Goal: Task Accomplishment & Management: Manage account settings

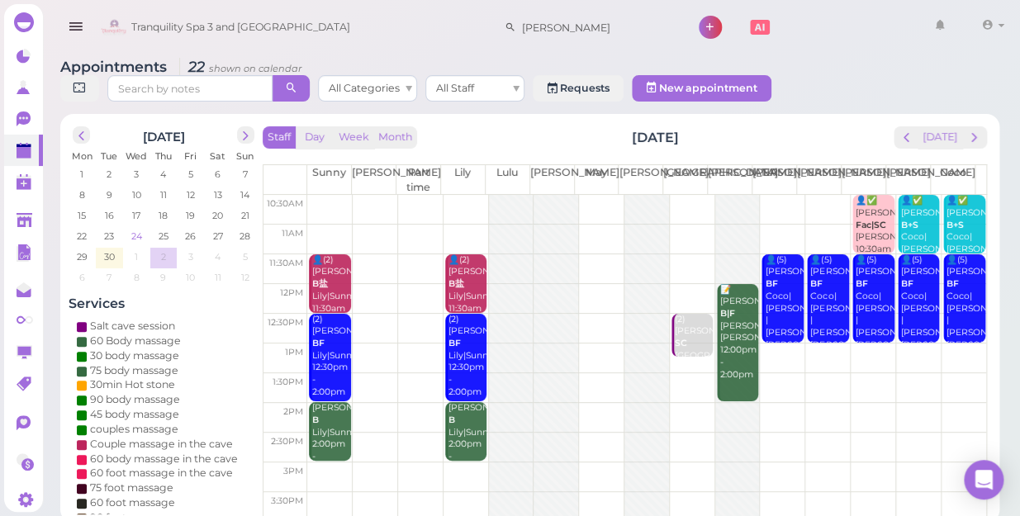
click at [138, 229] on span "24" at bounding box center [137, 236] width 14 height 15
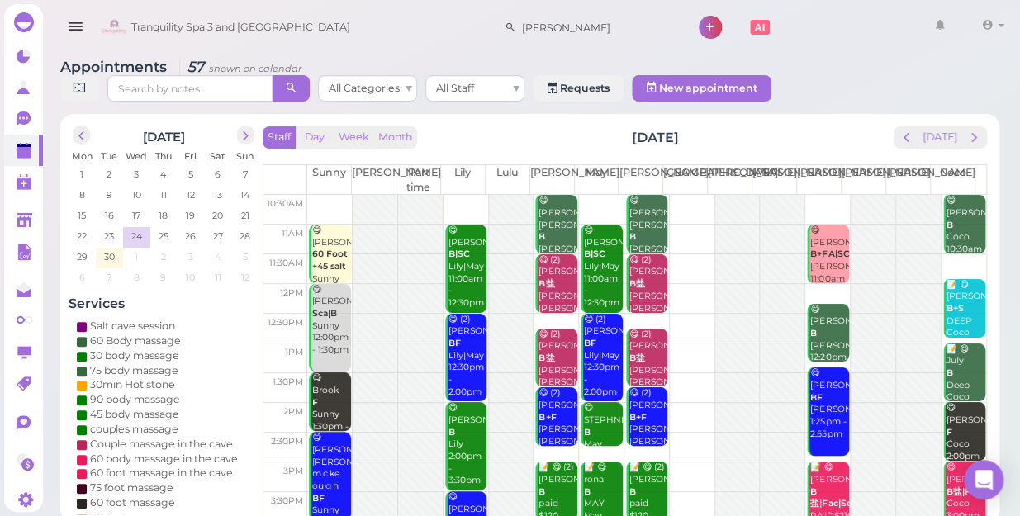
click at [132, 248] on td "1" at bounding box center [136, 256] width 27 height 17
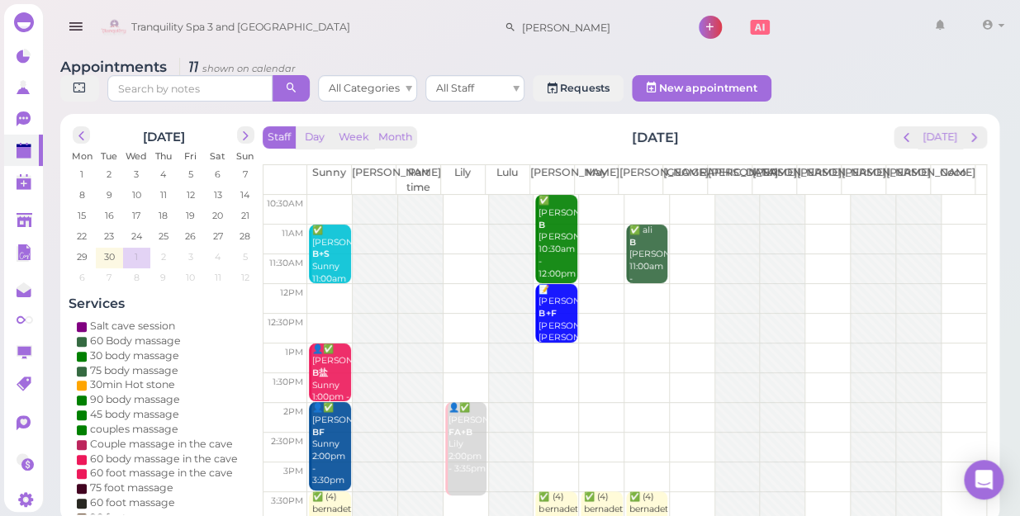
click at [943, 195] on td at bounding box center [646, 210] width 679 height 30
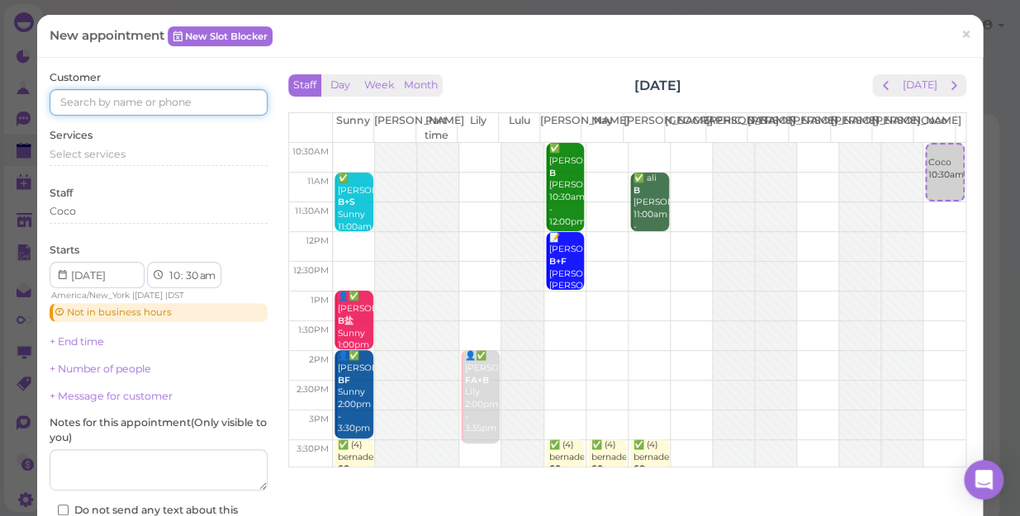
click at [197, 100] on input at bounding box center [159, 102] width 218 height 26
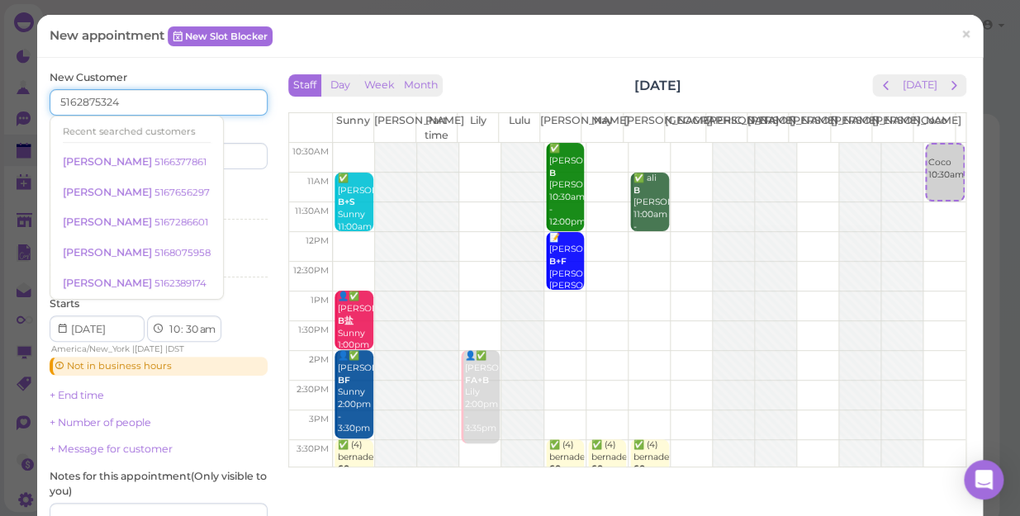
type input "5162875324"
click at [237, 157] on input at bounding box center [215, 156] width 105 height 26
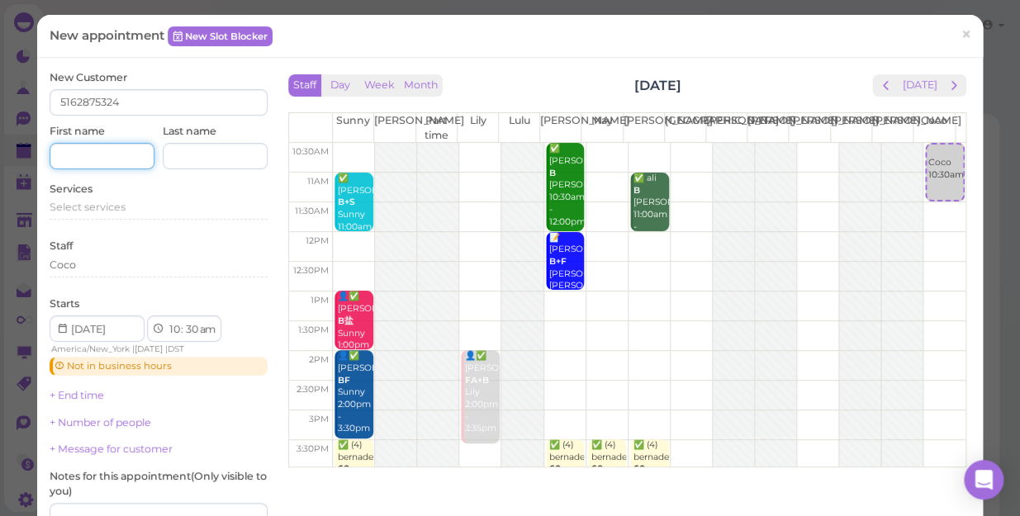
click at [98, 166] on input at bounding box center [102, 156] width 105 height 26
type input "[PERSON_NAME]"
click at [231, 158] on input at bounding box center [215, 156] width 105 height 26
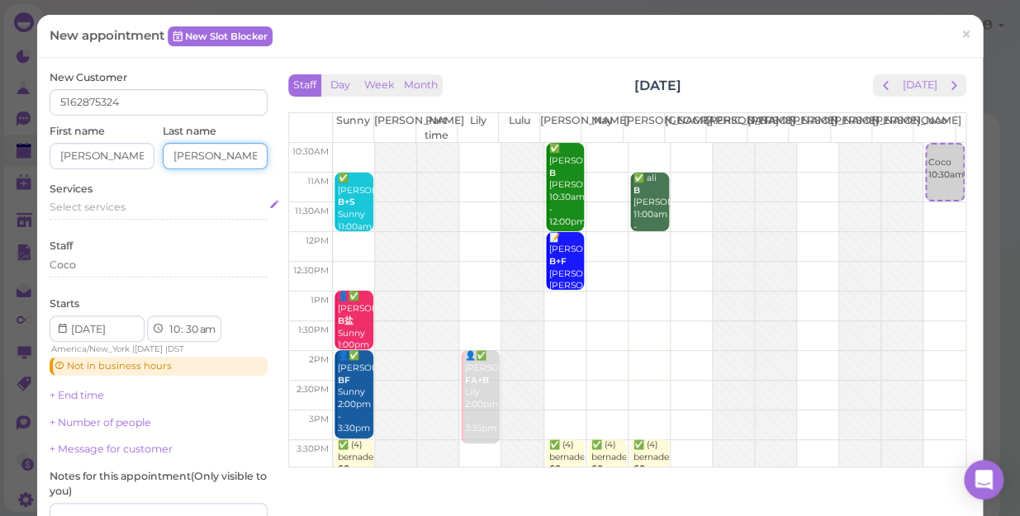
type input "[PERSON_NAME]"
click at [107, 206] on span "Select services" at bounding box center [88, 207] width 76 height 12
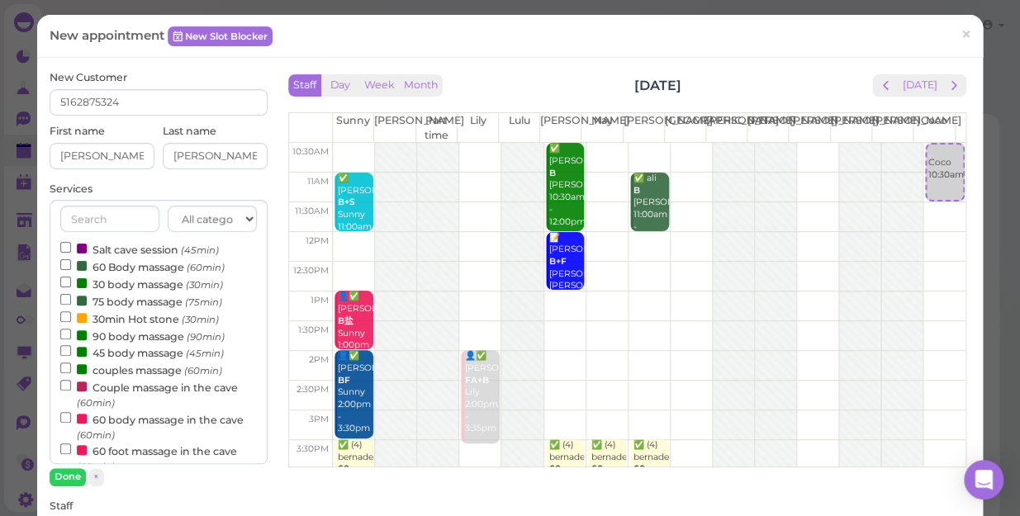
click at [144, 423] on label "60 body massage in the cave (60min)" at bounding box center [158, 427] width 197 height 32
click at [71, 423] on input "60 body massage in the cave (60min)" at bounding box center [65, 417] width 11 height 11
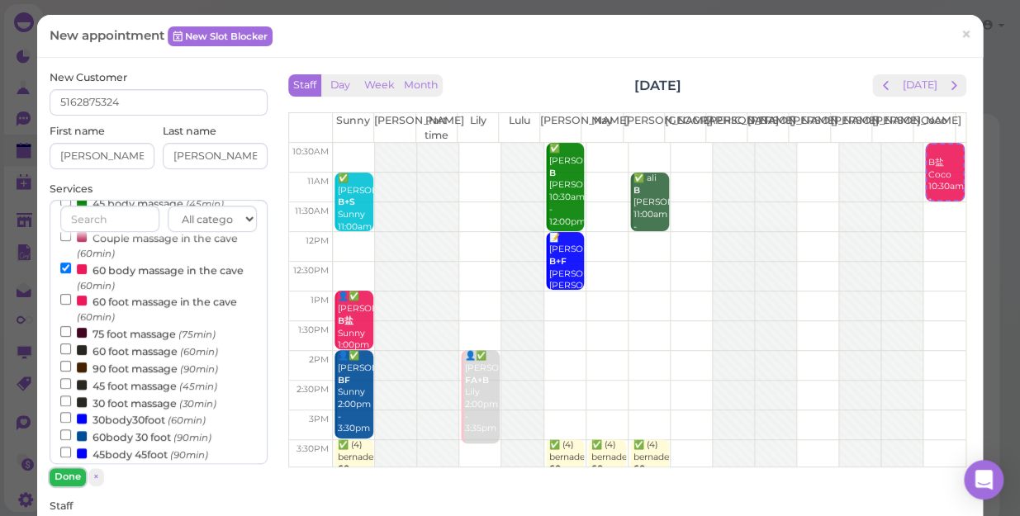
click at [69, 475] on button "Done" at bounding box center [68, 476] width 36 height 17
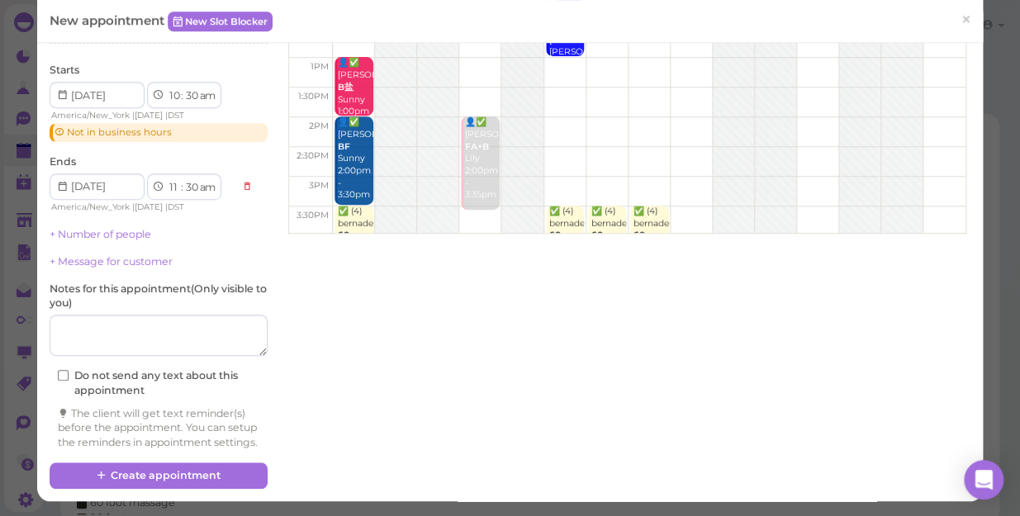
scroll to position [248, 0]
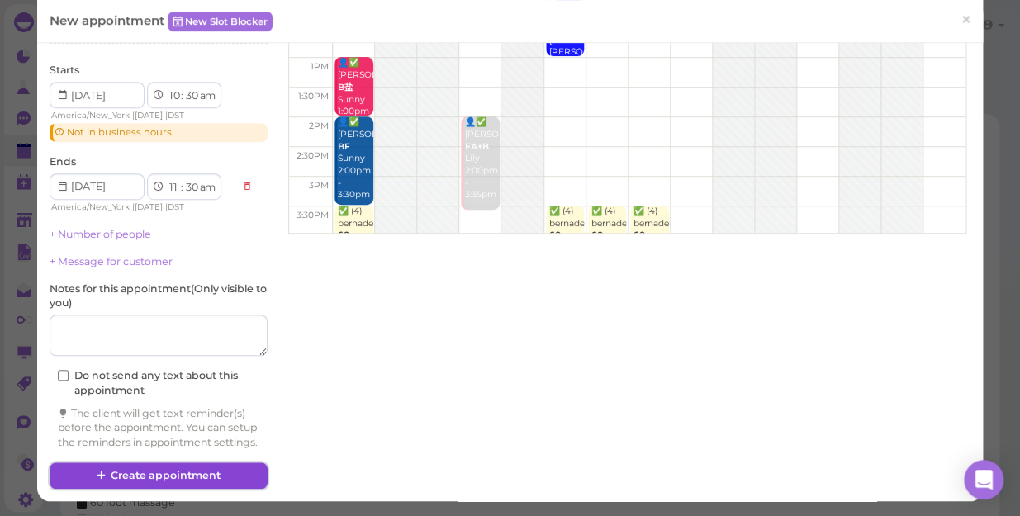
click at [181, 478] on button "Create appointment" at bounding box center [159, 476] width 218 height 26
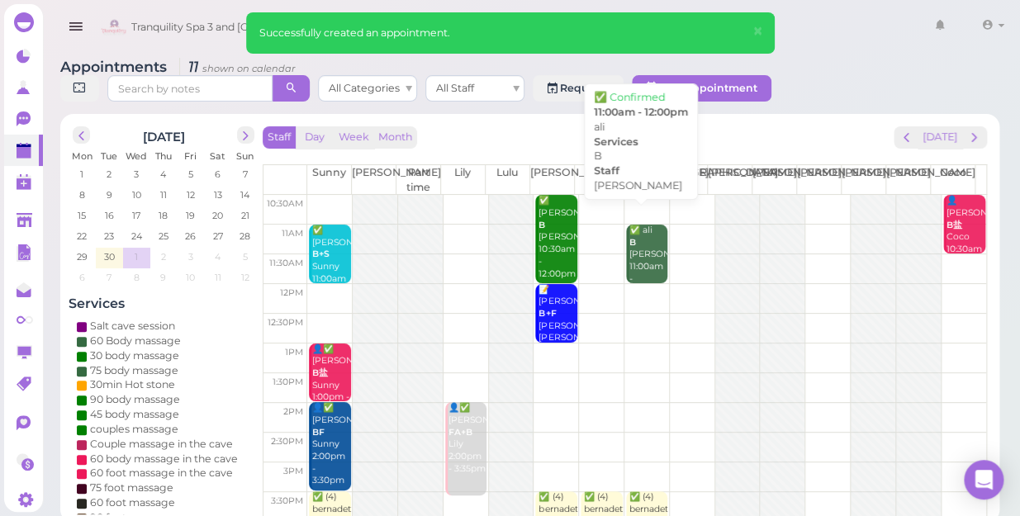
click at [639, 243] on div "✅ ali B [PERSON_NAME] 11:00am - 12:00pm" at bounding box center [648, 261] width 39 height 73
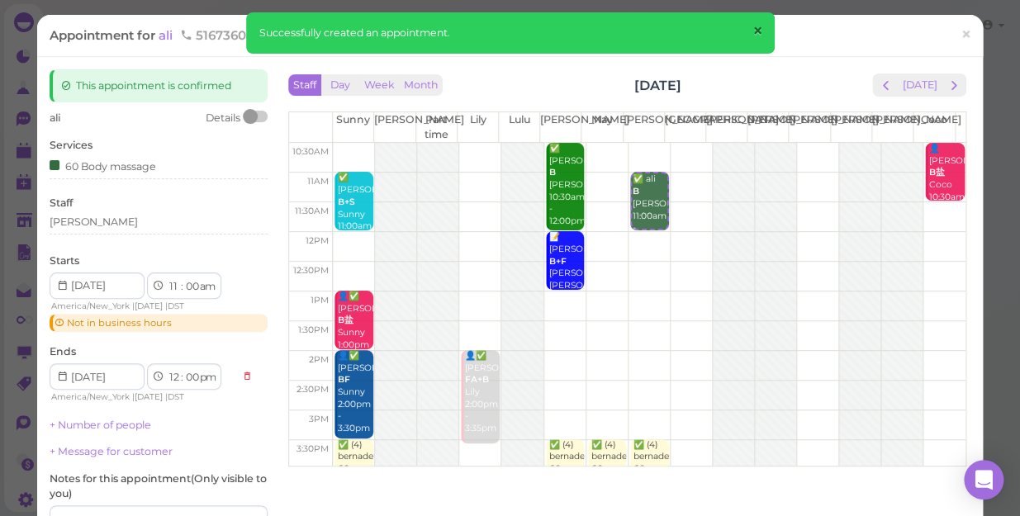
click at [754, 26] on span "×" at bounding box center [757, 31] width 11 height 23
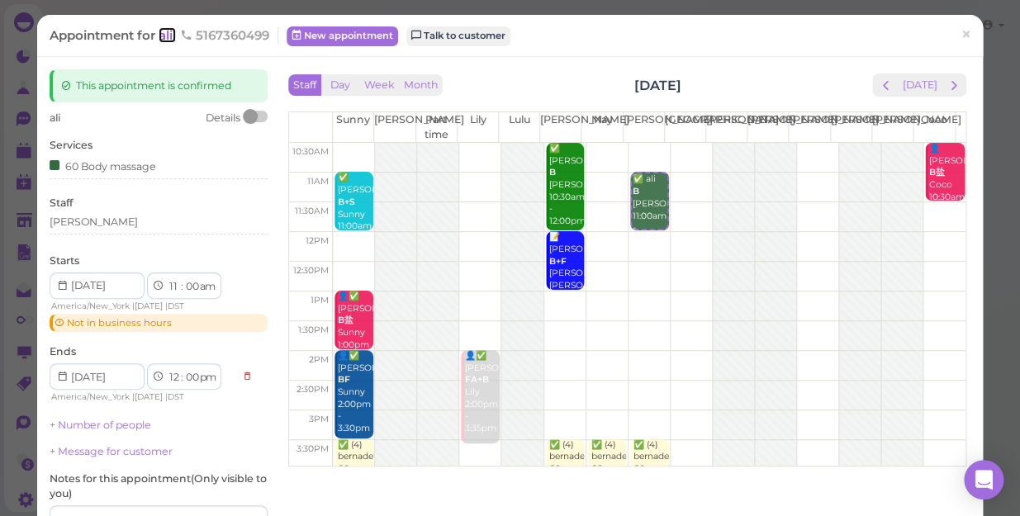
click at [170, 36] on span "ali" at bounding box center [167, 35] width 17 height 16
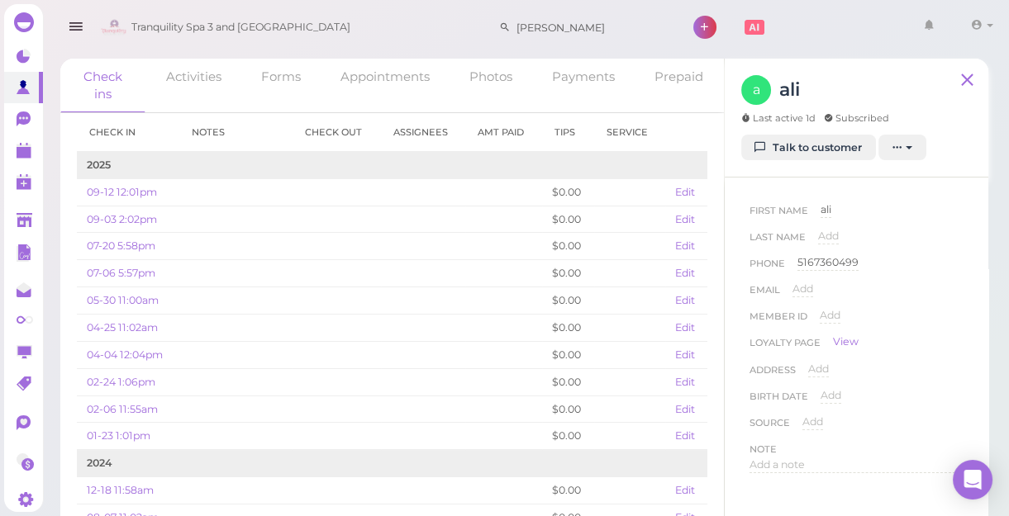
click at [0, 15] on html "Dashboard Reports Customers Conversations 0" at bounding box center [504, 267] width 1009 height 535
click at [0, 8] on html "Dashboard Reports Customers Conversations 0" at bounding box center [504, 267] width 1009 height 535
click at [0, 7] on html "Dashboard Reports Customers Conversations 0" at bounding box center [504, 267] width 1009 height 535
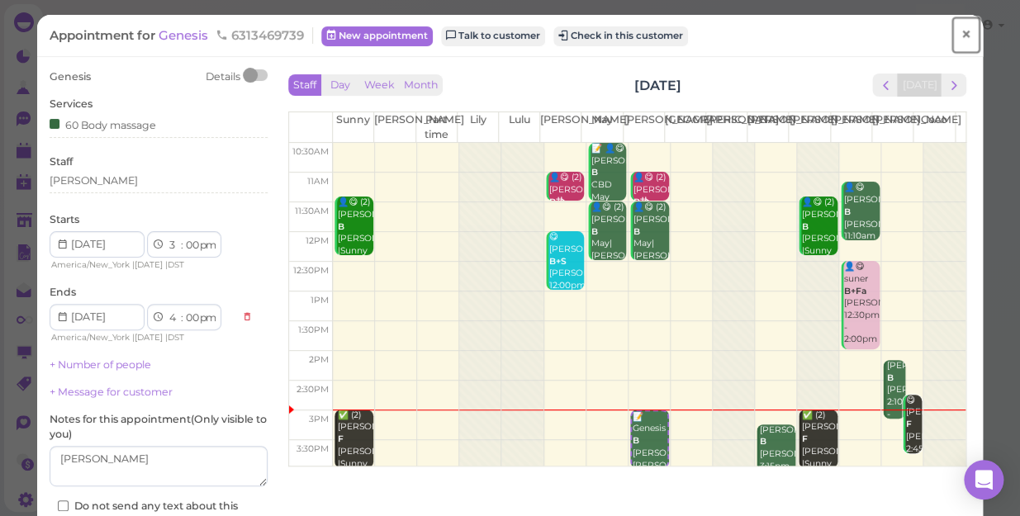
drag, startPoint x: 0, startPoint y: 0, endPoint x: 954, endPoint y: 28, distance: 954.6
click at [961, 28] on span "×" at bounding box center [966, 34] width 11 height 23
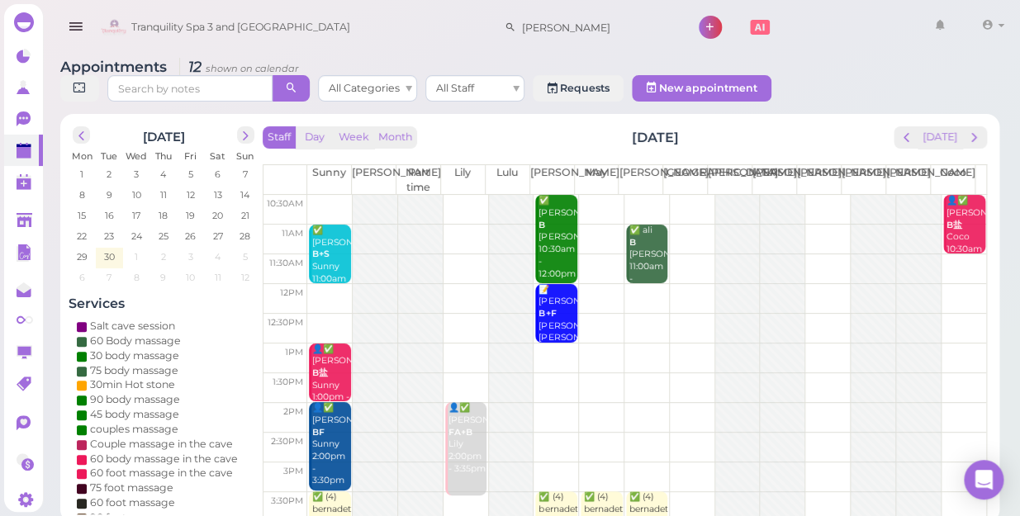
click at [953, 254] on td at bounding box center [646, 269] width 679 height 30
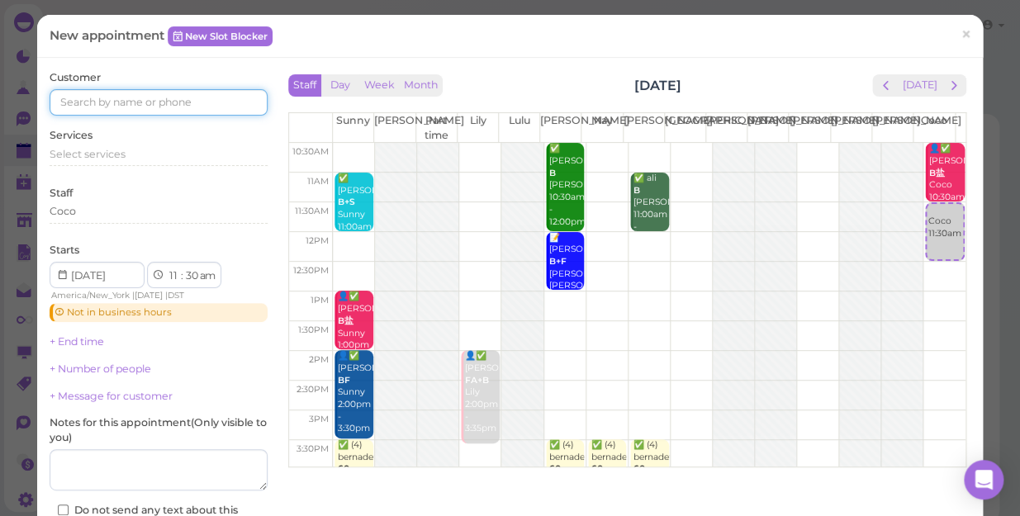
click at [130, 106] on input at bounding box center [159, 102] width 218 height 26
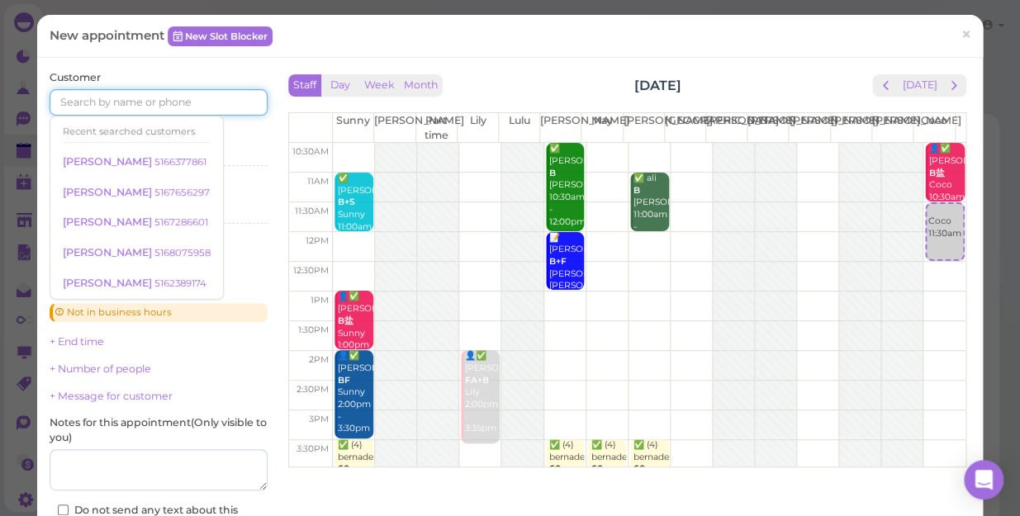
click at [130, 106] on input at bounding box center [159, 102] width 218 height 26
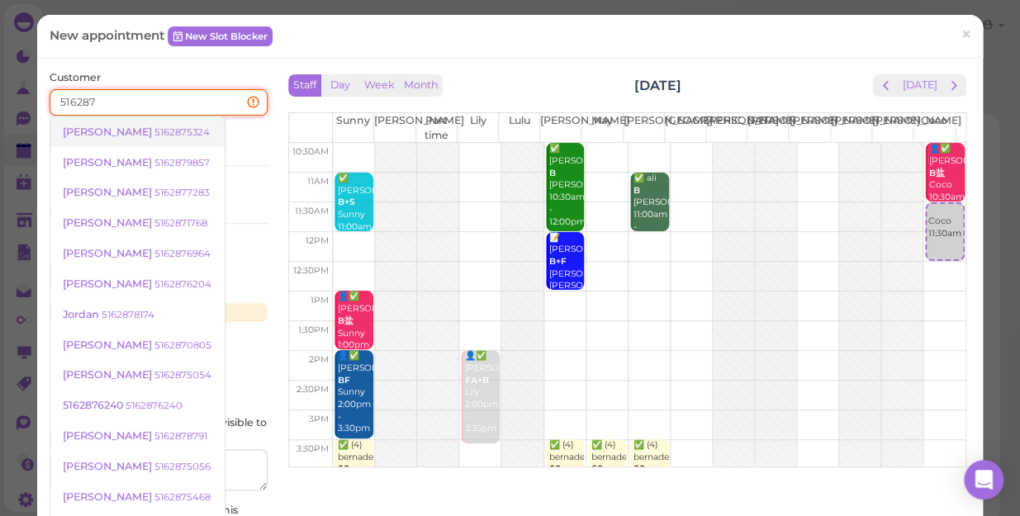
type input "516287"
click at [121, 134] on span "[PERSON_NAME]" at bounding box center [109, 132] width 92 height 12
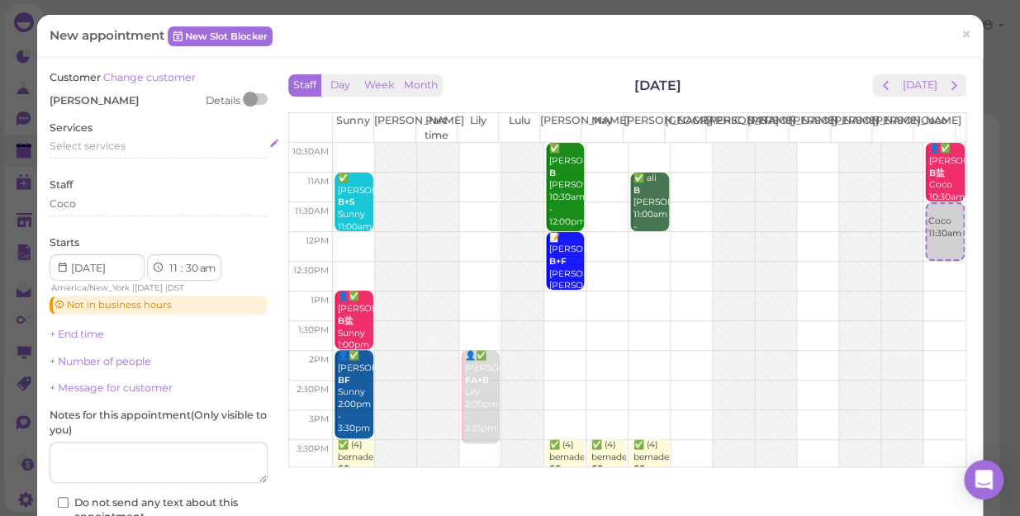
click at [135, 149] on div "Select services" at bounding box center [159, 146] width 218 height 15
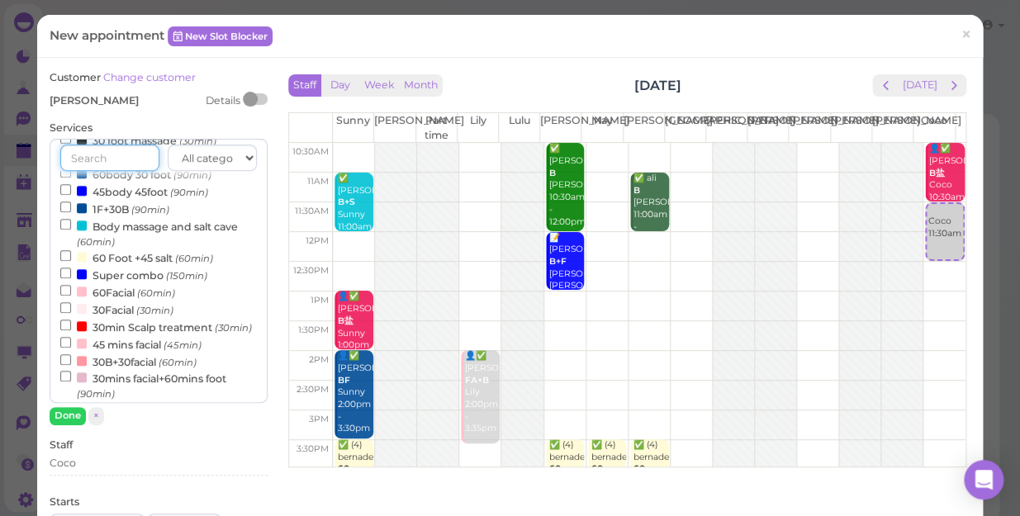
scroll to position [375, 0]
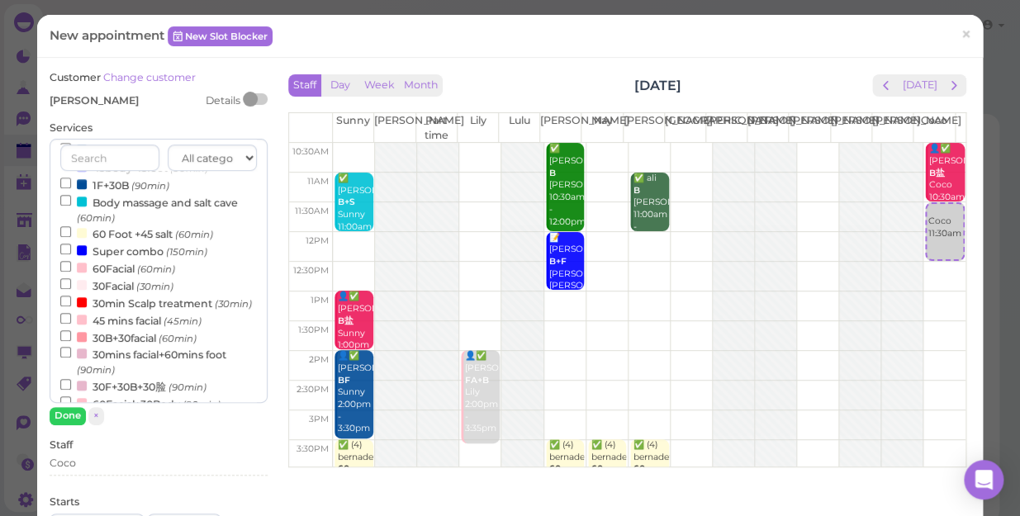
click at [176, 304] on label "30min Scalp treatment (30min)" at bounding box center [156, 302] width 192 height 17
click at [71, 304] on input "30min Scalp treatment (30min)" at bounding box center [65, 301] width 11 height 11
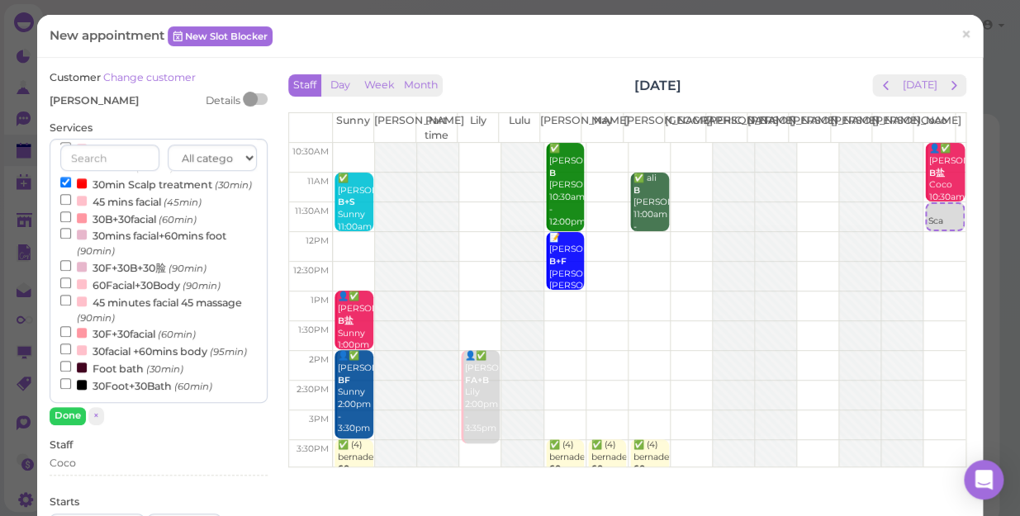
click at [142, 325] on label "30F+30facial (60min)" at bounding box center [127, 333] width 135 height 17
click at [71, 326] on input "30F+30facial (60min)" at bounding box center [65, 331] width 11 height 11
click at [145, 325] on label "30F+30facial (60min)" at bounding box center [127, 333] width 135 height 17
click at [71, 326] on input "30F+30facial (60min)" at bounding box center [65, 331] width 11 height 11
select select "12"
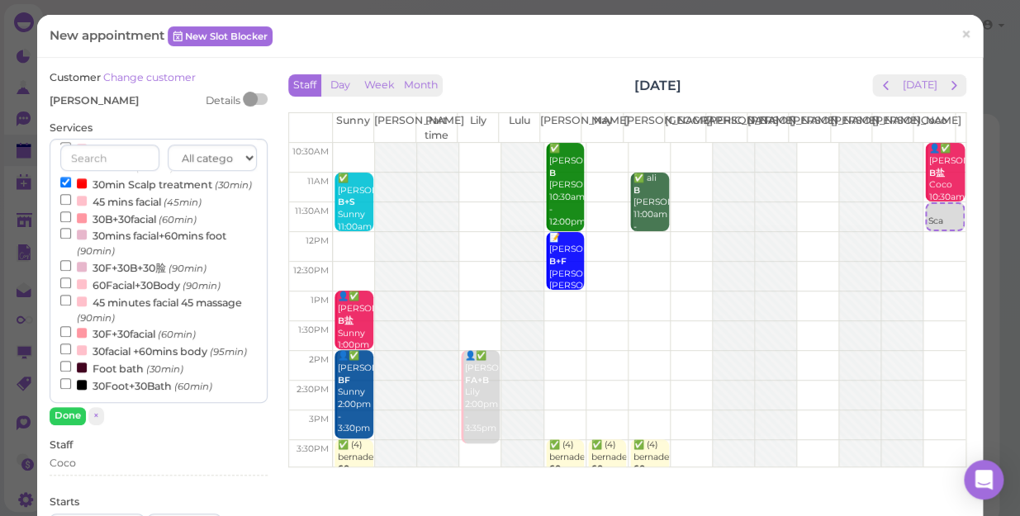
scroll to position [456, 0]
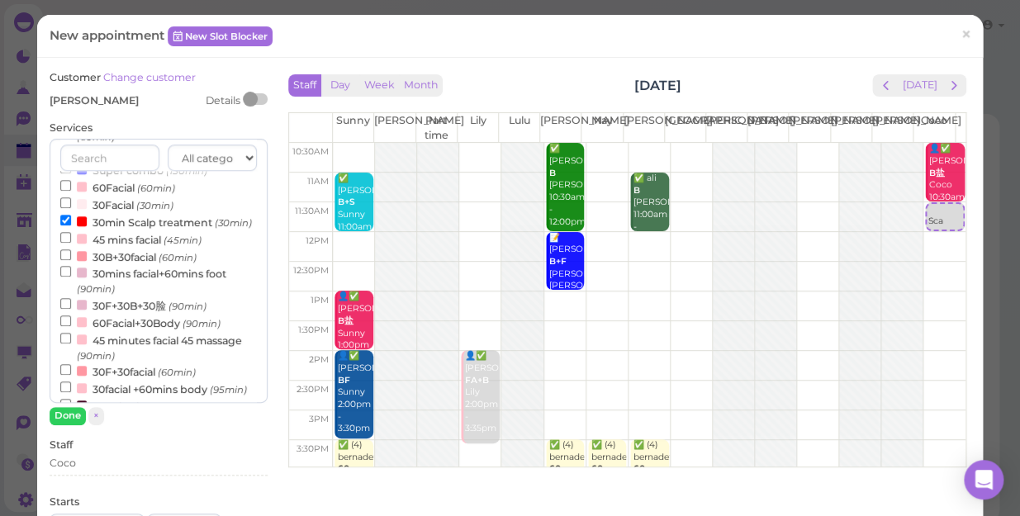
click at [145, 205] on small "(30min)" at bounding box center [154, 206] width 37 height 12
click at [71, 205] on input "30Facial (30min)" at bounding box center [65, 202] width 11 height 11
select select "30"
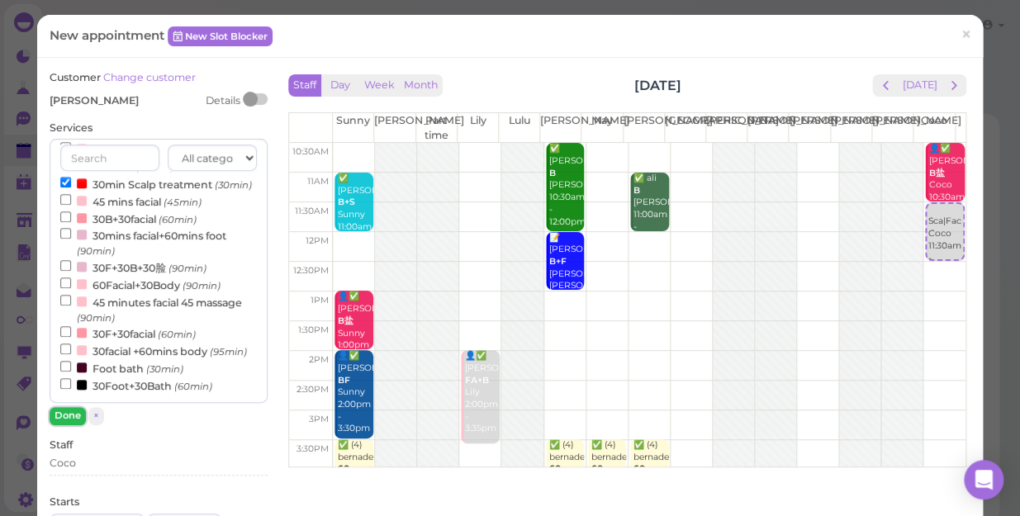
click at [69, 411] on button "Done" at bounding box center [68, 415] width 36 height 17
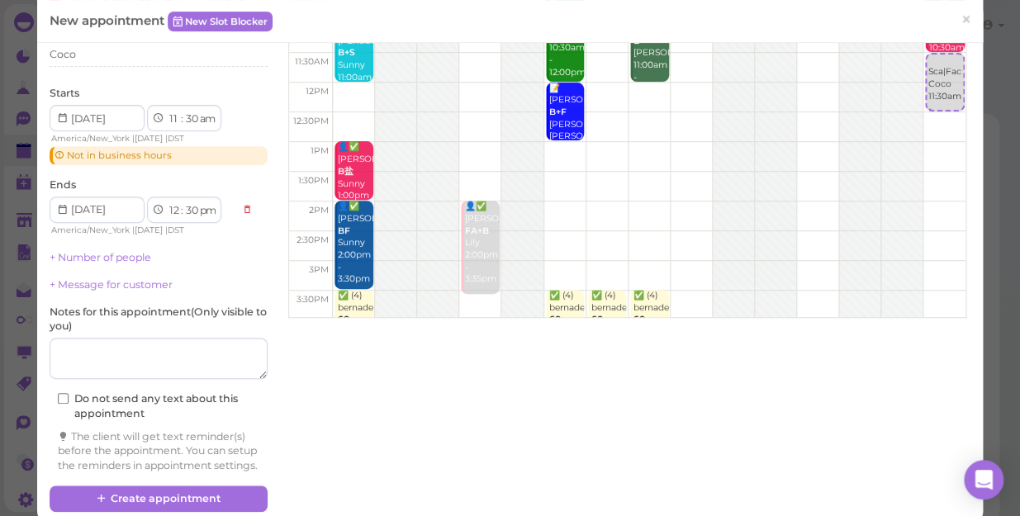
scroll to position [186, 0]
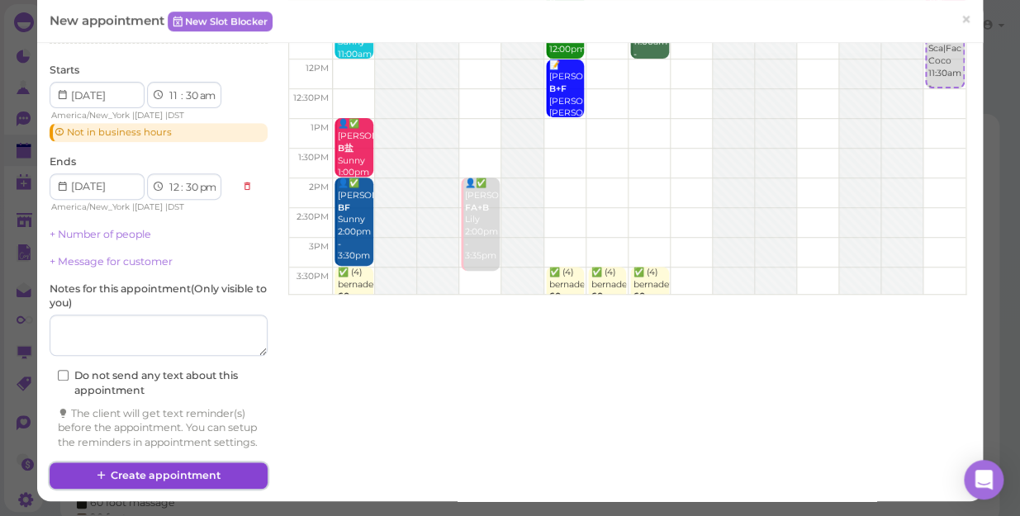
click at [185, 471] on button "Create appointment" at bounding box center [159, 476] width 218 height 26
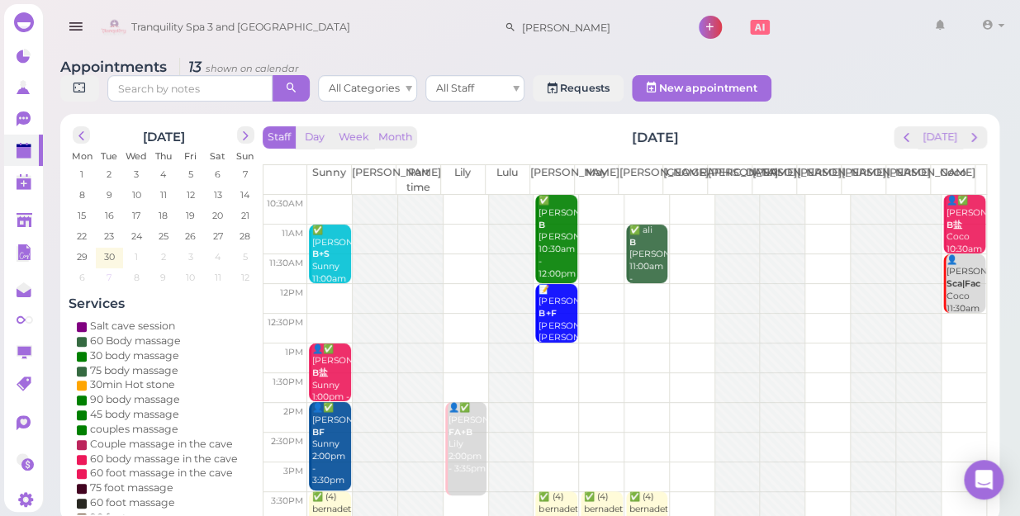
click at [107, 270] on span "7" at bounding box center [109, 277] width 8 height 15
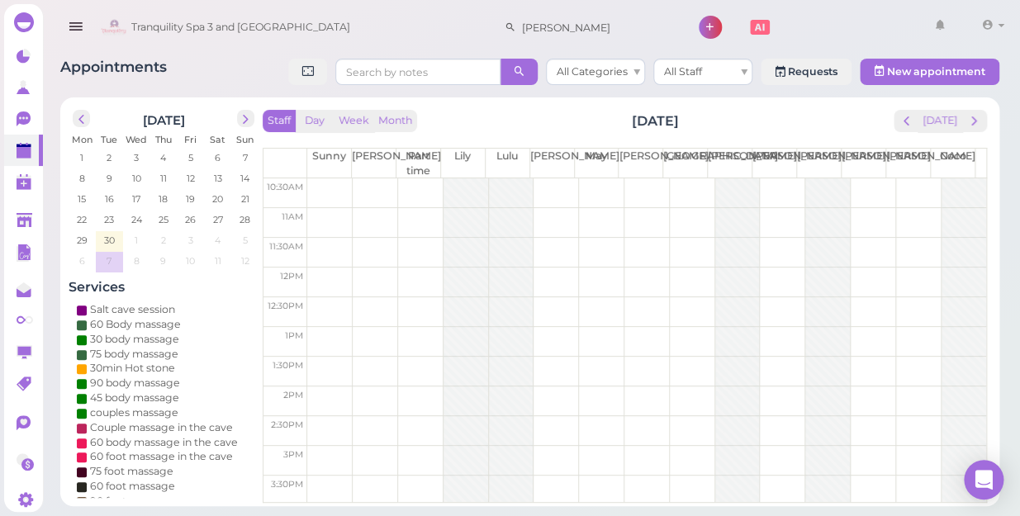
click at [322, 314] on td at bounding box center [646, 312] width 679 height 30
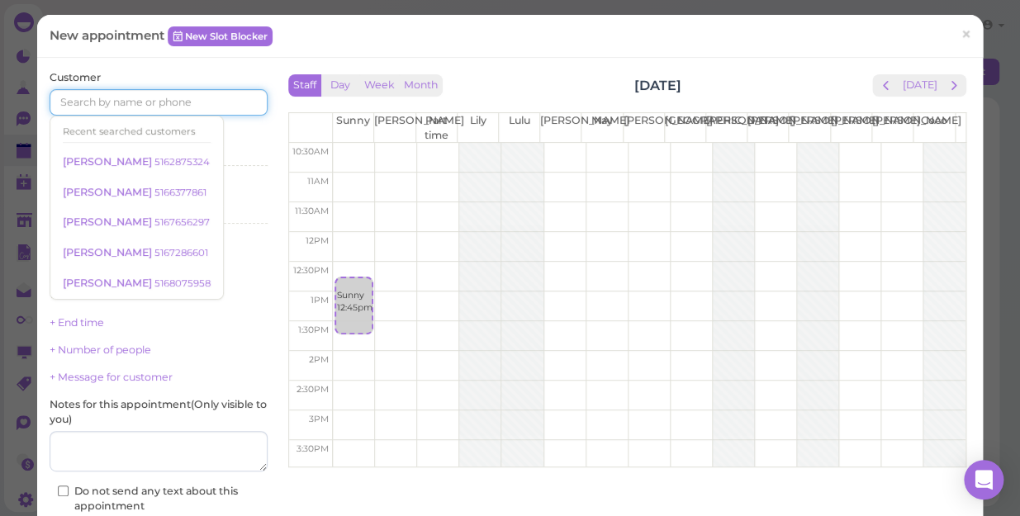
click at [89, 97] on input at bounding box center [159, 102] width 218 height 26
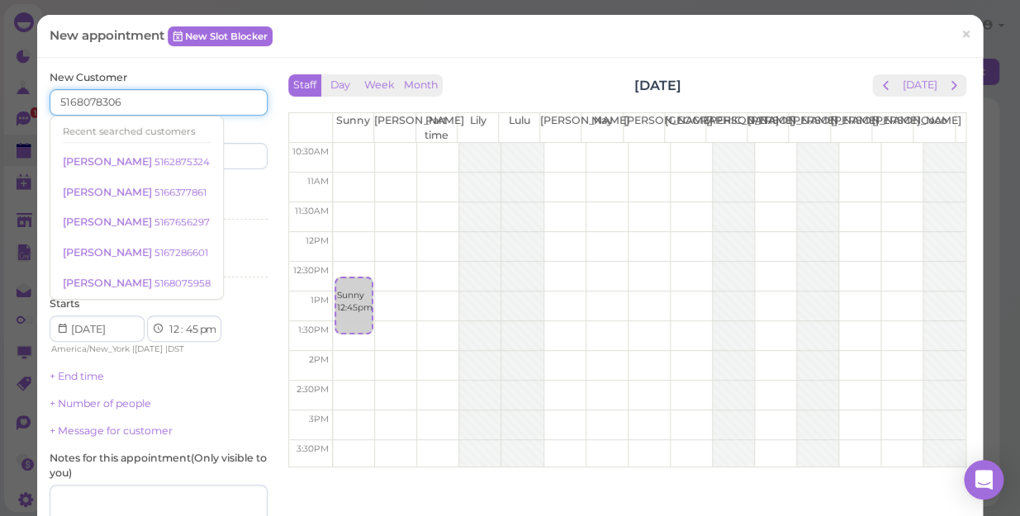
type input "5168078306"
click at [243, 158] on input at bounding box center [215, 156] width 105 height 26
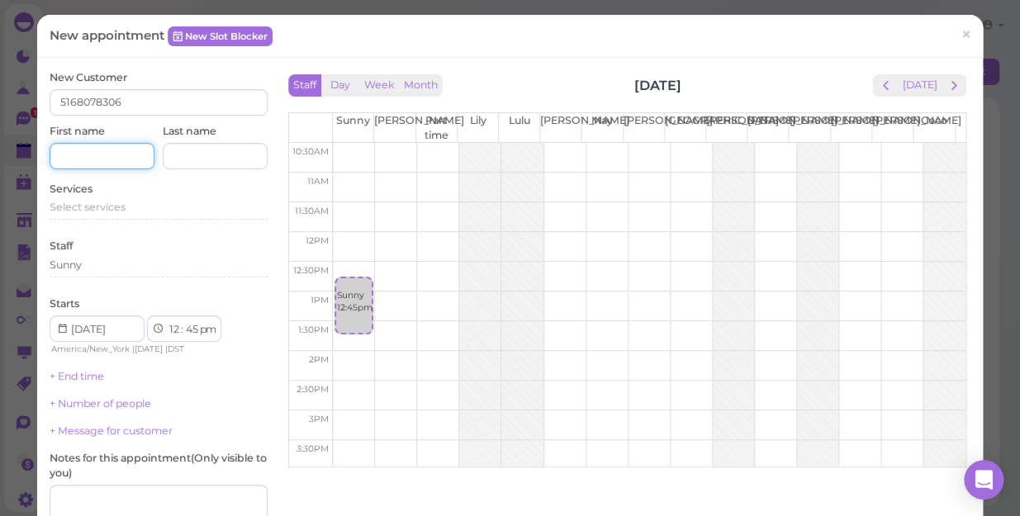
click at [100, 145] on input at bounding box center [102, 156] width 105 height 26
type input "[PERSON_NAME]"
click at [217, 157] on input at bounding box center [215, 156] width 105 height 26
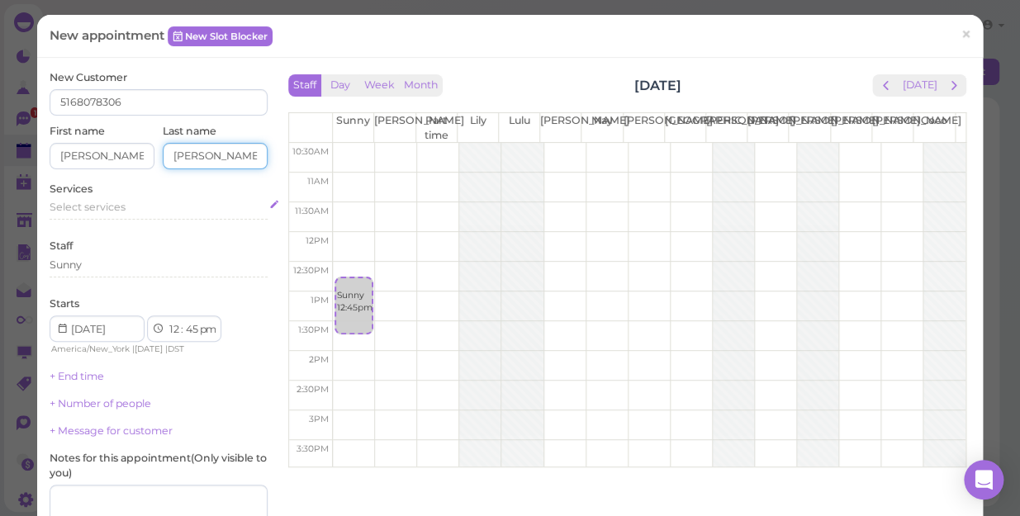
type input "[PERSON_NAME]"
click at [106, 202] on span "Select services" at bounding box center [88, 207] width 76 height 12
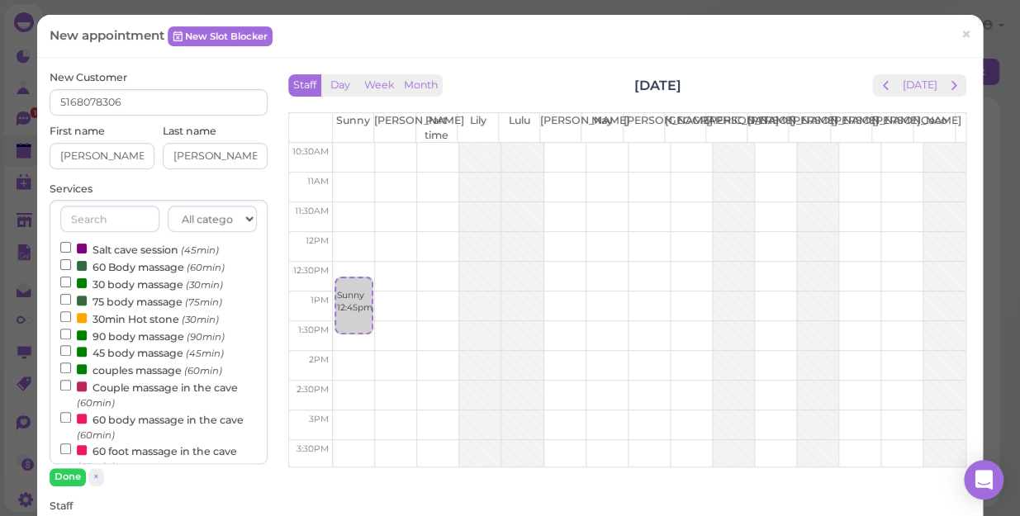
click at [140, 422] on label "60 body massage in the cave (60min)" at bounding box center [158, 427] width 197 height 32
click at [71, 422] on input "60 body massage in the cave (60min)" at bounding box center [65, 417] width 11 height 11
click at [157, 387] on label "Couple massage in the cave (60min)" at bounding box center [158, 394] width 197 height 32
click at [71, 387] on input "Couple massage in the cave (60min)" at bounding box center [65, 385] width 11 height 11
click at [69, 418] on input "60 body massage in the cave (60min)" at bounding box center [65, 417] width 11 height 11
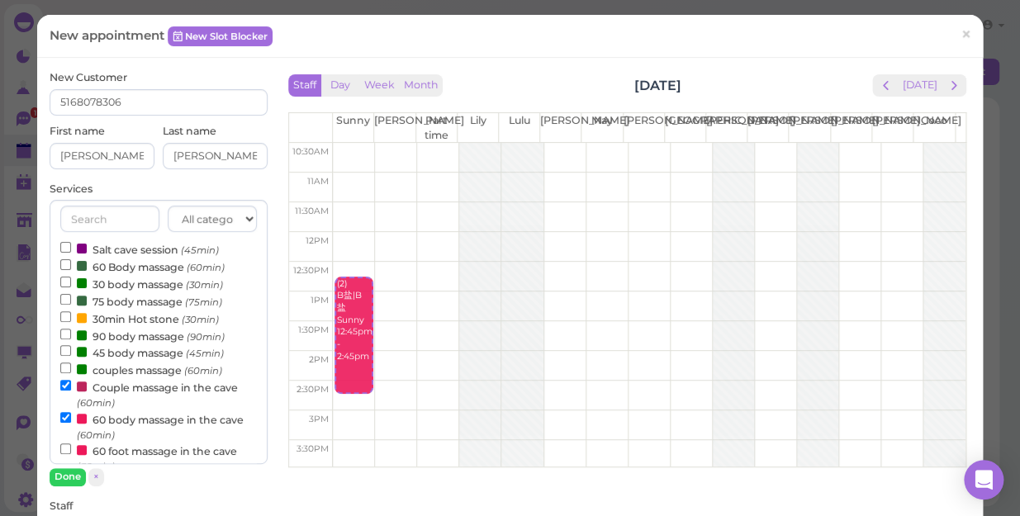
select select "1"
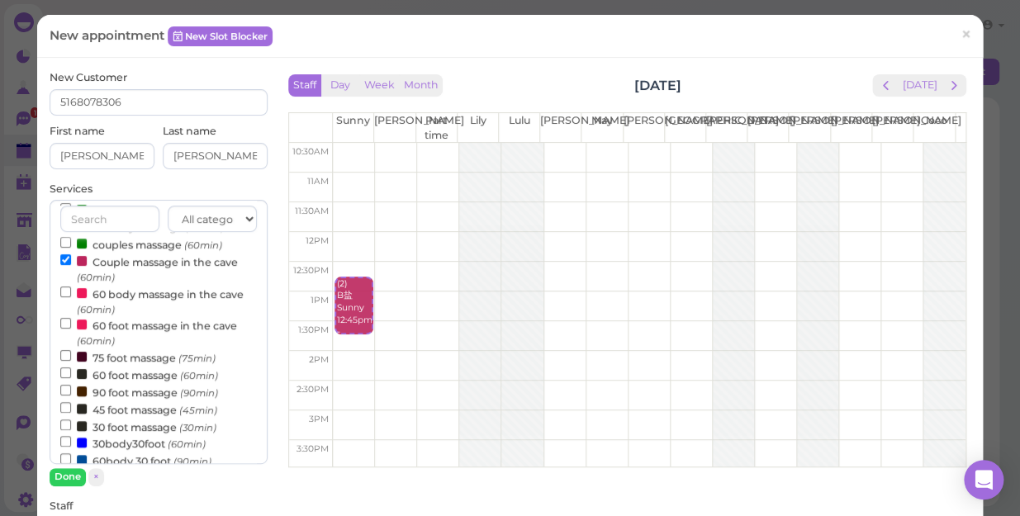
scroll to position [300, 0]
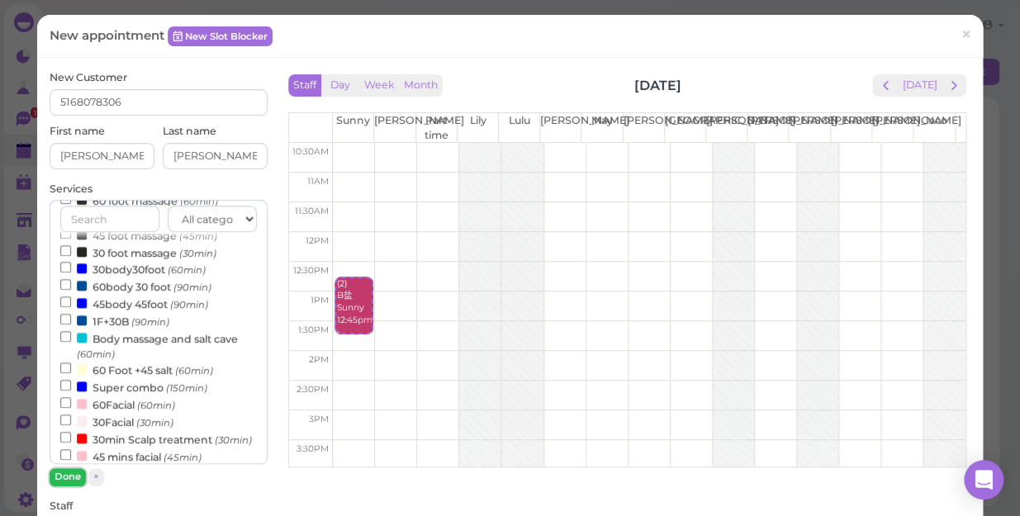
click at [70, 478] on button "Done" at bounding box center [68, 476] width 36 height 17
type input "1"
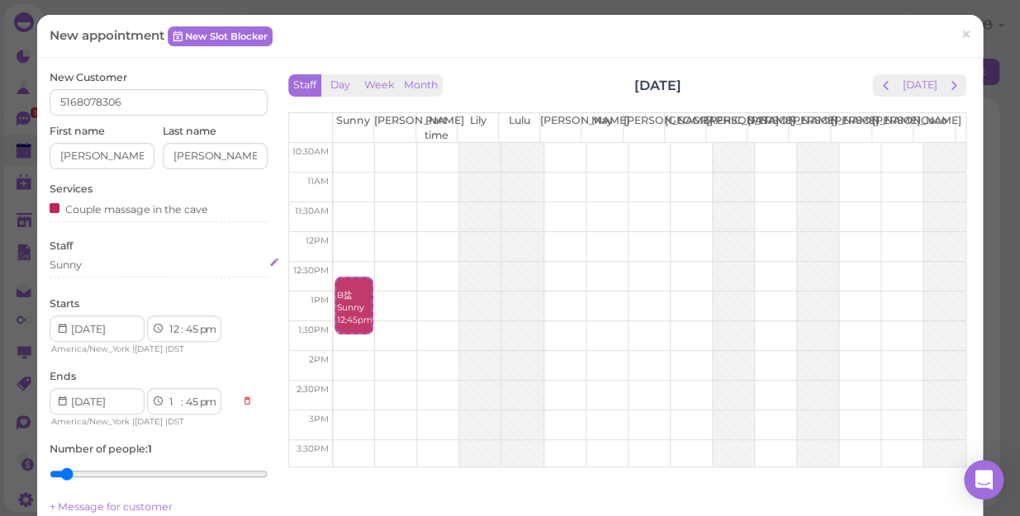
click at [116, 259] on div "Sunny" at bounding box center [159, 265] width 218 height 15
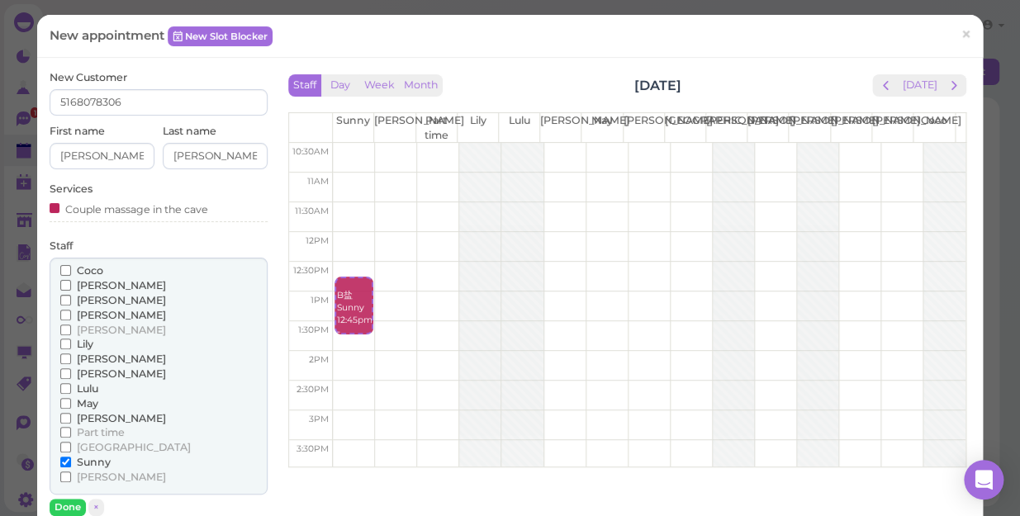
click at [82, 372] on span "[PERSON_NAME]" at bounding box center [121, 374] width 89 height 12
click at [71, 372] on input "[PERSON_NAME]" at bounding box center [65, 373] width 11 height 11
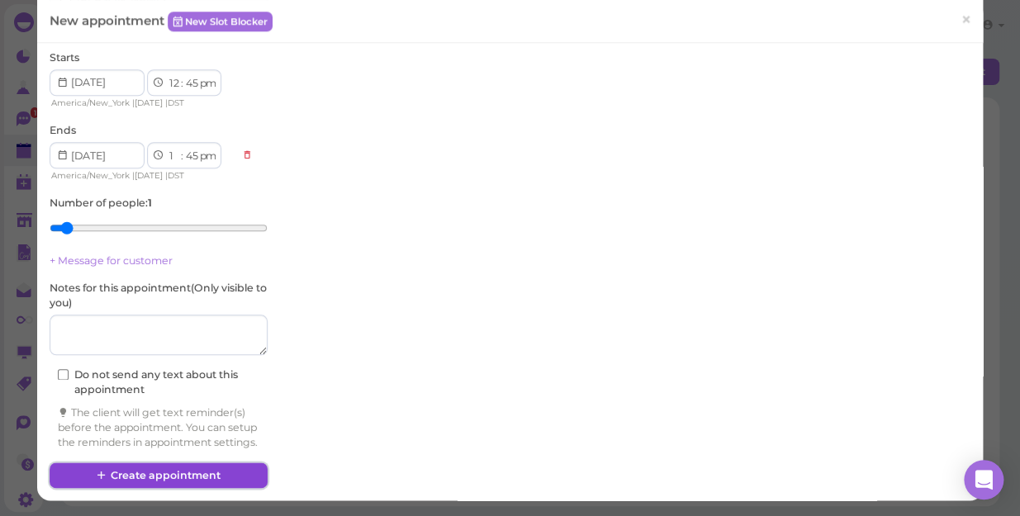
click at [179, 471] on button "Create appointment" at bounding box center [159, 476] width 218 height 26
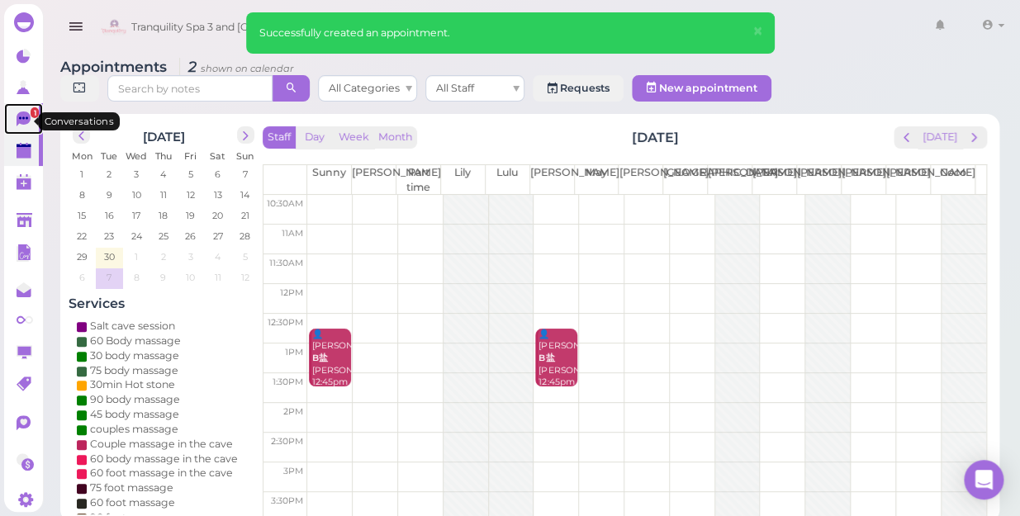
click at [31, 118] on span "1" at bounding box center [35, 112] width 8 height 11
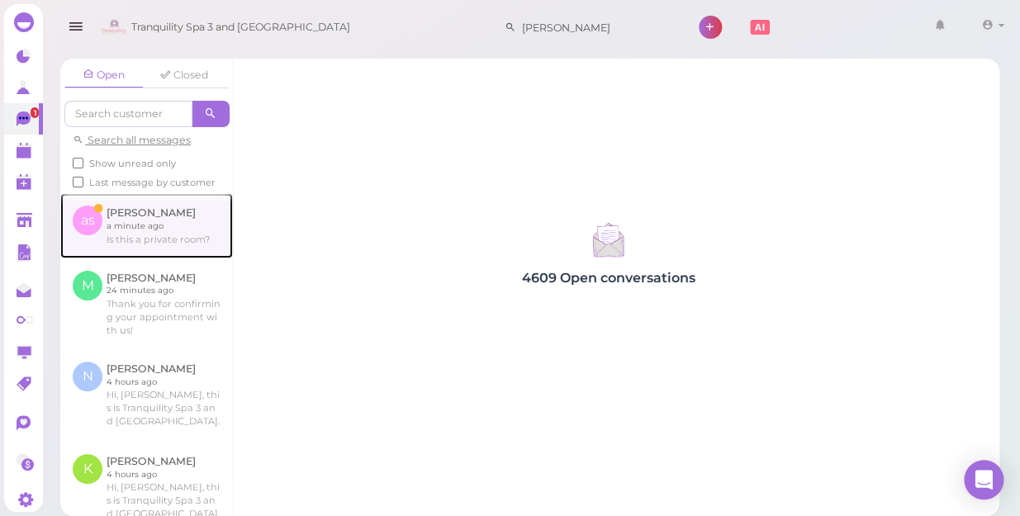
click at [170, 248] on link at bounding box center [146, 225] width 173 height 64
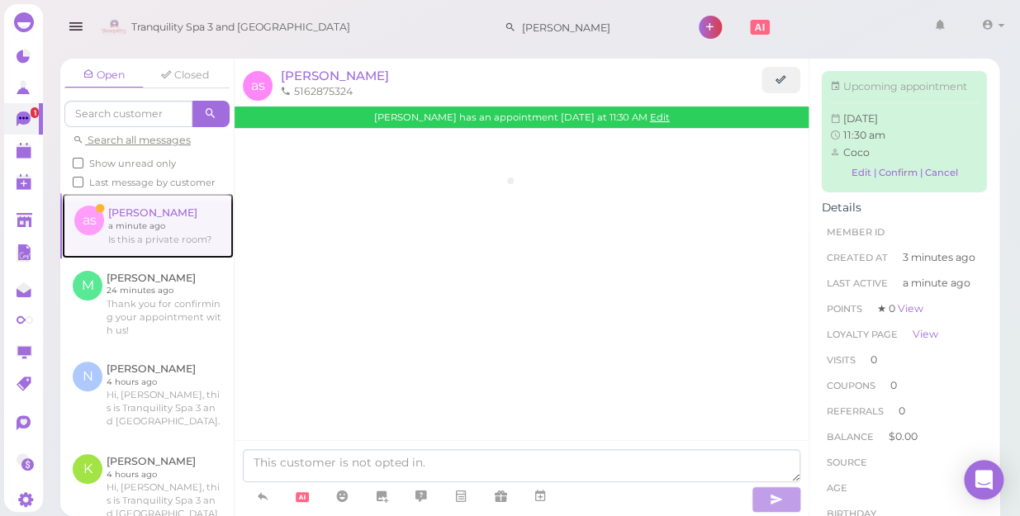
scroll to position [150, 0]
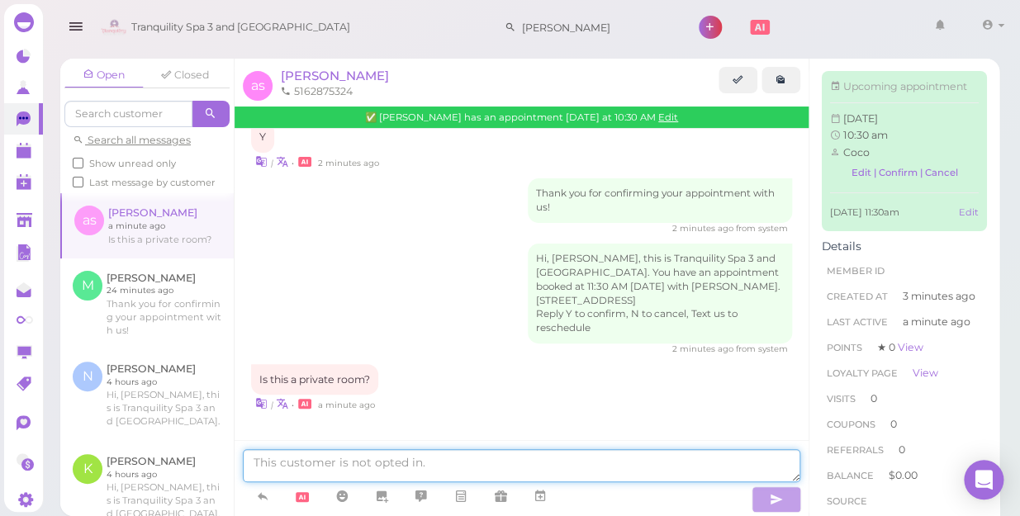
click at [339, 468] on textarea at bounding box center [522, 465] width 558 height 33
type textarea "yes dear"
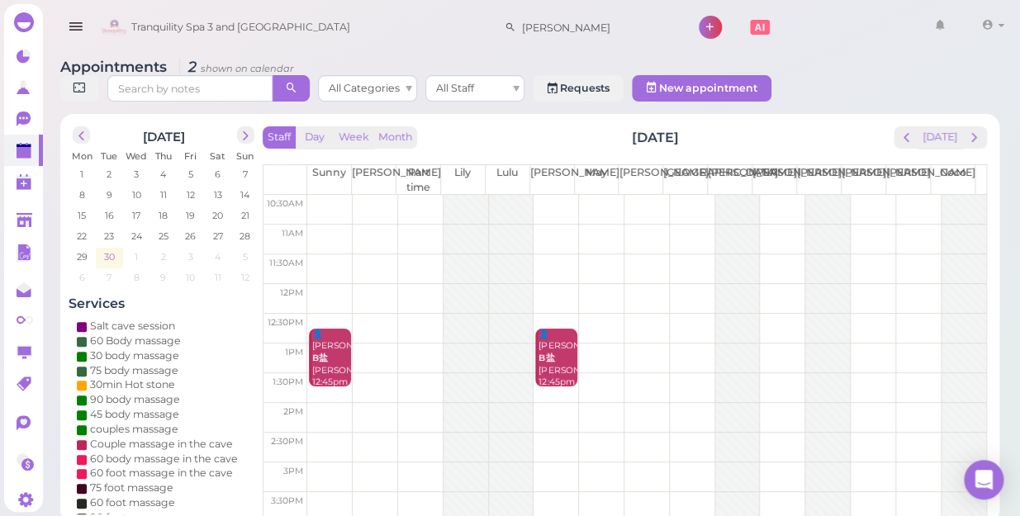
click at [111, 249] on span "30" at bounding box center [109, 256] width 14 height 15
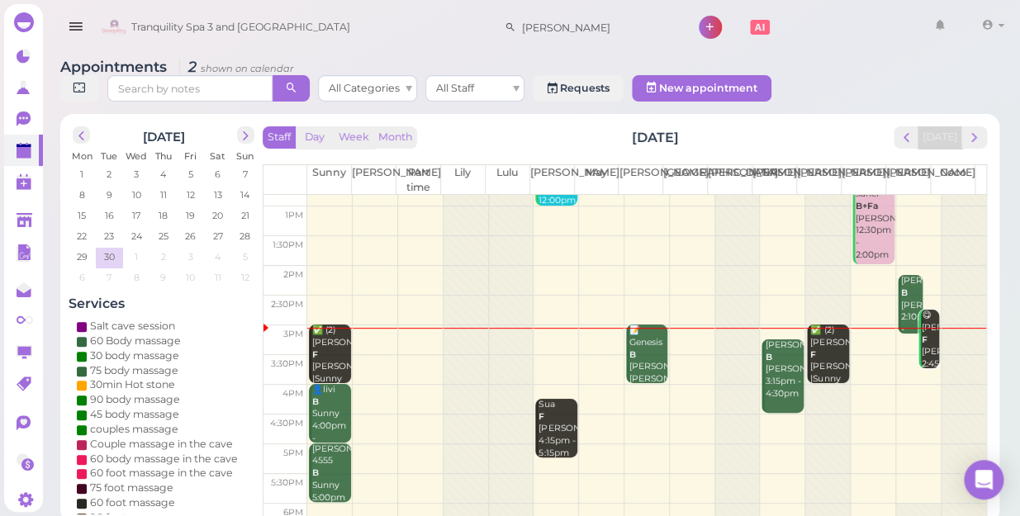
scroll to position [150, 0]
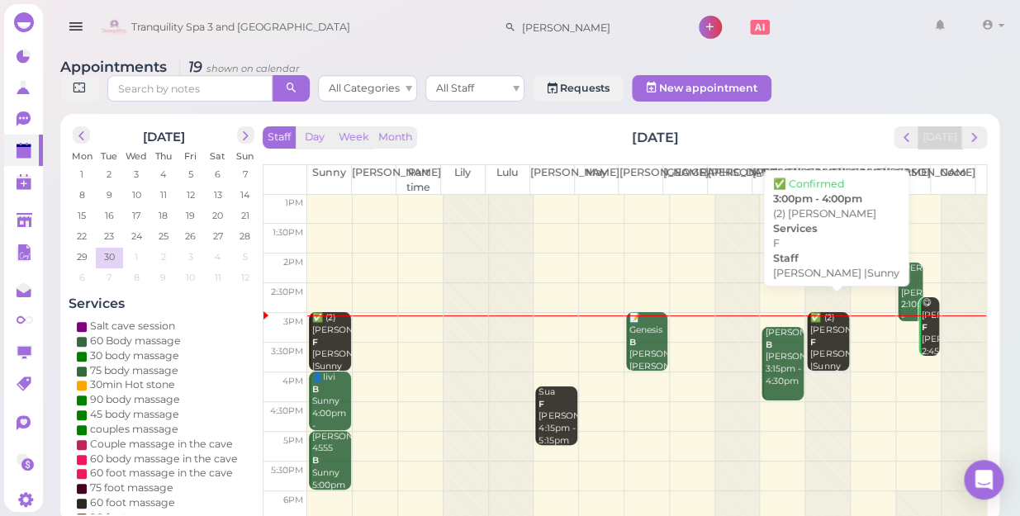
click at [819, 325] on div "✅ (2) [PERSON_NAME] [PERSON_NAME] |Sunny 3:00pm - 4:00pm" at bounding box center [829, 360] width 39 height 97
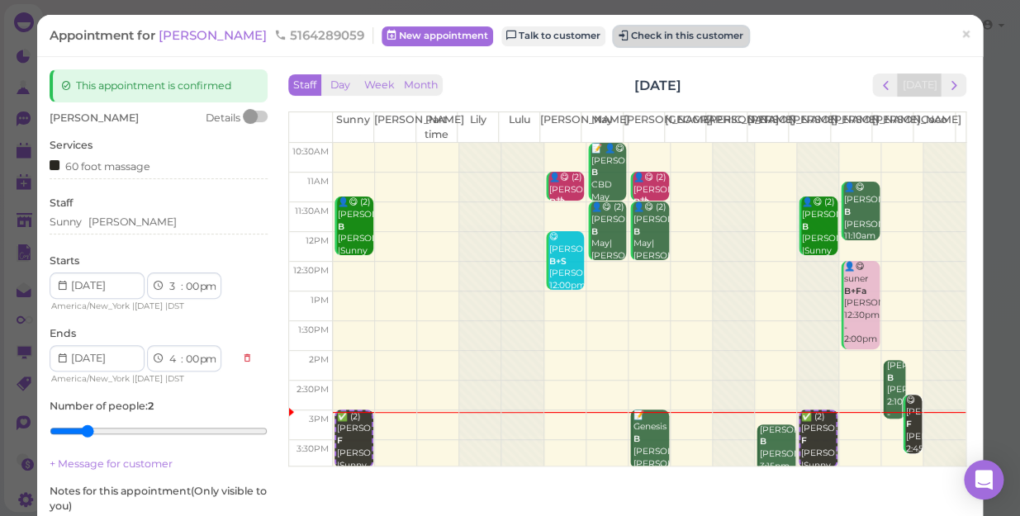
click at [652, 33] on button "Check in this customer" at bounding box center [681, 36] width 135 height 20
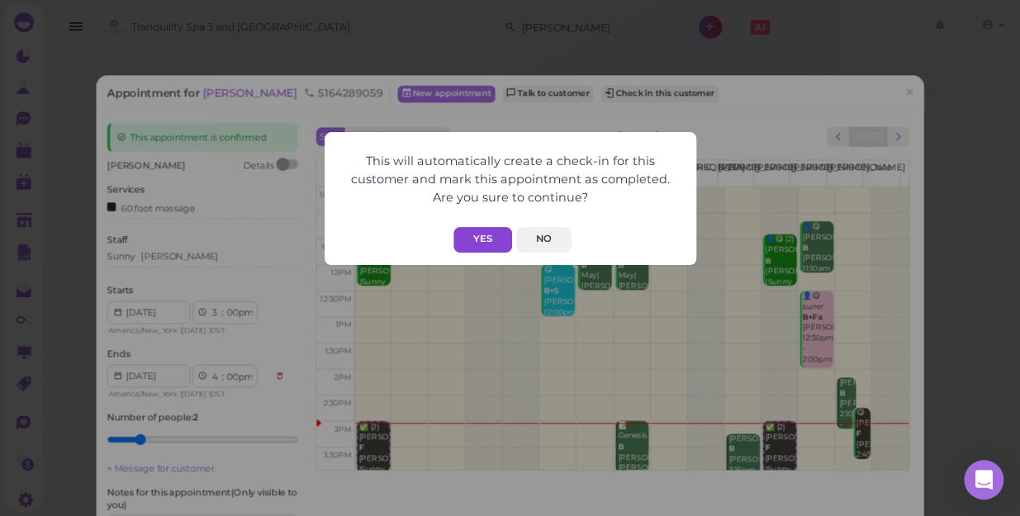
click at [496, 242] on button "Yes" at bounding box center [483, 240] width 59 height 26
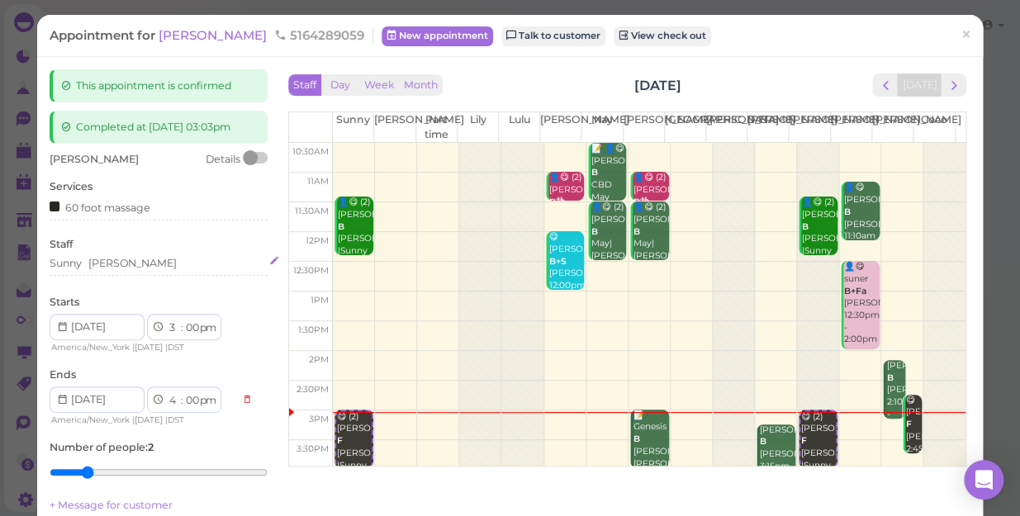
click at [133, 259] on div "Sunny [PERSON_NAME]" at bounding box center [159, 263] width 218 height 15
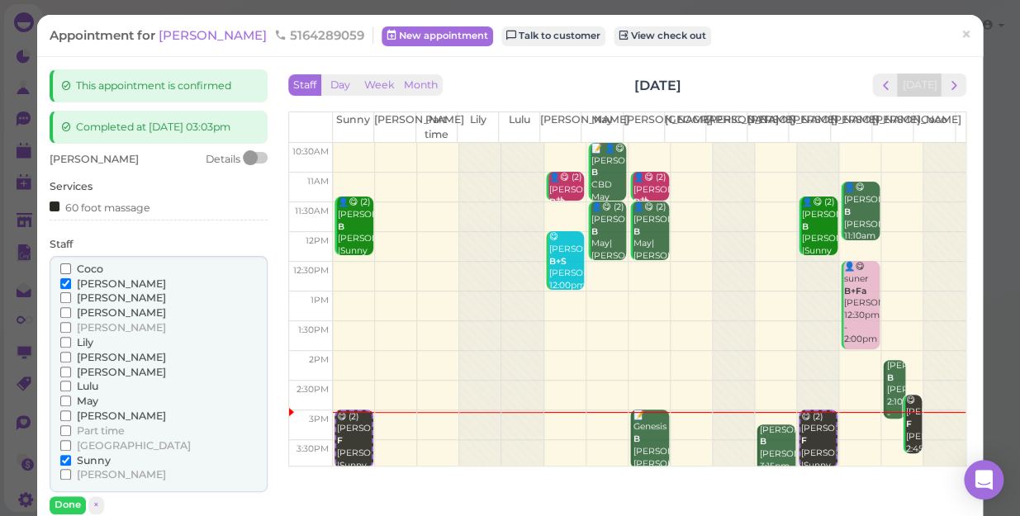
click at [89, 400] on span "May" at bounding box center [87, 401] width 21 height 12
click at [71, 400] on input "May" at bounding box center [65, 401] width 11 height 11
click at [78, 456] on span "Sunny" at bounding box center [94, 460] width 34 height 12
click at [71, 456] on input "Sunny" at bounding box center [65, 460] width 11 height 11
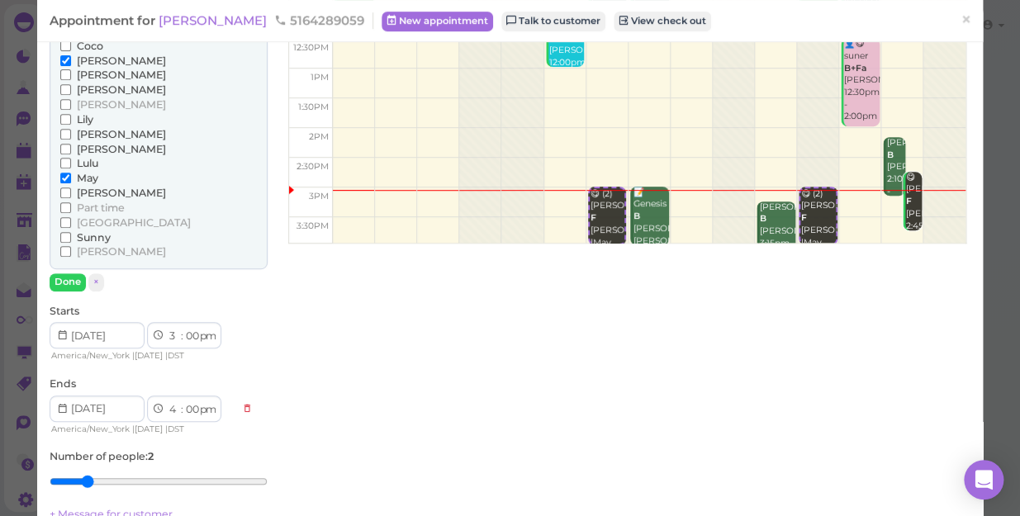
scroll to position [225, 0]
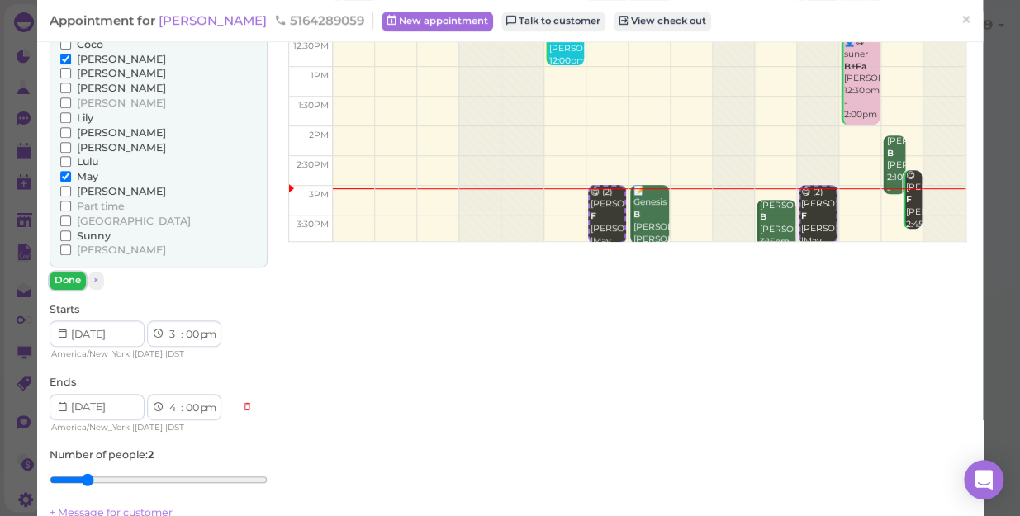
click at [65, 276] on button "Done" at bounding box center [68, 280] width 36 height 17
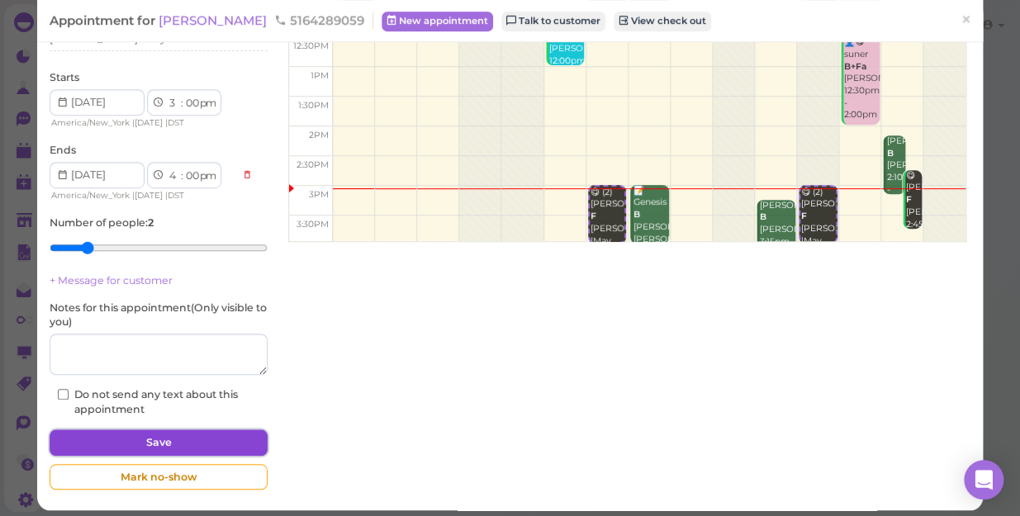
click at [184, 439] on button "Save" at bounding box center [159, 443] width 218 height 26
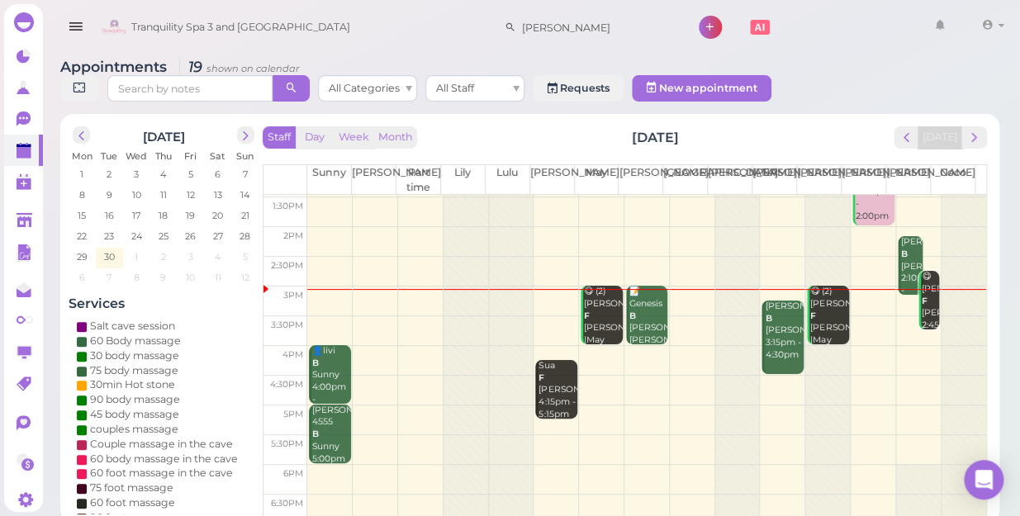
scroll to position [150, 0]
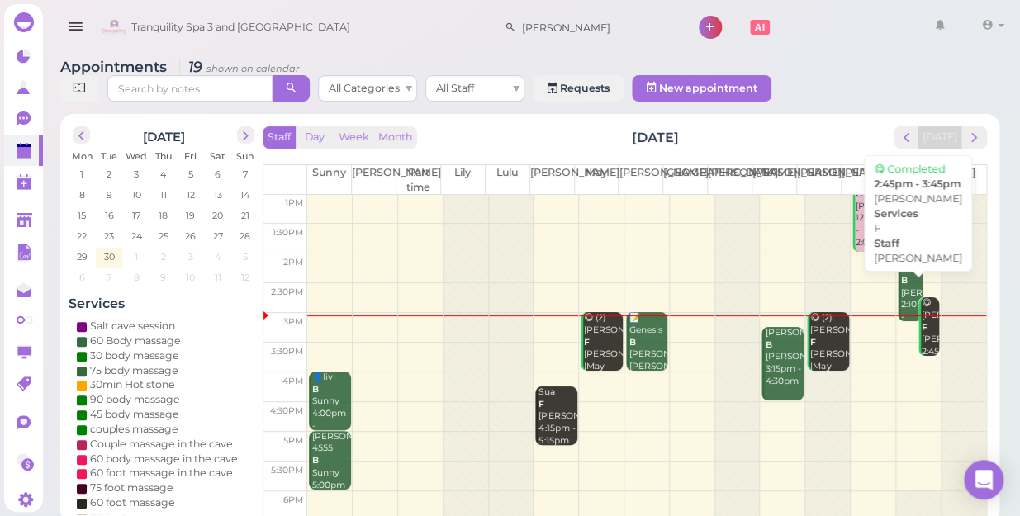
click at [921, 321] on div "😋 [PERSON_NAME] 2:45pm - 3:45pm" at bounding box center [930, 339] width 18 height 85
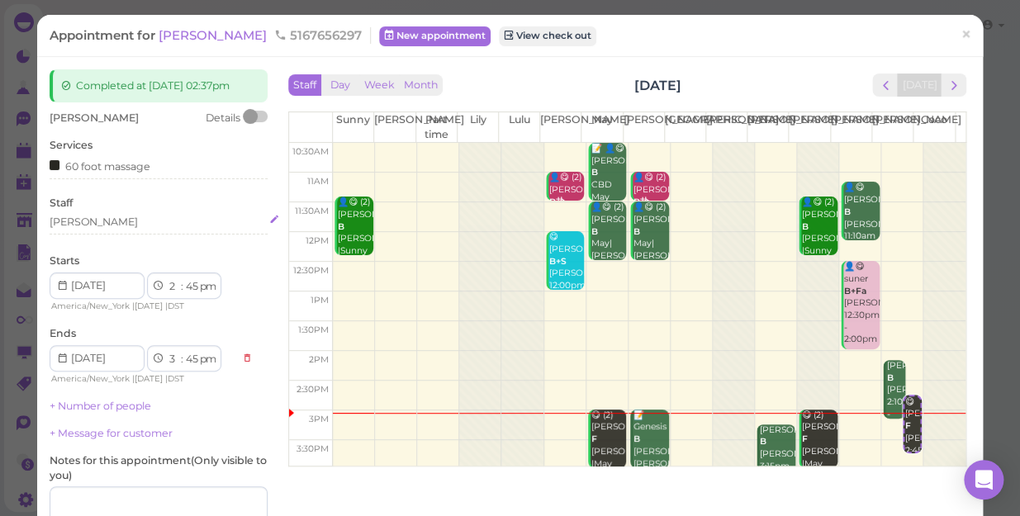
click at [114, 223] on div "[PERSON_NAME]" at bounding box center [159, 222] width 218 height 15
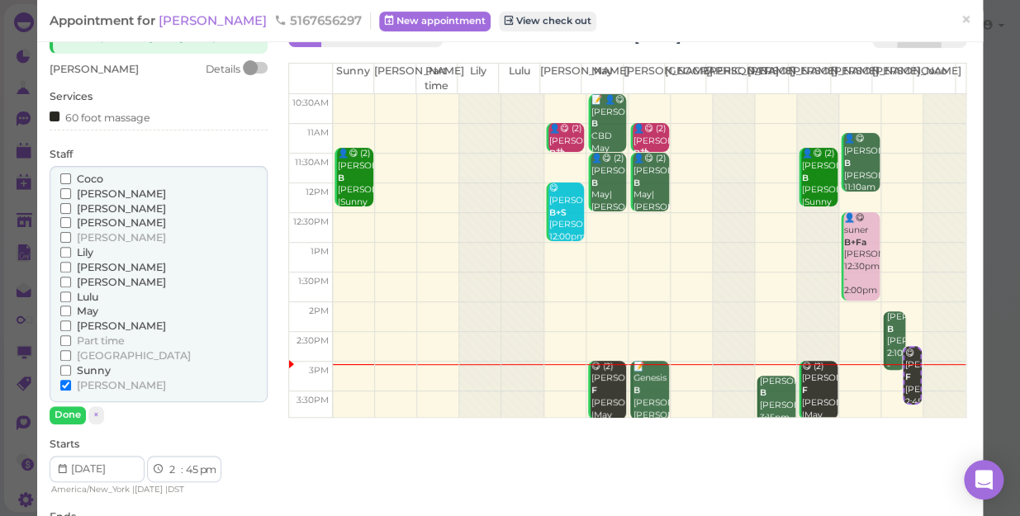
scroll to position [74, 0]
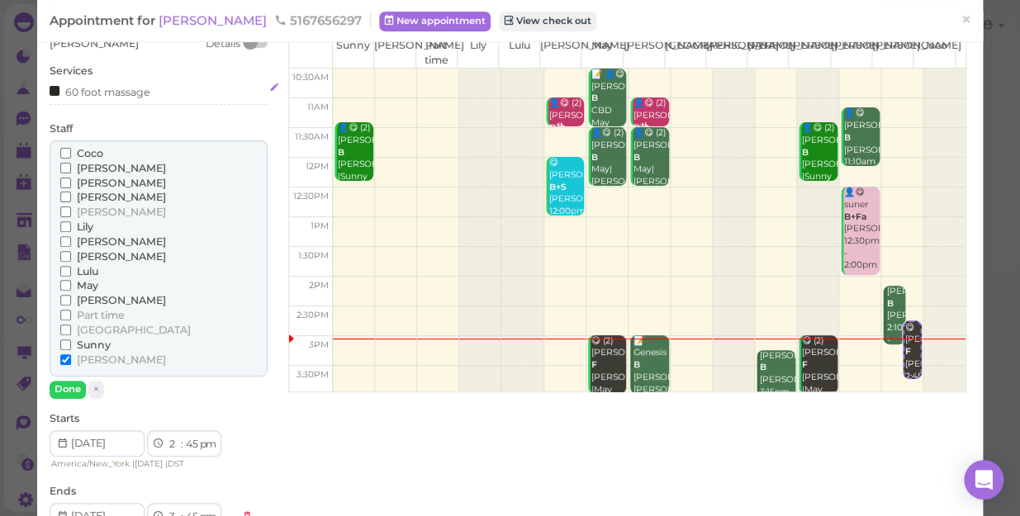
click at [163, 83] on div "60 foot massage" at bounding box center [159, 91] width 218 height 17
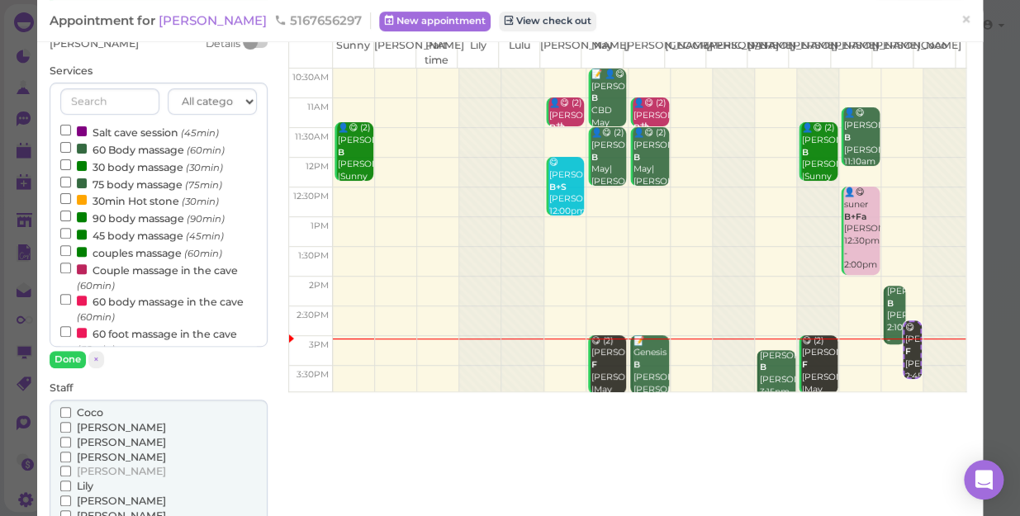
click at [112, 165] on label "30 body massage (30min)" at bounding box center [141, 166] width 163 height 17
click at [71, 165] on input "30 body massage (30min)" at bounding box center [65, 164] width 11 height 11
select select "4"
select select "15"
click at [70, 358] on button "Done" at bounding box center [68, 359] width 36 height 17
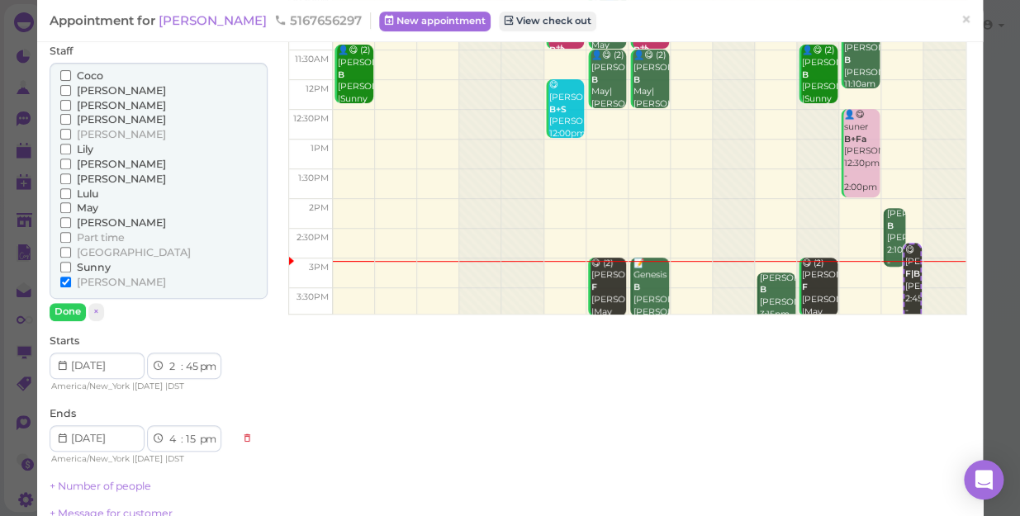
scroll to position [225, 0]
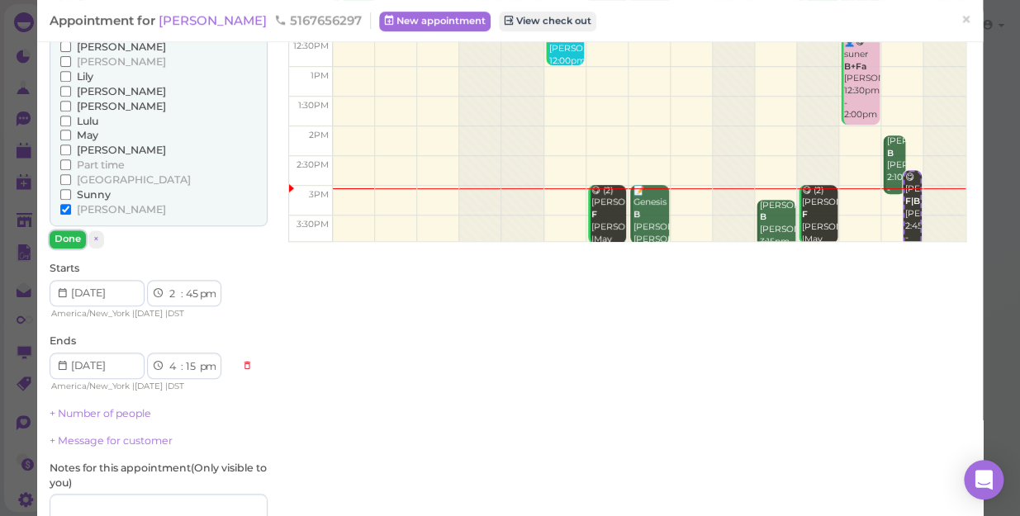
click at [72, 248] on button "Done" at bounding box center [68, 238] width 36 height 17
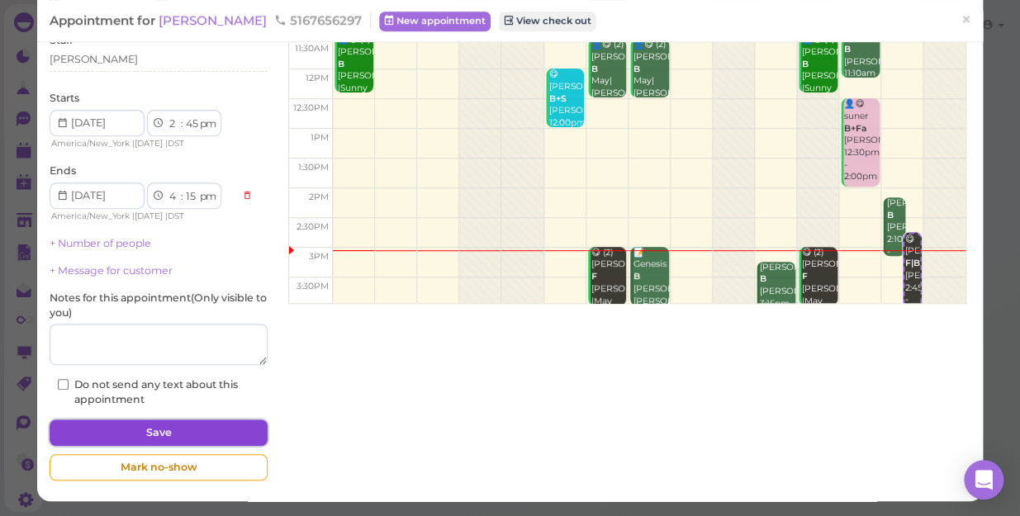
click at [179, 428] on button "Save" at bounding box center [159, 433] width 218 height 26
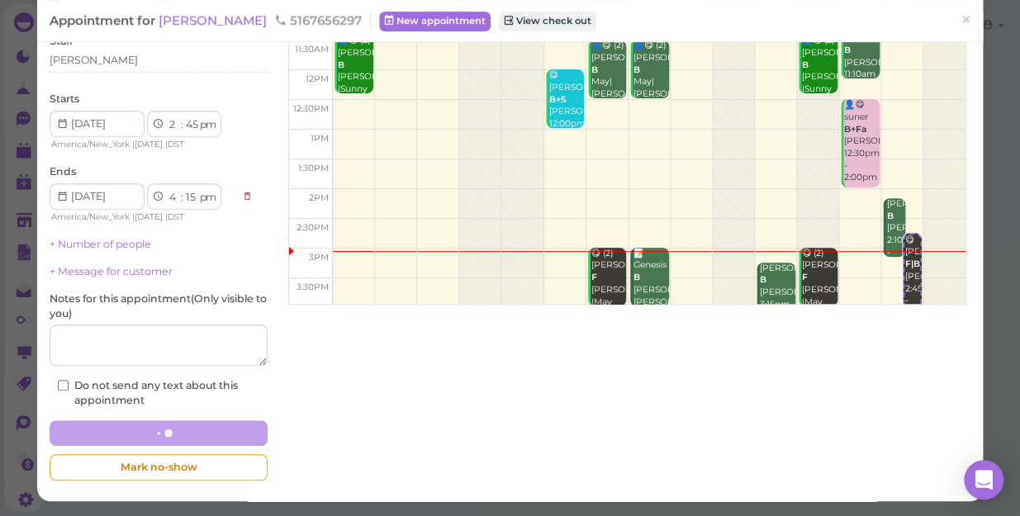
scroll to position [173, 0]
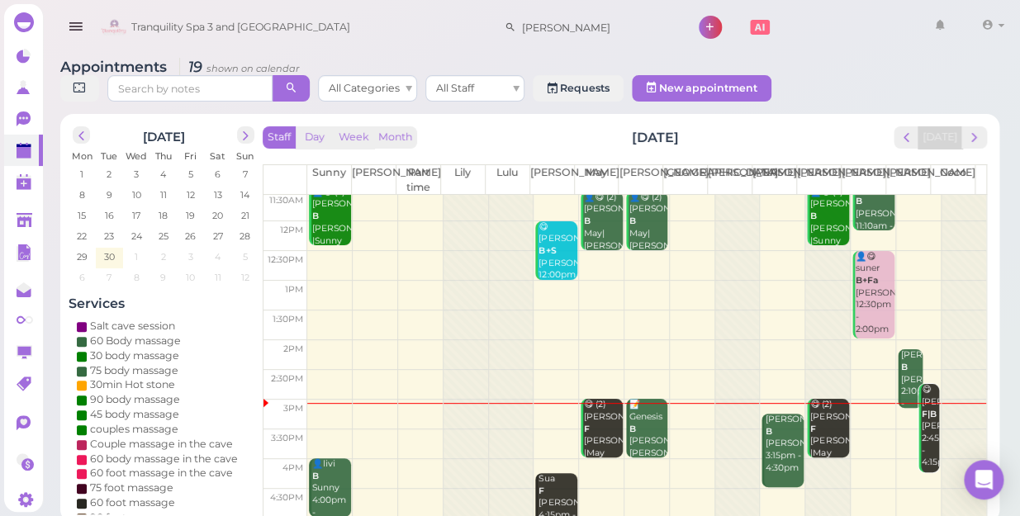
scroll to position [150, 0]
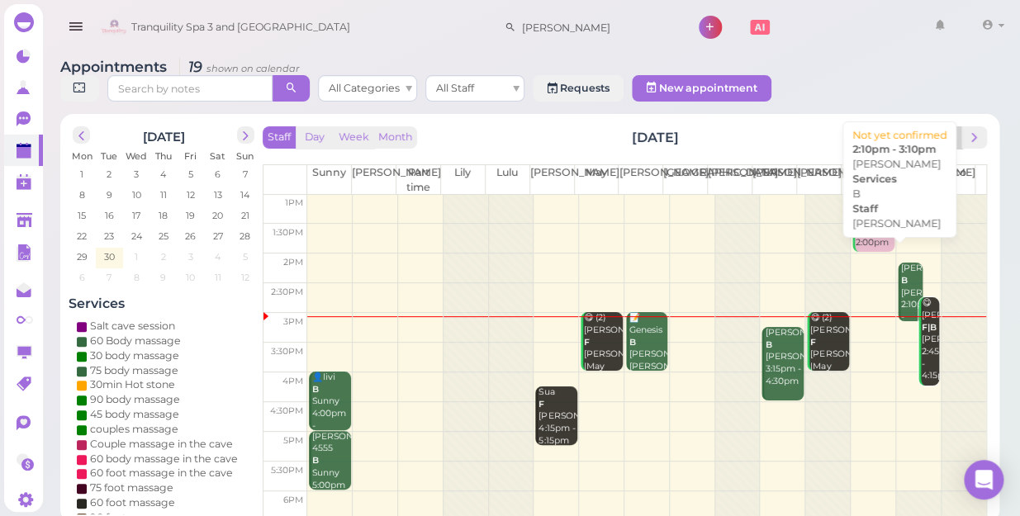
click at [900, 265] on div "[PERSON_NAME] B [PERSON_NAME] 2:10pm - 3:10pm" at bounding box center [911, 299] width 22 height 73
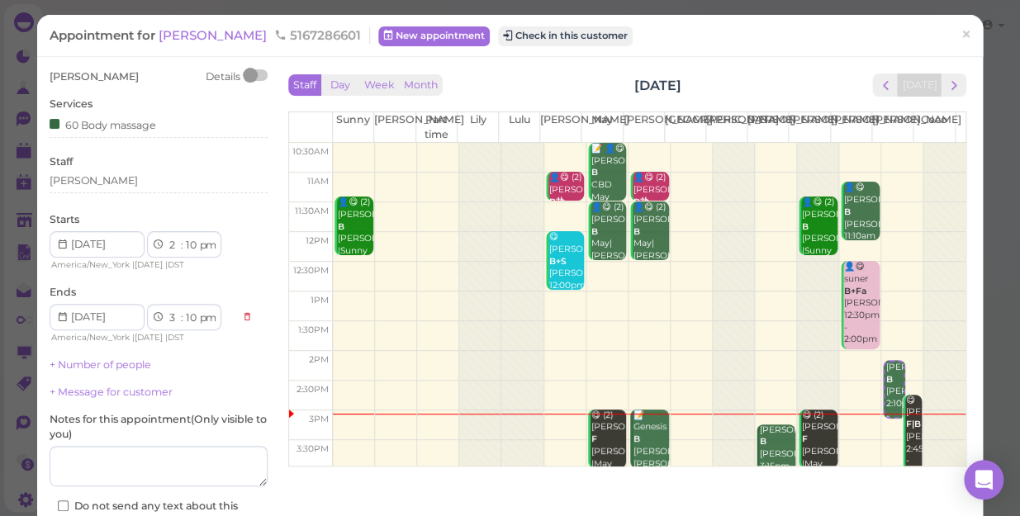
drag, startPoint x: 169, startPoint y: 142, endPoint x: 141, endPoint y: 139, distance: 27.5
click at [169, 140] on div "[PERSON_NAME] Details Services 60 Body massage Staff [PERSON_NAME] Starts 1 2 3…" at bounding box center [159, 298] width 218 height 459
click at [498, 31] on button "Check in this customer" at bounding box center [565, 36] width 135 height 20
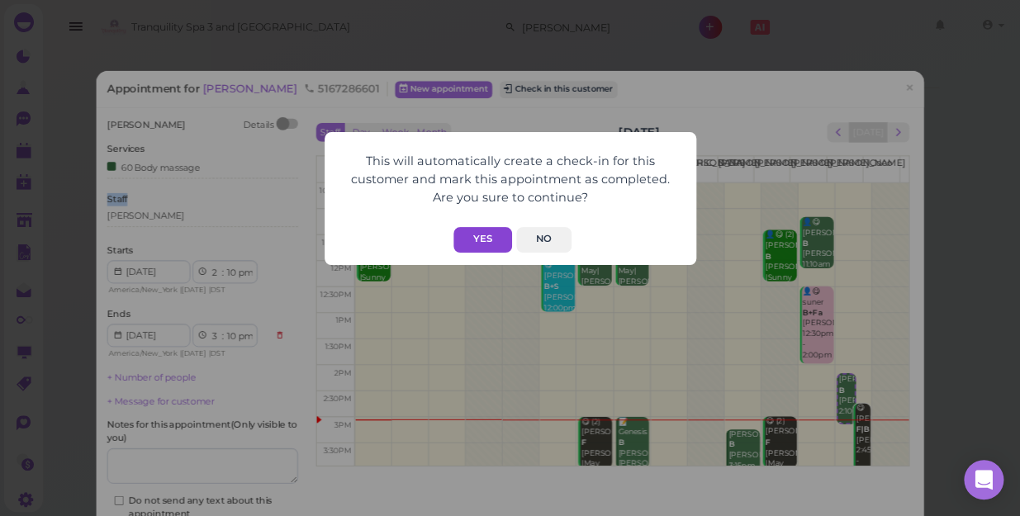
click at [478, 240] on button "Yes" at bounding box center [483, 240] width 59 height 26
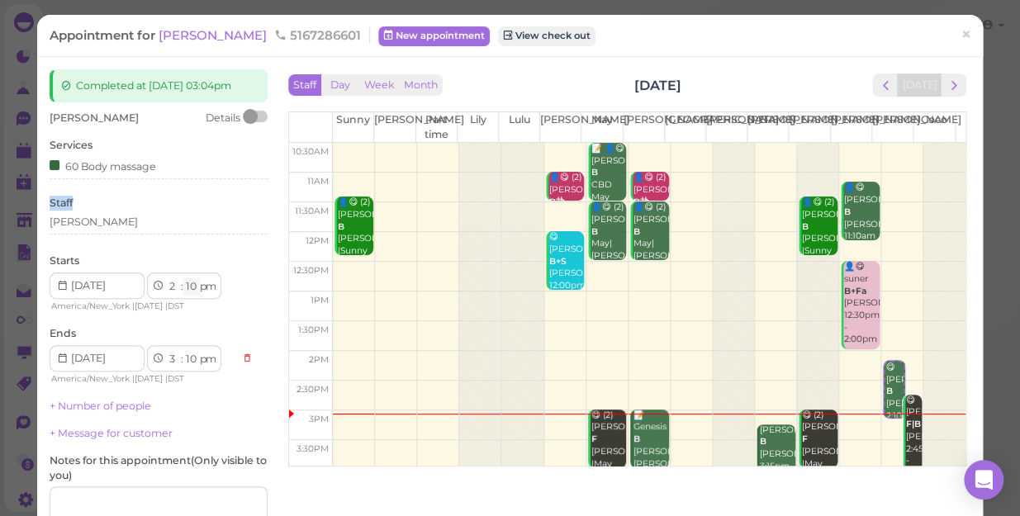
click at [190, 296] on select "00 05 10 15 20 25 30 35 40 45 50 55" at bounding box center [191, 286] width 17 height 17
select select "45"
click at [183, 292] on select "00 05 10 15 20 25 30 35 40 45 50 55" at bounding box center [191, 286] width 17 height 17
select select "45"
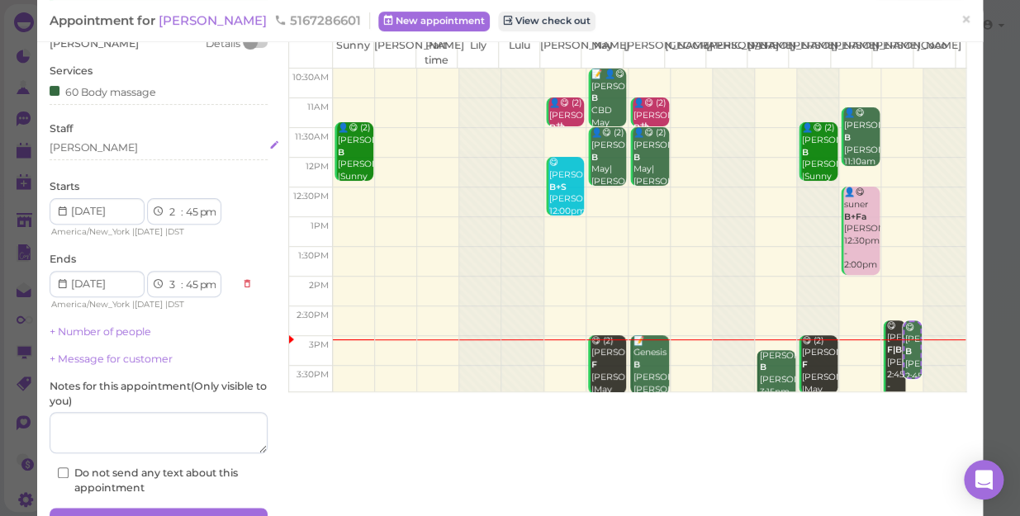
click at [107, 155] on div "[PERSON_NAME]" at bounding box center [159, 147] width 218 height 15
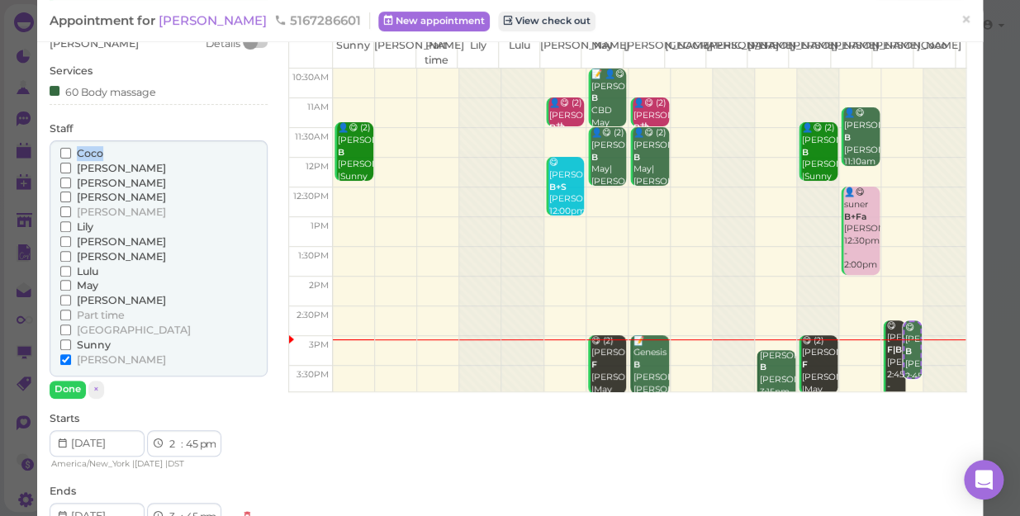
click at [107, 159] on div "[PERSON_NAME] [PERSON_NAME] [PERSON_NAME] [PERSON_NAME] [PERSON_NAME]" at bounding box center [159, 258] width 218 height 237
click at [86, 351] on span "Sunny" at bounding box center [94, 345] width 34 height 12
click at [71, 350] on input "Sunny" at bounding box center [65, 345] width 11 height 11
click at [85, 366] on span "[PERSON_NAME]" at bounding box center [121, 360] width 89 height 12
click at [71, 365] on input "[PERSON_NAME]" at bounding box center [65, 359] width 11 height 11
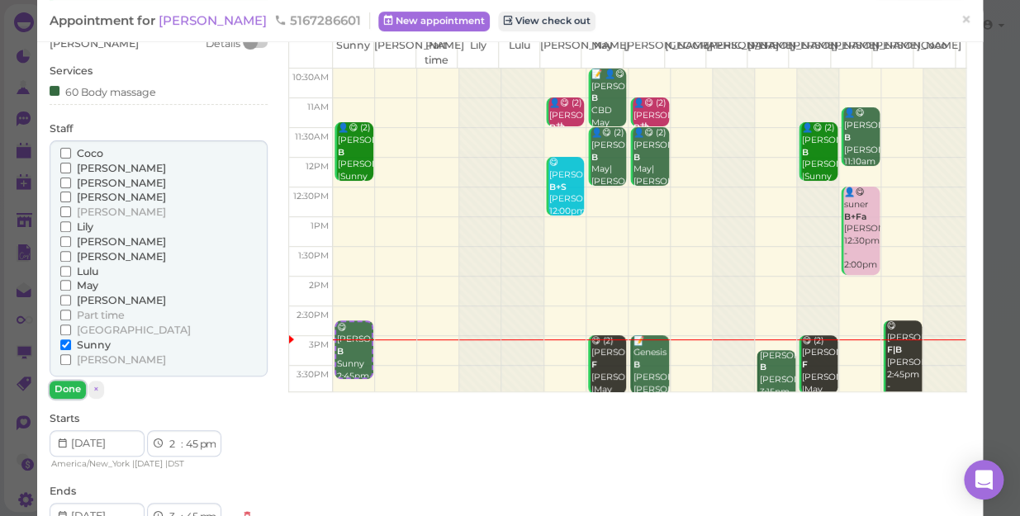
click at [66, 398] on button "Done" at bounding box center [68, 389] width 36 height 17
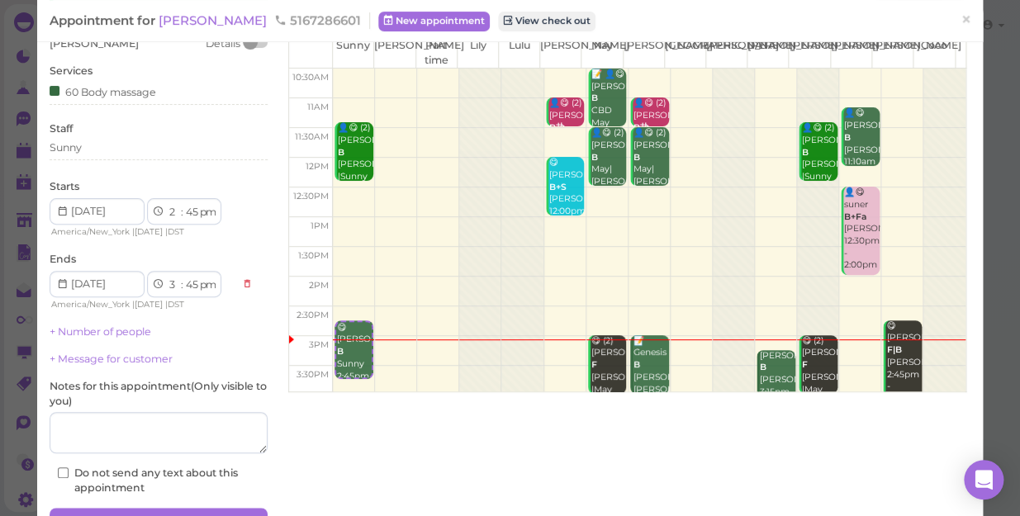
scroll to position [176, 0]
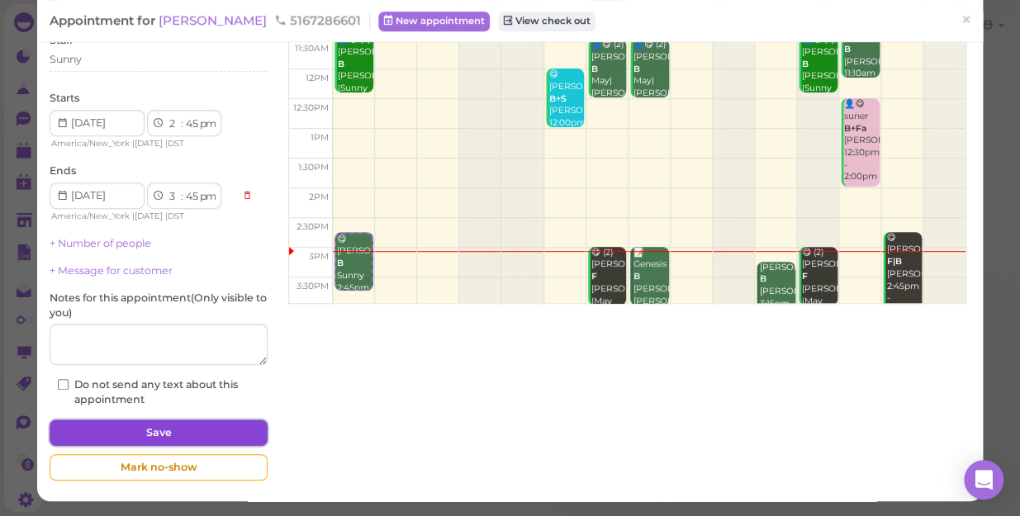
click at [133, 430] on button "Save" at bounding box center [159, 433] width 218 height 26
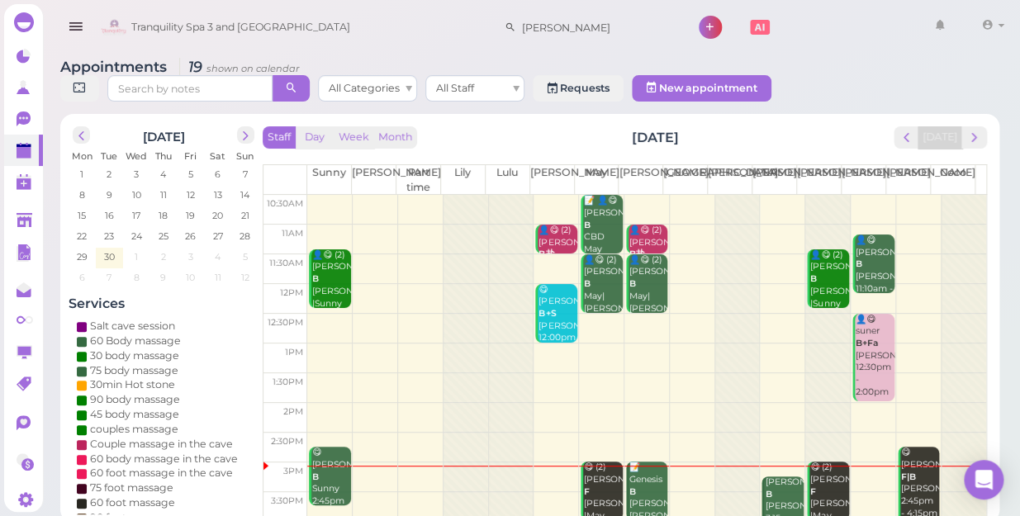
scroll to position [150, 0]
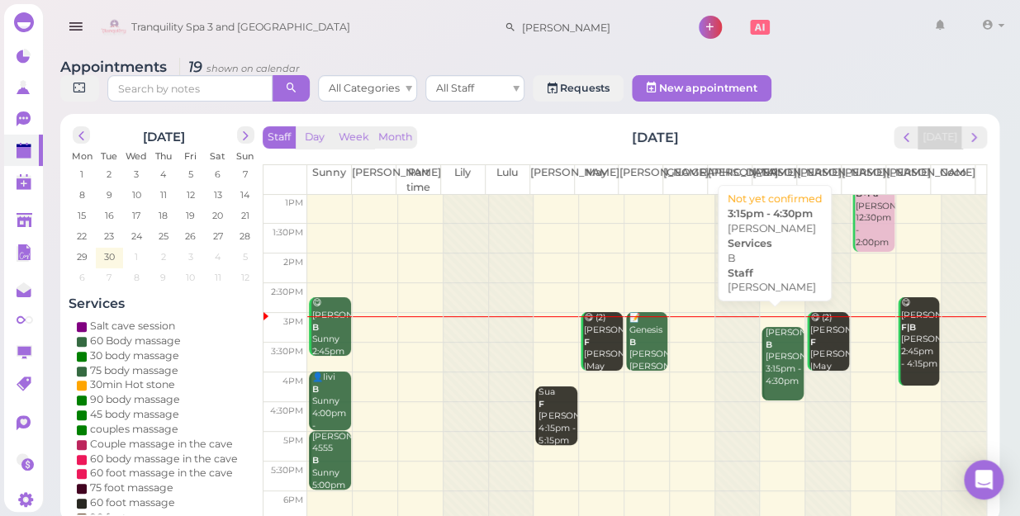
click at [768, 356] on div "[PERSON_NAME] B [PERSON_NAME] 3:15pm - 4:30pm" at bounding box center [783, 357] width 39 height 60
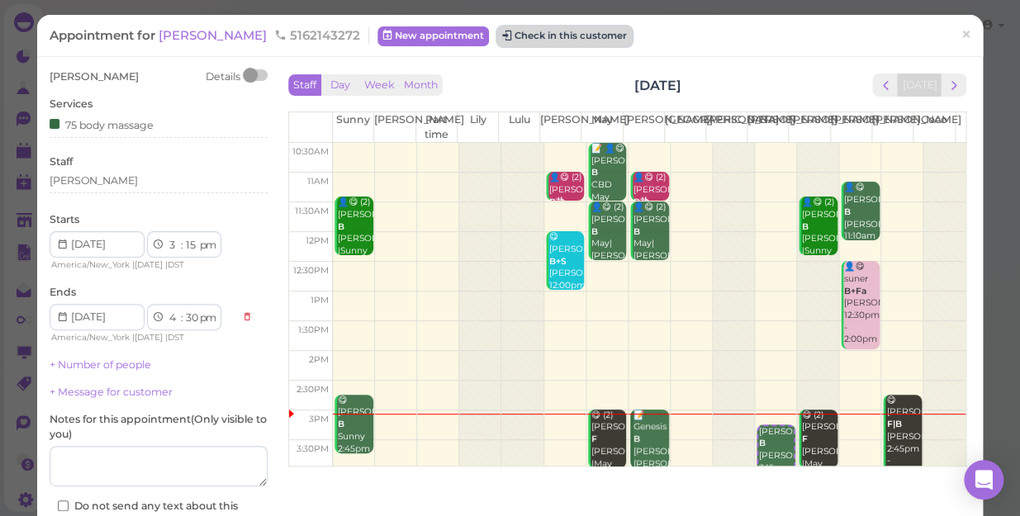
click at [537, 37] on button "Check in this customer" at bounding box center [564, 36] width 135 height 20
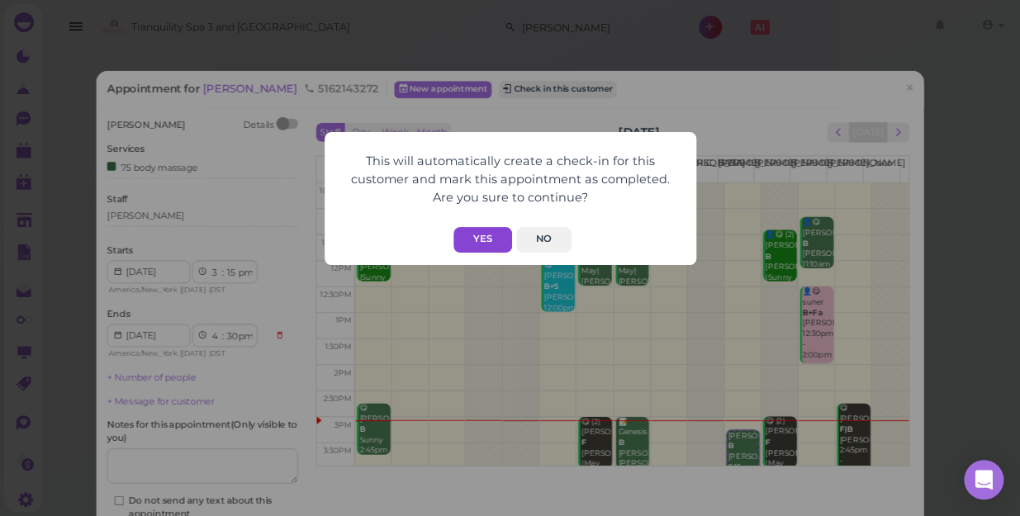
click at [477, 241] on button "Yes" at bounding box center [483, 240] width 59 height 26
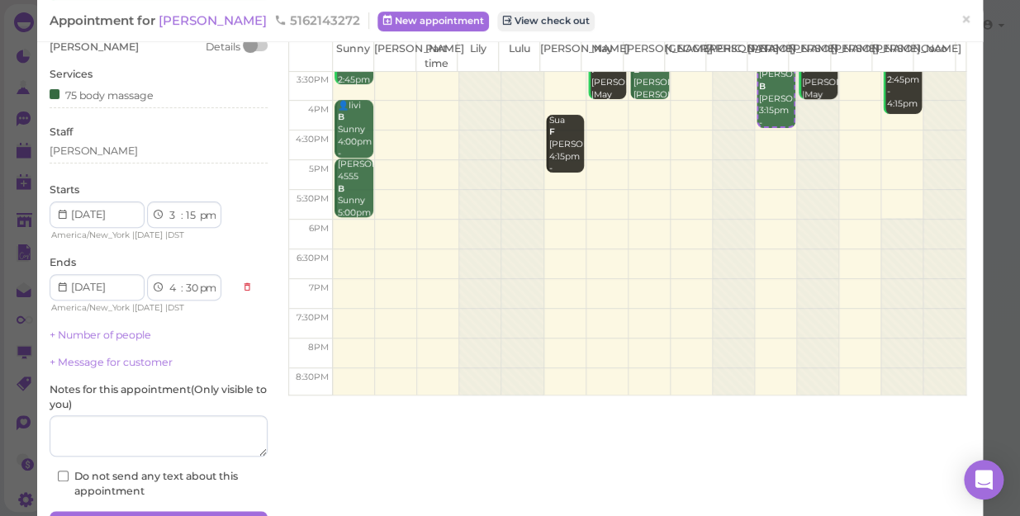
scroll to position [150, 0]
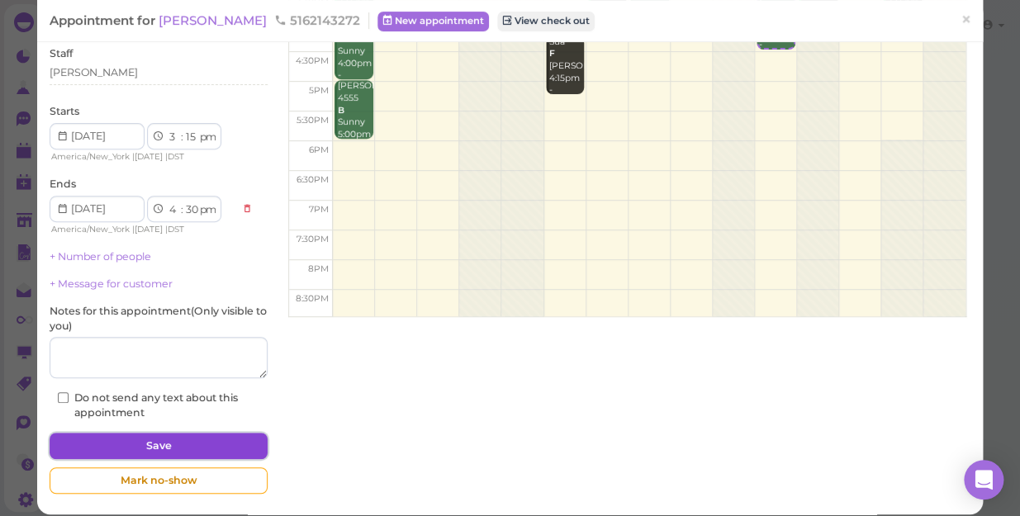
click at [240, 452] on button "Save" at bounding box center [159, 446] width 218 height 26
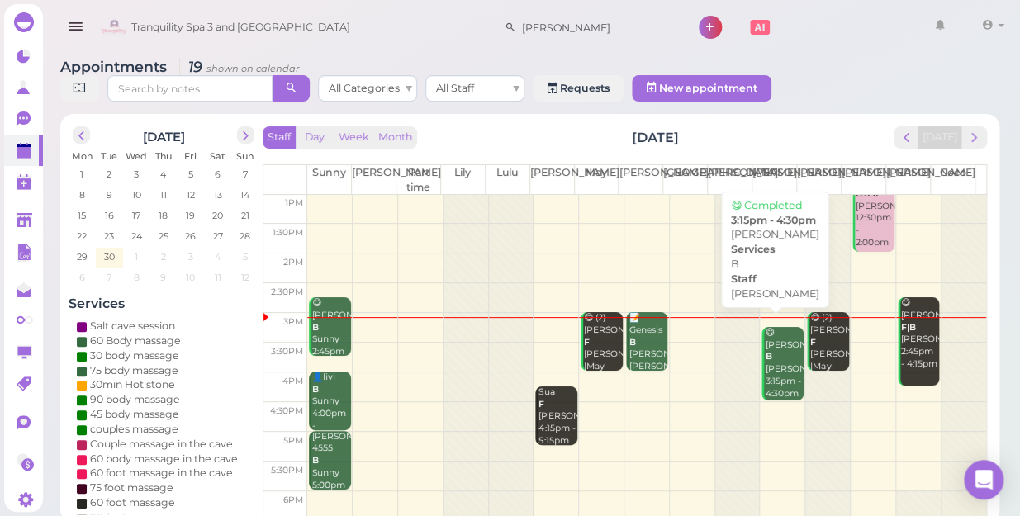
scroll to position [225, 0]
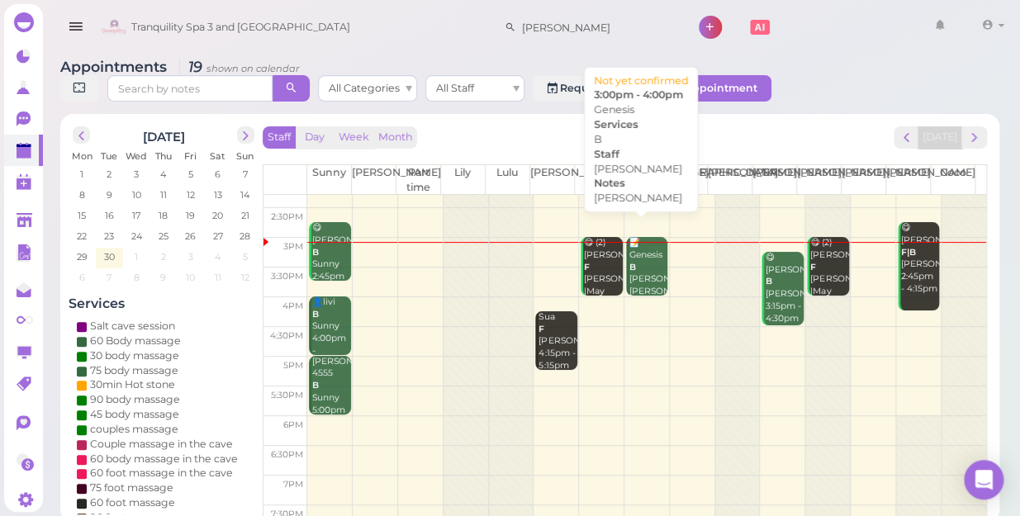
click at [635, 259] on div "📝 Genesis B [PERSON_NAME] [PERSON_NAME] 3:00pm - 4:00pm" at bounding box center [648, 285] width 39 height 97
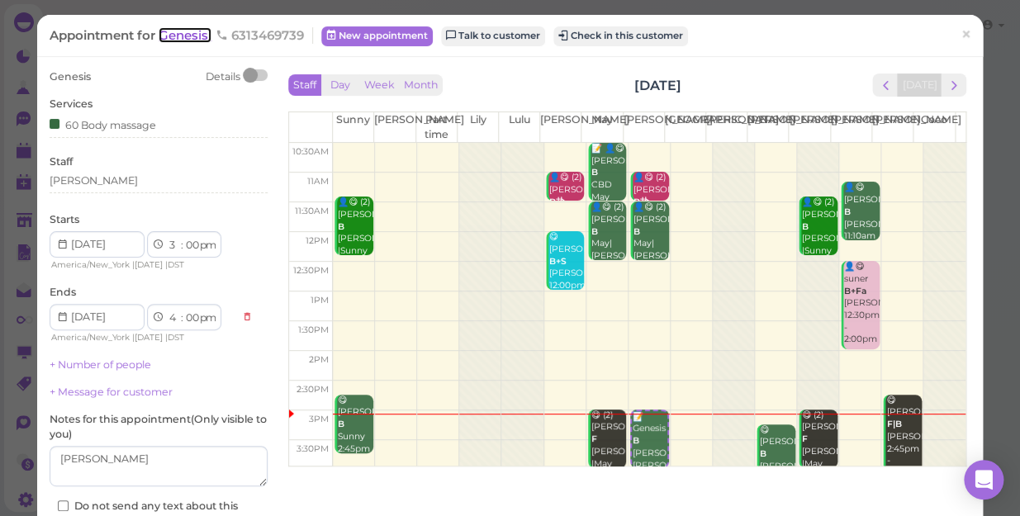
click at [182, 41] on span "Genesis" at bounding box center [185, 35] width 53 height 16
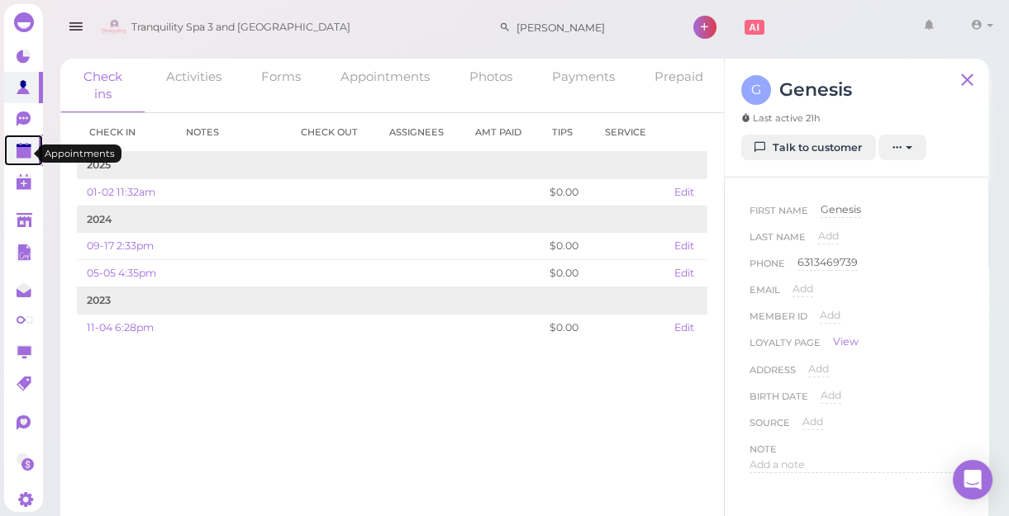
click at [26, 150] on polygon at bounding box center [24, 153] width 15 height 12
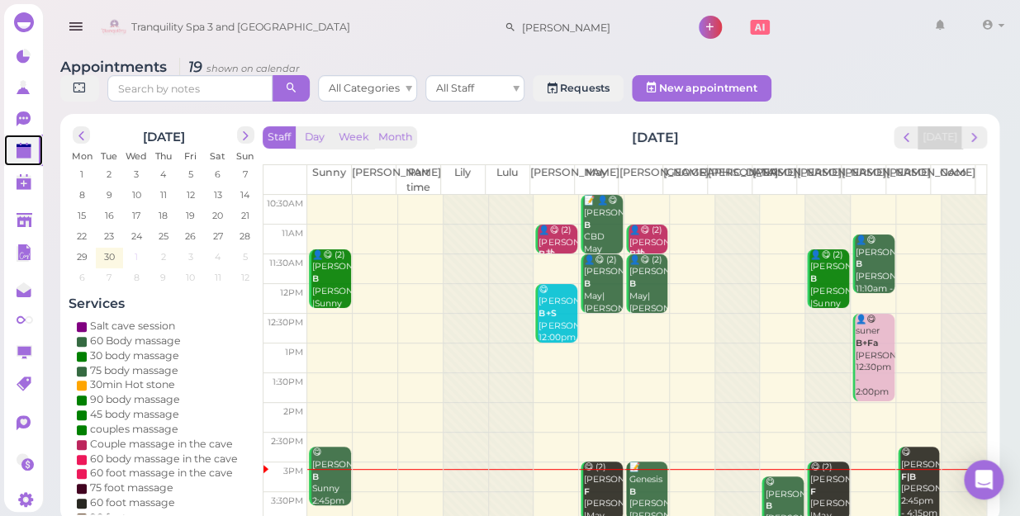
click at [138, 249] on span "1" at bounding box center [136, 256] width 7 height 15
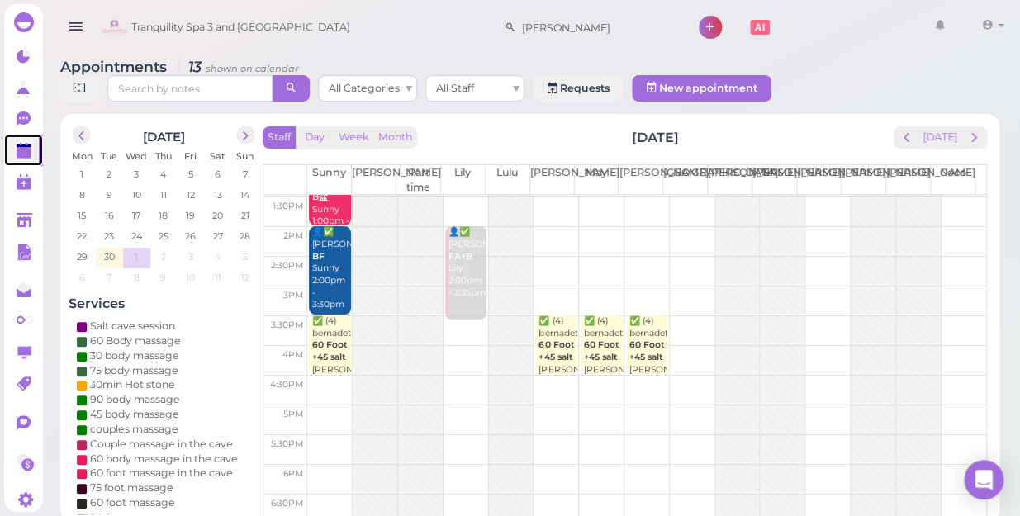
scroll to position [150, 0]
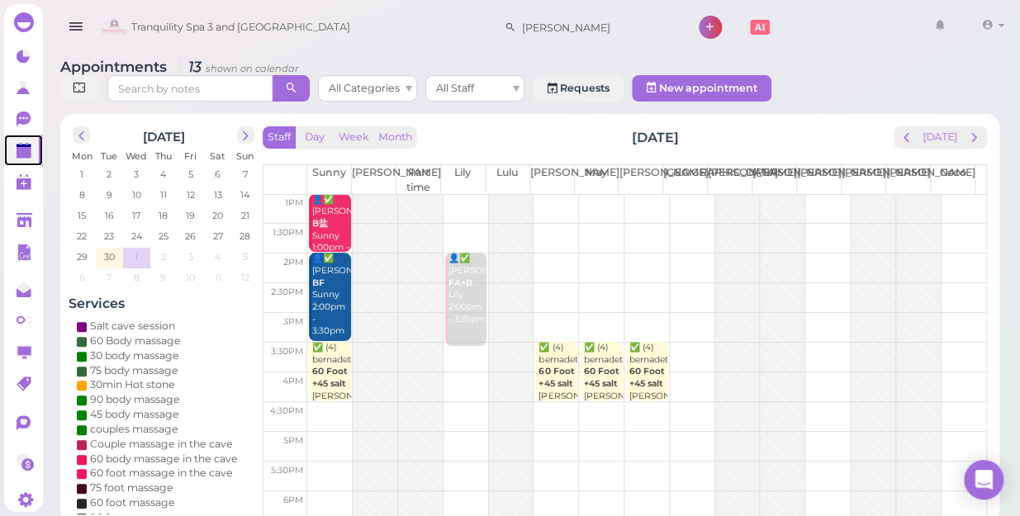
click at [326, 402] on td at bounding box center [646, 417] width 679 height 30
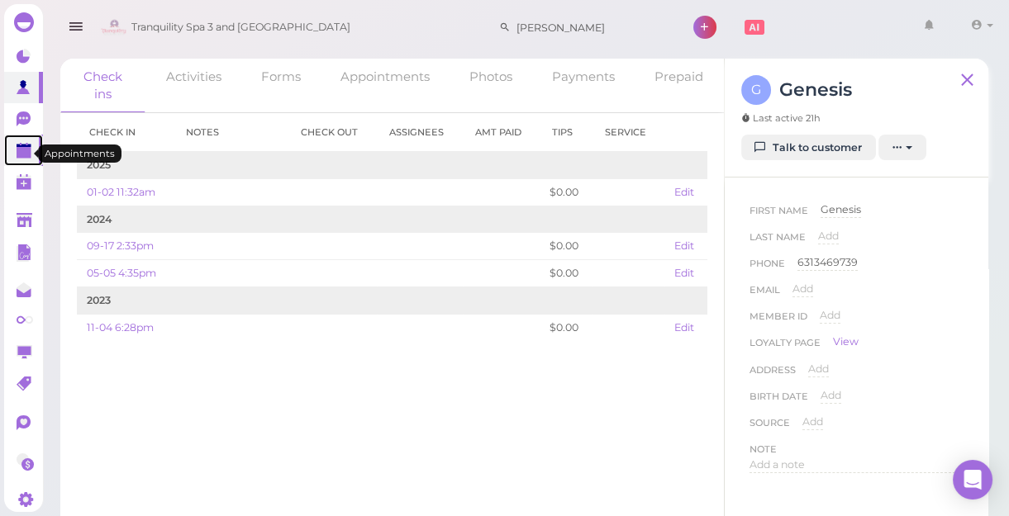
click at [17, 158] on polygon at bounding box center [24, 153] width 15 height 12
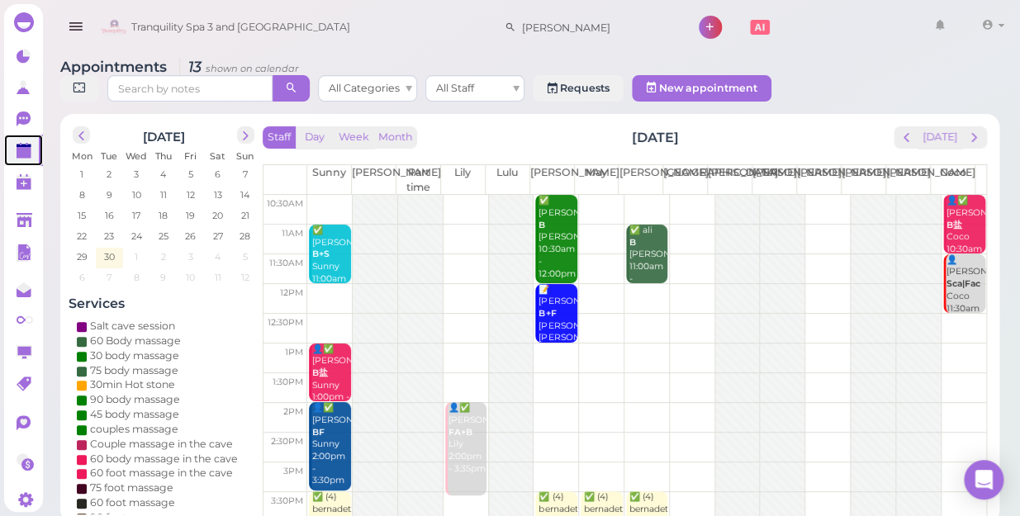
scroll to position [225, 0]
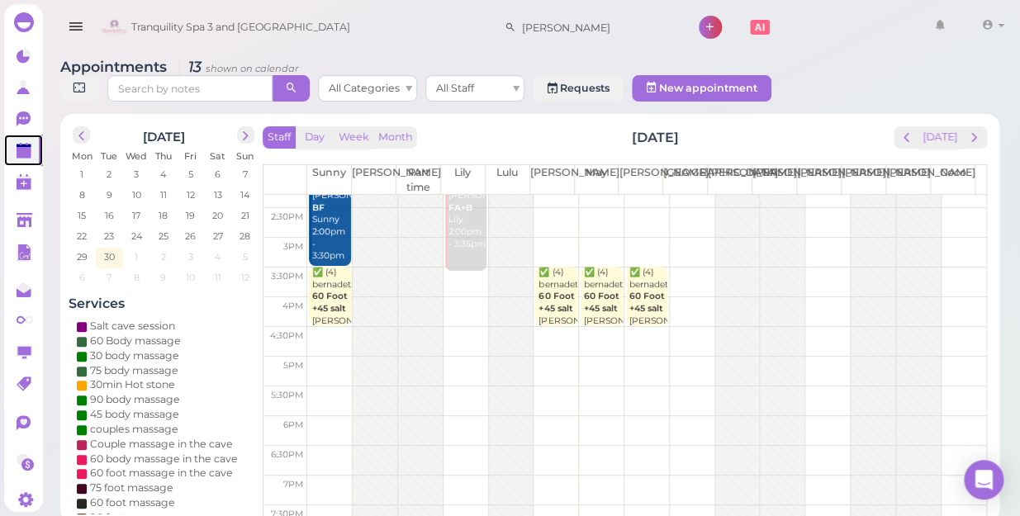
click at [322, 327] on td at bounding box center [646, 342] width 679 height 30
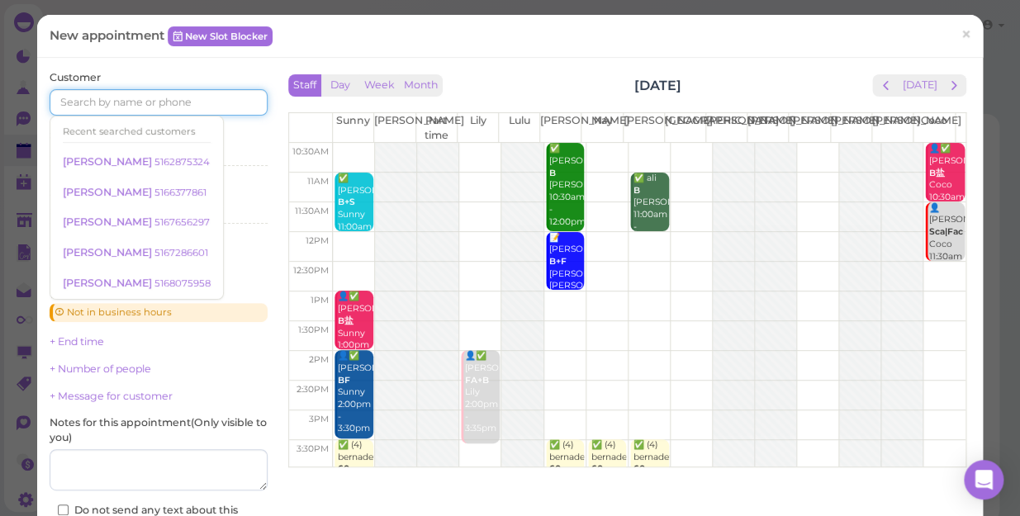
click at [69, 93] on input at bounding box center [159, 102] width 218 height 26
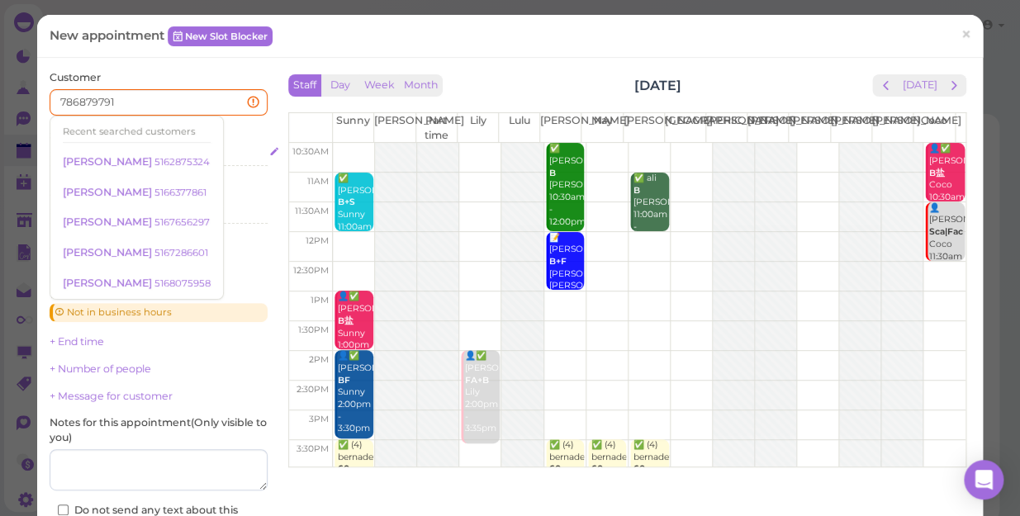
click at [249, 151] on div "Select services" at bounding box center [159, 154] width 218 height 15
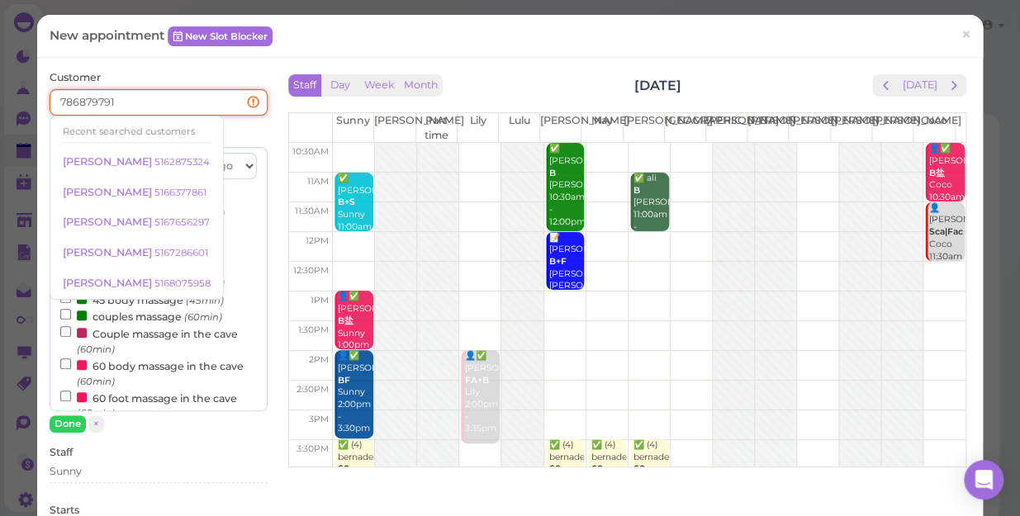
click at [64, 101] on input "786879791" at bounding box center [159, 102] width 218 height 26
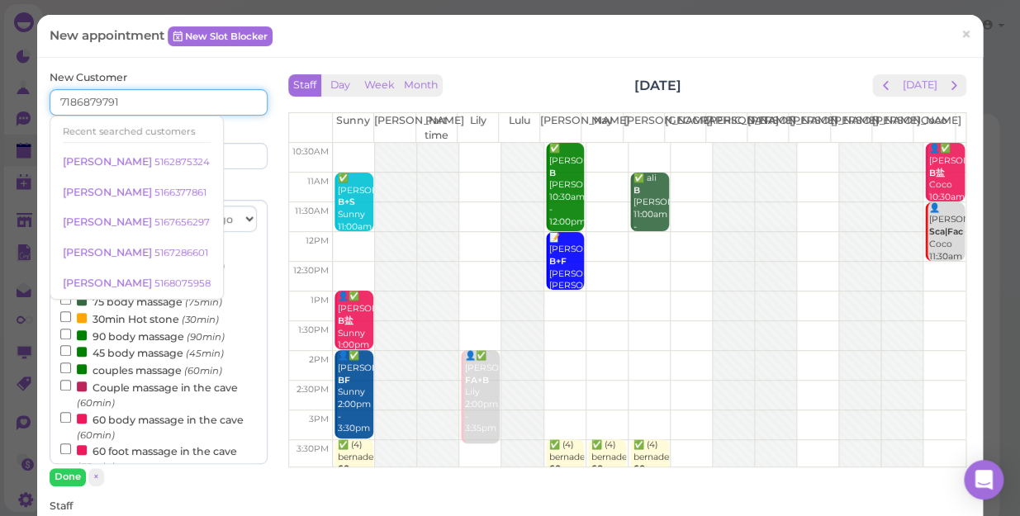
type input "7186879791"
click at [257, 149] on input at bounding box center [215, 156] width 105 height 26
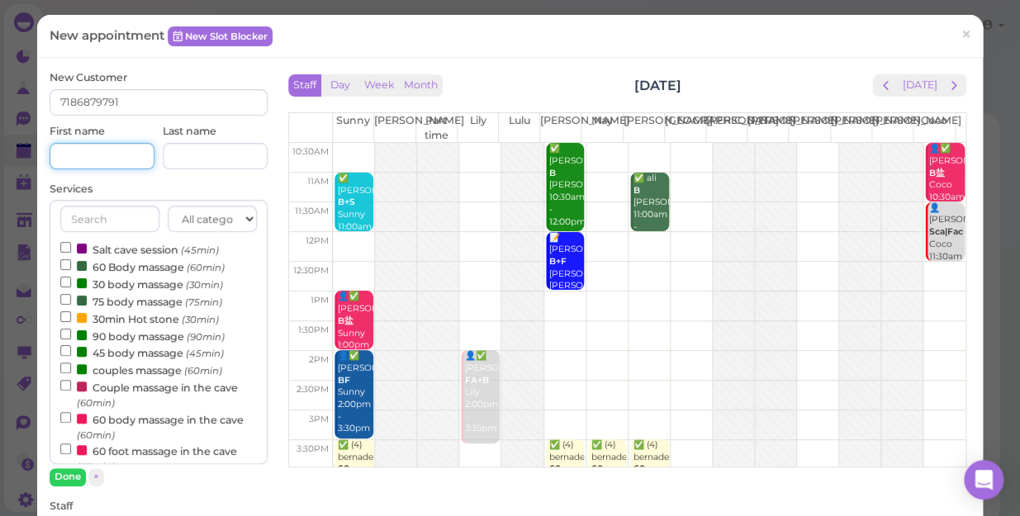
click at [66, 166] on input at bounding box center [102, 156] width 105 height 26
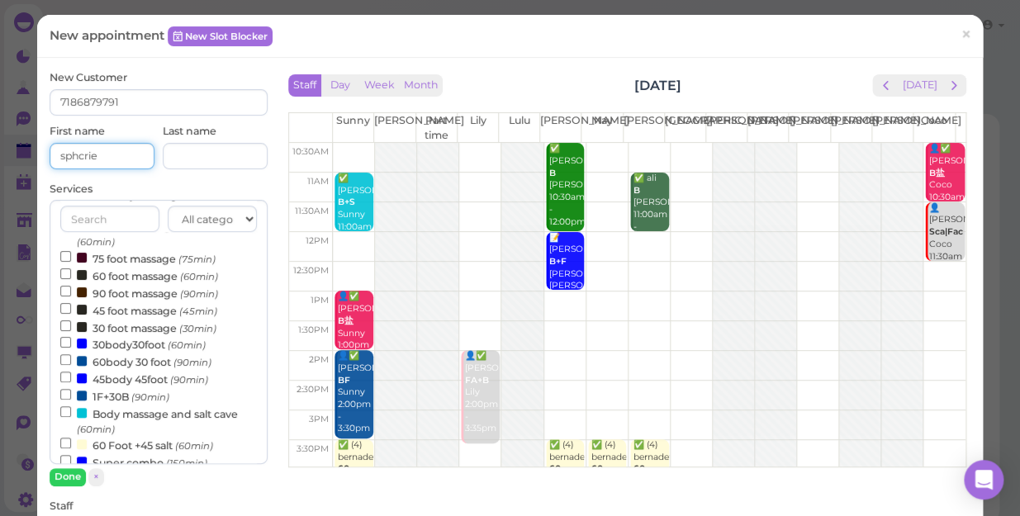
type input "sphcrie"
click at [60, 416] on input "Body massage and salt cave (60min)" at bounding box center [65, 411] width 11 height 11
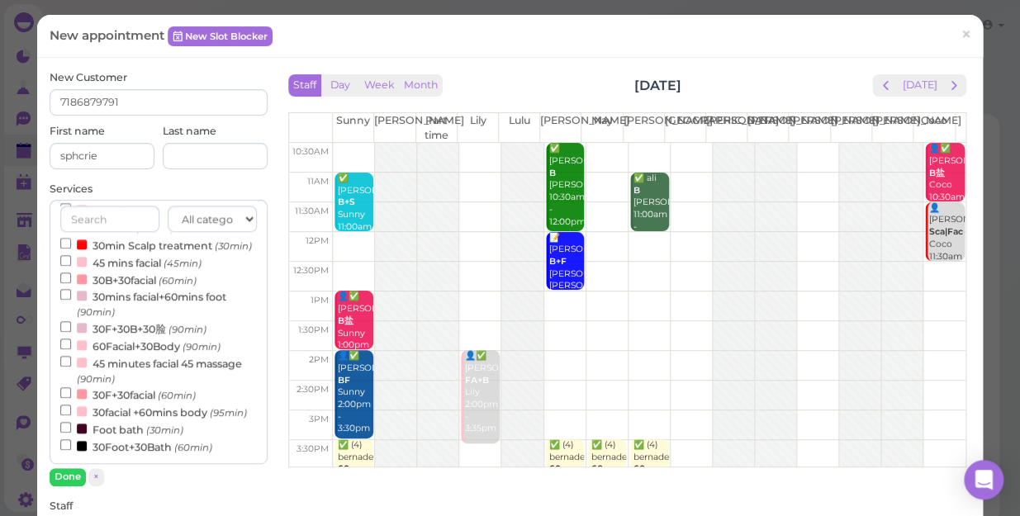
scroll to position [150, 0]
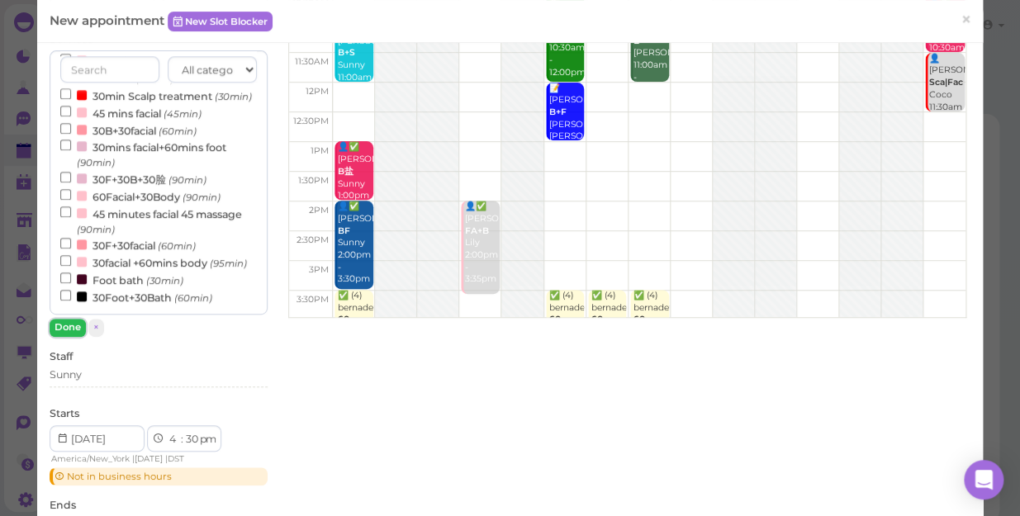
click at [74, 328] on button "Done" at bounding box center [68, 327] width 36 height 17
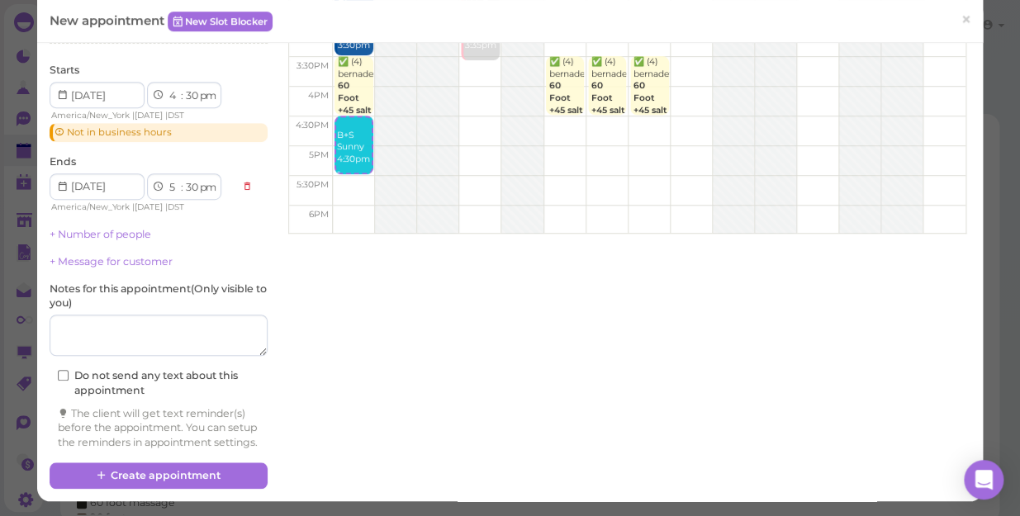
scroll to position [180, 0]
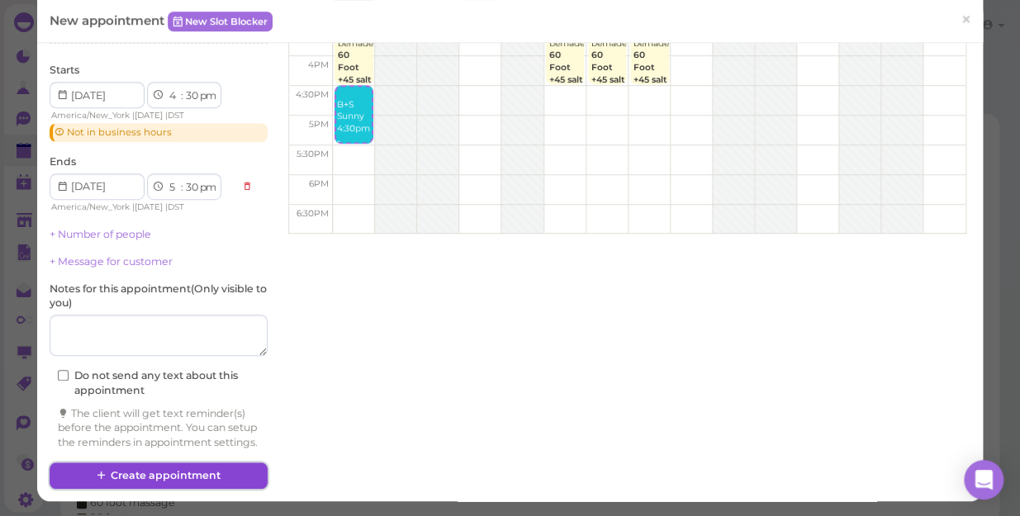
click at [157, 473] on button "Create appointment" at bounding box center [159, 476] width 218 height 26
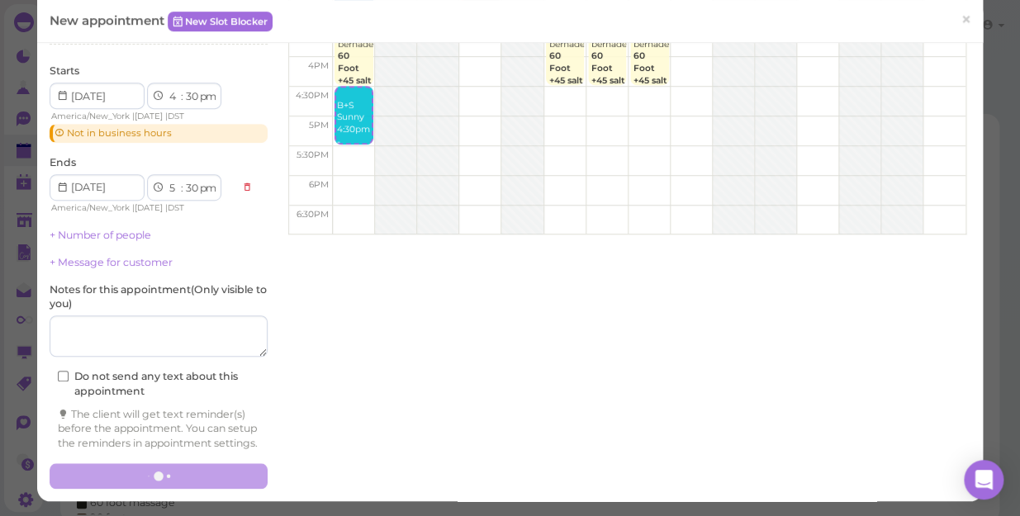
scroll to position [0, 0]
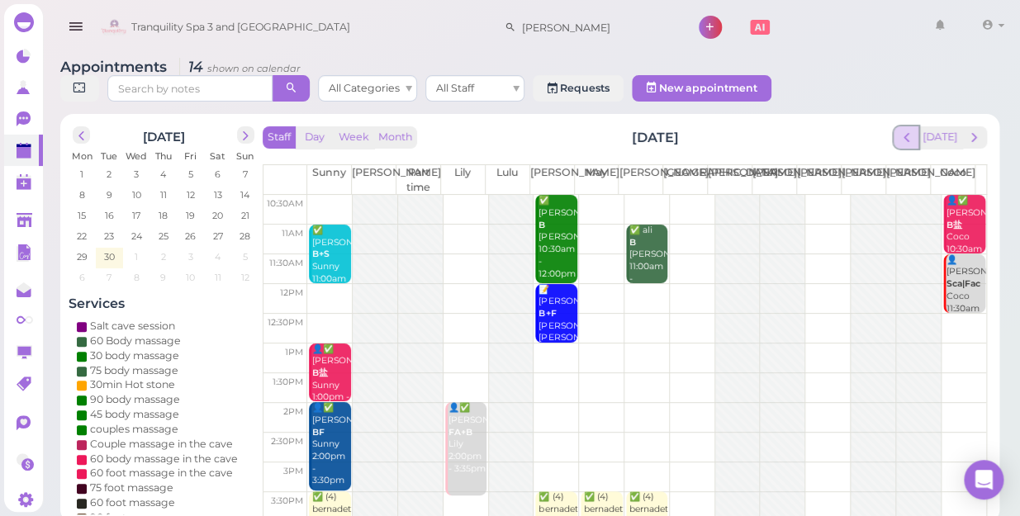
click at [906, 130] on span "prev" at bounding box center [907, 138] width 16 height 16
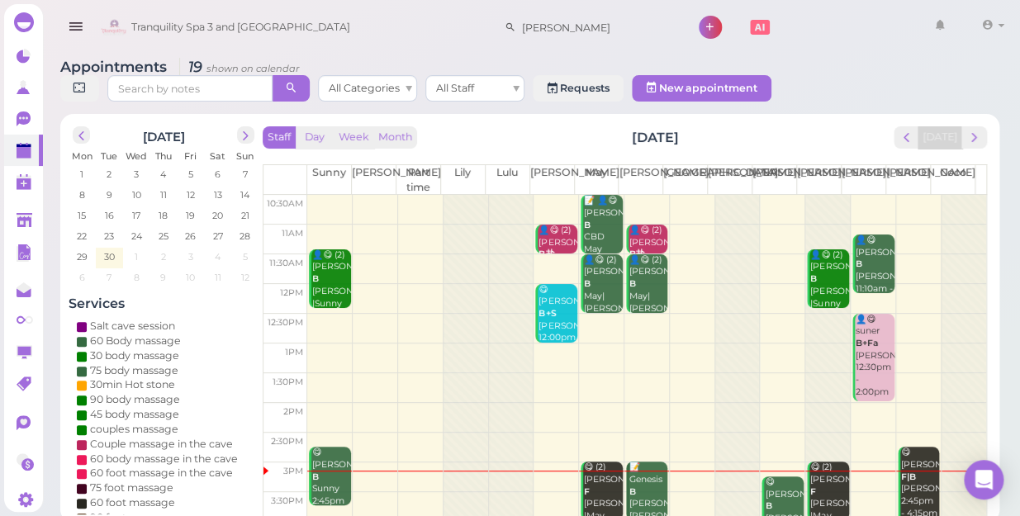
scroll to position [74, 0]
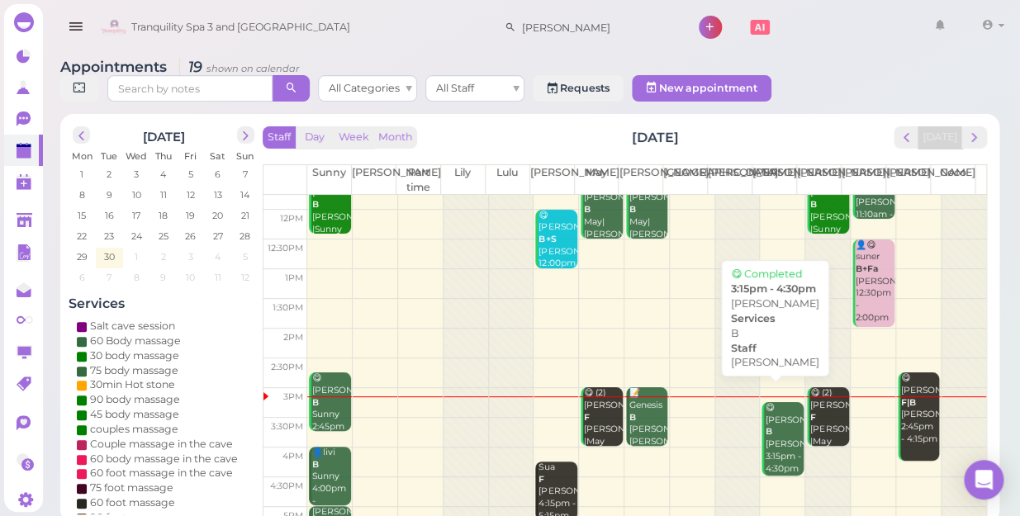
click at [766, 427] on div "😋 [PERSON_NAME] B [PERSON_NAME] 3:15pm - 4:30pm" at bounding box center [783, 438] width 39 height 73
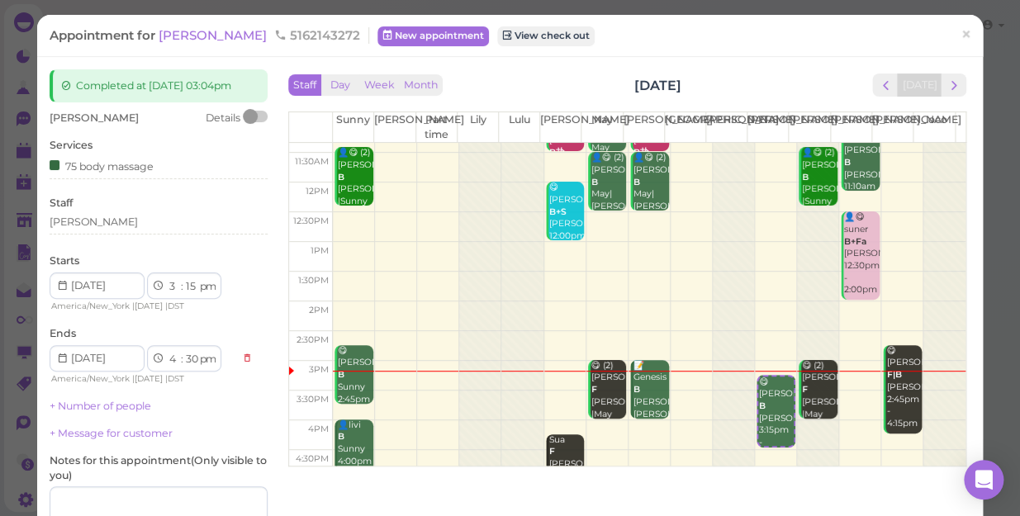
scroll to position [150, 0]
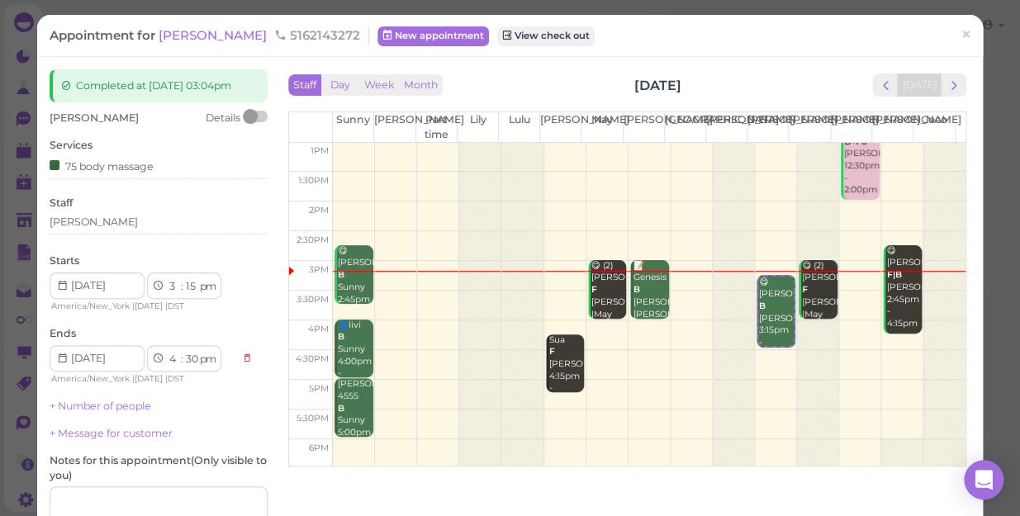
click at [588, 322] on td at bounding box center [649, 336] width 633 height 30
click at [585, 330] on td at bounding box center [649, 336] width 633 height 30
click at [961, 35] on span "×" at bounding box center [966, 34] width 11 height 23
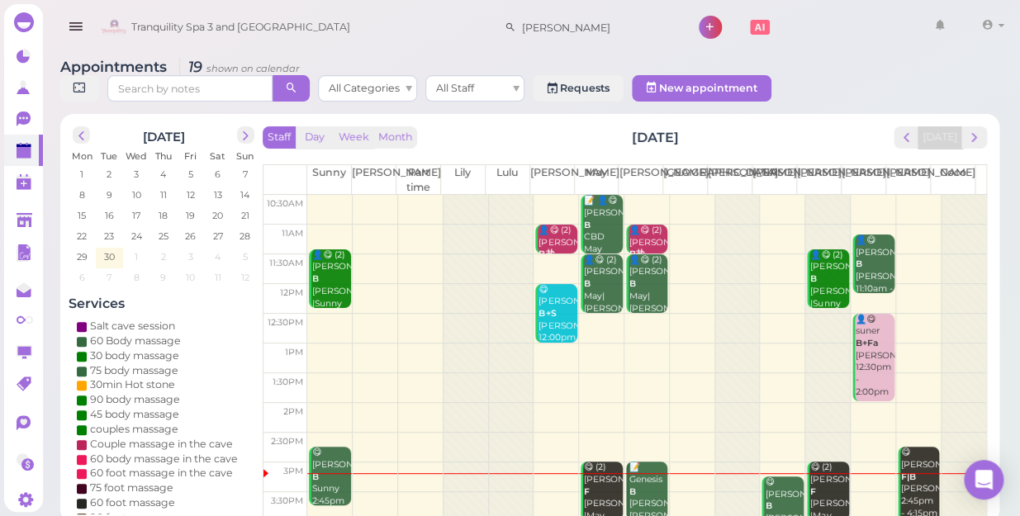
scroll to position [225, 0]
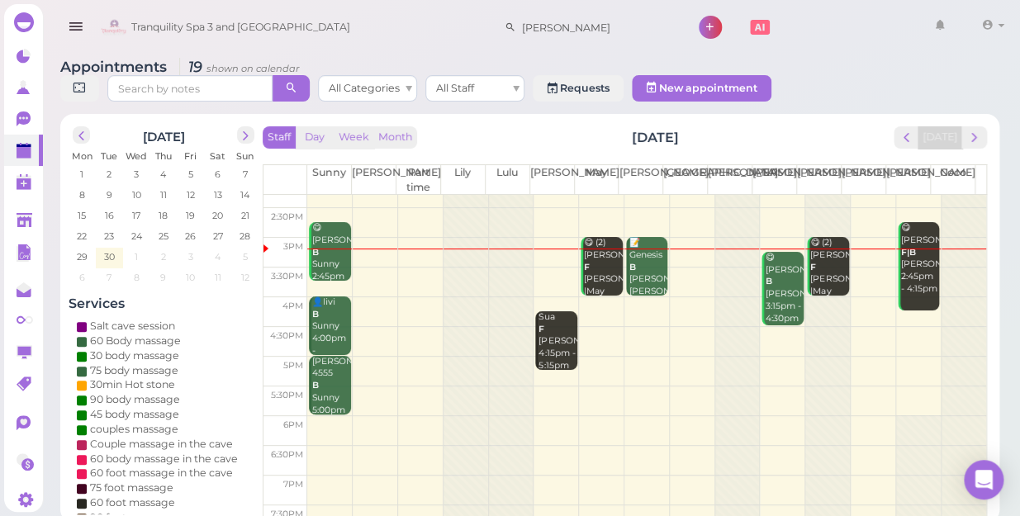
click at [601, 297] on td at bounding box center [646, 312] width 679 height 30
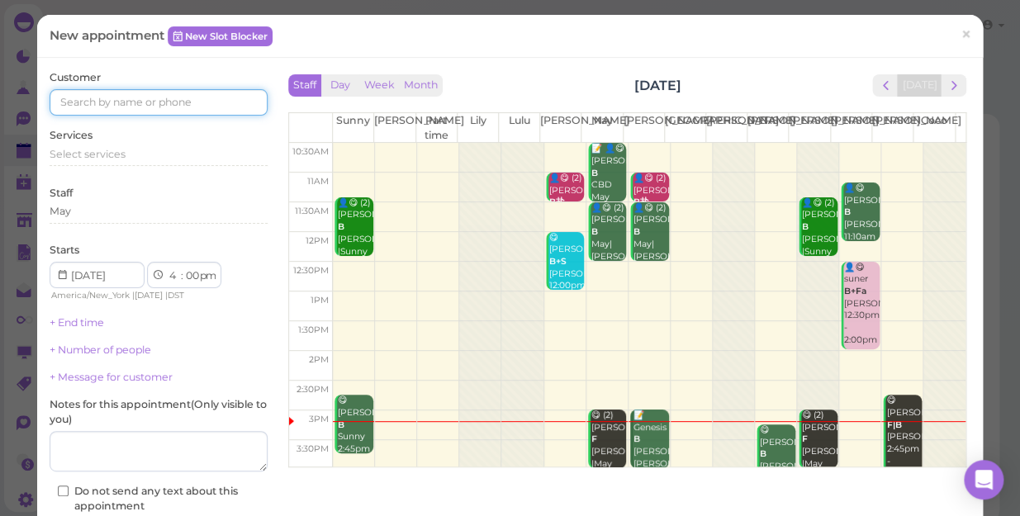
click at [113, 103] on input at bounding box center [159, 102] width 218 height 26
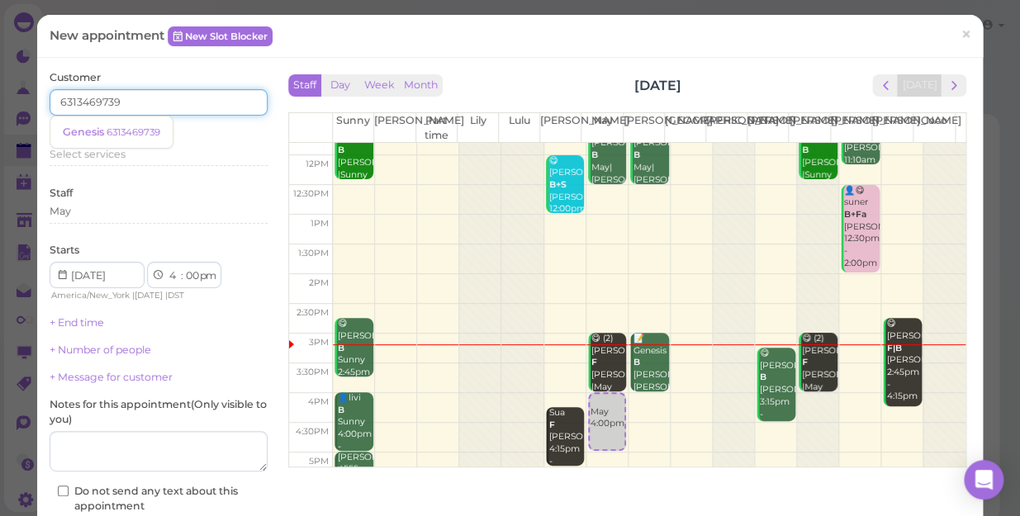
scroll to position [150, 0]
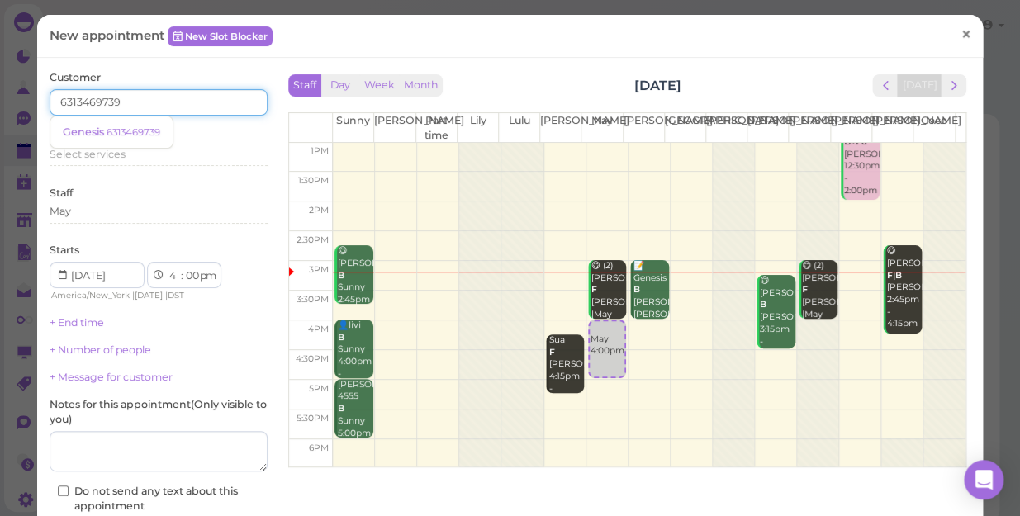
type input "6313469739"
click at [961, 24] on span "×" at bounding box center [966, 34] width 11 height 23
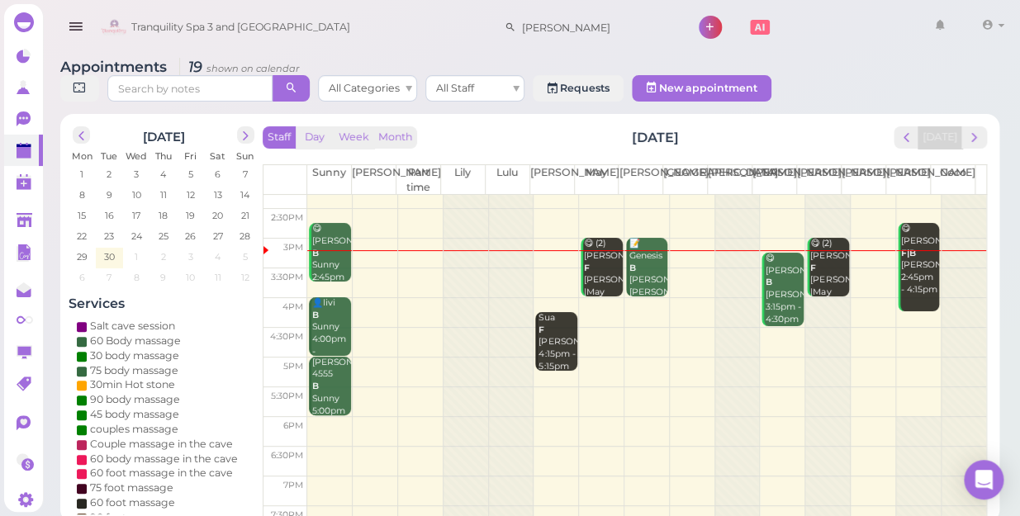
scroll to position [225, 0]
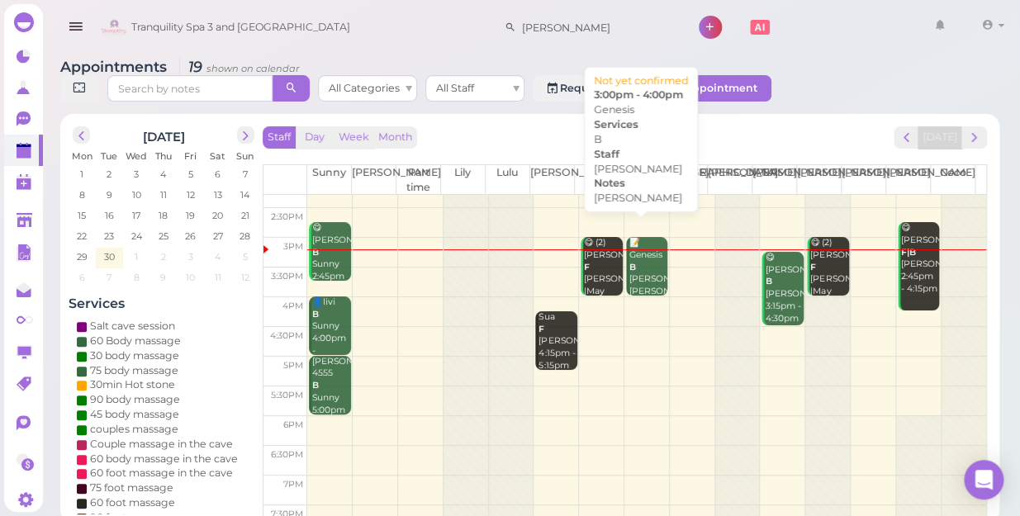
click at [644, 260] on div "📝 Genesis B [PERSON_NAME] [PERSON_NAME] 3:00pm - 4:00pm" at bounding box center [648, 285] width 39 height 97
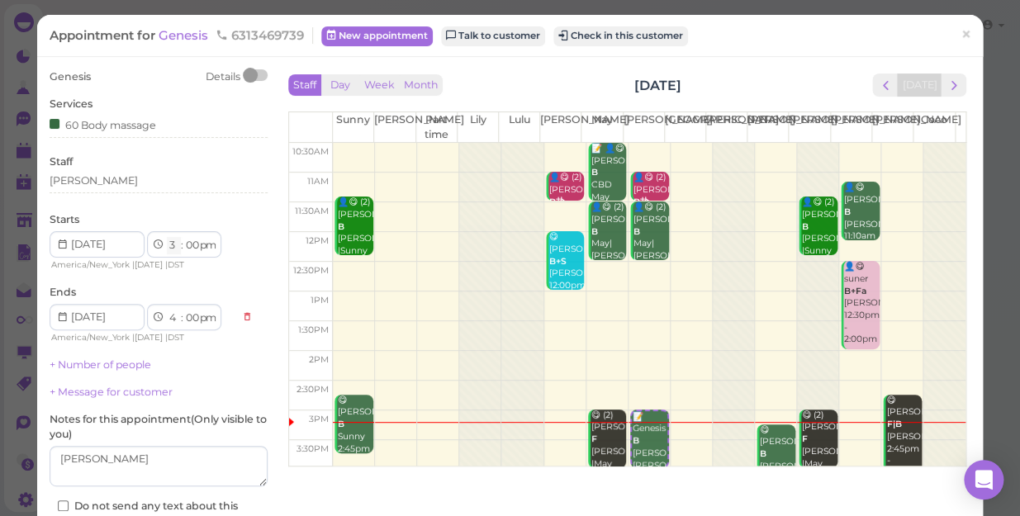
click at [169, 245] on select "1 2 3 4 5 6 7 8 9 10 11 12" at bounding box center [174, 245] width 14 height 17
select select "4"
click at [167, 237] on select "1 2 3 4 5 6 7 8 9 10 11 12" at bounding box center [174, 245] width 14 height 17
select select "5"
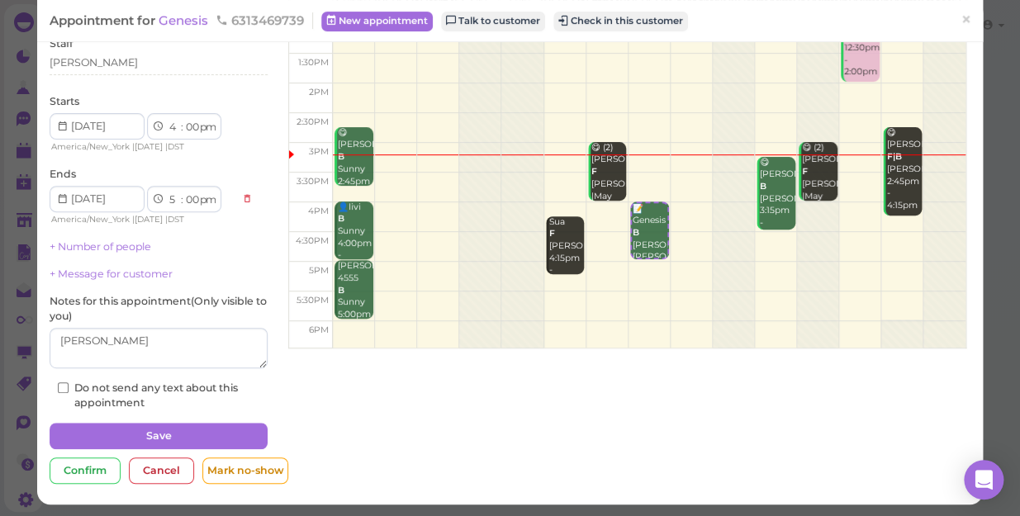
scroll to position [120, 0]
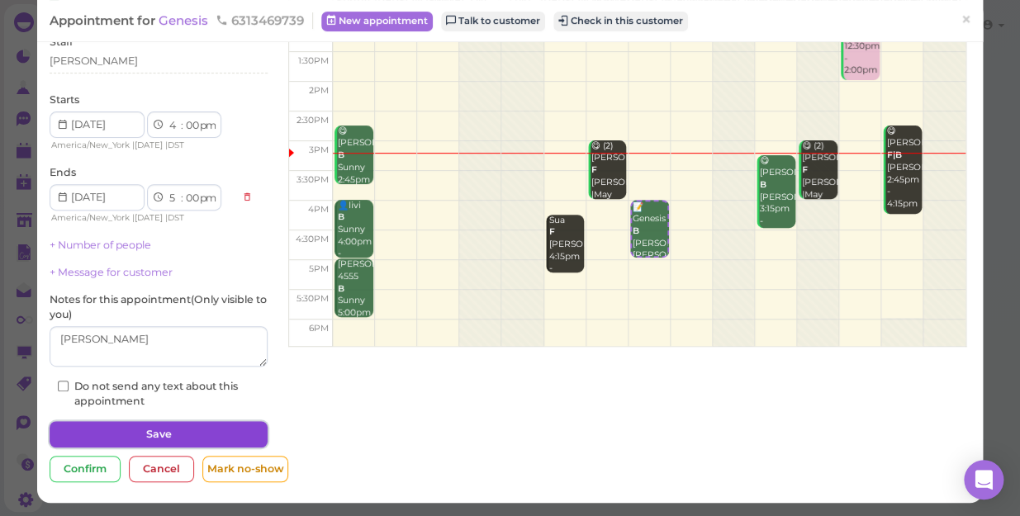
click at [183, 430] on button "Save" at bounding box center [159, 434] width 218 height 26
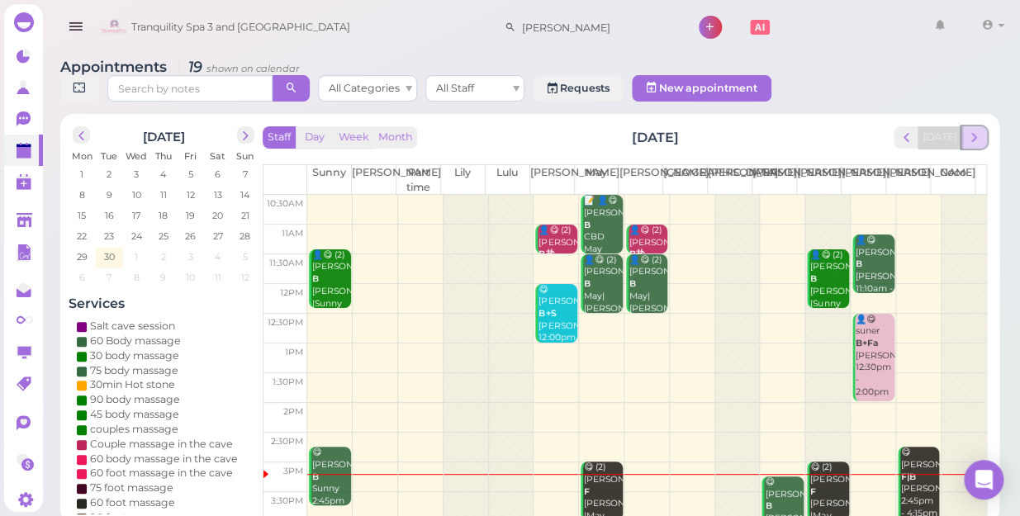
click at [976, 130] on span "next" at bounding box center [975, 138] width 16 height 16
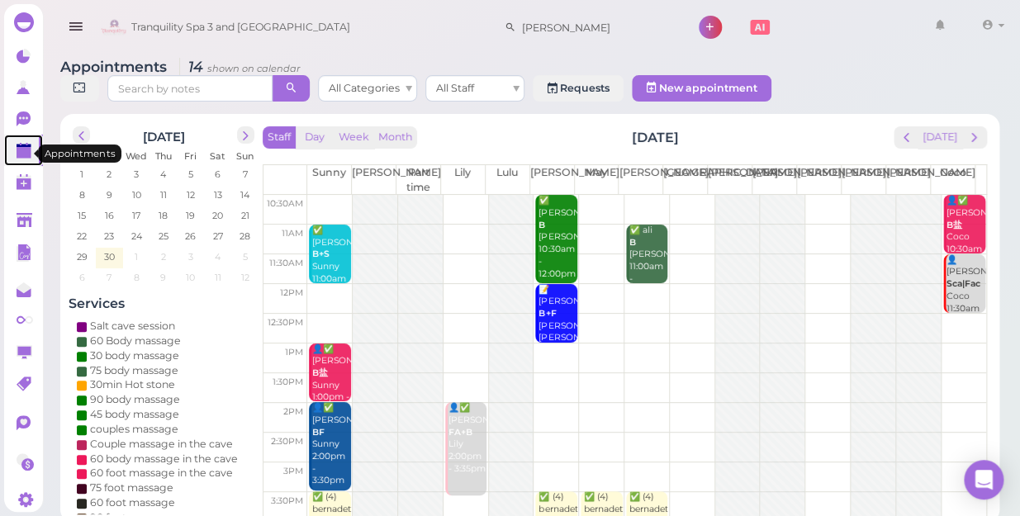
click at [26, 154] on polygon at bounding box center [24, 153] width 15 height 12
click at [924, 126] on button "[DATE]" at bounding box center [940, 137] width 45 height 22
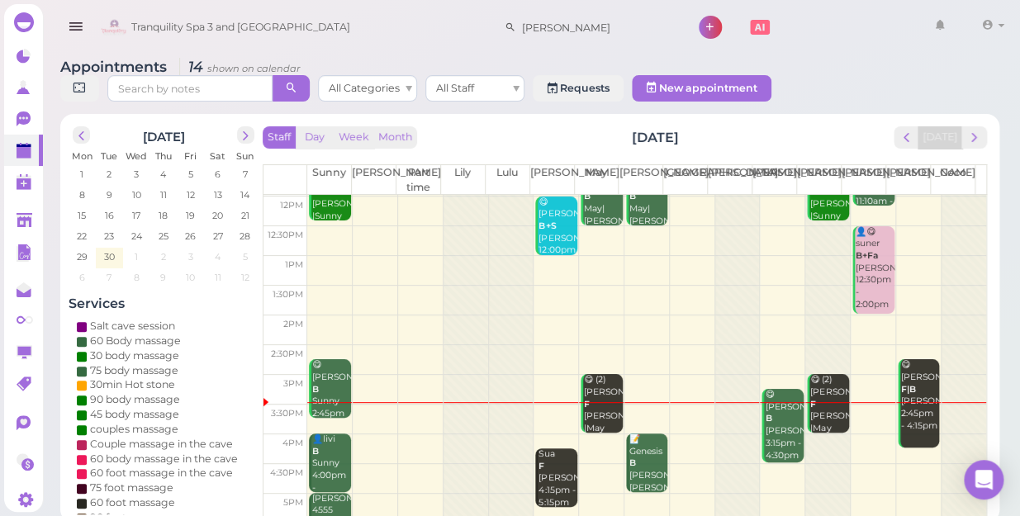
scroll to position [225, 0]
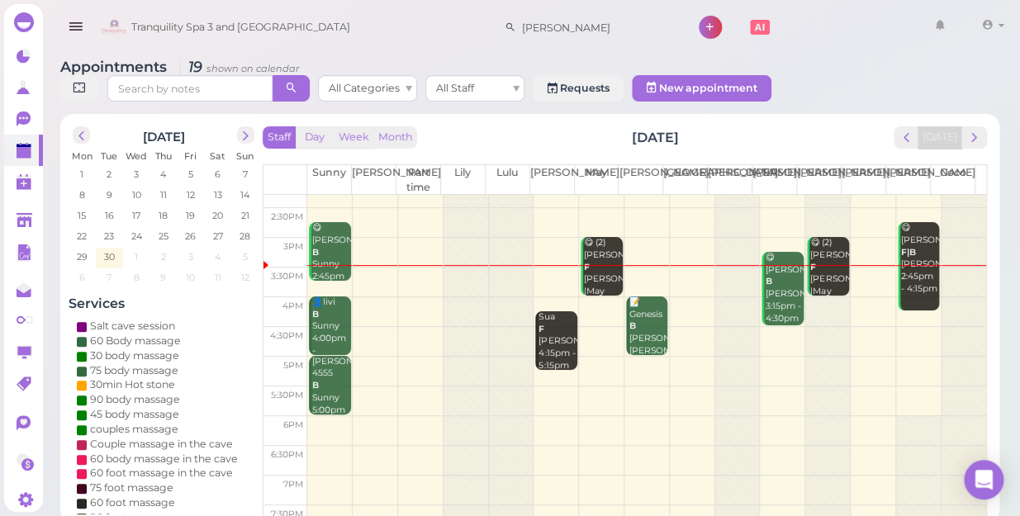
click at [545, 268] on td at bounding box center [646, 283] width 679 height 30
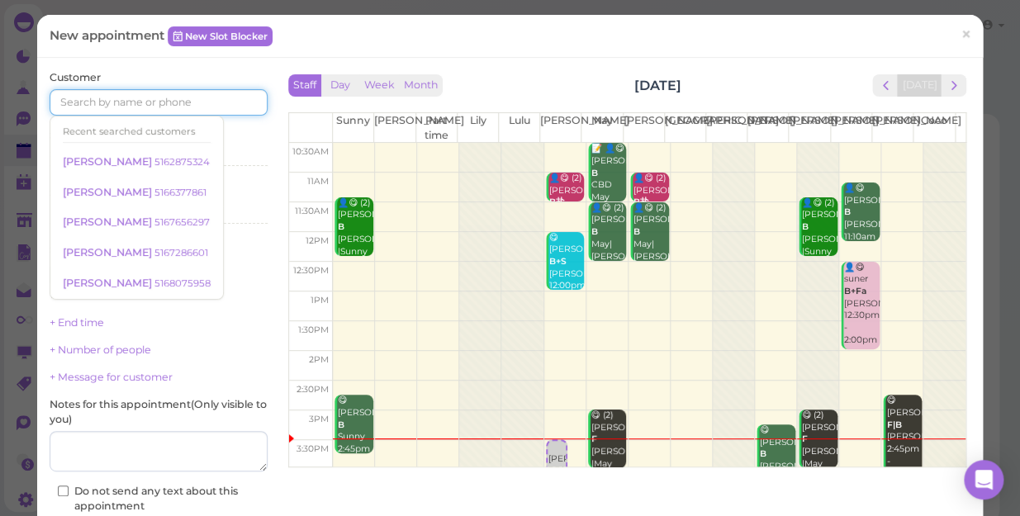
click at [138, 97] on input at bounding box center [159, 102] width 218 height 26
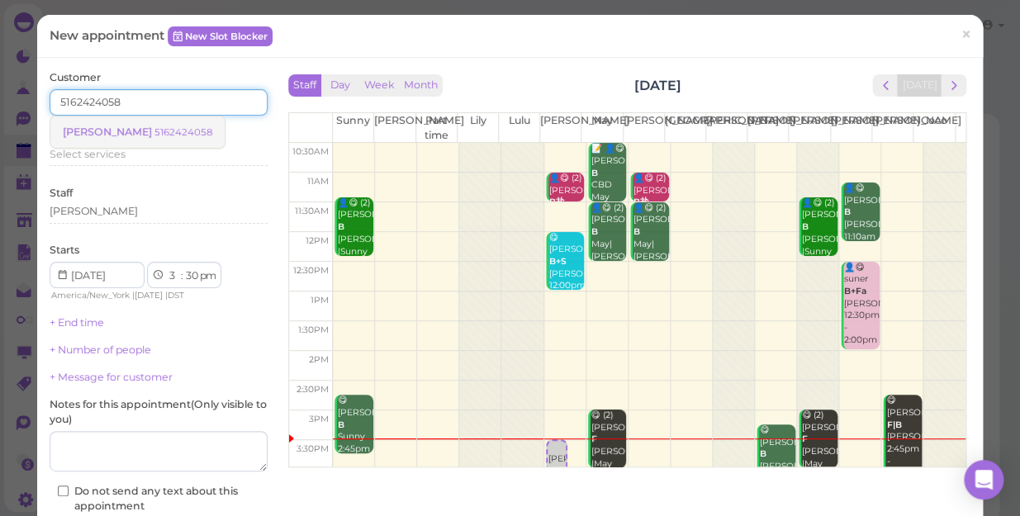
type input "5162424058"
click at [121, 128] on span "[PERSON_NAME]" at bounding box center [109, 132] width 92 height 12
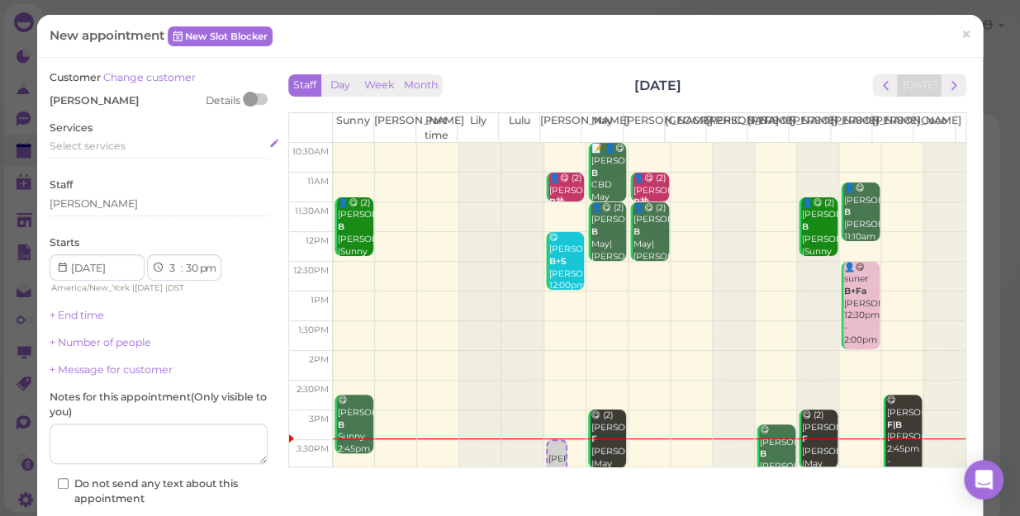
click at [121, 143] on span "Select services" at bounding box center [88, 146] width 76 height 12
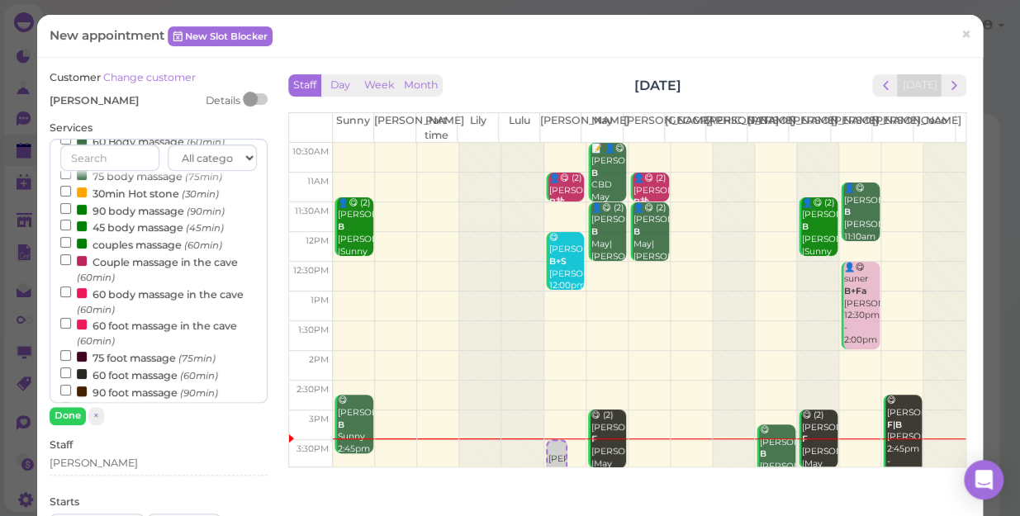
scroll to position [150, 0]
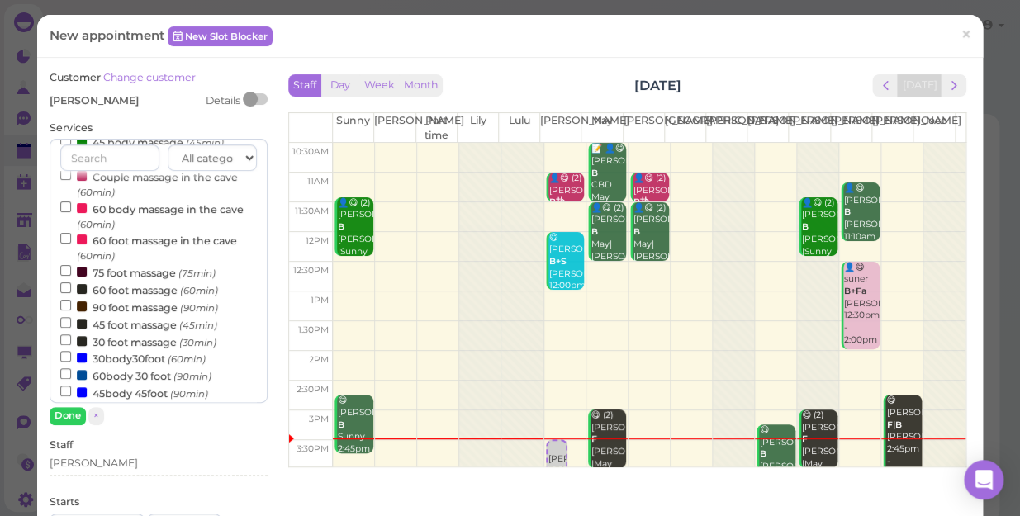
click at [117, 287] on label "60 foot massage (60min)" at bounding box center [139, 289] width 158 height 17
click at [71, 287] on input "60 foot massage (60min)" at bounding box center [65, 288] width 11 height 11
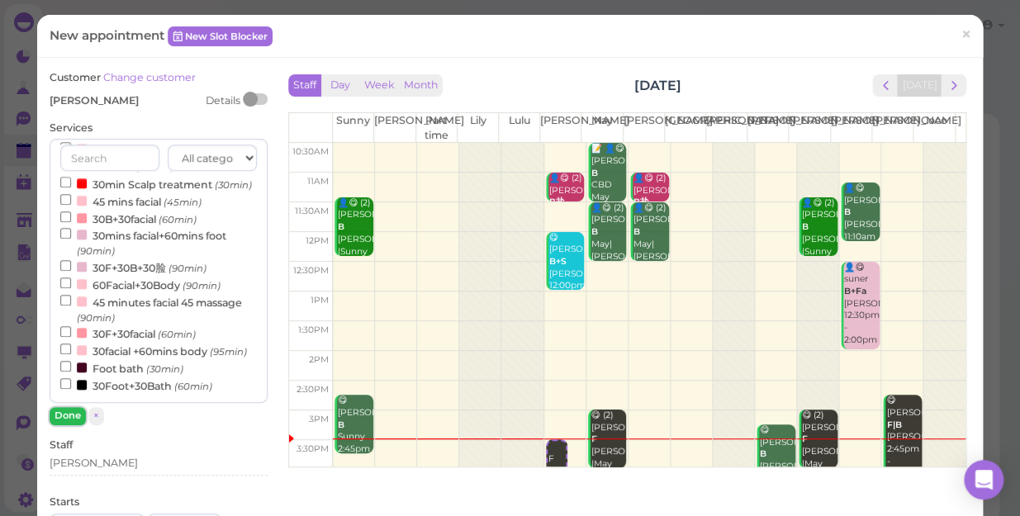
click at [69, 412] on button "Done" at bounding box center [68, 415] width 36 height 17
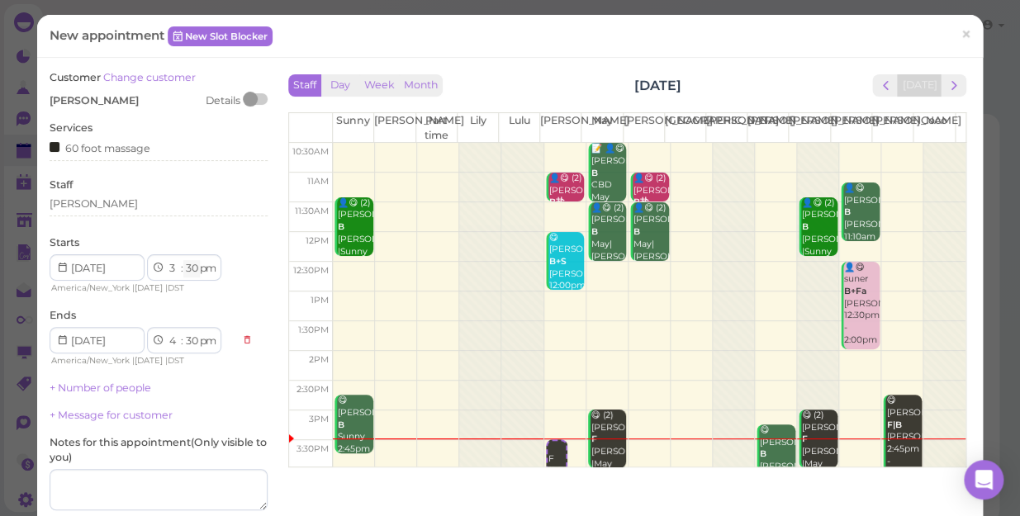
click at [194, 266] on select "00 05 10 15 20 25 30 35 40 45 50 55" at bounding box center [191, 268] width 17 height 17
select select "35"
click at [183, 260] on select "00 05 10 15 20 25 30 35 40 45 50 55" at bounding box center [191, 268] width 17 height 17
select select "35"
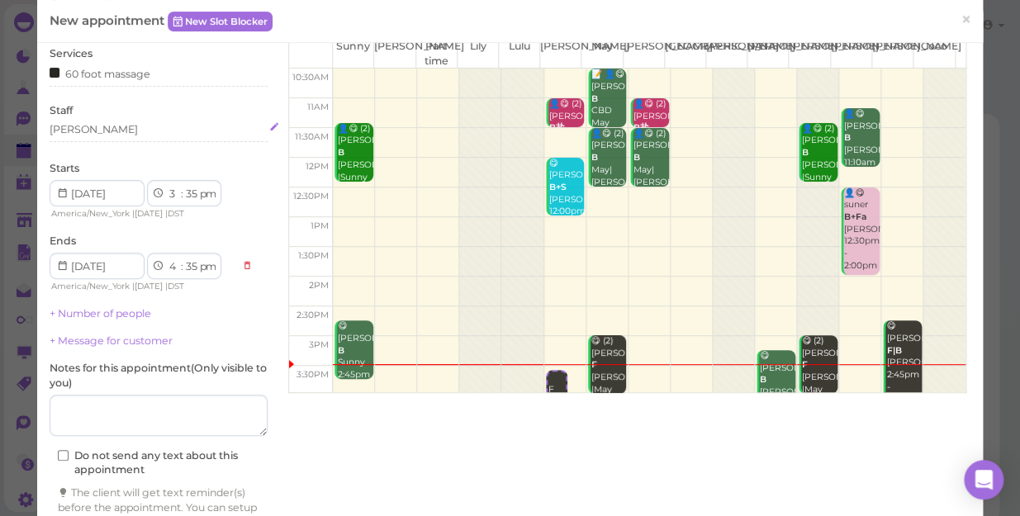
click at [113, 132] on div "[PERSON_NAME]" at bounding box center [159, 129] width 218 height 15
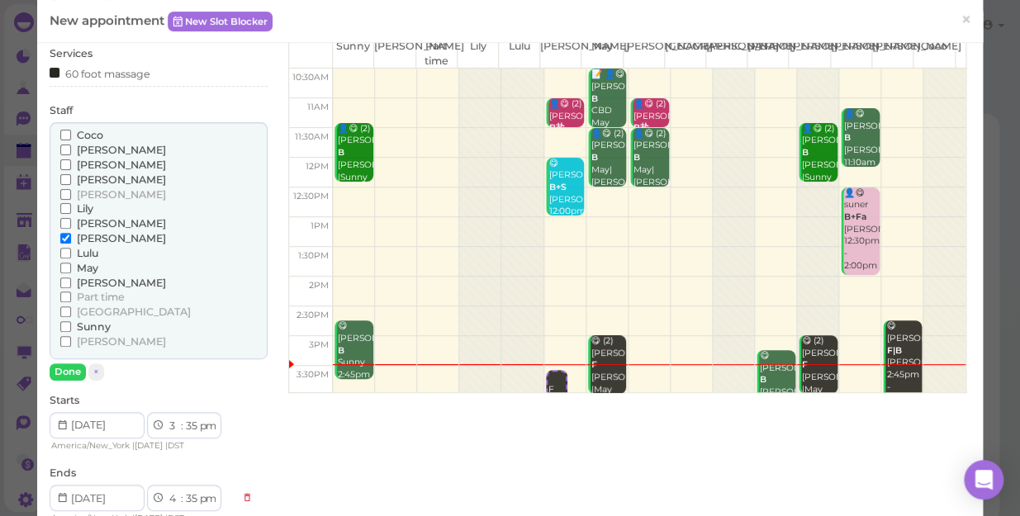
click at [89, 278] on span "[PERSON_NAME]" at bounding box center [121, 283] width 89 height 12
click at [71, 278] on input "[PERSON_NAME]" at bounding box center [65, 283] width 11 height 11
click at [74, 366] on button "Done" at bounding box center [68, 372] width 36 height 17
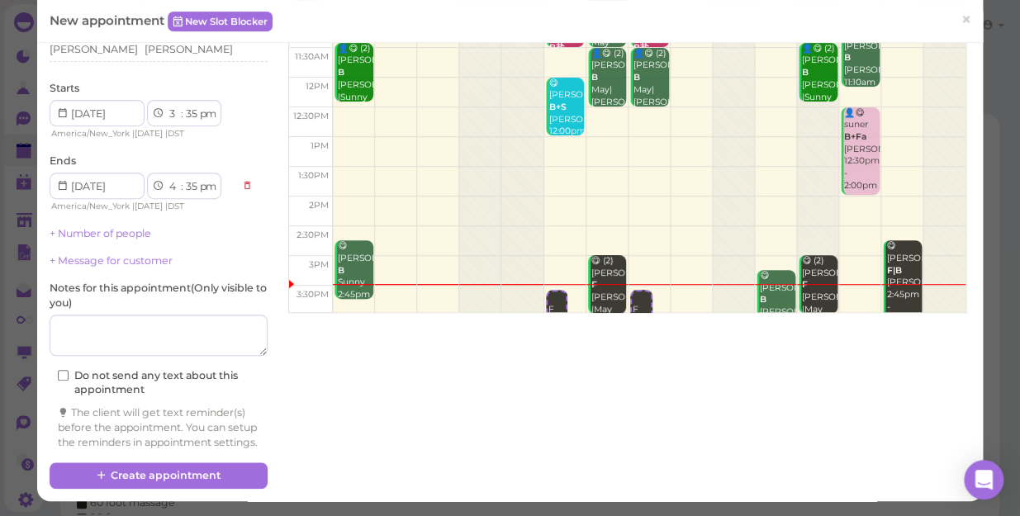
scroll to position [168, 0]
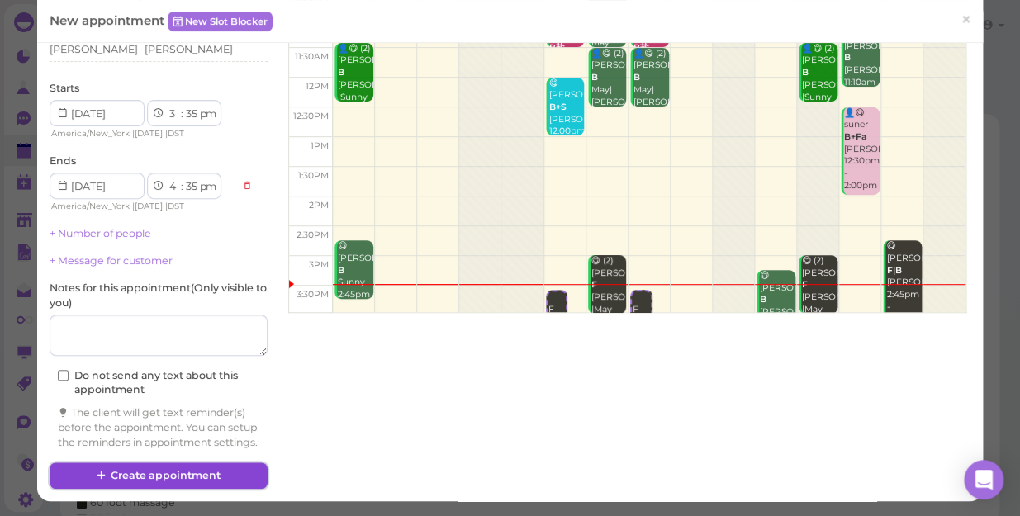
click at [155, 471] on button "Create appointment" at bounding box center [159, 476] width 218 height 26
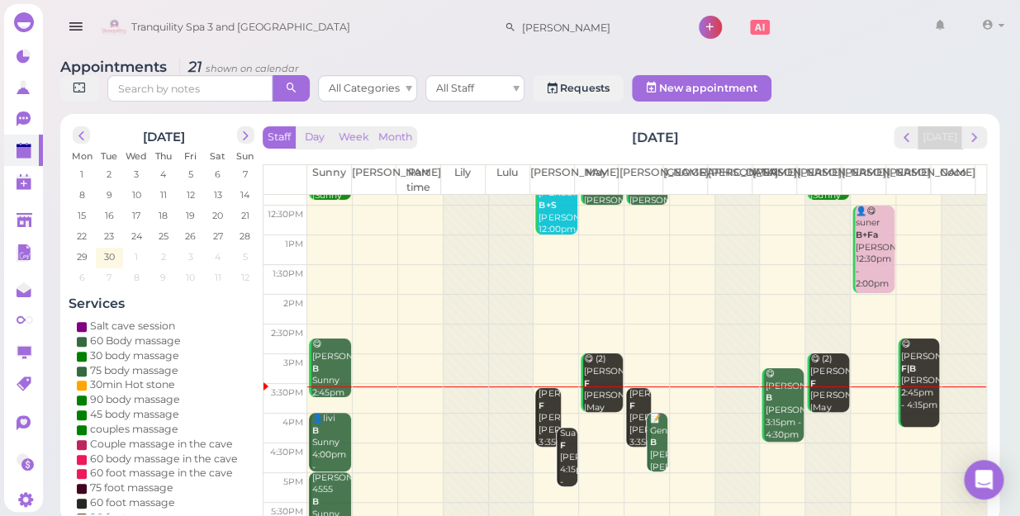
scroll to position [225, 0]
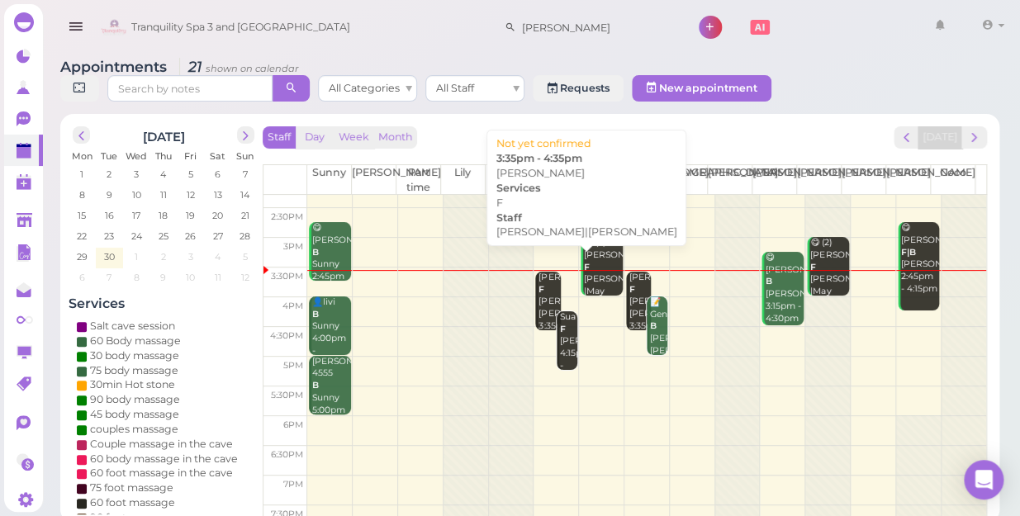
click at [546, 273] on div "[PERSON_NAME] testel F [PERSON_NAME]|[PERSON_NAME] 3:35pm - 4:35pm" at bounding box center [549, 314] width 22 height 85
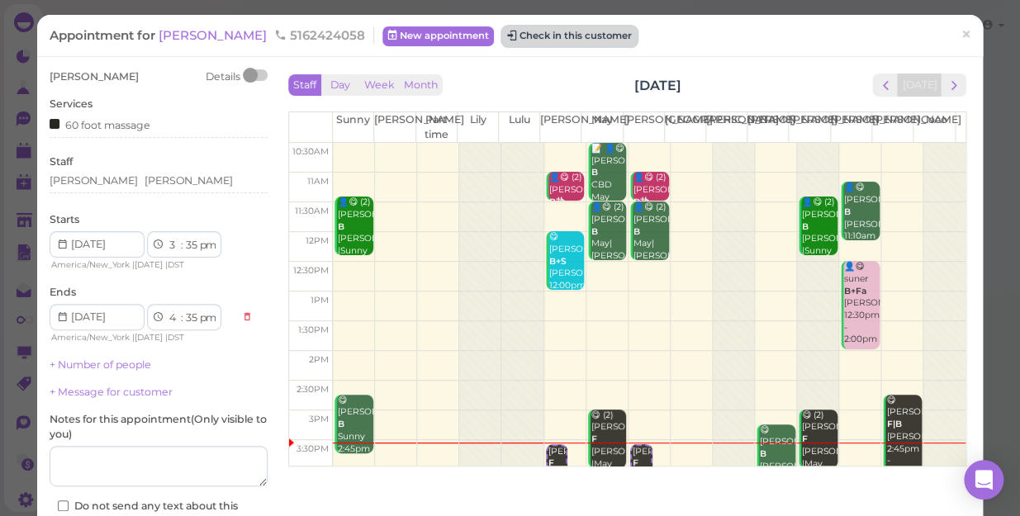
click at [512, 37] on button "Check in this customer" at bounding box center [569, 36] width 135 height 20
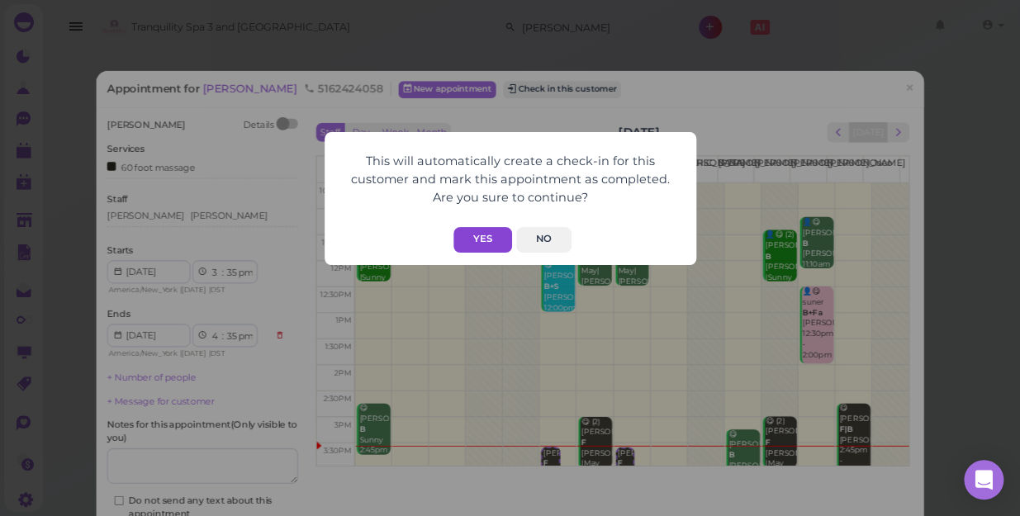
click at [482, 240] on button "Yes" at bounding box center [483, 240] width 59 height 26
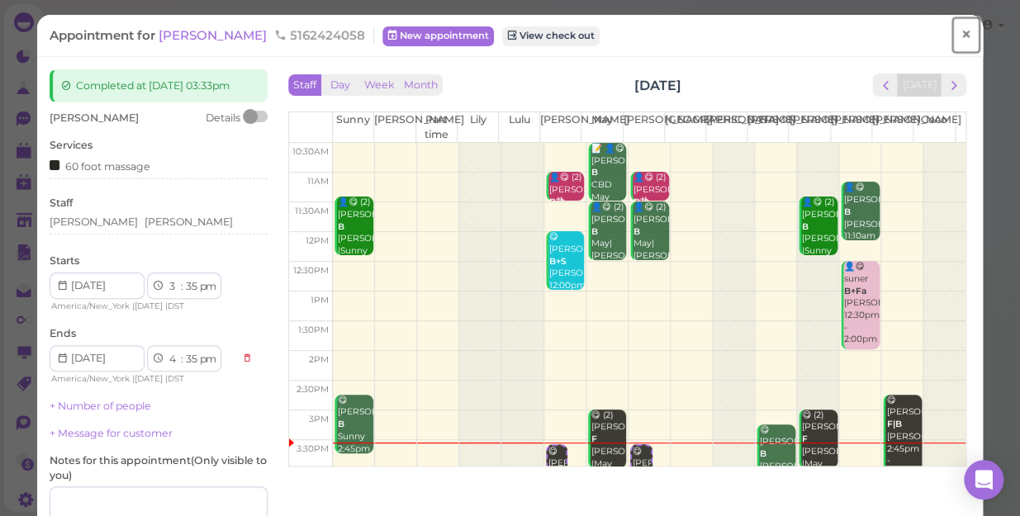
click at [961, 31] on span "×" at bounding box center [966, 34] width 11 height 23
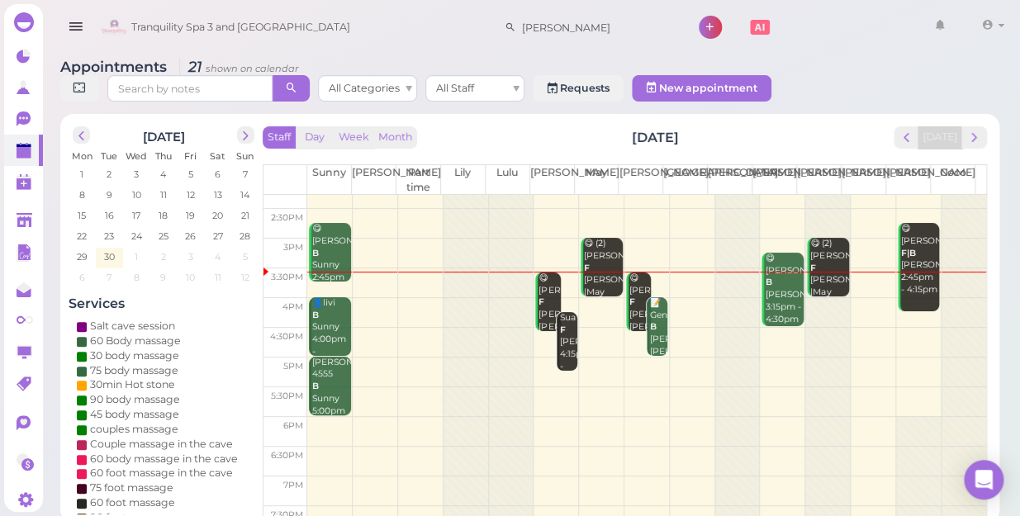
scroll to position [225, 0]
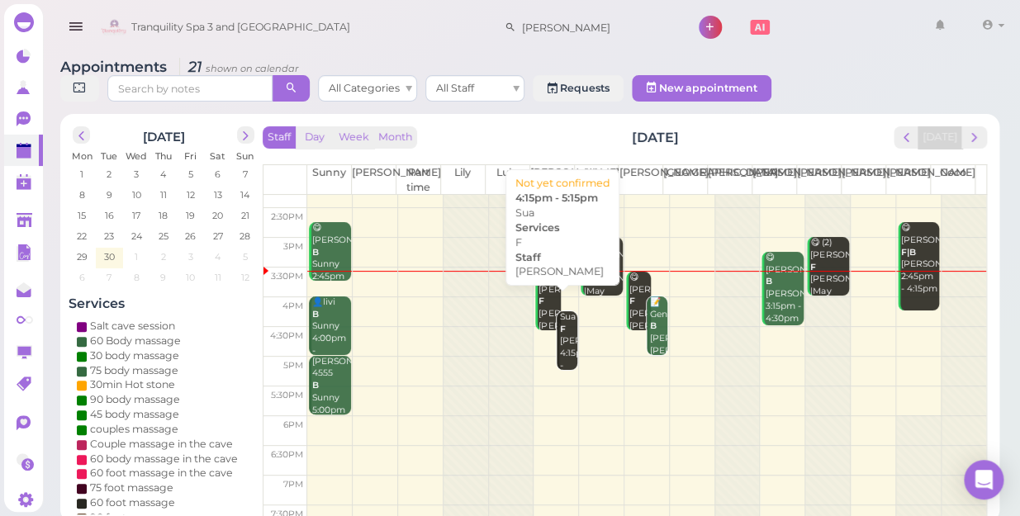
click at [564, 336] on div "Sua F [PERSON_NAME] 4:15pm - 5:15pm" at bounding box center [568, 347] width 18 height 73
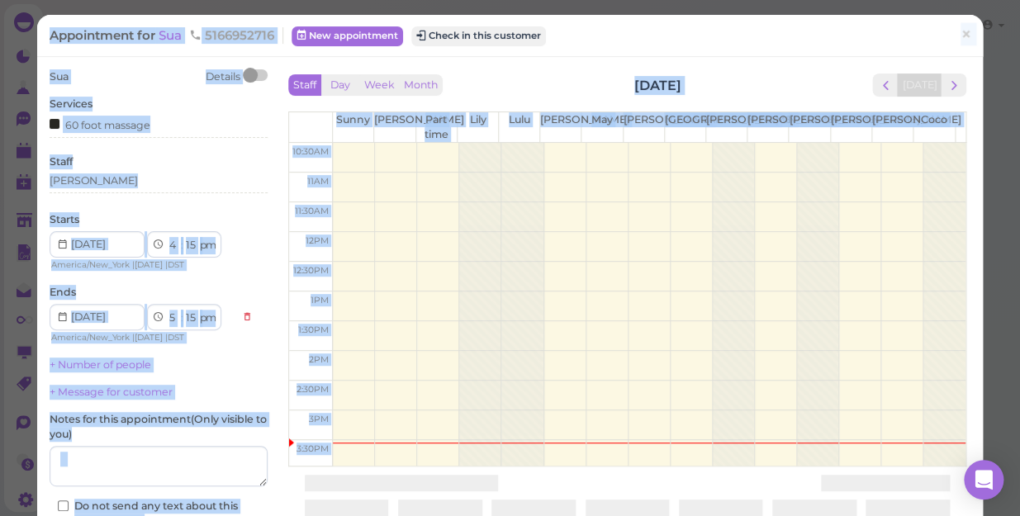
click at [564, 336] on div "Staff Day Week Month [DATE] [DATE] [PERSON_NAME] Part time [PERSON_NAME] [PERSO…" at bounding box center [627, 265] width 687 height 392
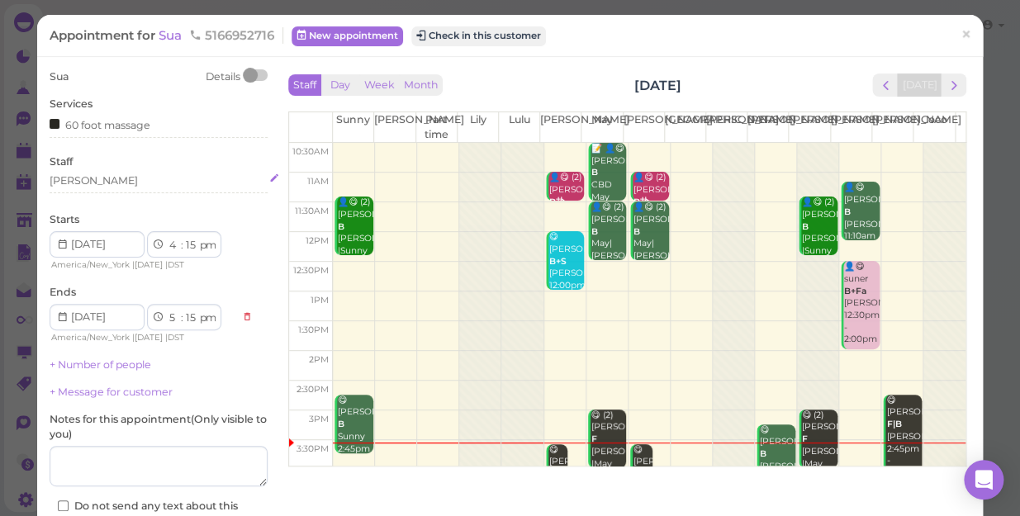
click at [104, 183] on div "[PERSON_NAME]" at bounding box center [159, 180] width 218 height 15
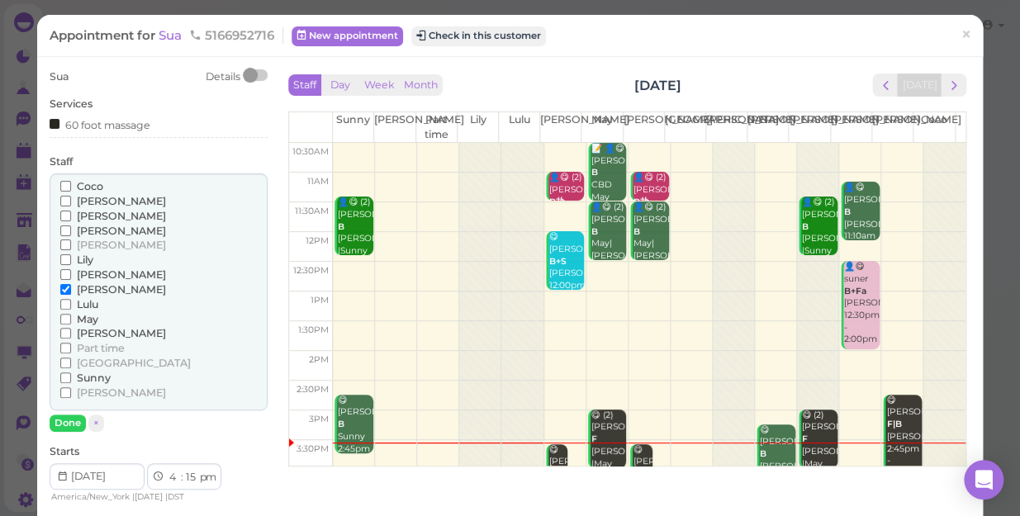
click at [93, 316] on span "May" at bounding box center [87, 319] width 21 height 12
click at [71, 316] on input "May" at bounding box center [65, 319] width 11 height 11
click at [89, 316] on span "May" at bounding box center [87, 319] width 21 height 12
click at [71, 316] on input "May" at bounding box center [65, 319] width 11 height 11
click at [86, 287] on span "[PERSON_NAME]" at bounding box center [121, 289] width 89 height 12
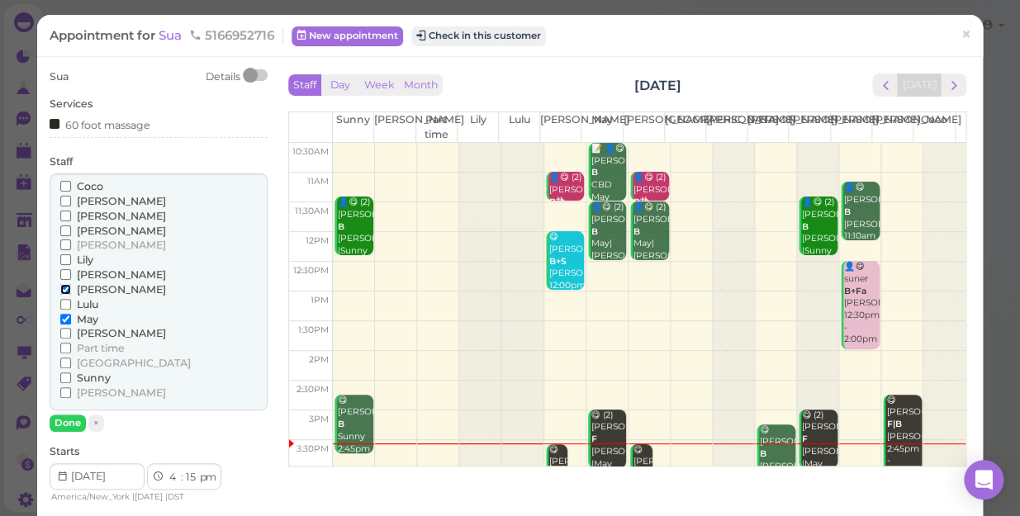
click at [71, 287] on input "[PERSON_NAME]" at bounding box center [65, 289] width 11 height 11
click at [66, 421] on button "Done" at bounding box center [68, 423] width 36 height 17
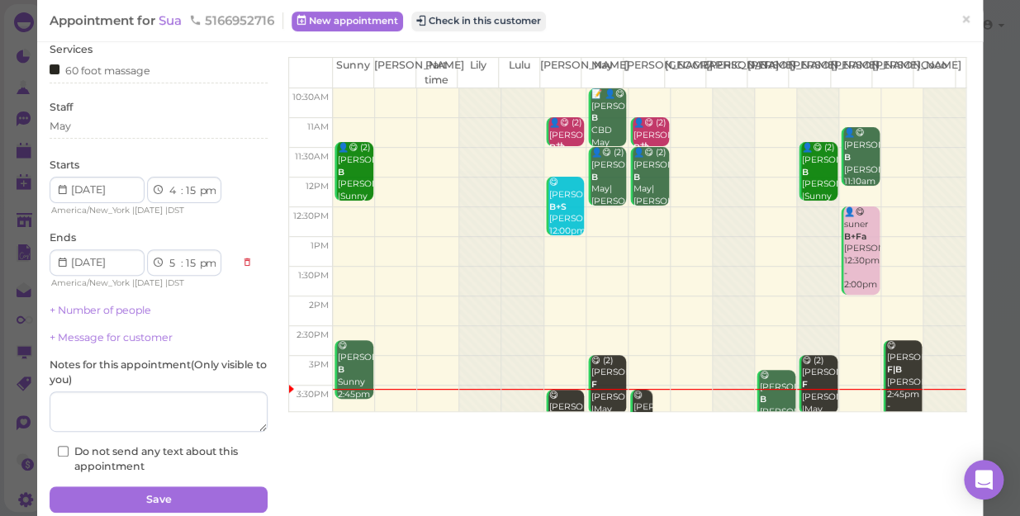
scroll to position [120, 0]
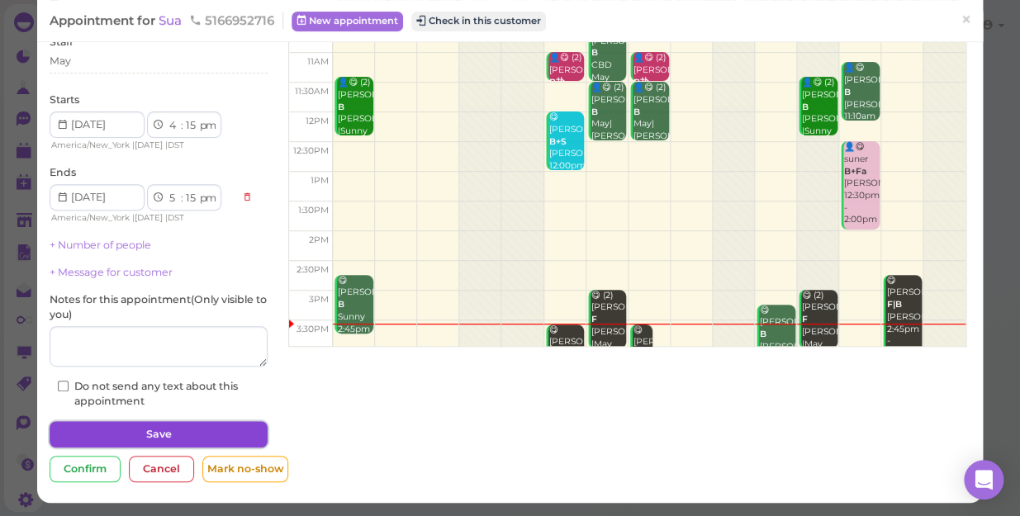
click at [173, 437] on button "Save" at bounding box center [159, 434] width 218 height 26
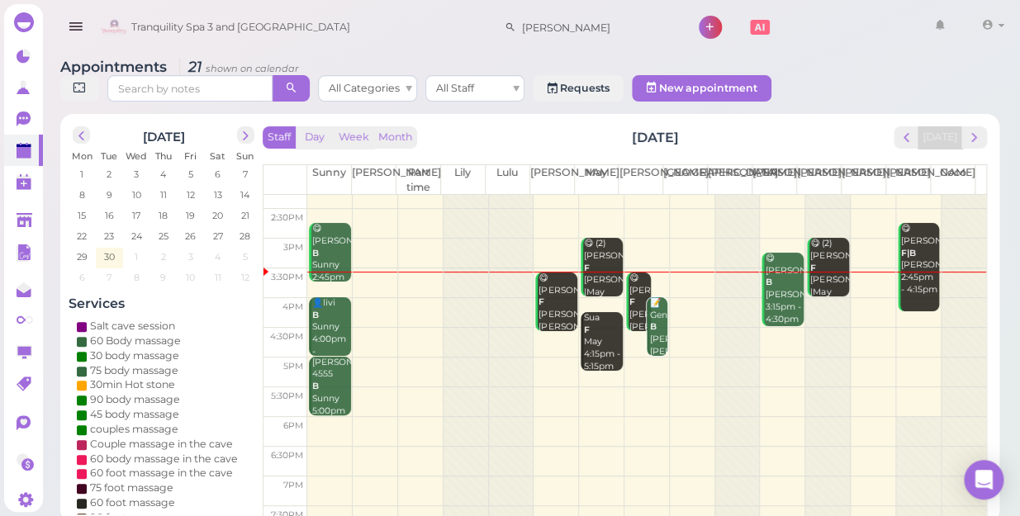
scroll to position [225, 0]
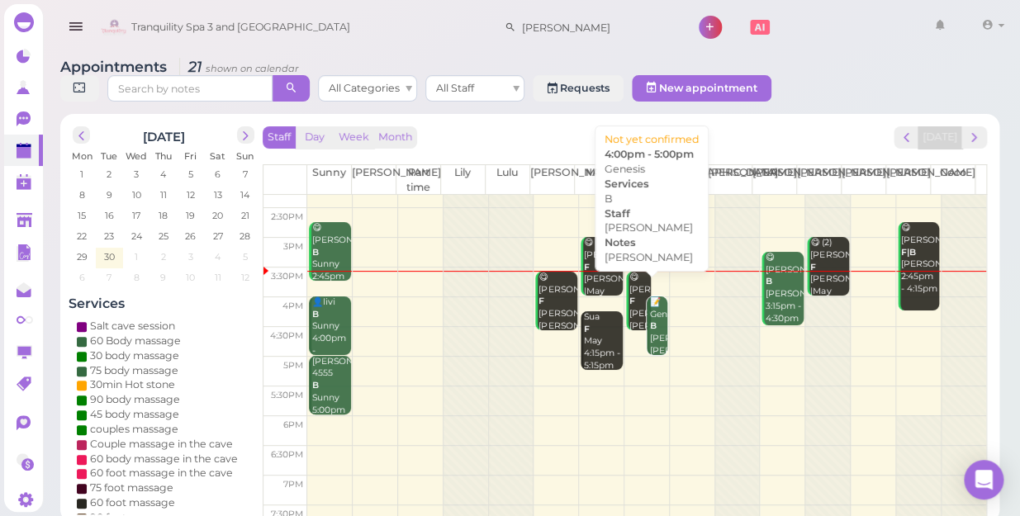
click at [649, 327] on div "📝 Genesis B [PERSON_NAME] [PERSON_NAME] 4:00pm - 5:00pm" at bounding box center [658, 345] width 18 height 97
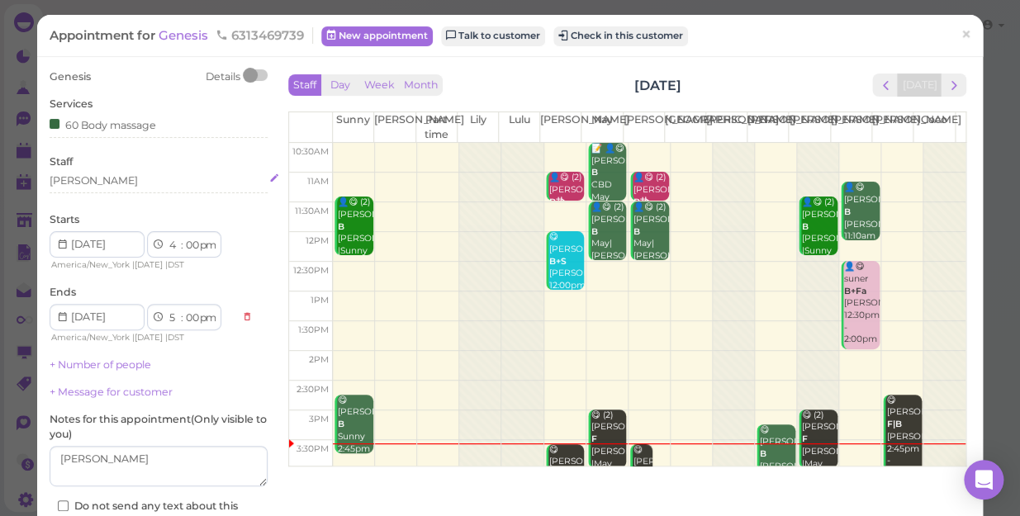
click at [123, 176] on div "[PERSON_NAME]" at bounding box center [159, 180] width 218 height 15
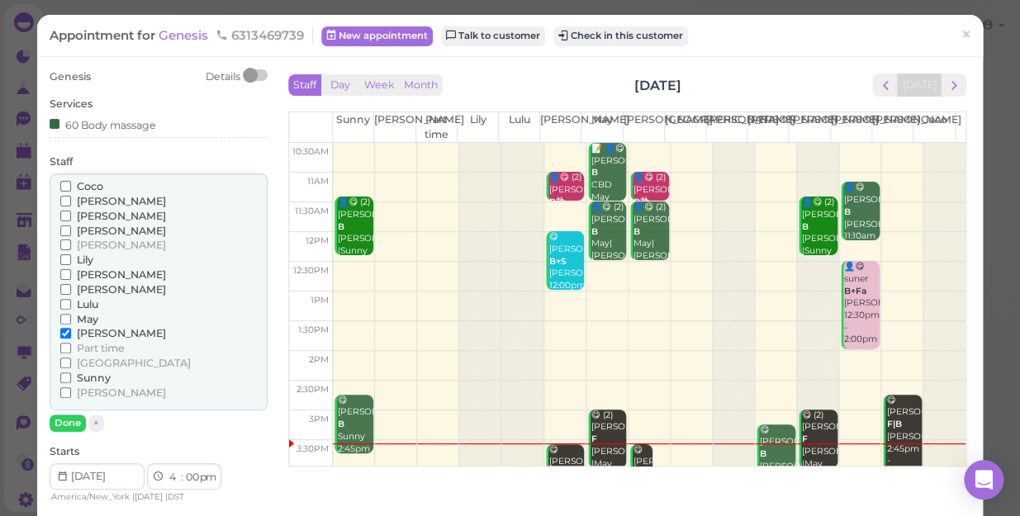
click at [95, 197] on span "[PERSON_NAME]" at bounding box center [121, 201] width 89 height 12
click at [71, 197] on input "[PERSON_NAME]" at bounding box center [65, 201] width 11 height 11
click at [94, 334] on span "[PERSON_NAME]" at bounding box center [121, 333] width 89 height 12
drag, startPoint x: 94, startPoint y: 334, endPoint x: 61, endPoint y: 330, distance: 33.2
click at [61, 330] on input "[PERSON_NAME]" at bounding box center [65, 333] width 11 height 11
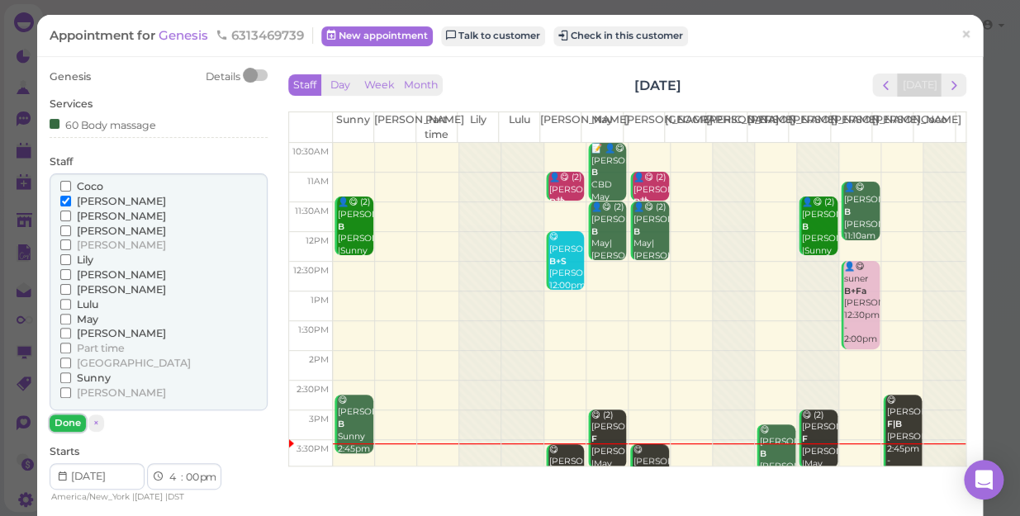
click at [70, 422] on button "Done" at bounding box center [68, 423] width 36 height 17
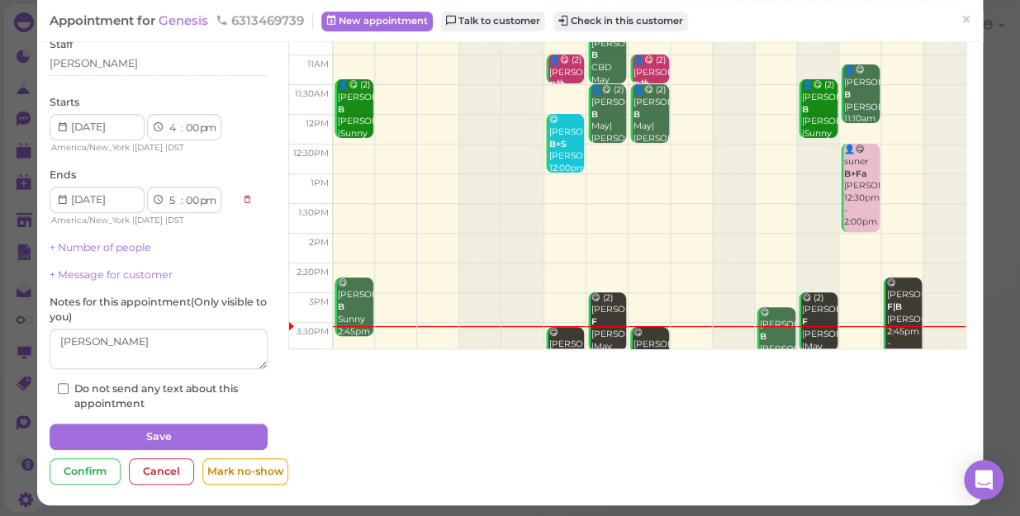
scroll to position [120, 0]
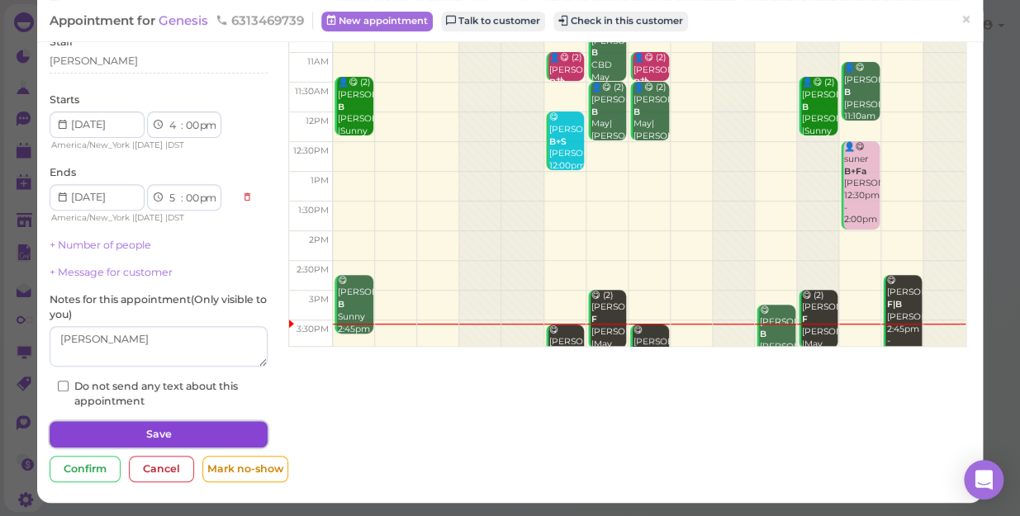
click at [181, 430] on button "Save" at bounding box center [159, 434] width 218 height 26
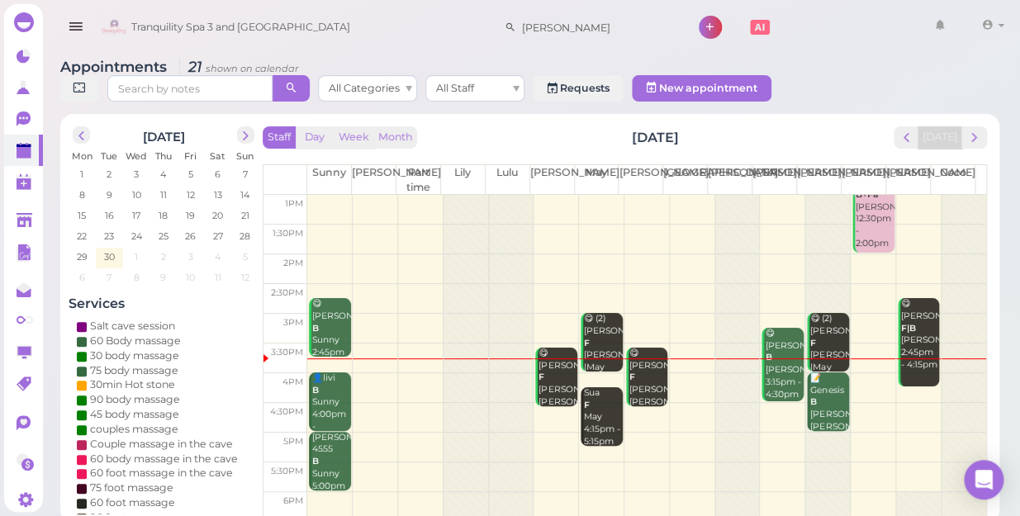
scroll to position [223, 0]
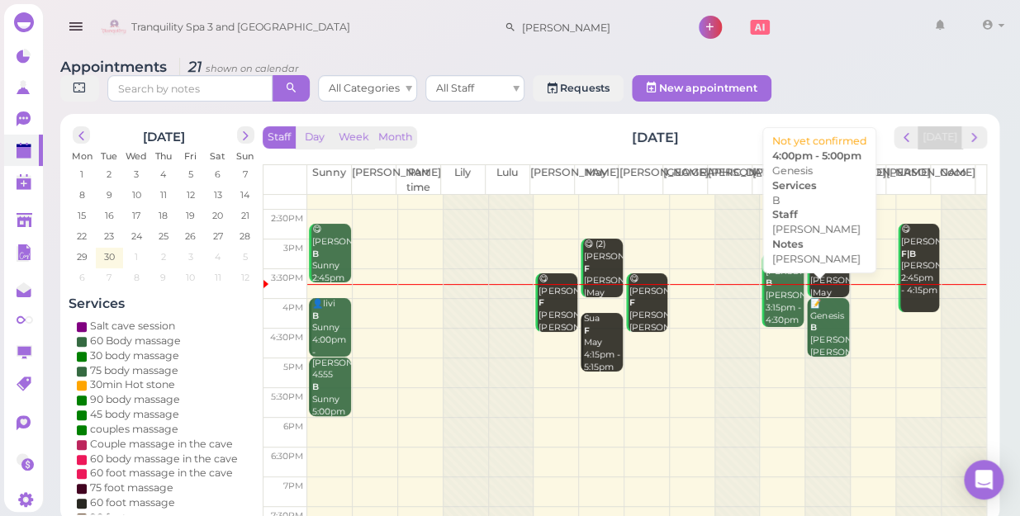
click at [824, 315] on div "📝 Genesis B [PERSON_NAME] [PERSON_NAME] 4:00pm - 5:00pm" at bounding box center [829, 346] width 39 height 97
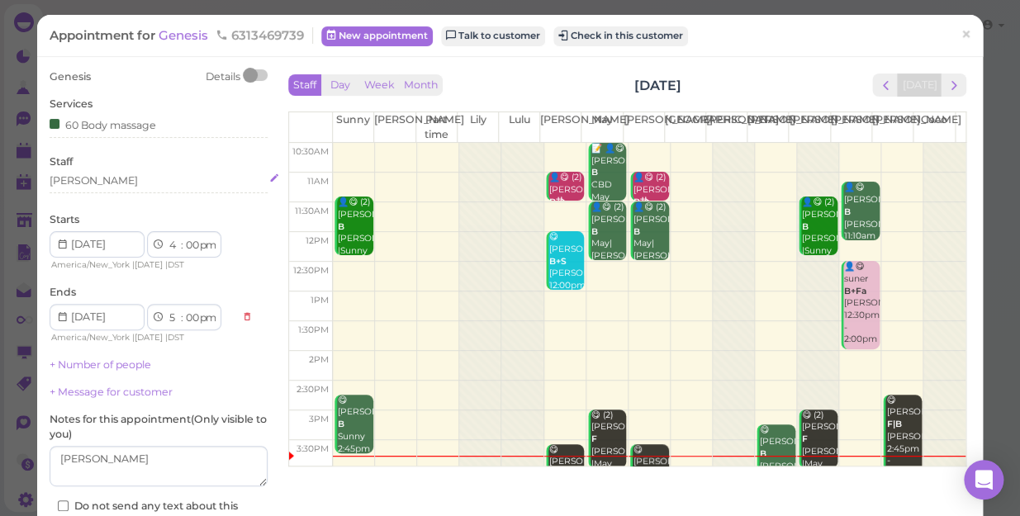
click at [132, 180] on div "[PERSON_NAME]" at bounding box center [159, 180] width 218 height 15
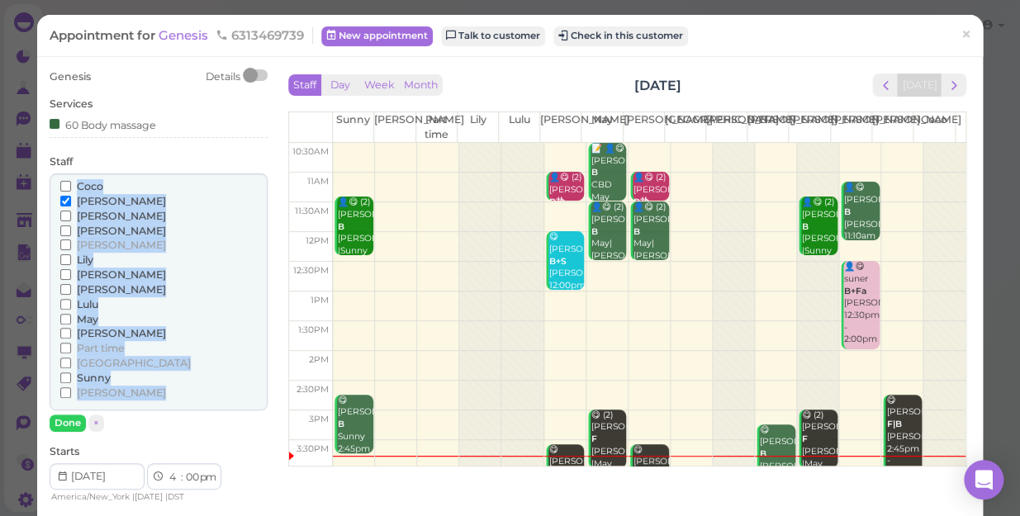
click at [132, 180] on div "Coco" at bounding box center [158, 186] width 197 height 15
click at [62, 276] on input "[PERSON_NAME]" at bounding box center [65, 274] width 11 height 11
click at [94, 197] on span "[PERSON_NAME]" at bounding box center [121, 201] width 89 height 12
click at [71, 197] on input "[PERSON_NAME]" at bounding box center [65, 201] width 11 height 11
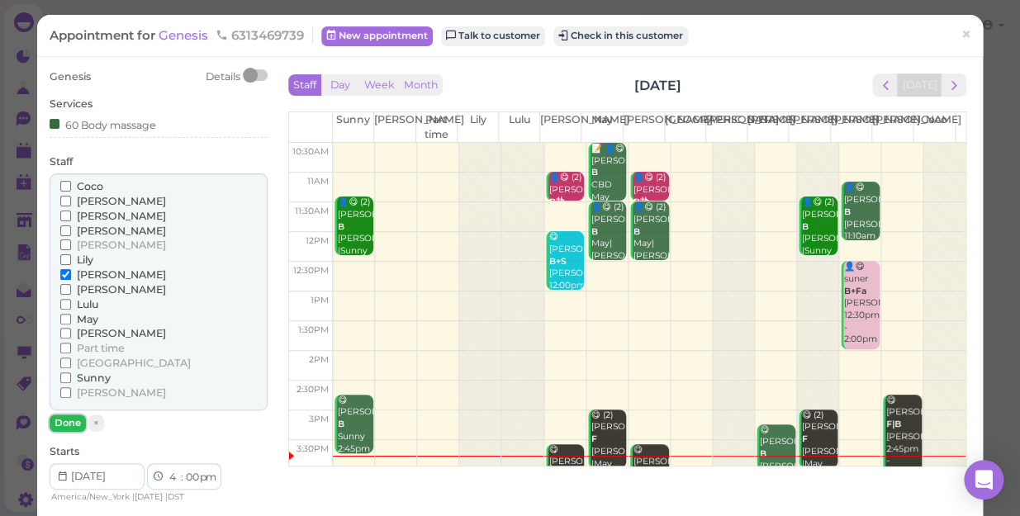
click at [67, 426] on button "Done" at bounding box center [68, 423] width 36 height 17
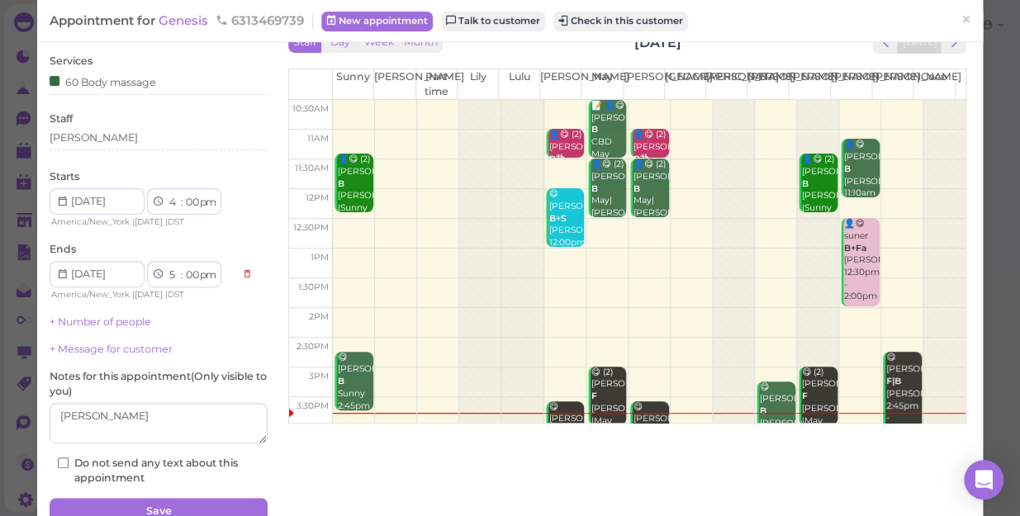
scroll to position [120, 0]
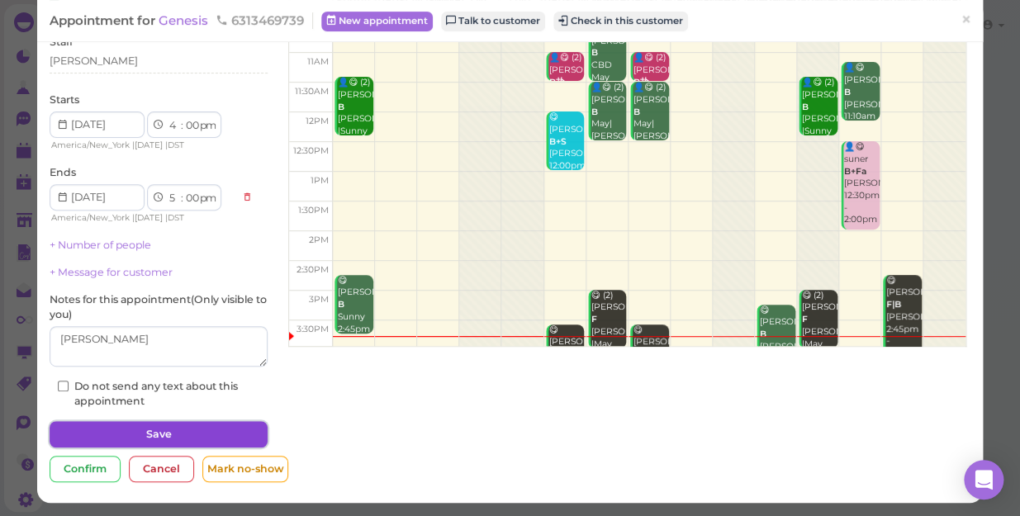
click at [164, 430] on button "Save" at bounding box center [159, 434] width 218 height 26
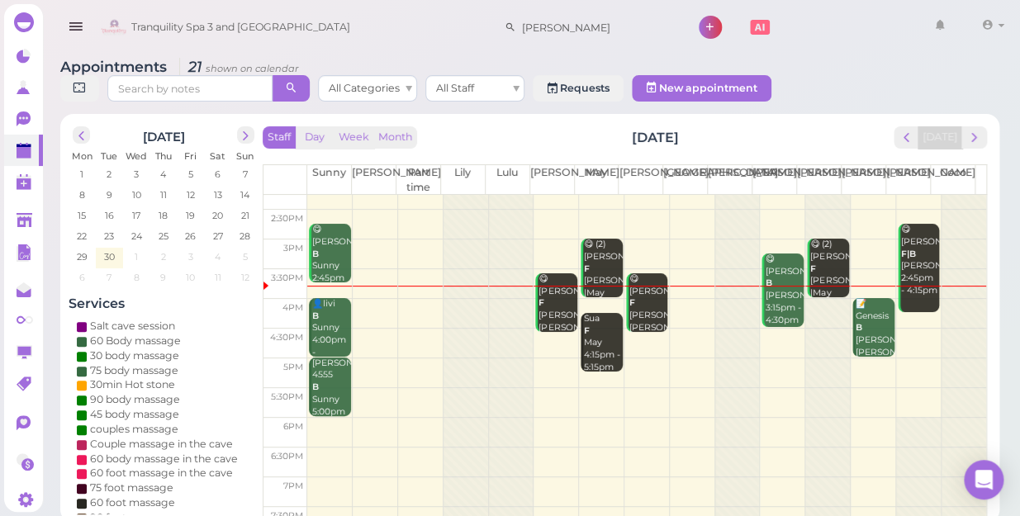
scroll to position [225, 0]
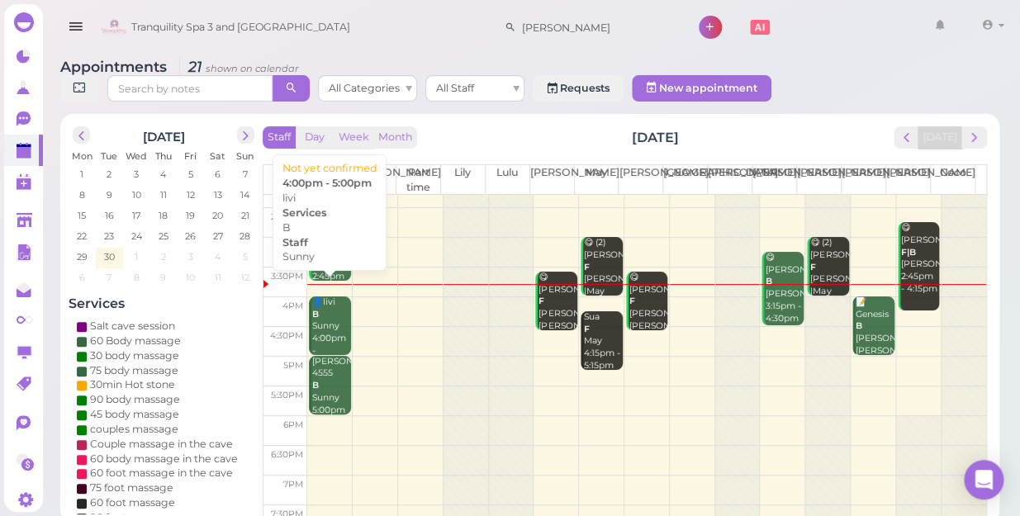
click at [325, 314] on div "👤livi B Sunny 4:00pm - 5:00pm" at bounding box center [330, 333] width 39 height 73
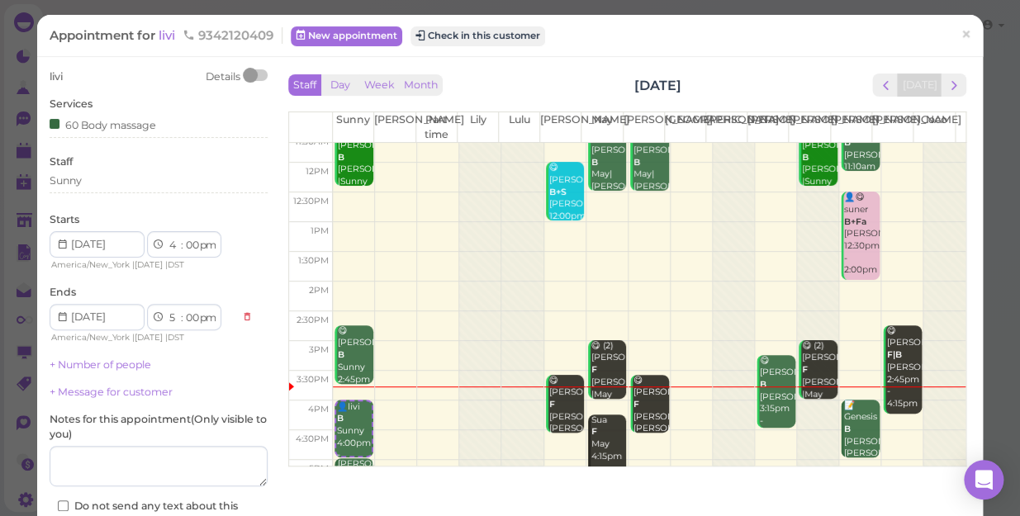
scroll to position [150, 0]
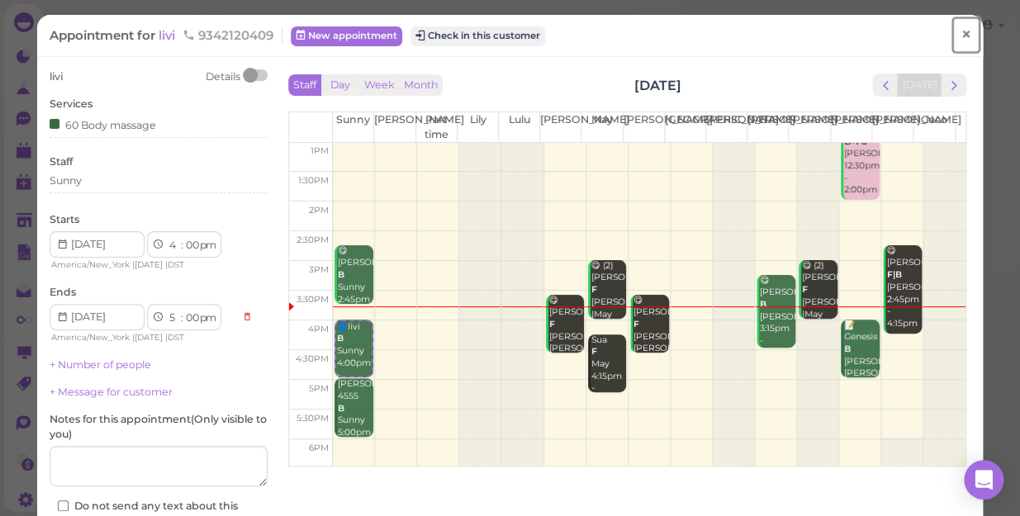
click at [961, 34] on span "×" at bounding box center [966, 34] width 11 height 23
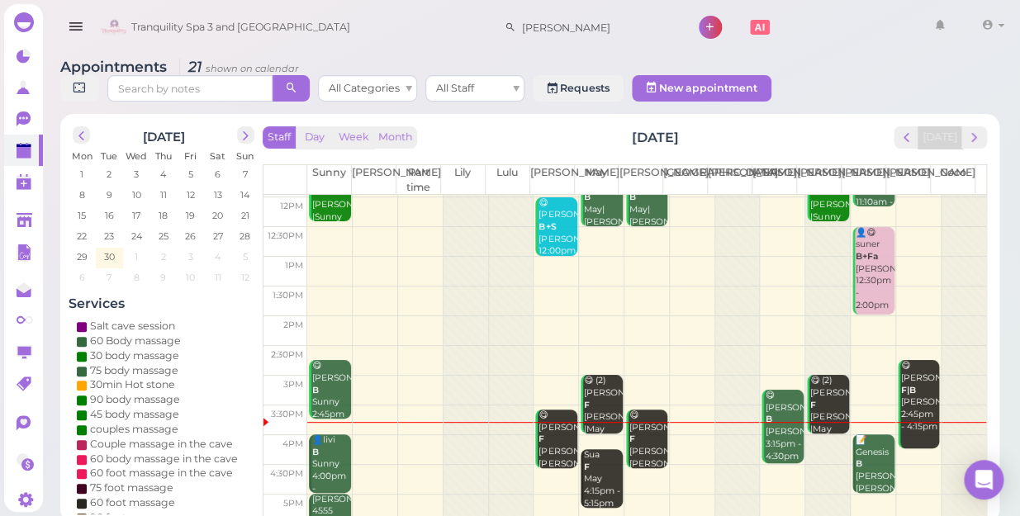
scroll to position [225, 0]
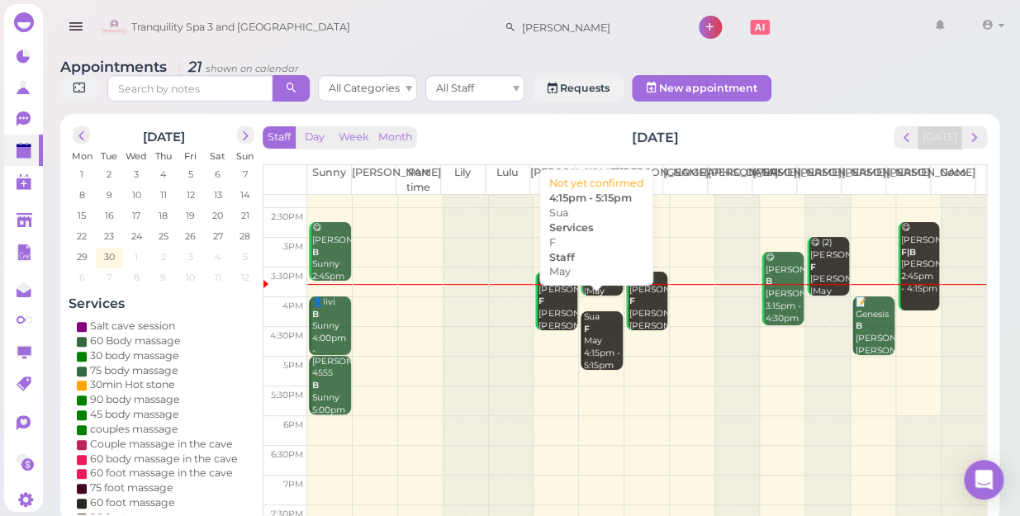
click at [596, 333] on div "Sua F May 4:15pm - 5:15pm" at bounding box center [602, 341] width 39 height 60
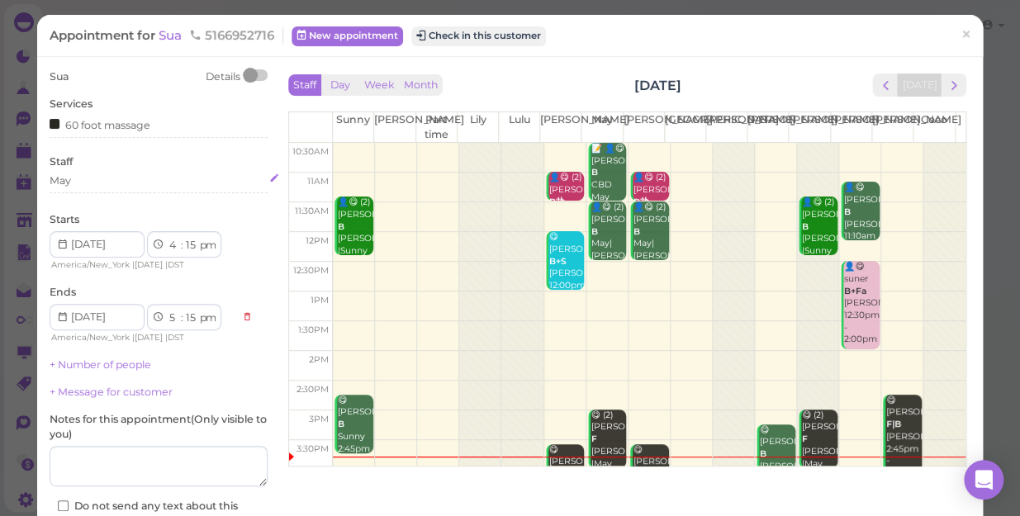
click at [105, 181] on div "May" at bounding box center [159, 180] width 218 height 15
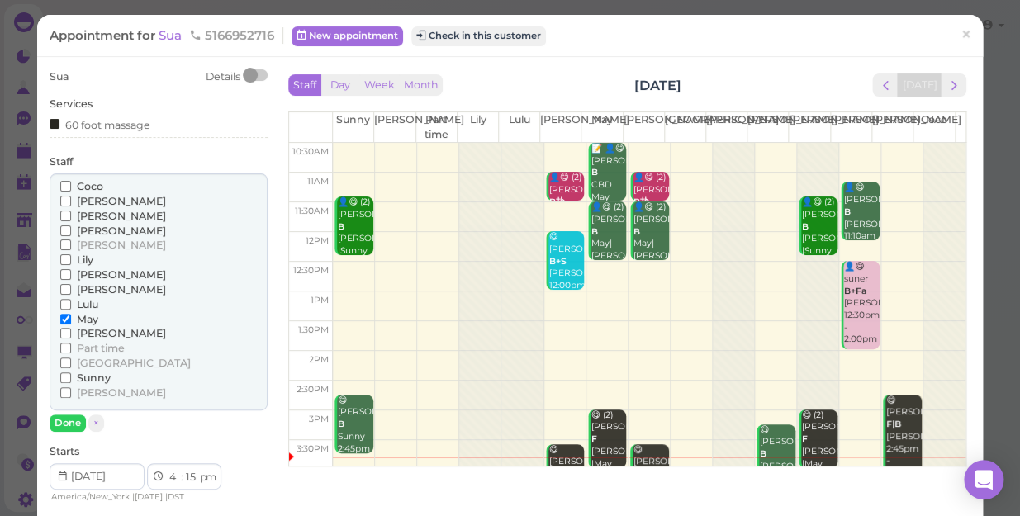
click at [92, 201] on span "[PERSON_NAME]" at bounding box center [121, 201] width 89 height 12
click at [71, 201] on input "[PERSON_NAME]" at bounding box center [65, 201] width 11 height 11
click at [88, 320] on span "May" at bounding box center [87, 319] width 21 height 12
click at [71, 320] on input "May" at bounding box center [65, 319] width 11 height 11
click at [66, 416] on button "Done" at bounding box center [68, 423] width 36 height 17
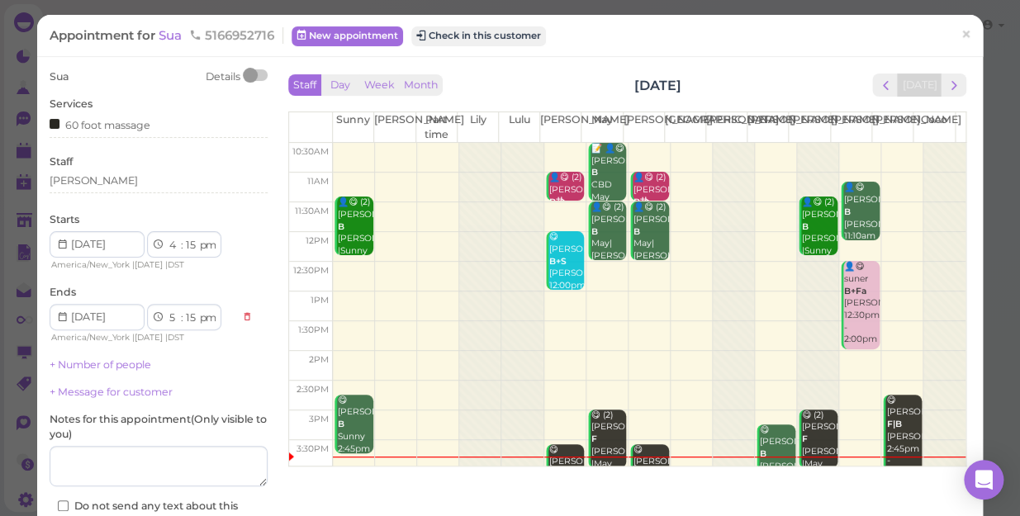
scroll to position [120, 0]
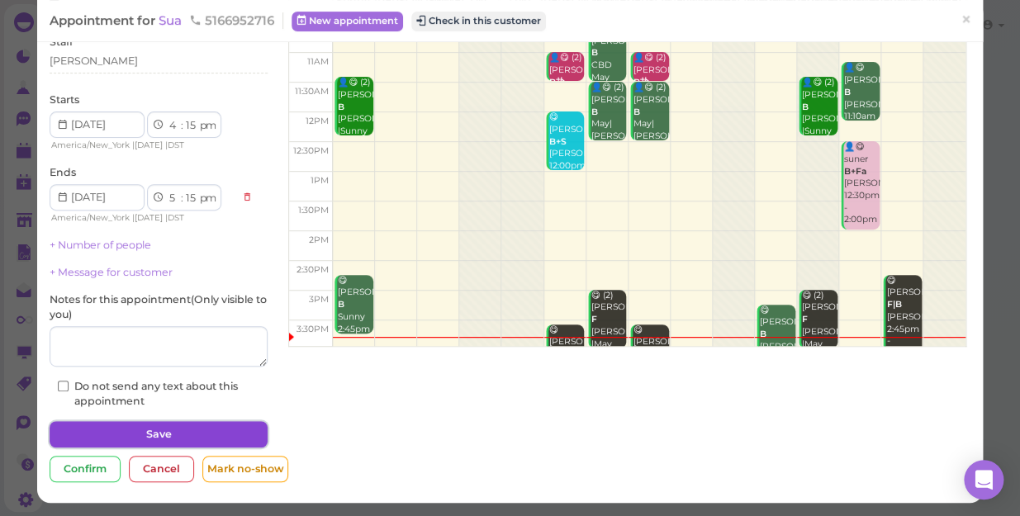
click at [154, 434] on button "Save" at bounding box center [159, 434] width 218 height 26
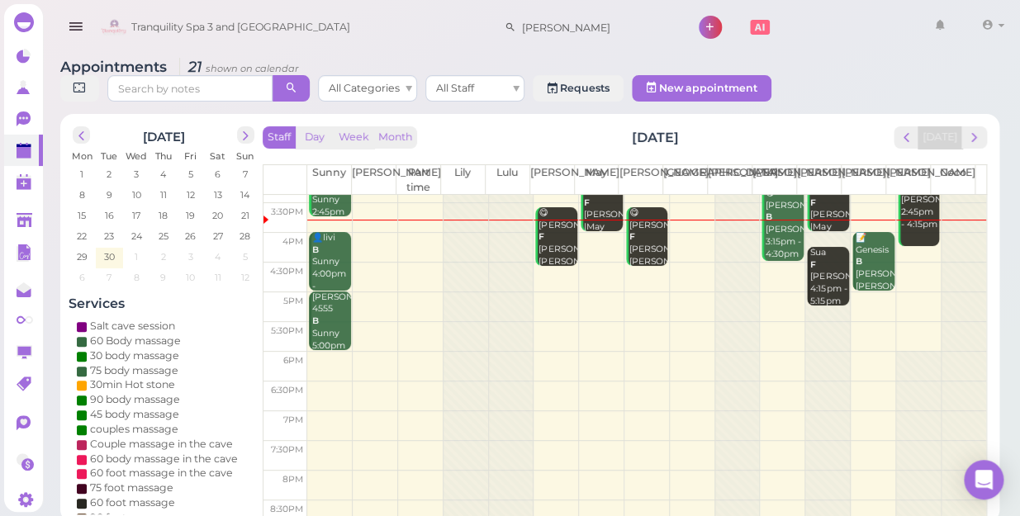
scroll to position [298, 0]
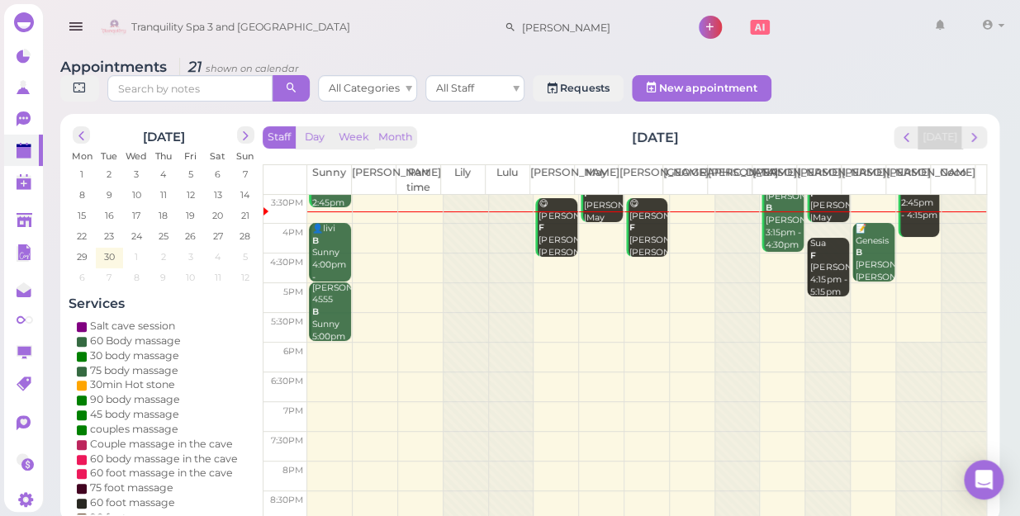
click at [582, 254] on td at bounding box center [646, 269] width 679 height 30
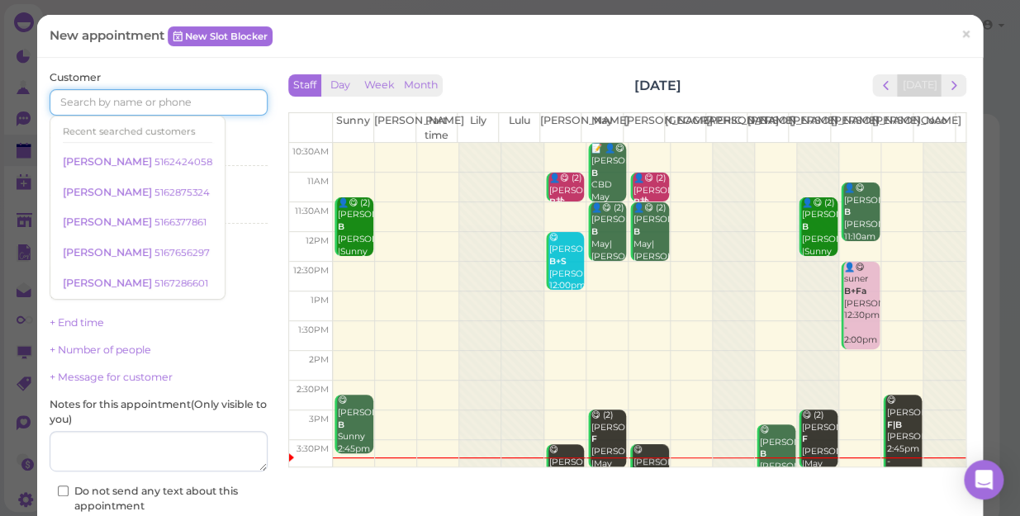
click at [131, 94] on input at bounding box center [159, 102] width 218 height 26
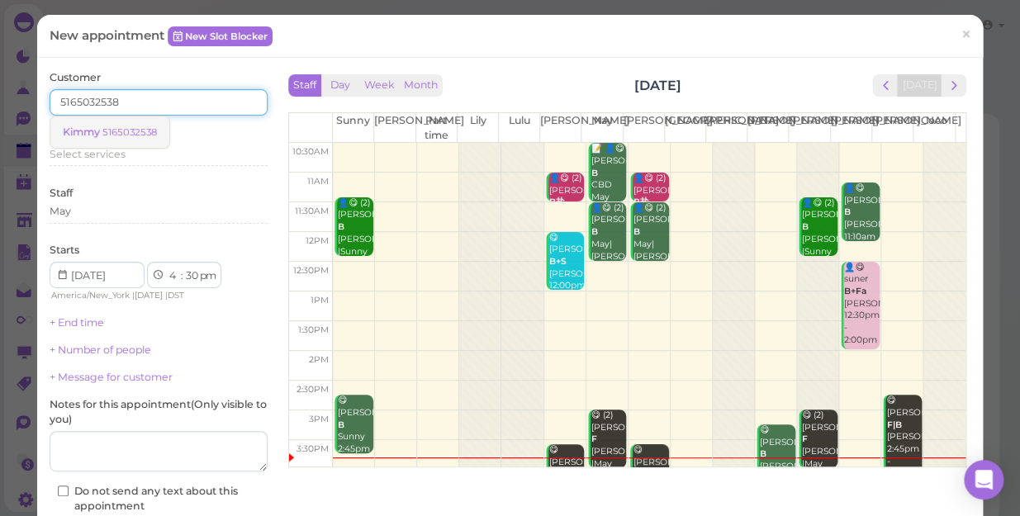
type input "5165032538"
click at [93, 132] on span "Kimmy" at bounding box center [83, 132] width 40 height 12
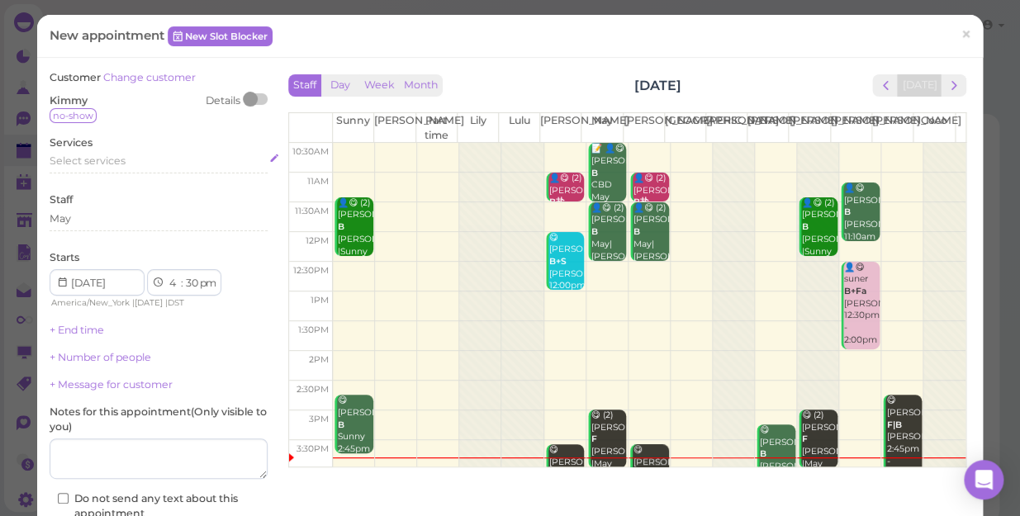
click at [95, 159] on span "Select services" at bounding box center [88, 160] width 76 height 12
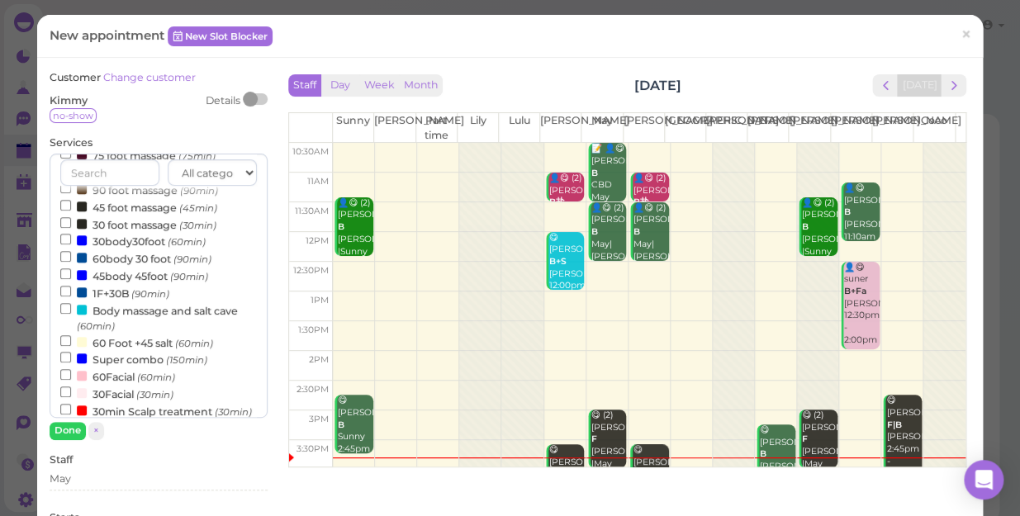
scroll to position [300, 0]
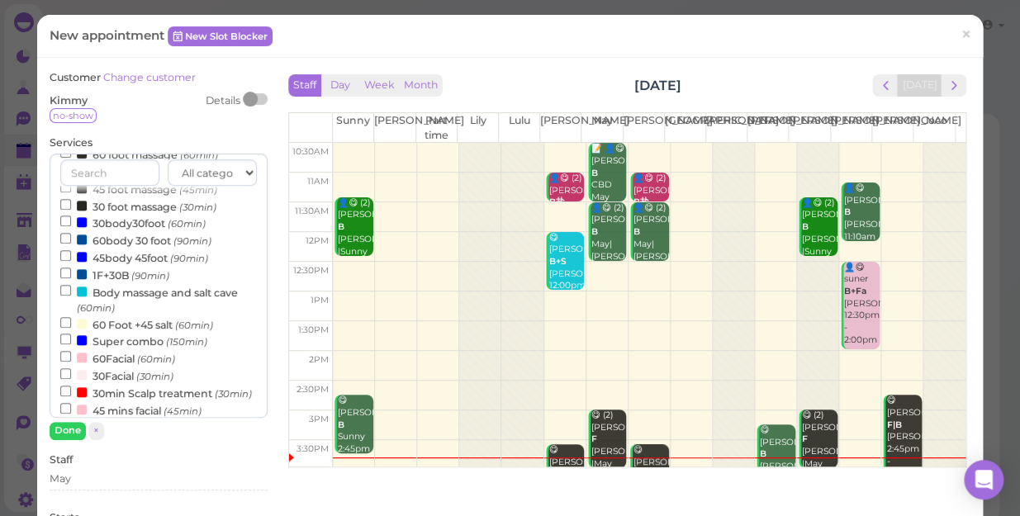
click at [135, 249] on label "60body 30 foot (90min)" at bounding box center [135, 239] width 151 height 17
click at [71, 244] on input "60body 30 foot (90min)" at bounding box center [65, 238] width 11 height 11
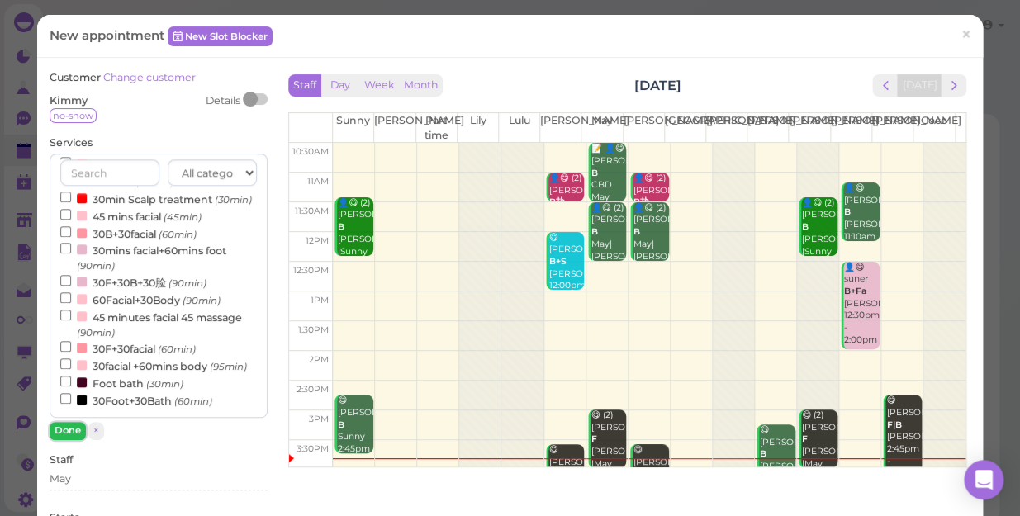
click at [69, 432] on button "Done" at bounding box center [68, 430] width 36 height 17
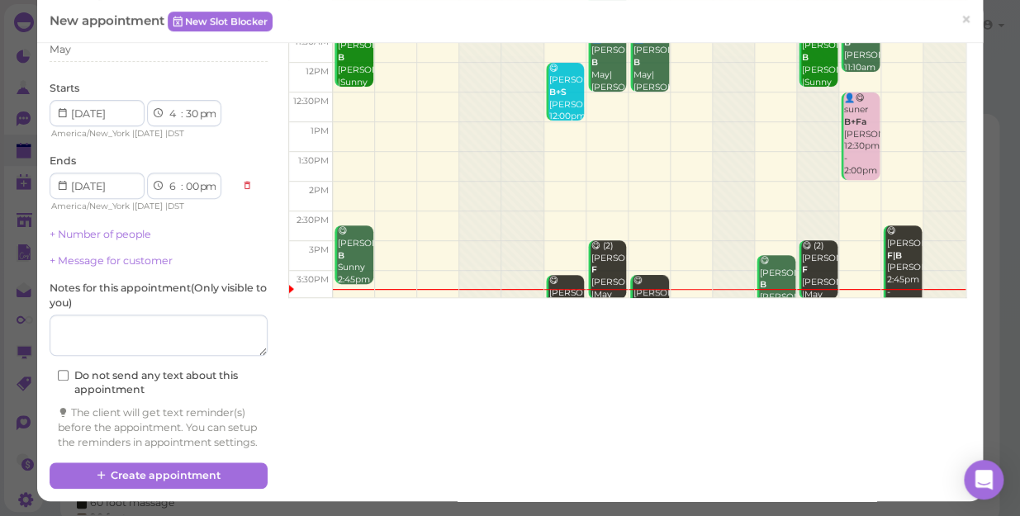
scroll to position [183, 0]
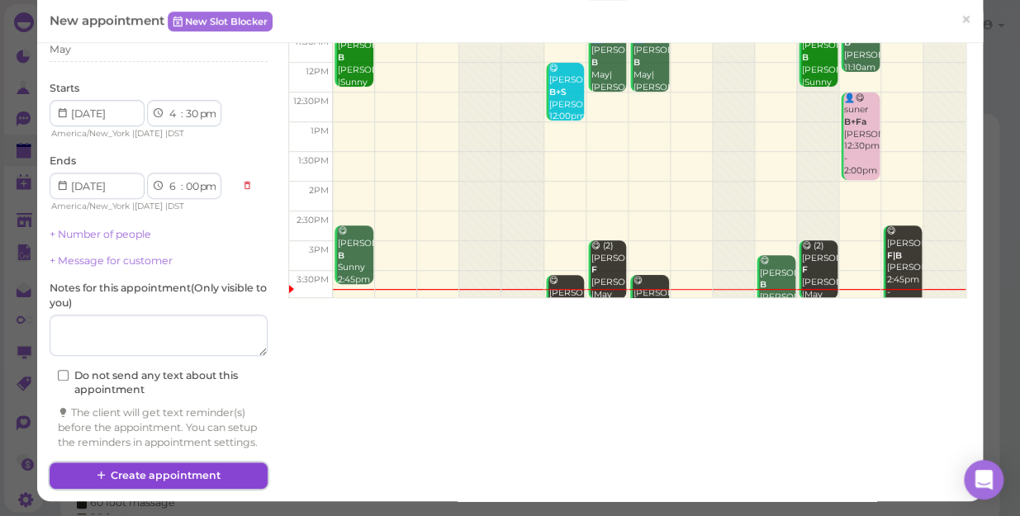
click at [138, 478] on button "Create appointment" at bounding box center [159, 476] width 218 height 26
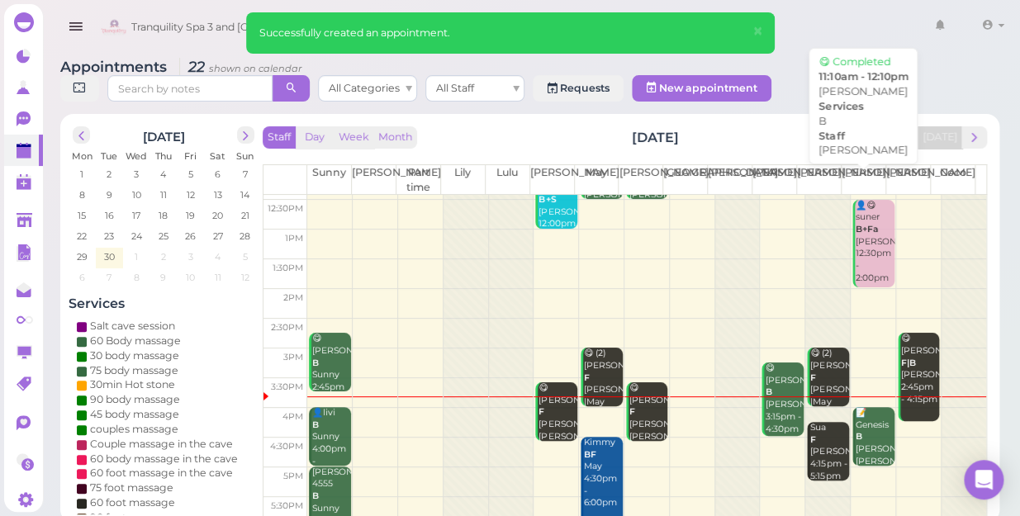
scroll to position [0, 0]
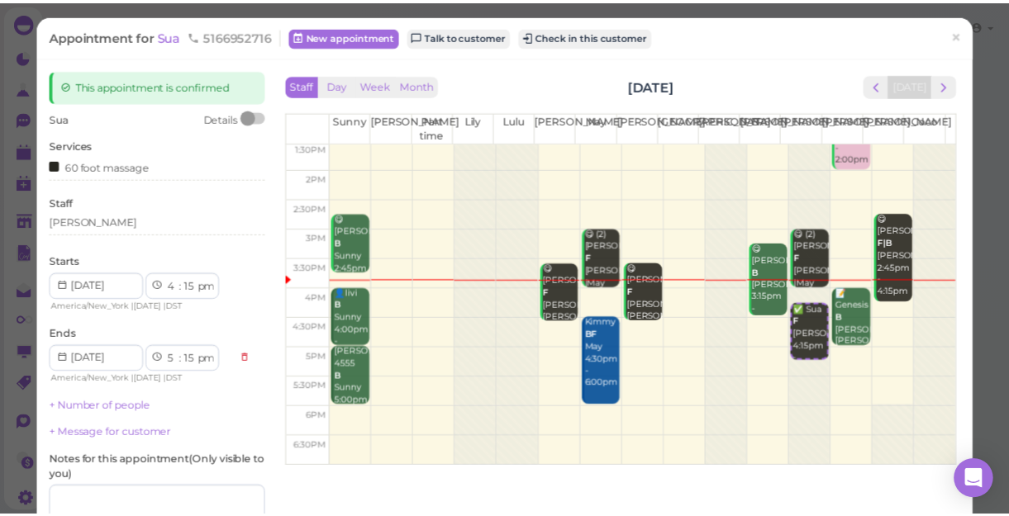
scroll to position [225, 0]
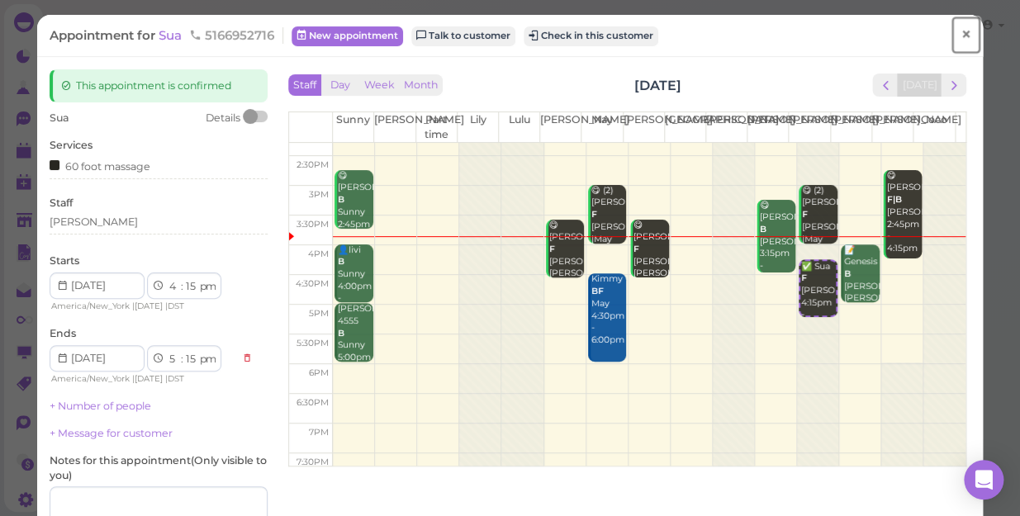
click at [961, 36] on span "×" at bounding box center [966, 34] width 11 height 23
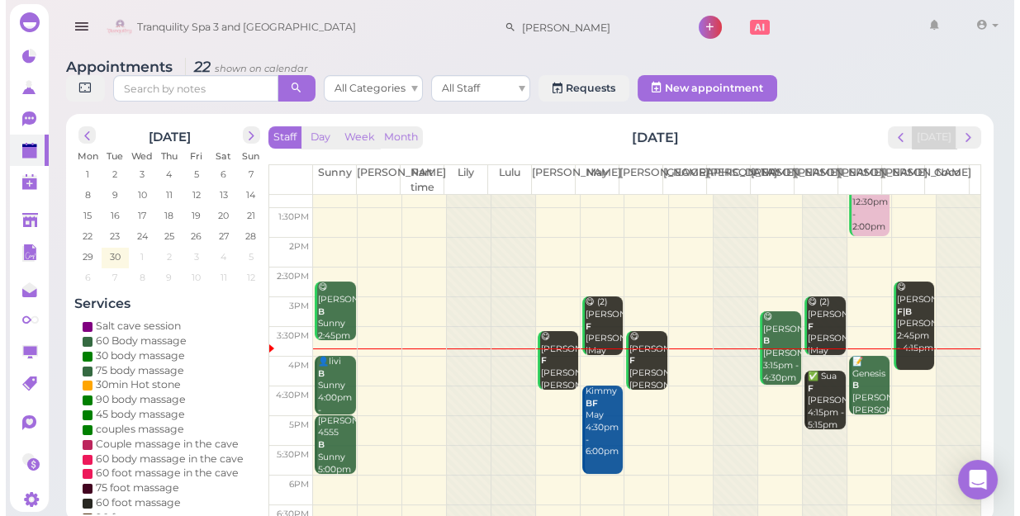
scroll to position [225, 0]
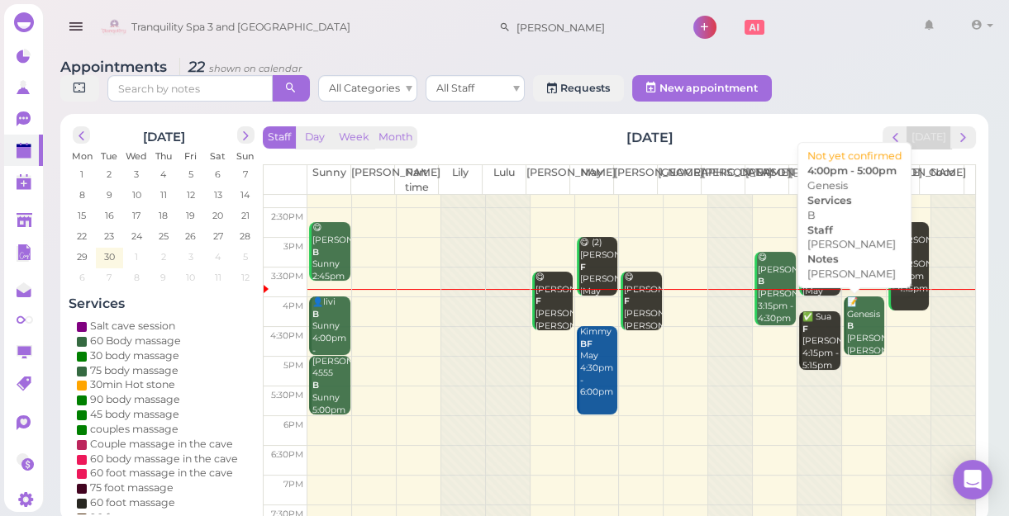
click at [856, 334] on div "📝 Genesis B [PERSON_NAME] [PERSON_NAME] 4:00pm - 5:00pm" at bounding box center [865, 345] width 39 height 97
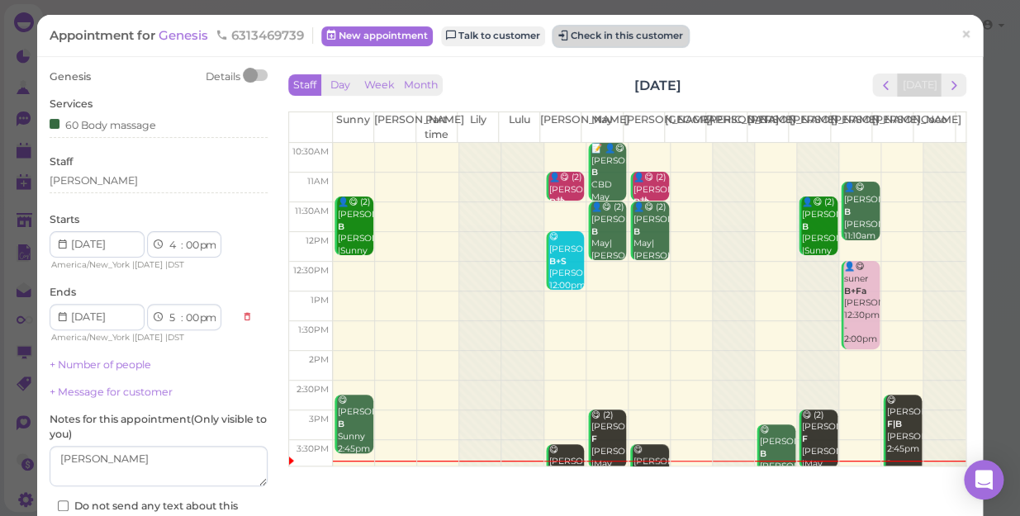
click at [576, 31] on button "Check in this customer" at bounding box center [621, 36] width 135 height 20
drag, startPoint x: 576, startPoint y: 31, endPoint x: 812, endPoint y: 33, distance: 236.3
click at [812, 33] on div "Appointment for Genesis 6313469739 New appointment Talk to customer Check in th…" at bounding box center [502, 35] width 904 height 17
click at [672, 35] on button "Check in this customer" at bounding box center [621, 36] width 135 height 20
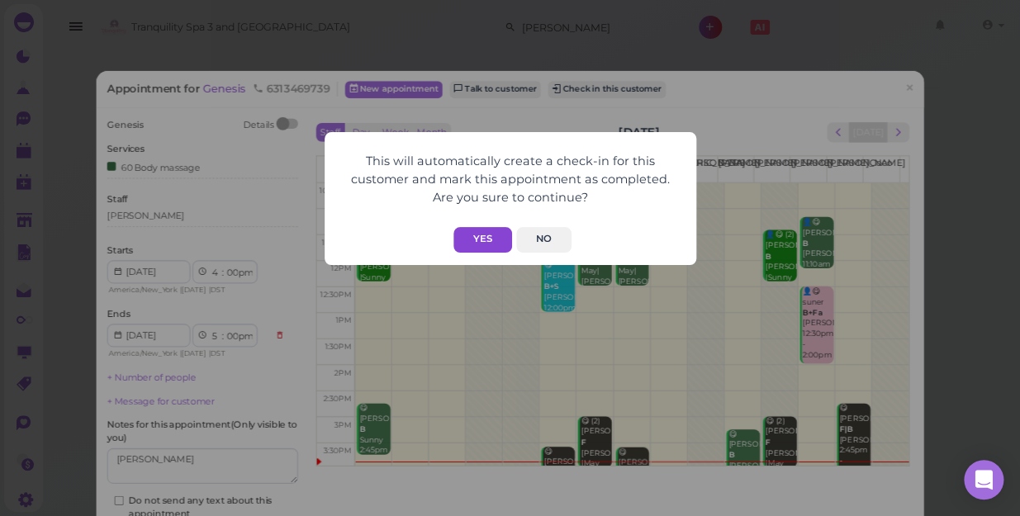
click at [487, 239] on button "Yes" at bounding box center [483, 240] width 59 height 26
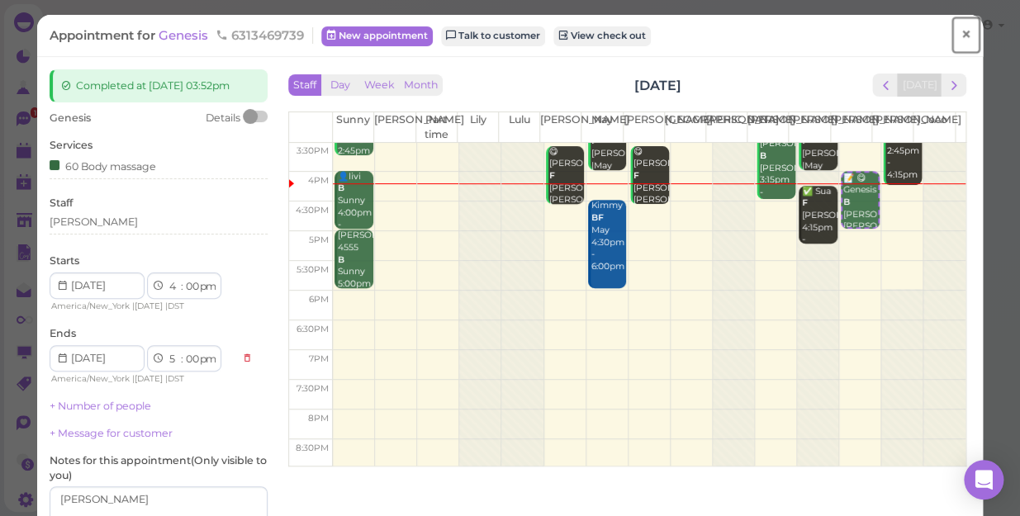
click at [961, 34] on span "×" at bounding box center [966, 34] width 11 height 23
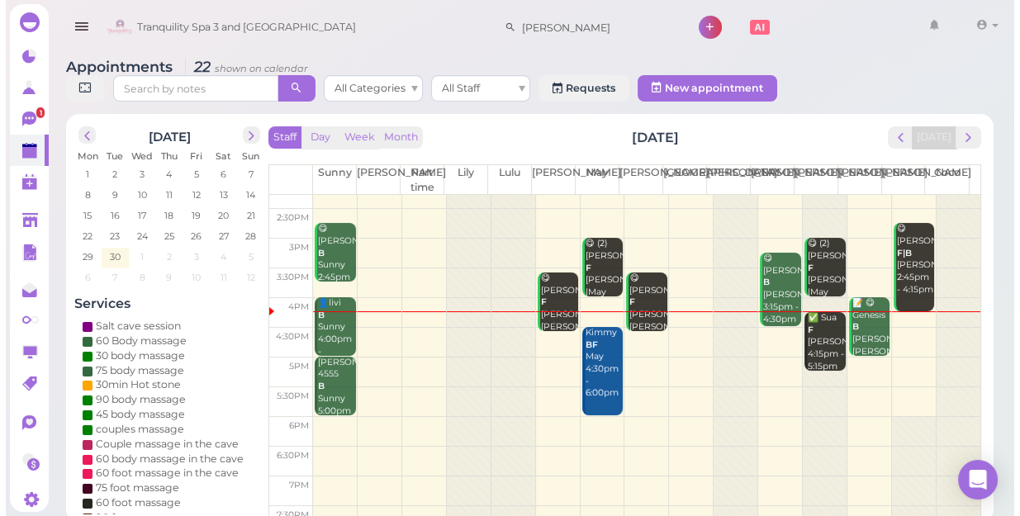
scroll to position [225, 0]
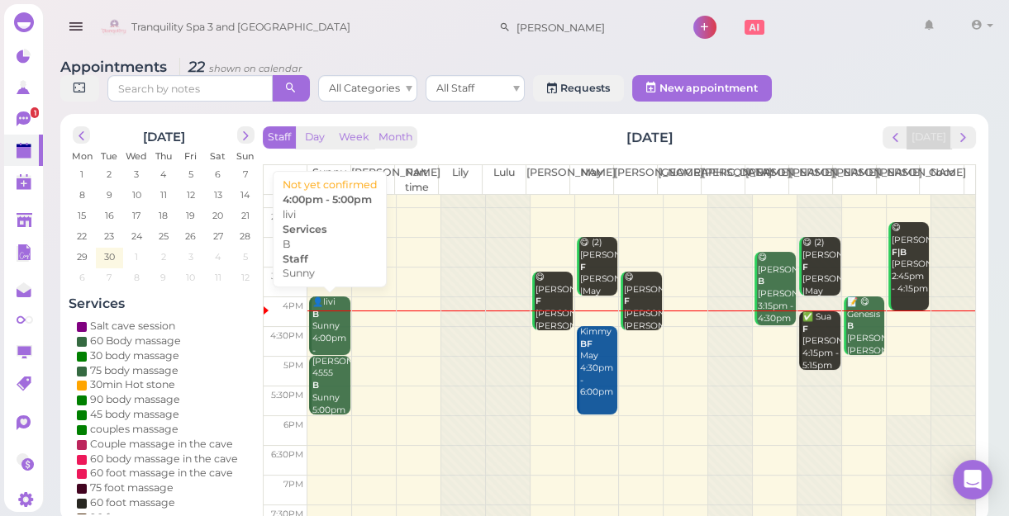
click at [335, 321] on div "👤livi B Sunny 4:00pm - 5:00pm" at bounding box center [330, 333] width 39 height 73
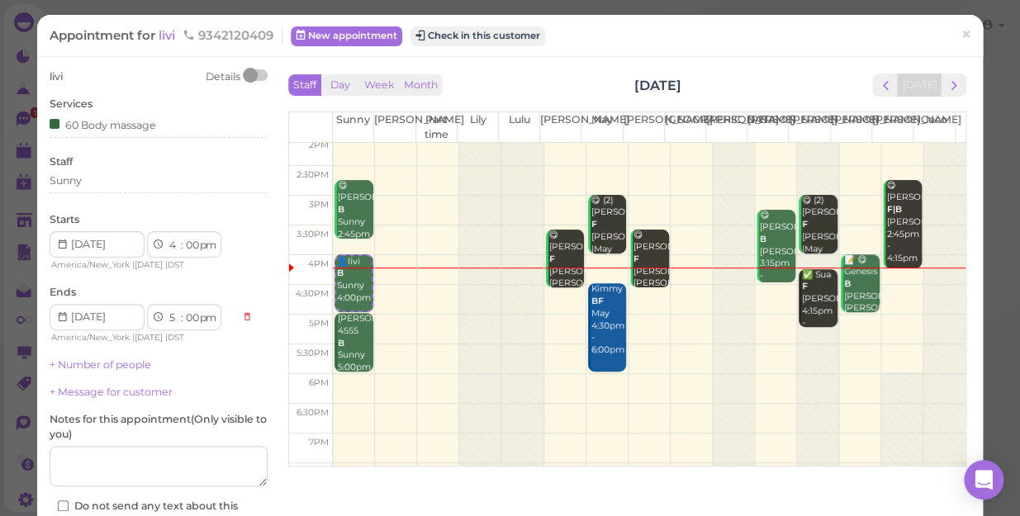
scroll to position [225, 0]
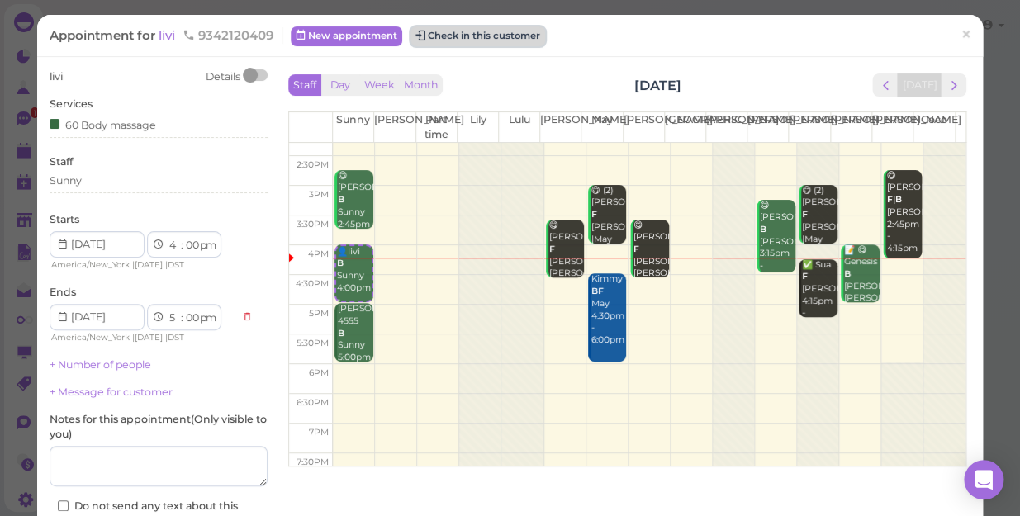
click at [459, 32] on button "Check in this customer" at bounding box center [478, 36] width 135 height 20
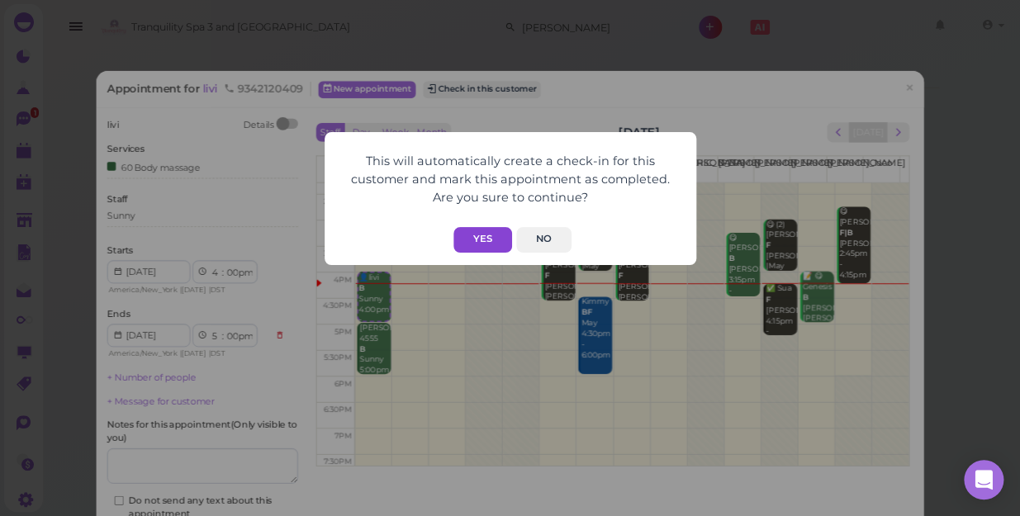
click at [473, 229] on button "Yes" at bounding box center [483, 240] width 59 height 26
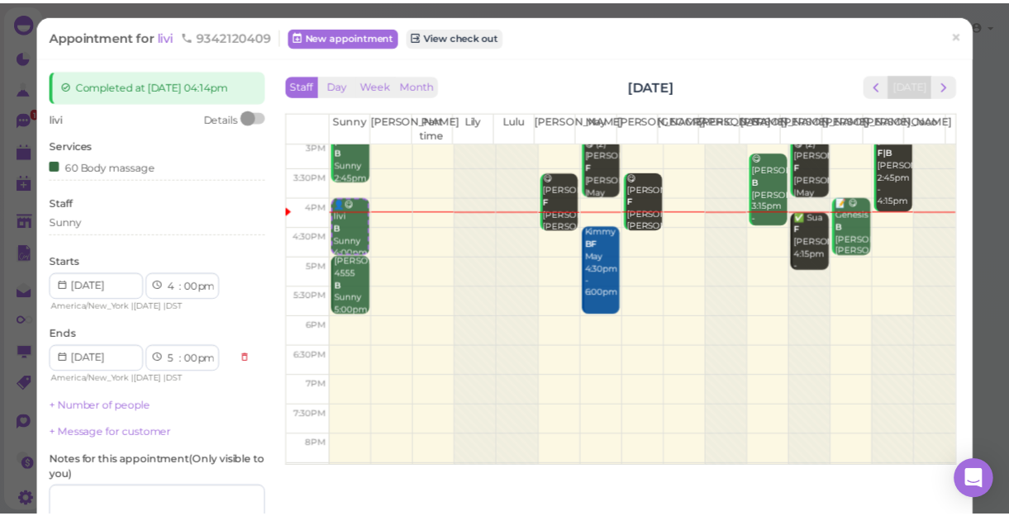
scroll to position [298, 0]
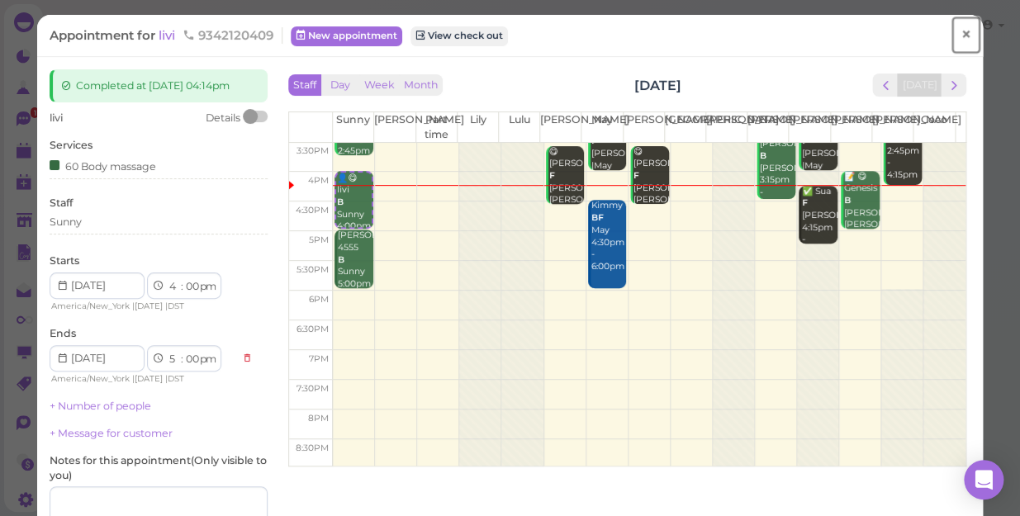
click at [961, 28] on span "×" at bounding box center [966, 34] width 11 height 23
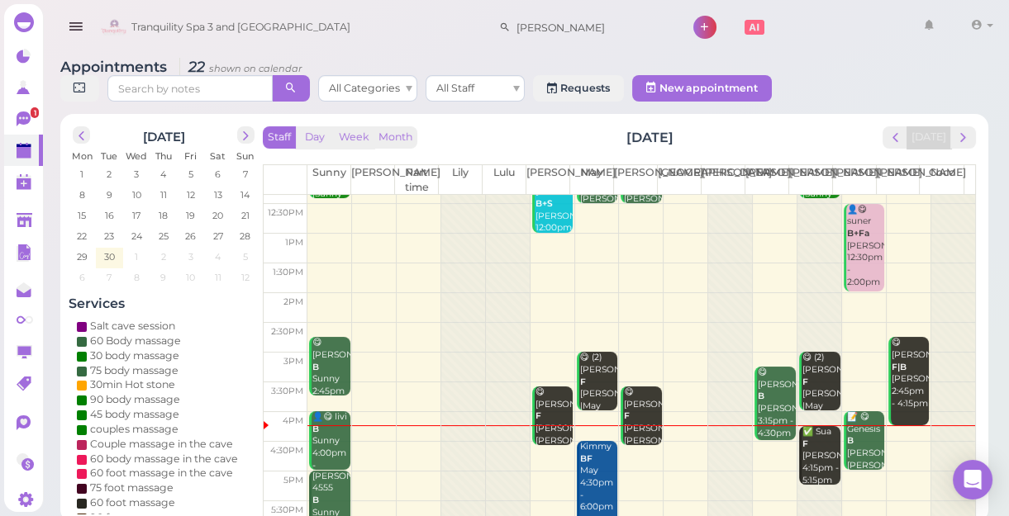
scroll to position [150, 0]
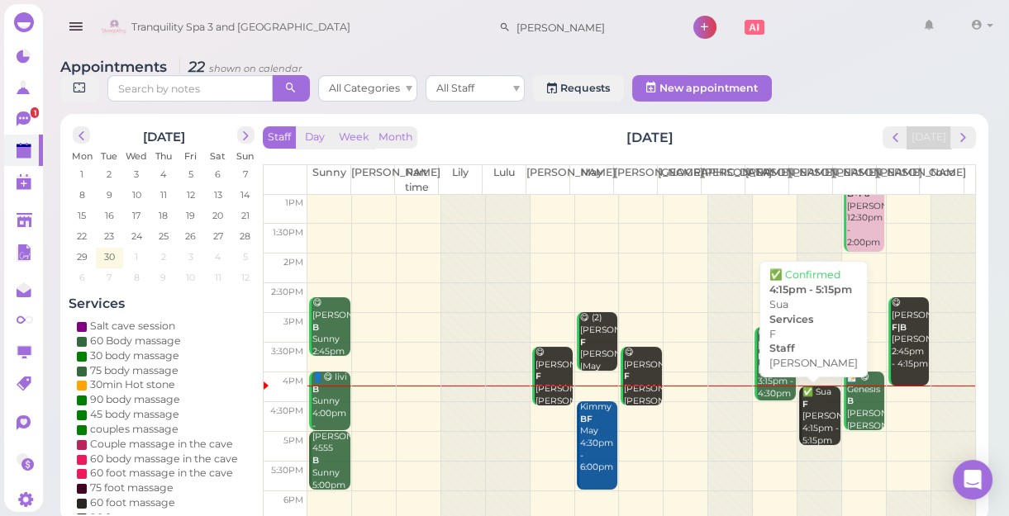
click at [810, 401] on div "✅ Sua F [PERSON_NAME] 4:15pm - 5:15pm" at bounding box center [820, 417] width 39 height 60
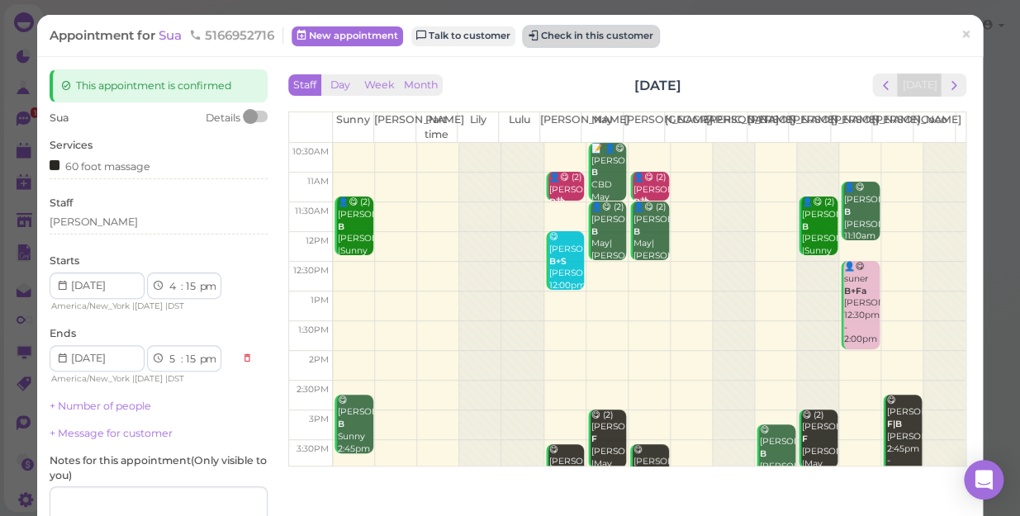
click at [619, 36] on button "Check in this customer" at bounding box center [591, 36] width 135 height 20
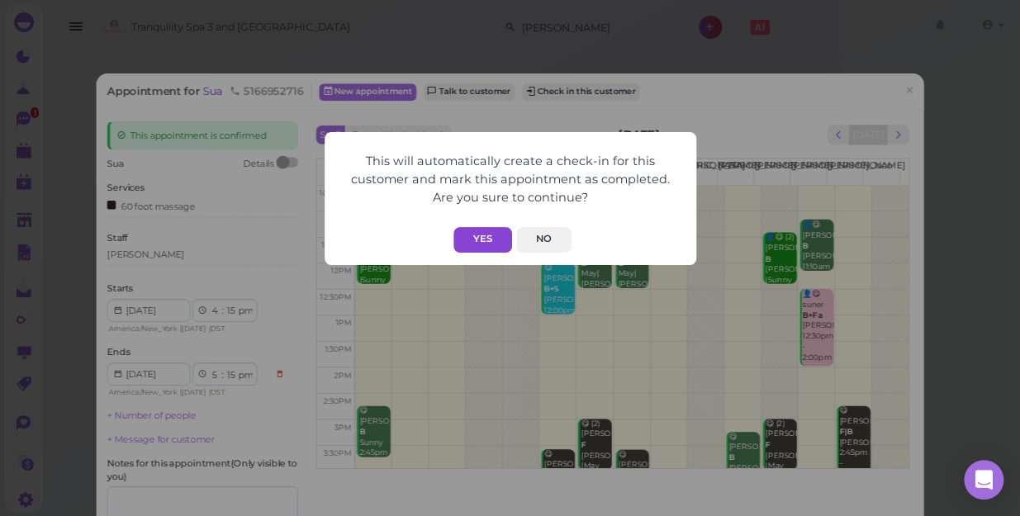
click at [482, 235] on button "Yes" at bounding box center [483, 240] width 59 height 26
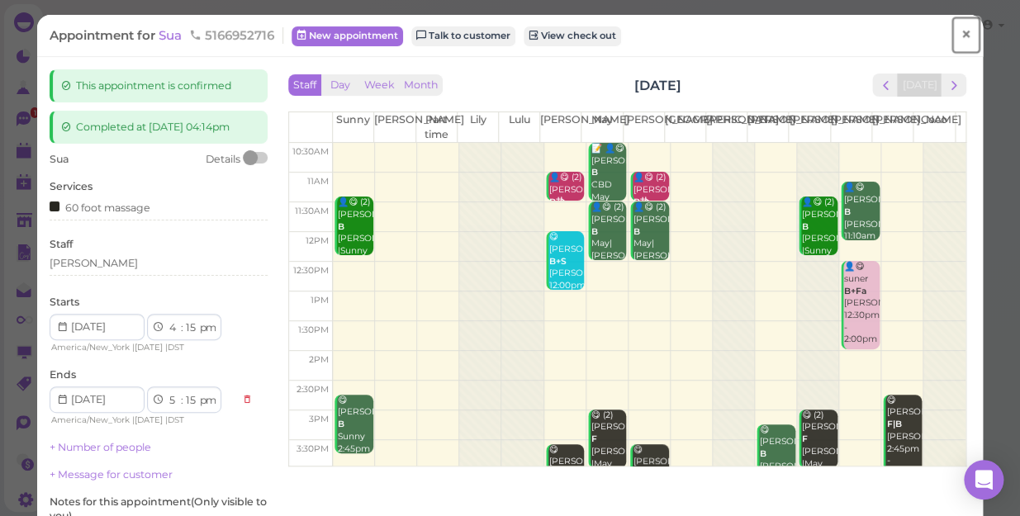
click at [961, 27] on span "×" at bounding box center [966, 34] width 11 height 23
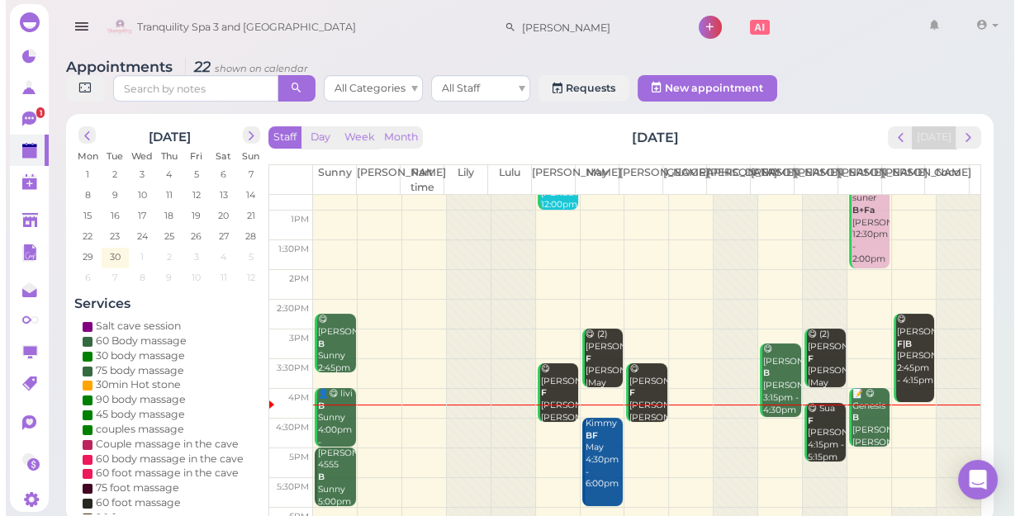
scroll to position [298, 0]
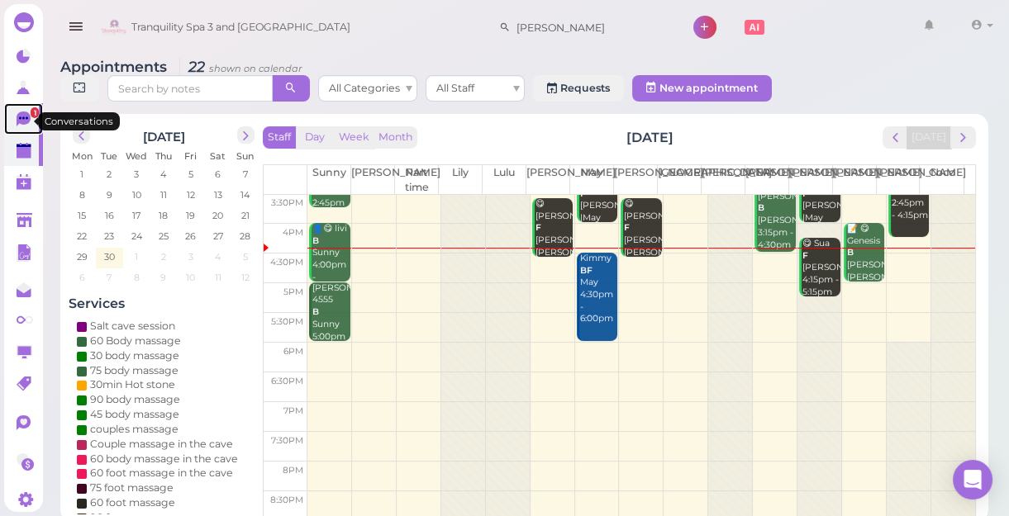
click at [31, 111] on span "1" at bounding box center [35, 112] width 8 height 11
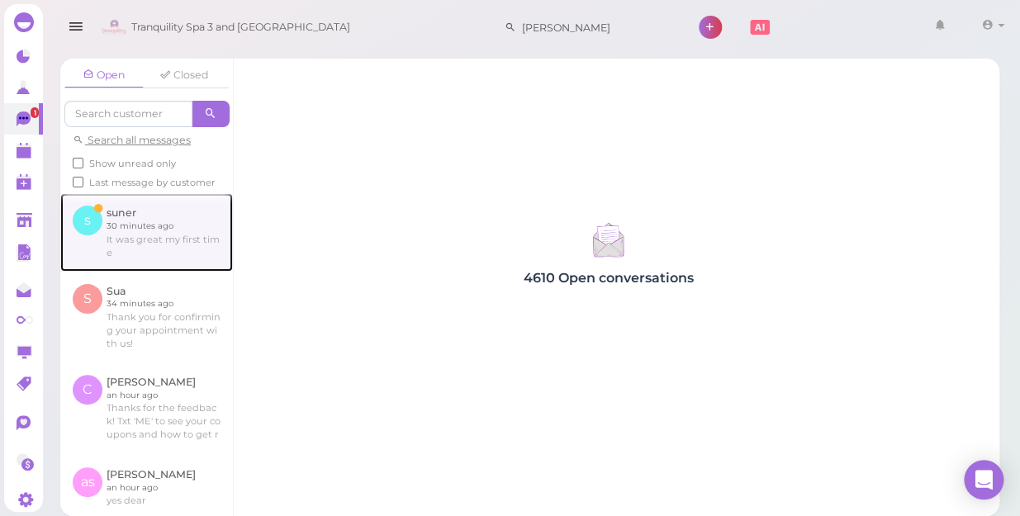
click at [133, 247] on link at bounding box center [146, 232] width 173 height 78
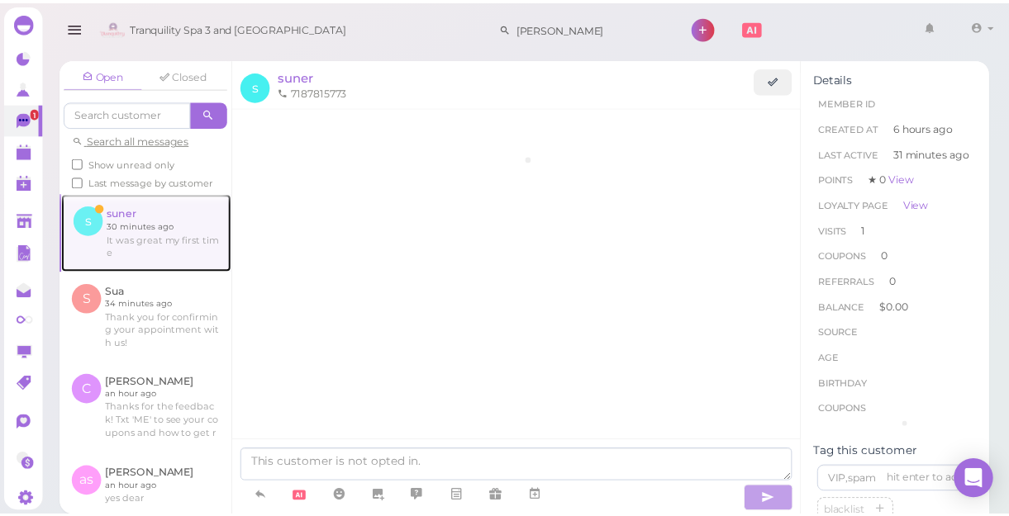
scroll to position [337, 0]
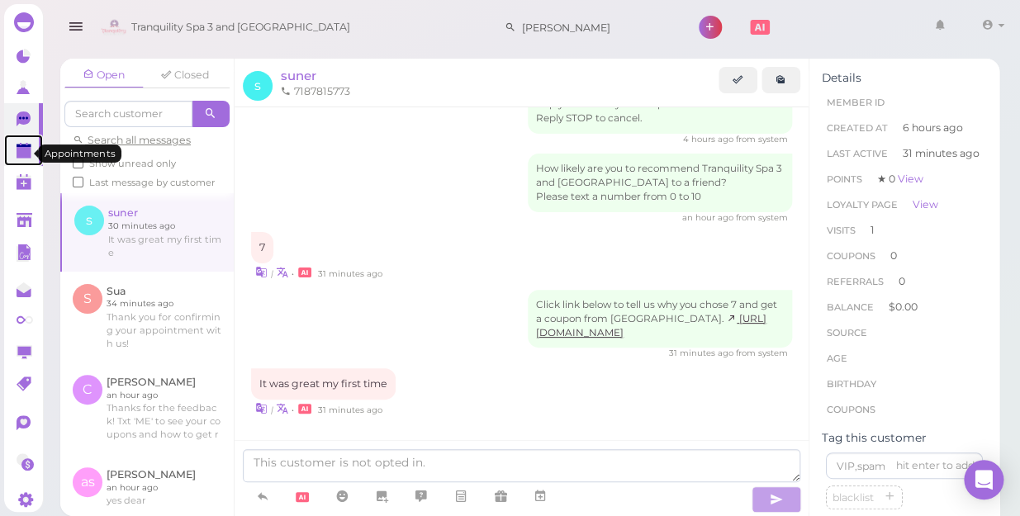
click at [21, 148] on polygon at bounding box center [24, 146] width 15 height 3
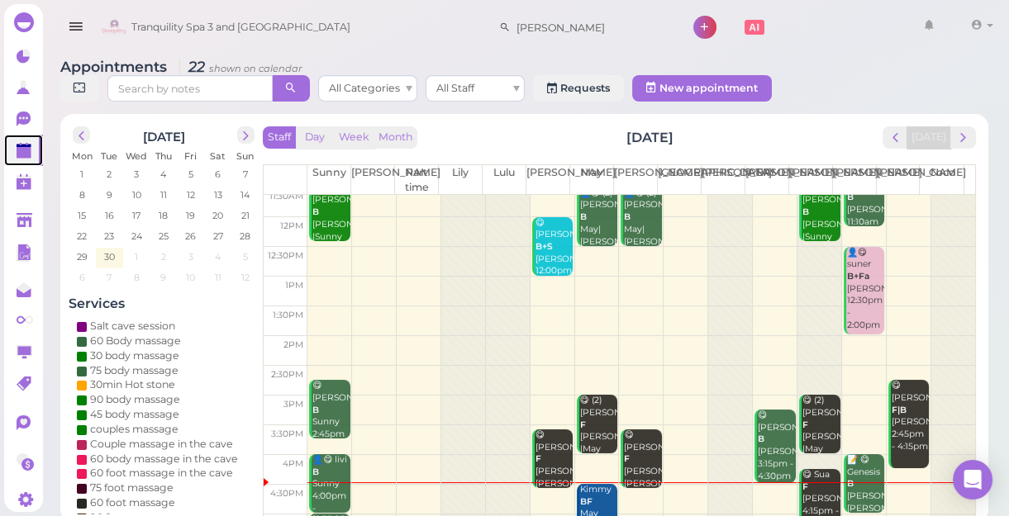
scroll to position [298, 0]
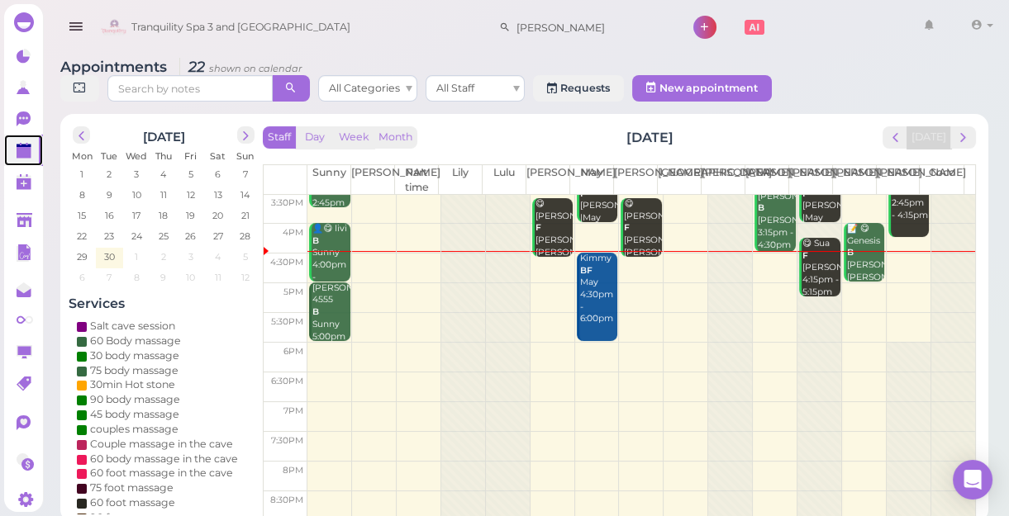
click at [846, 295] on td at bounding box center [641, 298] width 668 height 30
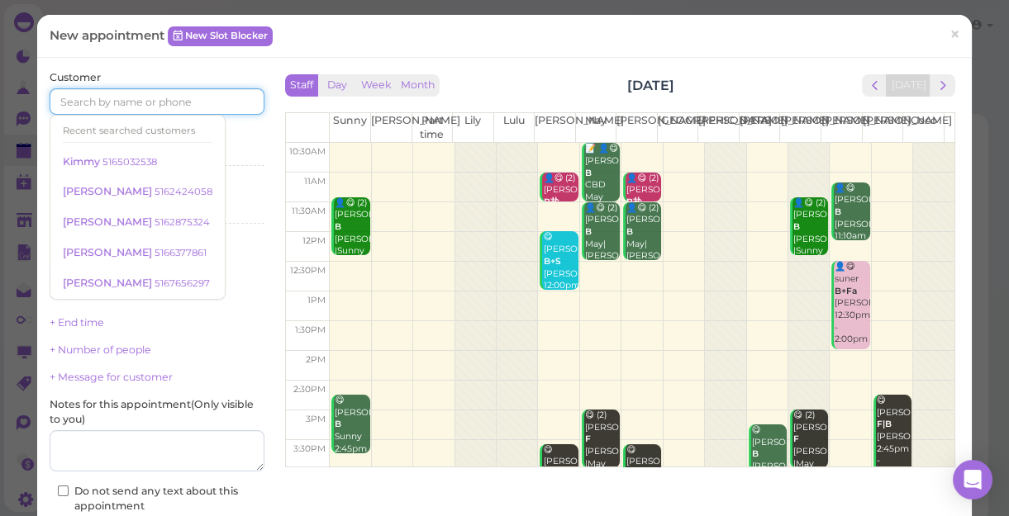
click at [74, 103] on input at bounding box center [157, 101] width 215 height 26
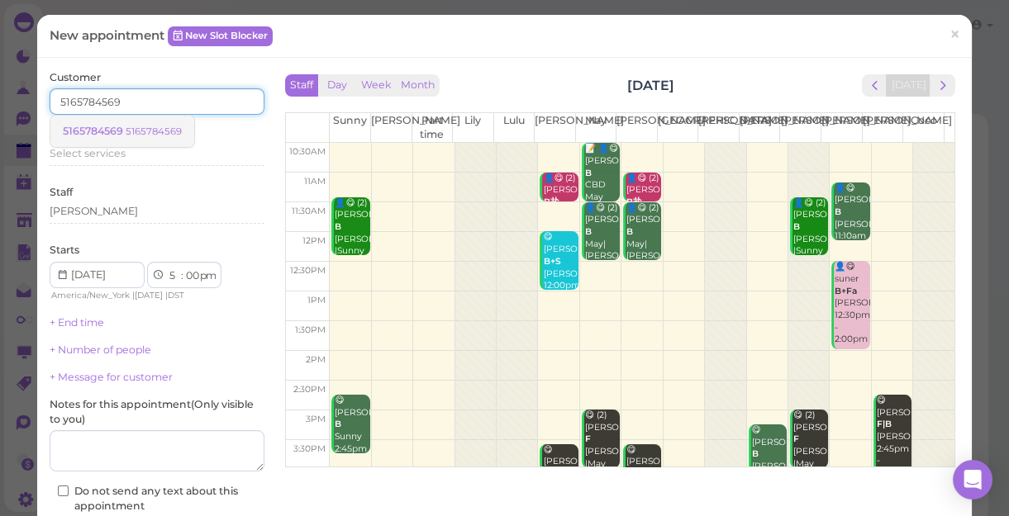
type input "5165784569"
click at [164, 126] on small "5165784569" at bounding box center [154, 132] width 56 height 12
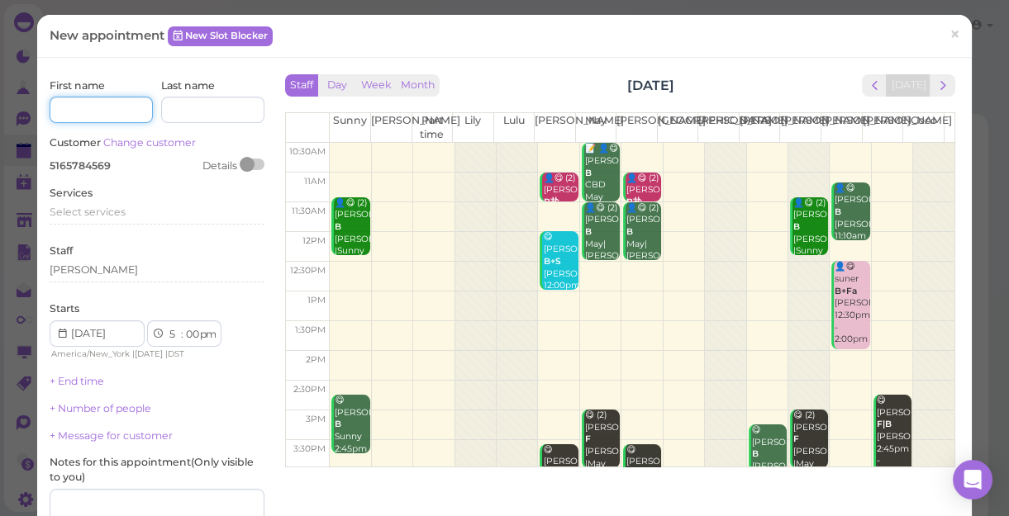
click at [110, 107] on input at bounding box center [101, 110] width 103 height 26
type input "amari"
click at [74, 216] on span "Select services" at bounding box center [88, 212] width 76 height 12
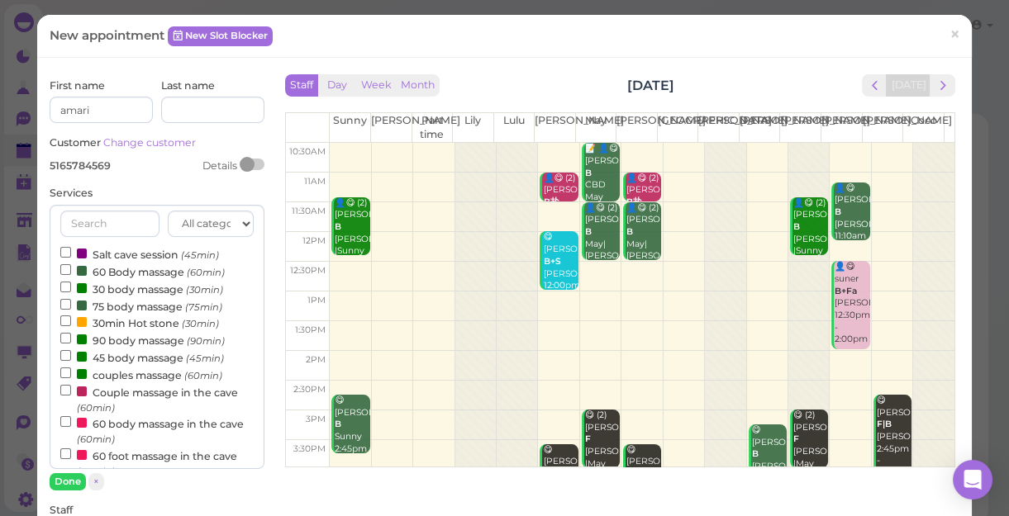
click at [111, 273] on label "60 Body massage (60min)" at bounding box center [142, 271] width 164 height 17
click at [71, 273] on input "60 Body massage (60min)" at bounding box center [65, 269] width 11 height 11
click at [67, 473] on button "Done" at bounding box center [68, 481] width 36 height 17
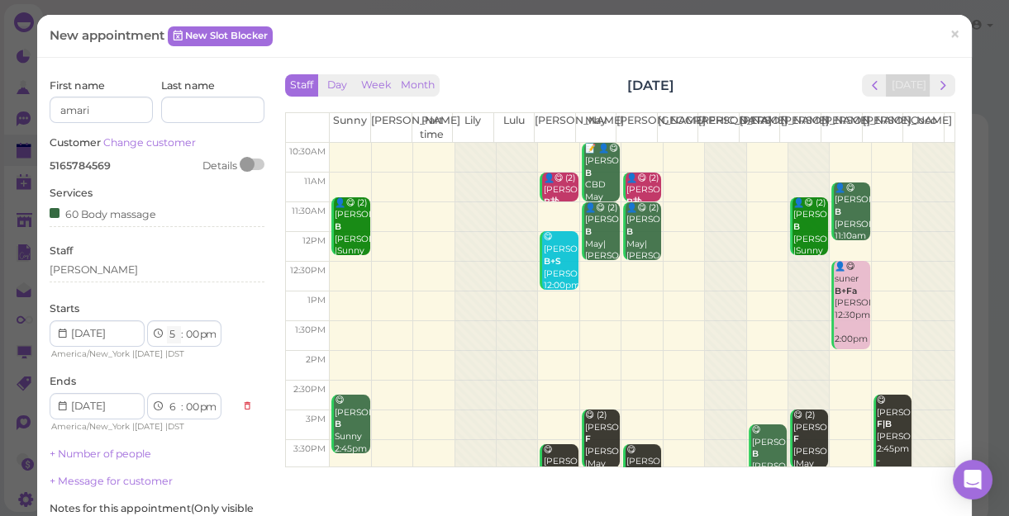
click at [175, 335] on select "1 2 3 4 5 6 7 8 9 10 11 12" at bounding box center [174, 334] width 14 height 17
select select "4"
click at [167, 326] on select "1 2 3 4 5 6 7 8 9 10 11 12" at bounding box center [174, 334] width 14 height 17
select select "5"
click at [192, 331] on select "00 05 10 15 20 25 30 35 40 45 50 55" at bounding box center [191, 334] width 17 height 17
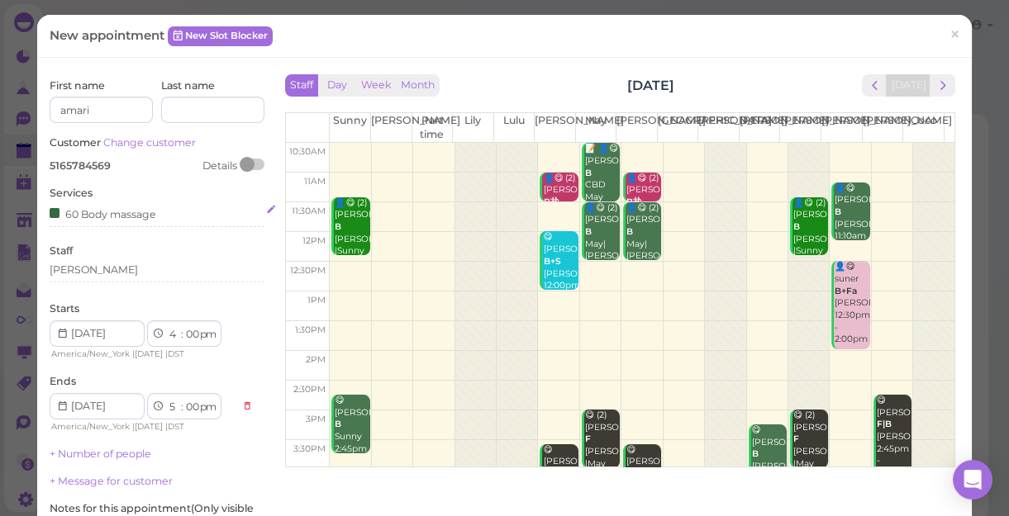
select select "30"
click at [183, 326] on select "00 05 10 15 20 25 30 35 40 45 50 55" at bounding box center [191, 334] width 17 height 17
select select "30"
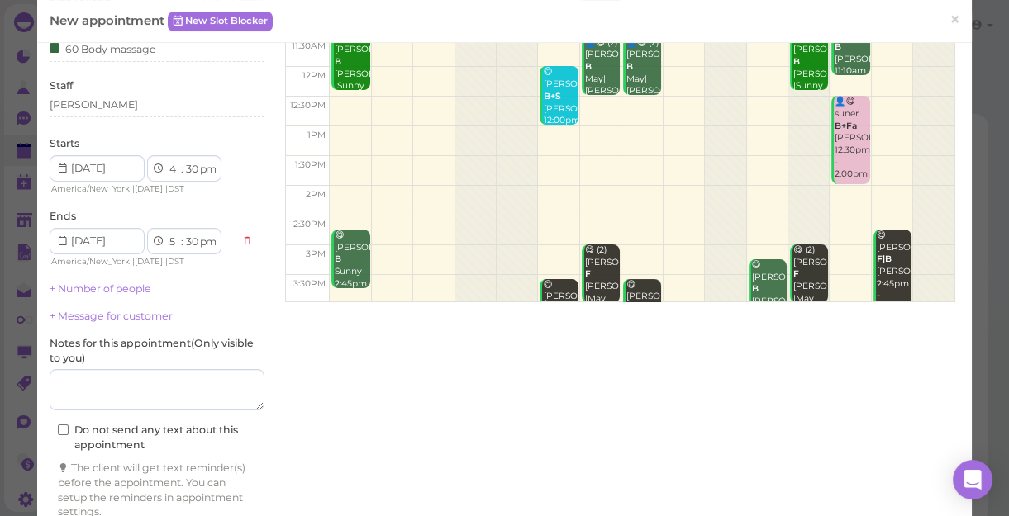
scroll to position [225, 0]
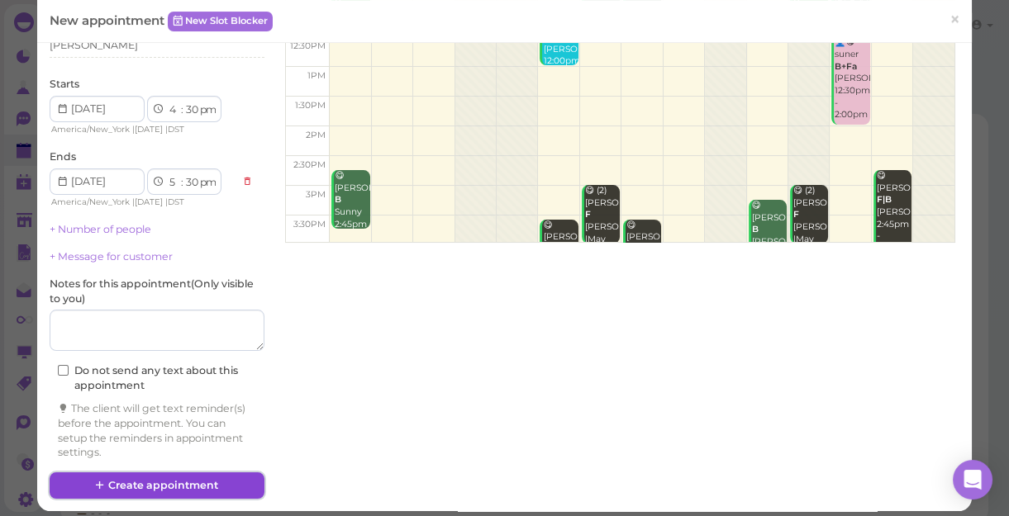
click at [170, 475] on button "Create appointment" at bounding box center [157, 486] width 215 height 26
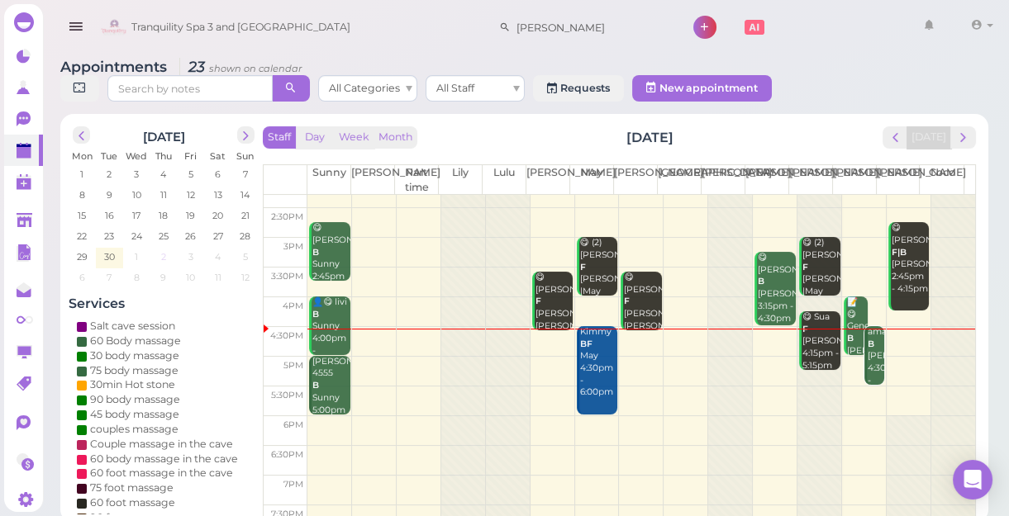
click at [163, 259] on span "2" at bounding box center [163, 256] width 8 height 15
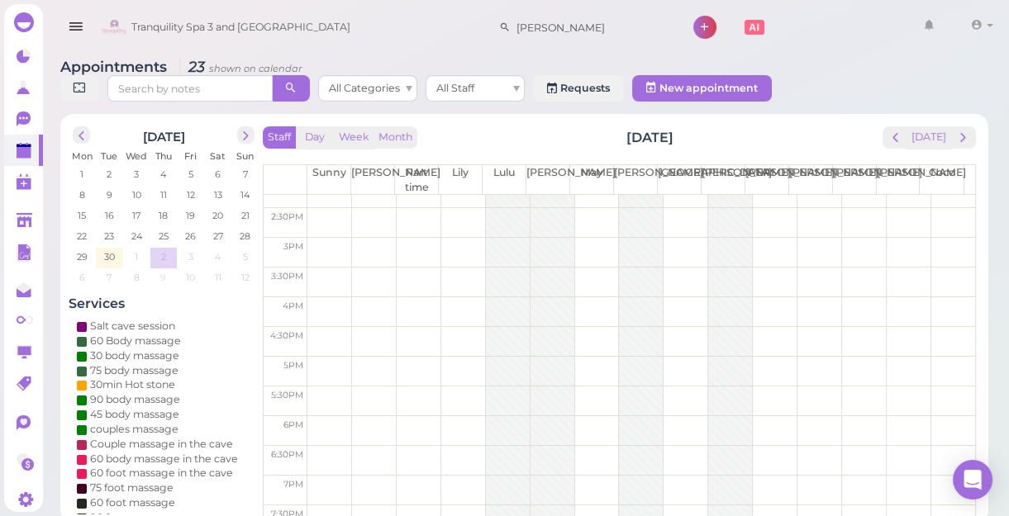
scroll to position [0, 0]
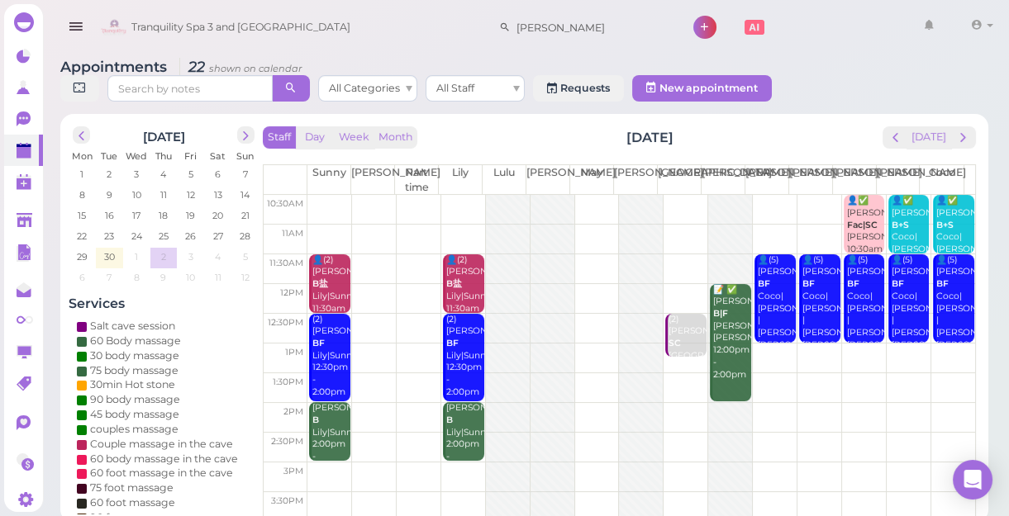
click at [756, 349] on td at bounding box center [641, 359] width 668 height 30
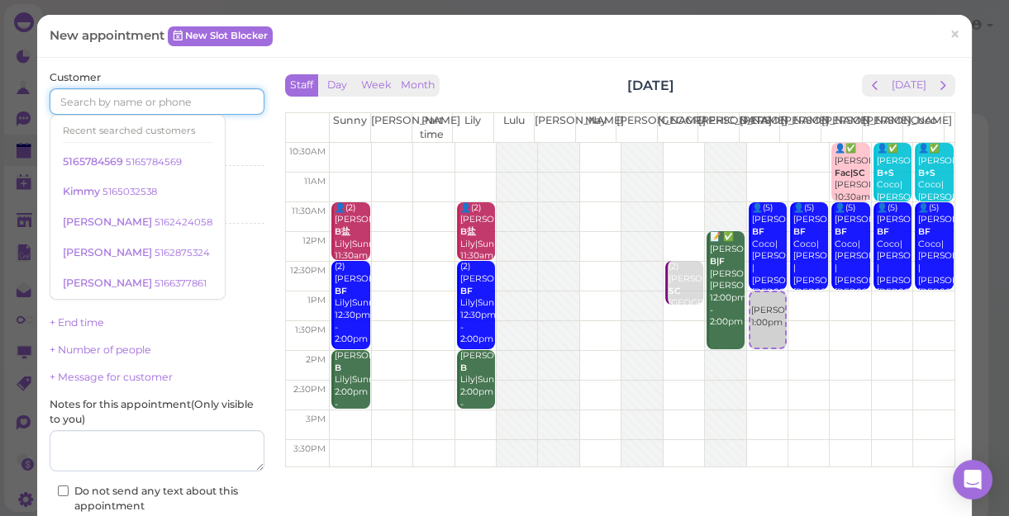
click at [122, 92] on input at bounding box center [157, 101] width 215 height 26
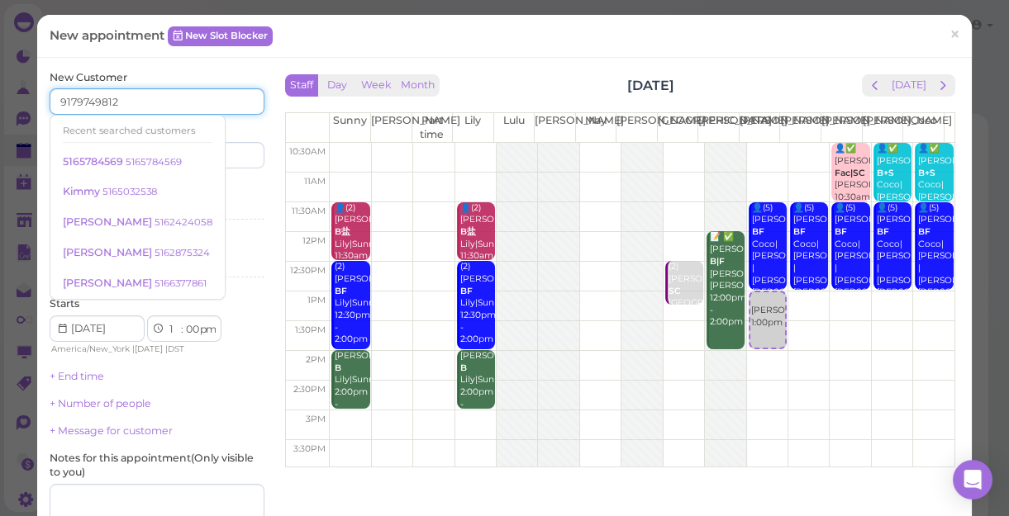
type input "9179749812"
click at [238, 149] on input at bounding box center [212, 155] width 103 height 26
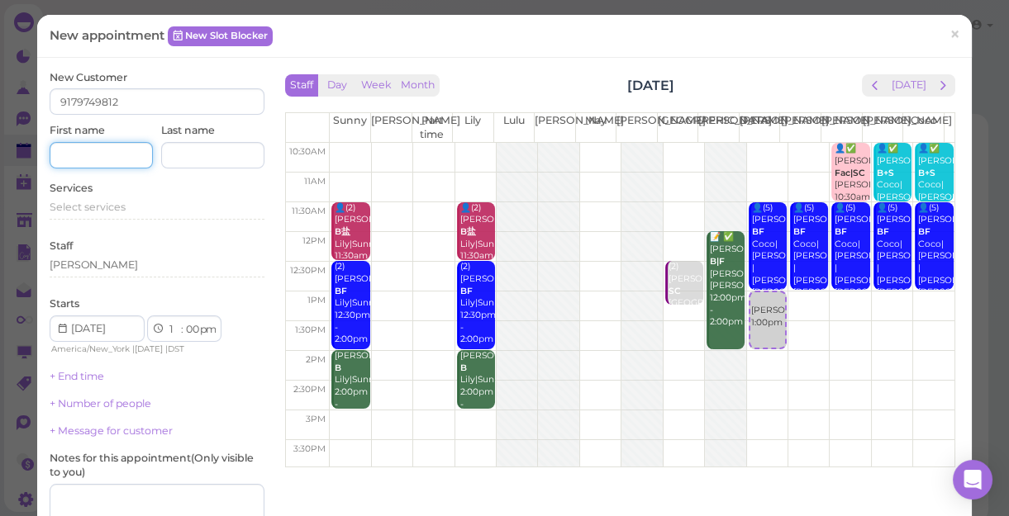
click at [74, 142] on input at bounding box center [101, 155] width 103 height 26
type input "[PERSON_NAME]"
click at [197, 156] on input at bounding box center [212, 155] width 103 height 26
click at [83, 207] on span "Select services" at bounding box center [88, 207] width 76 height 12
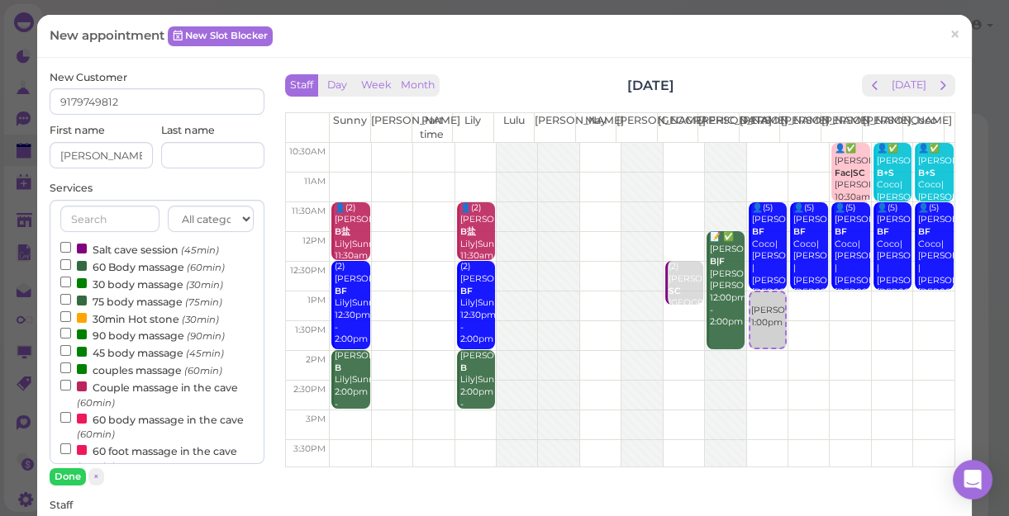
click at [159, 387] on label "Couple massage in the cave (60min)" at bounding box center [156, 394] width 193 height 32
click at [71, 387] on input "Couple massage in the cave (60min)" at bounding box center [65, 385] width 11 height 11
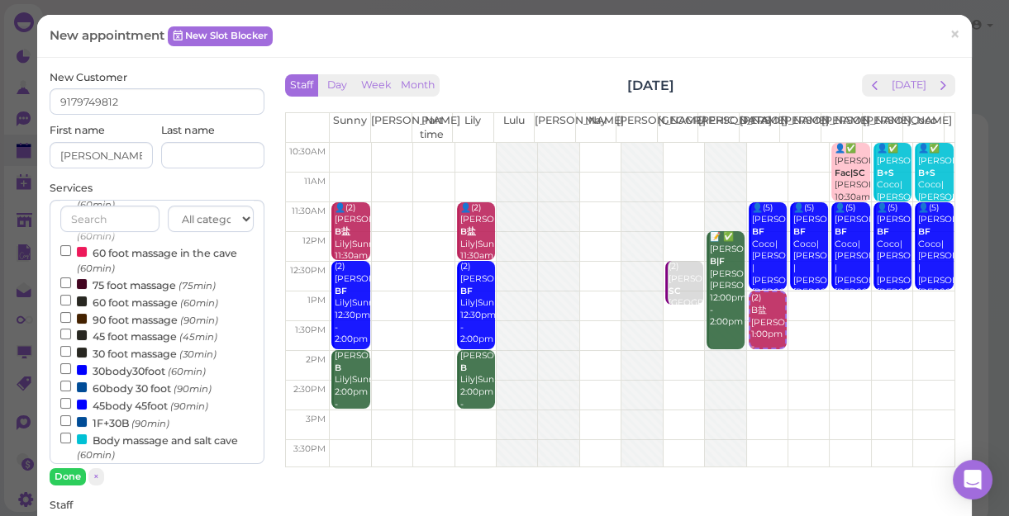
scroll to position [225, 0]
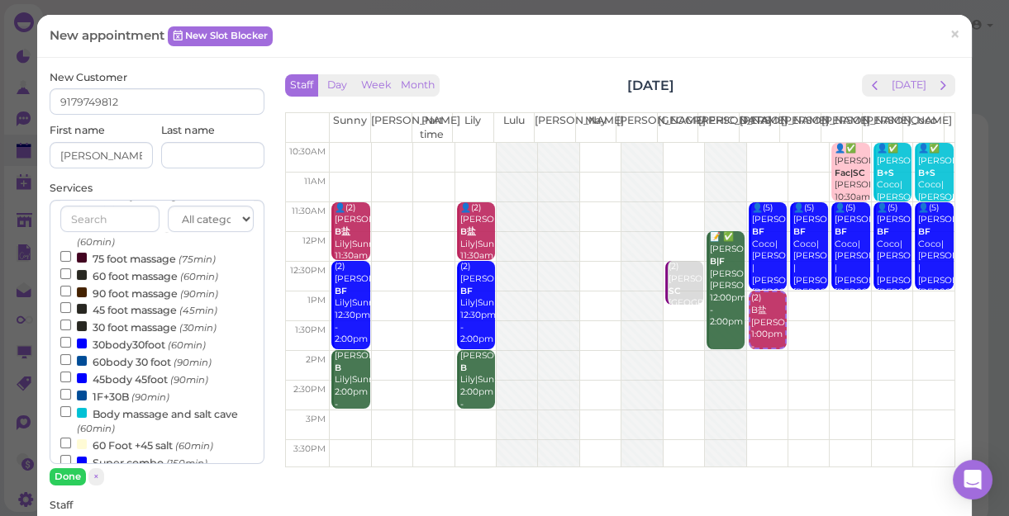
click at [144, 329] on label "30 foot massage (30min)" at bounding box center [138, 326] width 156 height 17
click at [71, 329] on input "30 foot massage (30min)" at bounding box center [65, 325] width 11 height 11
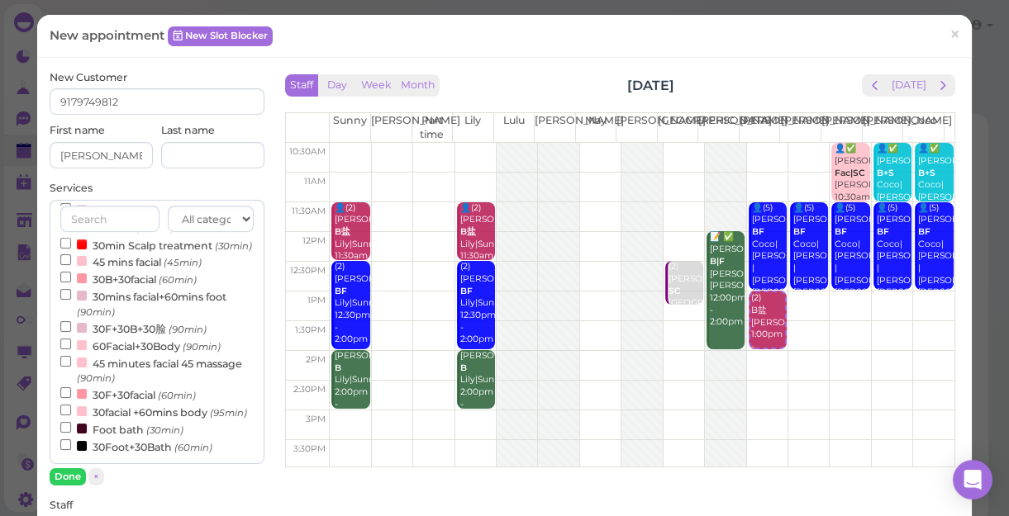
select select "30"
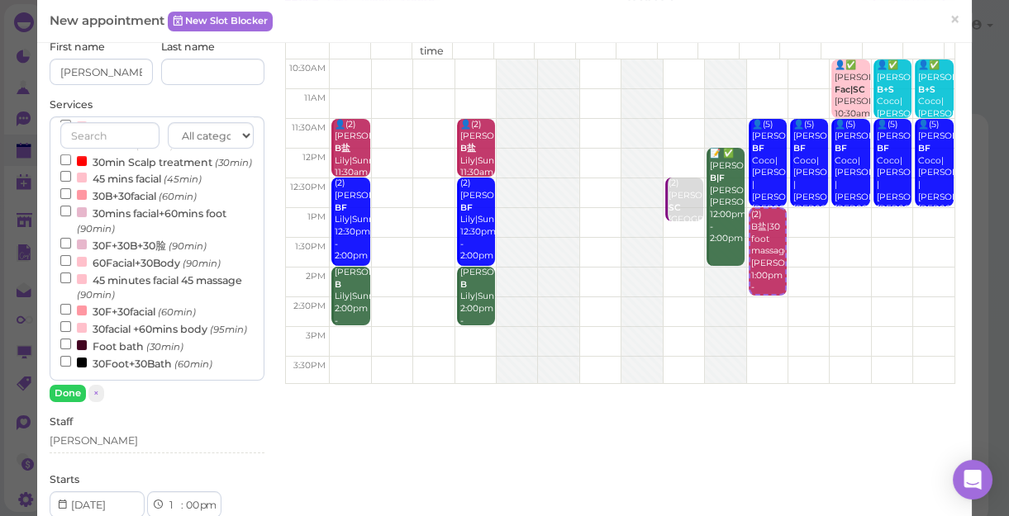
scroll to position [150, 0]
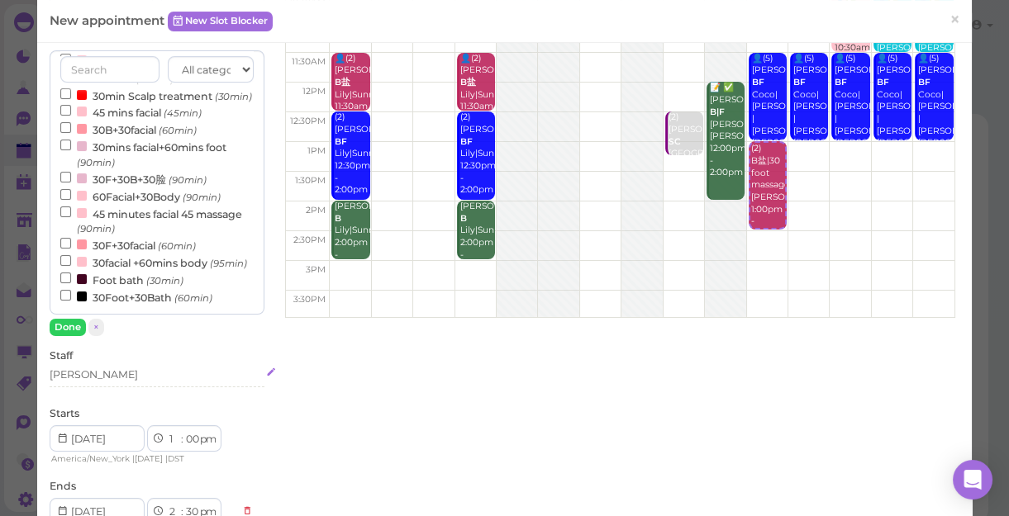
click at [108, 378] on div "[PERSON_NAME]" at bounding box center [157, 375] width 215 height 15
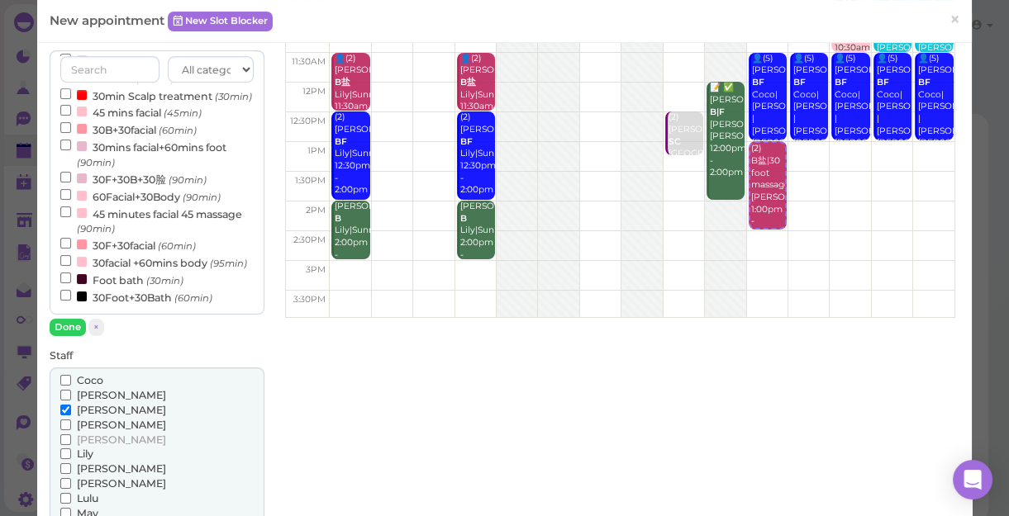
click at [97, 396] on span "[PERSON_NAME]" at bounding box center [121, 395] width 89 height 12
click at [71, 396] on input "[PERSON_NAME]" at bounding box center [65, 395] width 11 height 11
click at [70, 330] on button "Done" at bounding box center [68, 327] width 36 height 17
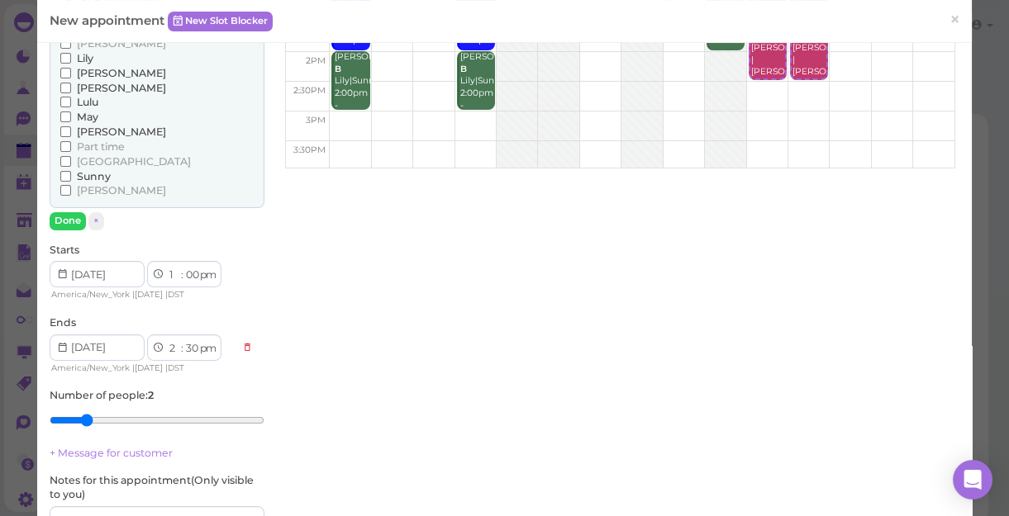
scroll to position [300, 0]
click at [67, 221] on button "Done" at bounding box center [68, 219] width 36 height 17
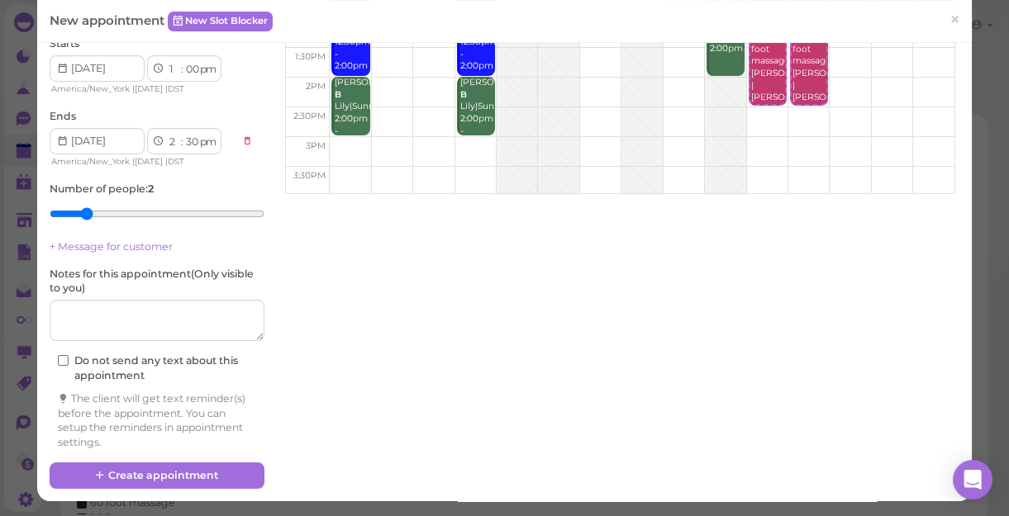
scroll to position [78, 0]
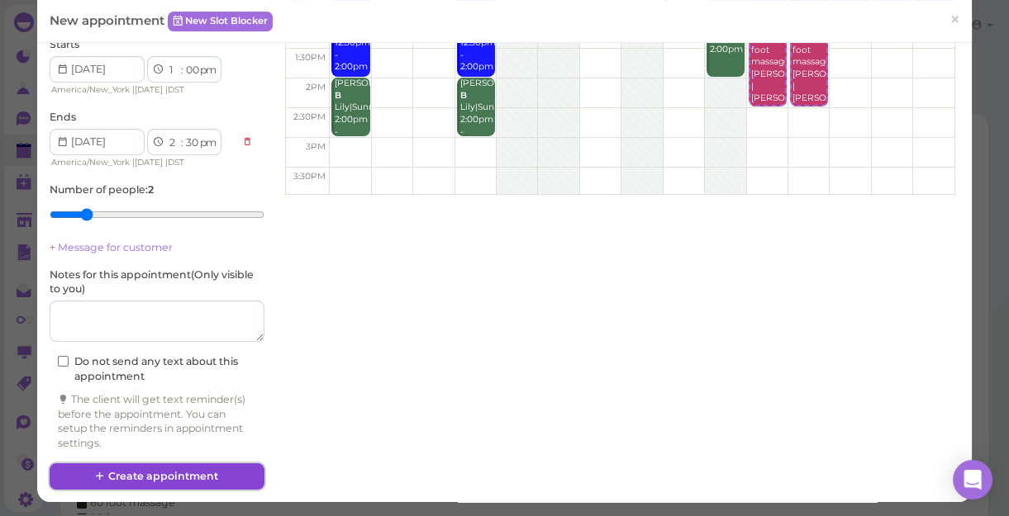
click at [195, 471] on button "Create appointment" at bounding box center [157, 476] width 215 height 26
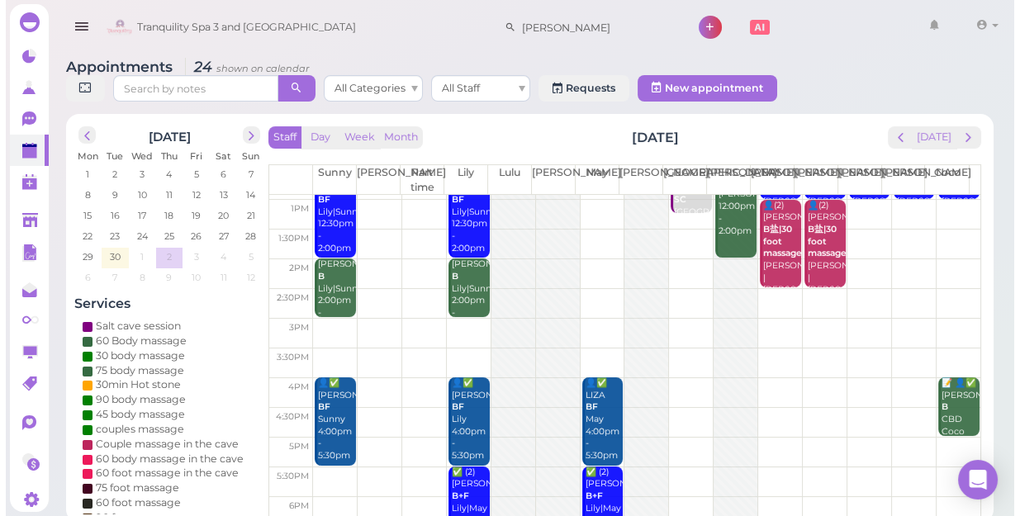
scroll to position [150, 0]
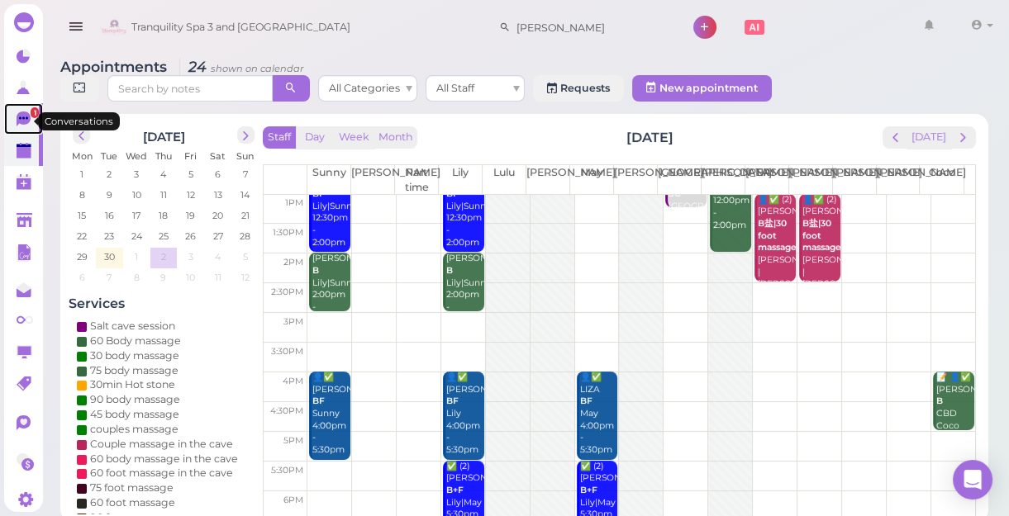
click at [31, 116] on span "1" at bounding box center [35, 112] width 8 height 11
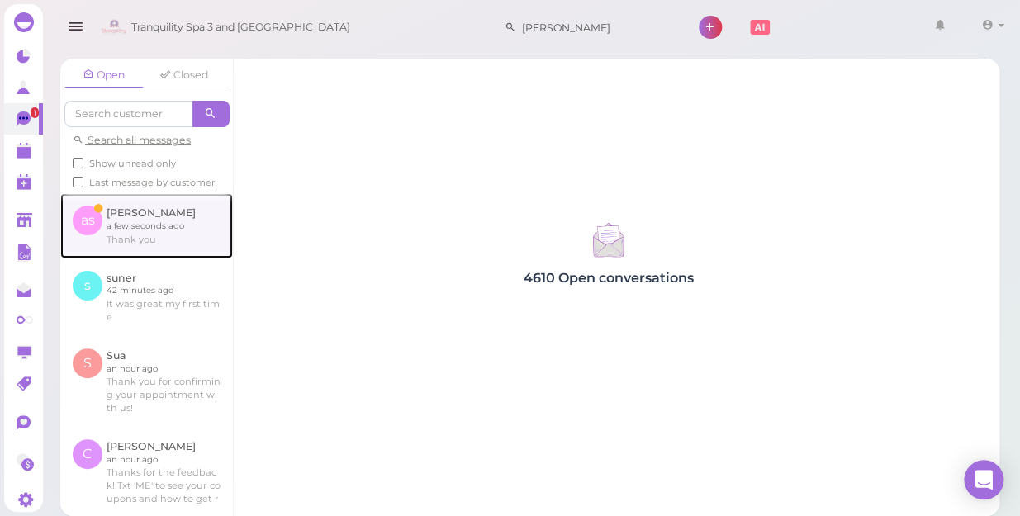
click at [178, 238] on link at bounding box center [146, 225] width 173 height 64
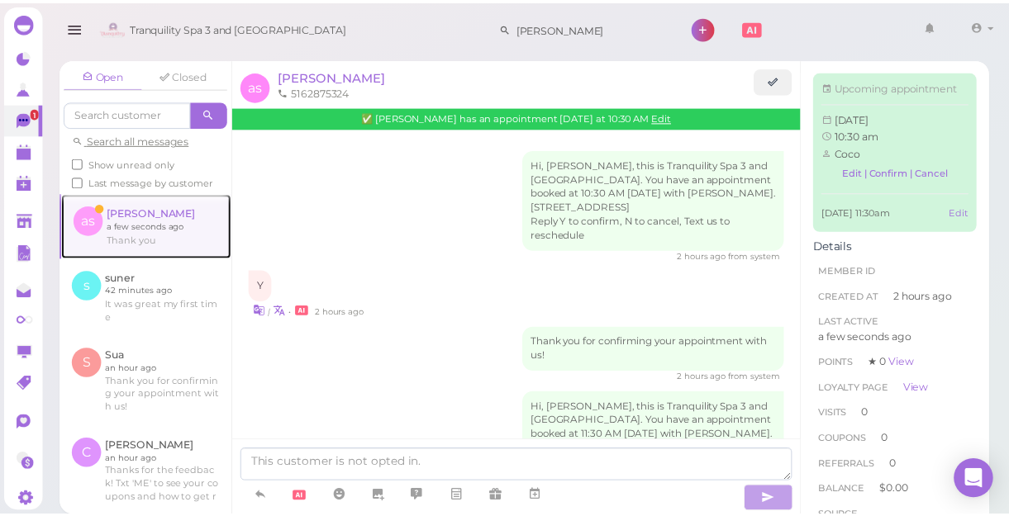
scroll to position [258, 0]
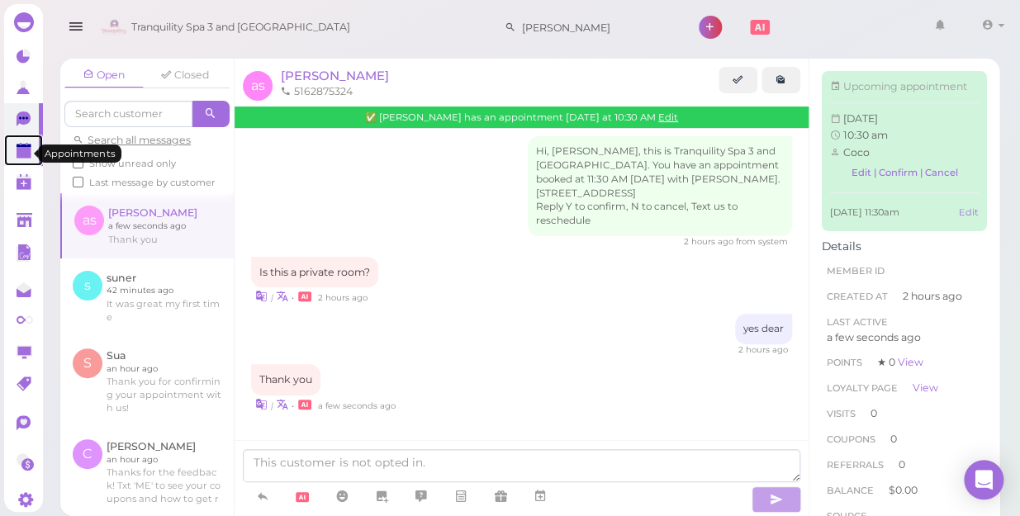
click at [18, 156] on polygon at bounding box center [24, 153] width 15 height 12
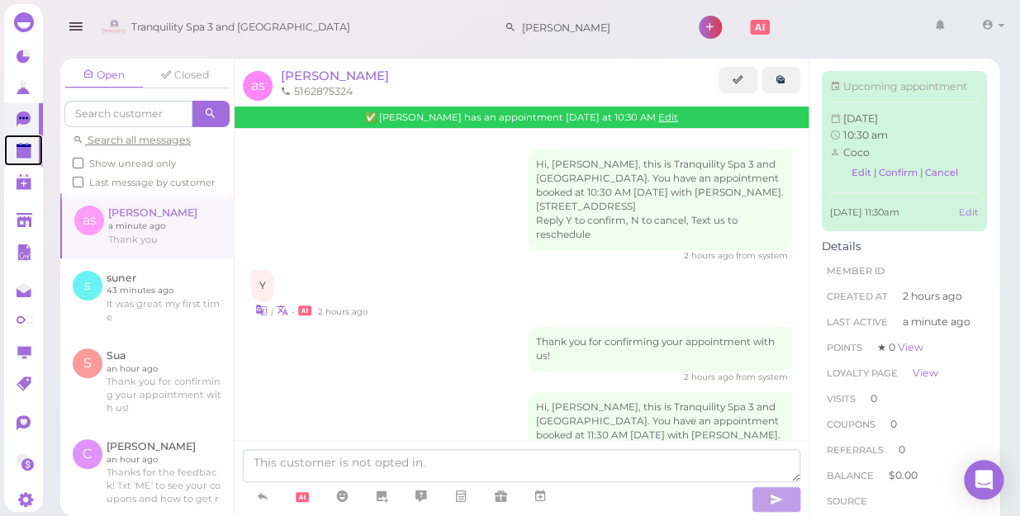
scroll to position [258, 0]
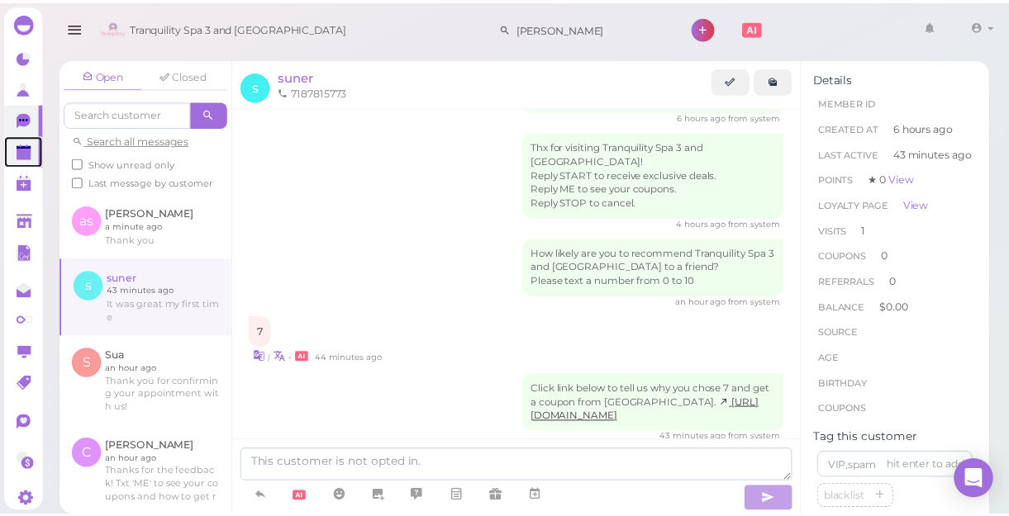
scroll to position [187, 0]
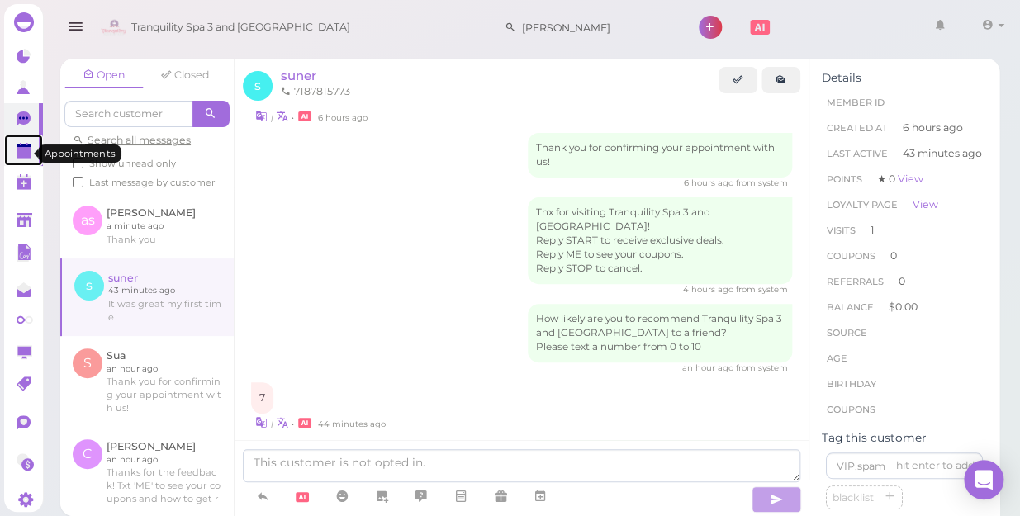
click at [21, 152] on polygon at bounding box center [24, 153] width 15 height 12
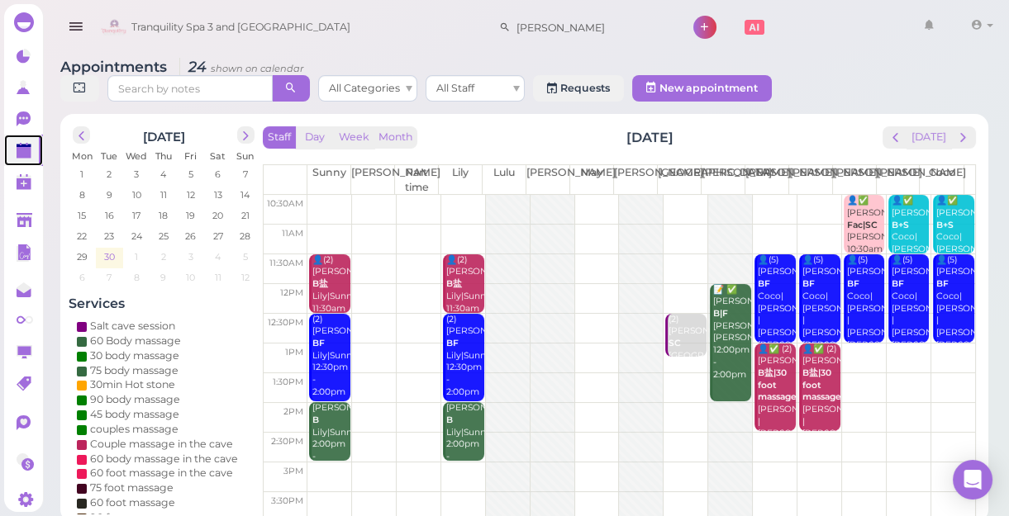
click at [110, 256] on span "30" at bounding box center [109, 256] width 14 height 15
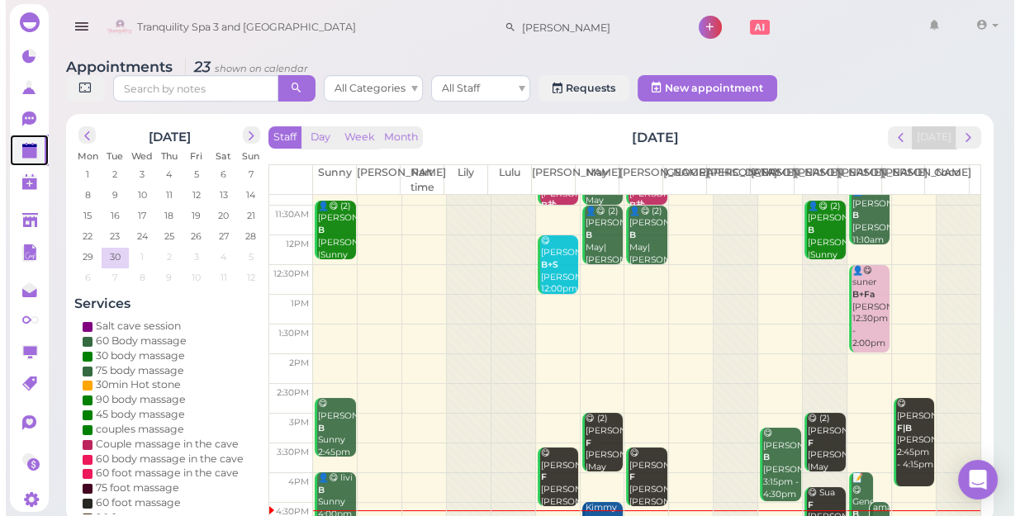
scroll to position [74, 0]
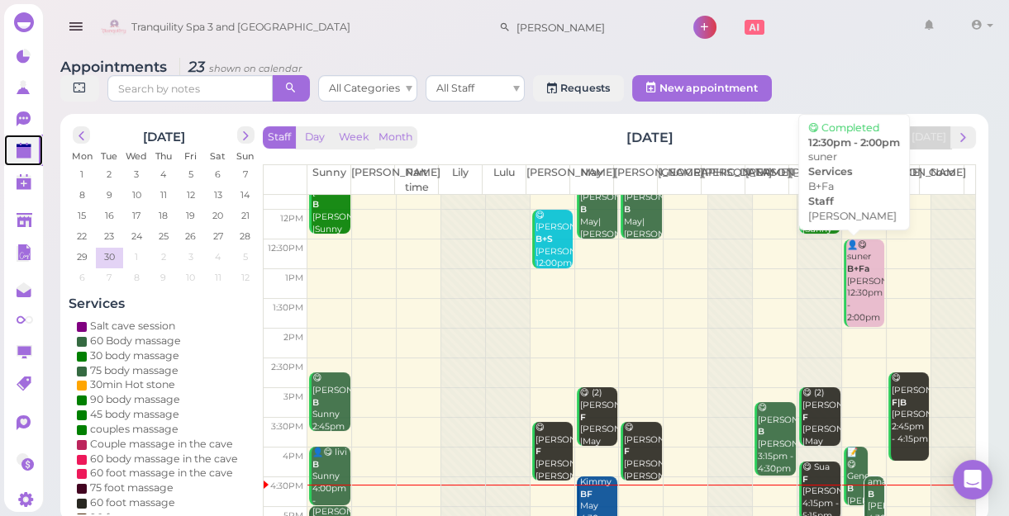
click at [858, 294] on div "👤😋 suner B+Fa [PERSON_NAME] 12:30pm - 2:00pm" at bounding box center [865, 282] width 39 height 85
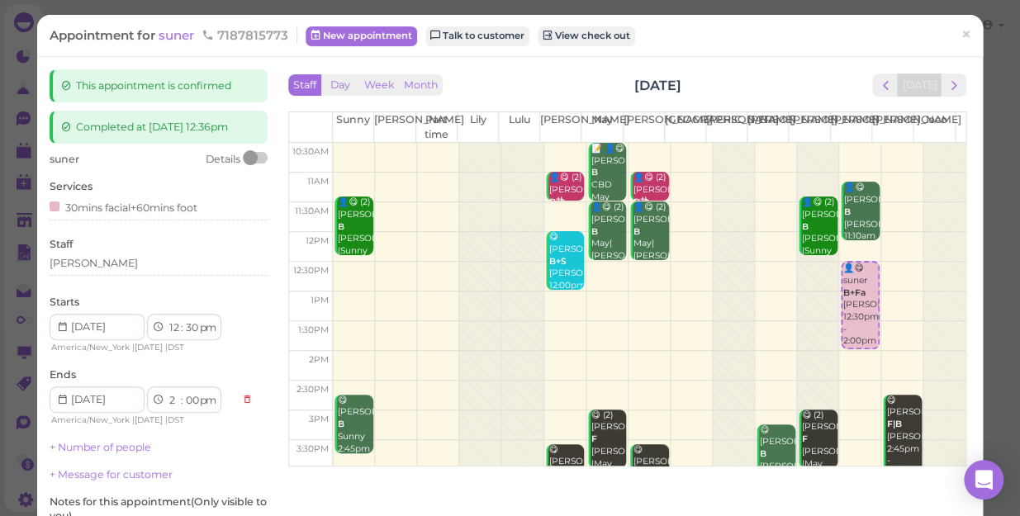
click at [159, 40] on div "Appointment for suner 7187815773" at bounding box center [174, 35] width 248 height 17
click at [186, 32] on span "suner" at bounding box center [178, 35] width 39 height 16
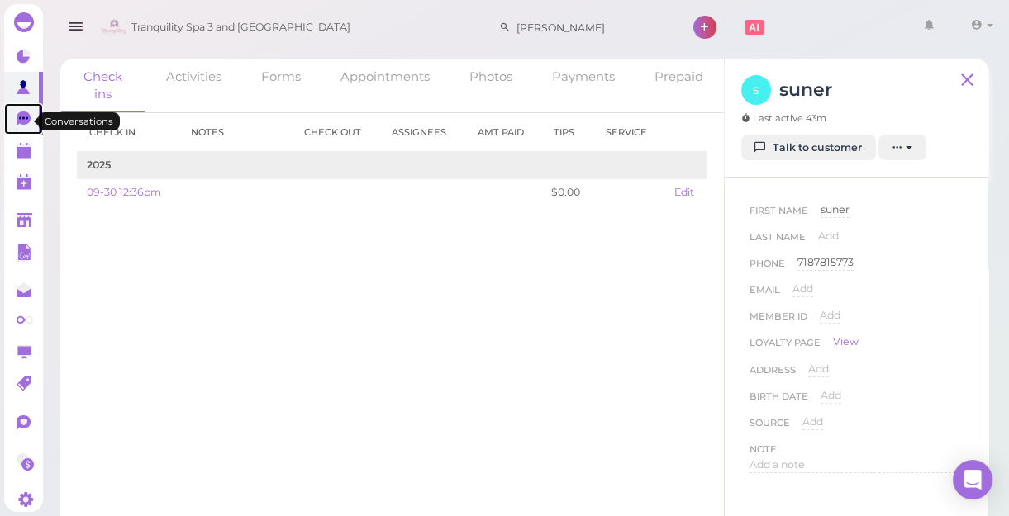
click at [29, 118] on icon at bounding box center [24, 119] width 14 height 15
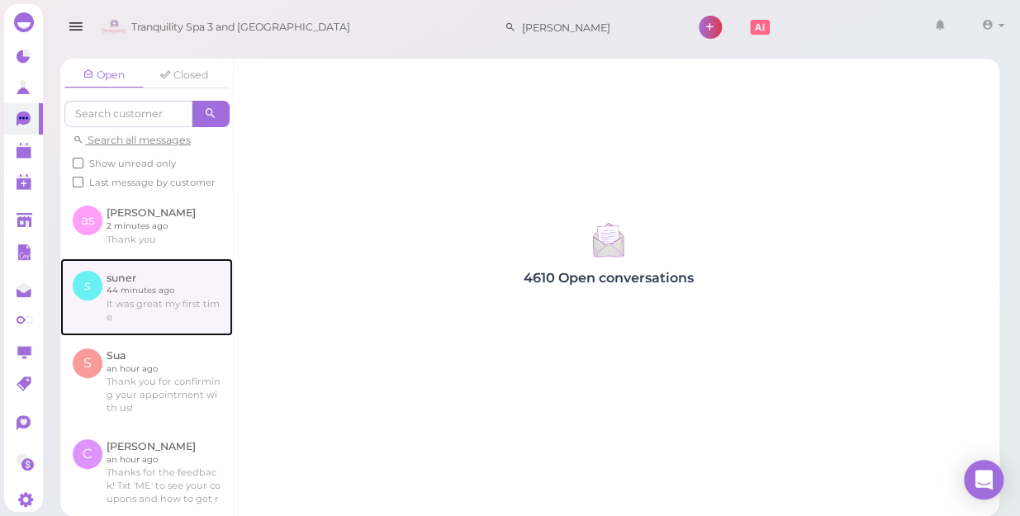
click at [164, 314] on link at bounding box center [146, 298] width 173 height 78
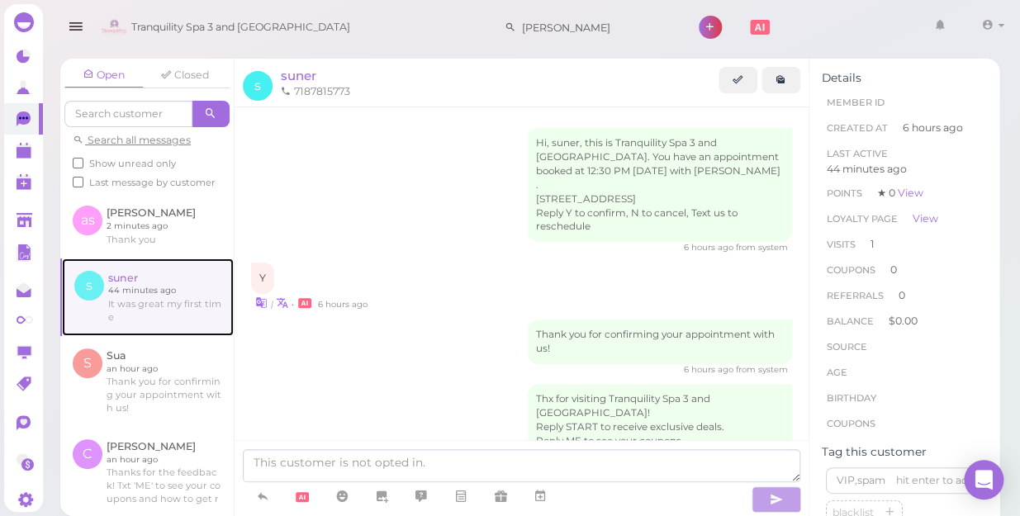
scroll to position [337, 0]
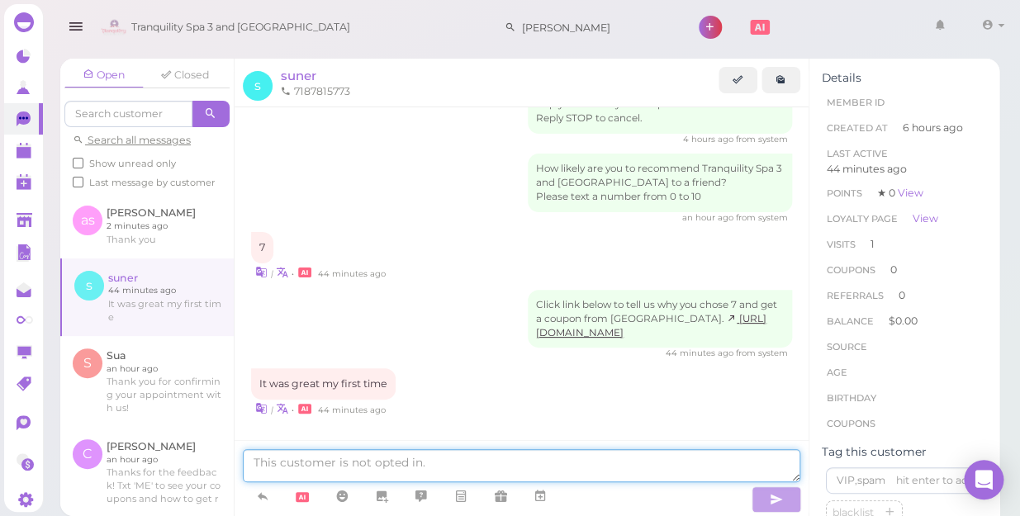
click at [378, 457] on textarea at bounding box center [522, 465] width 558 height 33
type textarea "thank you dear"
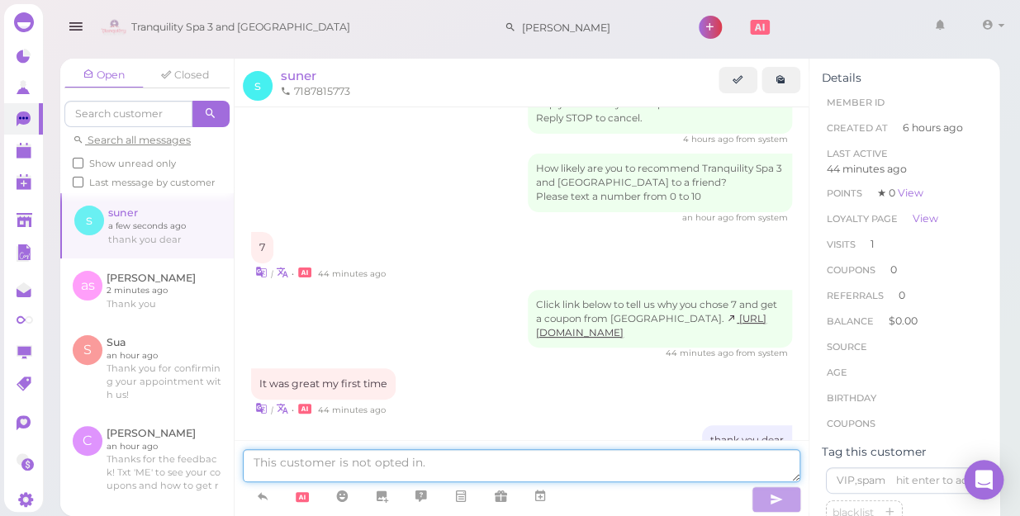
scroll to position [376, 0]
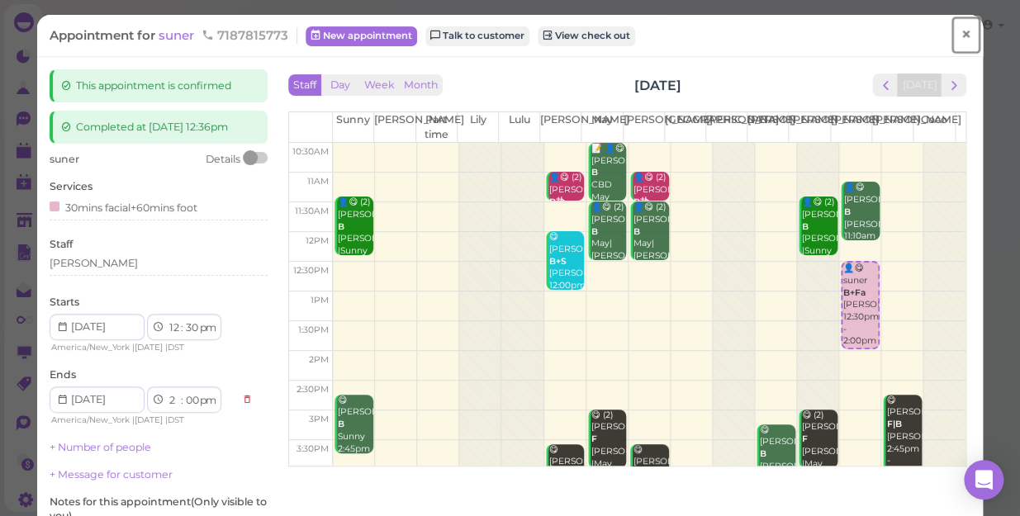
click at [961, 33] on span "×" at bounding box center [966, 34] width 11 height 23
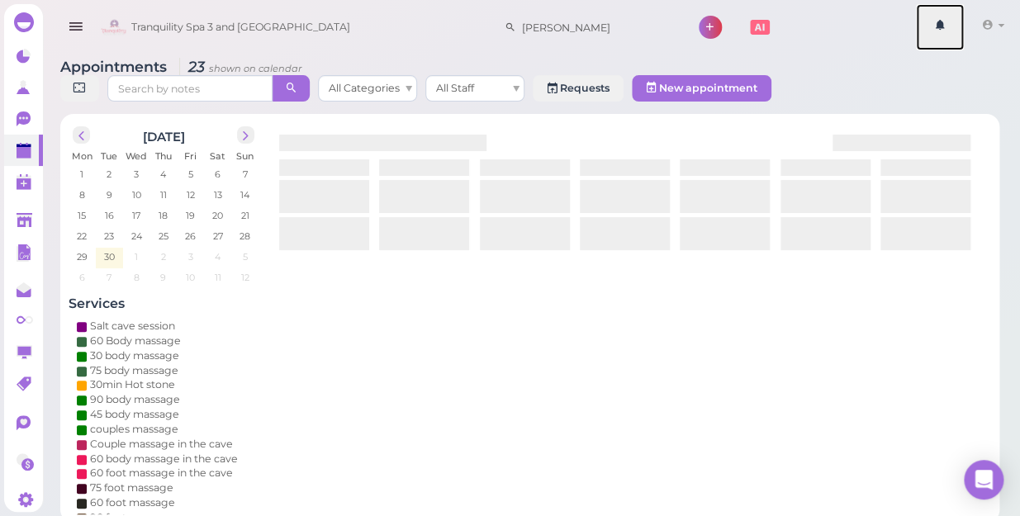
click at [956, 33] on link at bounding box center [940, 27] width 48 height 46
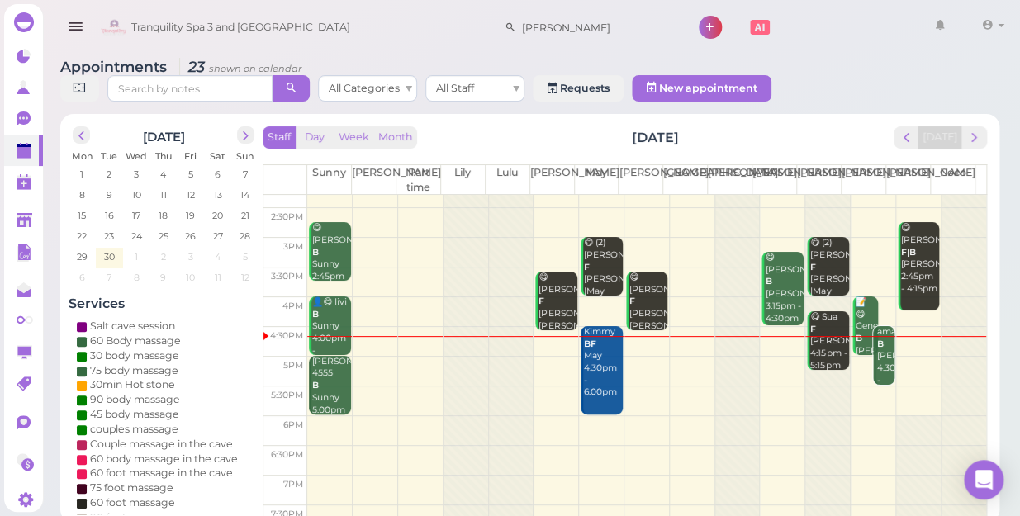
scroll to position [298, 0]
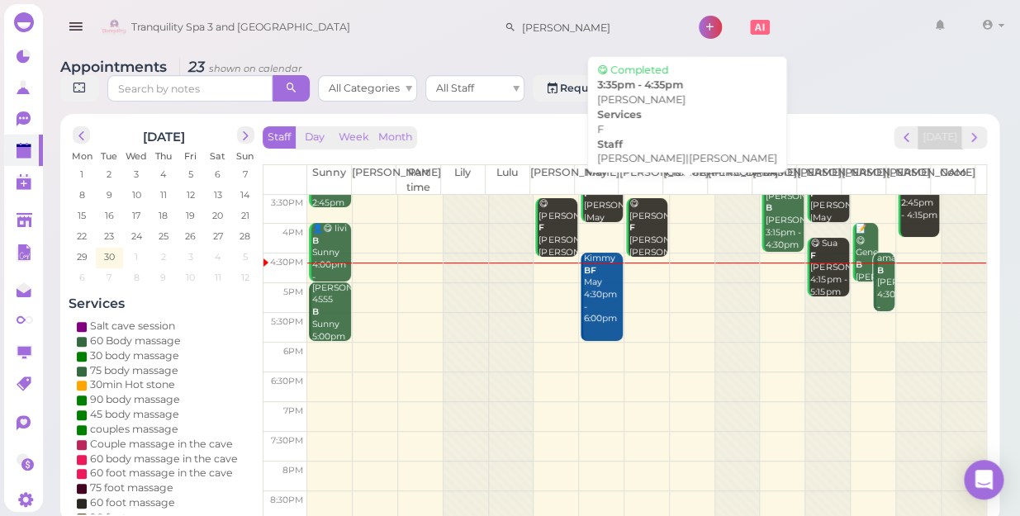
click at [636, 215] on div "😋 [PERSON_NAME] testel F [PERSON_NAME]|[PERSON_NAME] 3:35pm - 4:35pm" at bounding box center [648, 240] width 39 height 85
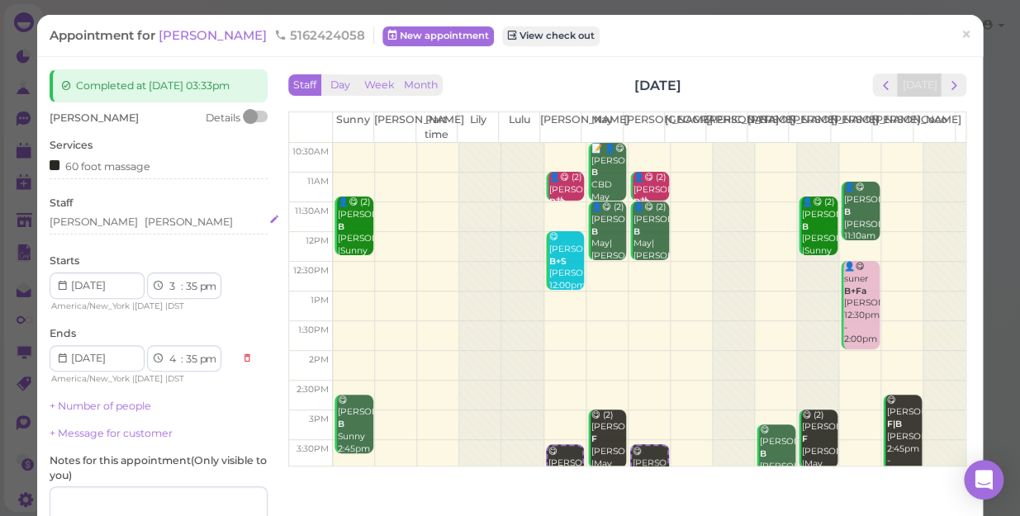
click at [132, 228] on div "[PERSON_NAME] [PERSON_NAME]" at bounding box center [159, 222] width 218 height 15
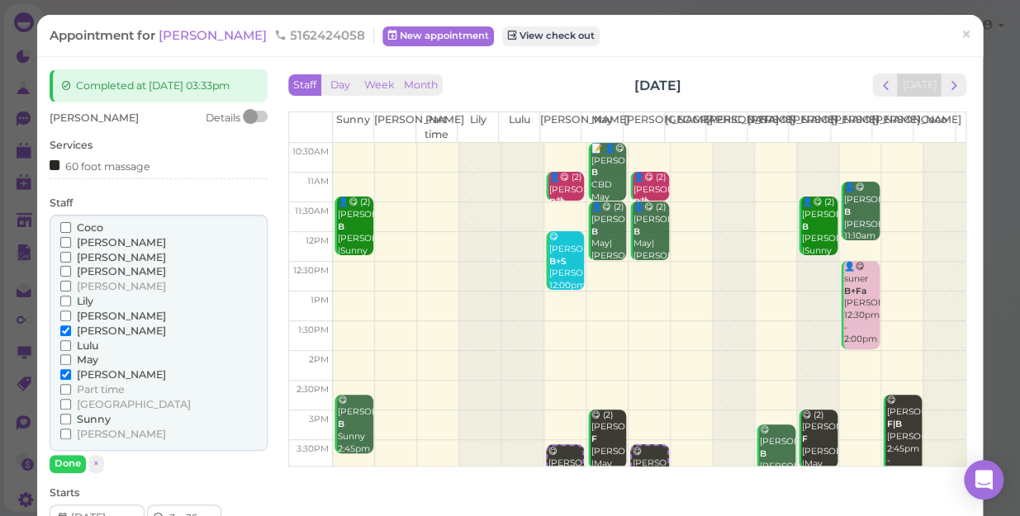
click at [78, 311] on span "[PERSON_NAME]" at bounding box center [121, 316] width 89 height 12
click at [71, 311] on input "[PERSON_NAME]" at bounding box center [65, 316] width 11 height 11
click at [88, 371] on span "[PERSON_NAME]" at bounding box center [121, 374] width 89 height 12
click at [71, 371] on input "[PERSON_NAME]" at bounding box center [65, 374] width 11 height 11
click at [78, 466] on button "Done" at bounding box center [68, 463] width 36 height 17
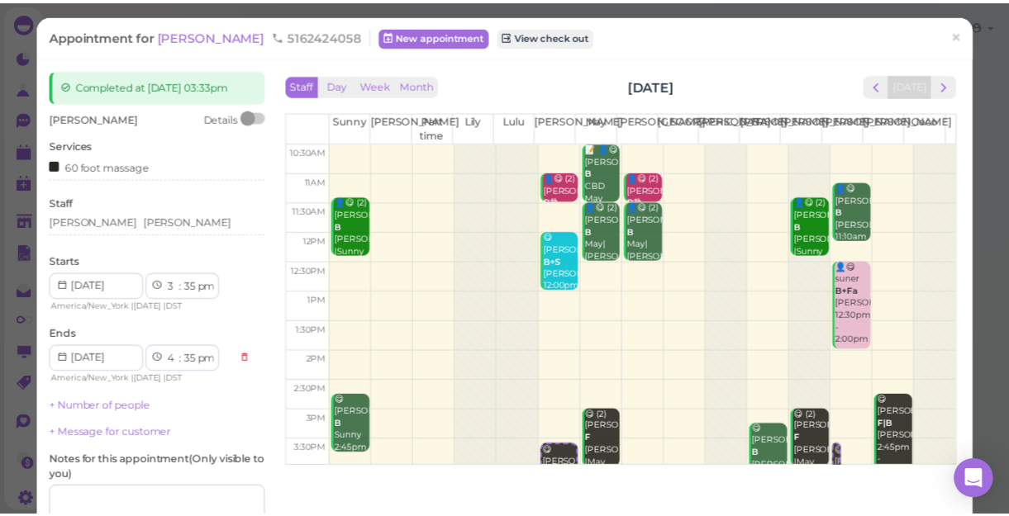
scroll to position [150, 0]
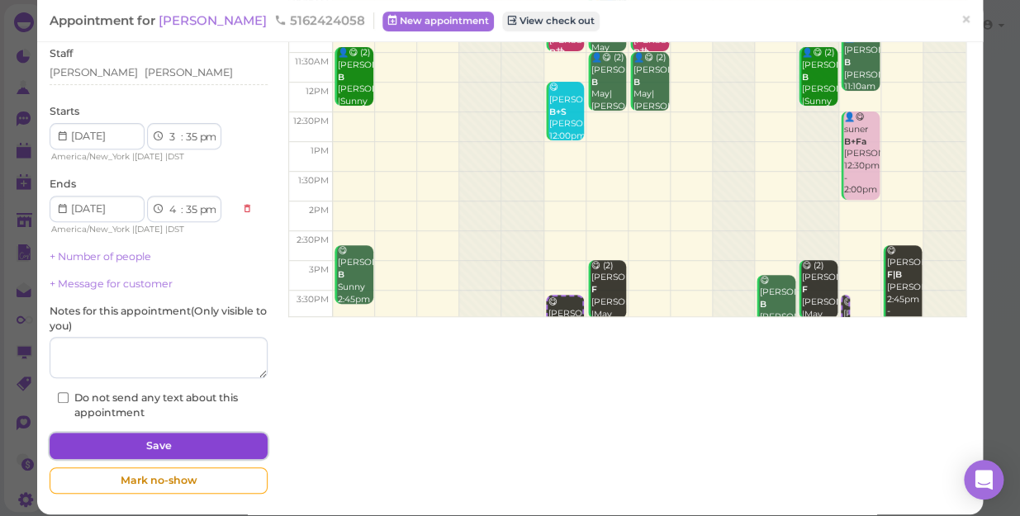
click at [187, 442] on button "Save" at bounding box center [159, 446] width 218 height 26
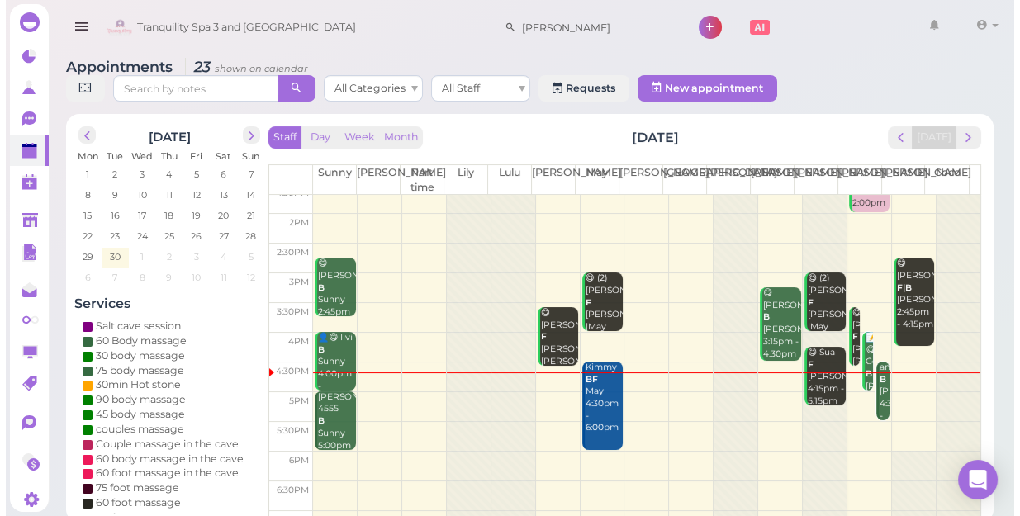
scroll to position [298, 0]
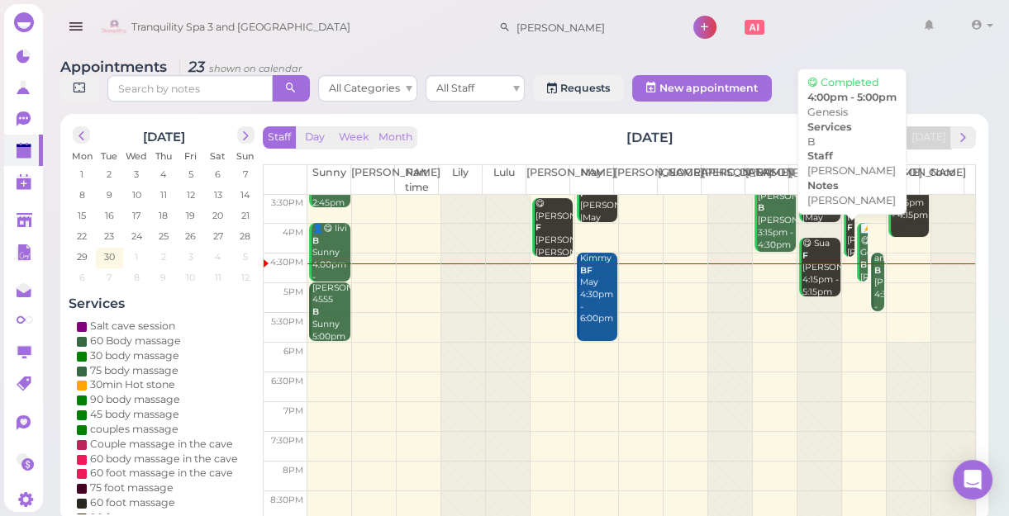
click at [859, 248] on div "📝 😋 Genesis B [PERSON_NAME] [PERSON_NAME] 4:00pm - 5:00pm" at bounding box center [863, 277] width 8 height 109
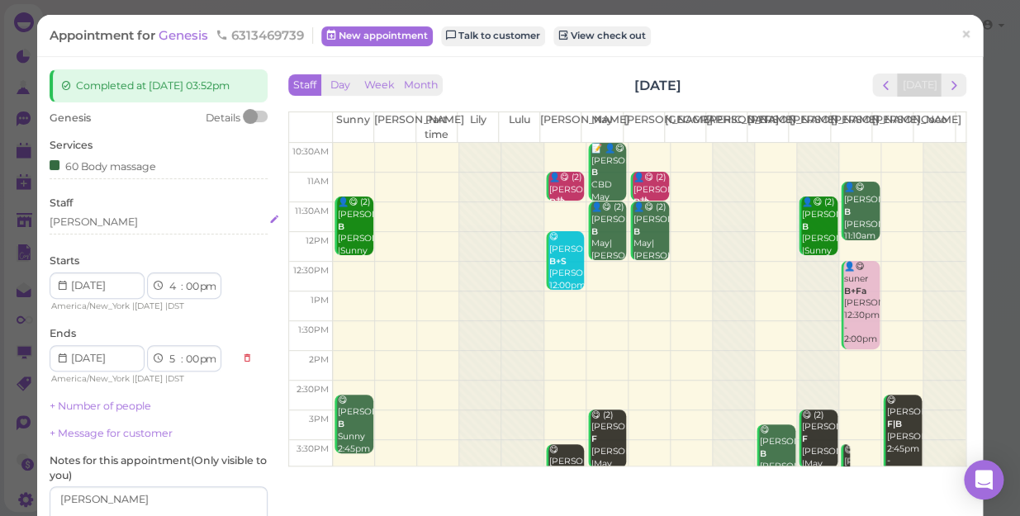
click at [125, 216] on div "[PERSON_NAME]" at bounding box center [159, 222] width 218 height 15
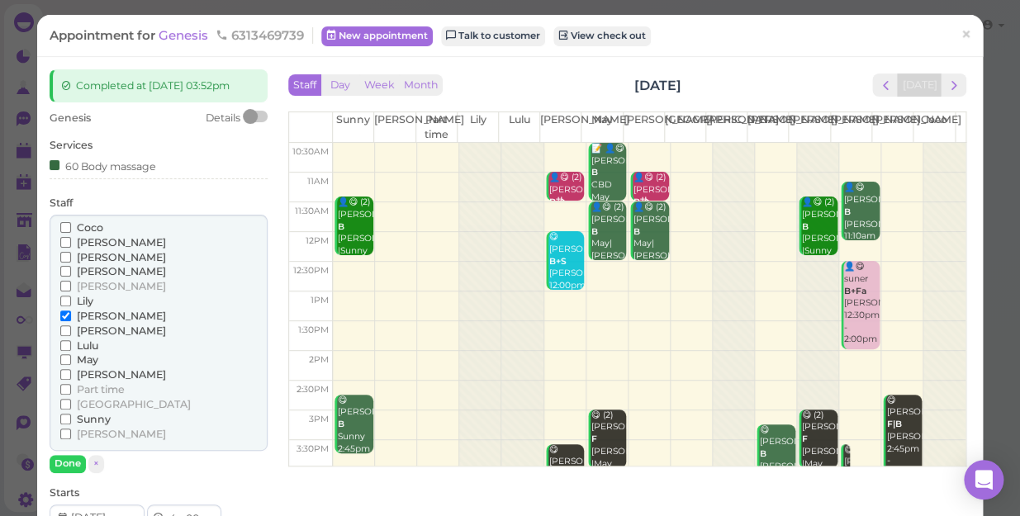
click at [74, 376] on label "[PERSON_NAME]" at bounding box center [113, 375] width 106 height 15
click at [71, 376] on input "[PERSON_NAME]" at bounding box center [65, 374] width 11 height 11
click at [94, 313] on span "[PERSON_NAME]" at bounding box center [121, 316] width 89 height 12
click at [71, 313] on input "[PERSON_NAME]" at bounding box center [65, 316] width 11 height 11
click at [69, 465] on button "Done" at bounding box center [68, 463] width 36 height 17
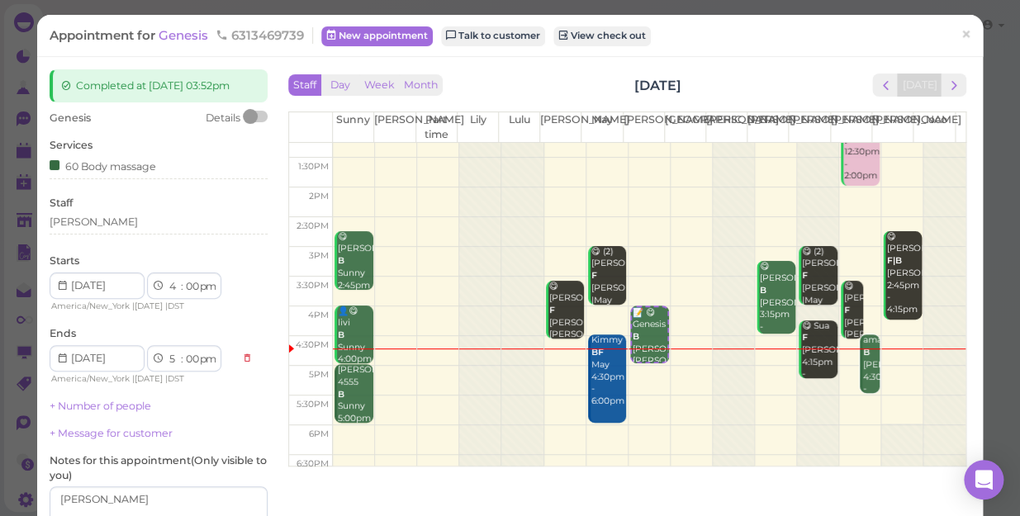
scroll to position [225, 0]
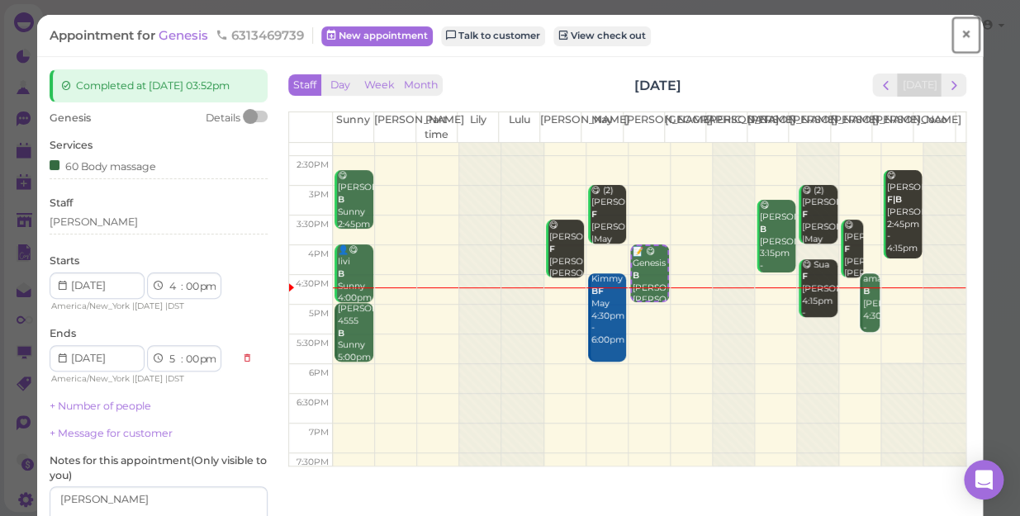
click at [961, 34] on span "×" at bounding box center [966, 34] width 11 height 23
click at [953, 34] on link at bounding box center [940, 27] width 48 height 46
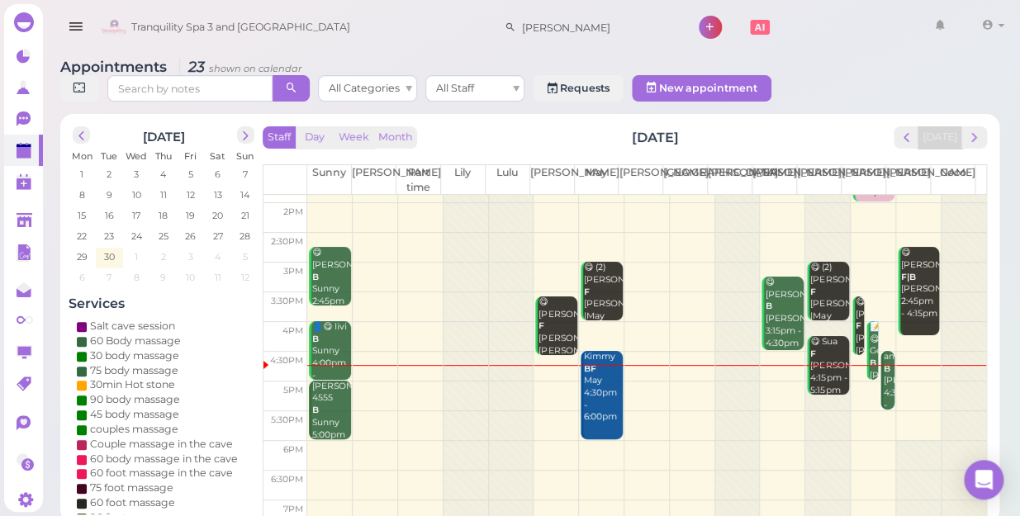
scroll to position [225, 0]
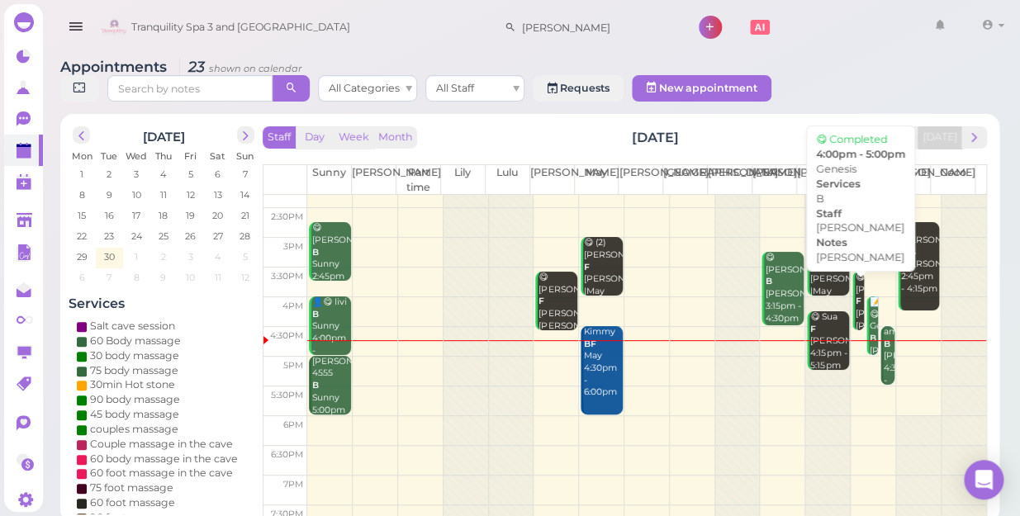
click at [869, 311] on div "📝 😋 Genesis B [PERSON_NAME] [PERSON_NAME] 4:00pm - 5:00pm" at bounding box center [873, 351] width 9 height 109
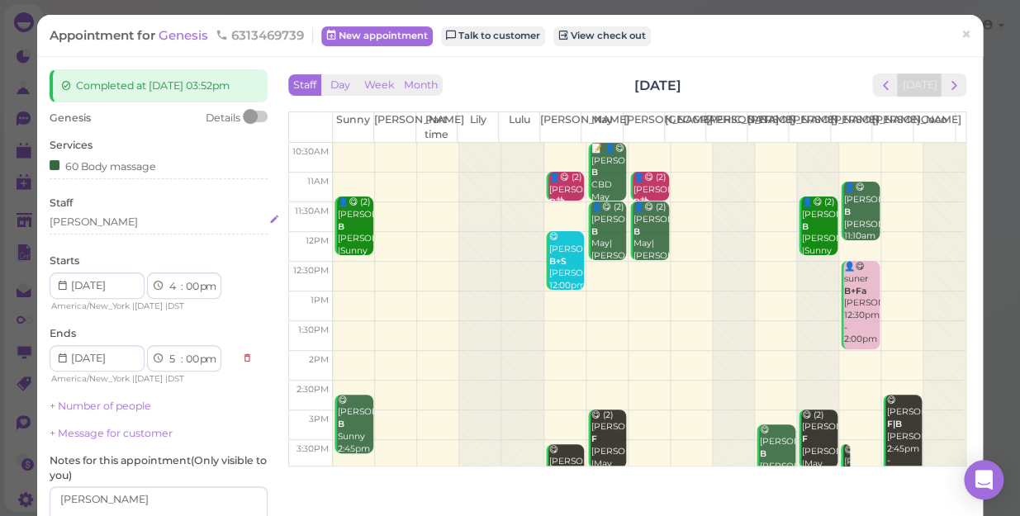
click at [102, 228] on div "[PERSON_NAME]" at bounding box center [159, 222] width 218 height 15
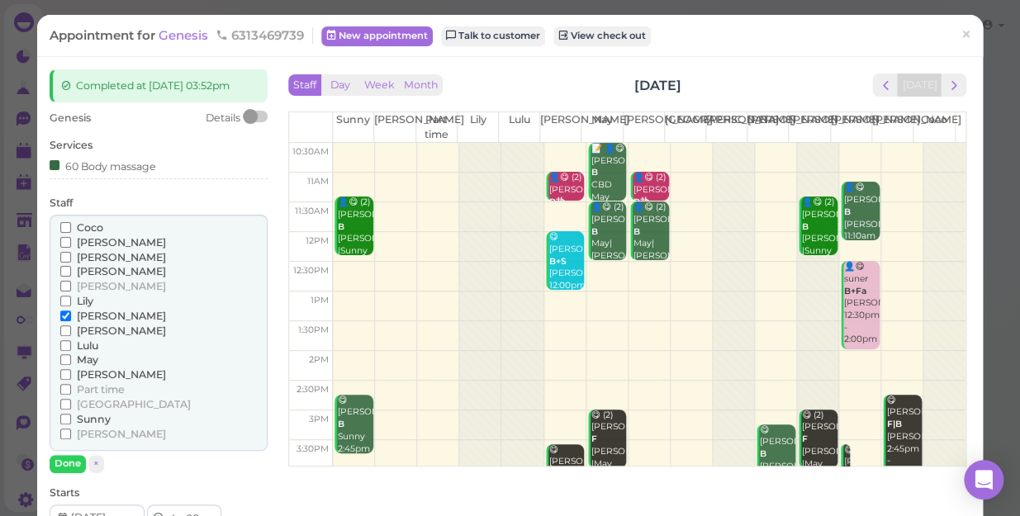
click at [88, 373] on span "[PERSON_NAME]" at bounding box center [121, 374] width 89 height 12
click at [71, 373] on input "[PERSON_NAME]" at bounding box center [65, 374] width 11 height 11
click at [64, 312] on input "[PERSON_NAME]" at bounding box center [65, 316] width 11 height 11
click at [58, 462] on button "Done" at bounding box center [68, 463] width 36 height 17
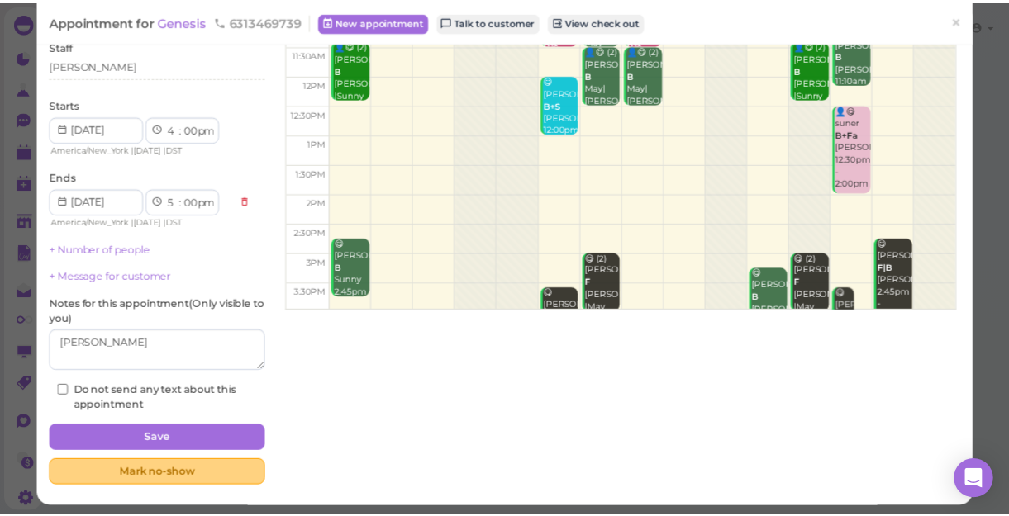
scroll to position [161, 0]
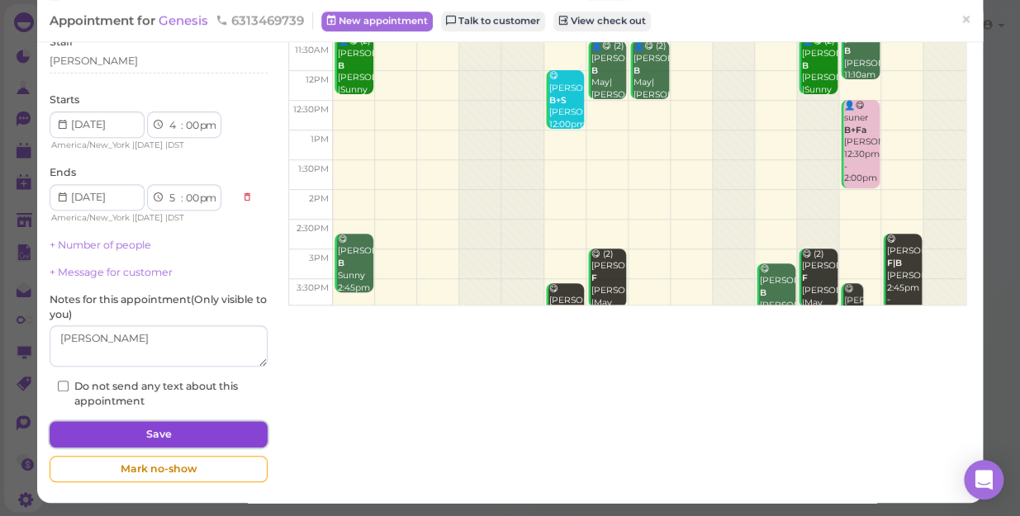
click at [145, 430] on button "Save" at bounding box center [159, 434] width 218 height 26
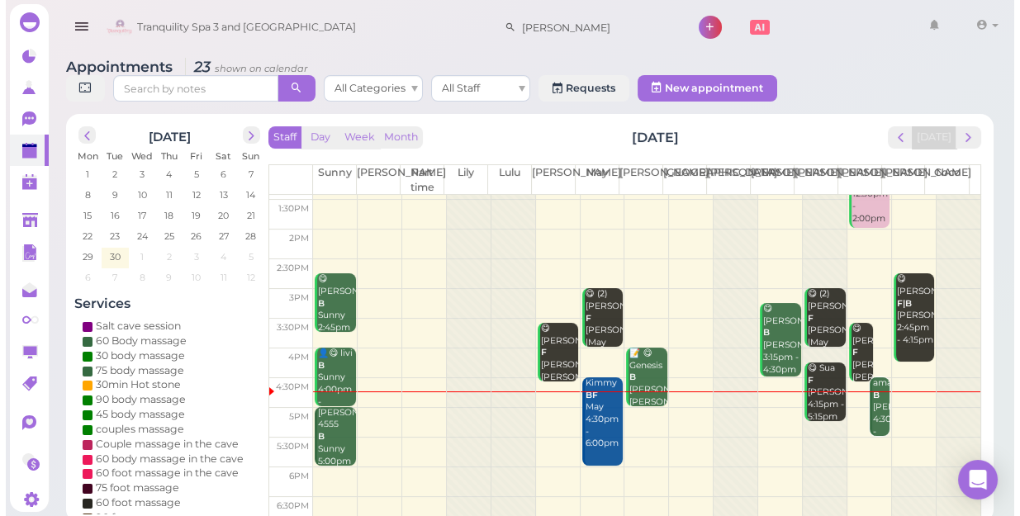
scroll to position [225, 0]
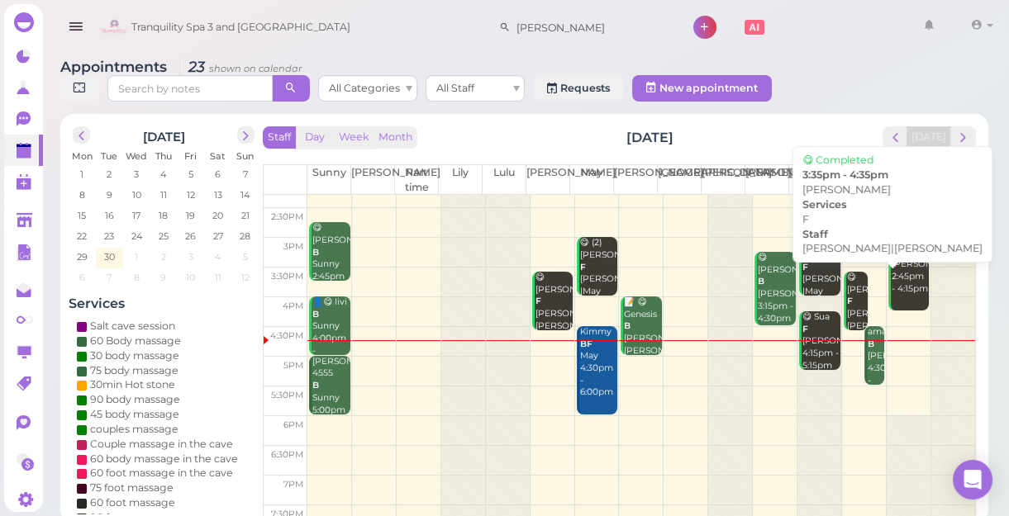
click at [846, 295] on div "😋 [PERSON_NAME] testel F [PERSON_NAME]|[PERSON_NAME] 3:35pm - 4:35pm" at bounding box center [857, 320] width 22 height 97
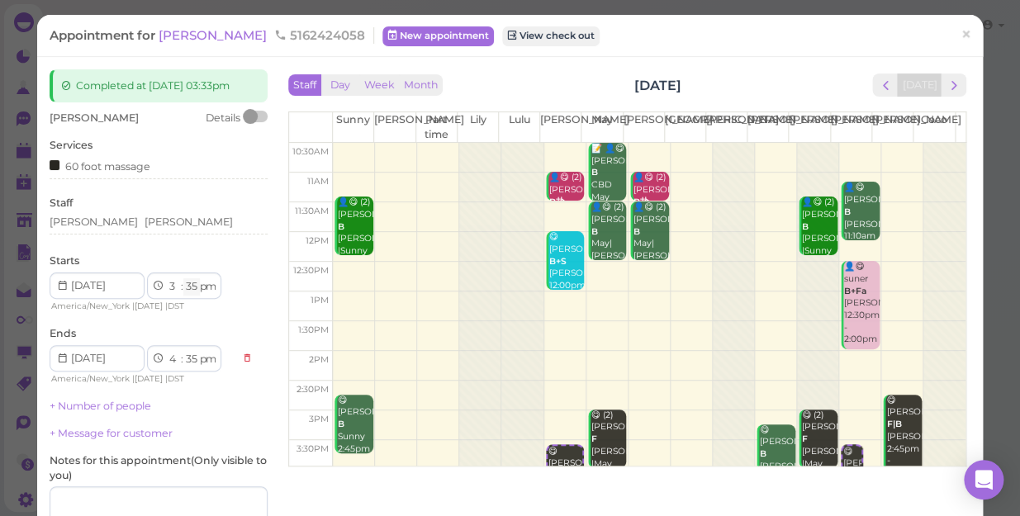
click at [189, 288] on select "00 05 10 15 20 25 30 35 40 45 50 55" at bounding box center [191, 286] width 17 height 17
select select "30"
click at [183, 278] on select "00 05 10 15 20 25 30 35 40 45 50 55" at bounding box center [191, 286] width 17 height 17
select select "30"
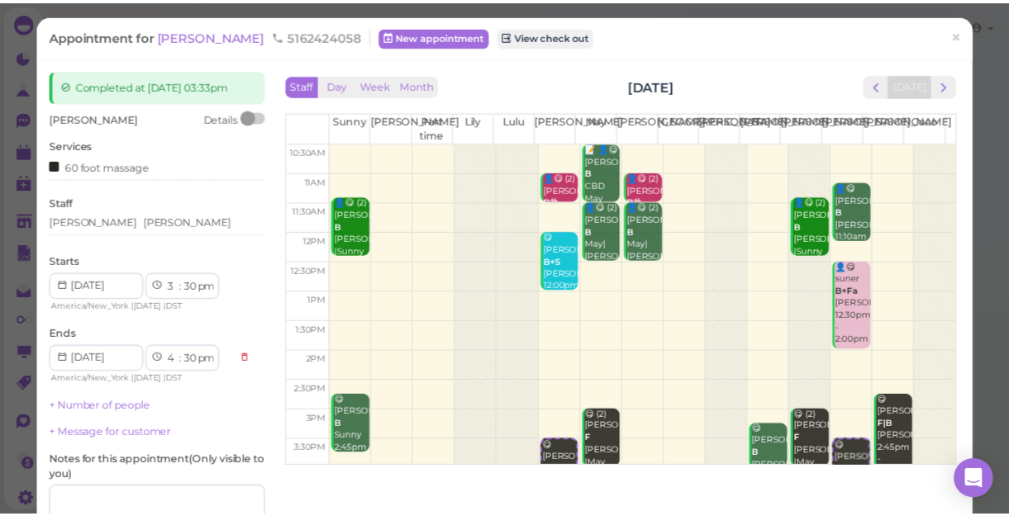
scroll to position [161, 0]
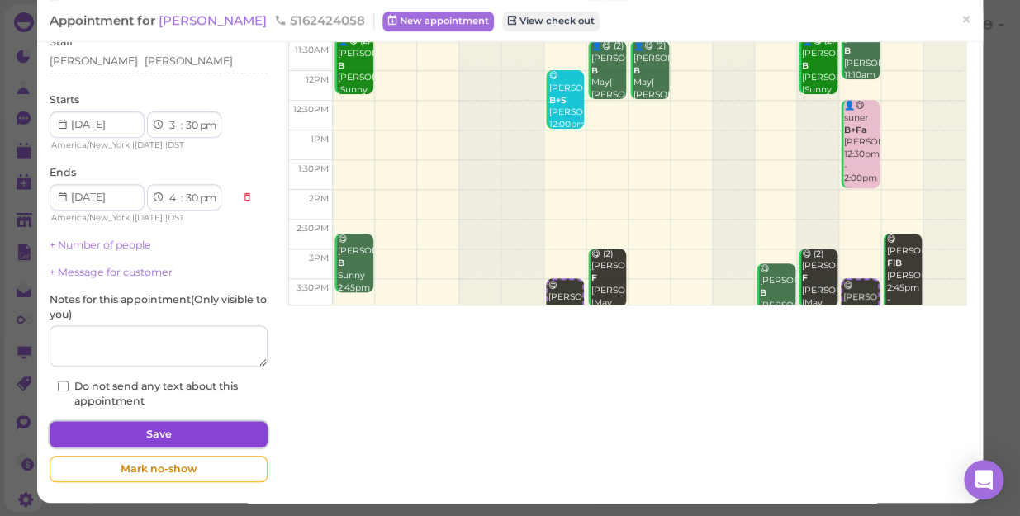
click at [176, 428] on button "Save" at bounding box center [159, 434] width 218 height 26
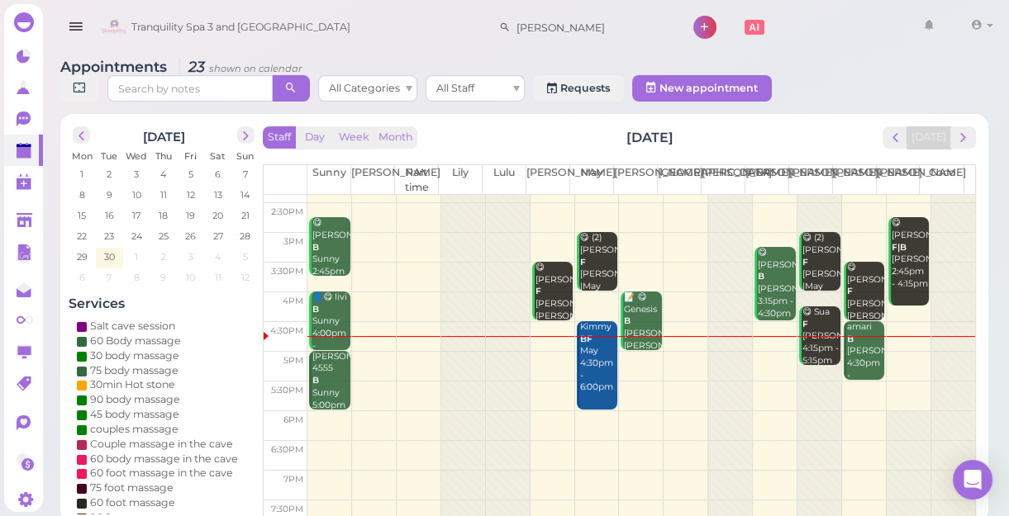
scroll to position [298, 0]
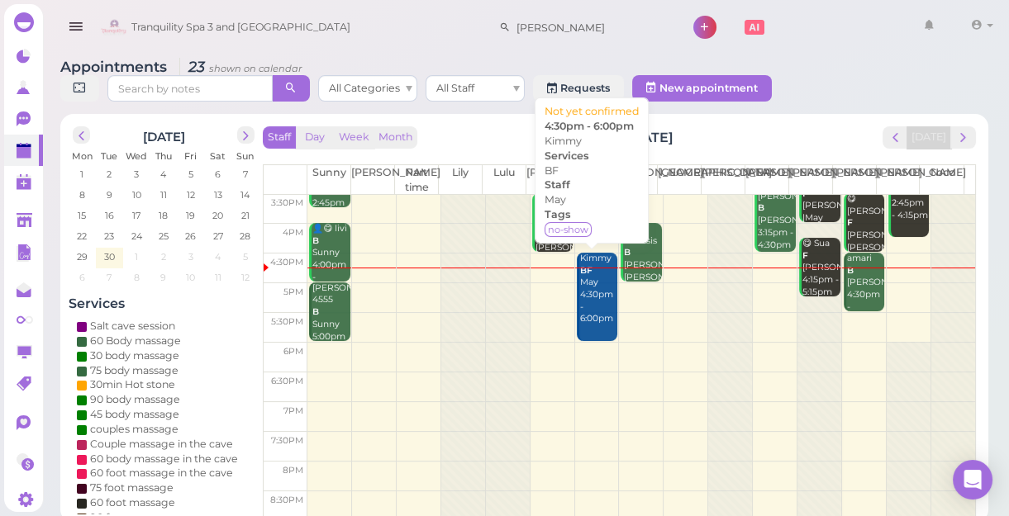
click at [592, 302] on div "Kimmy BF May 4:30pm - 6:00pm" at bounding box center [598, 289] width 39 height 73
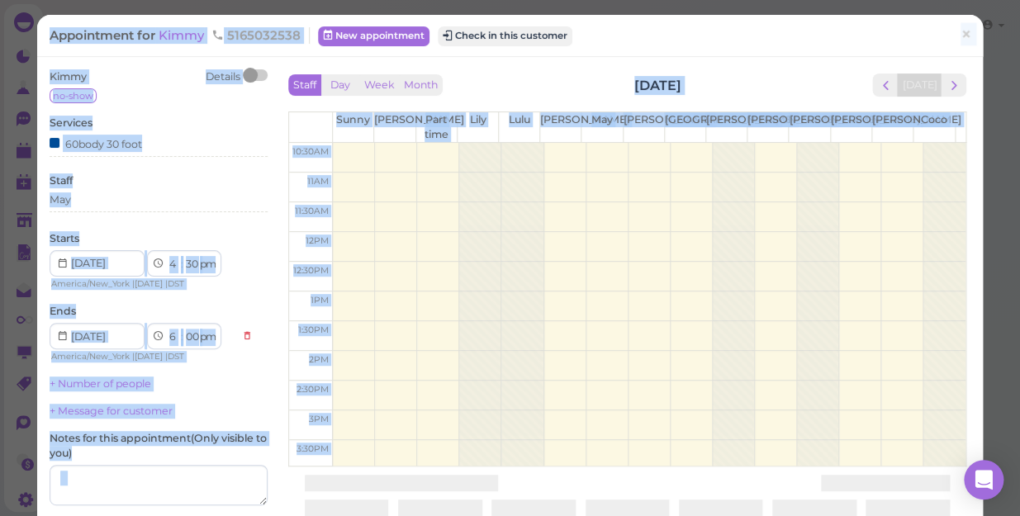
click at [592, 302] on div "Staff Day Week Month [DATE] [DATE] [PERSON_NAME] Part time [PERSON_NAME] [PERSO…" at bounding box center [627, 265] width 687 height 392
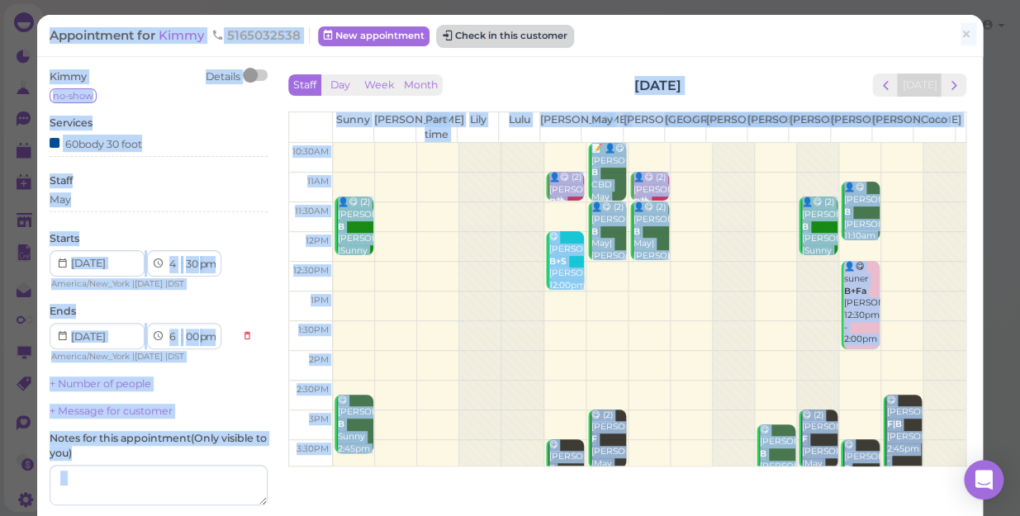
click at [488, 34] on button "Check in this customer" at bounding box center [505, 36] width 135 height 20
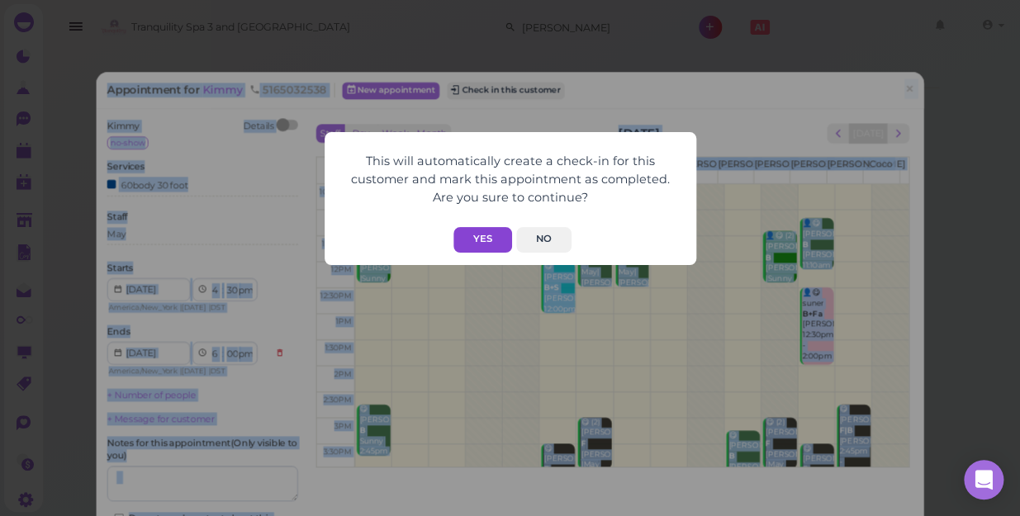
click at [492, 235] on button "Yes" at bounding box center [483, 240] width 59 height 26
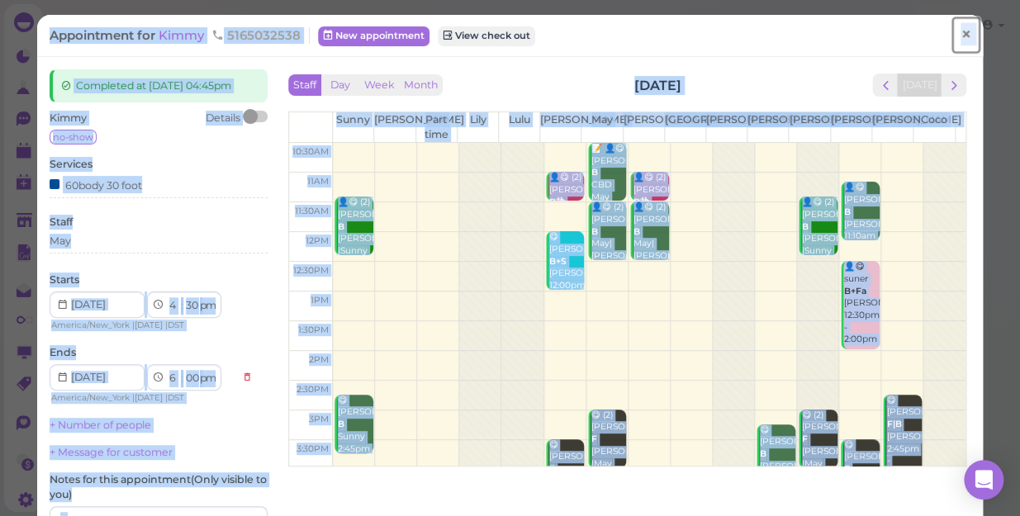
click at [961, 34] on span "×" at bounding box center [966, 34] width 11 height 23
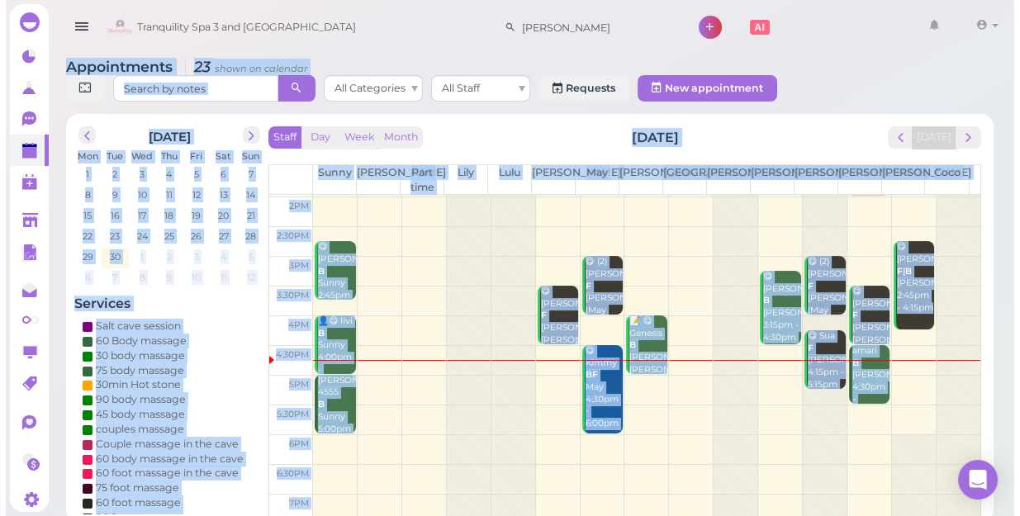
scroll to position [225, 0]
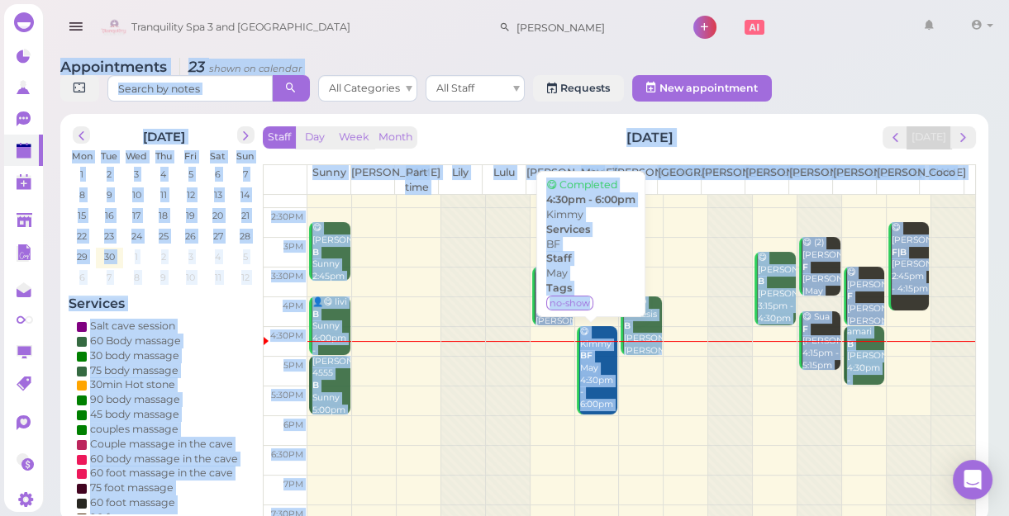
click at [589, 385] on div "😋 Kimmy BF May 4:30pm - 6:00pm" at bounding box center [598, 368] width 39 height 85
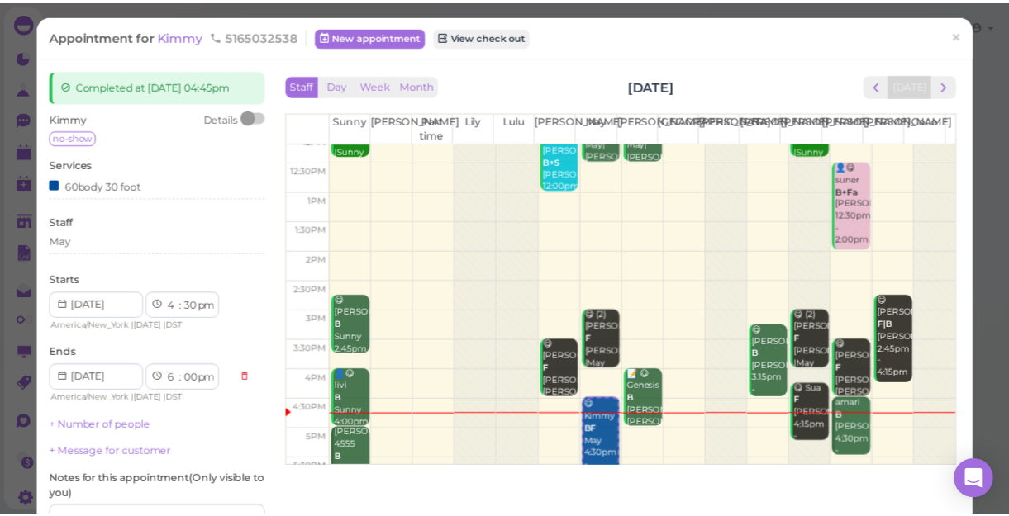
scroll to position [225, 0]
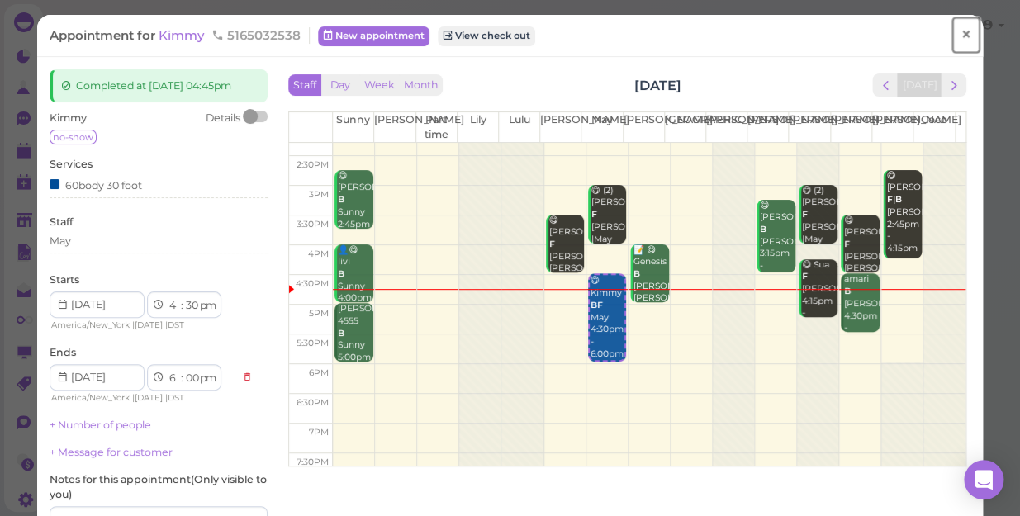
click at [961, 33] on span "×" at bounding box center [966, 34] width 11 height 23
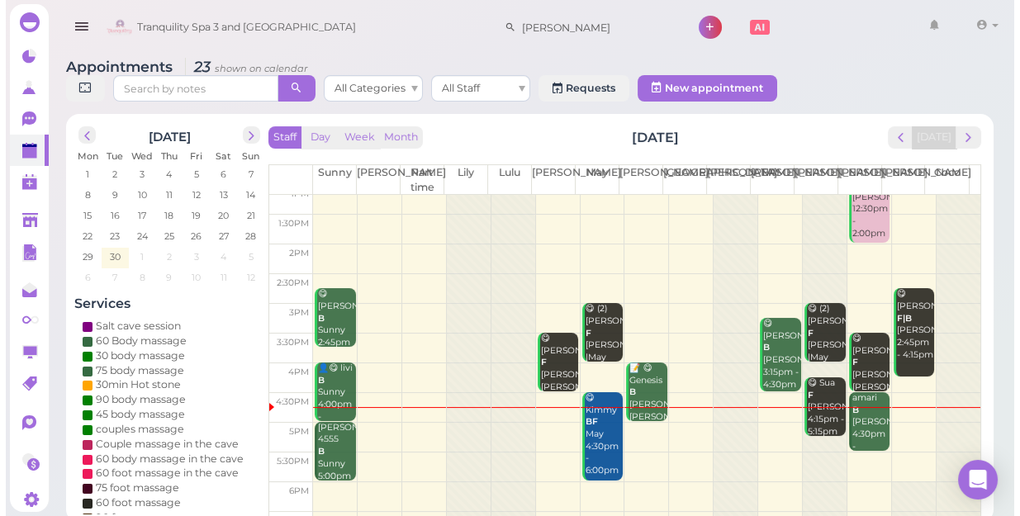
scroll to position [298, 0]
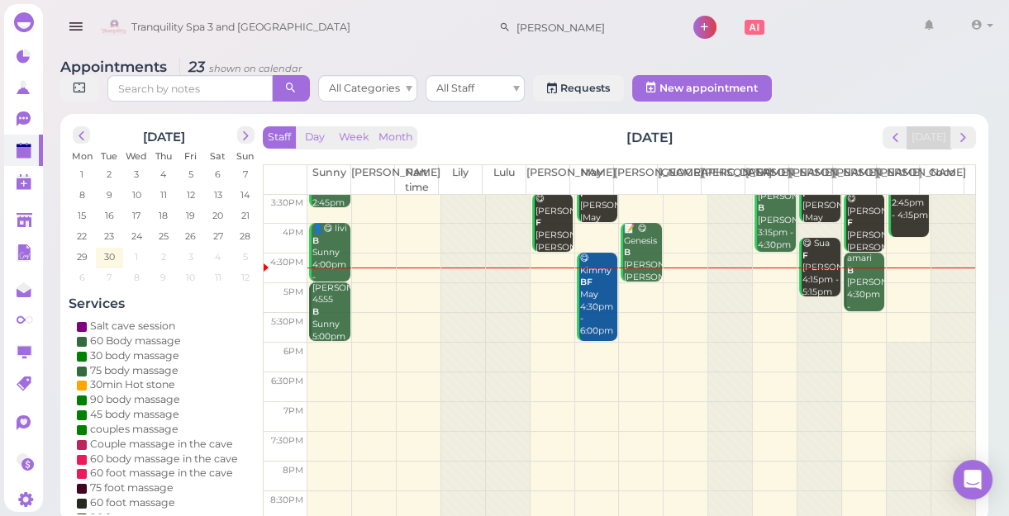
click at [327, 245] on div "👤😋 livi B Sunny 4:00pm - 5:00pm" at bounding box center [330, 259] width 39 height 73
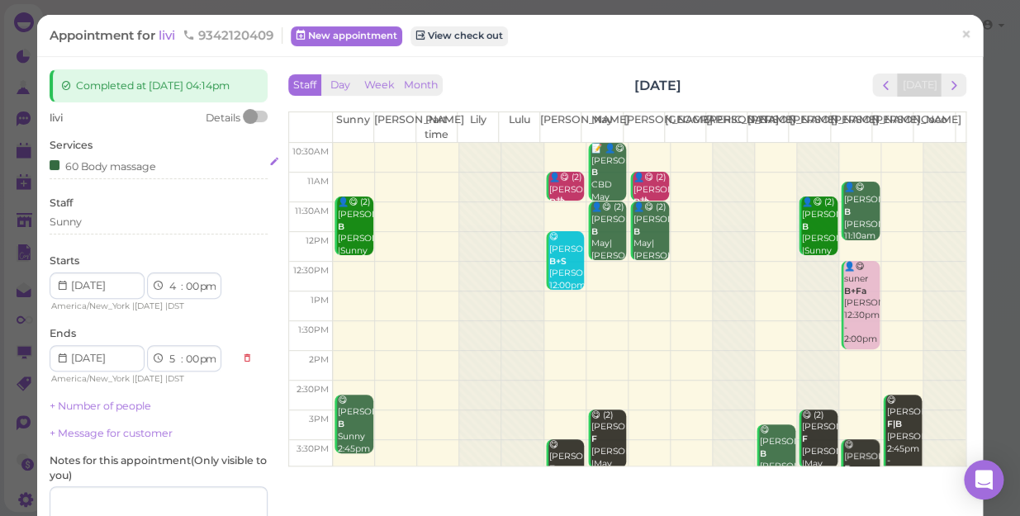
click at [177, 166] on div "60 Body massage" at bounding box center [159, 165] width 218 height 17
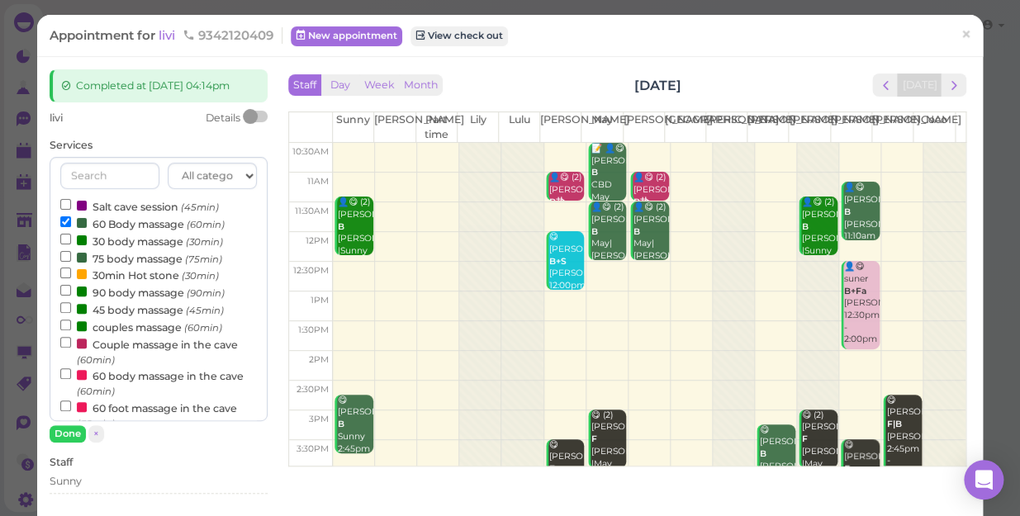
click at [145, 381] on label "60 body massage in the cave (60min)" at bounding box center [158, 383] width 197 height 32
click at [71, 379] on input "60 body massage in the cave (60min)" at bounding box center [65, 373] width 11 height 11
click at [135, 223] on label "60 Body massage (60min)" at bounding box center [142, 223] width 164 height 17
click at [71, 223] on input "60 Body massage (60min)" at bounding box center [65, 221] width 11 height 11
select select "5"
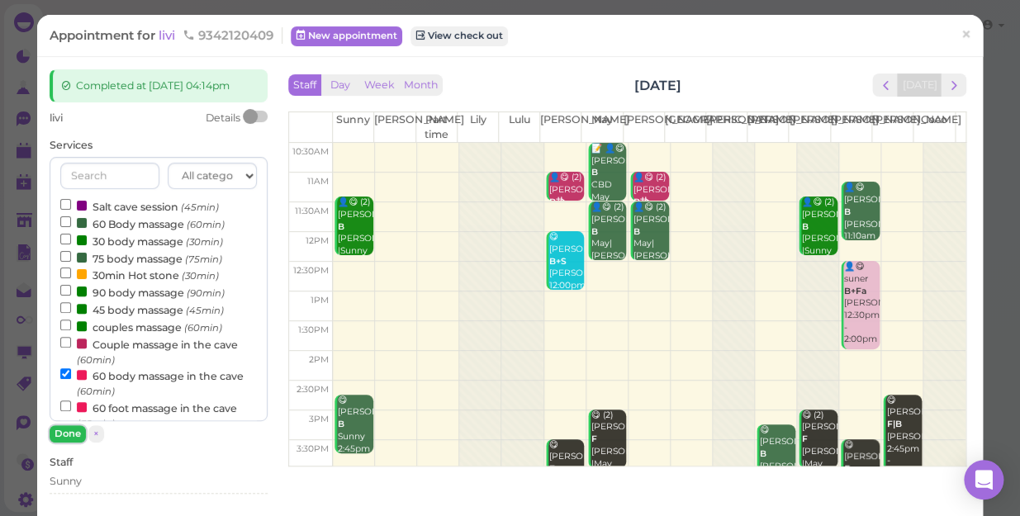
click at [59, 434] on button "Done" at bounding box center [68, 433] width 36 height 17
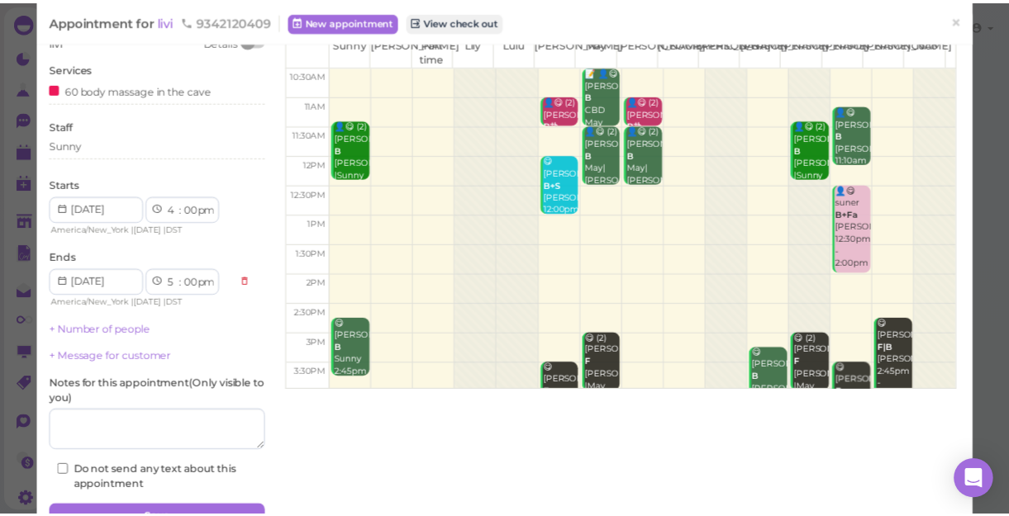
scroll to position [150, 0]
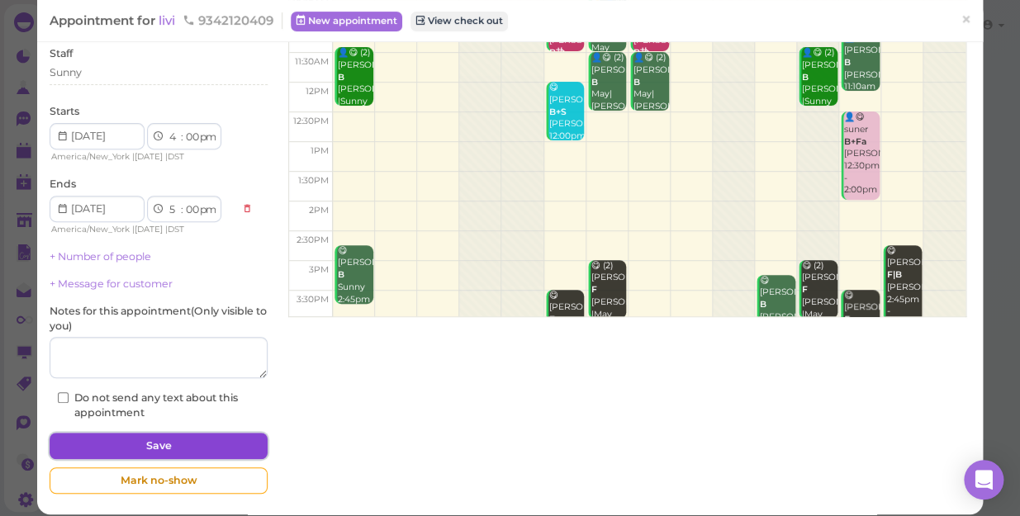
click at [161, 447] on button "Save" at bounding box center [159, 446] width 218 height 26
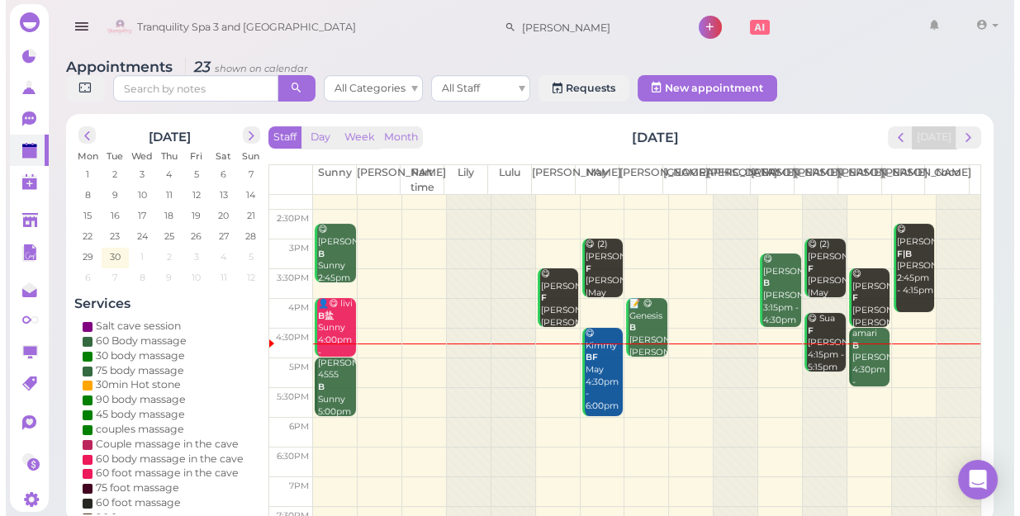
scroll to position [225, 0]
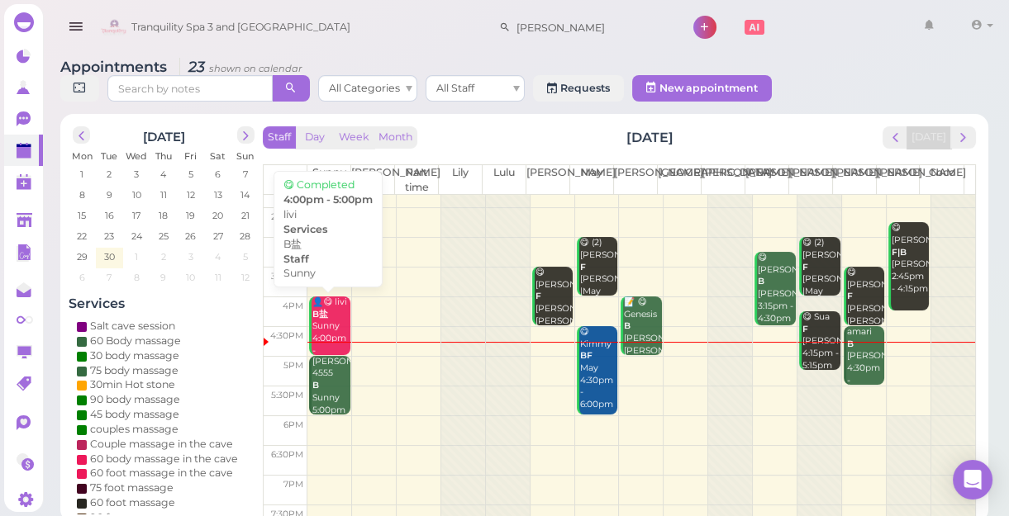
click at [319, 320] on b "B盐" at bounding box center [320, 314] width 16 height 11
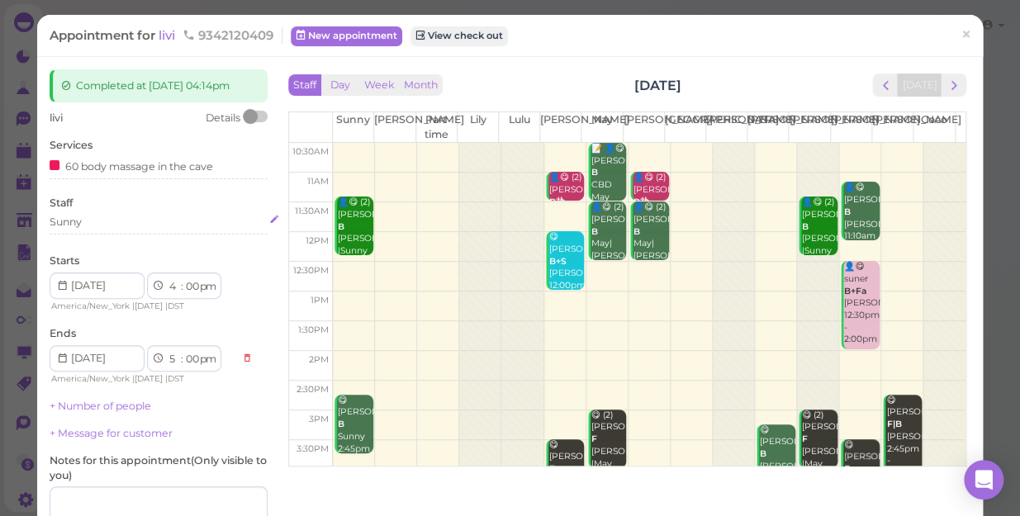
click at [124, 225] on div "Sunny" at bounding box center [159, 222] width 218 height 15
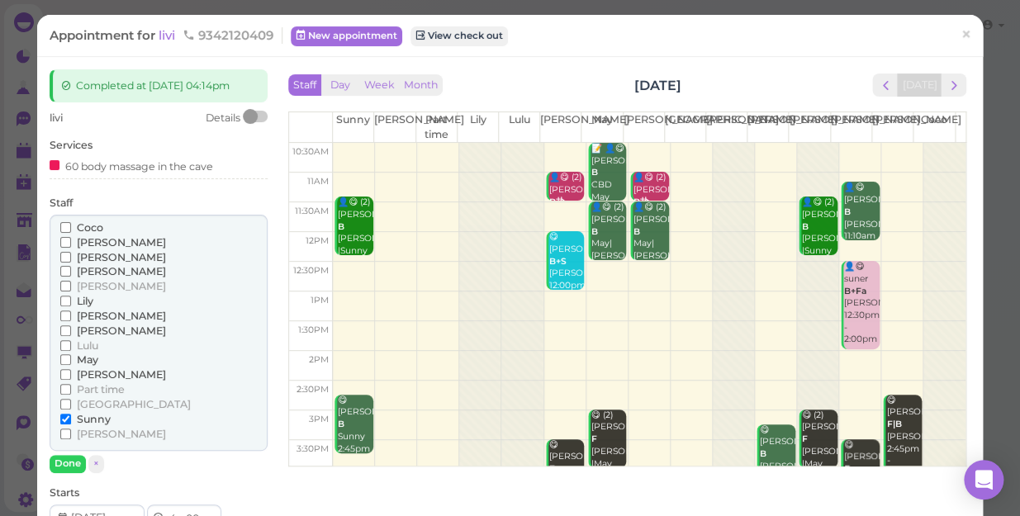
click at [82, 435] on span "[PERSON_NAME]" at bounding box center [121, 434] width 89 height 12
click at [71, 435] on input "[PERSON_NAME]" at bounding box center [65, 434] width 11 height 11
click at [93, 419] on span "Sunny" at bounding box center [94, 419] width 34 height 12
click at [71, 419] on input "Sunny" at bounding box center [65, 419] width 11 height 11
click at [68, 464] on button "Done" at bounding box center [68, 463] width 36 height 17
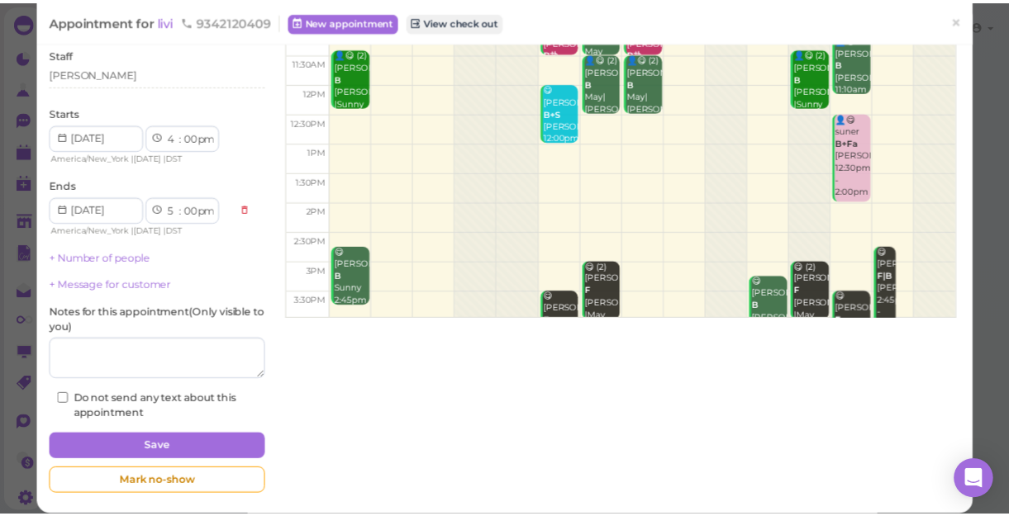
scroll to position [150, 0]
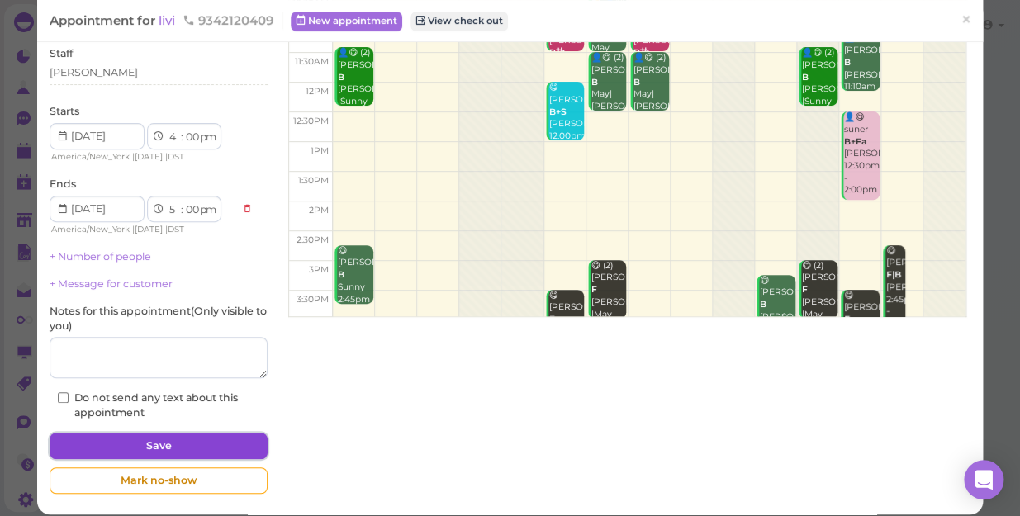
click at [162, 445] on button "Save" at bounding box center [159, 446] width 218 height 26
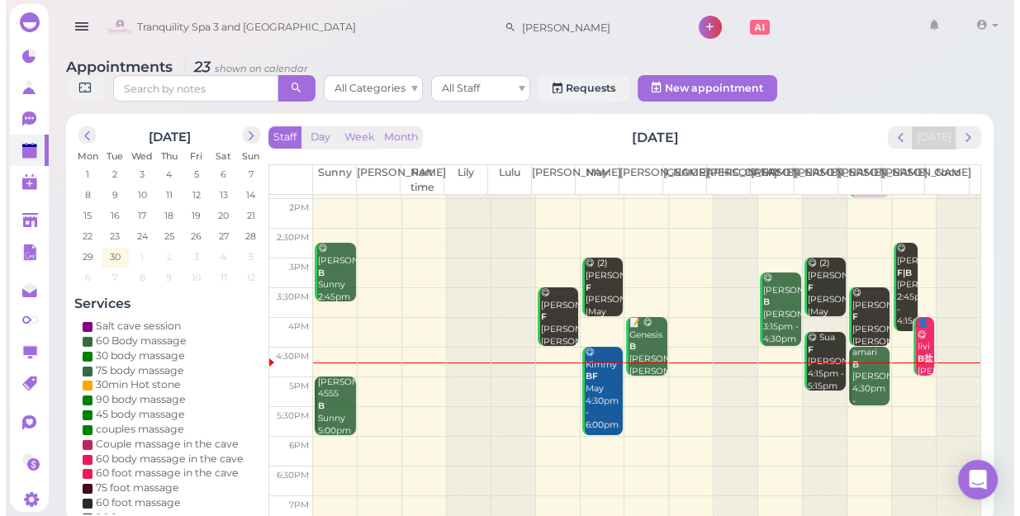
scroll to position [225, 0]
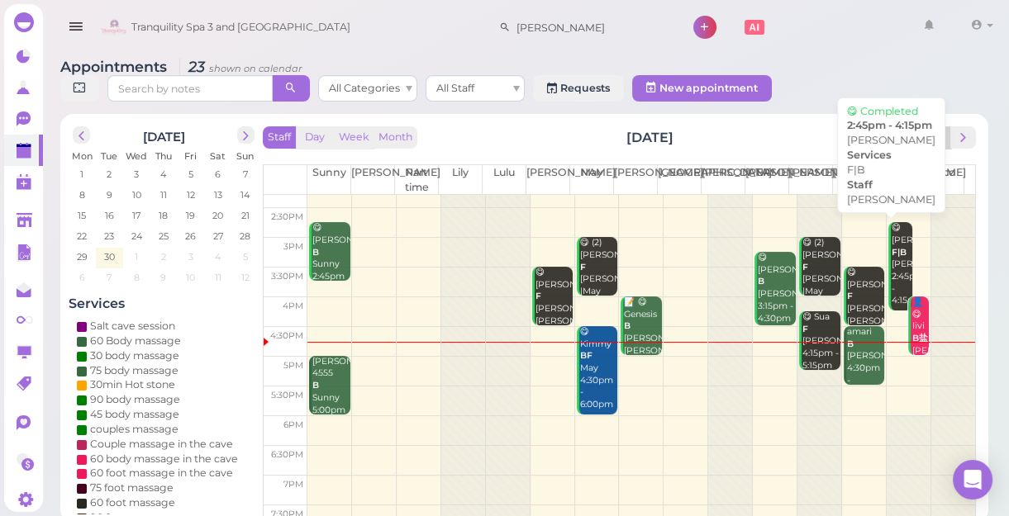
click at [891, 257] on div "😋 [PERSON_NAME] F|B [PERSON_NAME] 2:45pm - 4:15pm" at bounding box center [902, 264] width 22 height 85
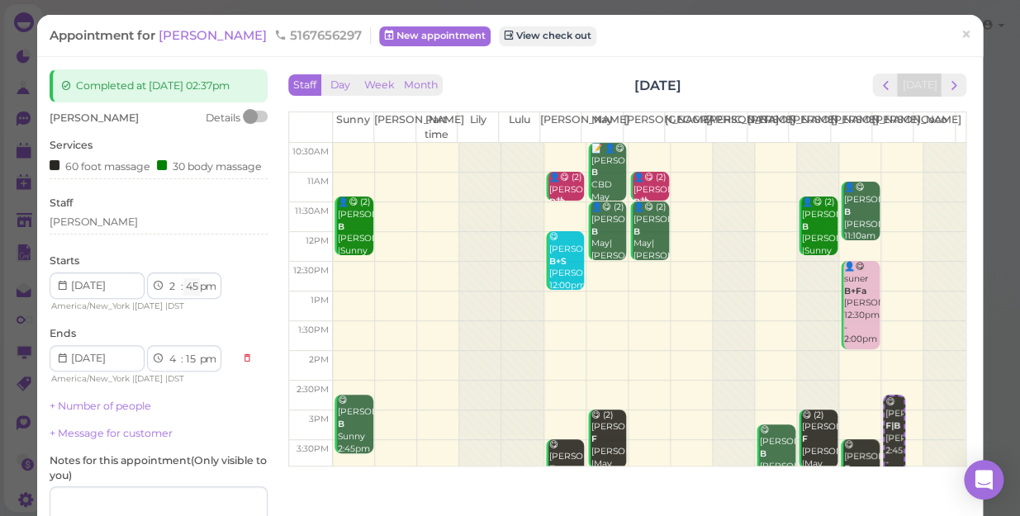
click at [197, 296] on select "00 05 10 15 20 25 30 35 40 45 50 55" at bounding box center [191, 286] width 17 height 17
select select "30"
click at [183, 291] on select "00 05 10 15 20 25 30 35 40 45 50 55" at bounding box center [191, 286] width 17 height 17
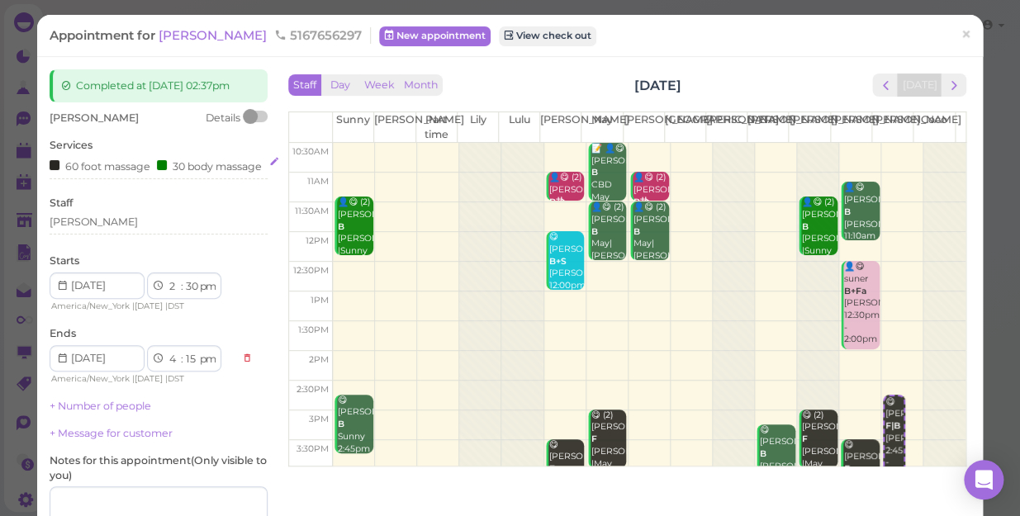
select select "00"
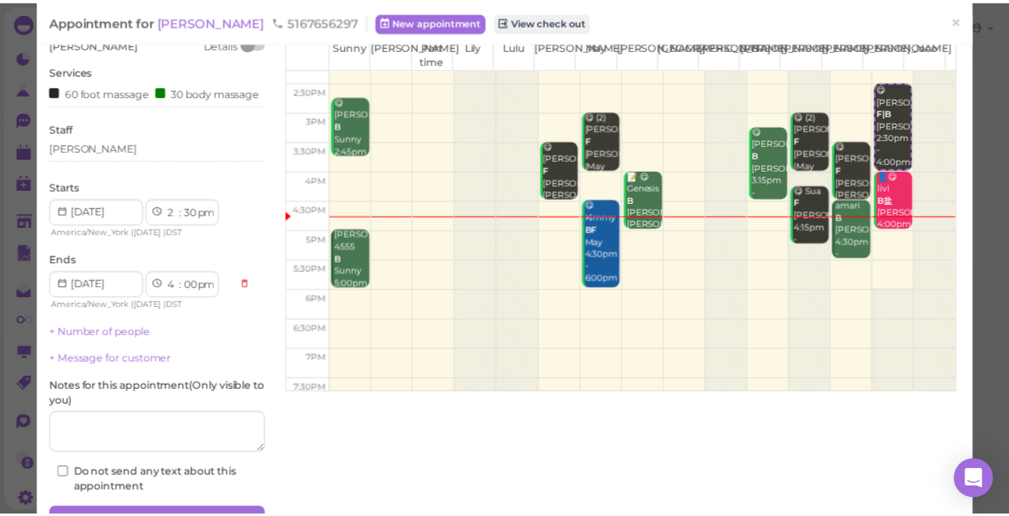
scroll to position [150, 0]
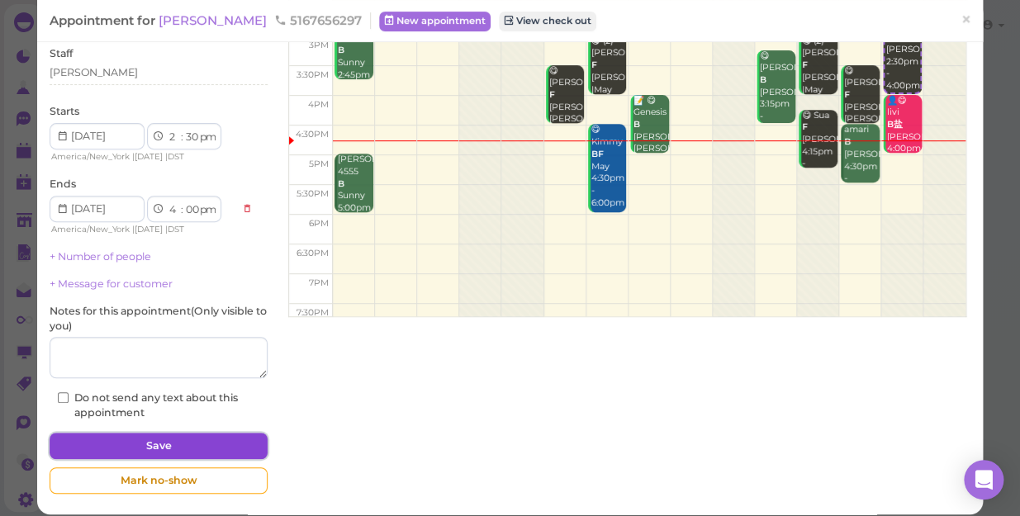
click at [202, 454] on button "Save" at bounding box center [159, 446] width 218 height 26
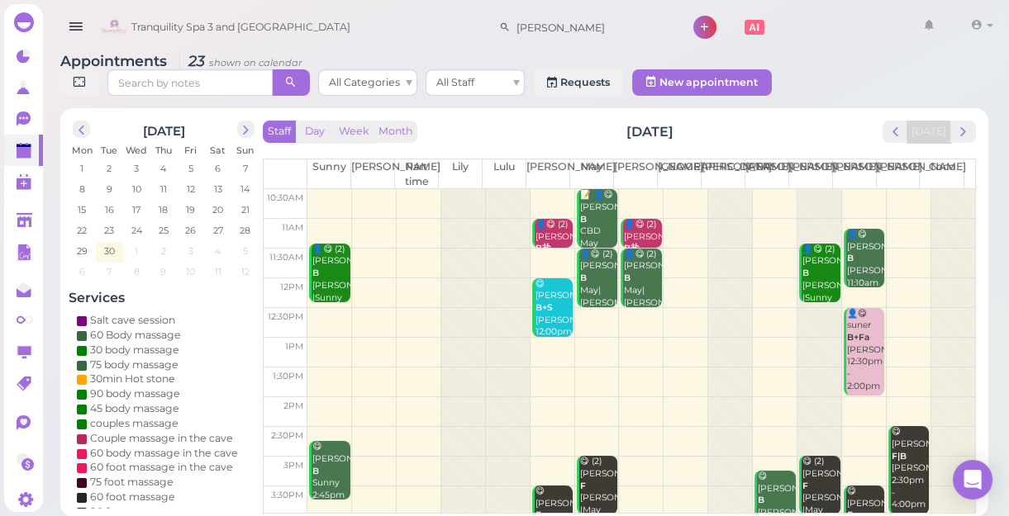
scroll to position [225, 0]
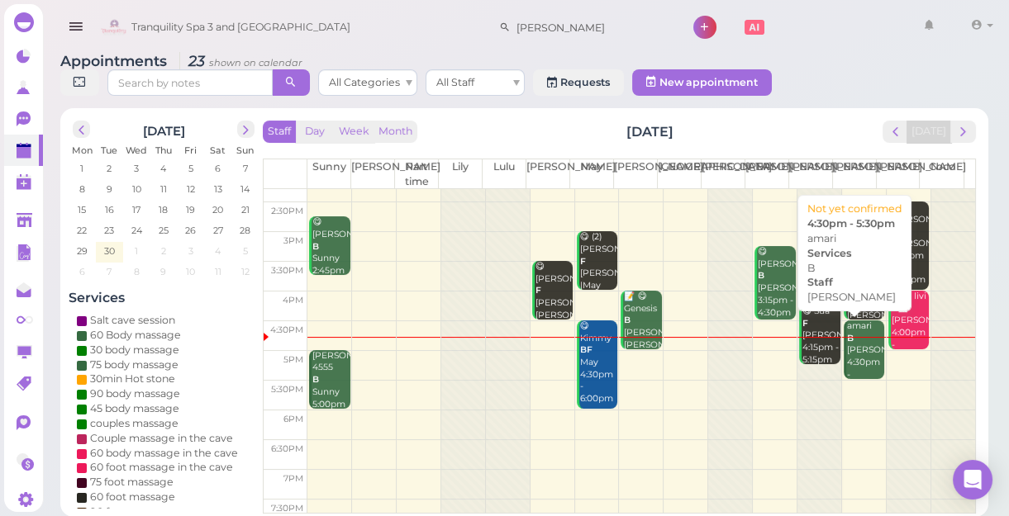
click at [860, 351] on div "amari B [PERSON_NAME] 4:30pm - 5:30pm" at bounding box center [865, 357] width 39 height 73
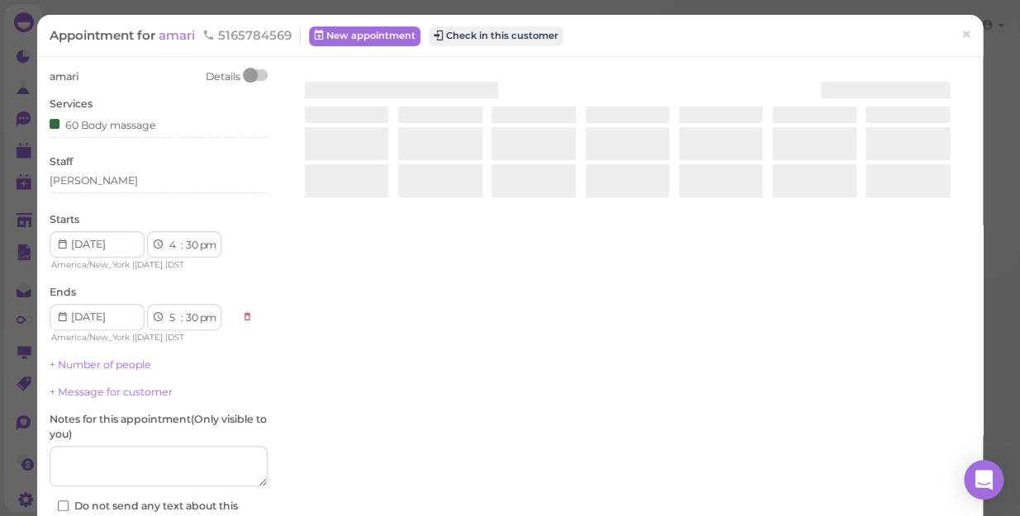
click at [860, 351] on div at bounding box center [627, 265] width 687 height 392
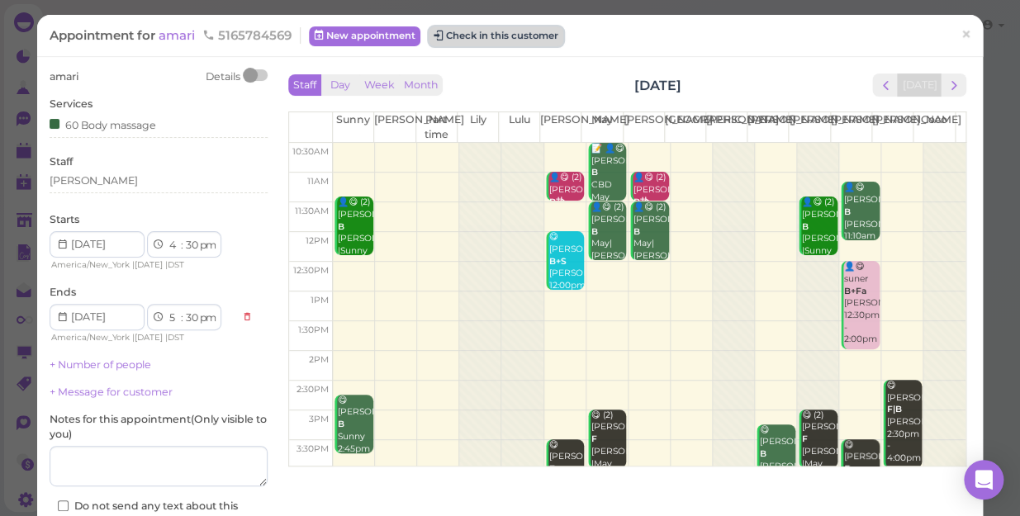
click at [530, 41] on button "Check in this customer" at bounding box center [496, 36] width 135 height 20
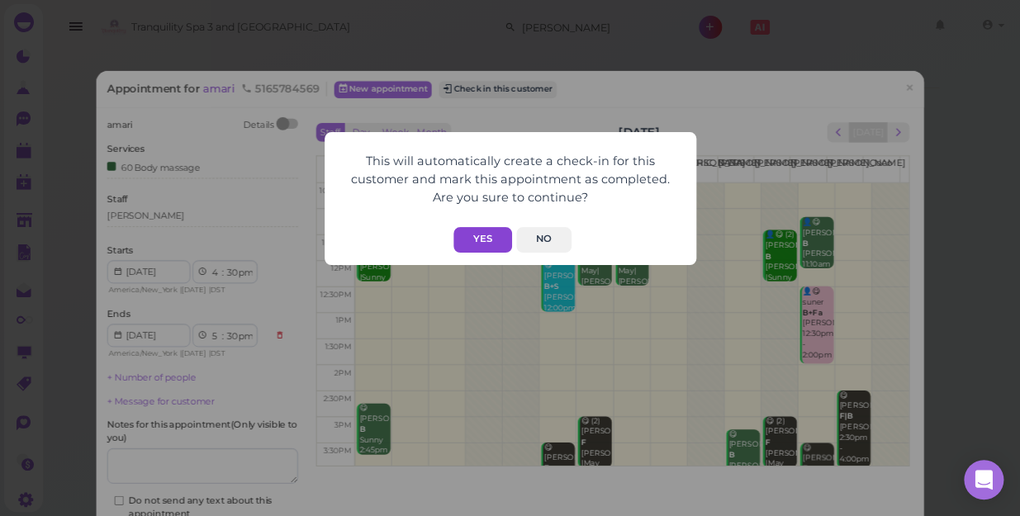
click at [484, 240] on button "Yes" at bounding box center [483, 240] width 59 height 26
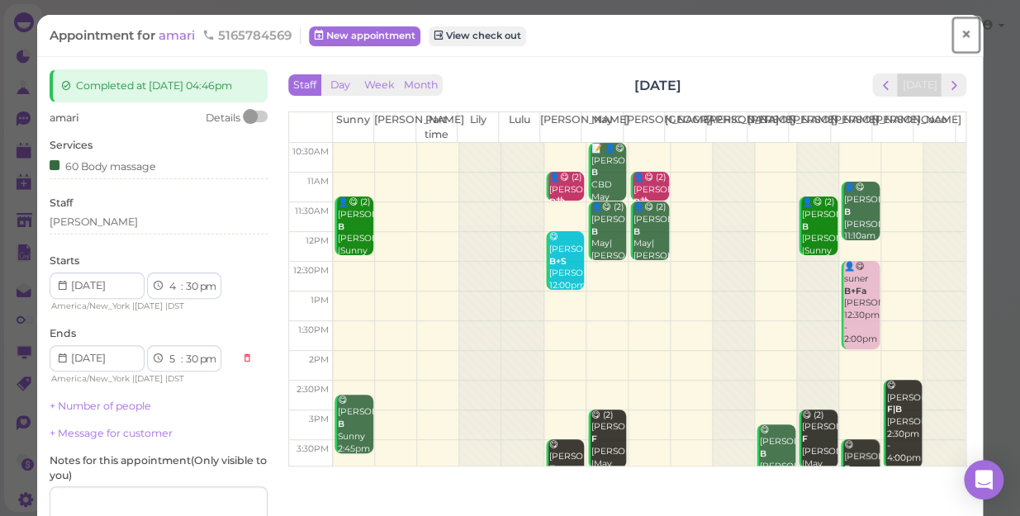
click at [961, 33] on span "×" at bounding box center [966, 34] width 11 height 23
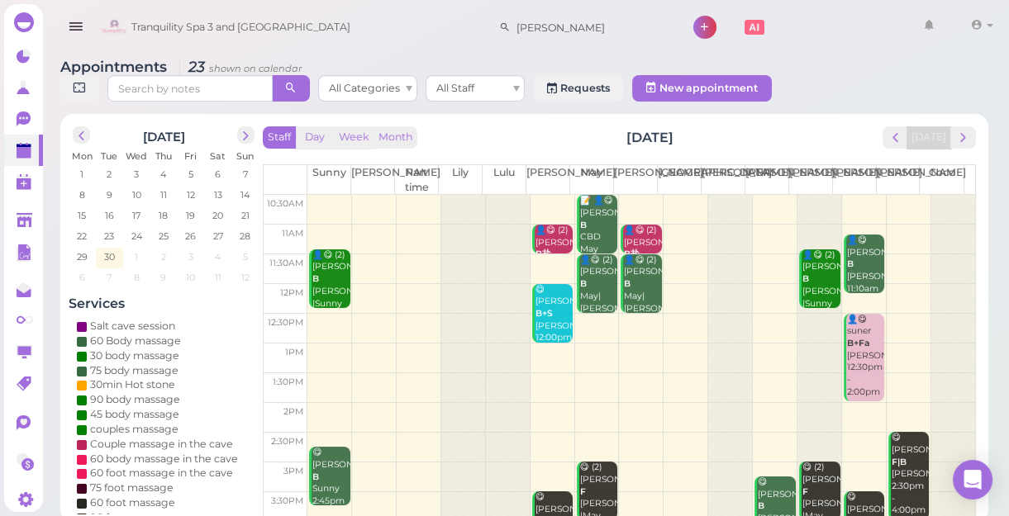
click at [811, 45] on div "Tranquility Spa 3 and [GEOGRAPHIC_DATA][PERSON_NAME][DATE] 1 Account Refer Frie…" at bounding box center [548, 27] width 902 height 47
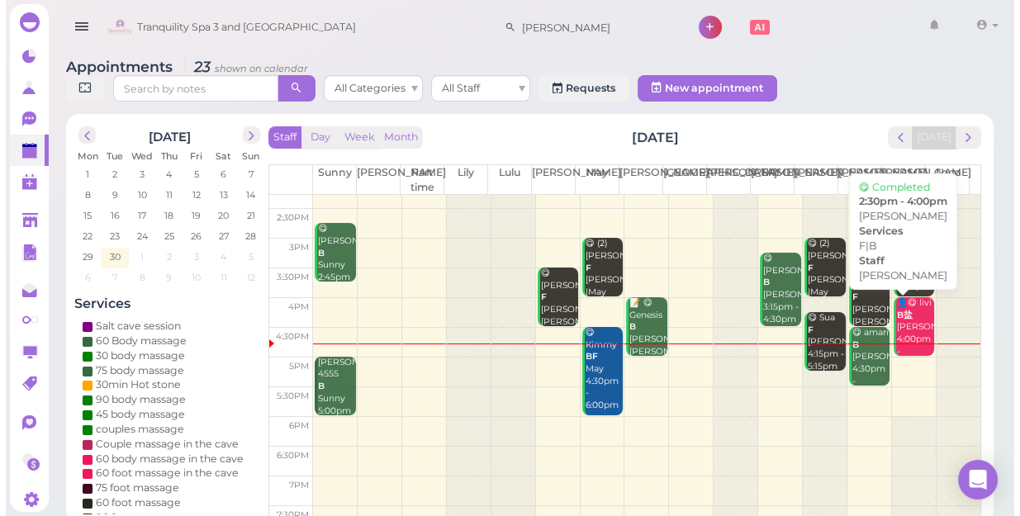
scroll to position [225, 0]
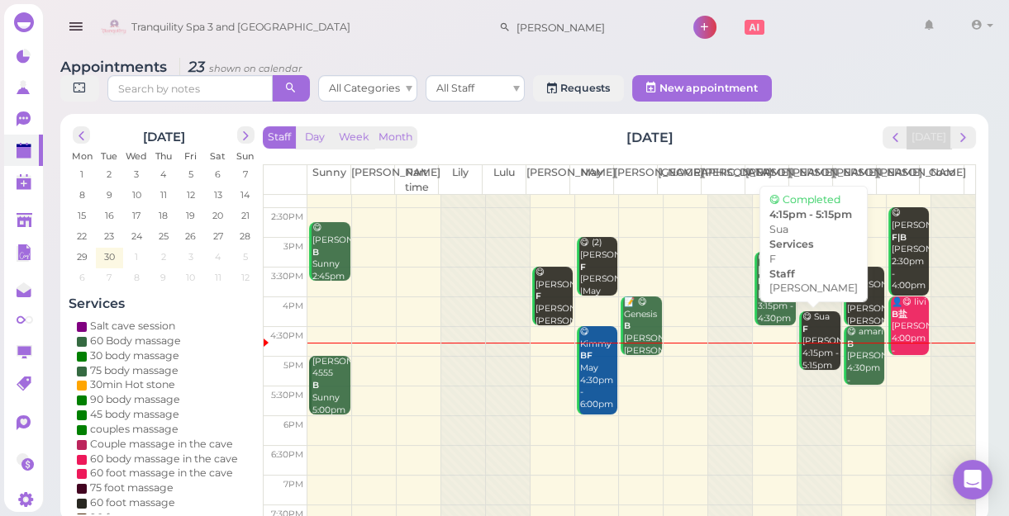
click at [806, 349] on div "😋 Sua F [PERSON_NAME] 4:15pm - 5:15pm" at bounding box center [820, 341] width 39 height 60
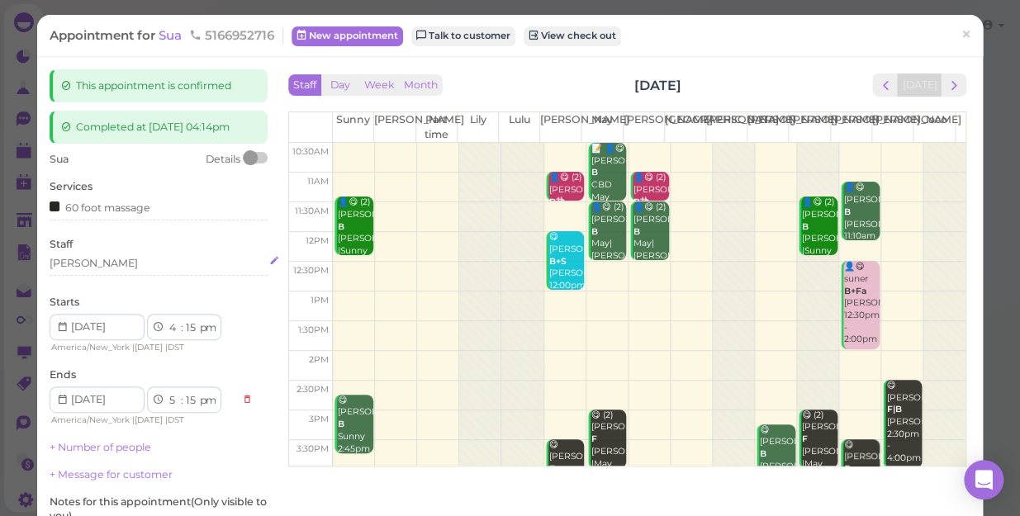
click at [165, 268] on div "[PERSON_NAME]" at bounding box center [159, 263] width 218 height 15
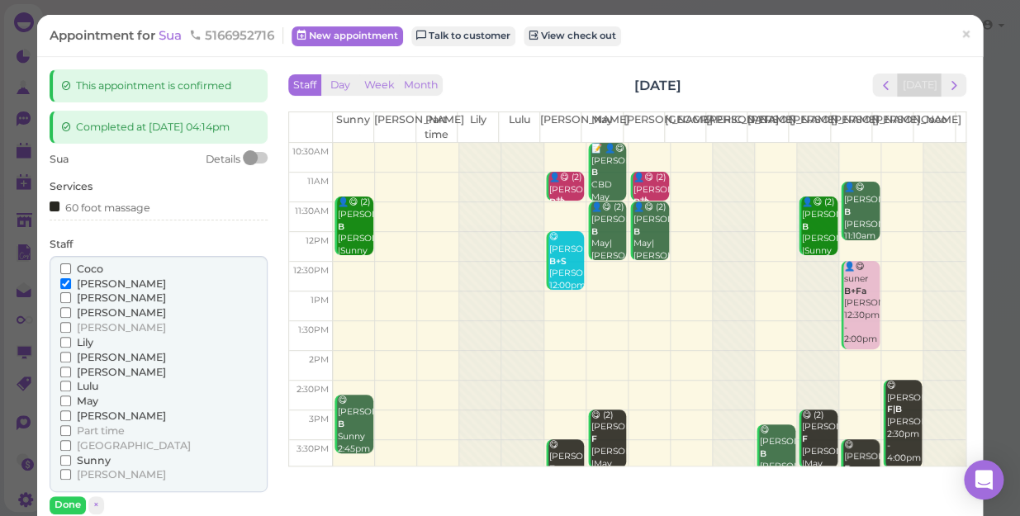
click at [101, 454] on span "Sunny" at bounding box center [94, 460] width 34 height 12
click at [71, 455] on input "Sunny" at bounding box center [65, 460] width 11 height 11
click at [69, 461] on input "Sunny" at bounding box center [65, 460] width 11 height 11
click at [93, 283] on span "[PERSON_NAME]" at bounding box center [121, 284] width 89 height 12
click at [71, 283] on input "[PERSON_NAME]" at bounding box center [65, 283] width 11 height 11
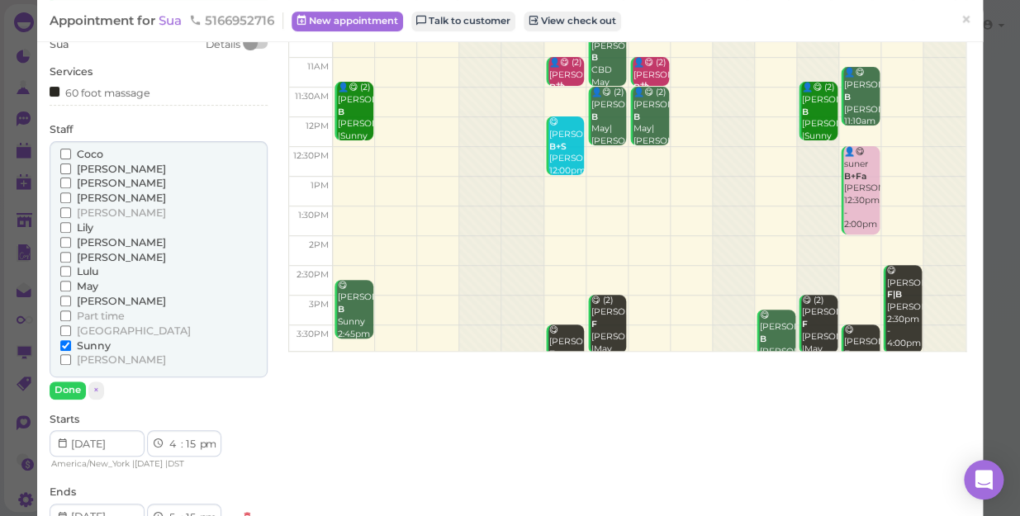
scroll to position [150, 0]
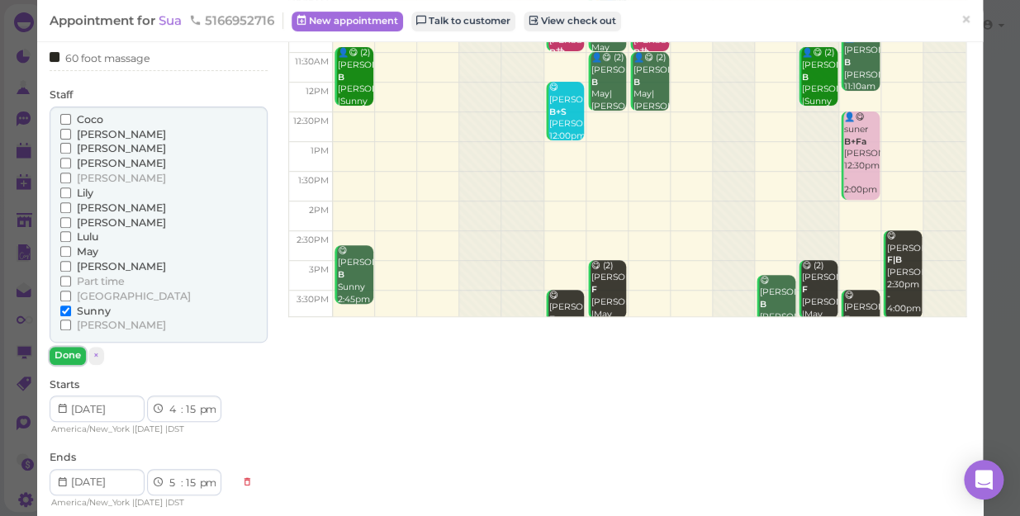
click at [66, 354] on button "Done" at bounding box center [68, 355] width 36 height 17
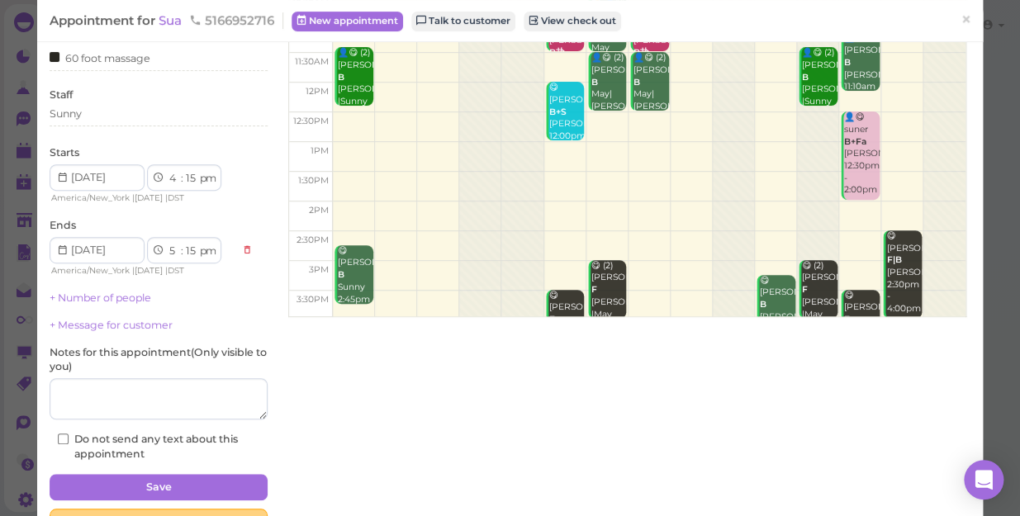
scroll to position [202, 0]
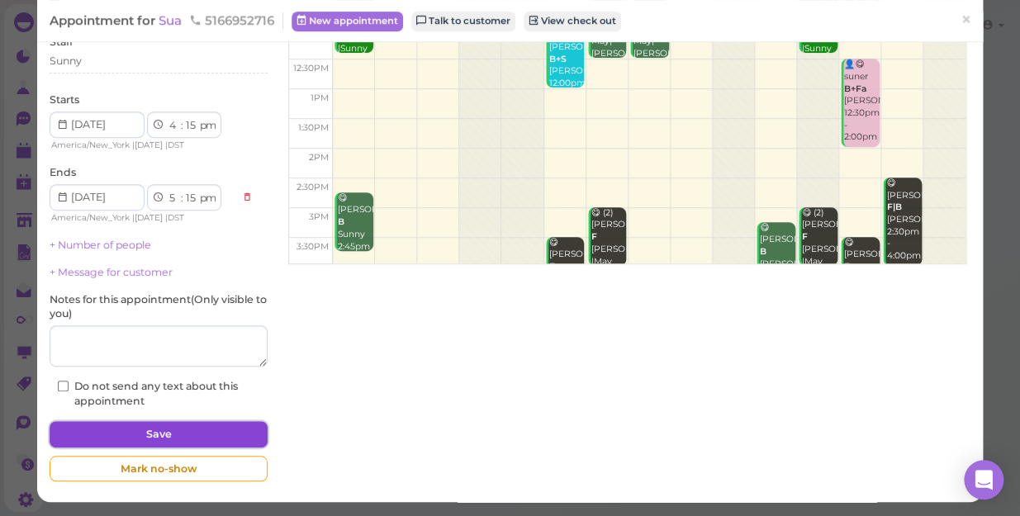
click at [173, 431] on button "Save" at bounding box center [159, 434] width 218 height 26
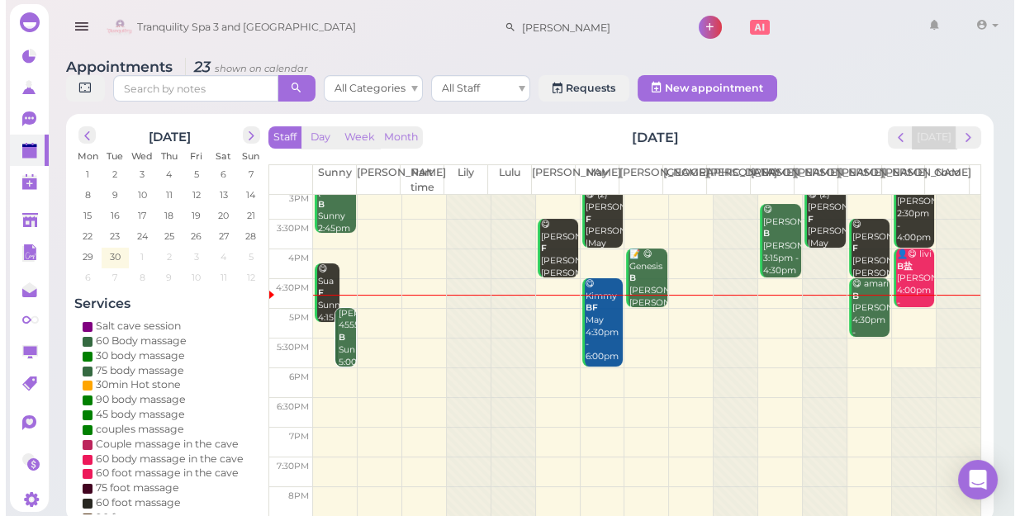
scroll to position [298, 0]
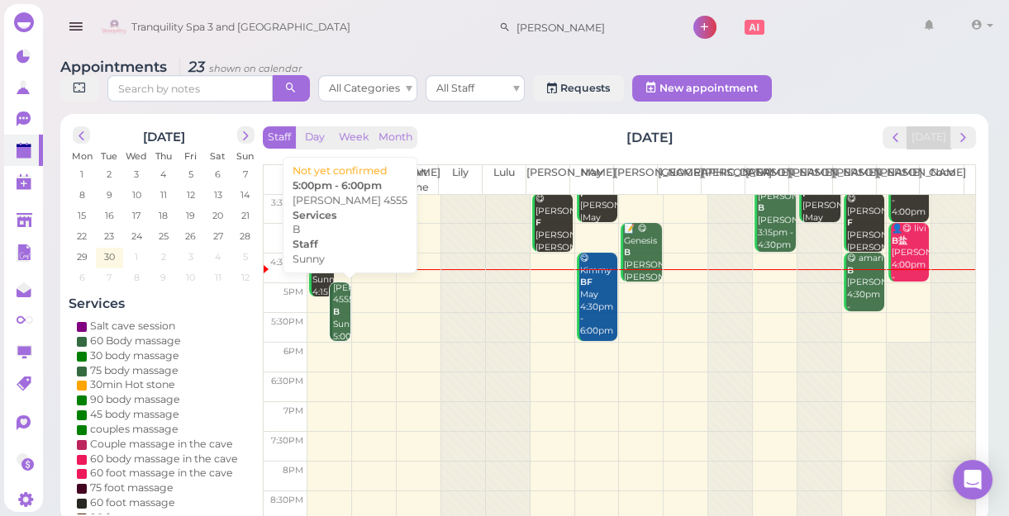
click at [340, 322] on div "[PERSON_NAME] 4555 B Sunny 5:00pm - 6:00pm" at bounding box center [341, 325] width 18 height 85
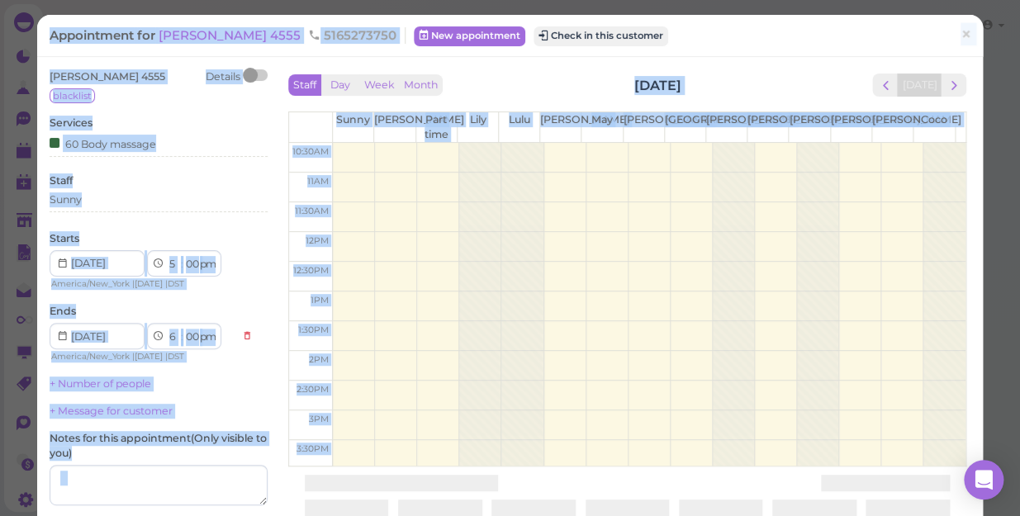
click at [340, 322] on div "Staff Day Week Month [DATE] [DATE] [PERSON_NAME] Part time [PERSON_NAME] [PERSO…" at bounding box center [627, 265] width 687 height 392
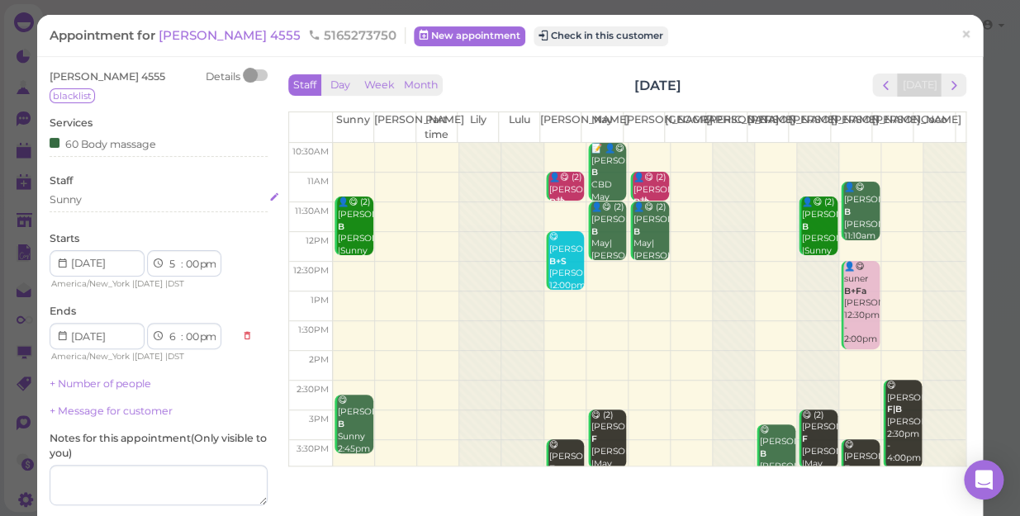
click at [112, 194] on div "Sunny" at bounding box center [159, 199] width 218 height 15
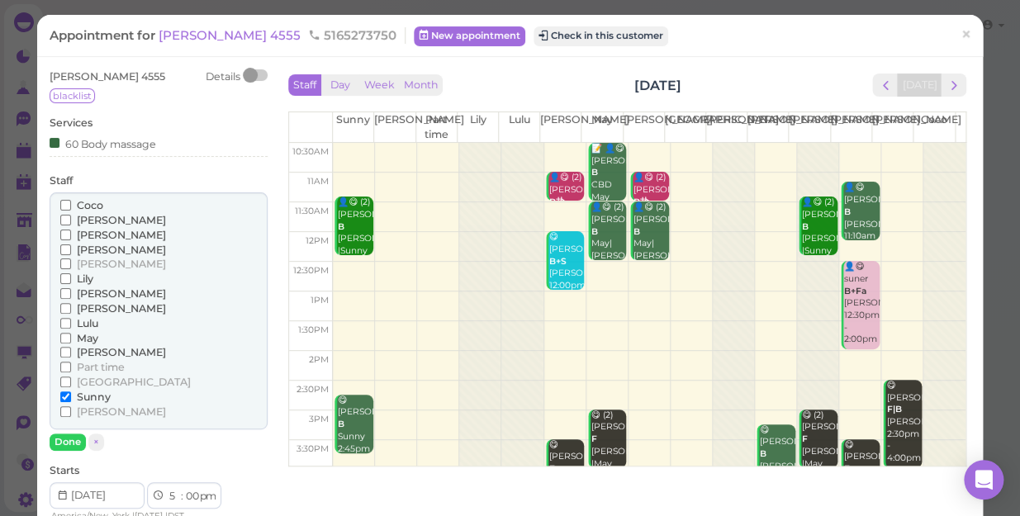
click at [87, 339] on span "May" at bounding box center [87, 338] width 21 height 12
click at [71, 339] on input "May" at bounding box center [65, 338] width 11 height 11
click at [86, 399] on span "Sunny" at bounding box center [94, 397] width 34 height 12
click at [71, 399] on input "Sunny" at bounding box center [65, 397] width 11 height 11
click at [71, 440] on button "Done" at bounding box center [68, 442] width 36 height 17
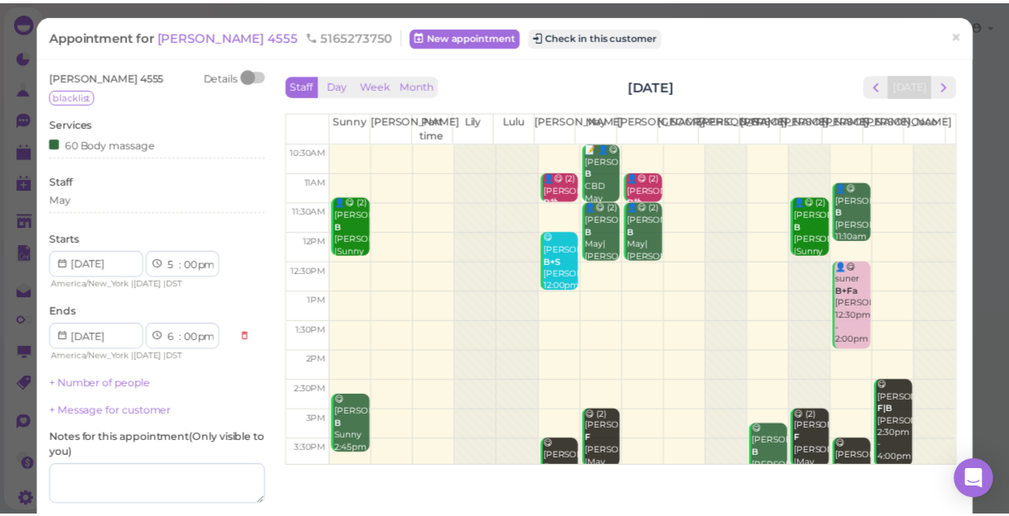
scroll to position [139, 0]
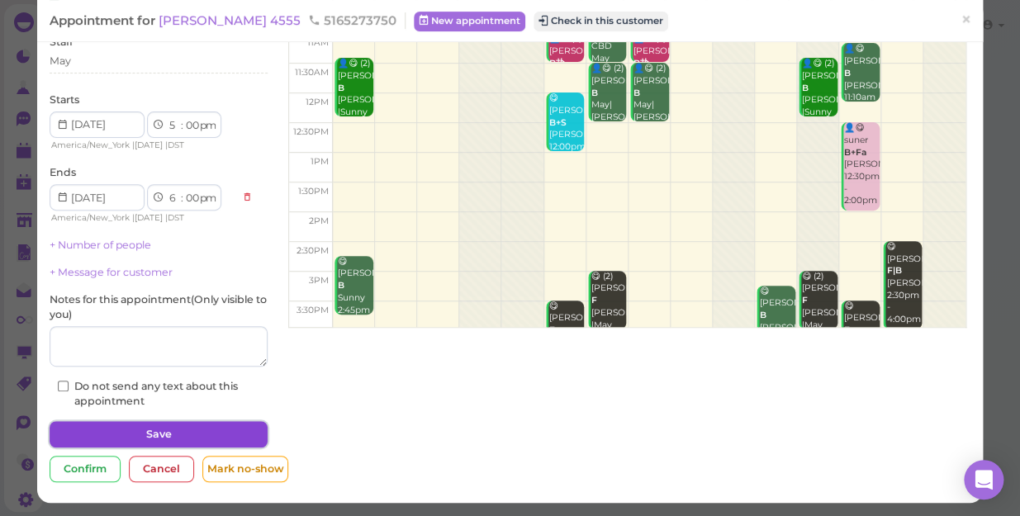
click at [116, 436] on button "Save" at bounding box center [159, 434] width 218 height 26
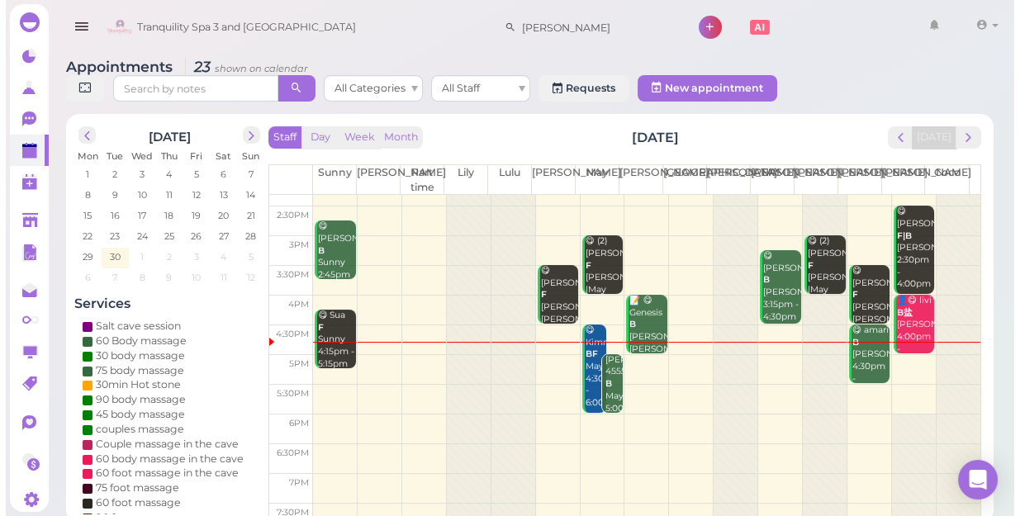
scroll to position [298, 0]
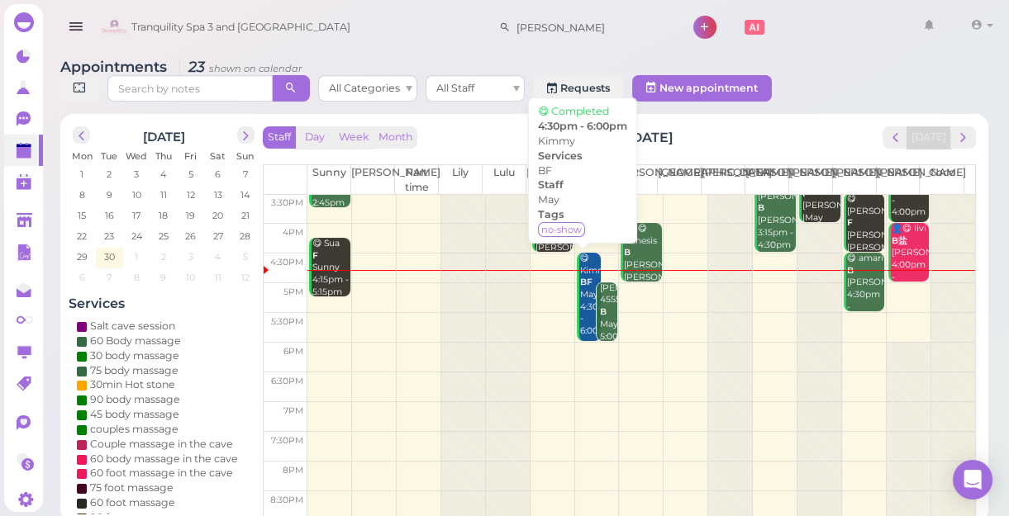
click at [587, 278] on b "BF" at bounding box center [586, 282] width 12 height 11
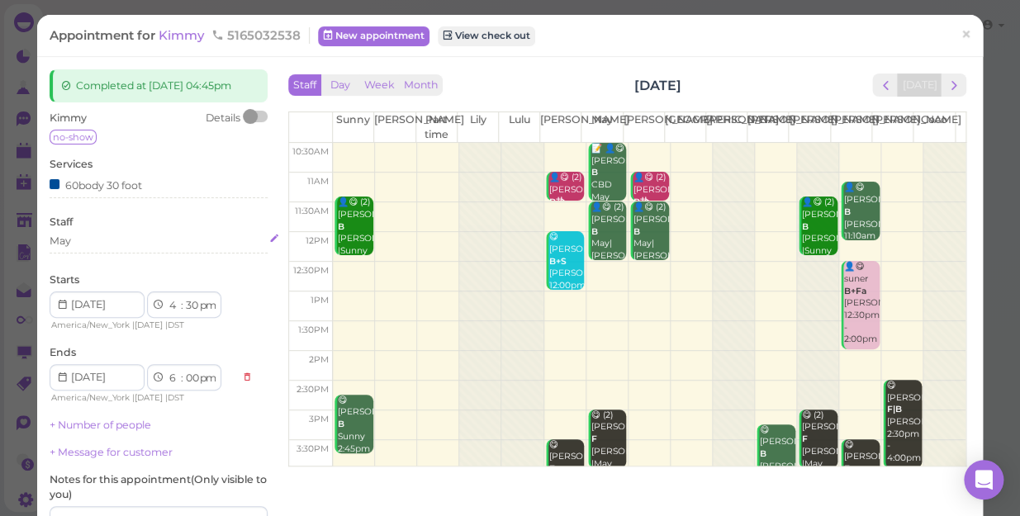
click at [119, 249] on div "May" at bounding box center [159, 241] width 218 height 15
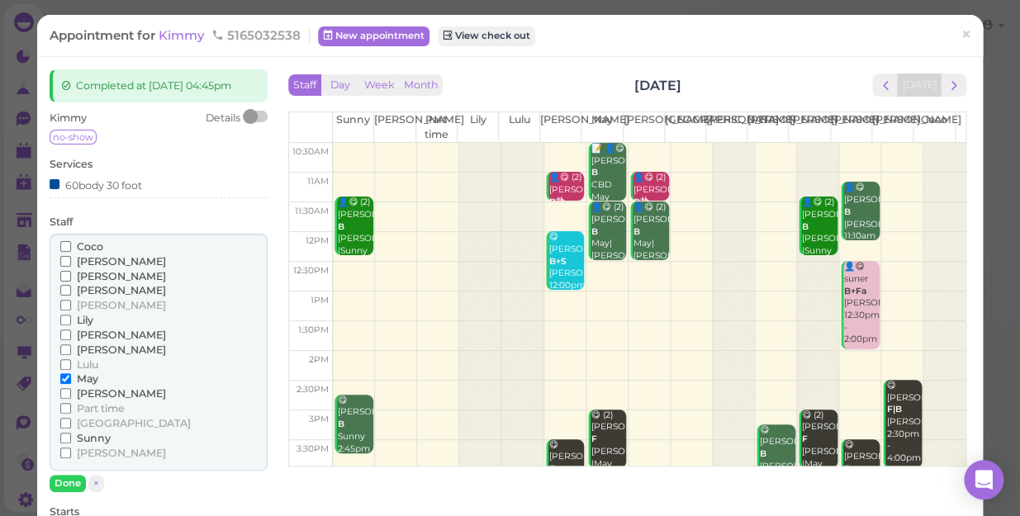
click at [90, 268] on span "[PERSON_NAME]" at bounding box center [121, 261] width 89 height 12
click at [71, 267] on input "[PERSON_NAME]" at bounding box center [65, 261] width 11 height 11
click at [77, 385] on span "May" at bounding box center [87, 379] width 21 height 12
click at [71, 384] on input "May" at bounding box center [65, 378] width 11 height 11
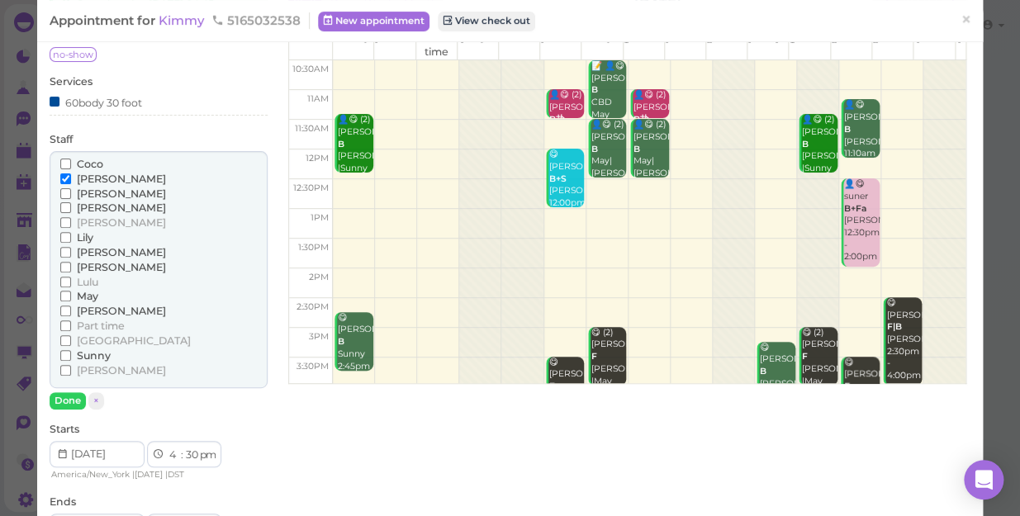
scroll to position [225, 0]
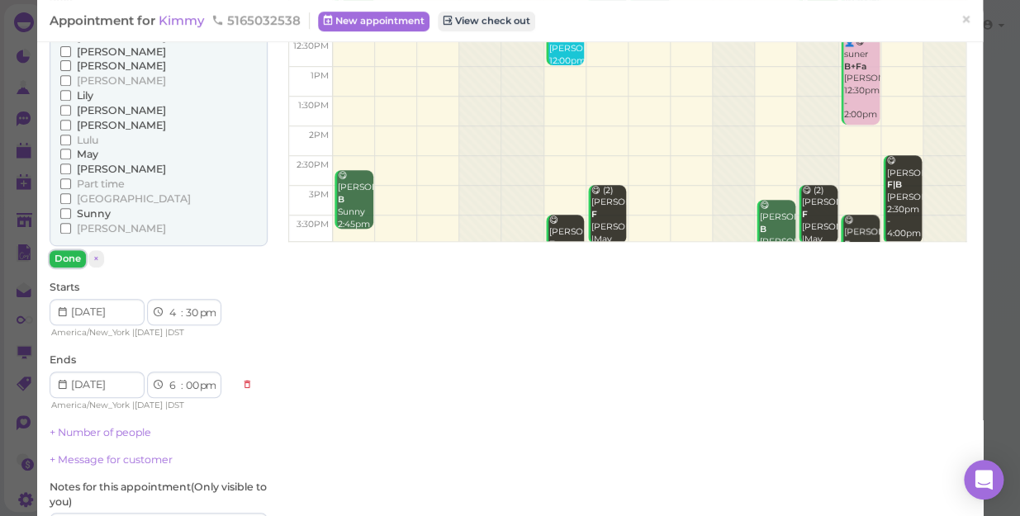
click at [59, 268] on button "Done" at bounding box center [68, 258] width 36 height 17
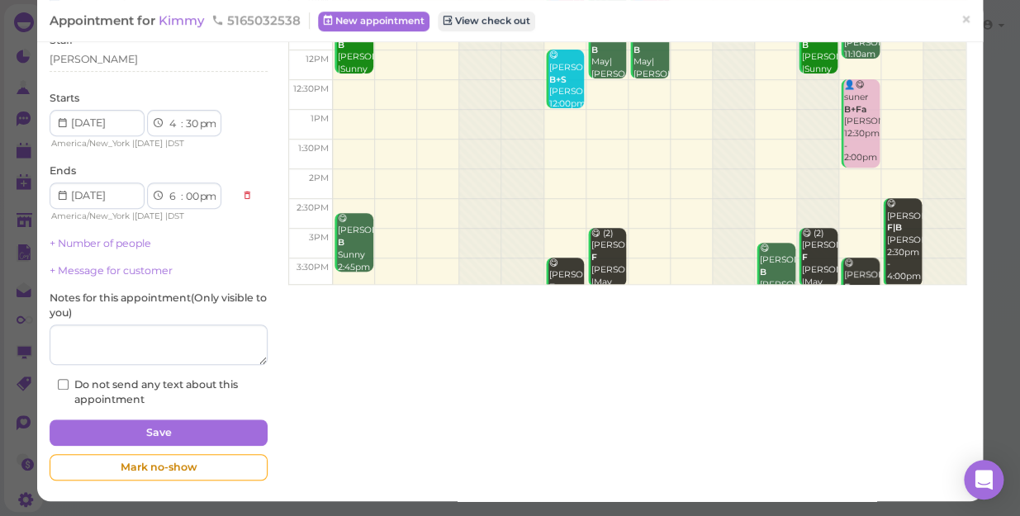
scroll to position [195, 0]
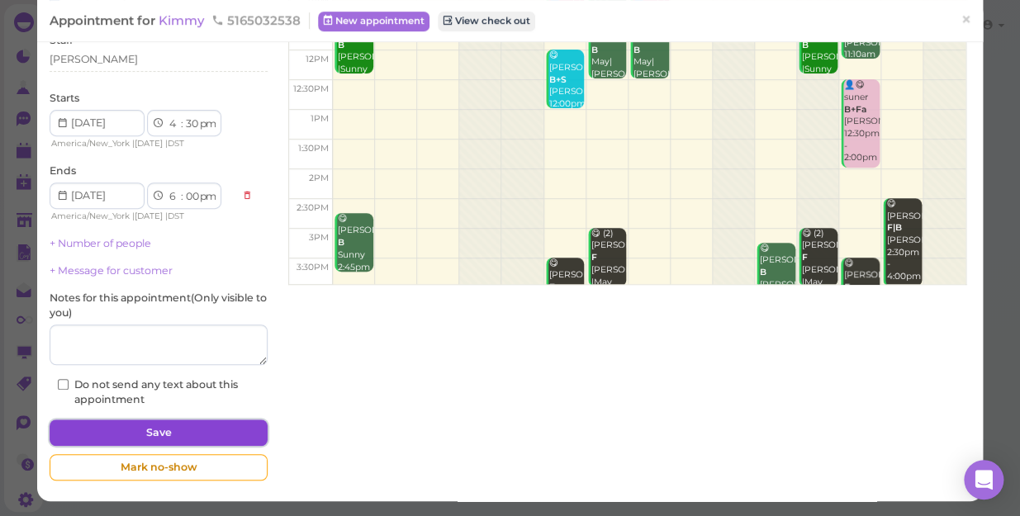
click at [113, 433] on button "Save" at bounding box center [159, 433] width 218 height 26
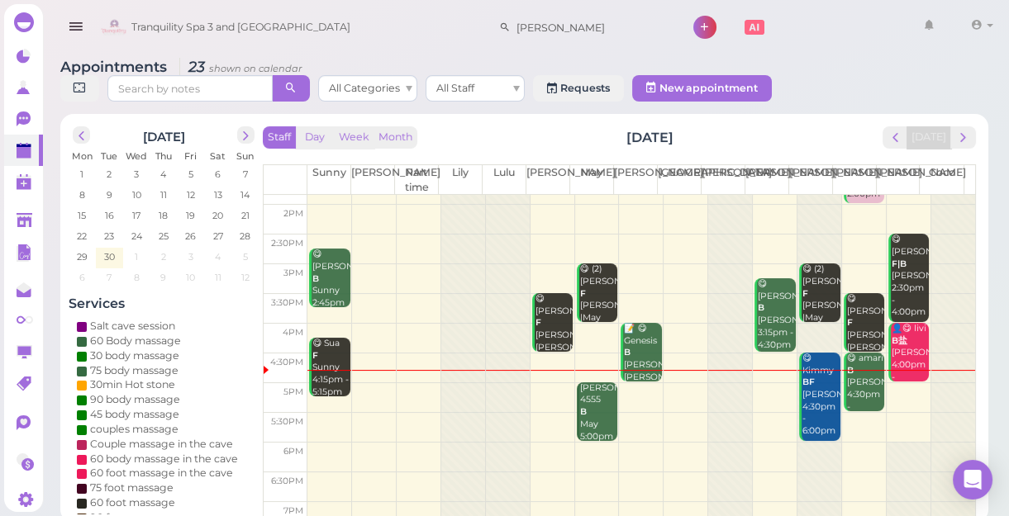
scroll to position [225, 0]
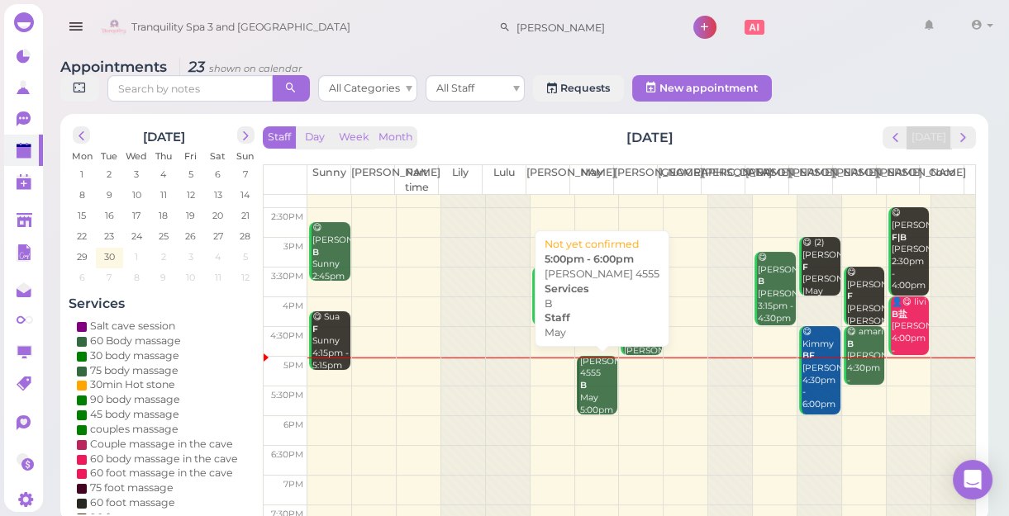
click at [583, 385] on div "[PERSON_NAME] 4555 B May 5:00pm - 6:00pm" at bounding box center [598, 398] width 39 height 85
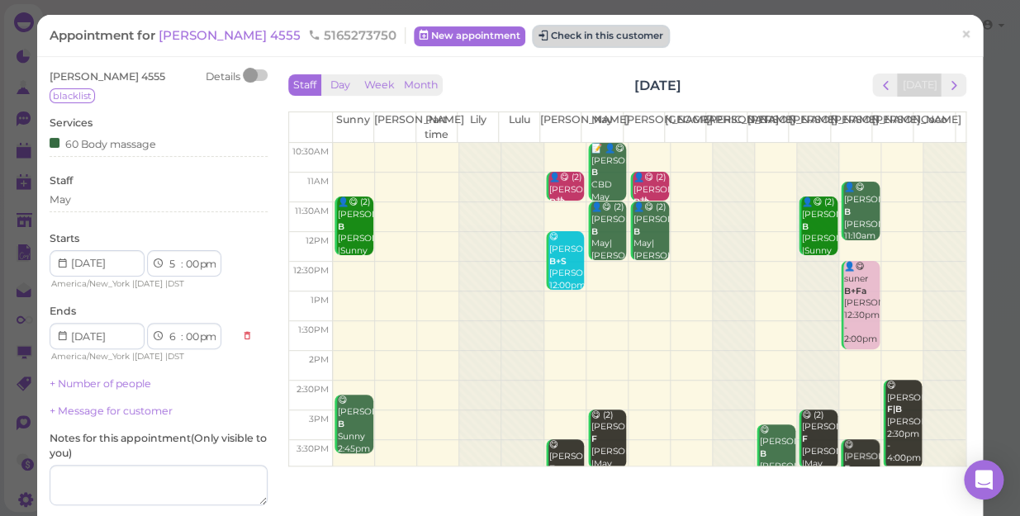
click at [534, 32] on button "Check in this customer" at bounding box center [601, 36] width 135 height 20
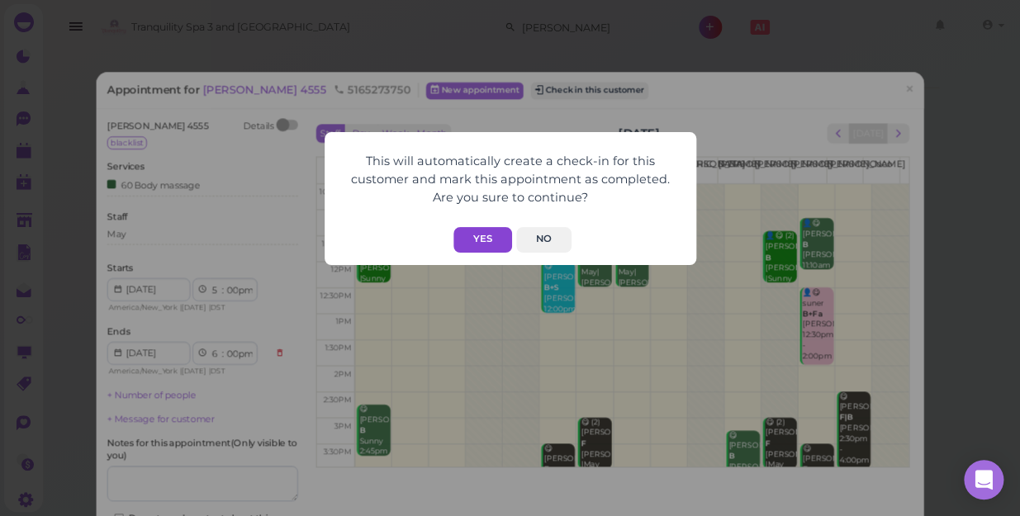
click at [468, 237] on button "Yes" at bounding box center [483, 240] width 59 height 26
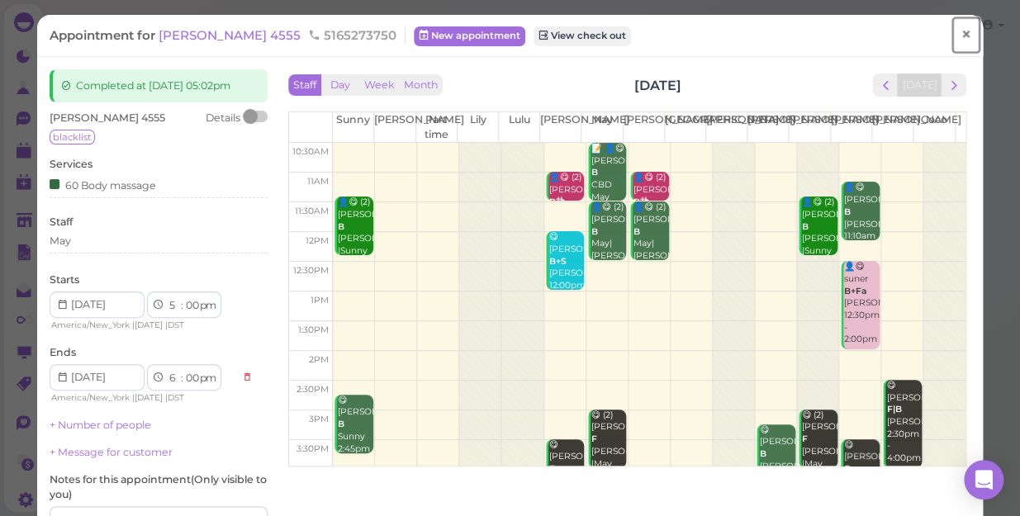
click at [961, 31] on span "×" at bounding box center [966, 34] width 11 height 23
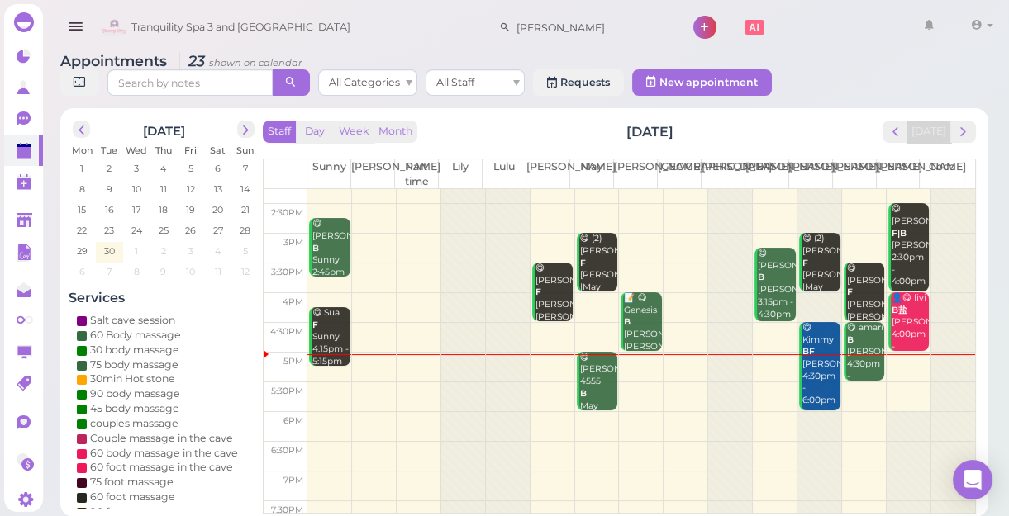
scroll to position [298, 0]
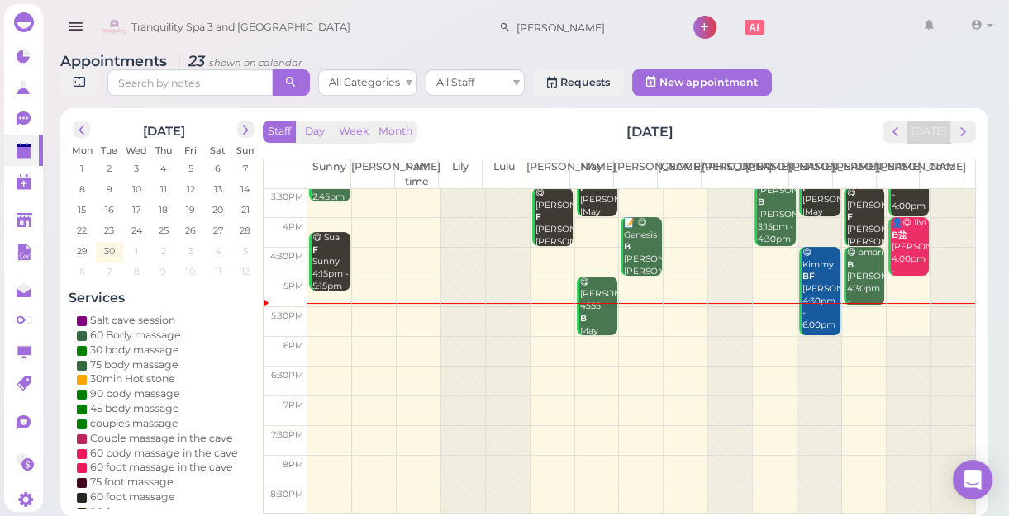
click at [616, 116] on div "Staff Day Week Month [DATE] [DATE] [PERSON_NAME] Part time [PERSON_NAME] [PERSO…" at bounding box center [619, 312] width 721 height 392
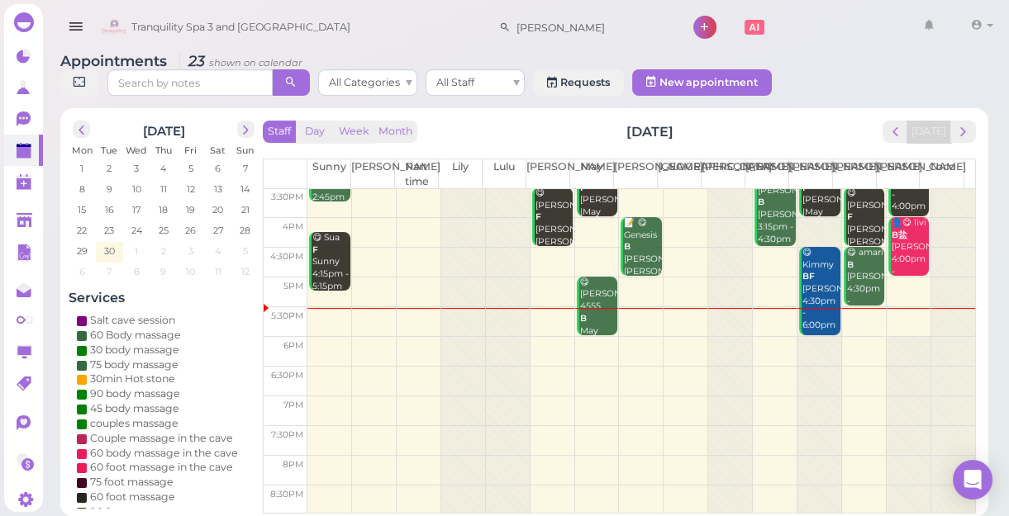
click at [632, 315] on td at bounding box center [641, 322] width 668 height 30
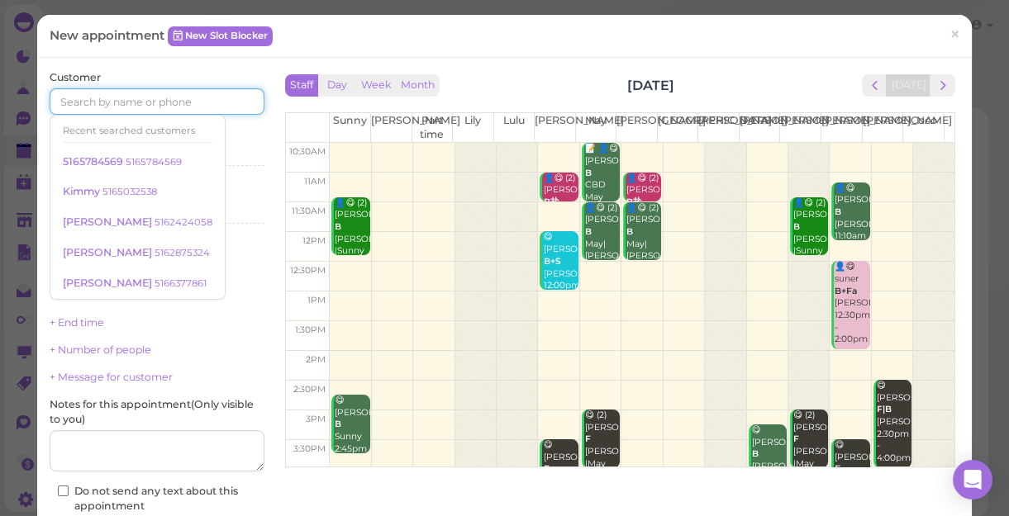
click at [145, 97] on input at bounding box center [157, 101] width 215 height 26
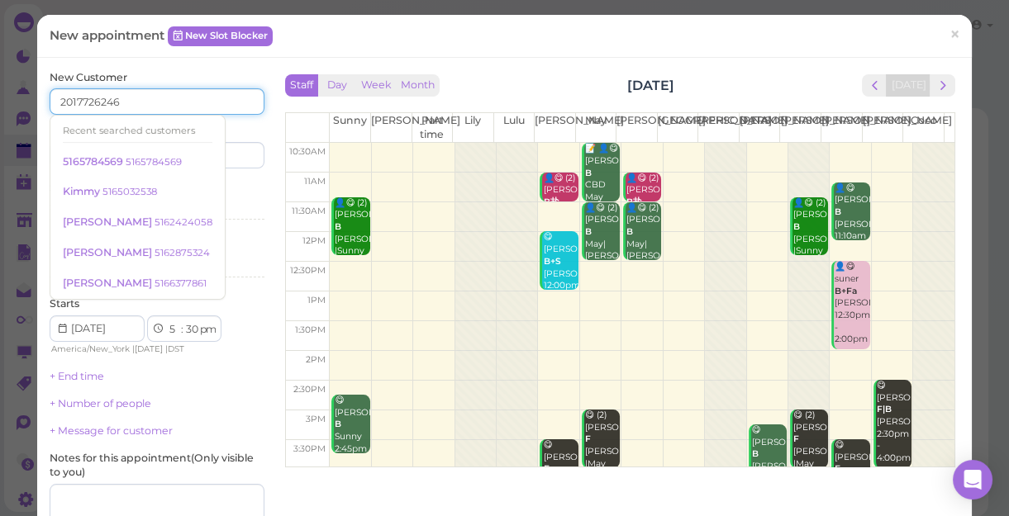
type input "2017726246"
click at [241, 150] on input at bounding box center [212, 155] width 103 height 26
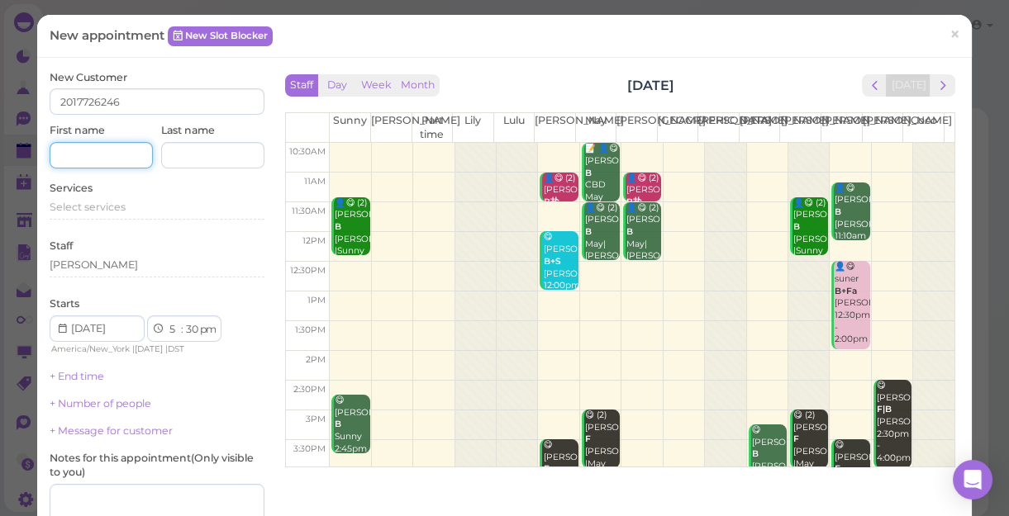
click at [74, 154] on input at bounding box center [101, 155] width 103 height 26
type input "[PERSON_NAME]"
click at [116, 204] on span "Select services" at bounding box center [88, 207] width 76 height 12
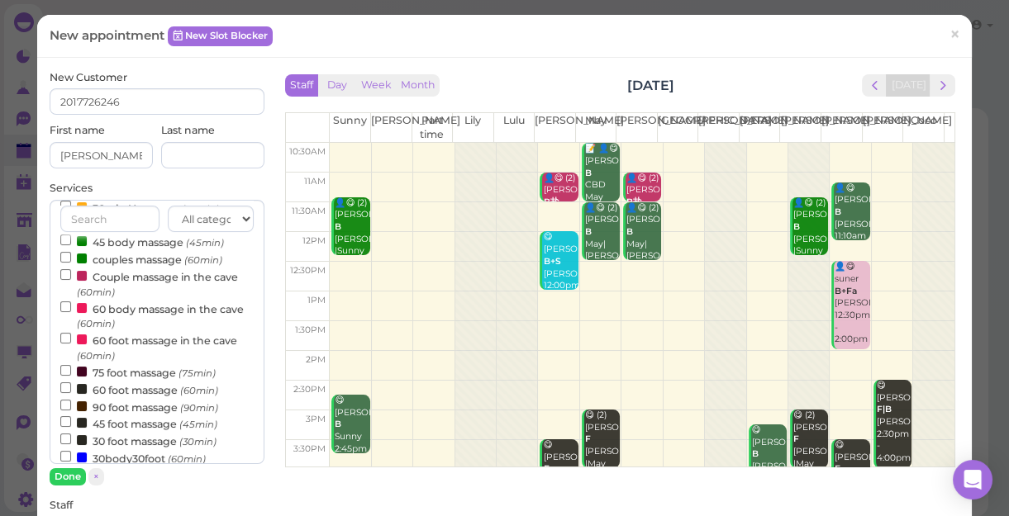
scroll to position [225, 0]
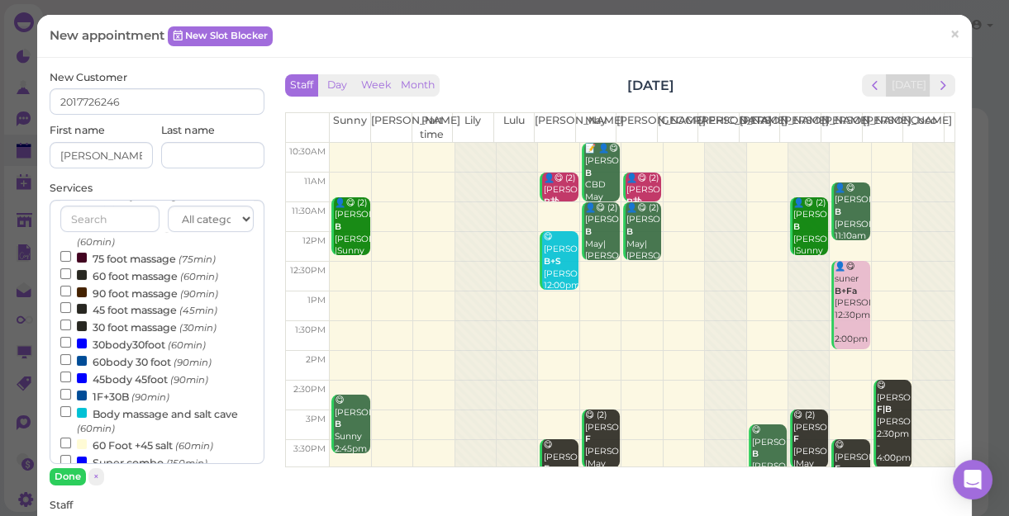
click at [134, 370] on label "60body 30 foot (90min)" at bounding box center [135, 361] width 151 height 17
click at [71, 365] on input "60body 30 foot (90min)" at bounding box center [65, 359] width 11 height 11
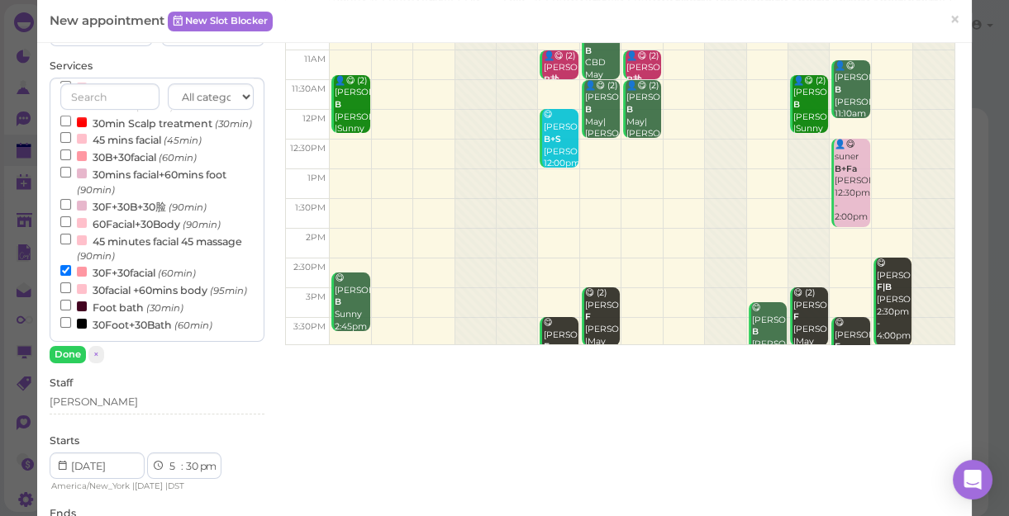
scroll to position [150, 0]
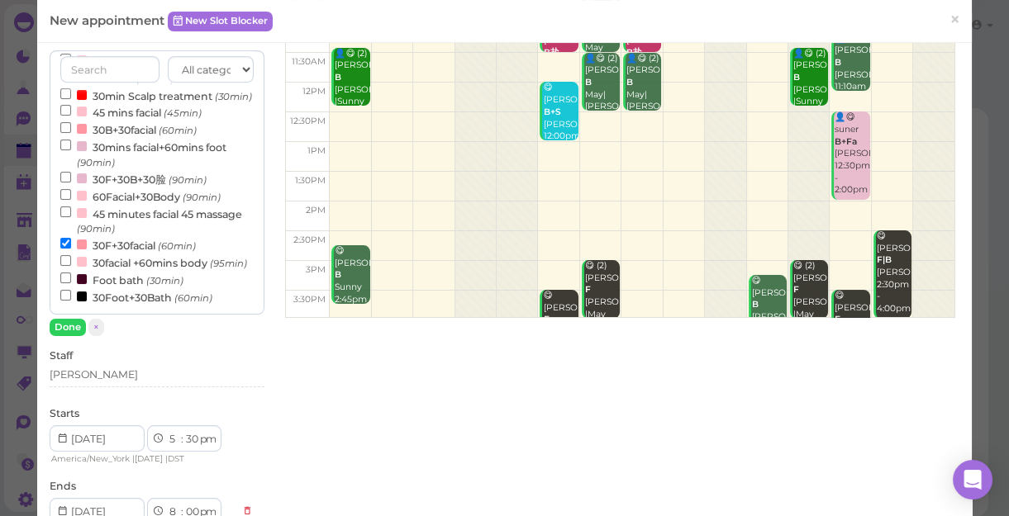
click at [114, 236] on label "30F+30facial (60min)" at bounding box center [127, 244] width 135 height 17
click at [71, 238] on input "30F+30facial (60min)" at bounding box center [65, 243] width 11 height 11
select select "7"
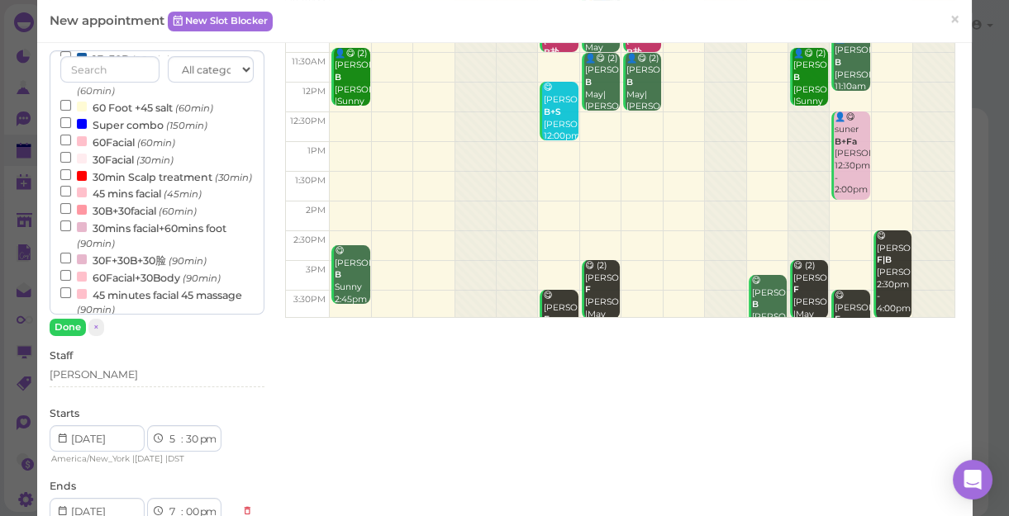
scroll to position [306, 0]
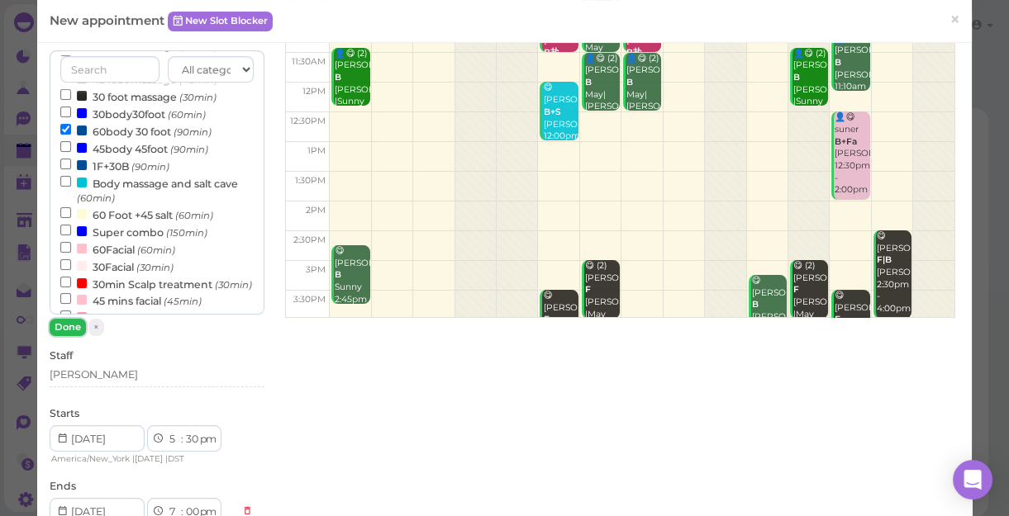
click at [66, 323] on button "Done" at bounding box center [68, 327] width 36 height 17
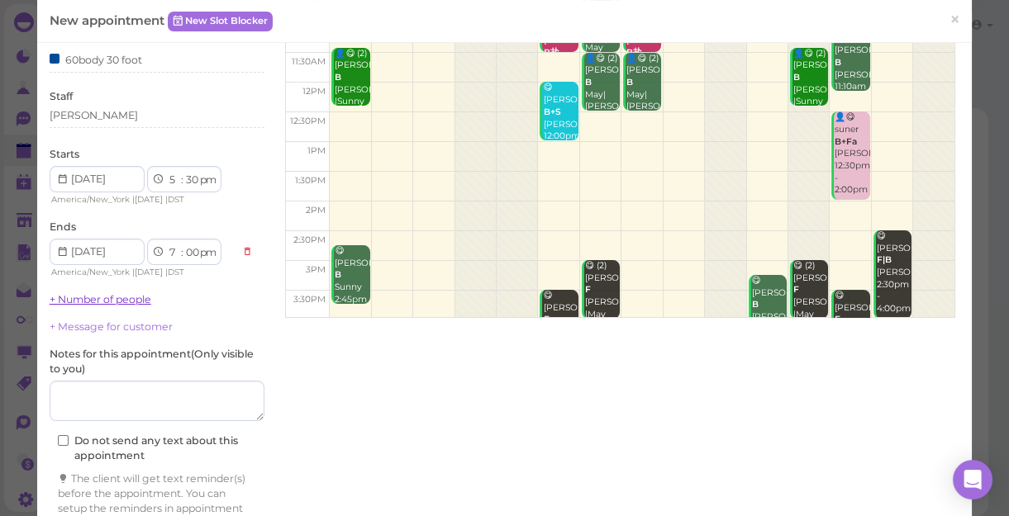
click at [102, 293] on link "+ Number of people" at bounding box center [101, 299] width 102 height 12
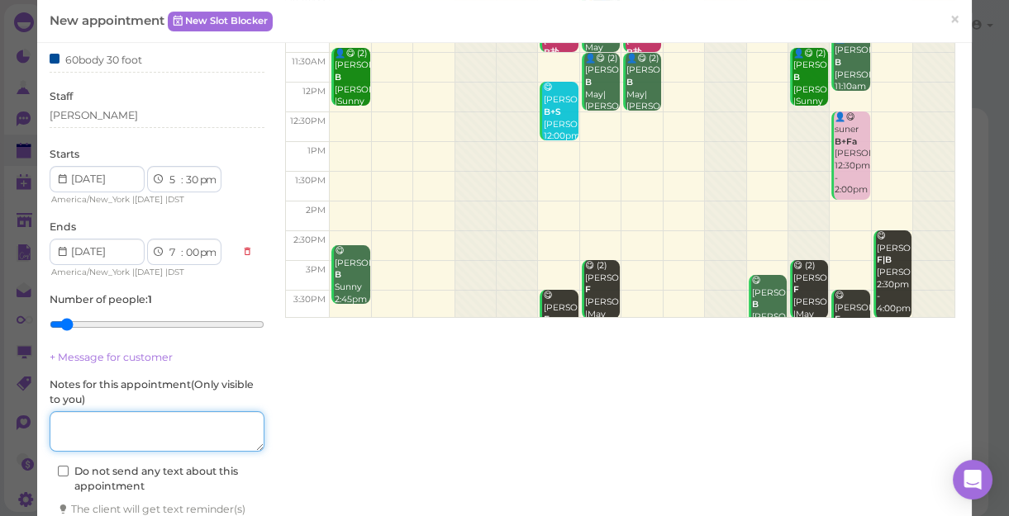
click at [107, 430] on textarea at bounding box center [157, 431] width 215 height 41
type textarea "deep"
click at [193, 178] on select "00 05 10 15 20 25 30 35 40 45 50 55" at bounding box center [191, 180] width 17 height 17
select select "35"
click at [183, 172] on select "00 05 10 15 20 25 30 35 40 45 50 55" at bounding box center [191, 180] width 17 height 17
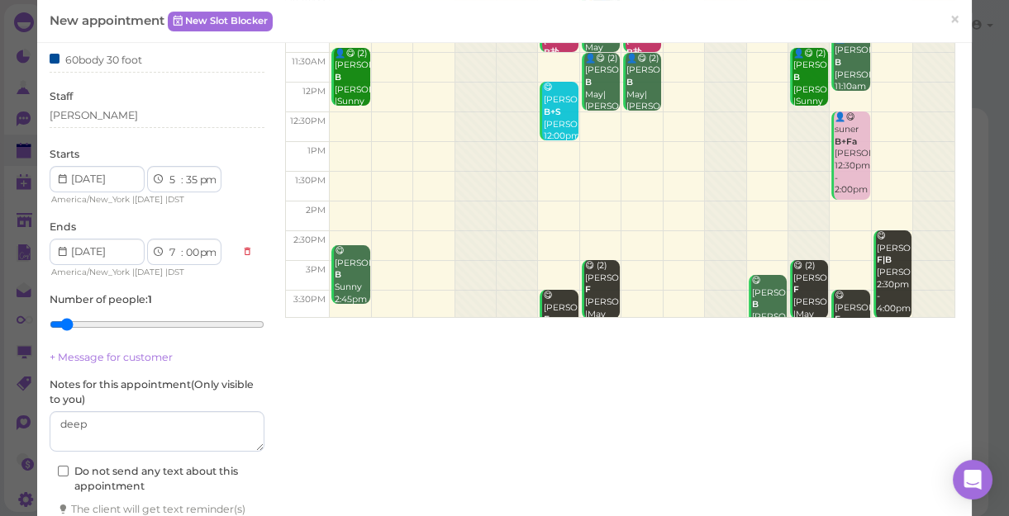
select select "05"
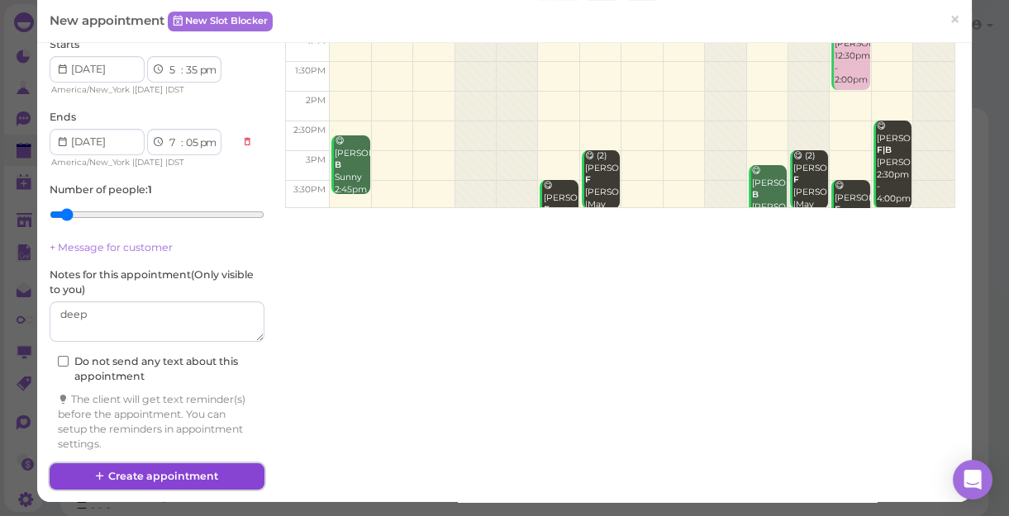
click at [197, 477] on button "Create appointment" at bounding box center [157, 476] width 215 height 26
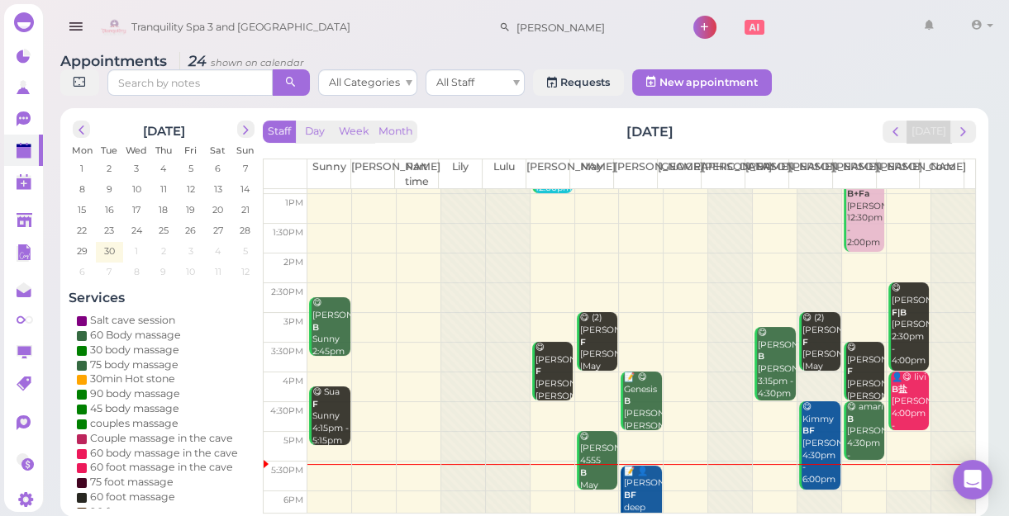
scroll to position [150, 0]
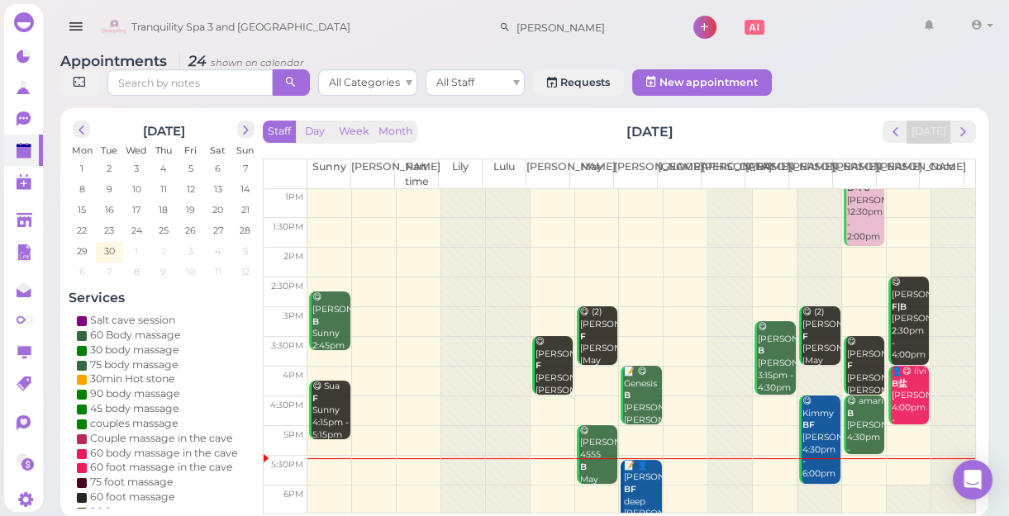
click at [165, 248] on span "2" at bounding box center [163, 251] width 8 height 15
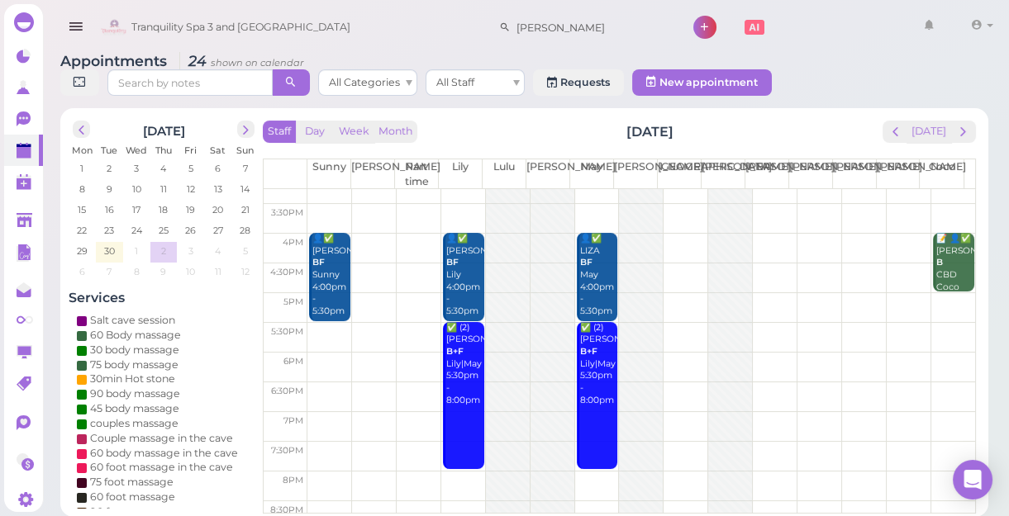
scroll to position [298, 0]
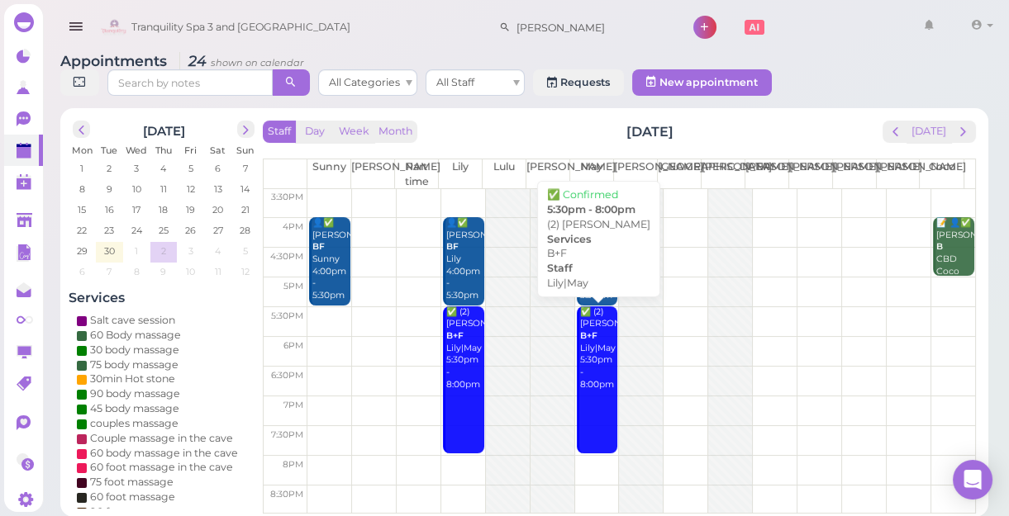
click at [592, 382] on div "✅ (2) [PERSON_NAME]+F [PERSON_NAME]|May 5:30pm - 8:00pm" at bounding box center [598, 348] width 39 height 85
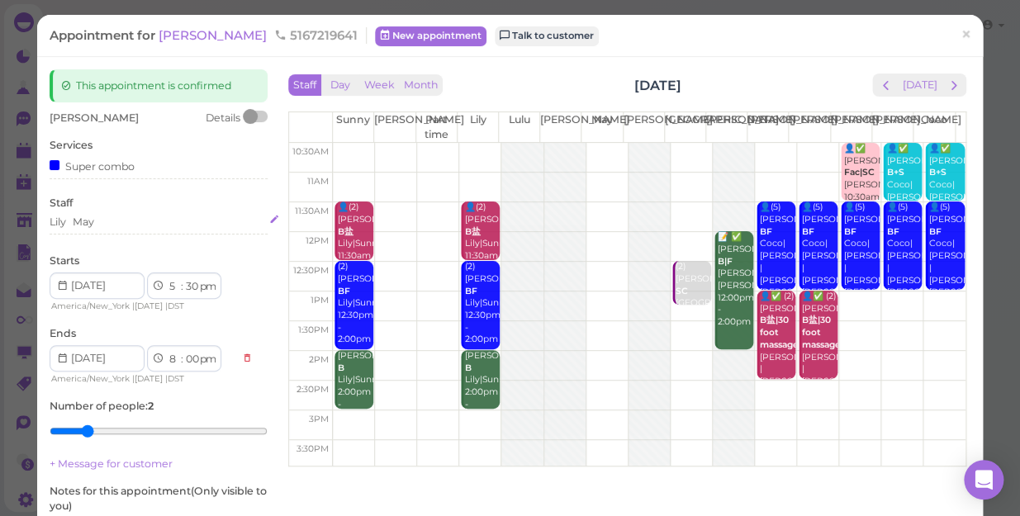
click at [124, 223] on div "[PERSON_NAME]" at bounding box center [159, 222] width 218 height 15
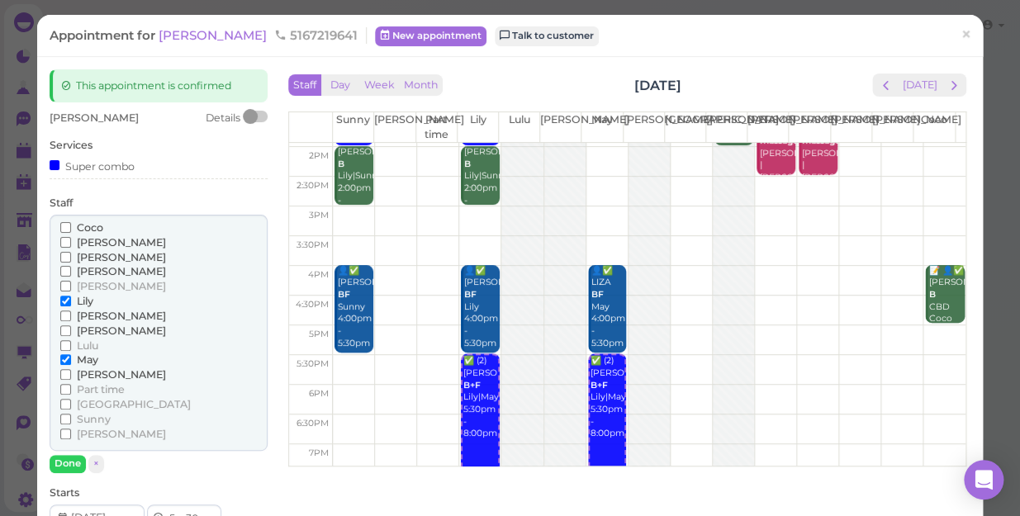
scroll to position [225, 0]
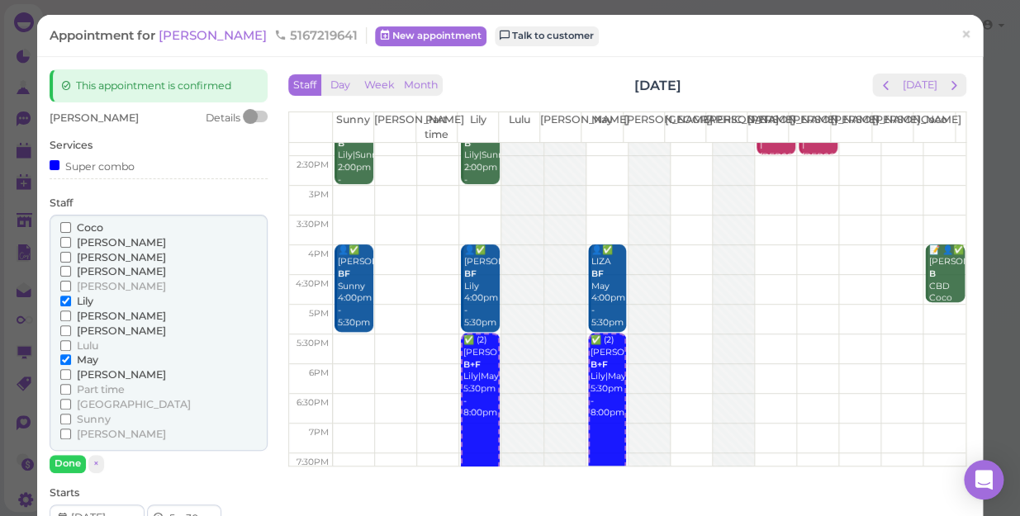
click at [90, 327] on span "[PERSON_NAME]" at bounding box center [121, 331] width 89 height 12
click at [71, 327] on input "[PERSON_NAME]" at bounding box center [65, 330] width 11 height 11
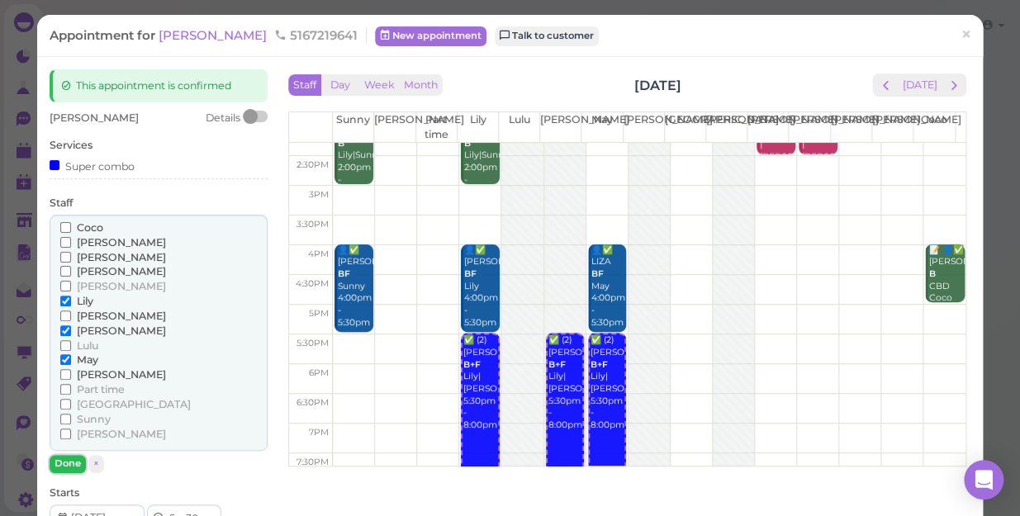
click at [71, 464] on button "Done" at bounding box center [68, 463] width 36 height 17
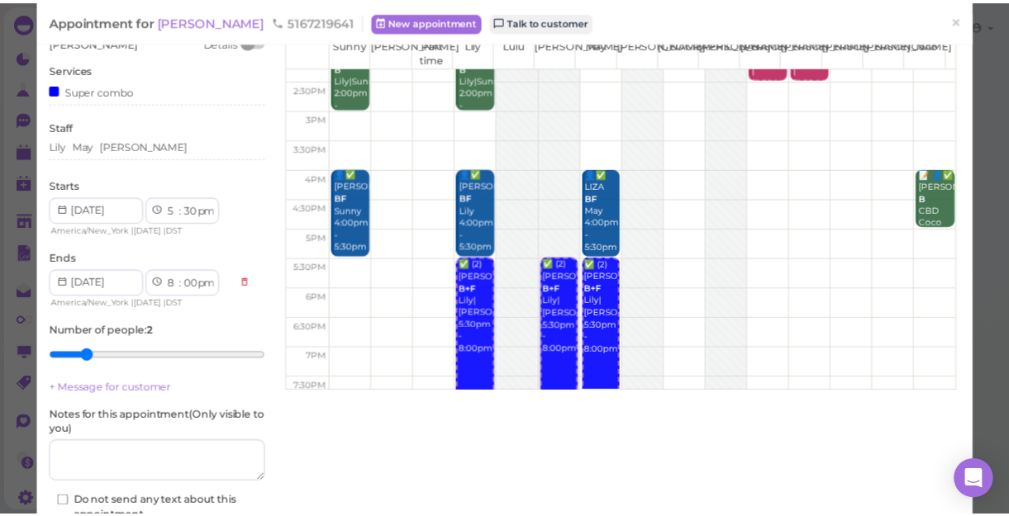
scroll to position [150, 0]
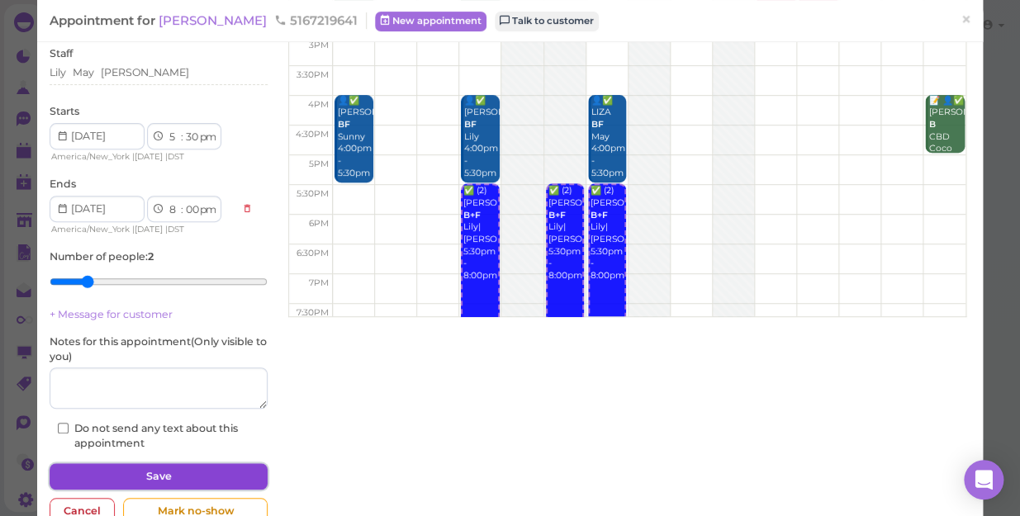
click at [190, 470] on button "Save" at bounding box center [159, 476] width 218 height 26
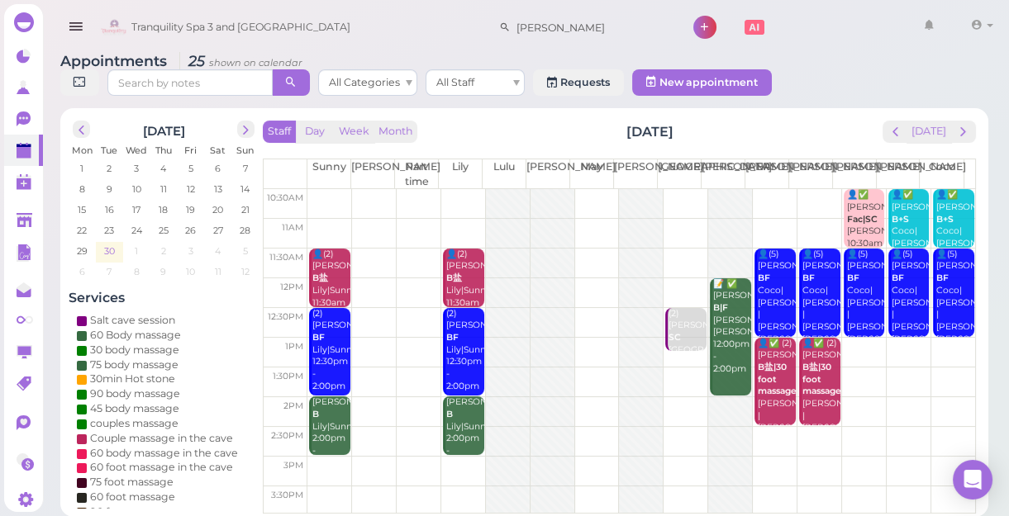
click at [112, 248] on span "30" at bounding box center [109, 251] width 14 height 15
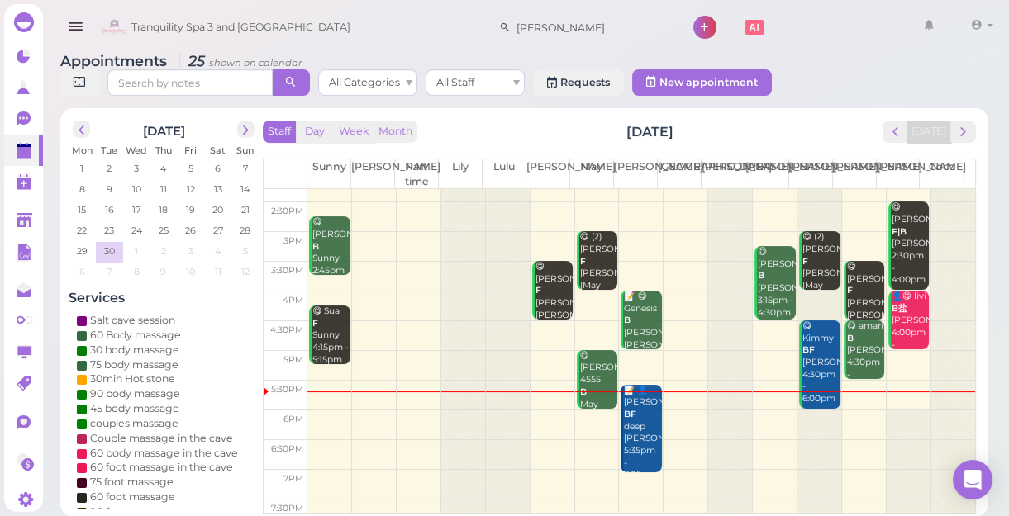
scroll to position [298, 0]
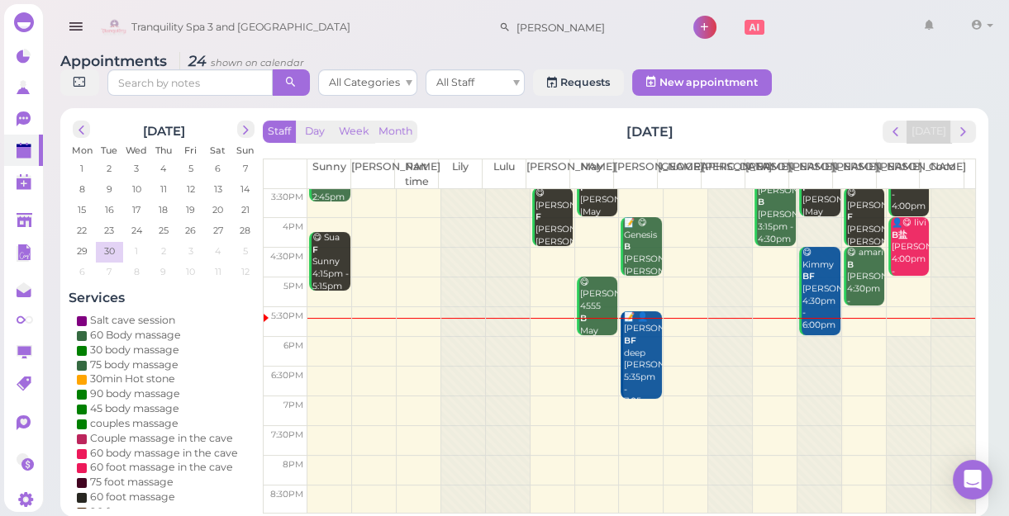
click at [317, 367] on td at bounding box center [641, 382] width 668 height 30
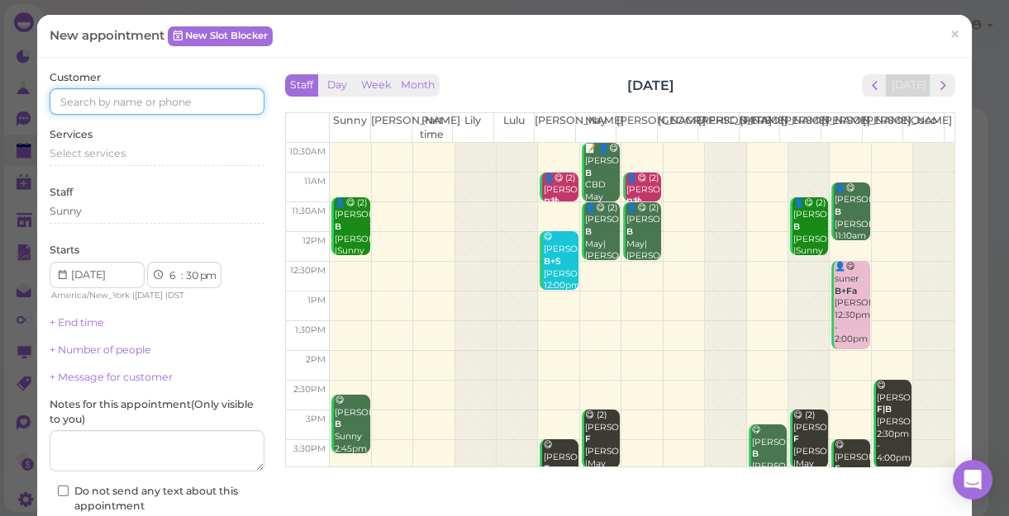
click at [164, 100] on input at bounding box center [157, 101] width 215 height 26
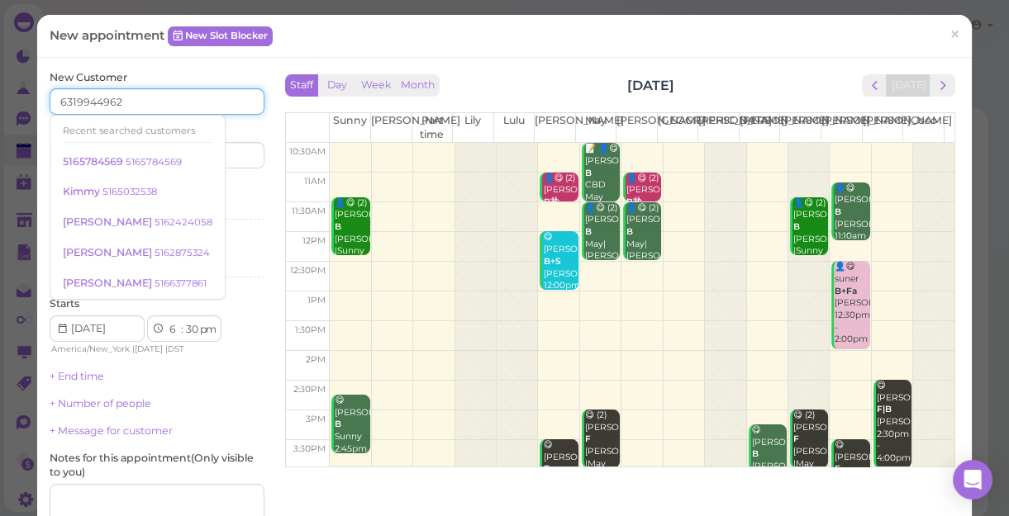
type input "6319944962"
click at [243, 160] on input at bounding box center [212, 155] width 103 height 26
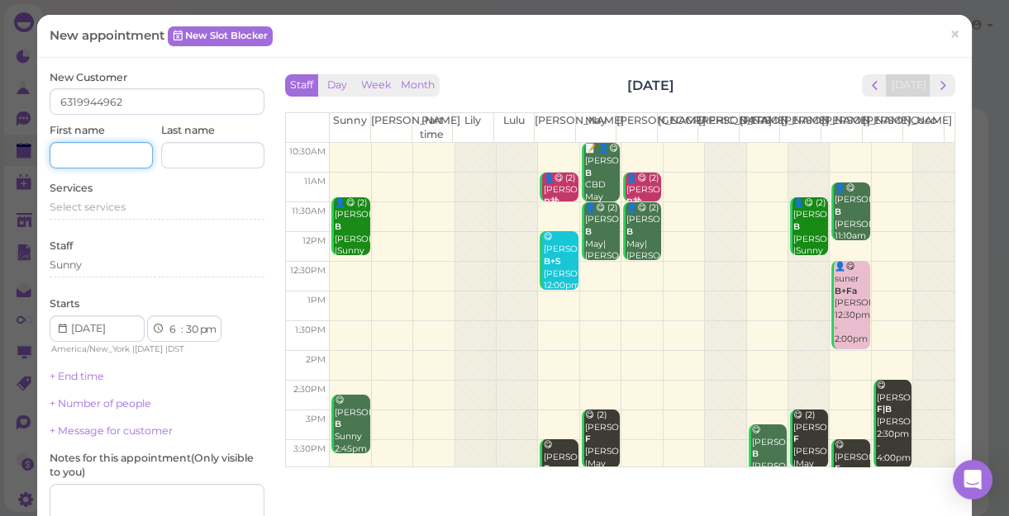
click at [93, 154] on input at bounding box center [101, 155] width 103 height 26
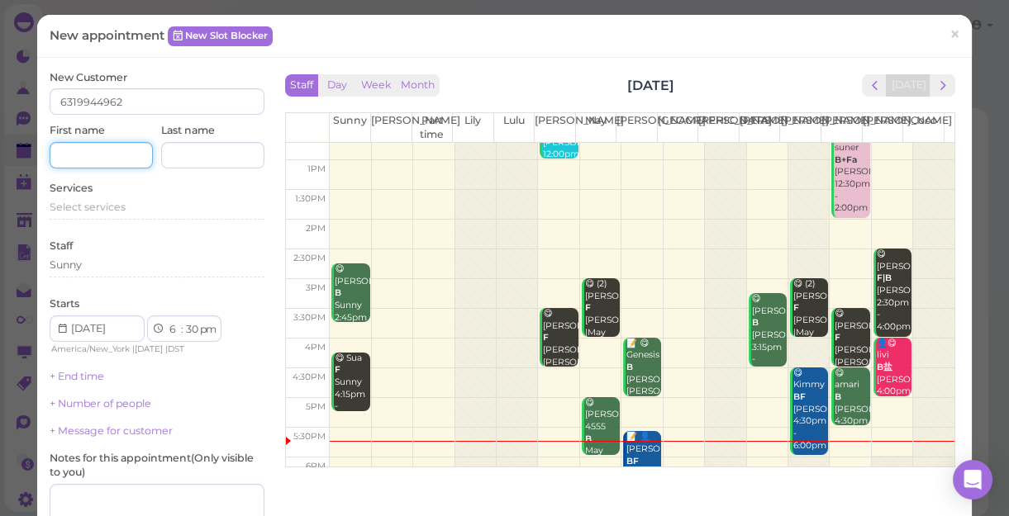
scroll to position [150, 0]
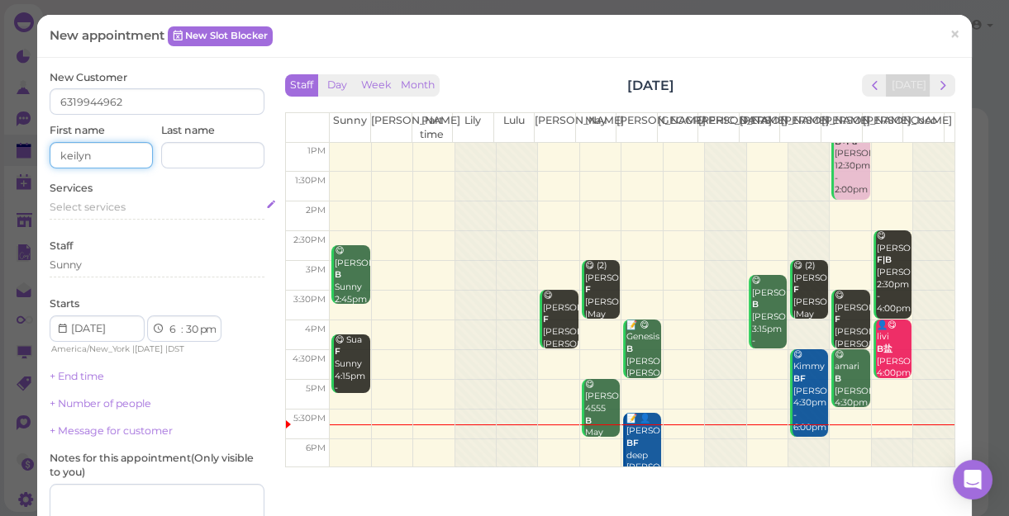
type input "keilyn"
click at [87, 204] on span "Select services" at bounding box center [88, 207] width 76 height 12
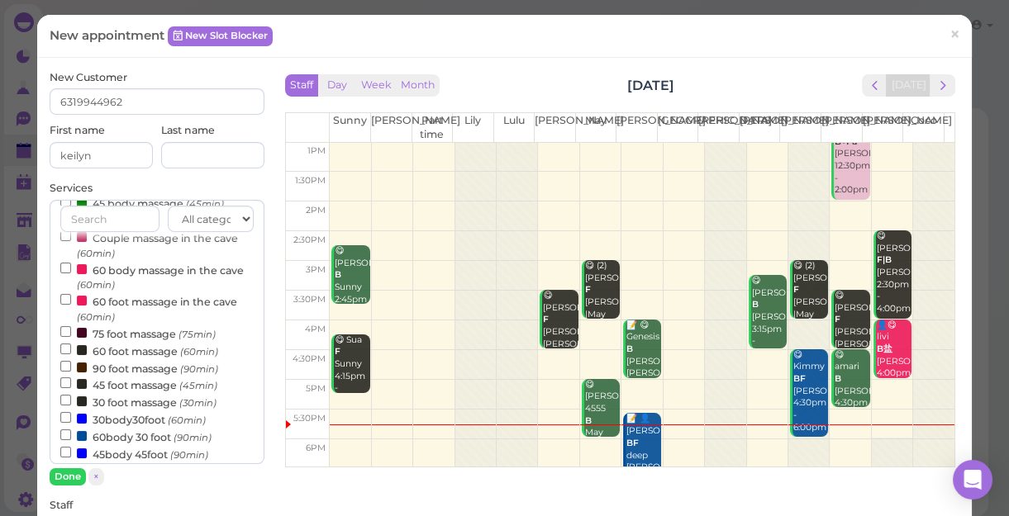
click at [143, 423] on label "30body30foot (60min)" at bounding box center [132, 419] width 145 height 17
click at [71, 423] on input "30body30foot (60min)" at bounding box center [65, 417] width 11 height 11
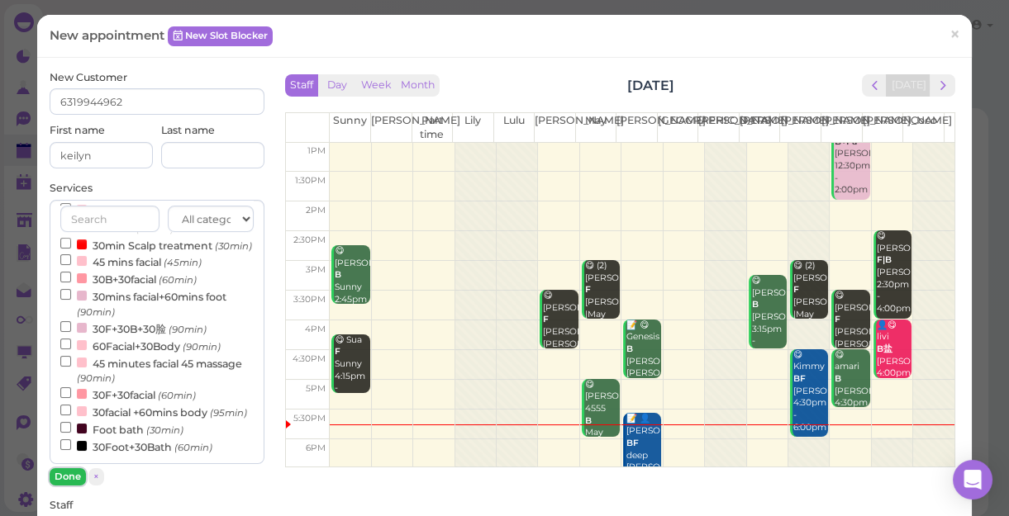
click at [66, 477] on button "Done" at bounding box center [68, 476] width 36 height 17
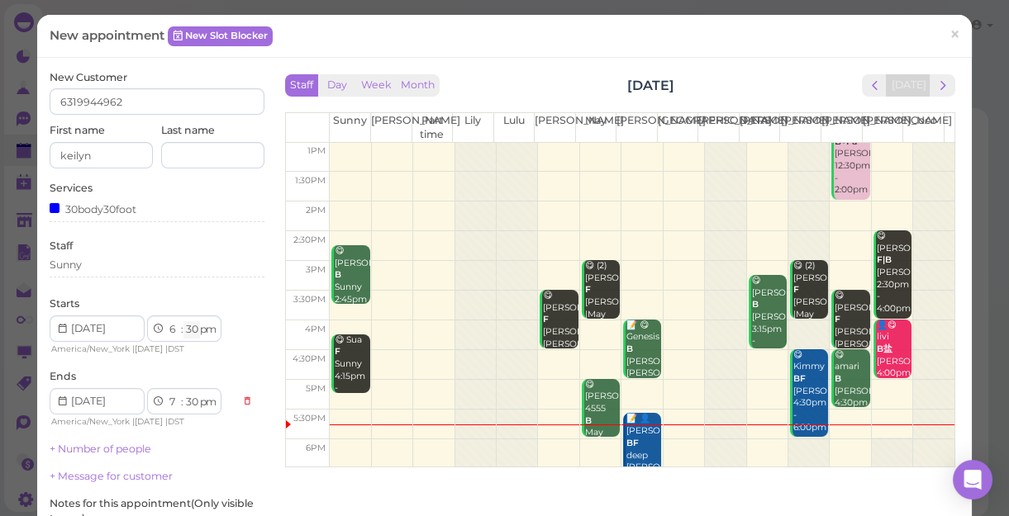
click at [191, 322] on select "00 05 10 15 20 25 30 35 40 45 50 55" at bounding box center [191, 329] width 17 height 17
select select "45"
click at [183, 321] on select "00 05 10 15 20 25 30 35 40 45 50 55" at bounding box center [191, 329] width 17 height 17
select select "45"
click at [120, 453] on link "+ Number of people" at bounding box center [101, 449] width 102 height 12
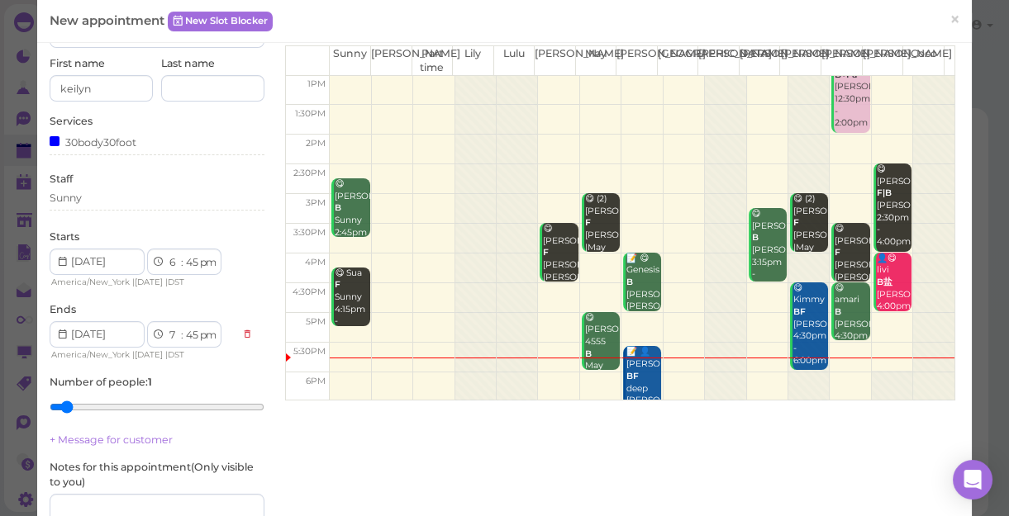
scroll to position [150, 0]
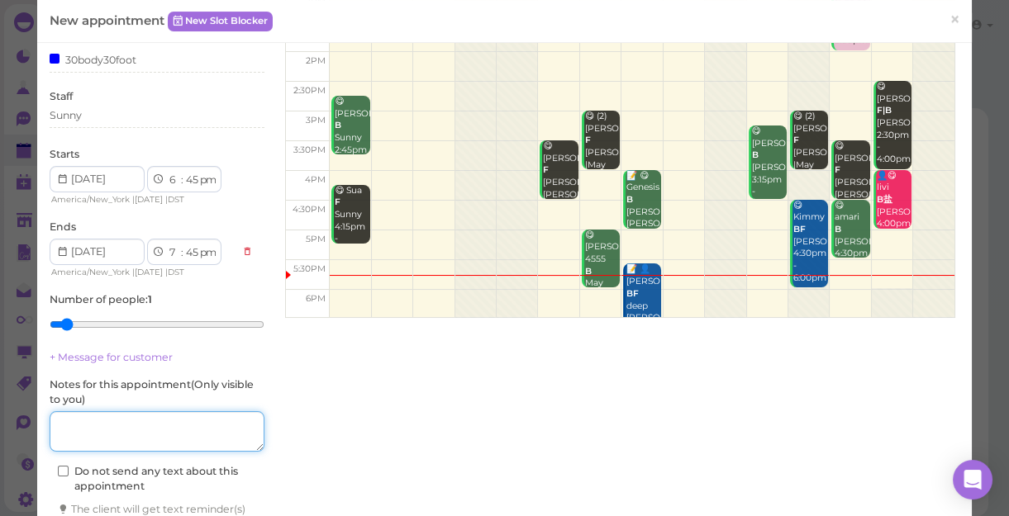
click at [180, 425] on textarea at bounding box center [157, 431] width 215 height 41
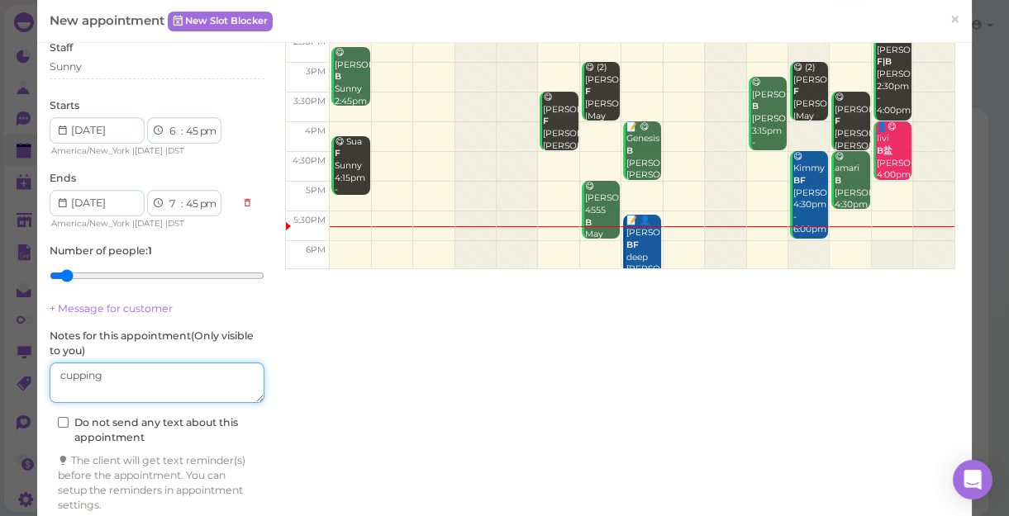
scroll to position [259, 0]
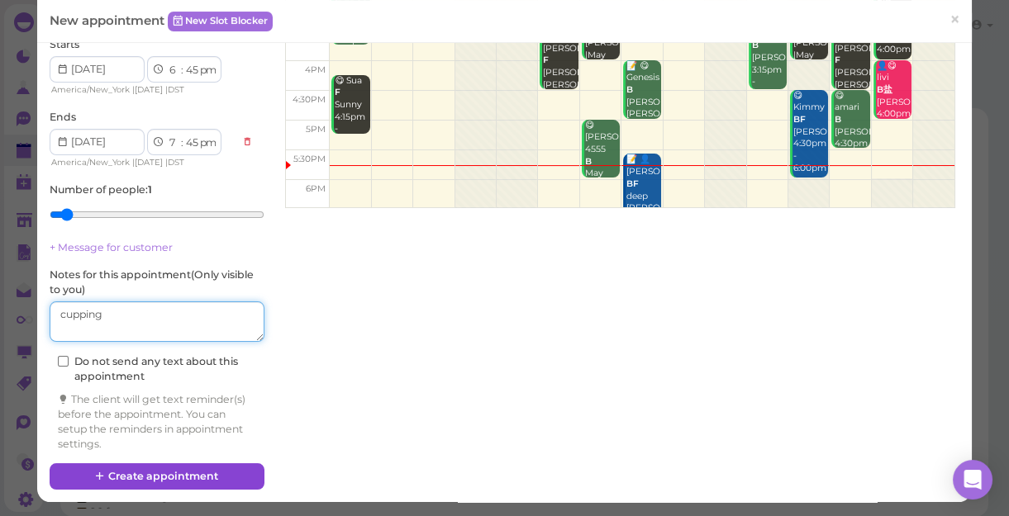
type textarea "cupping"
click at [192, 475] on button "Create appointment" at bounding box center [157, 476] width 215 height 26
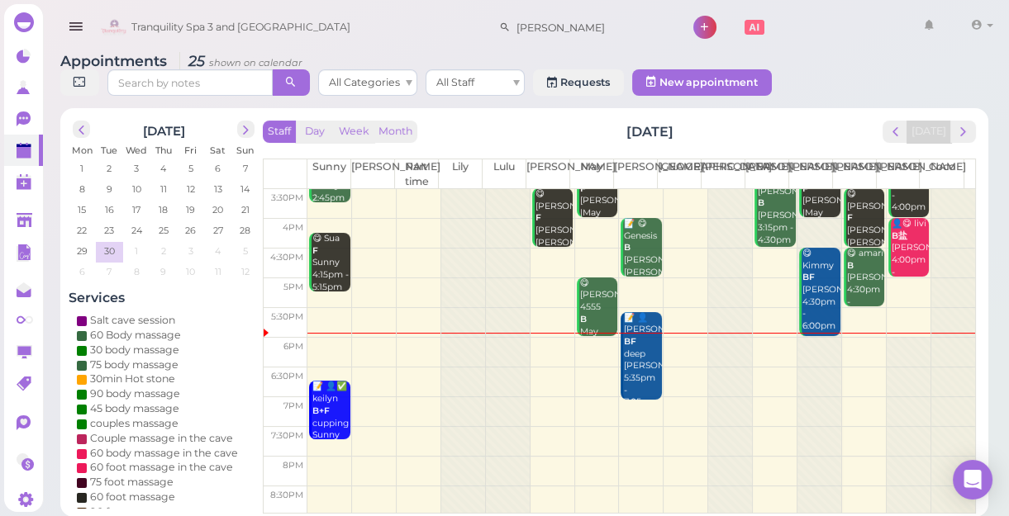
scroll to position [298, 0]
click at [627, 378] on div "📝 👤kati BF deep [PERSON_NAME] 5:35pm - 7:05pm" at bounding box center [642, 359] width 39 height 97
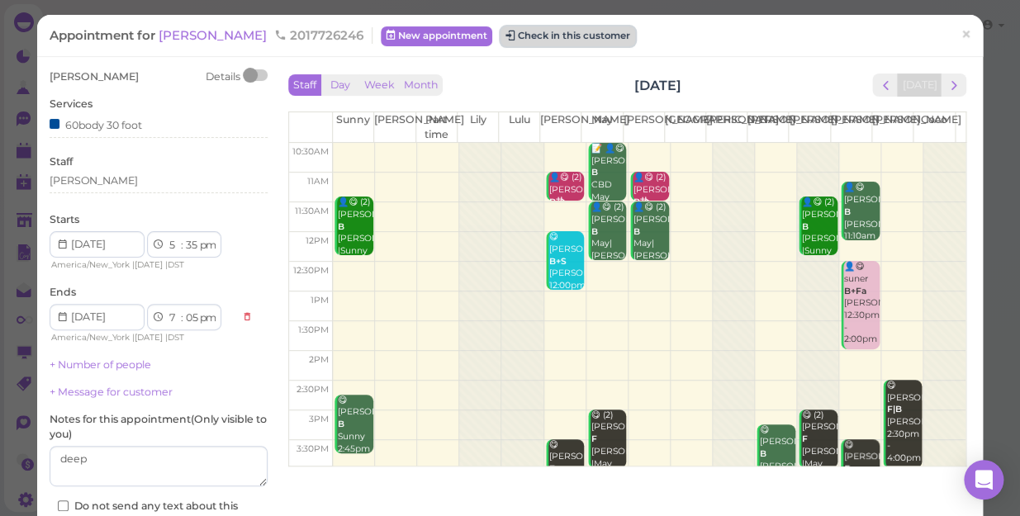
click at [501, 26] on button "Check in this customer" at bounding box center [568, 36] width 135 height 20
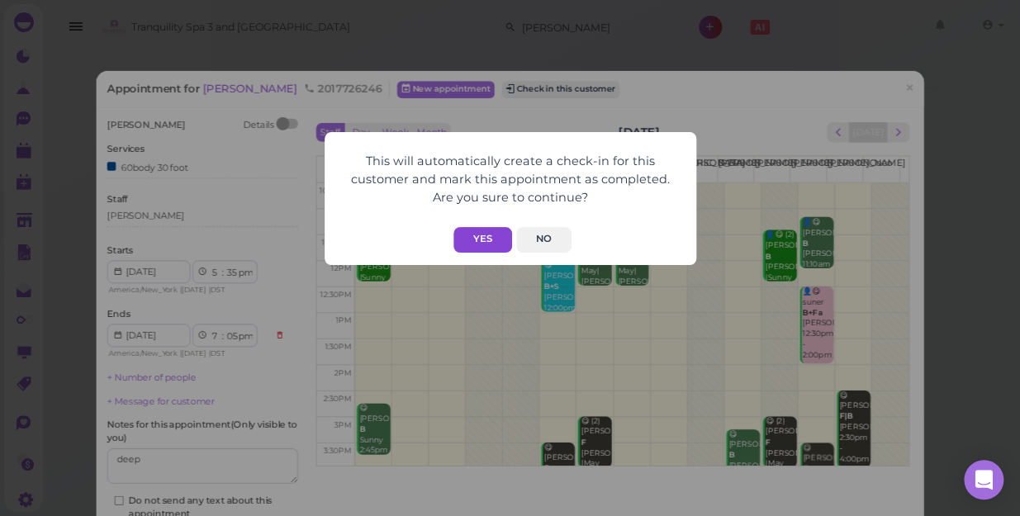
click at [482, 240] on button "Yes" at bounding box center [483, 240] width 59 height 26
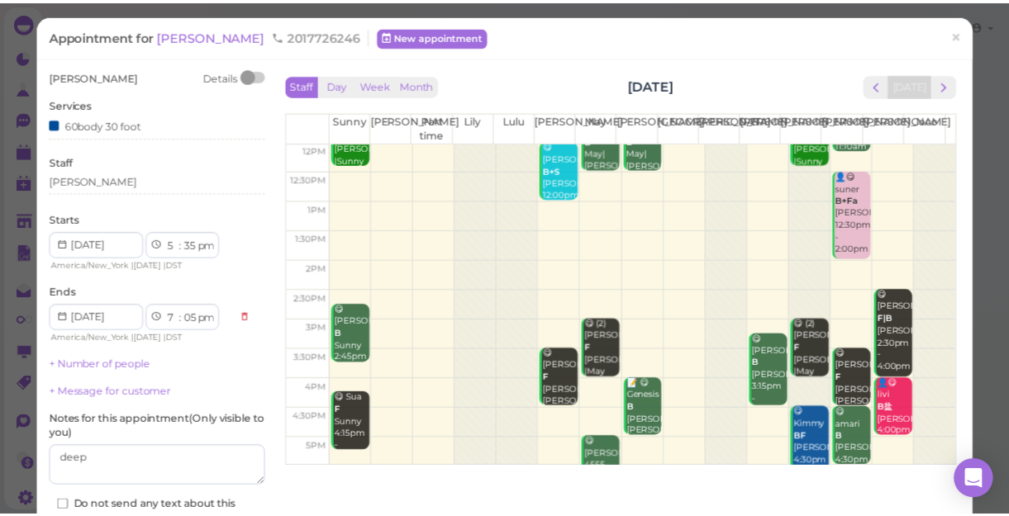
scroll to position [298, 0]
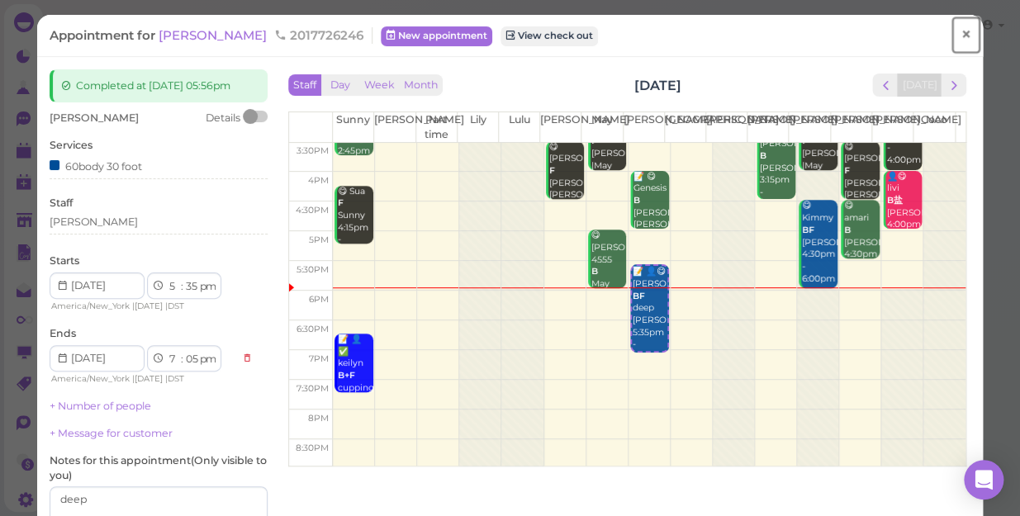
click at [961, 35] on span "×" at bounding box center [966, 34] width 11 height 23
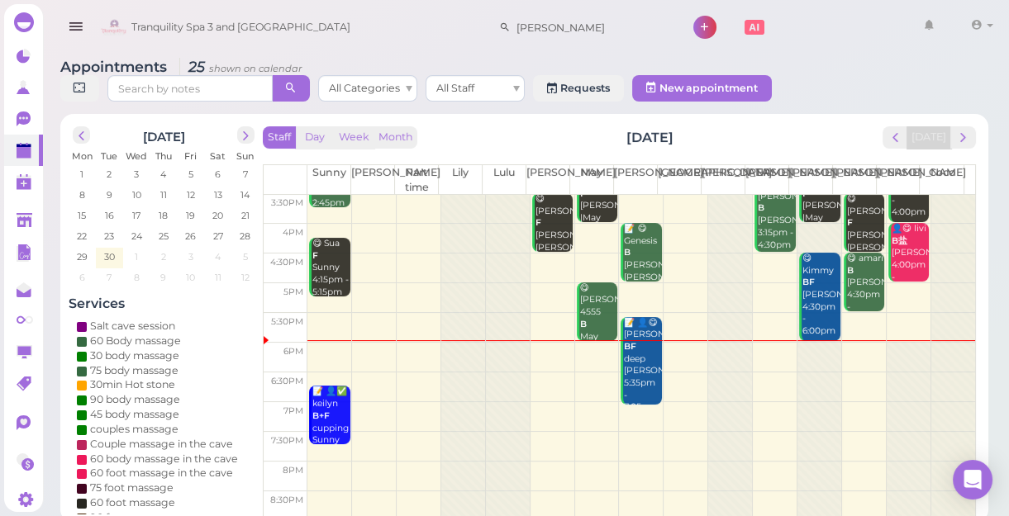
scroll to position [6, 0]
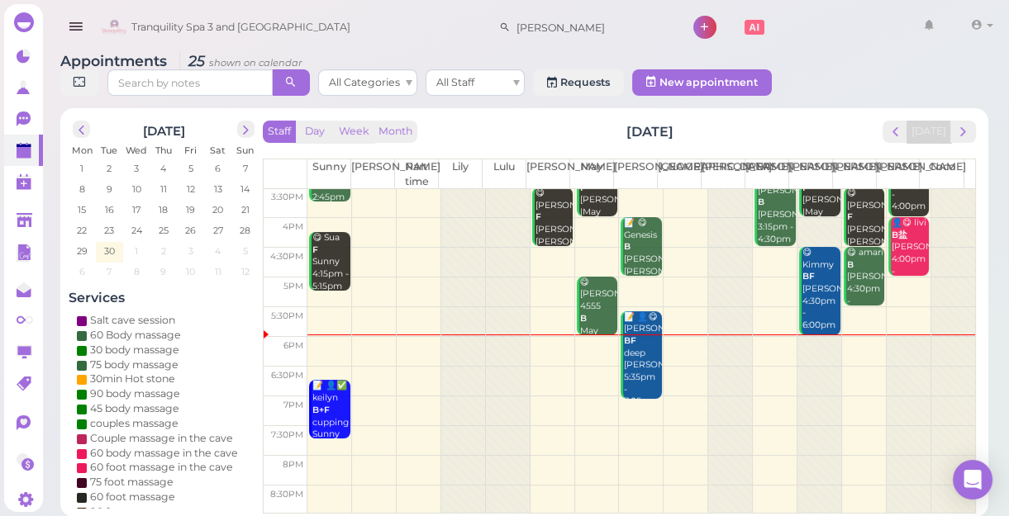
click at [544, 427] on td at bounding box center [641, 441] width 668 height 30
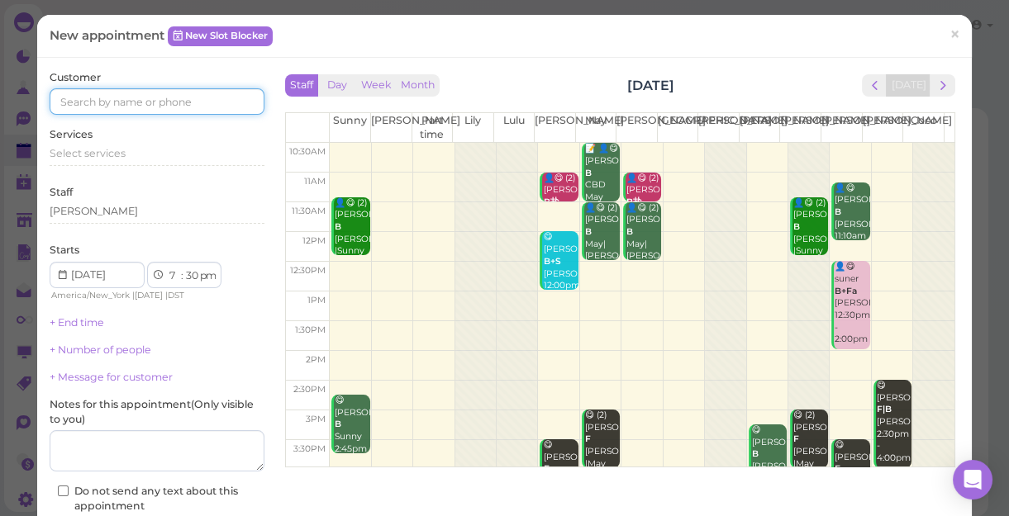
click at [135, 99] on input at bounding box center [157, 101] width 215 height 26
type input "5167491794"
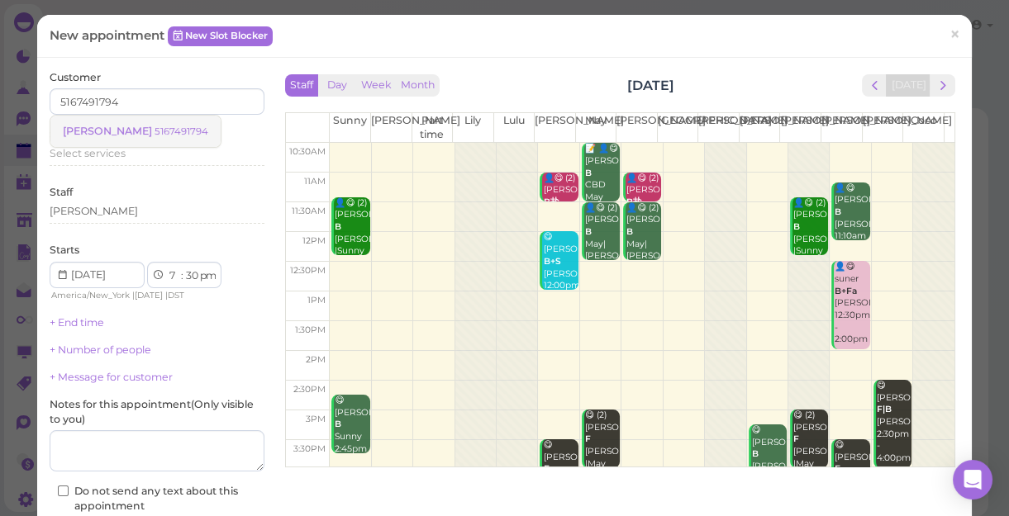
click at [154, 131] on small "5167491794" at bounding box center [181, 132] width 54 height 12
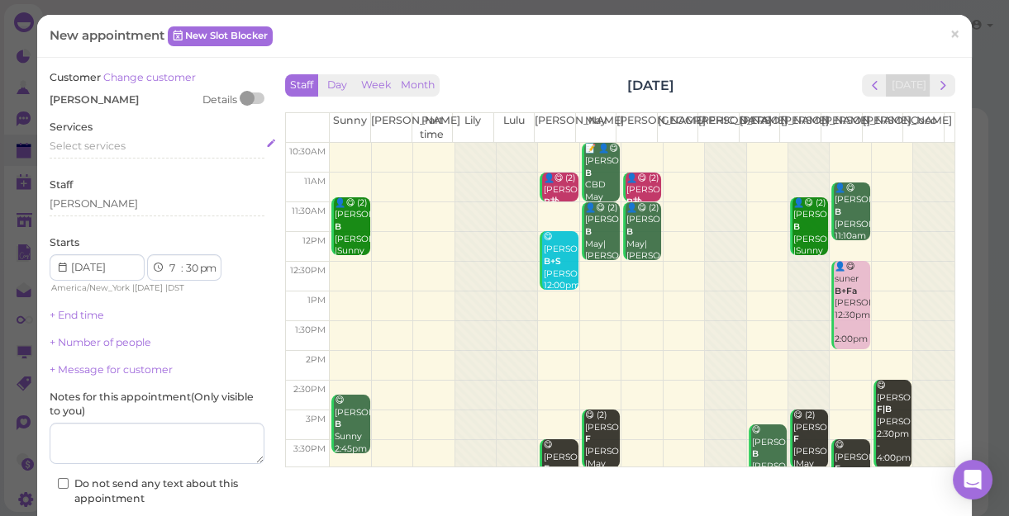
click at [112, 139] on div "Select services" at bounding box center [157, 146] width 215 height 15
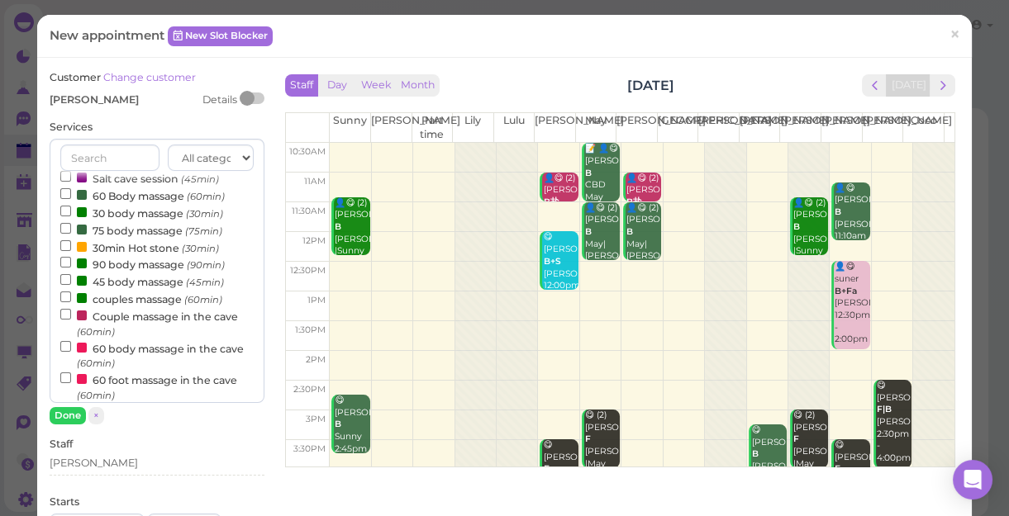
scroll to position [0, 0]
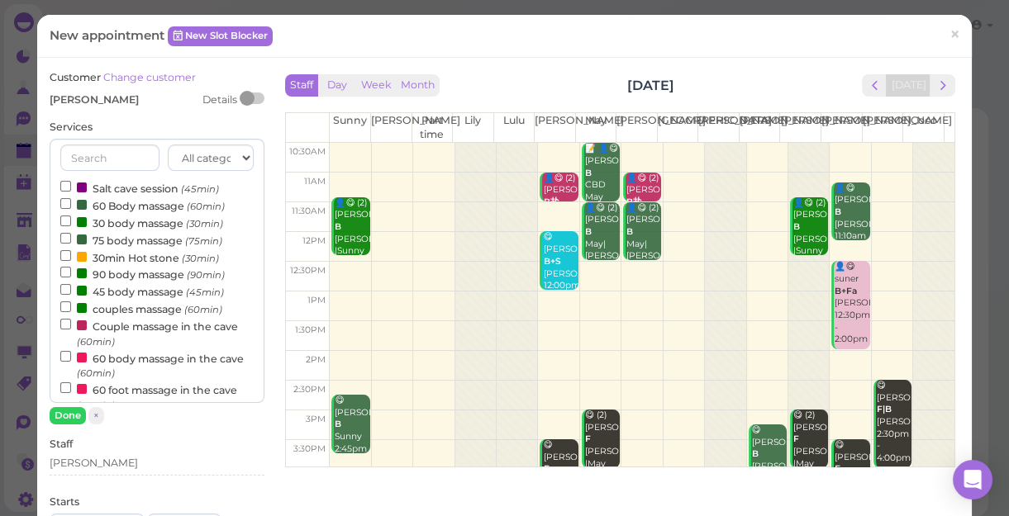
click at [131, 311] on label "couples massage (60min)" at bounding box center [141, 308] width 162 height 17
click at [71, 311] on input "couples massage (60min)" at bounding box center [65, 307] width 11 height 11
click at [59, 415] on button "Done" at bounding box center [68, 415] width 36 height 17
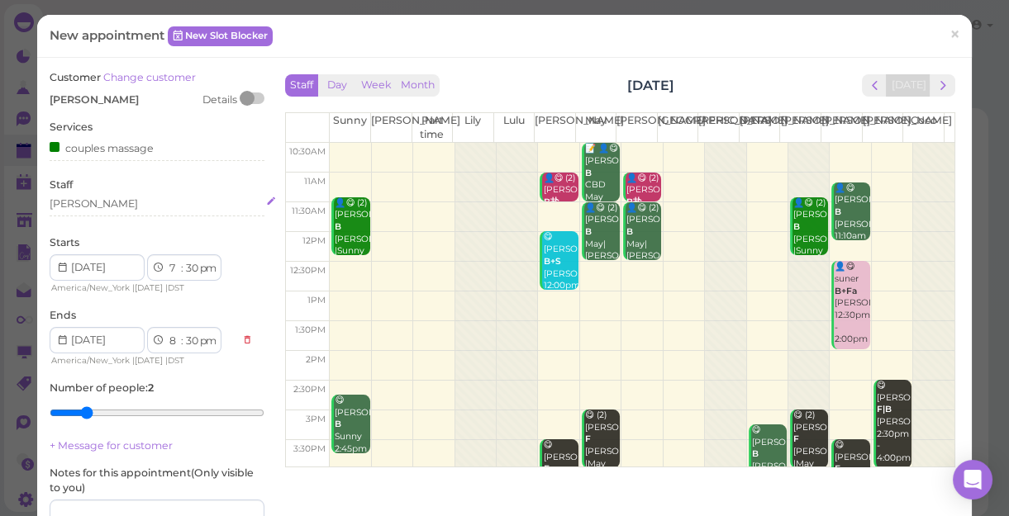
click at [89, 207] on div "[PERSON_NAME]" at bounding box center [157, 204] width 215 height 15
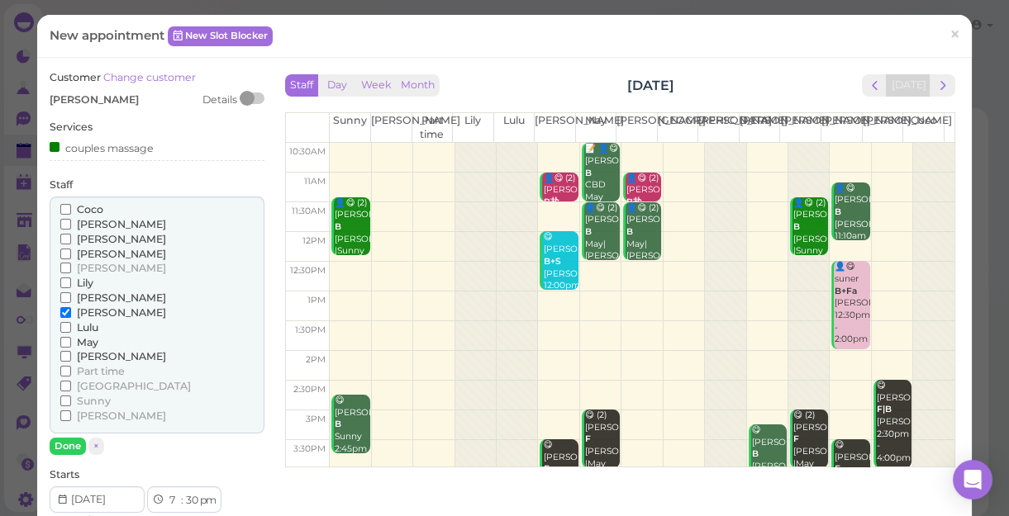
click at [83, 340] on span "May" at bounding box center [87, 342] width 21 height 12
click at [71, 340] on input "May" at bounding box center [65, 342] width 11 height 11
click at [59, 442] on button "Done" at bounding box center [68, 446] width 36 height 17
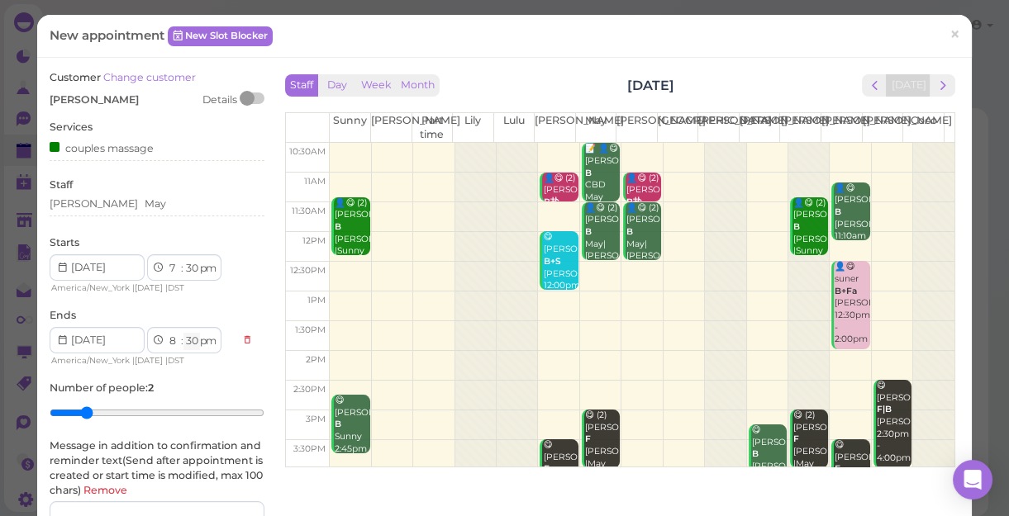
click at [192, 341] on select "00 05 10 15 20 25 30 35 40 45 50 55" at bounding box center [191, 341] width 17 height 17
select select "15"
click at [183, 333] on select "00 05 10 15 20 25 30 35 40 45 50 55" at bounding box center [191, 341] width 17 height 17
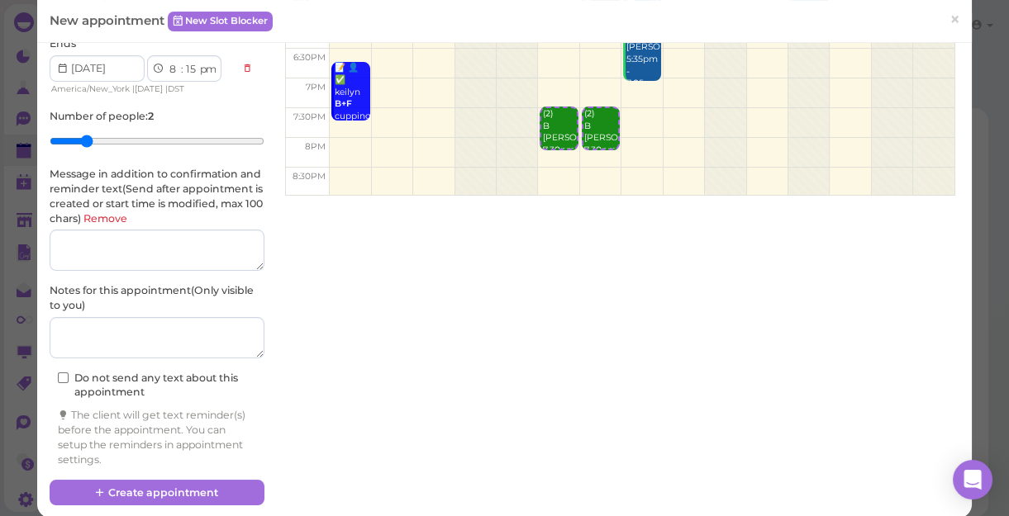
scroll to position [287, 0]
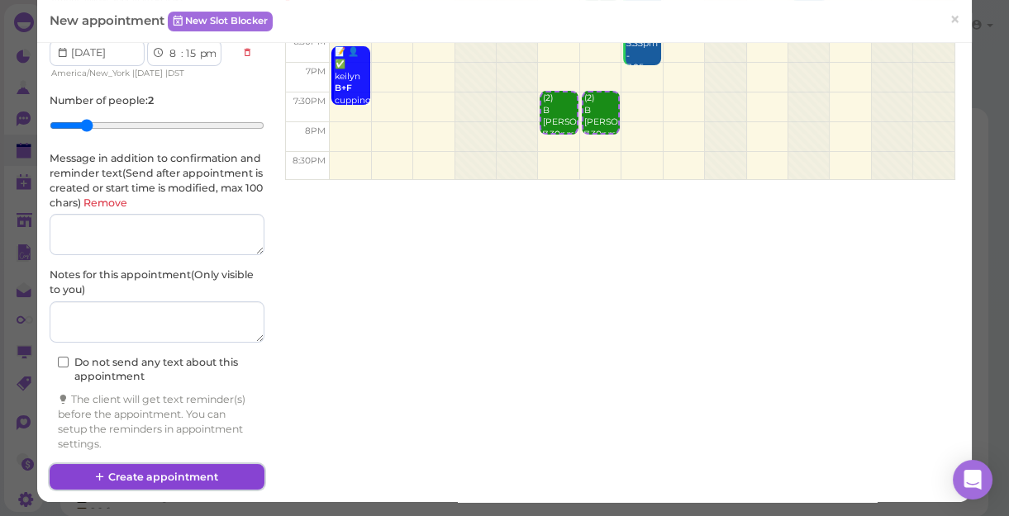
click at [165, 476] on button "Create appointment" at bounding box center [157, 477] width 215 height 26
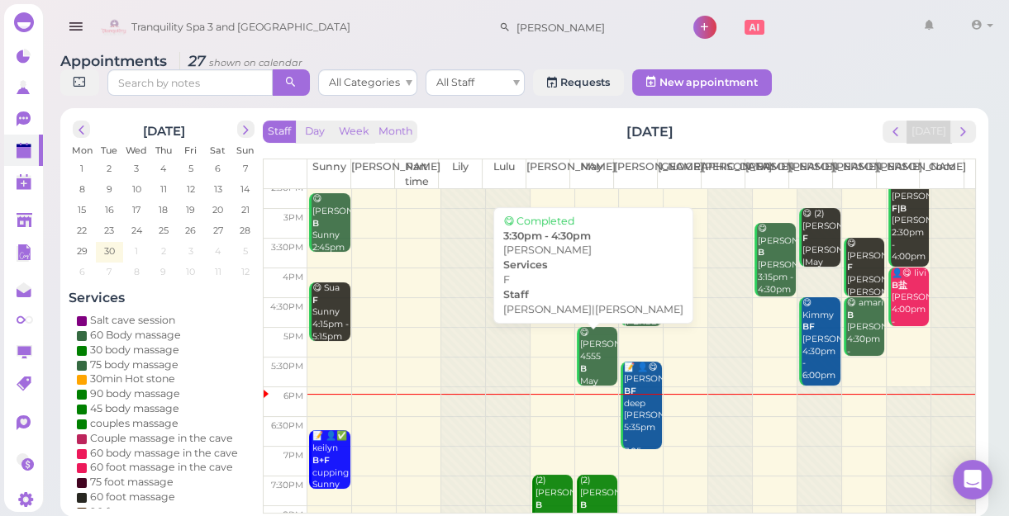
scroll to position [298, 0]
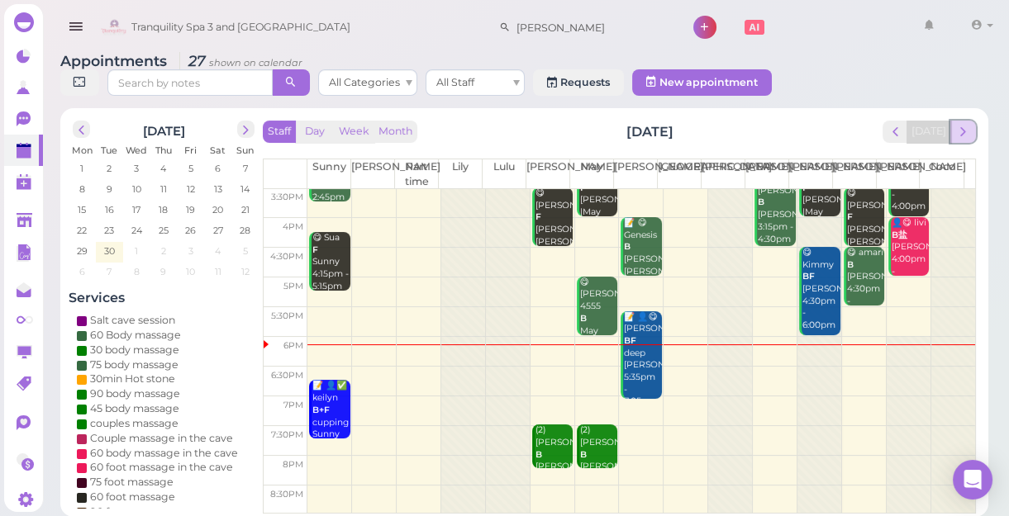
click at [962, 127] on span "next" at bounding box center [963, 132] width 16 height 16
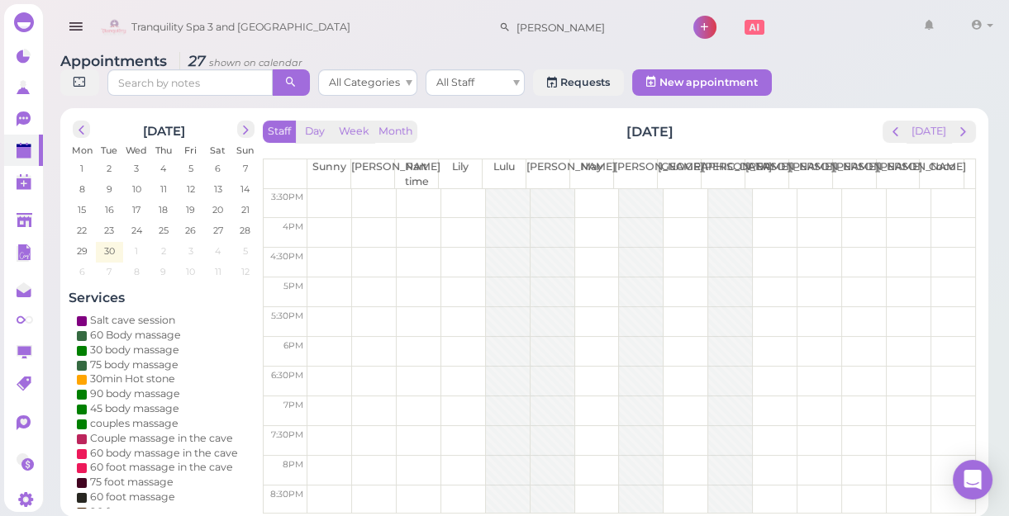
scroll to position [0, 0]
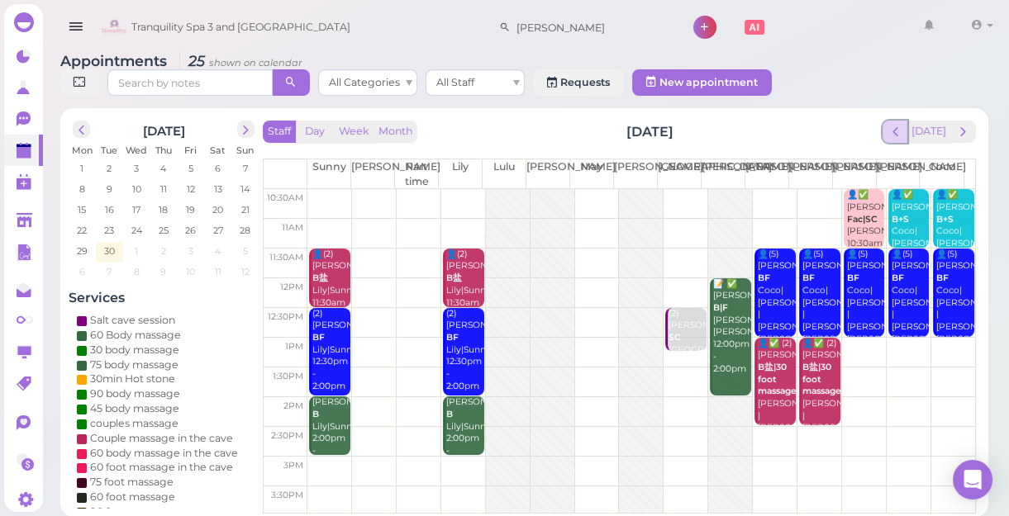
click at [904, 123] on button "prev" at bounding box center [895, 132] width 26 height 22
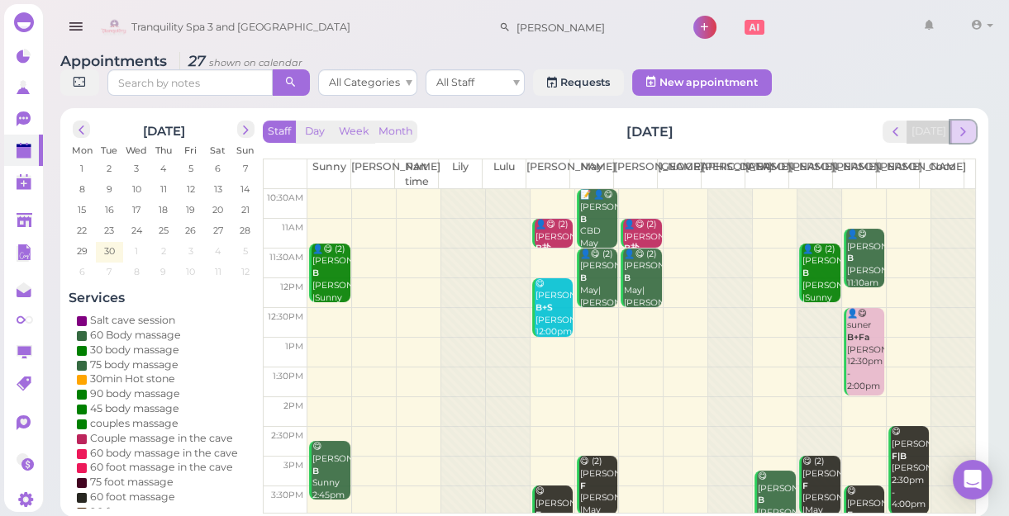
click at [958, 126] on span "next" at bounding box center [963, 132] width 16 height 16
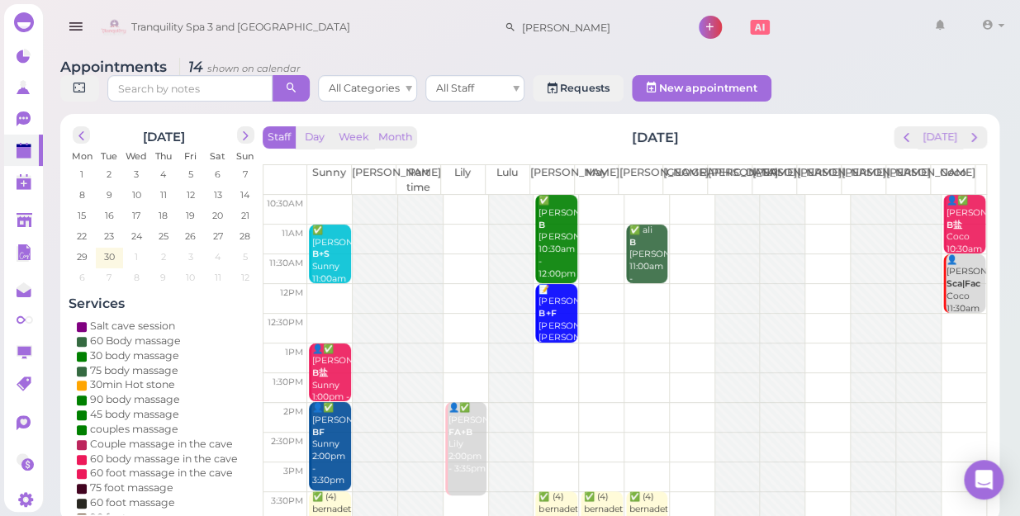
click at [848, 158] on div "Appointments 14 shown on calendar All Categories All Staff Requests New appoint…" at bounding box center [530, 284] width 981 height 477
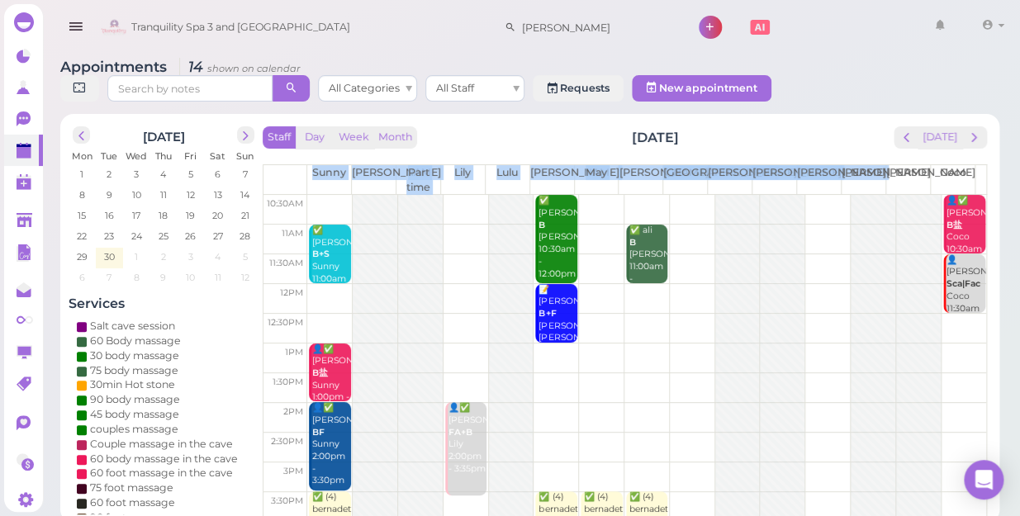
click at [814, 225] on td at bounding box center [646, 240] width 679 height 30
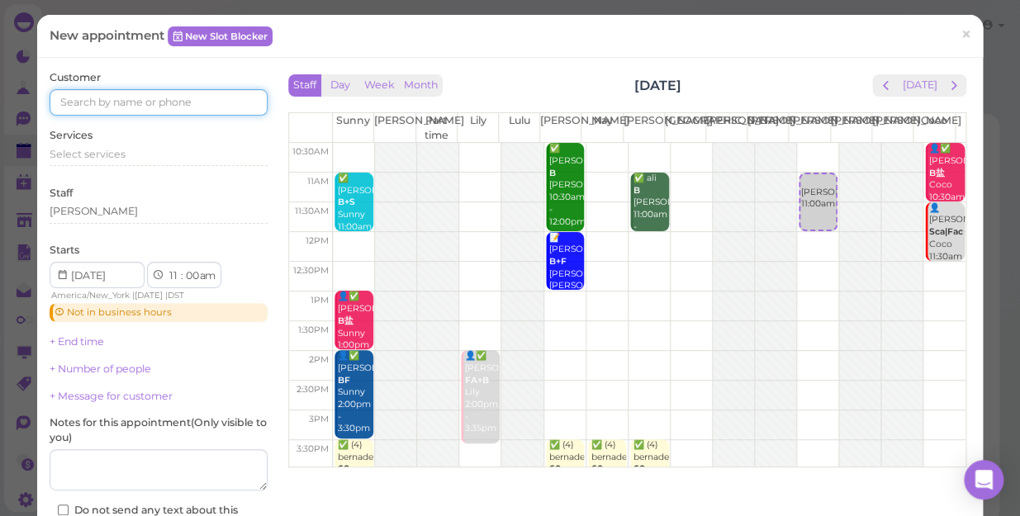
click at [178, 98] on input at bounding box center [159, 102] width 218 height 26
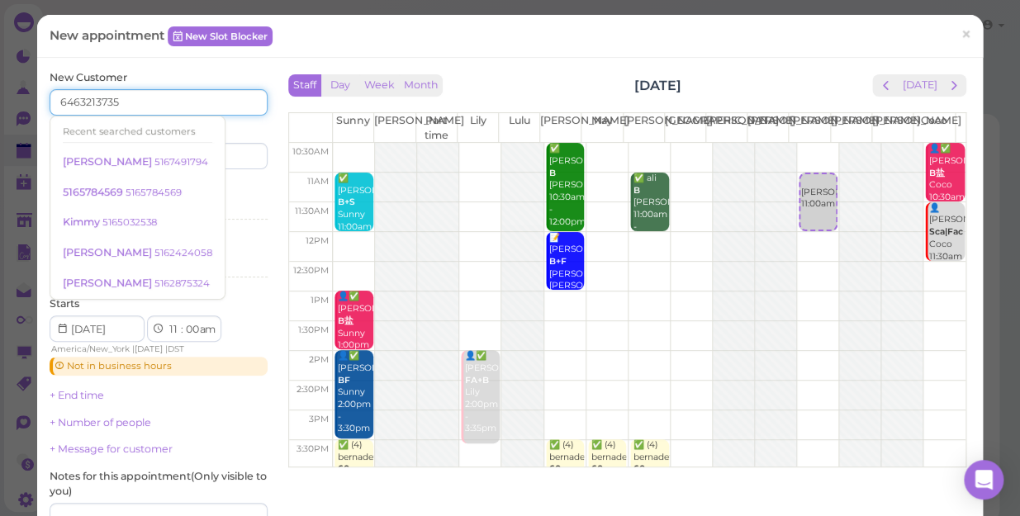
type input "6463213735"
click at [249, 158] on input at bounding box center [215, 156] width 105 height 26
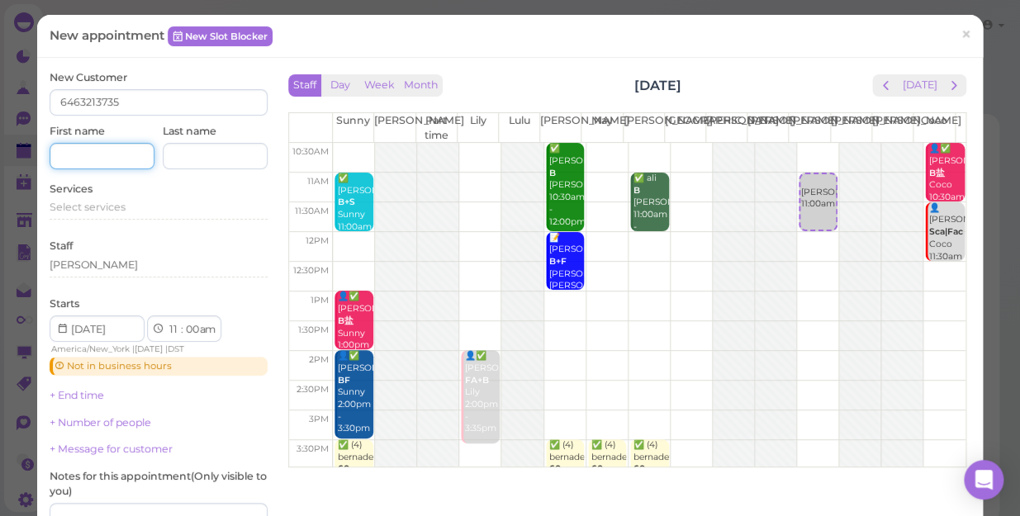
click at [115, 156] on input at bounding box center [102, 156] width 105 height 26
type input "gien"
drag, startPoint x: 101, startPoint y: 202, endPoint x: 105, endPoint y: 213, distance: 11.5
click at [105, 213] on div "Select services" at bounding box center [159, 207] width 218 height 15
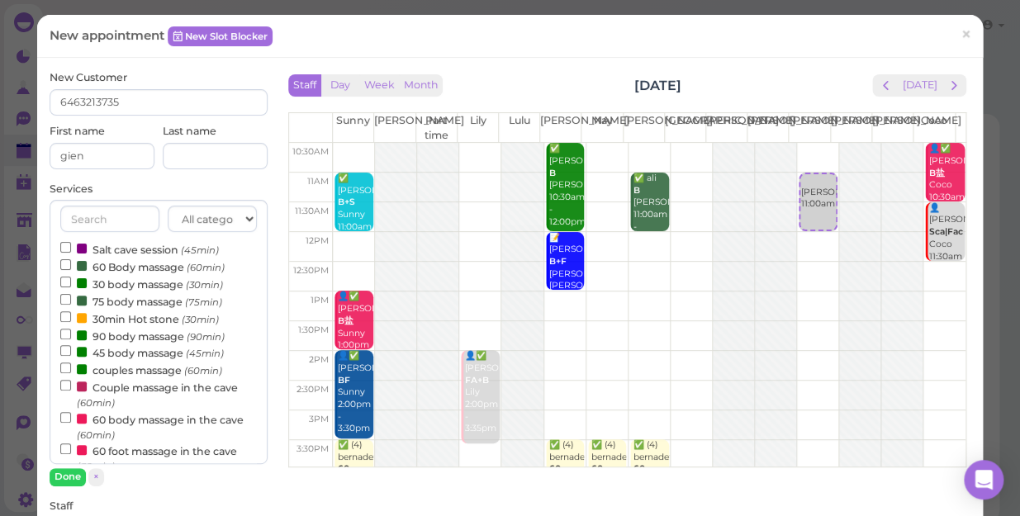
click at [126, 369] on label "couples massage (60min)" at bounding box center [141, 369] width 162 height 17
click at [71, 369] on input "couples massage (60min)" at bounding box center [65, 368] width 11 height 11
click at [126, 375] on label "couples massage (60min)" at bounding box center [141, 369] width 162 height 17
click at [71, 373] on input "couples massage (60min)" at bounding box center [65, 368] width 11 height 11
click at [124, 369] on label "couples massage (60min)" at bounding box center [141, 369] width 162 height 17
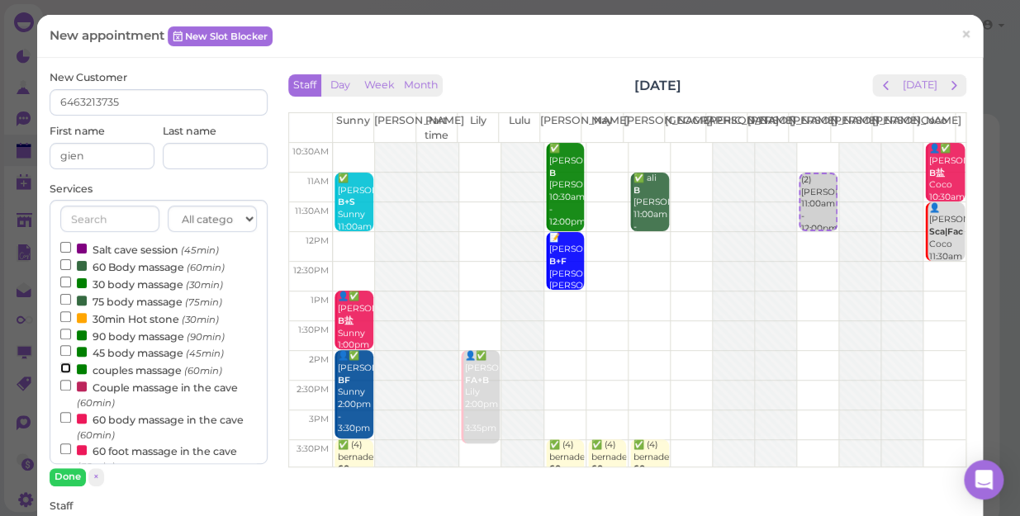
click at [71, 369] on input "couples massage (60min)" at bounding box center [65, 368] width 11 height 11
click at [71, 479] on button "Done" at bounding box center [68, 476] width 36 height 17
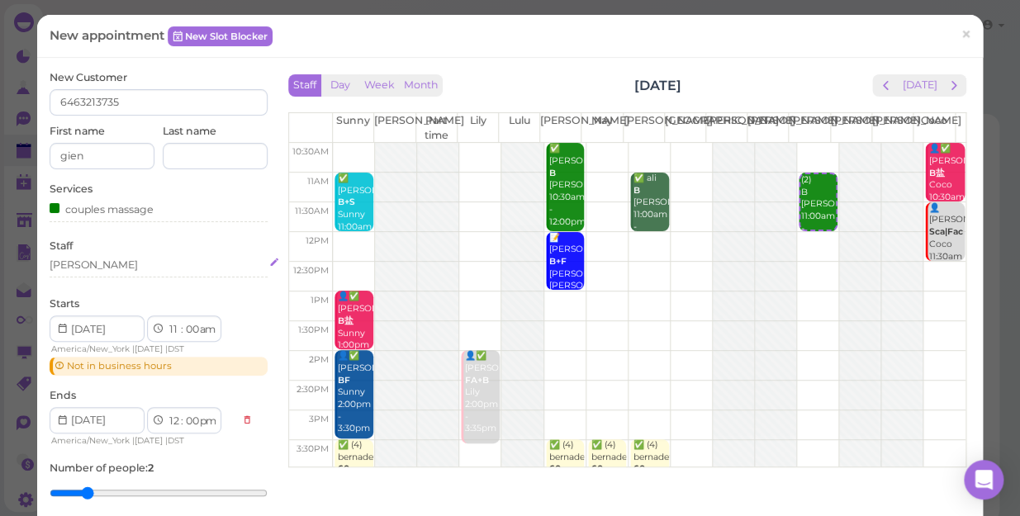
click at [103, 264] on div "[PERSON_NAME]" at bounding box center [159, 265] width 218 height 15
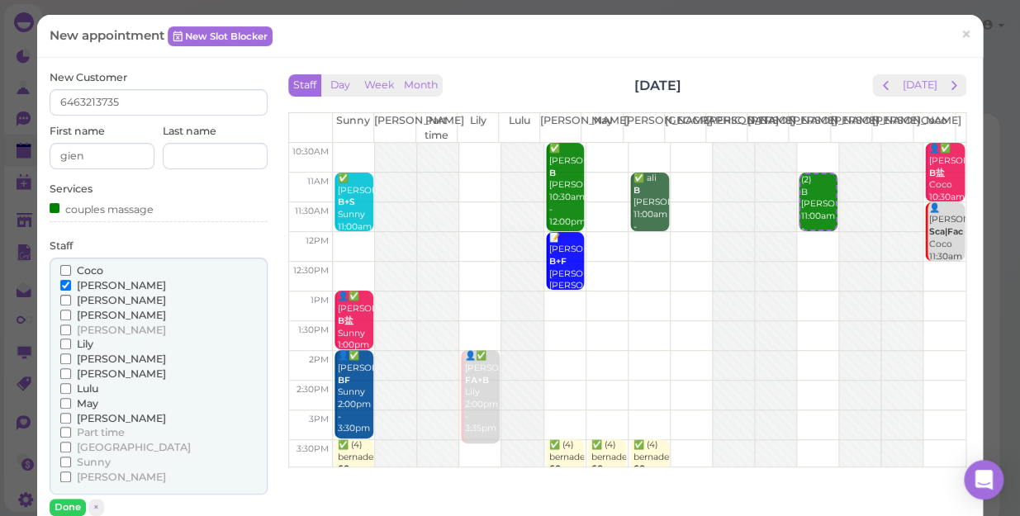
click at [86, 342] on span "Lily" at bounding box center [85, 344] width 17 height 12
click at [71, 342] on input "Lily" at bounding box center [65, 344] width 11 height 11
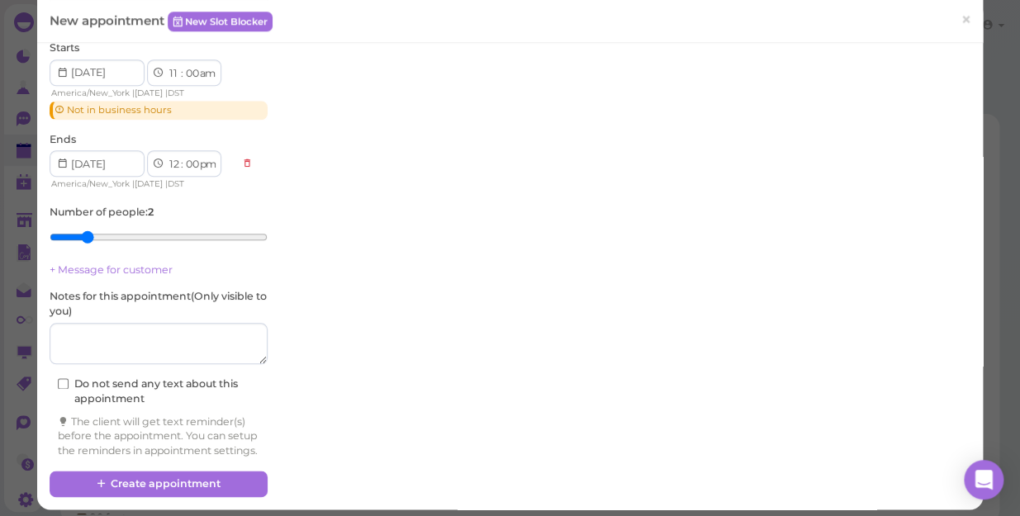
scroll to position [510, 0]
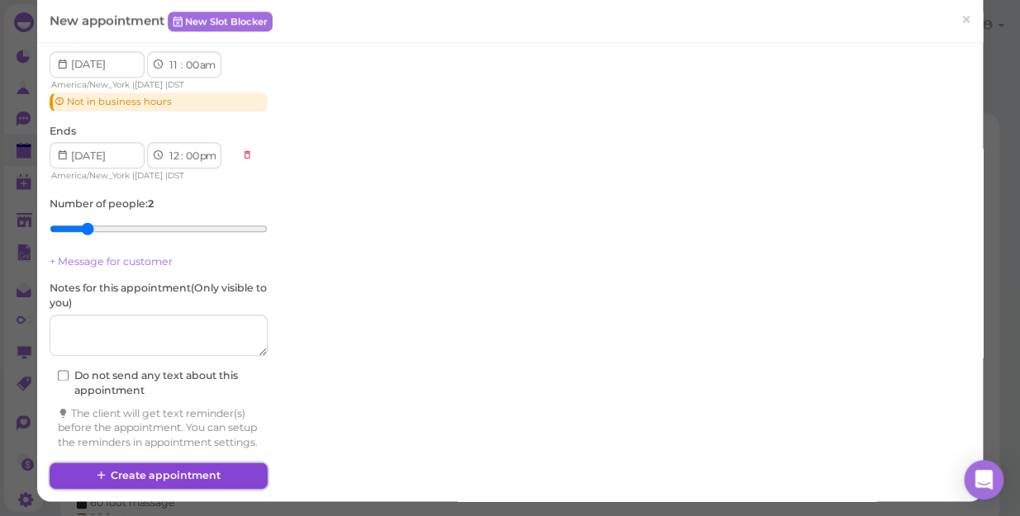
click at [187, 479] on button "Create appointment" at bounding box center [159, 476] width 218 height 26
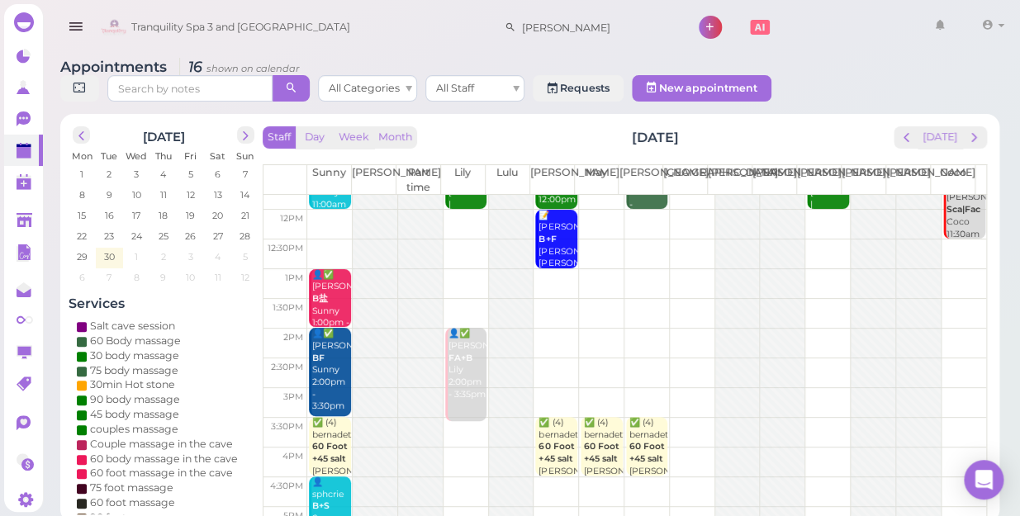
scroll to position [74, 0]
click at [905, 130] on span "prev" at bounding box center [907, 138] width 16 height 16
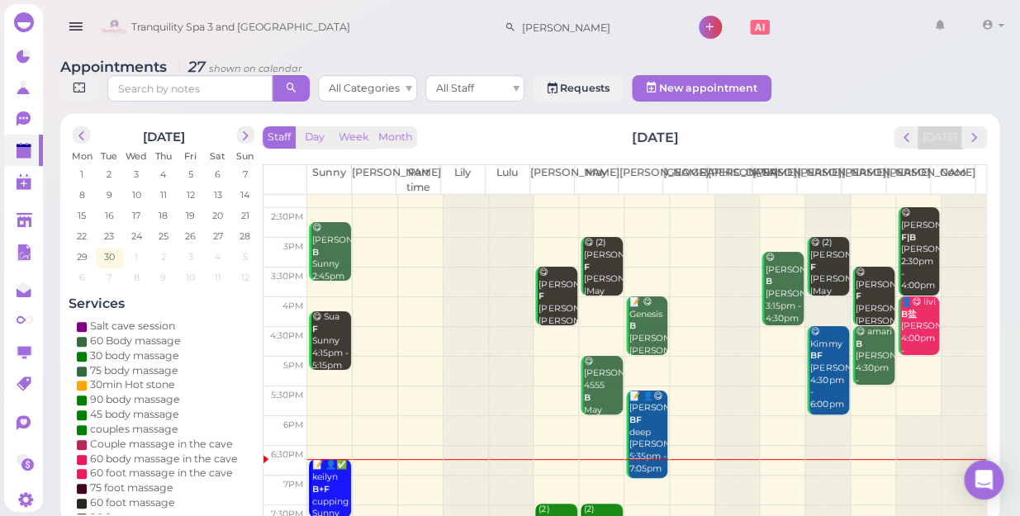
scroll to position [298, 0]
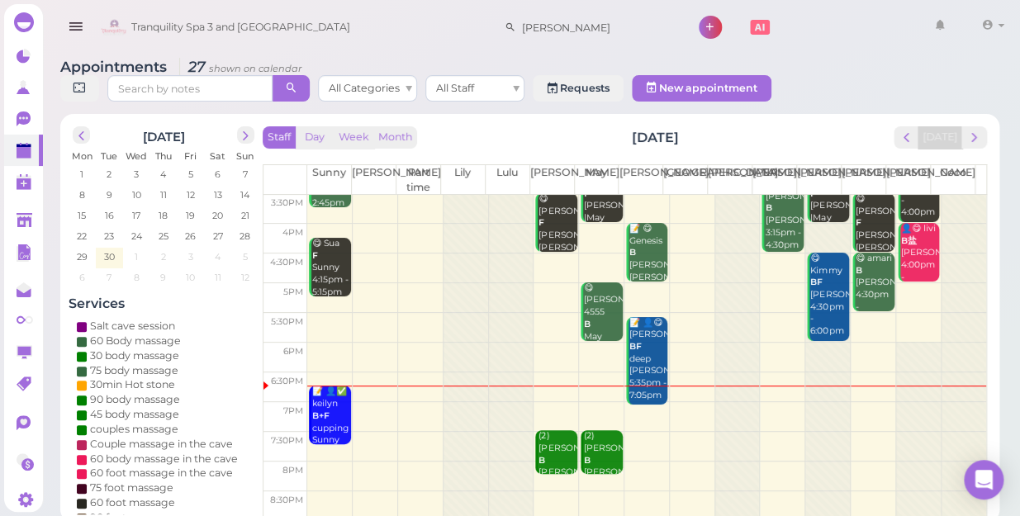
click at [863, 382] on td at bounding box center [646, 388] width 679 height 30
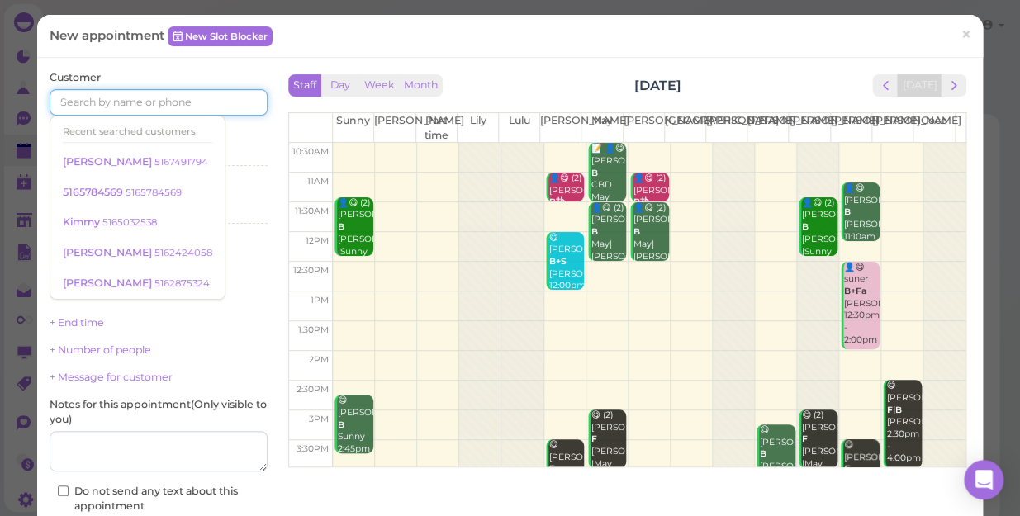
click at [169, 107] on input at bounding box center [159, 102] width 218 height 26
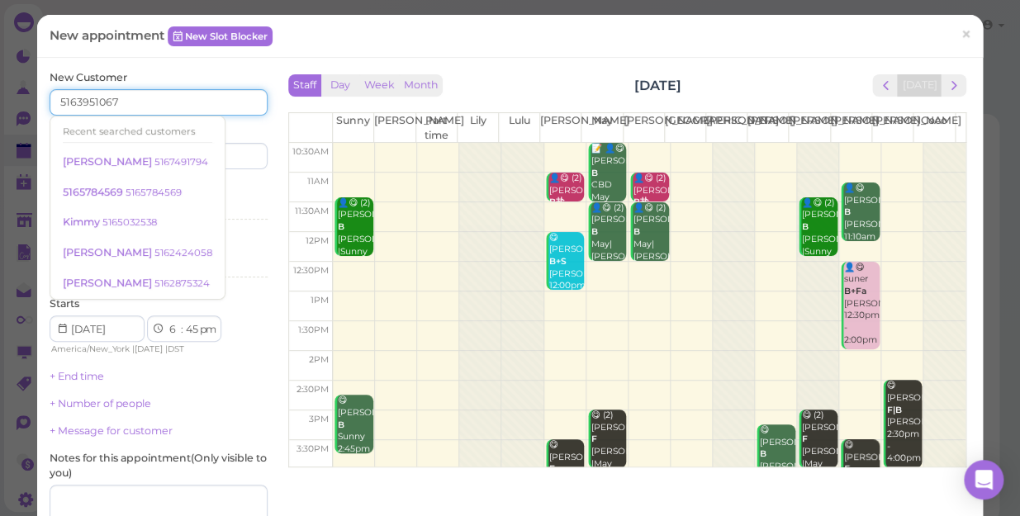
type input "5163951067"
click at [240, 154] on input at bounding box center [215, 156] width 105 height 26
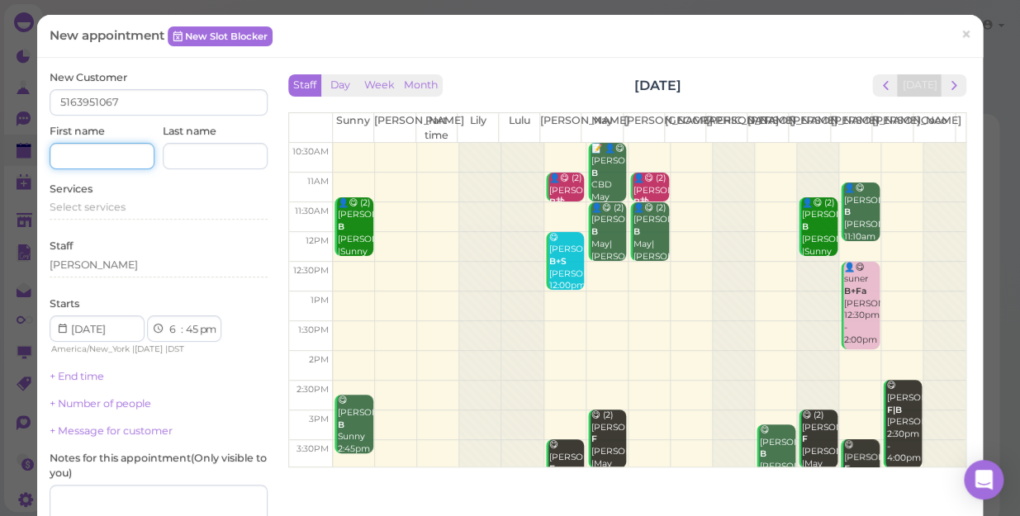
click at [105, 145] on input at bounding box center [102, 156] width 105 height 26
click at [105, 154] on input at bounding box center [102, 156] width 105 height 26
type input "[PERSON_NAME]"
click at [110, 209] on span "Select services" at bounding box center [88, 207] width 76 height 12
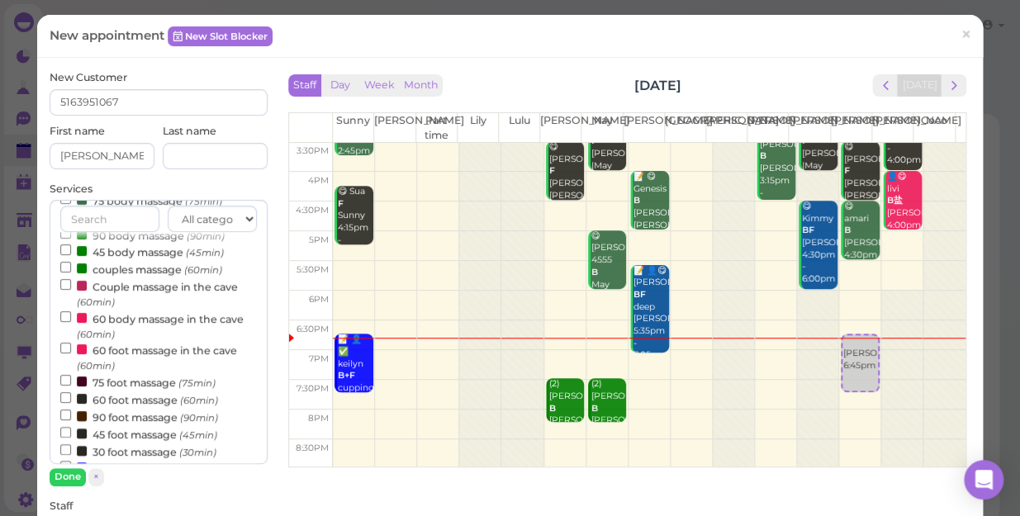
scroll to position [74, 0]
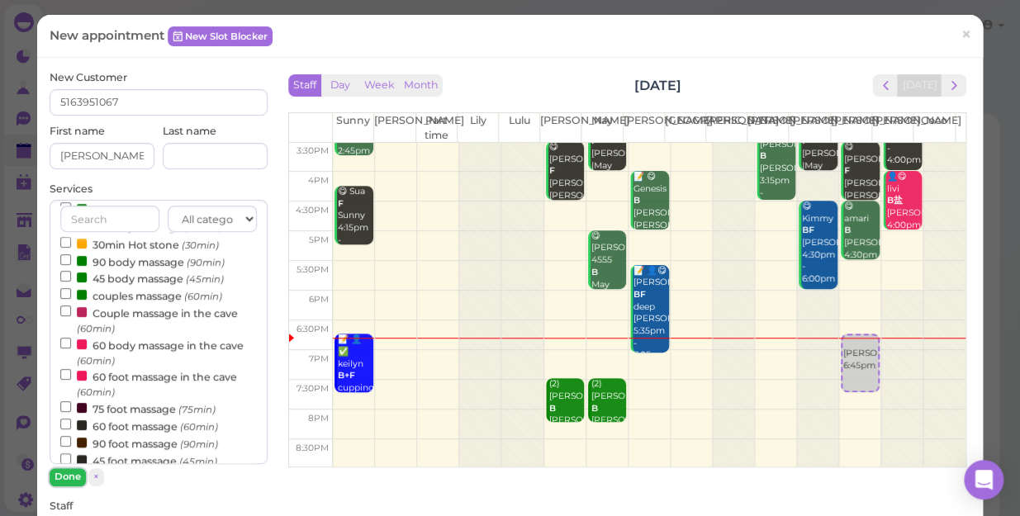
click at [65, 478] on button "Done" at bounding box center [68, 476] width 36 height 17
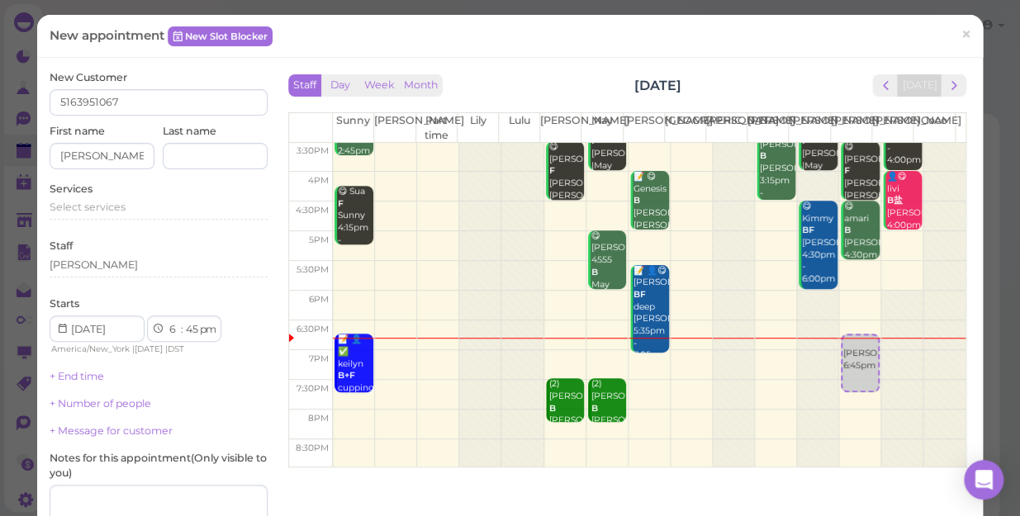
click at [113, 258] on div "[PERSON_NAME]" at bounding box center [159, 265] width 218 height 15
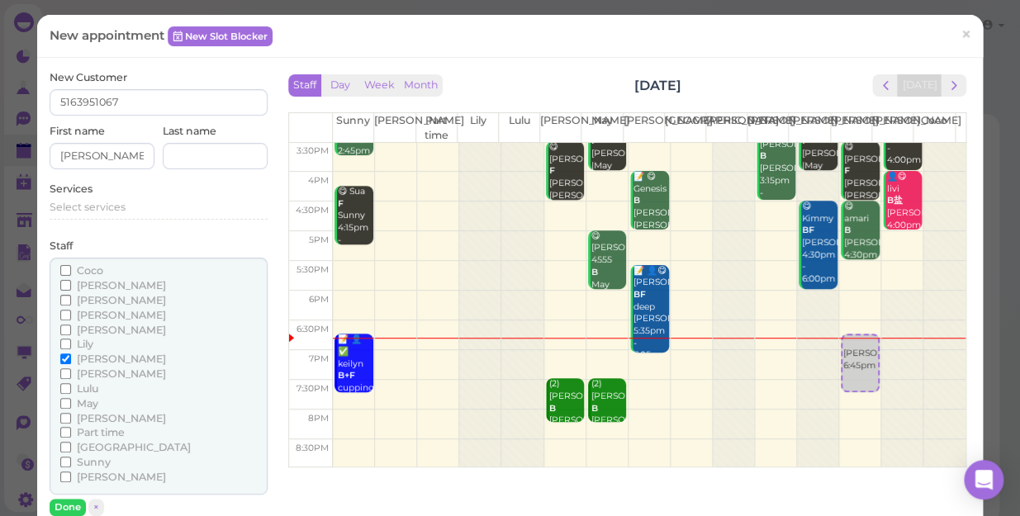
drag, startPoint x: 131, startPoint y: 250, endPoint x: 133, endPoint y: 283, distance: 33.1
click at [133, 266] on div "Staff [PERSON_NAME] [PERSON_NAME] [PERSON_NAME] [PERSON_NAME] [PERSON_NAME]" at bounding box center [159, 378] width 218 height 278
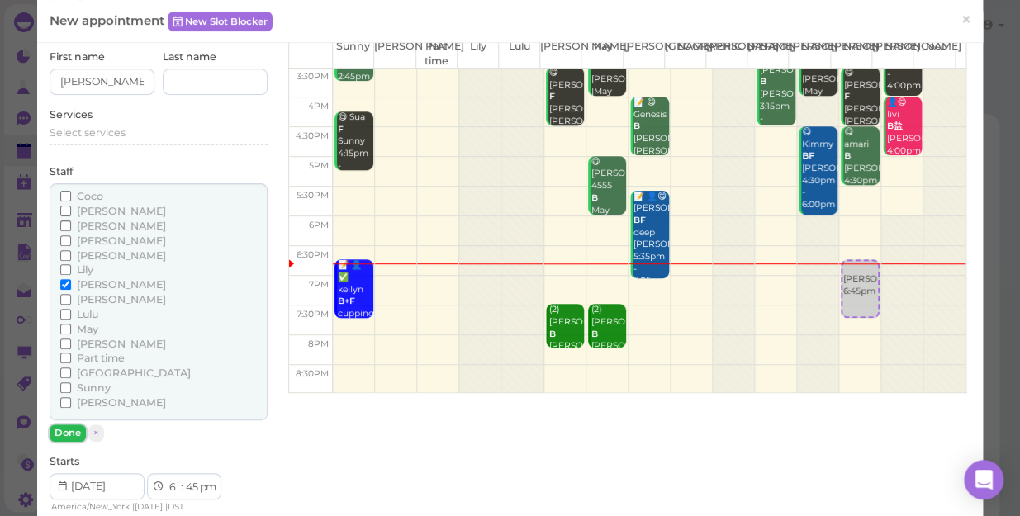
click at [69, 433] on button "Done" at bounding box center [68, 433] width 36 height 17
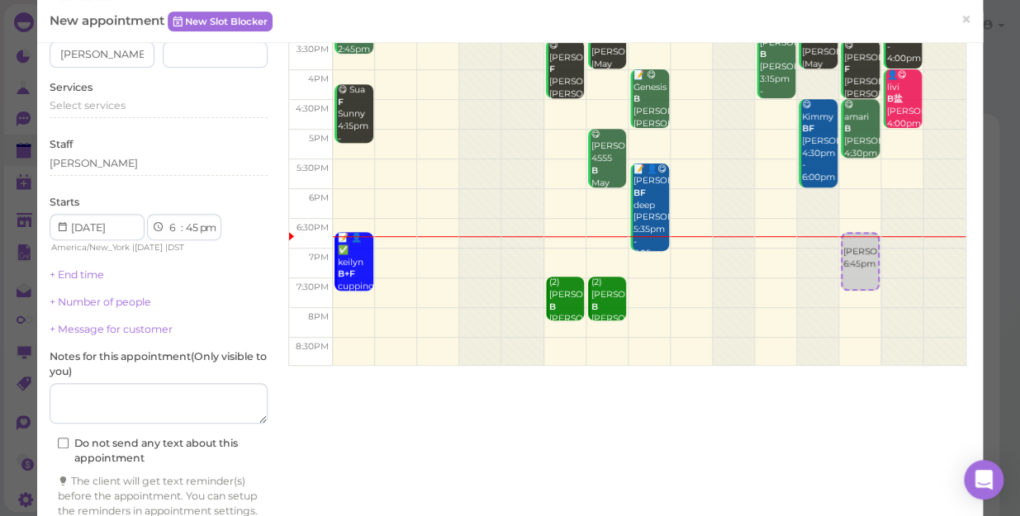
scroll to position [150, 0]
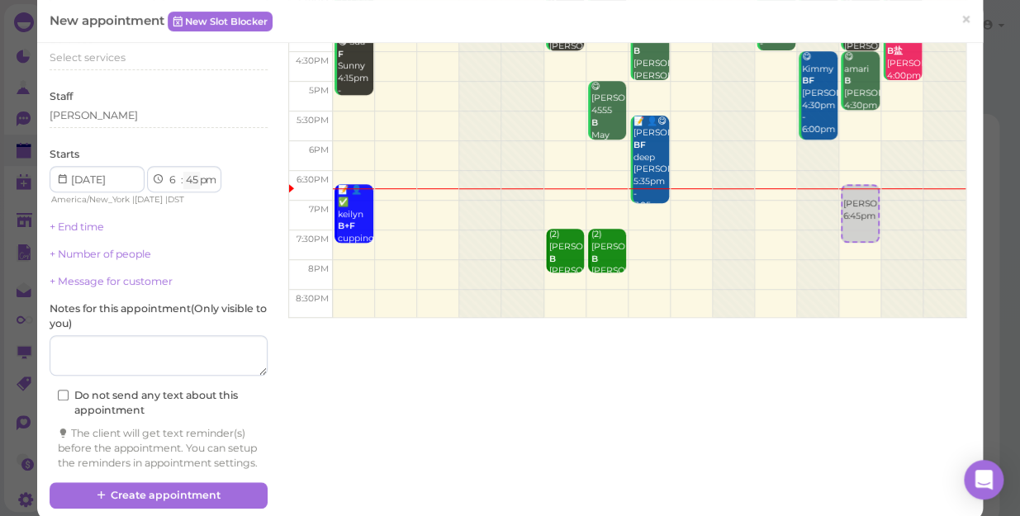
click at [192, 181] on select "00 05 10 15 20 25 30 35 40 45 50 55" at bounding box center [191, 180] width 17 height 17
select select "50"
click at [183, 172] on select "00 05 10 15 20 25 30 35 40 45 50 55" at bounding box center [191, 180] width 17 height 17
click at [125, 107] on div "Staff [PERSON_NAME]" at bounding box center [159, 111] width 218 height 45
click at [120, 116] on div "[PERSON_NAME]" at bounding box center [159, 115] width 218 height 15
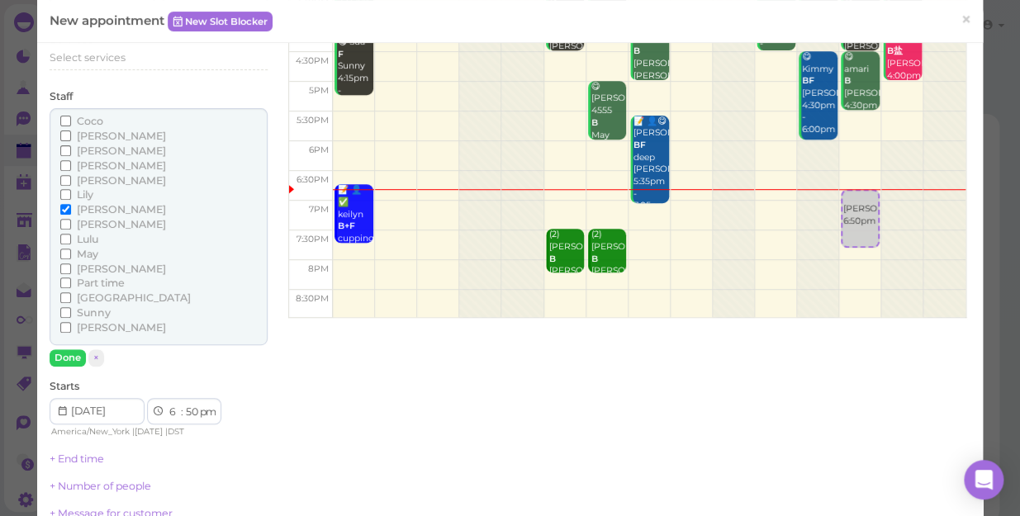
click at [82, 330] on span "[PERSON_NAME]" at bounding box center [121, 327] width 89 height 12
click at [71, 330] on input "[PERSON_NAME]" at bounding box center [65, 327] width 11 height 11
click at [71, 356] on button "Done" at bounding box center [68, 357] width 36 height 17
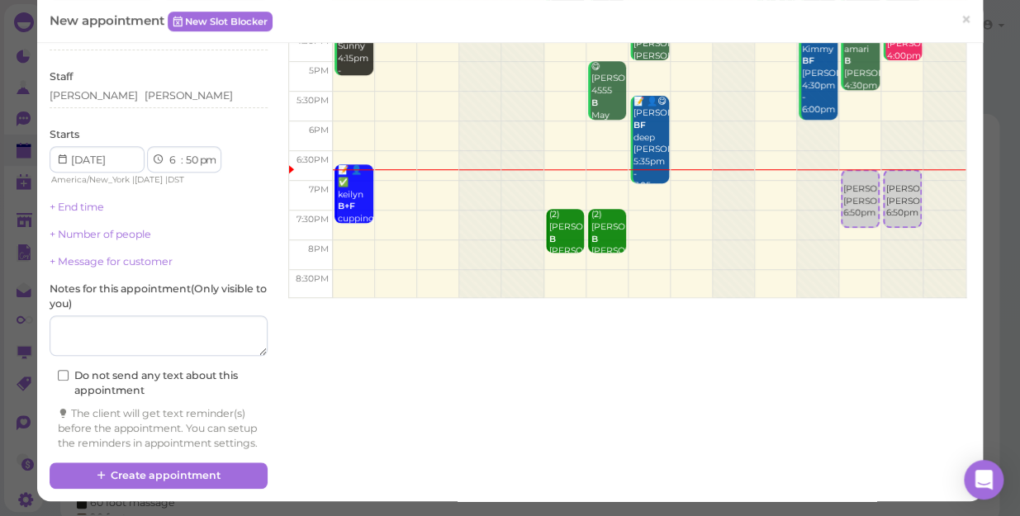
scroll to position [183, 0]
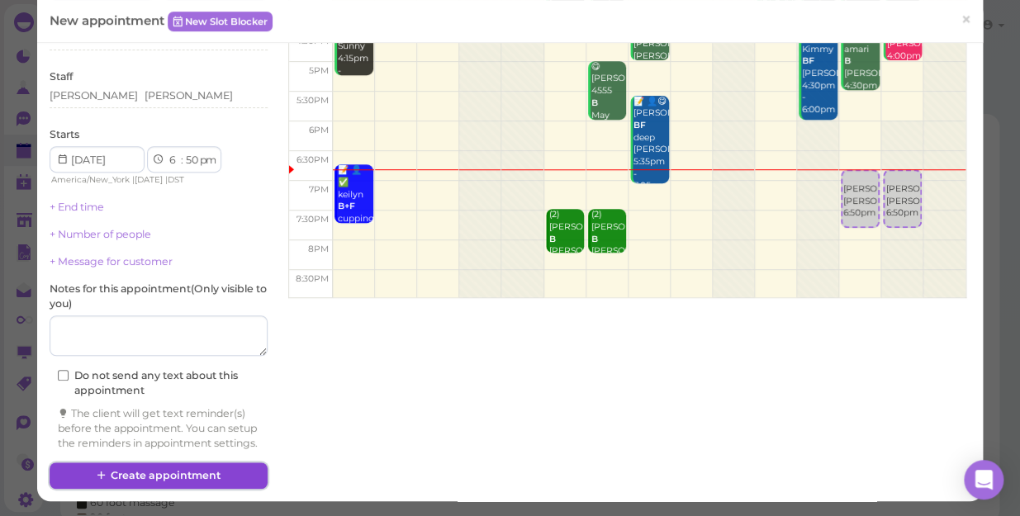
click at [128, 474] on button "Create appointment" at bounding box center [159, 476] width 218 height 26
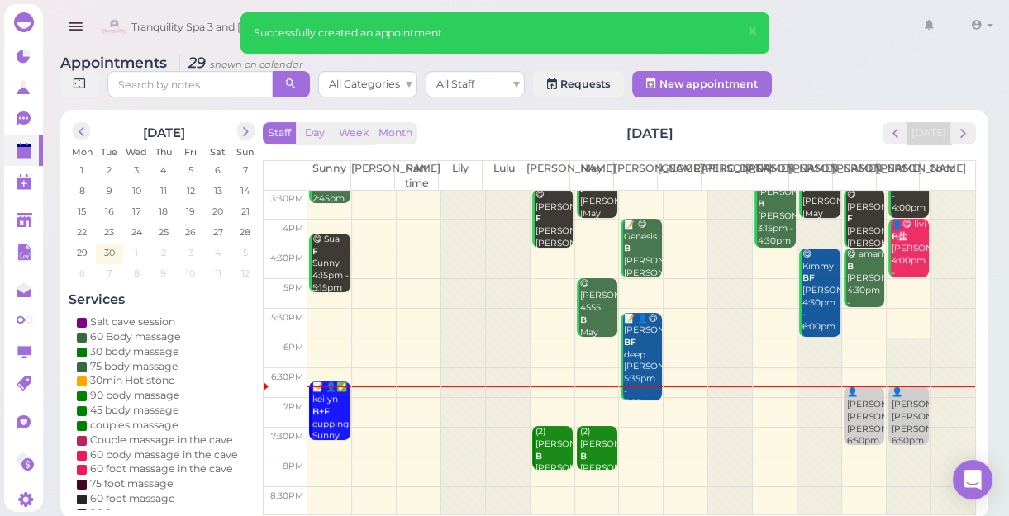
scroll to position [6, 0]
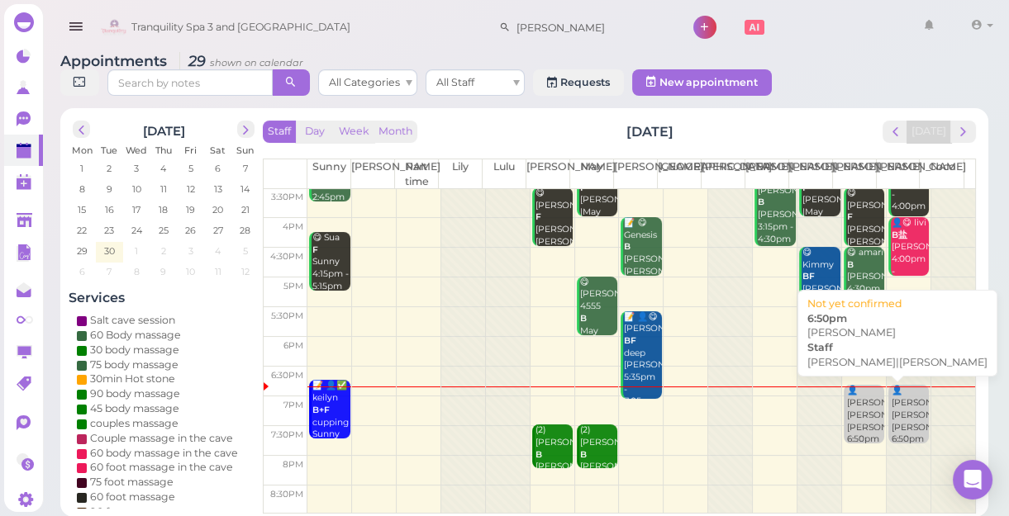
click at [858, 430] on div "👤[PERSON_NAME] [PERSON_NAME]|[PERSON_NAME] 6:50pm" at bounding box center [865, 415] width 39 height 60
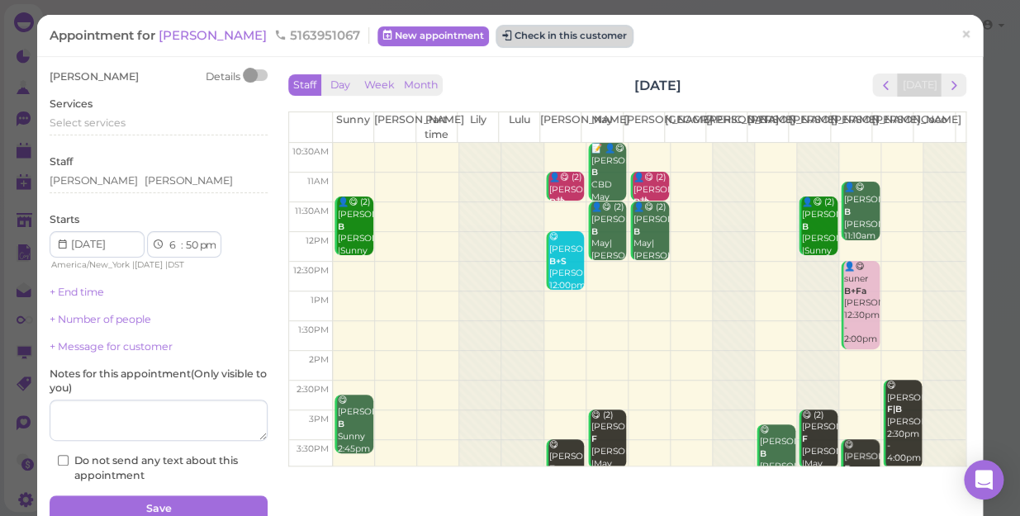
click at [525, 36] on button "Check in this customer" at bounding box center [564, 36] width 135 height 20
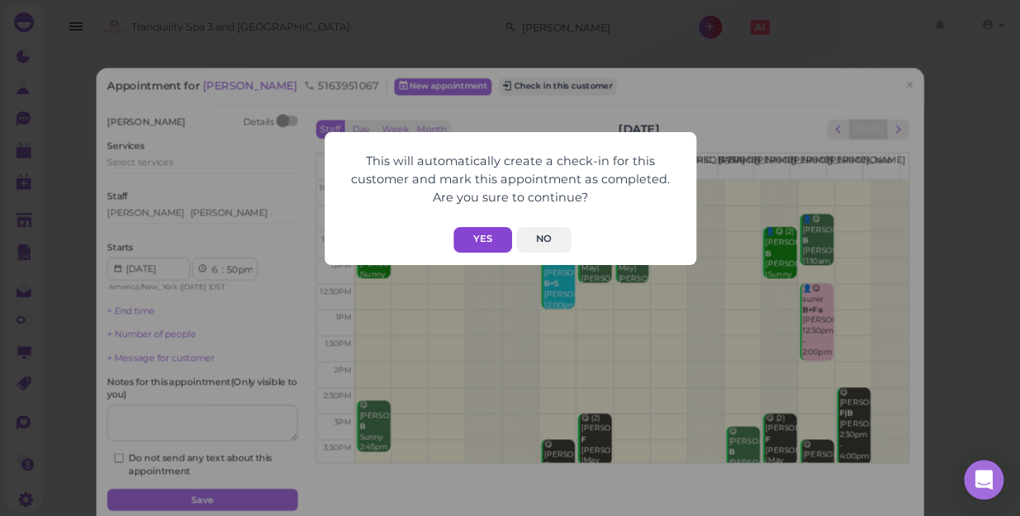
click at [485, 237] on button "Yes" at bounding box center [483, 240] width 59 height 26
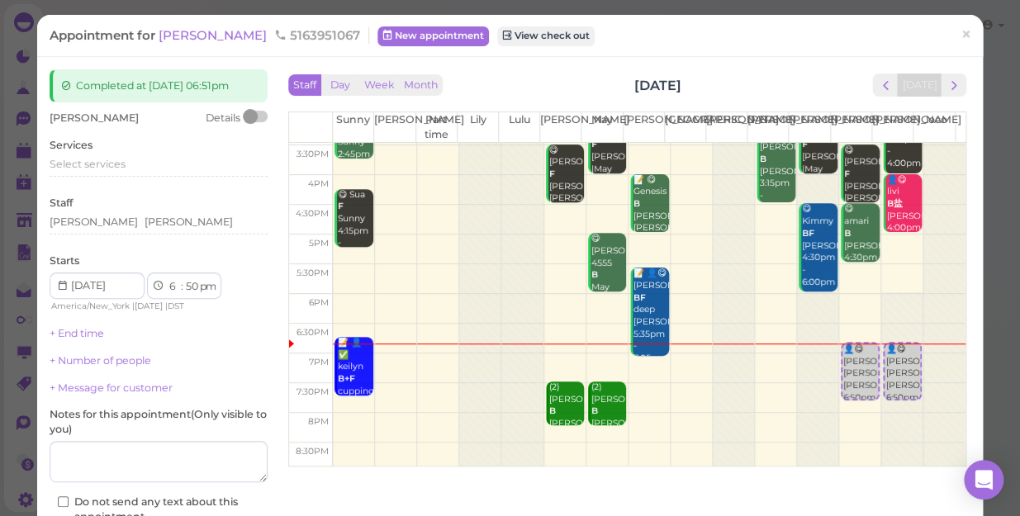
scroll to position [298, 0]
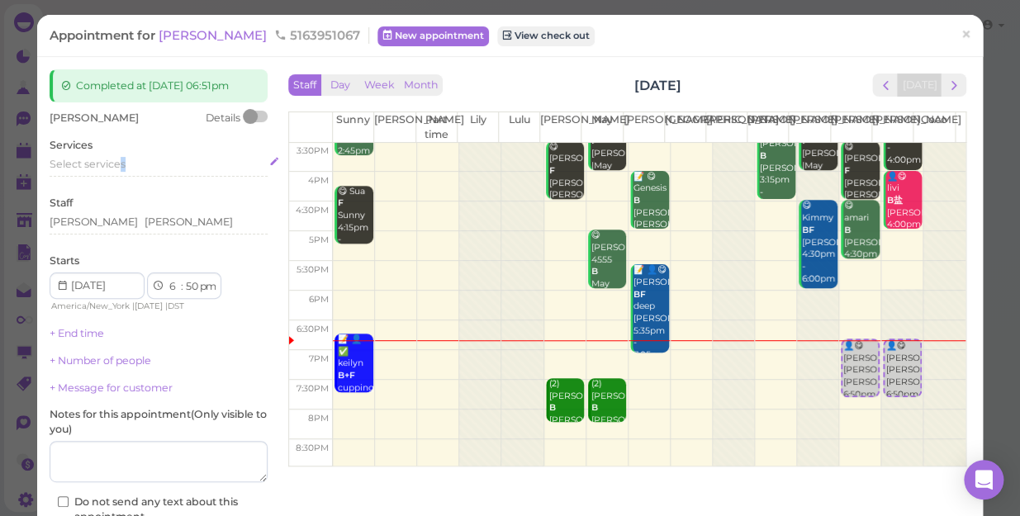
click at [120, 162] on span "Select services" at bounding box center [88, 164] width 76 height 12
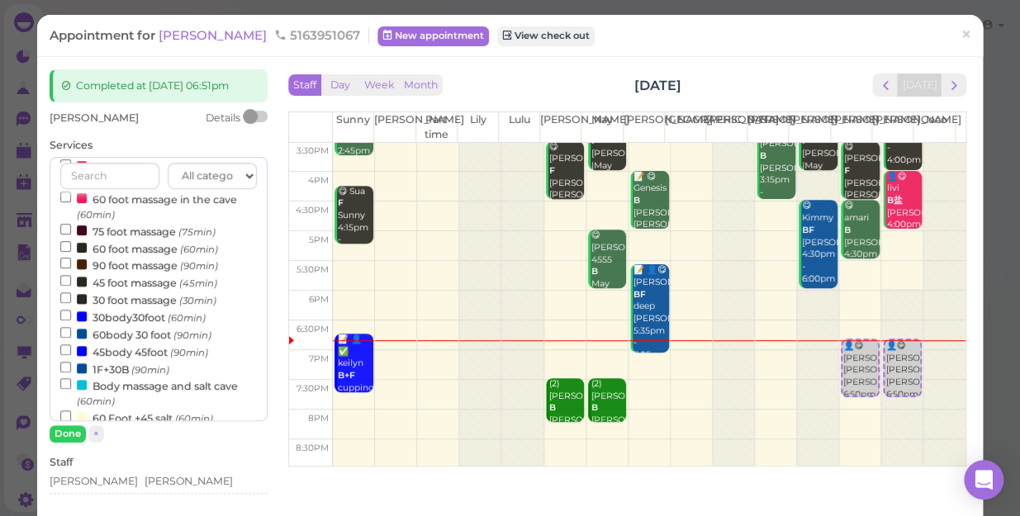
scroll to position [225, 0]
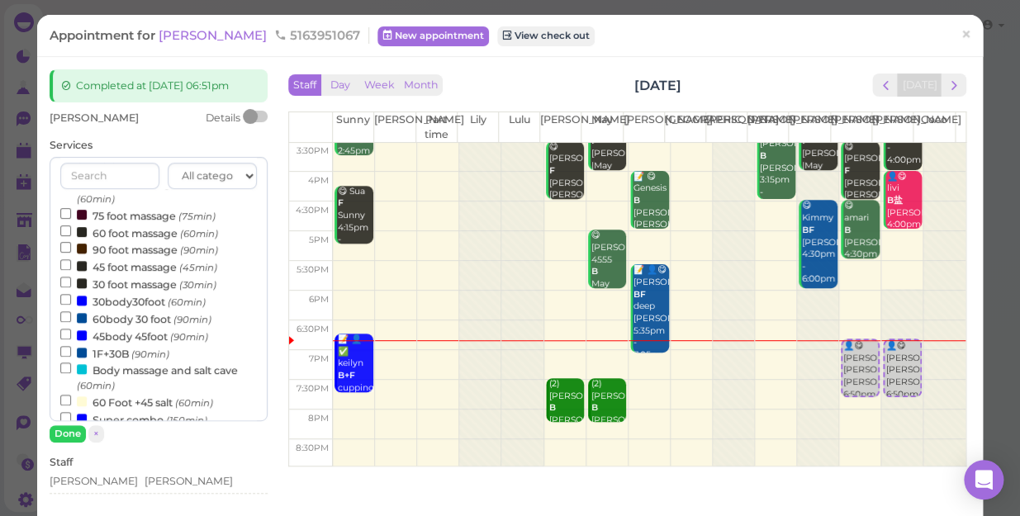
click at [126, 302] on label "30body30foot (60min)" at bounding box center [132, 300] width 145 height 17
click at [71, 302] on input "30body30foot (60min)" at bounding box center [65, 299] width 11 height 11
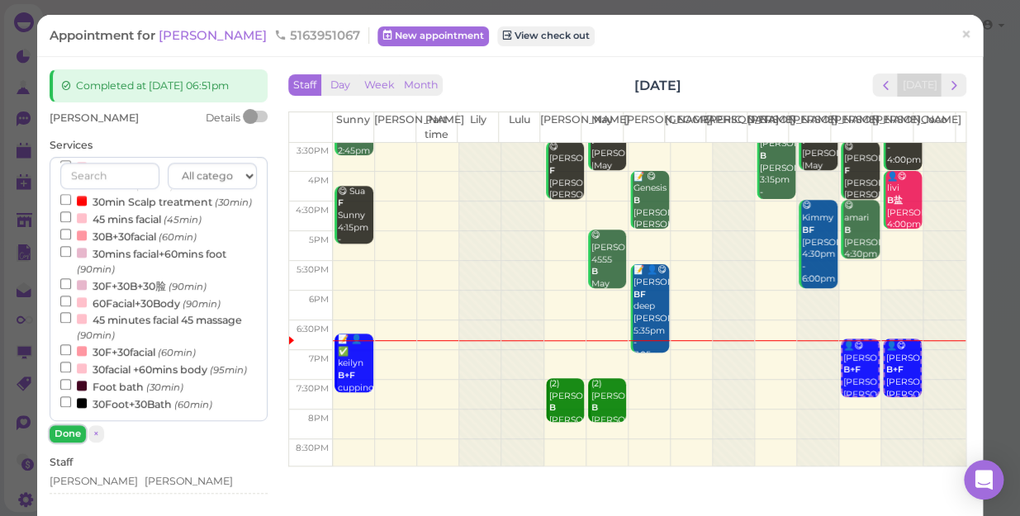
click at [67, 437] on button "Done" at bounding box center [68, 433] width 36 height 17
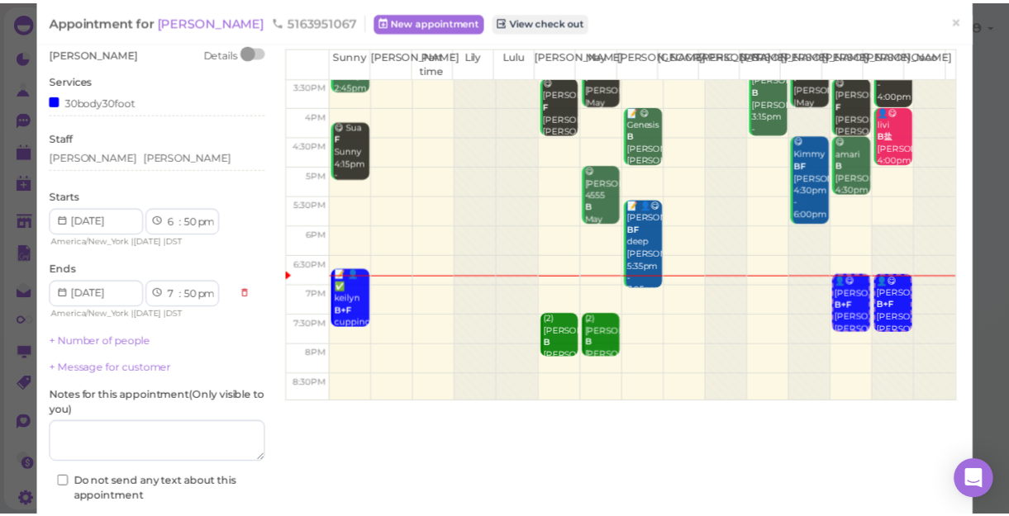
scroll to position [150, 0]
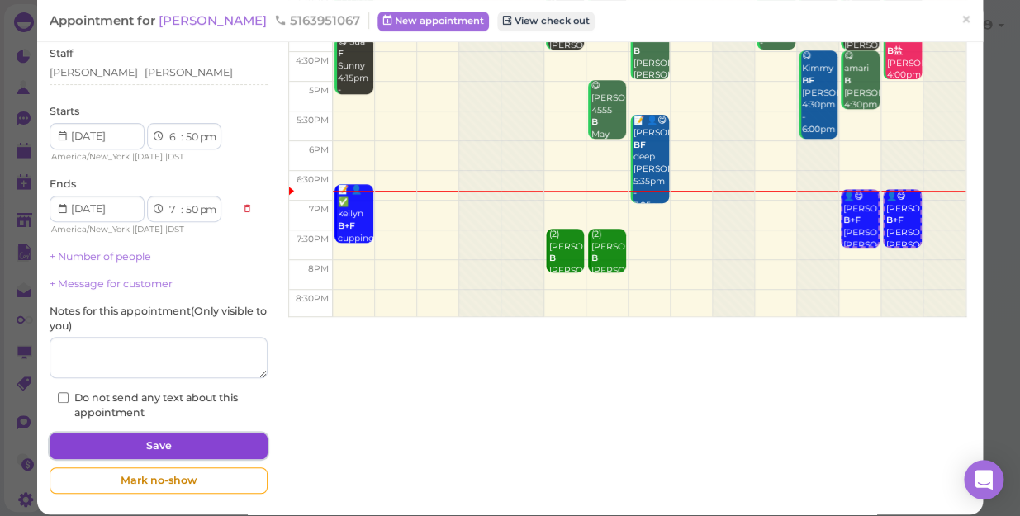
click at [138, 452] on button "Save" at bounding box center [159, 446] width 218 height 26
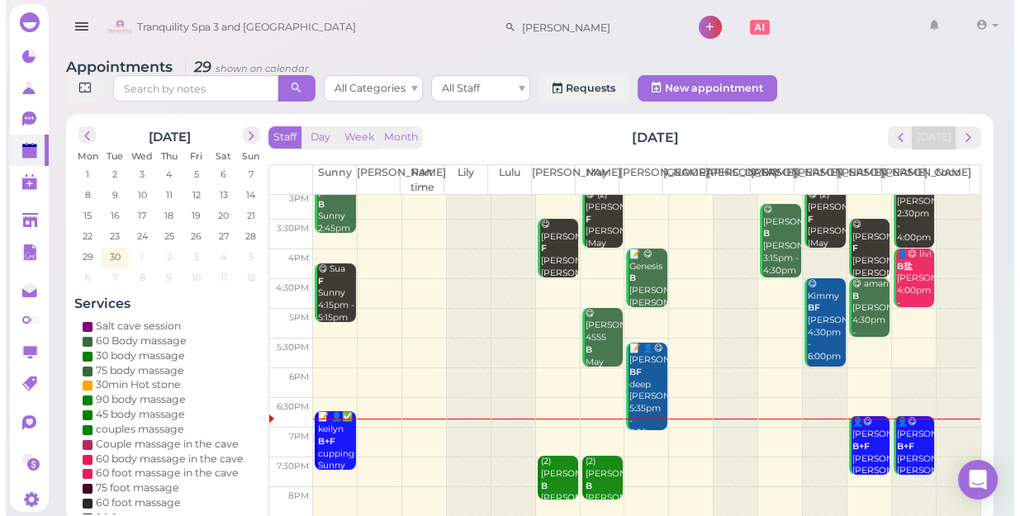
scroll to position [298, 0]
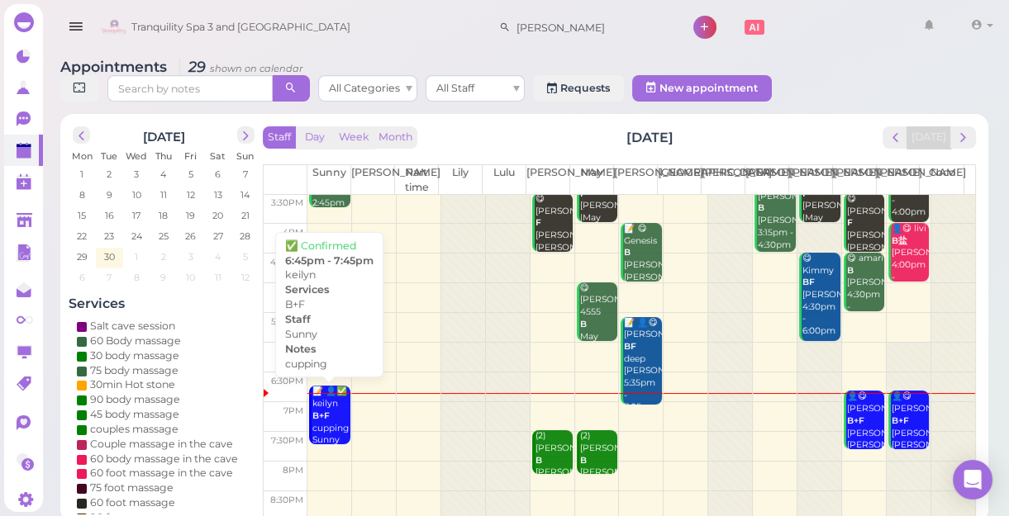
click at [323, 415] on div "📝 👤✅ [PERSON_NAME]+F cupping Sunny 6:45pm - 7:45pm" at bounding box center [330, 434] width 39 height 97
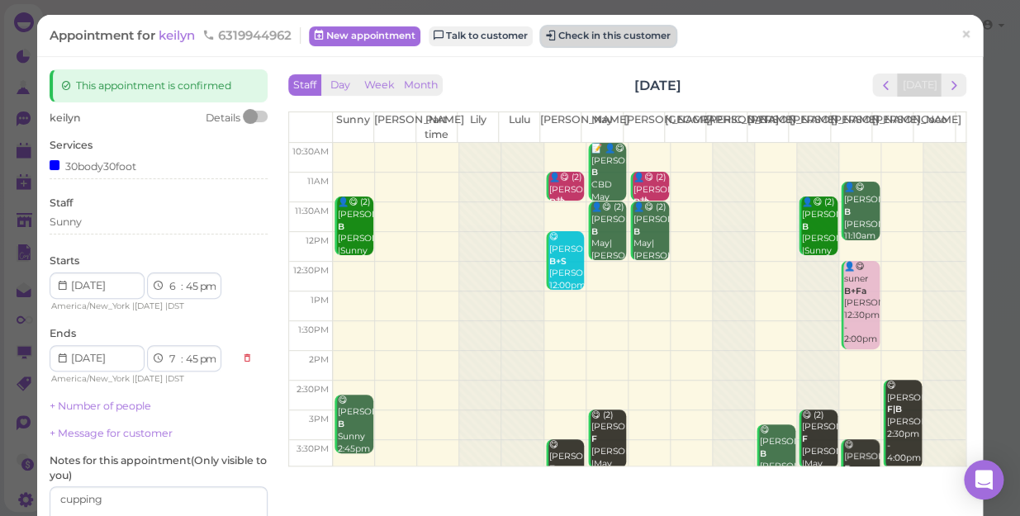
click at [630, 29] on button "Check in this customer" at bounding box center [608, 36] width 135 height 20
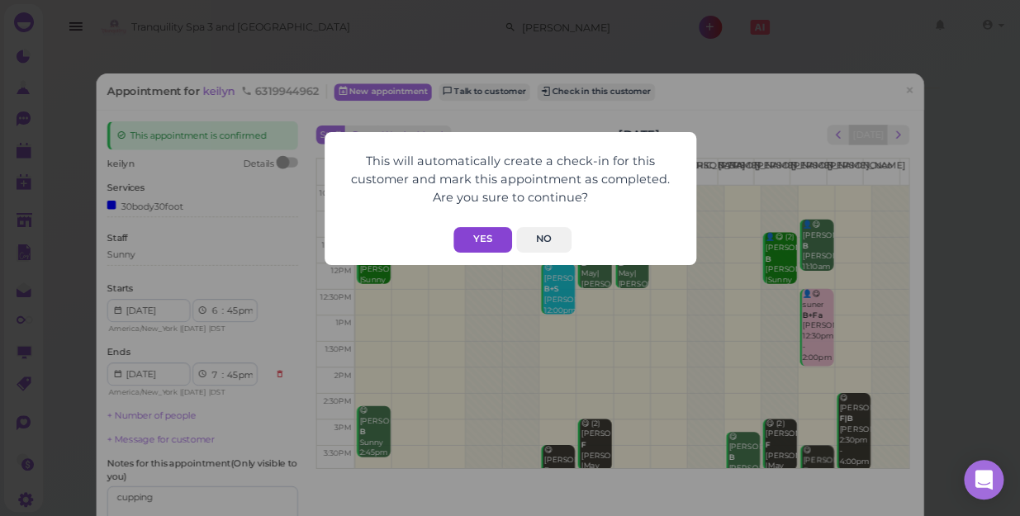
click at [485, 240] on button "Yes" at bounding box center [483, 240] width 59 height 26
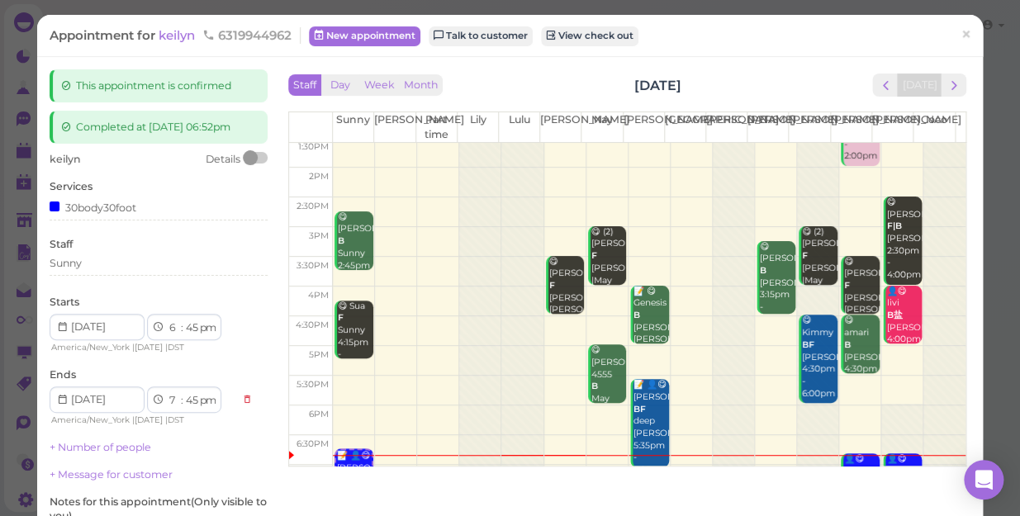
scroll to position [298, 0]
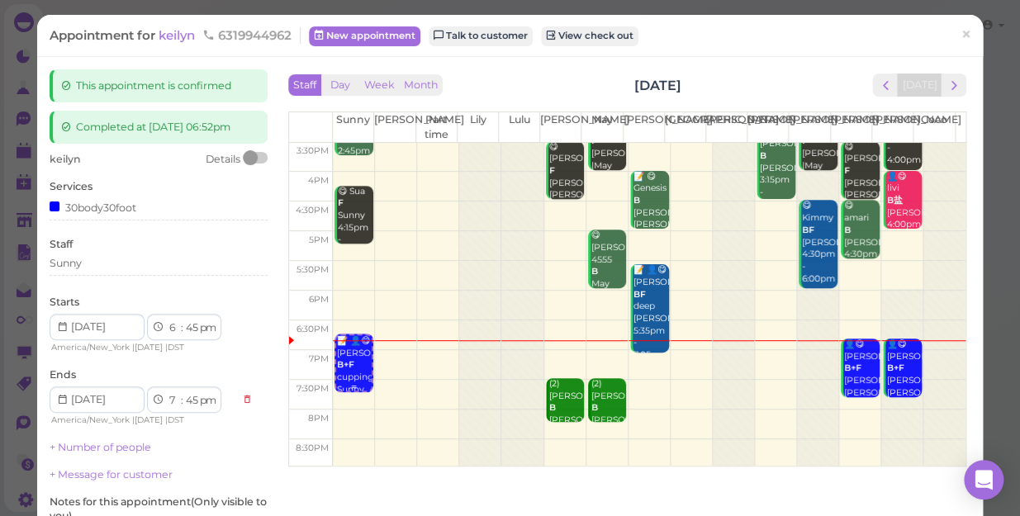
click at [354, 372] on div "📝 👤😋 [PERSON_NAME]+F cupping Sunny 6:45pm - 7:45pm" at bounding box center [354, 383] width 36 height 97
click at [126, 257] on div "Sunny" at bounding box center [159, 263] width 218 height 15
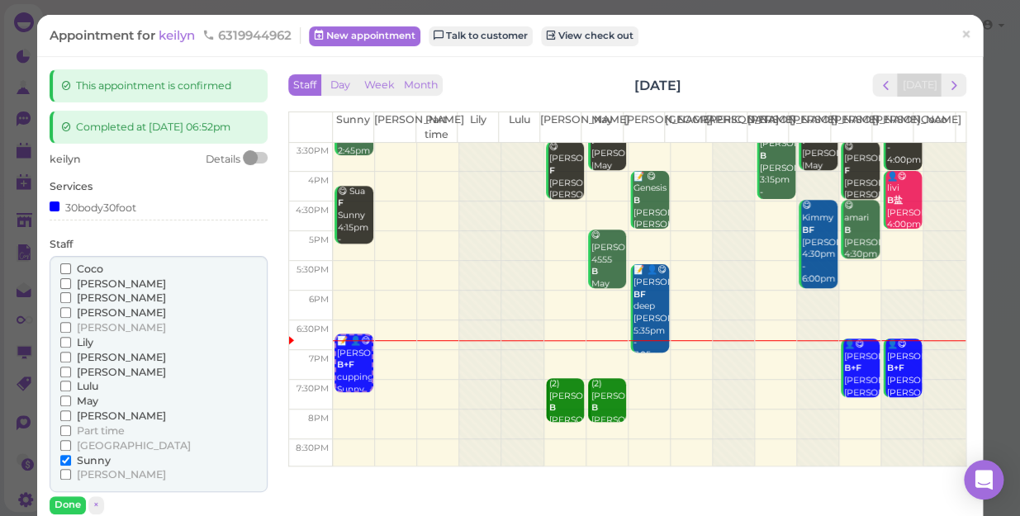
click at [92, 296] on span "[PERSON_NAME]" at bounding box center [121, 298] width 89 height 12
click at [71, 296] on input "[PERSON_NAME]" at bounding box center [65, 297] width 11 height 11
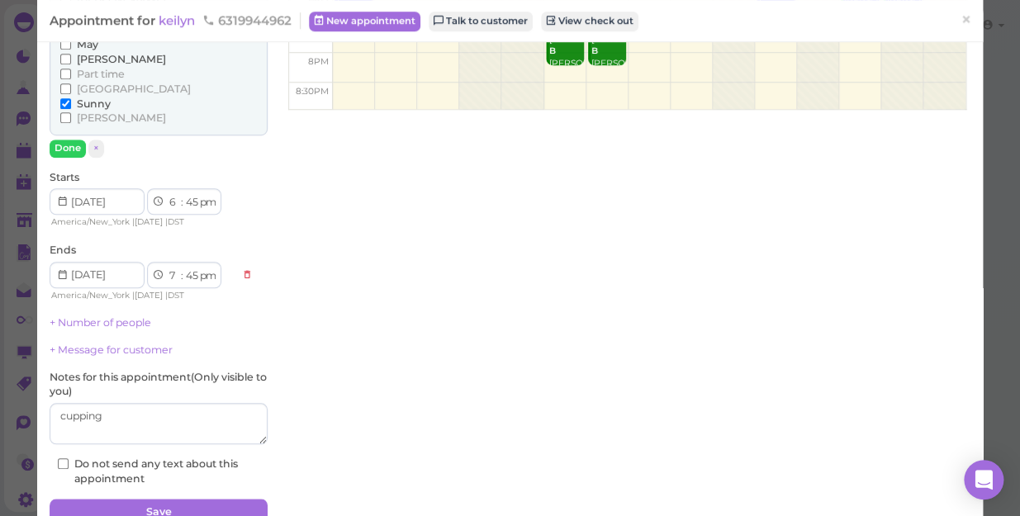
scroll to position [434, 0]
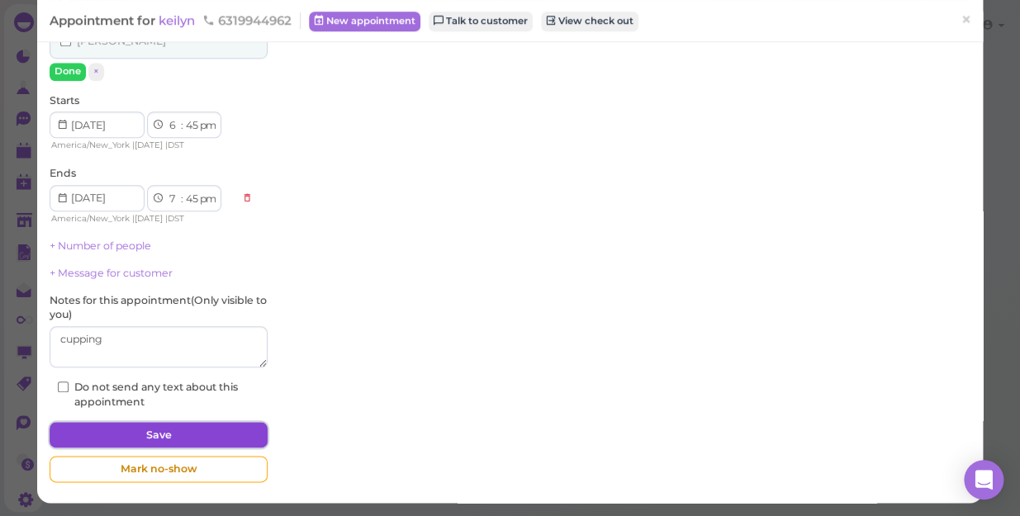
click at [164, 428] on button "Save" at bounding box center [159, 435] width 218 height 26
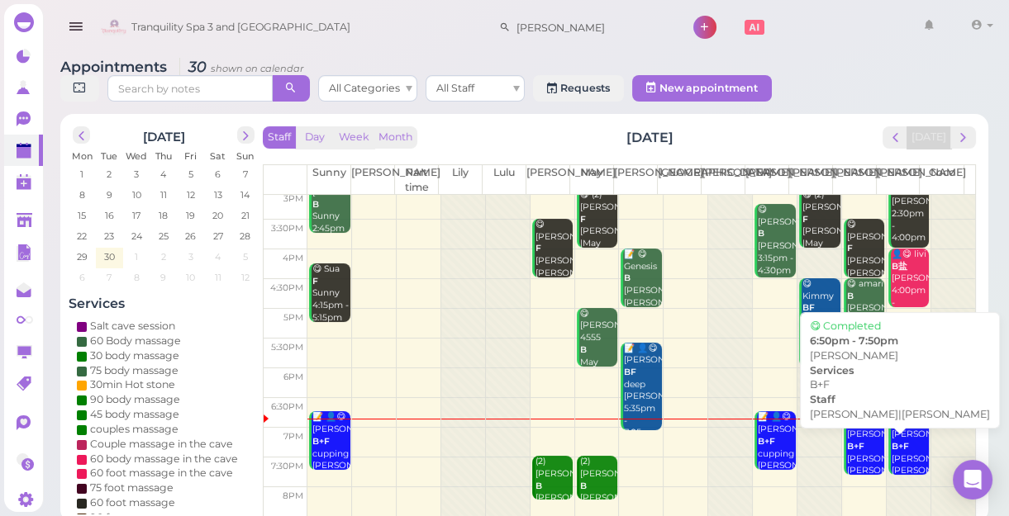
scroll to position [298, 0]
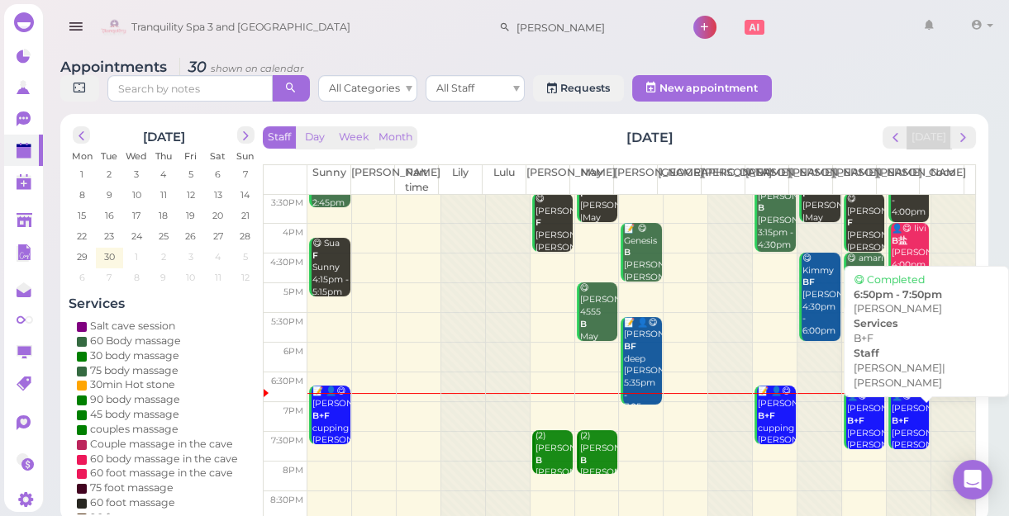
click at [894, 432] on div "👤😋 [PERSON_NAME]+F [PERSON_NAME]|[PERSON_NAME] 6:50pm - 7:50pm" at bounding box center [910, 439] width 39 height 97
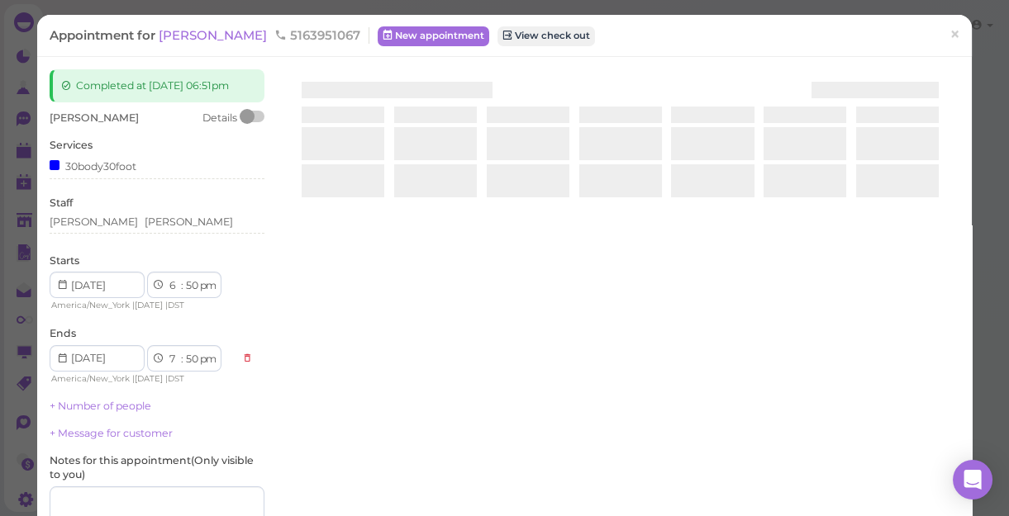
click at [894, 432] on div at bounding box center [620, 265] width 678 height 392
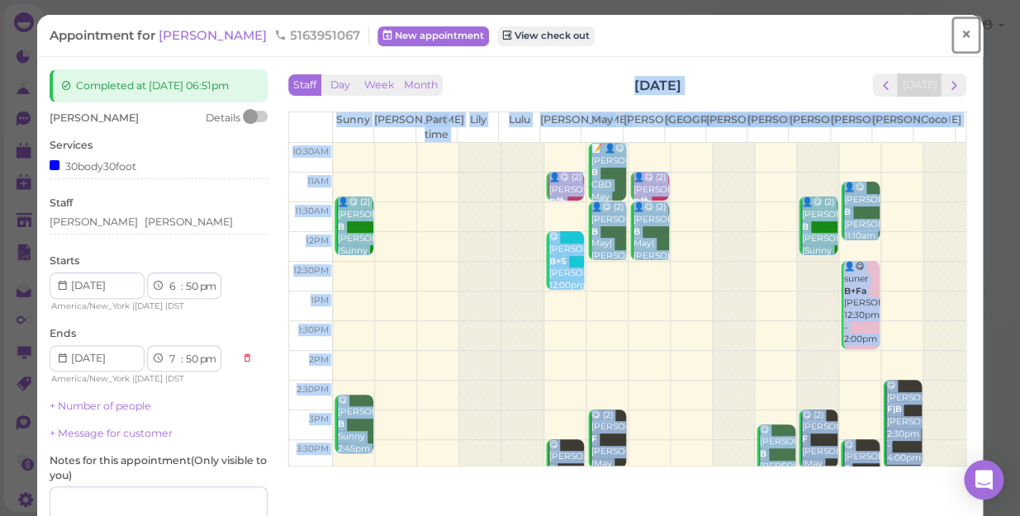
click at [961, 33] on span "×" at bounding box center [966, 34] width 11 height 23
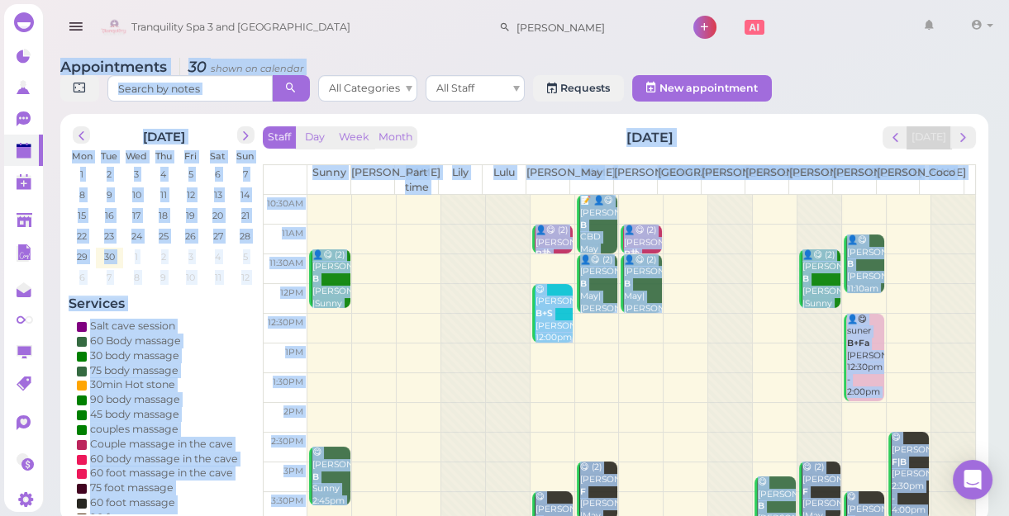
click at [877, 63] on div "Appointments 30 shown on calendar All Categories All Staff Requests New appoint…" at bounding box center [524, 82] width 928 height 47
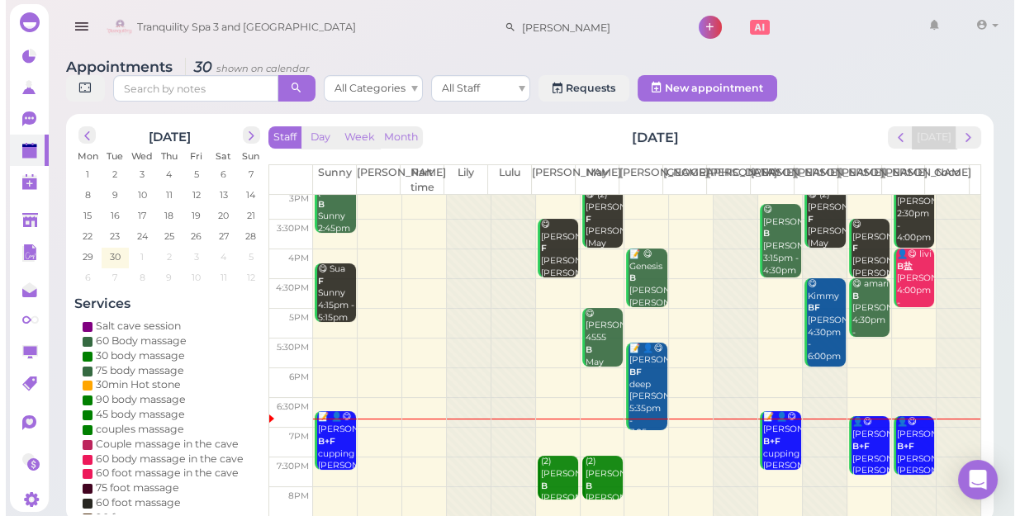
scroll to position [298, 0]
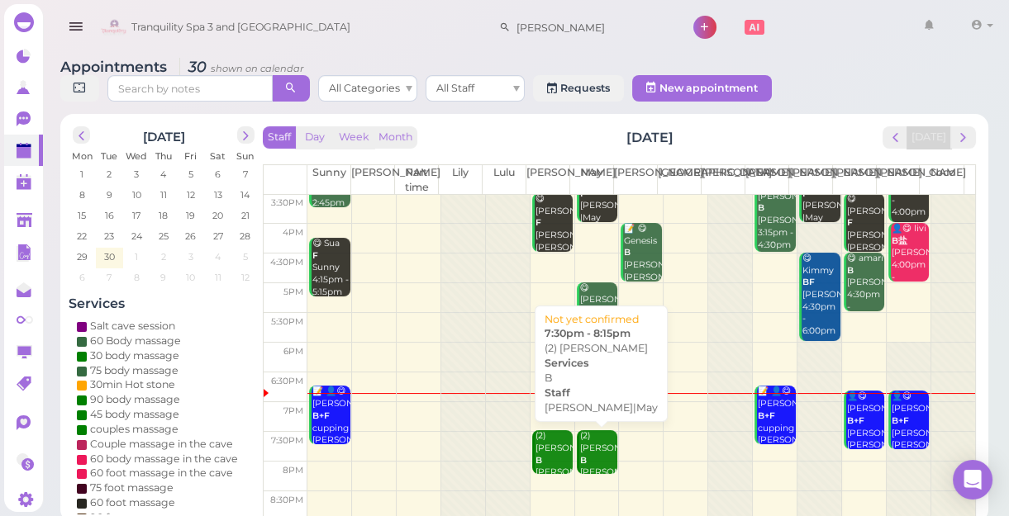
click at [600, 459] on div "(2) [PERSON_NAME] B [PERSON_NAME]|May 7:30pm - 8:15pm" at bounding box center [598, 466] width 39 height 73
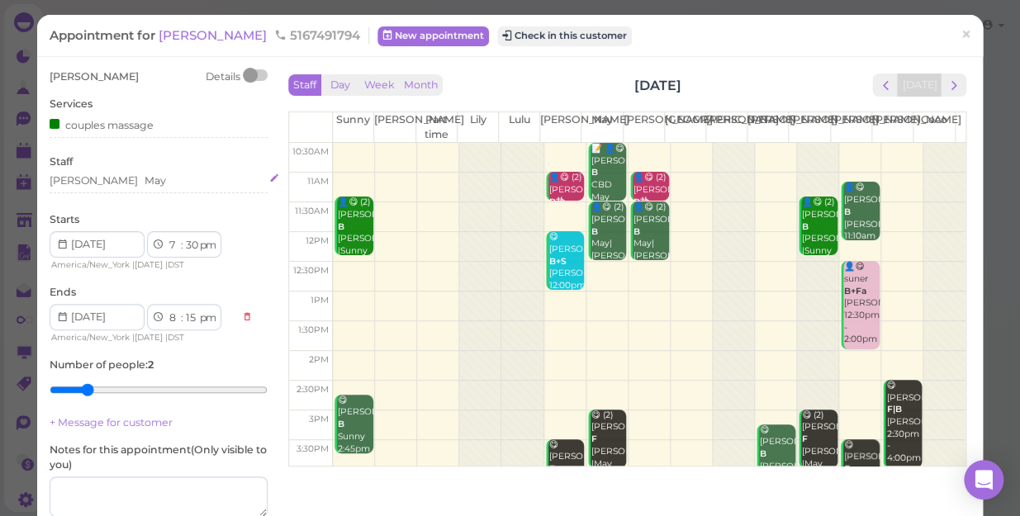
click at [161, 184] on div "[PERSON_NAME]" at bounding box center [159, 180] width 218 height 15
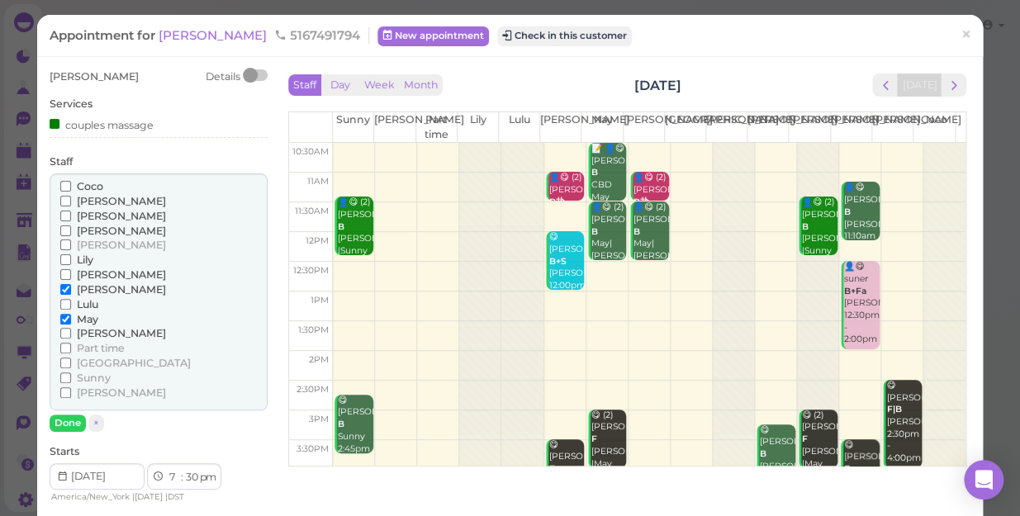
click at [80, 287] on span "[PERSON_NAME]" at bounding box center [121, 289] width 89 height 12
click at [71, 287] on input "[PERSON_NAME]" at bounding box center [65, 289] width 11 height 11
click at [90, 331] on span "[PERSON_NAME]" at bounding box center [121, 333] width 89 height 12
click at [71, 331] on input "[PERSON_NAME]" at bounding box center [65, 333] width 11 height 11
click at [69, 425] on button "Done" at bounding box center [68, 423] width 36 height 17
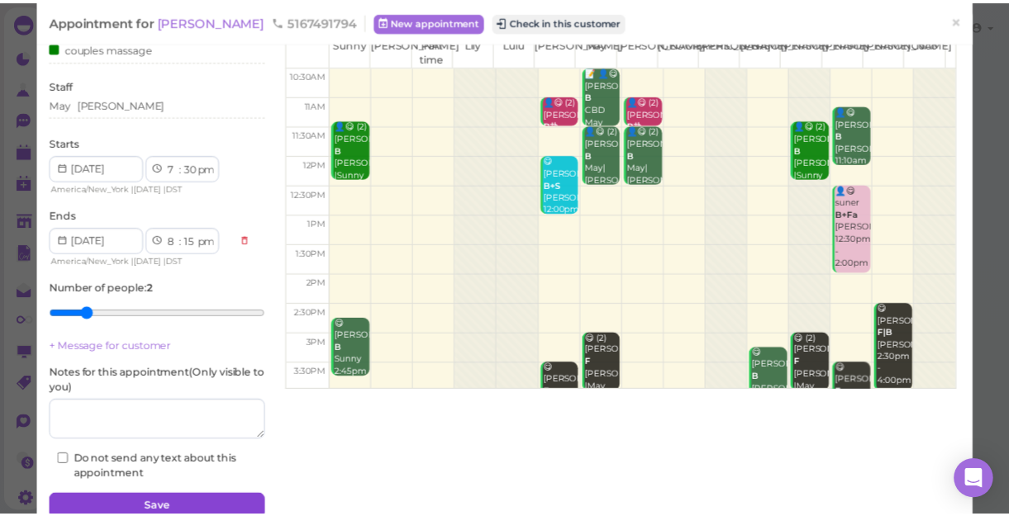
scroll to position [150, 0]
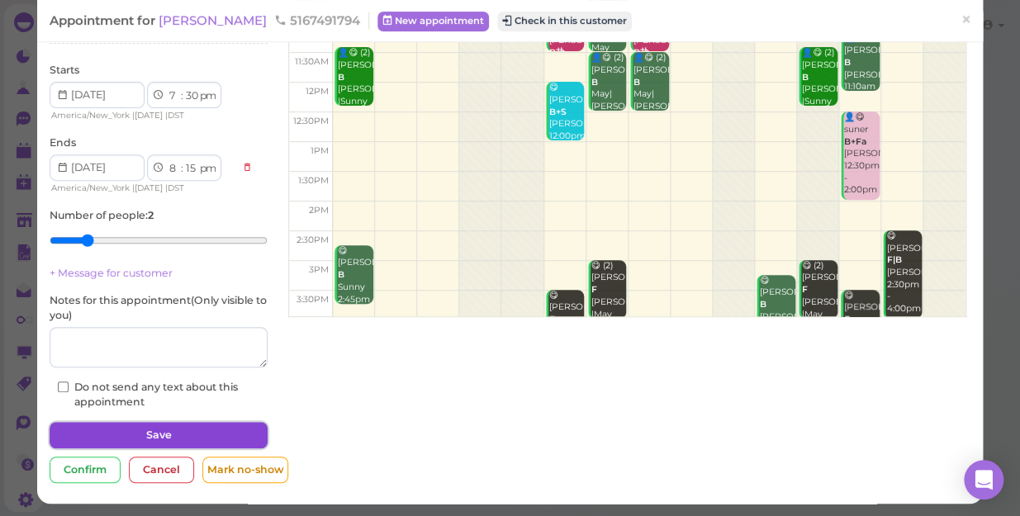
click at [138, 429] on button "Save" at bounding box center [159, 435] width 218 height 26
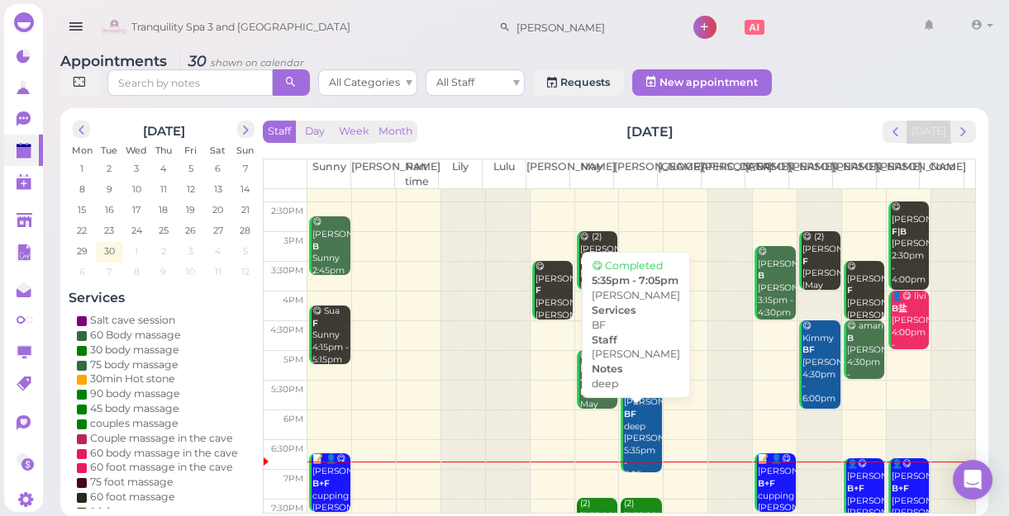
scroll to position [298, 0]
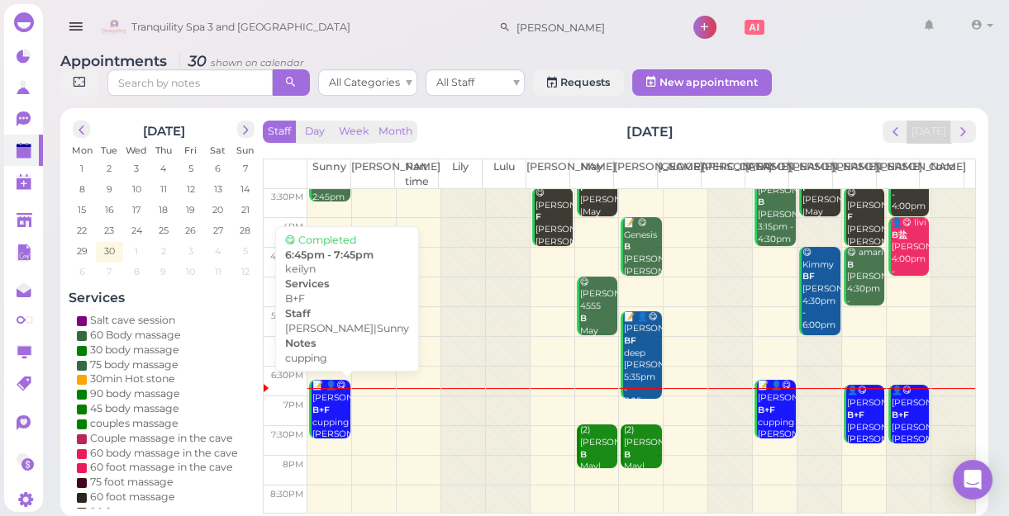
click at [331, 408] on div "📝 👤😋 [PERSON_NAME]+F cupping [PERSON_NAME]|Sunny 6:45pm - 7:45pm" at bounding box center [330, 428] width 39 height 97
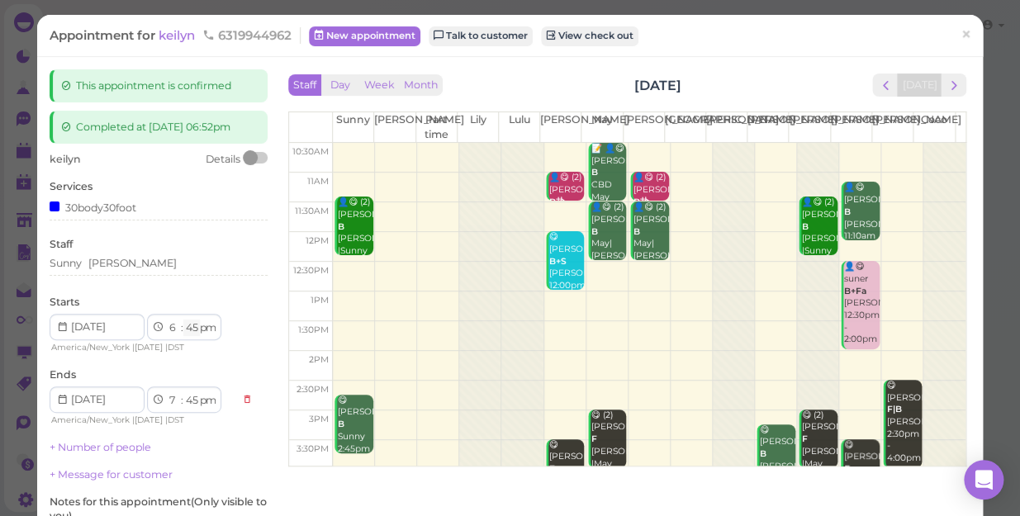
click at [191, 327] on select "00 05 10 15 20 25 30 35 40 45 50 55" at bounding box center [191, 328] width 17 height 17
select select "55"
click at [183, 320] on select "00 05 10 15 20 25 30 35 40 45 50 55" at bounding box center [191, 328] width 17 height 17
select select "55"
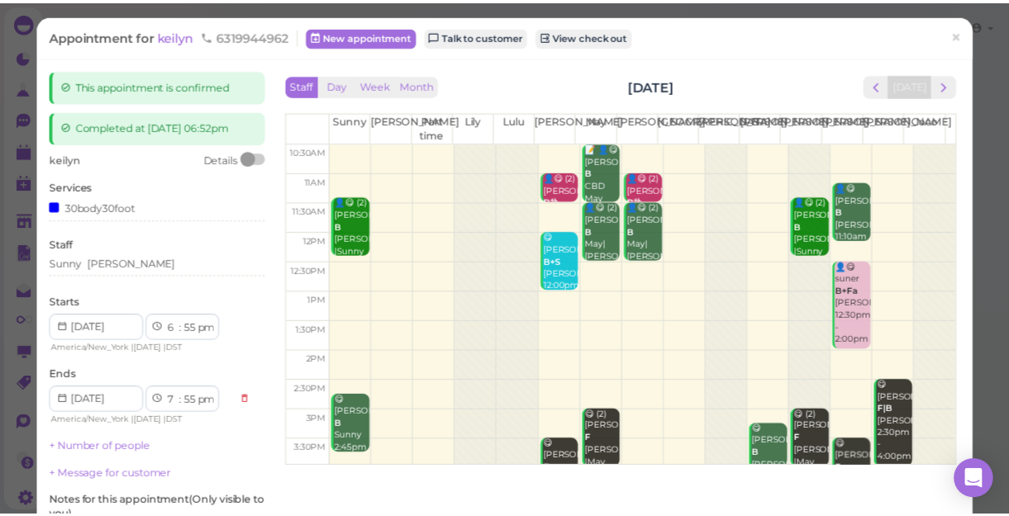
scroll to position [202, 0]
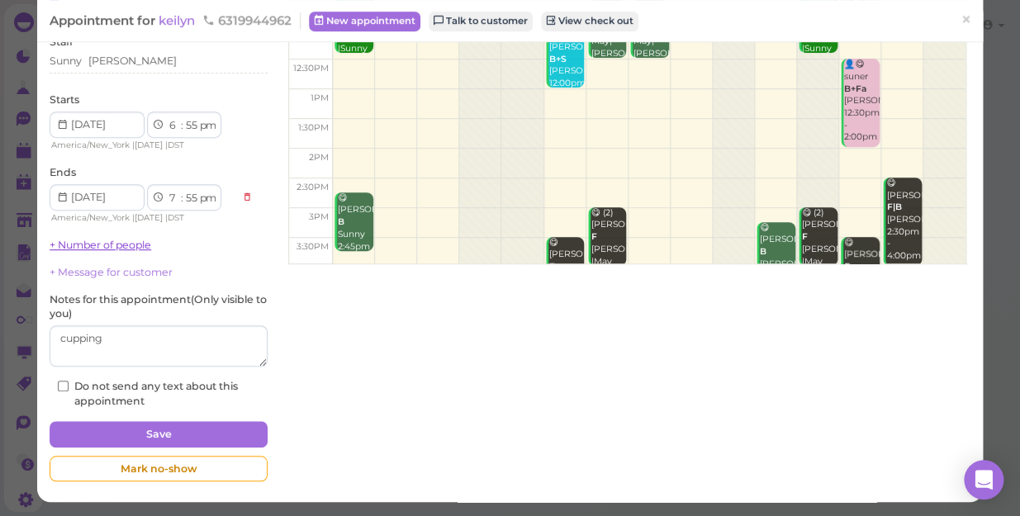
click at [104, 244] on link "+ Number of people" at bounding box center [101, 245] width 102 height 12
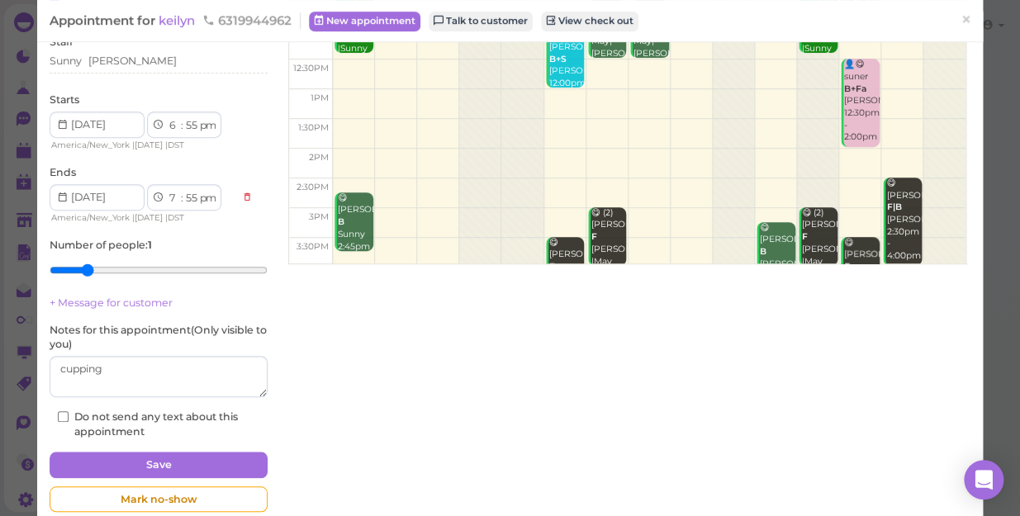
type input "2"
click at [90, 267] on input "range" at bounding box center [159, 270] width 218 height 26
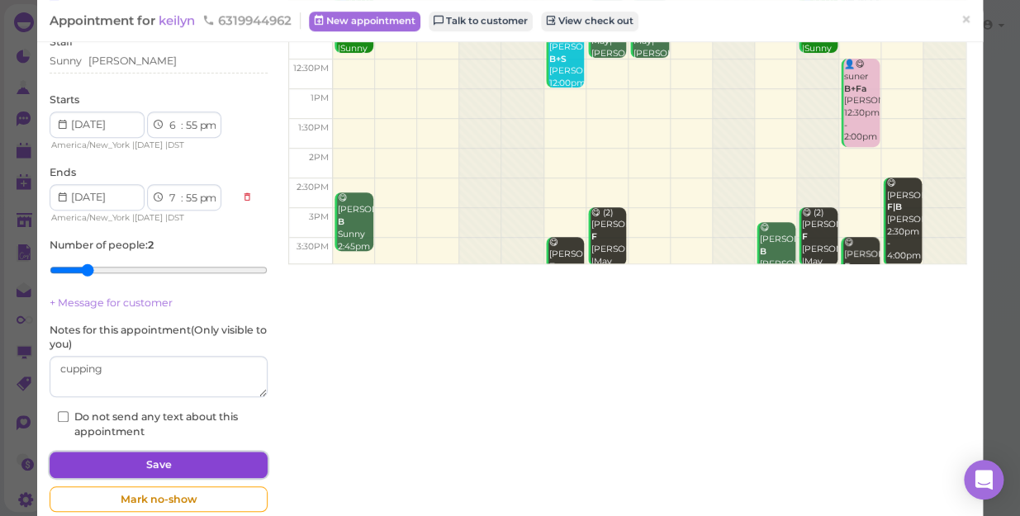
click at [119, 465] on button "Save" at bounding box center [159, 465] width 218 height 26
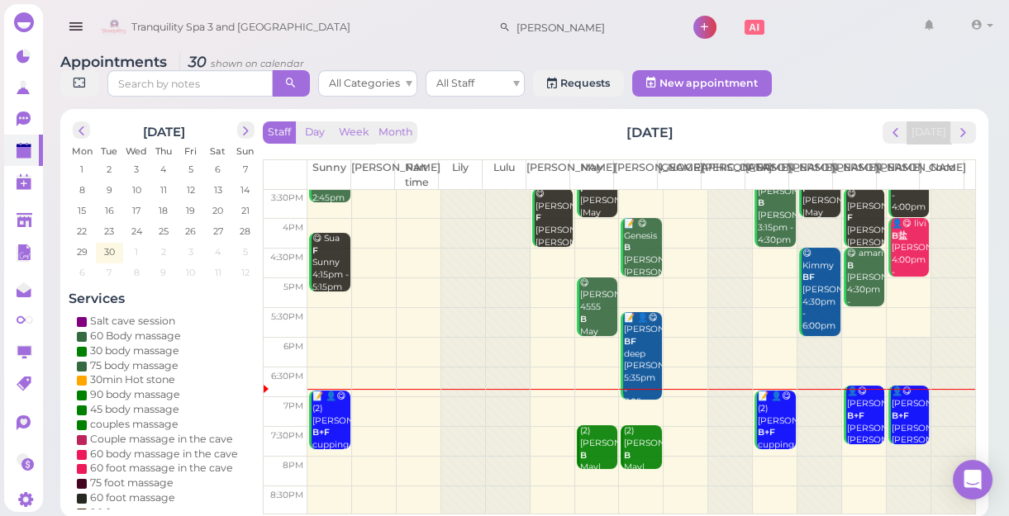
scroll to position [6, 0]
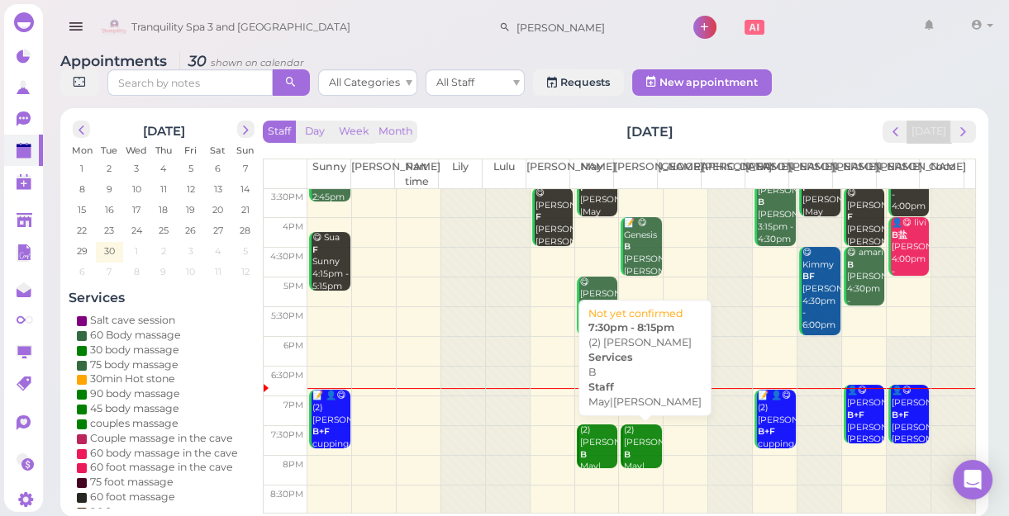
click at [637, 447] on div "(2) [PERSON_NAME]|[PERSON_NAME] 7:30pm - 8:15pm" at bounding box center [642, 467] width 39 height 85
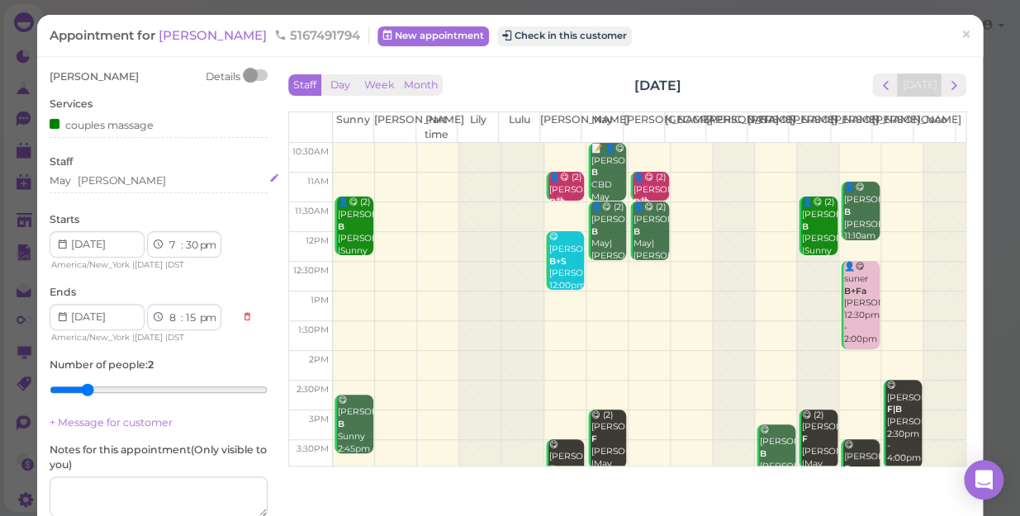
click at [149, 183] on div "May [PERSON_NAME]" at bounding box center [159, 180] width 218 height 15
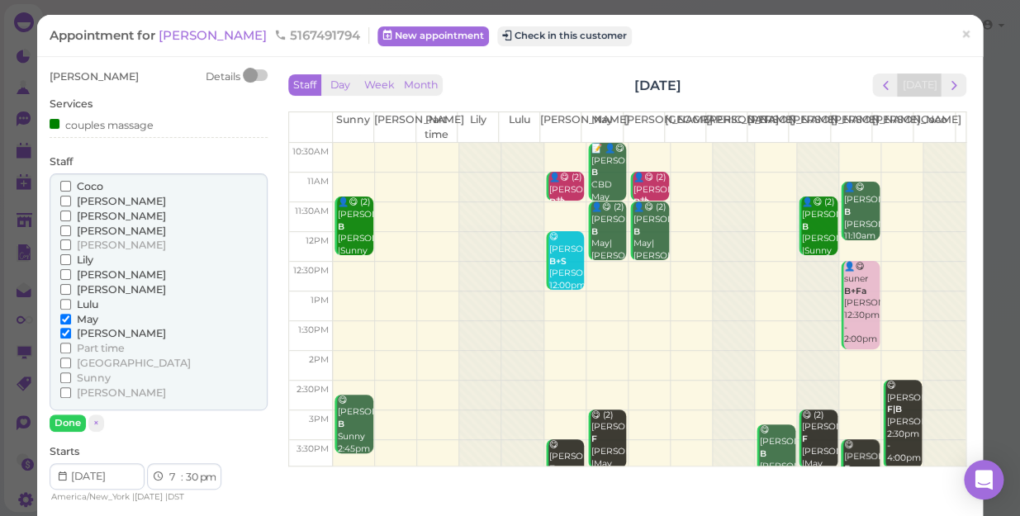
click at [91, 197] on span "[PERSON_NAME]" at bounding box center [121, 201] width 89 height 12
click at [71, 197] on input "[PERSON_NAME]" at bounding box center [65, 201] width 11 height 11
click at [91, 331] on span "[PERSON_NAME]" at bounding box center [121, 333] width 89 height 12
click at [71, 331] on input "[PERSON_NAME]" at bounding box center [65, 333] width 11 height 11
click at [68, 423] on button "Done" at bounding box center [68, 423] width 36 height 17
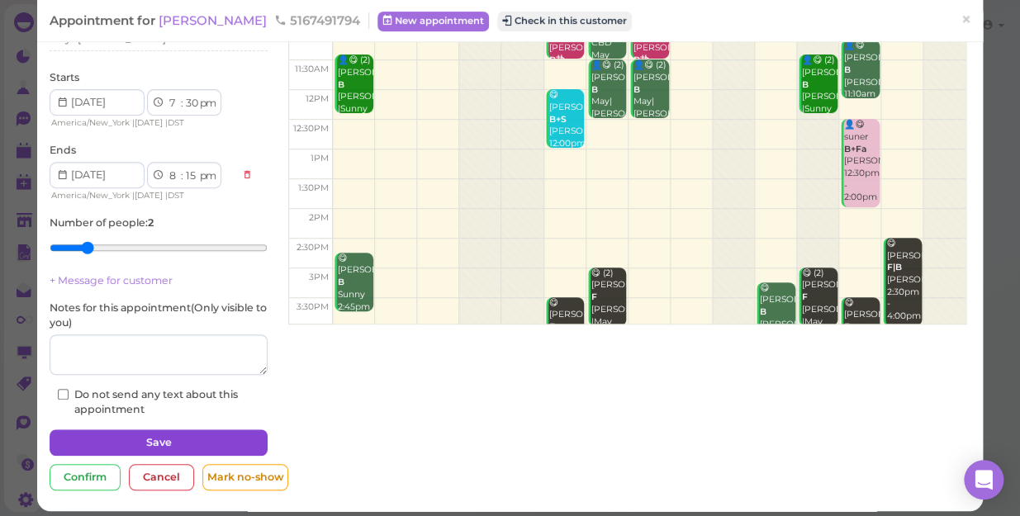
scroll to position [150, 0]
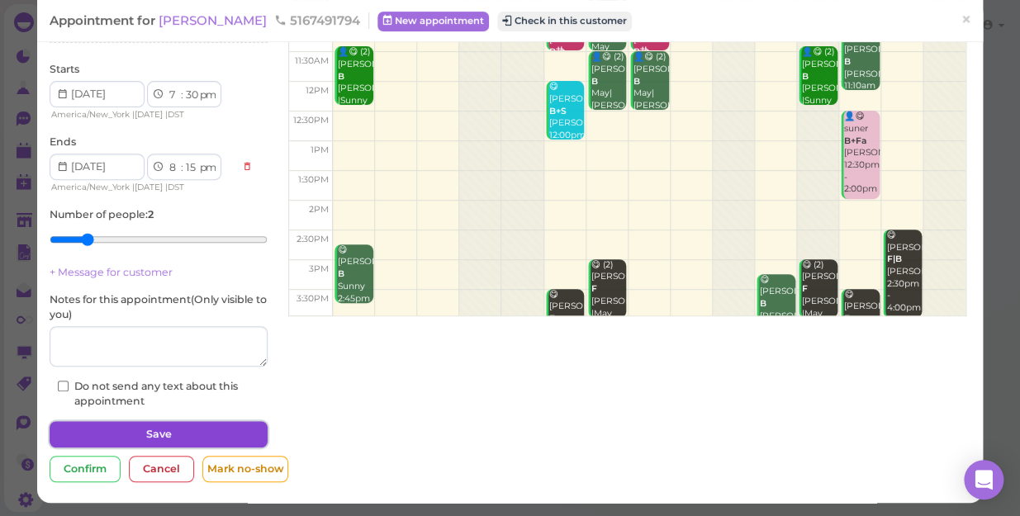
click at [165, 430] on button "Save" at bounding box center [159, 434] width 218 height 26
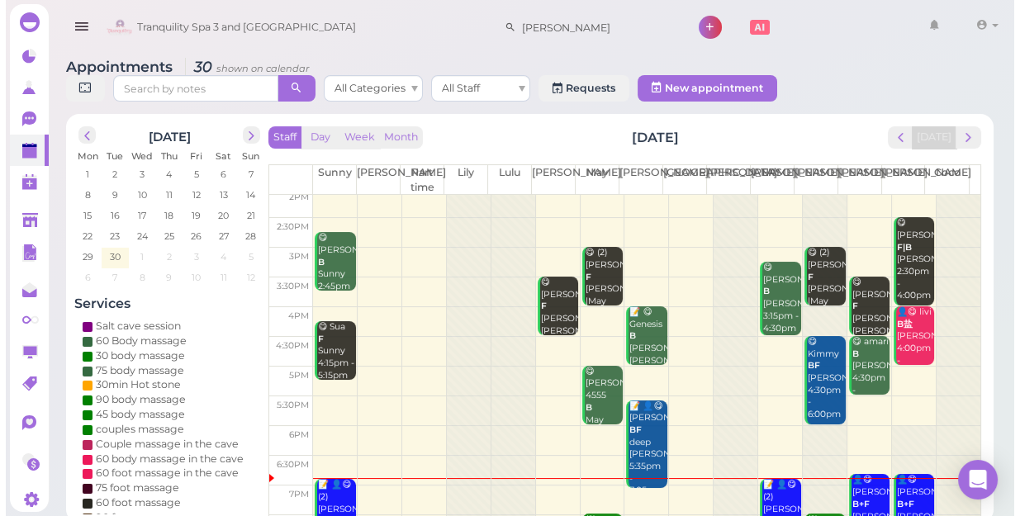
scroll to position [298, 0]
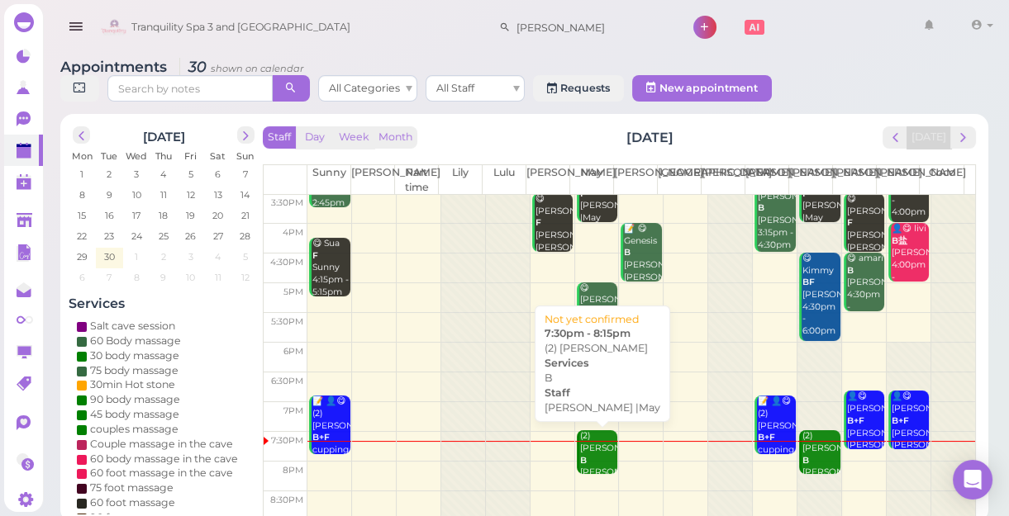
click at [599, 460] on div "(2) [PERSON_NAME] B [PERSON_NAME] |May 7:30pm - 8:15pm" at bounding box center [598, 472] width 39 height 85
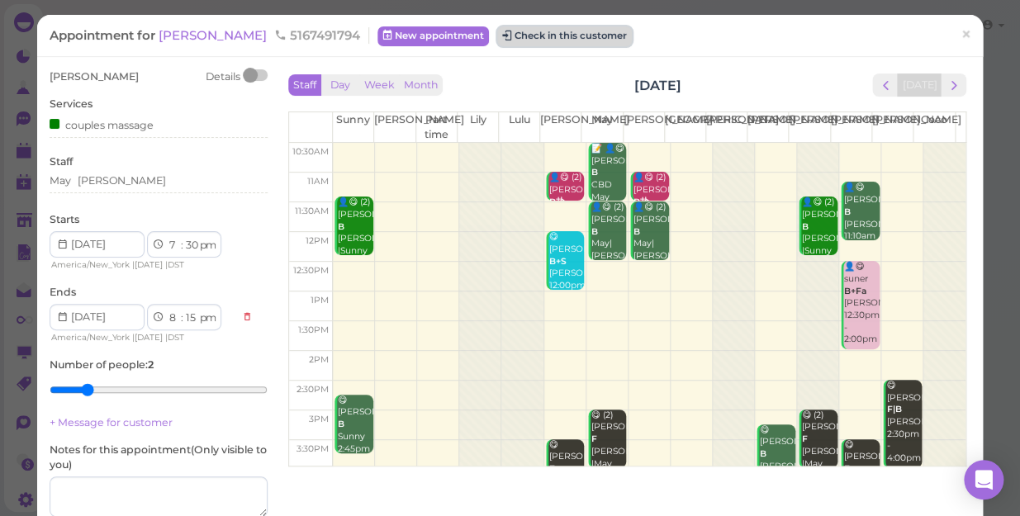
click at [497, 32] on button "Check in this customer" at bounding box center [564, 36] width 135 height 20
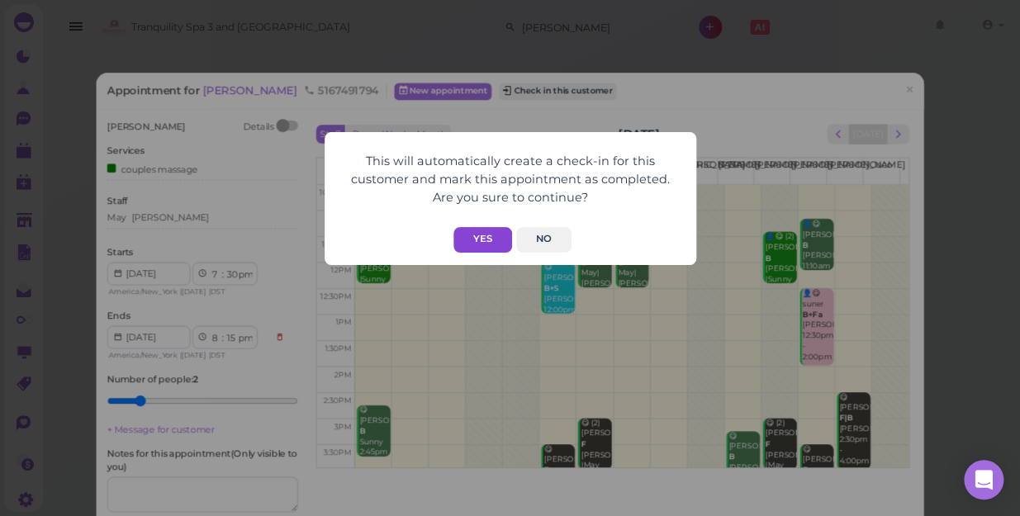
click at [481, 231] on button "Yes" at bounding box center [483, 240] width 59 height 26
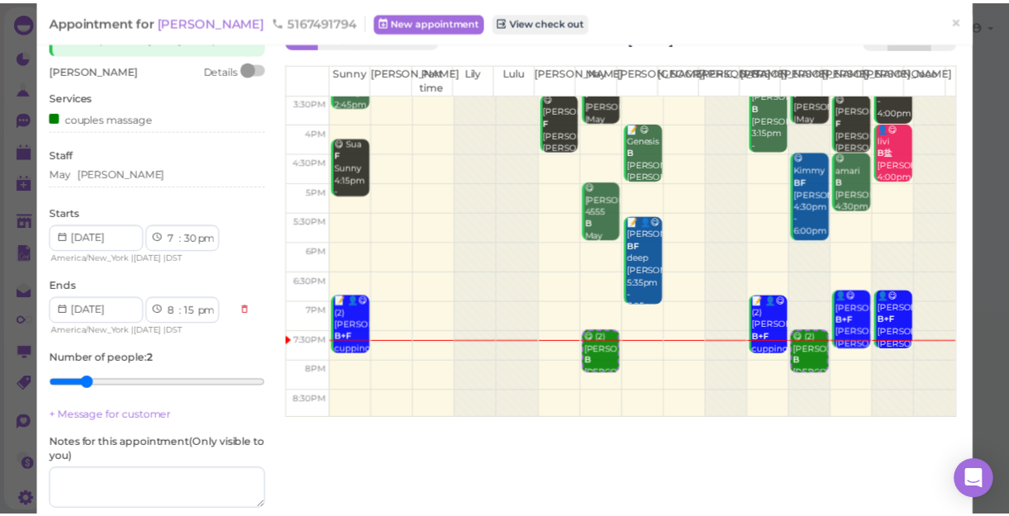
scroll to position [74, 0]
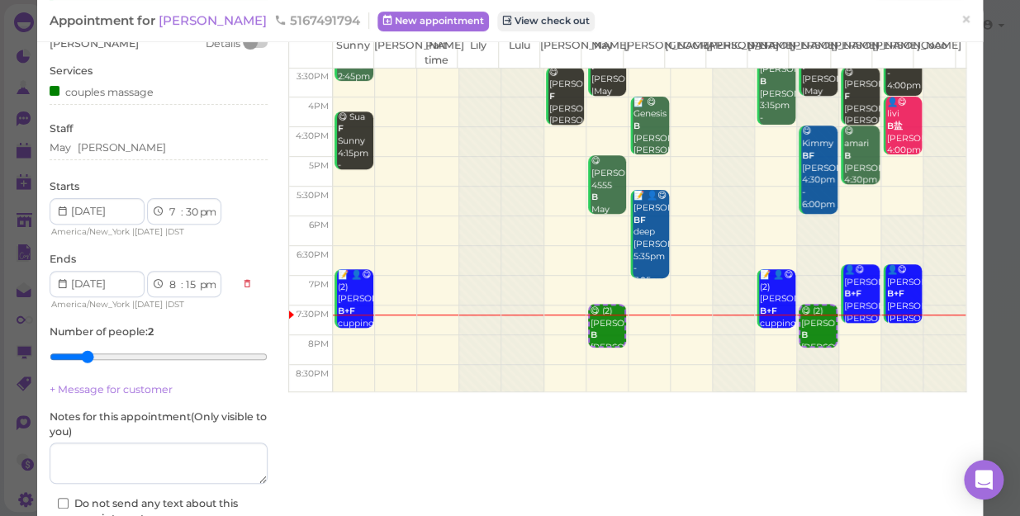
click at [639, 339] on td at bounding box center [649, 350] width 633 height 30
click at [961, 19] on span "×" at bounding box center [966, 19] width 11 height 23
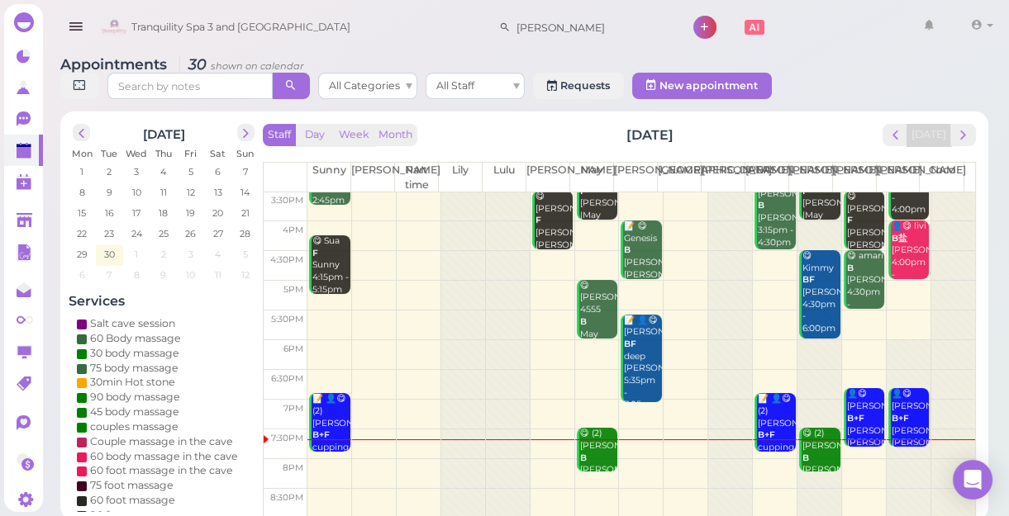
scroll to position [6, 0]
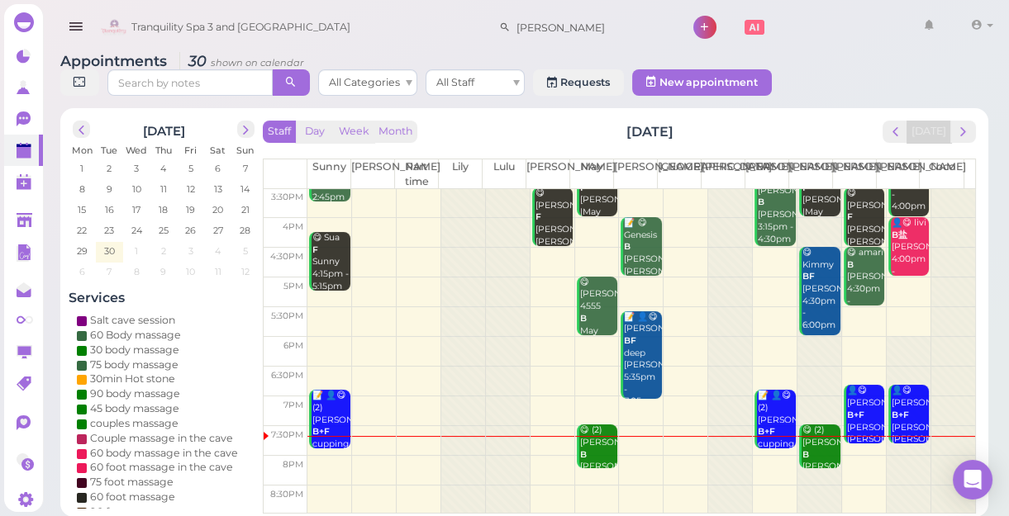
click at [626, 459] on td at bounding box center [641, 471] width 668 height 30
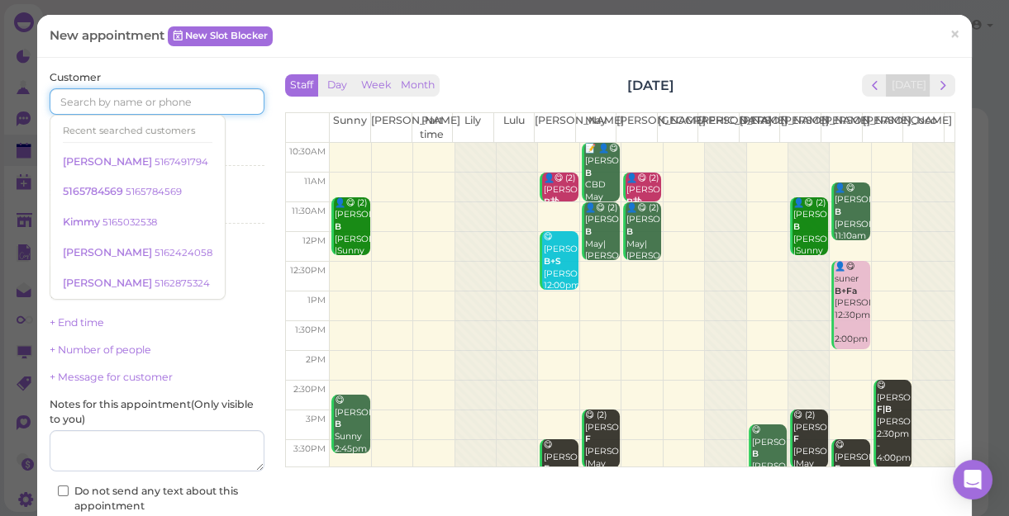
click at [140, 105] on input at bounding box center [157, 101] width 215 height 26
click at [240, 145] on div "Services Select services" at bounding box center [157, 149] width 215 height 45
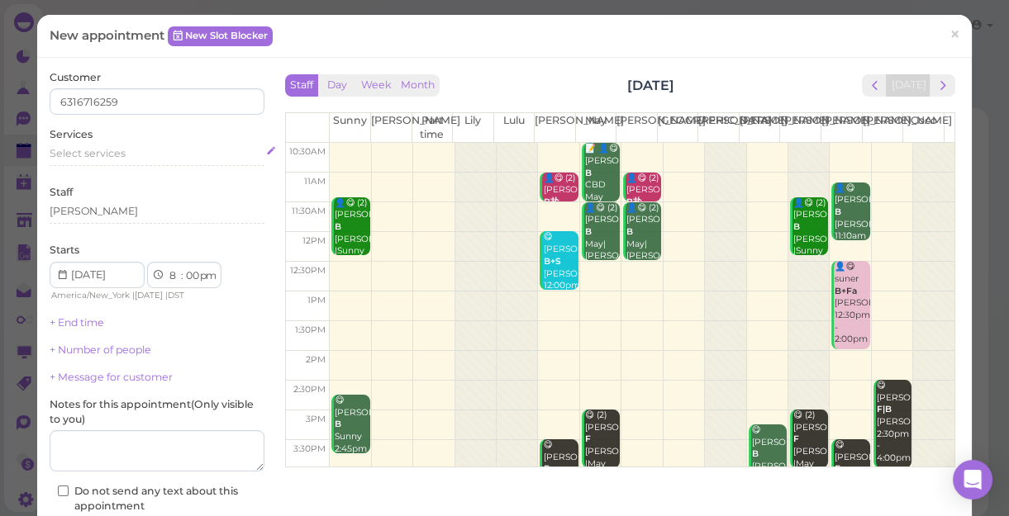
click at [240, 150] on div "Select services" at bounding box center [157, 153] width 215 height 15
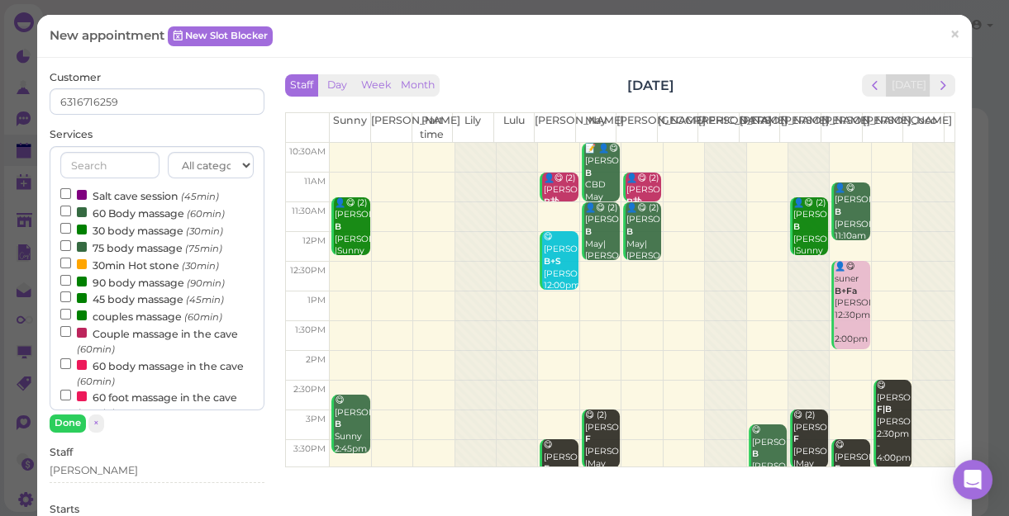
click at [127, 211] on label "60 Body massage (60min)" at bounding box center [142, 212] width 164 height 17
click at [71, 211] on input "60 Body massage (60min)" at bounding box center [65, 211] width 11 height 11
click at [146, 97] on input "6316716259" at bounding box center [157, 101] width 215 height 26
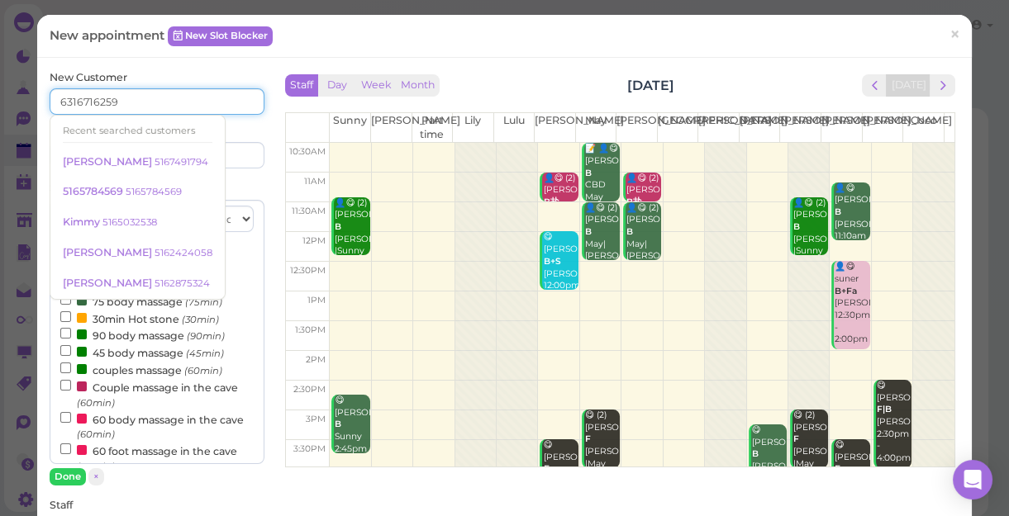
type input "6316716259"
click at [238, 159] on input at bounding box center [212, 155] width 103 height 26
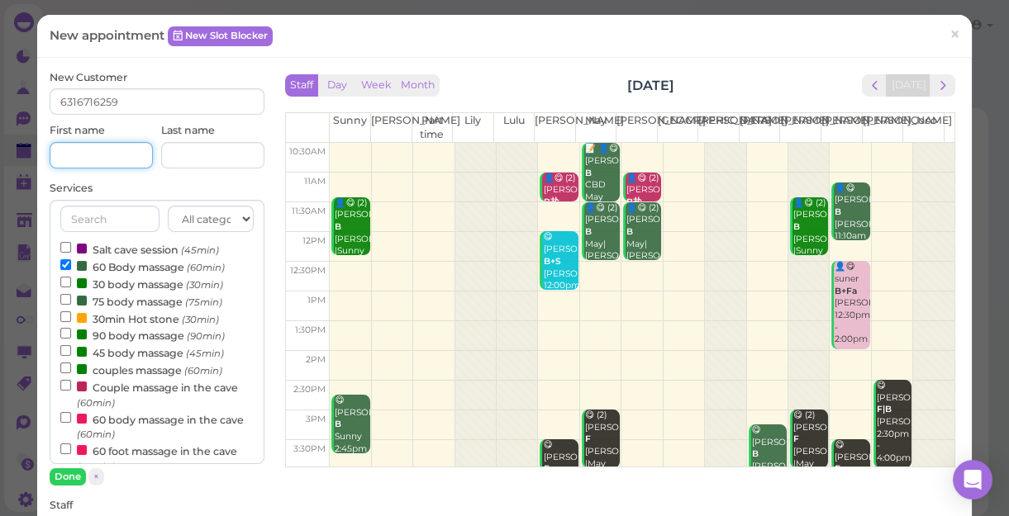
click at [107, 153] on input at bounding box center [101, 155] width 103 height 26
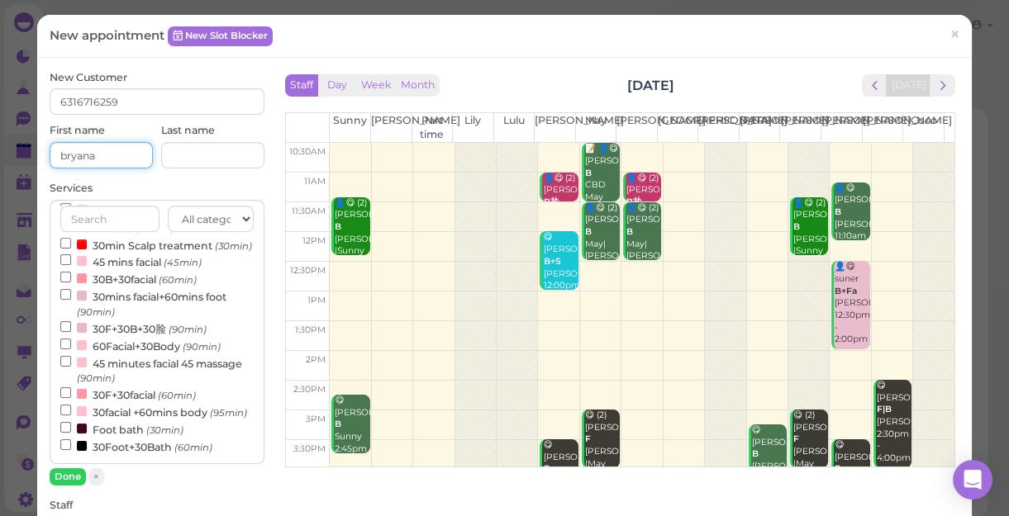
scroll to position [531, 0]
type input "bryana"
click at [67, 479] on button "Done" at bounding box center [68, 476] width 36 height 17
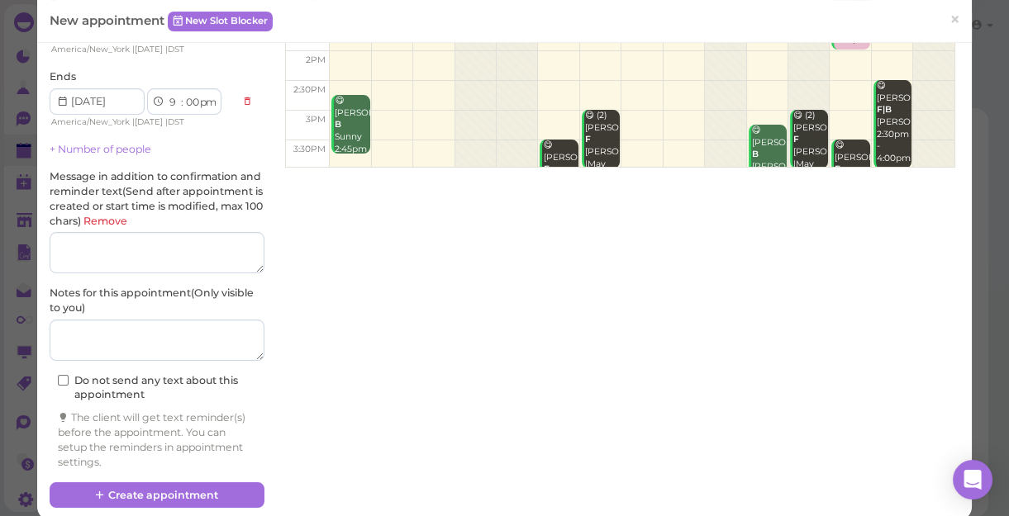
scroll to position [318, 0]
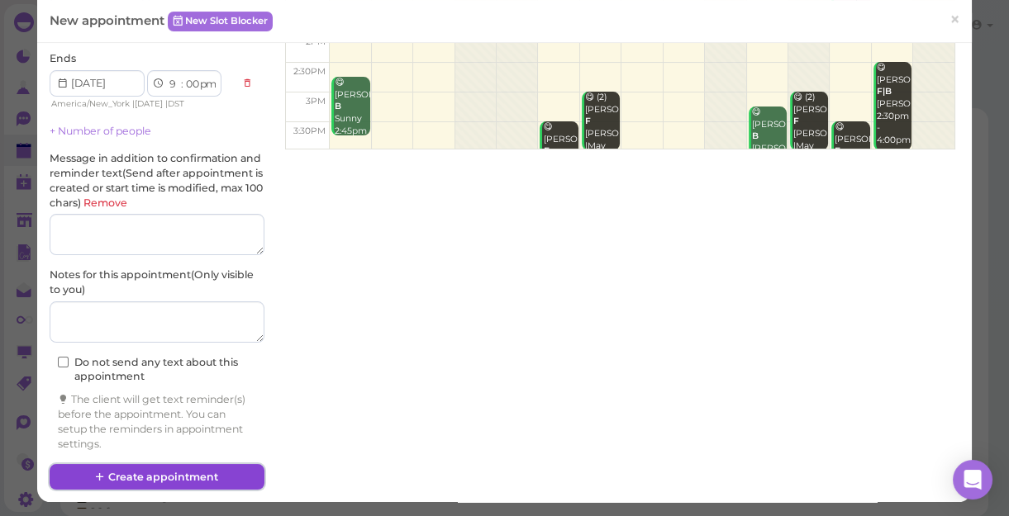
click at [180, 473] on button "Create appointment" at bounding box center [157, 477] width 215 height 26
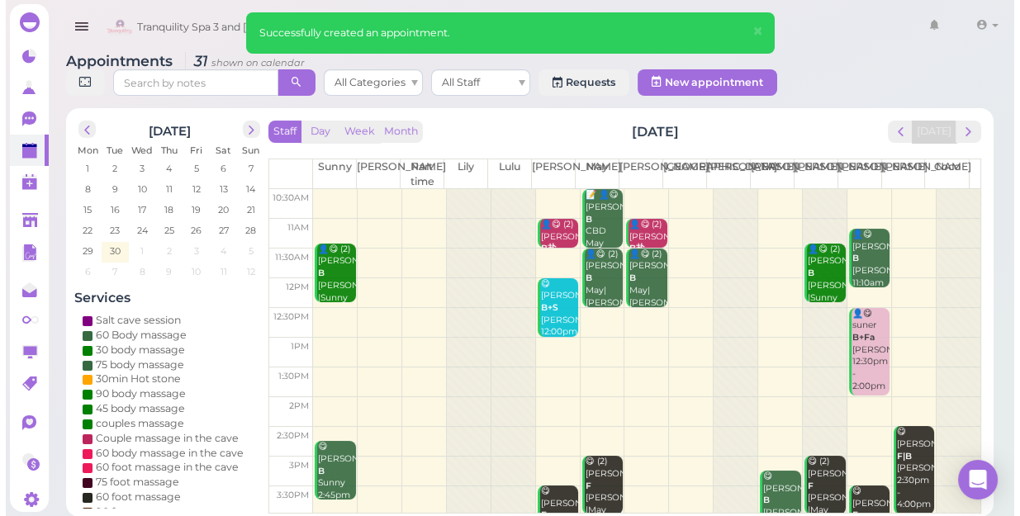
scroll to position [0, 0]
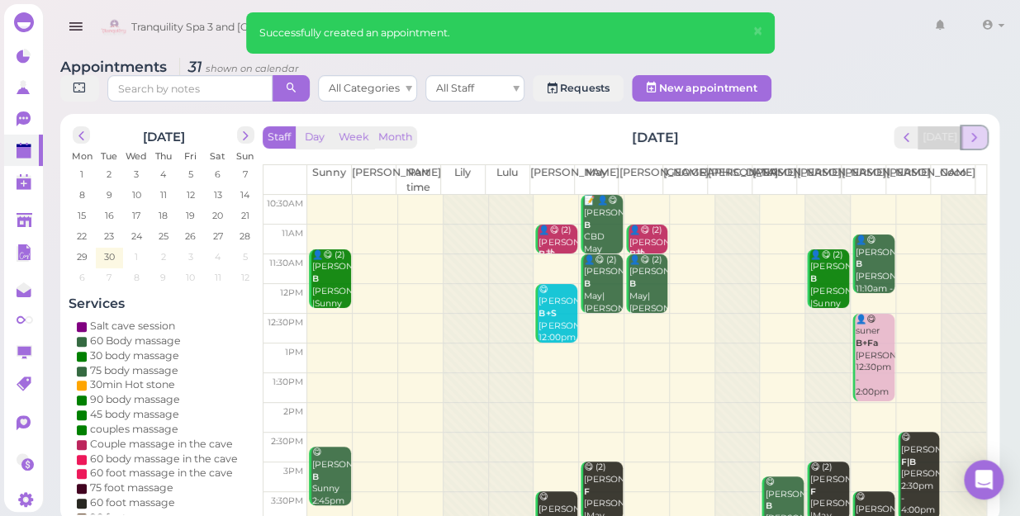
click at [980, 130] on span "next" at bounding box center [975, 138] width 16 height 16
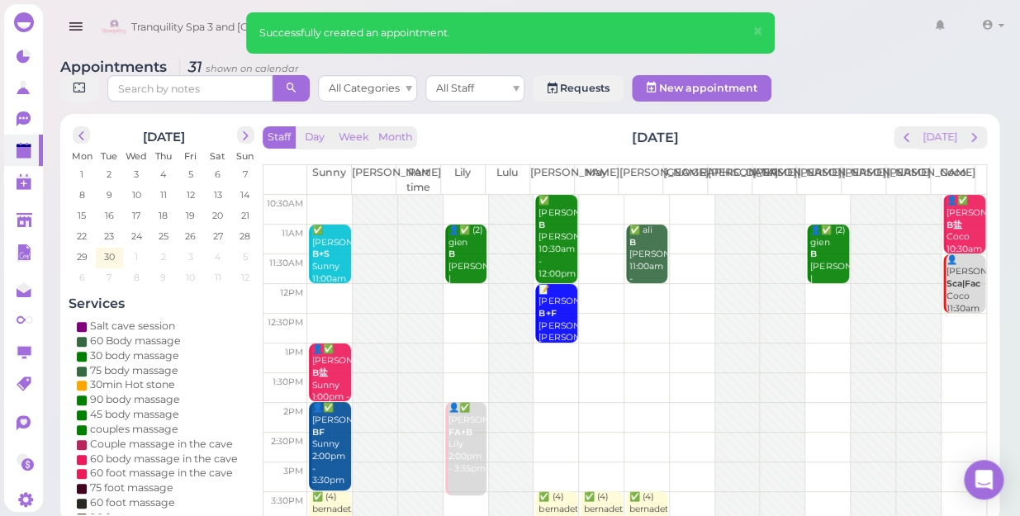
click at [980, 130] on span "next" at bounding box center [975, 138] width 16 height 16
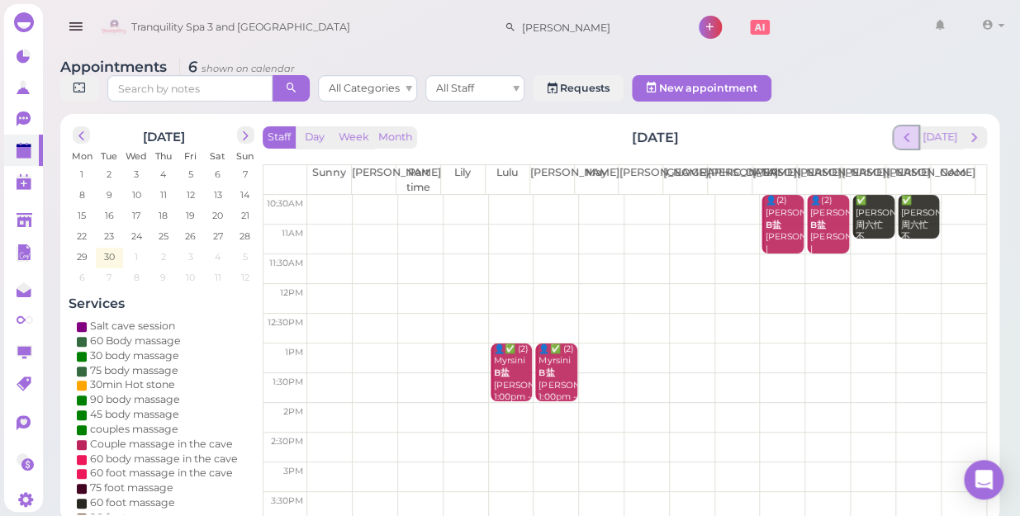
click at [911, 130] on span "prev" at bounding box center [907, 138] width 16 height 16
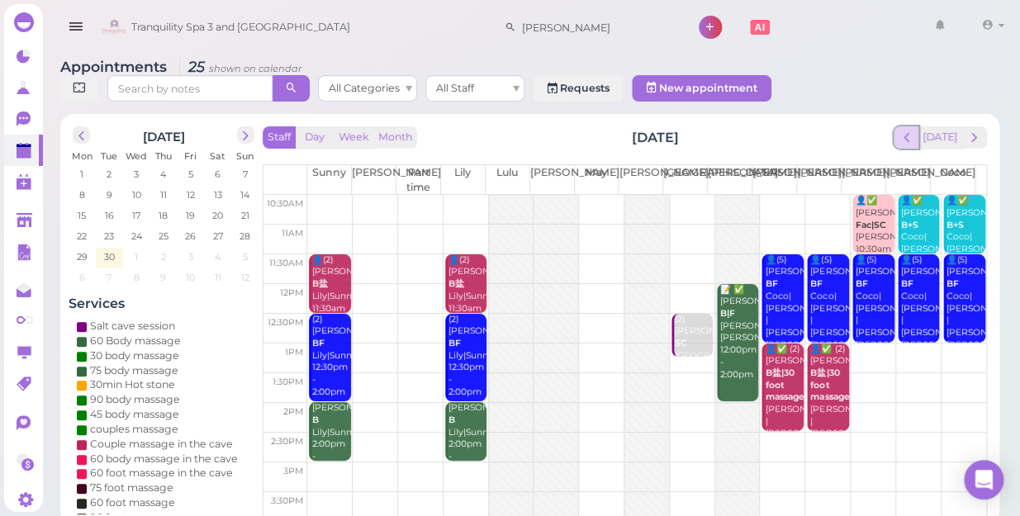
click at [909, 130] on span "prev" at bounding box center [907, 138] width 16 height 16
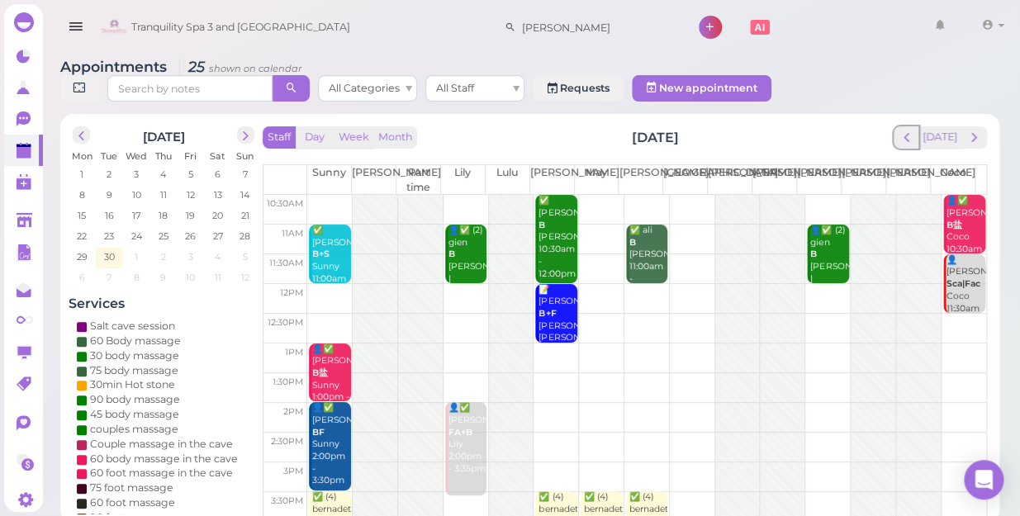
click at [909, 130] on span "prev" at bounding box center [907, 138] width 16 height 16
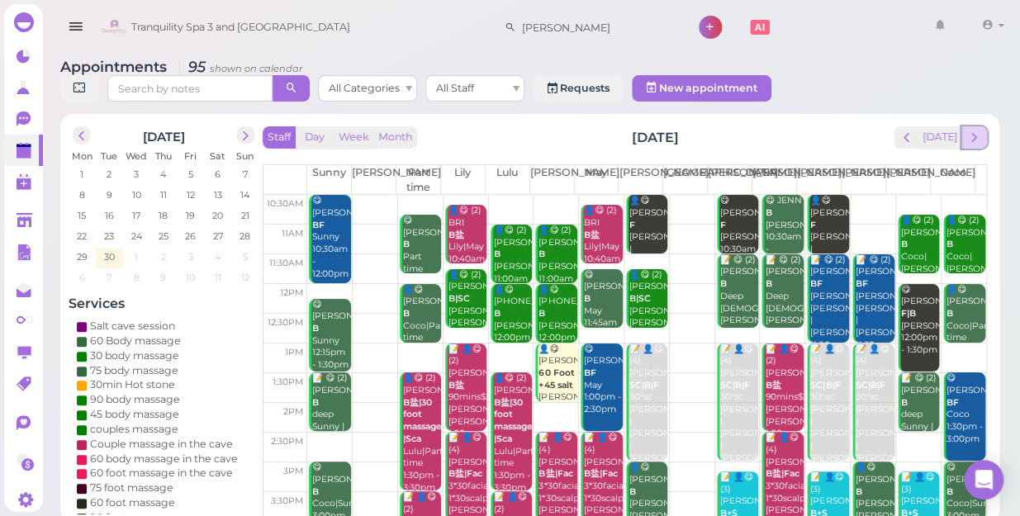
click at [972, 130] on span "next" at bounding box center [975, 138] width 16 height 16
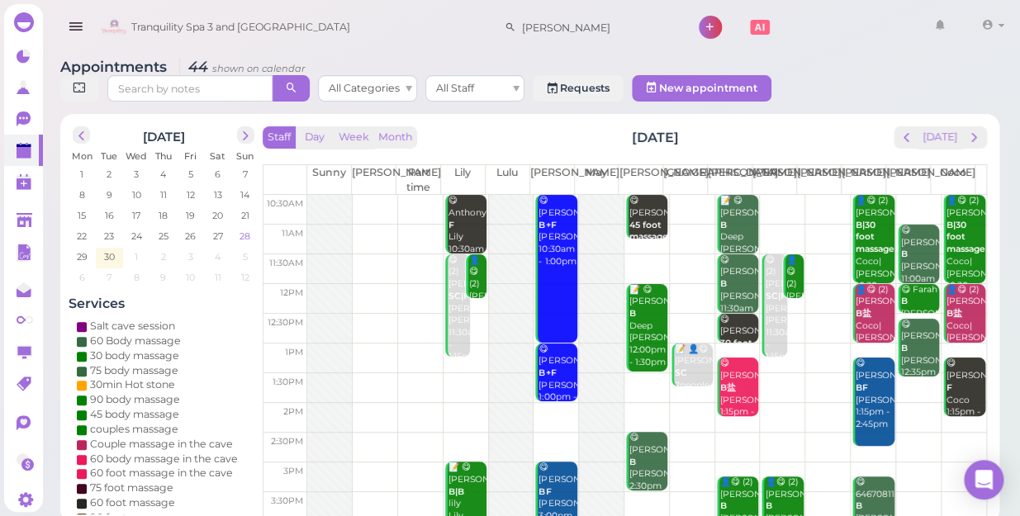
click at [249, 229] on span "28" at bounding box center [245, 236] width 14 height 15
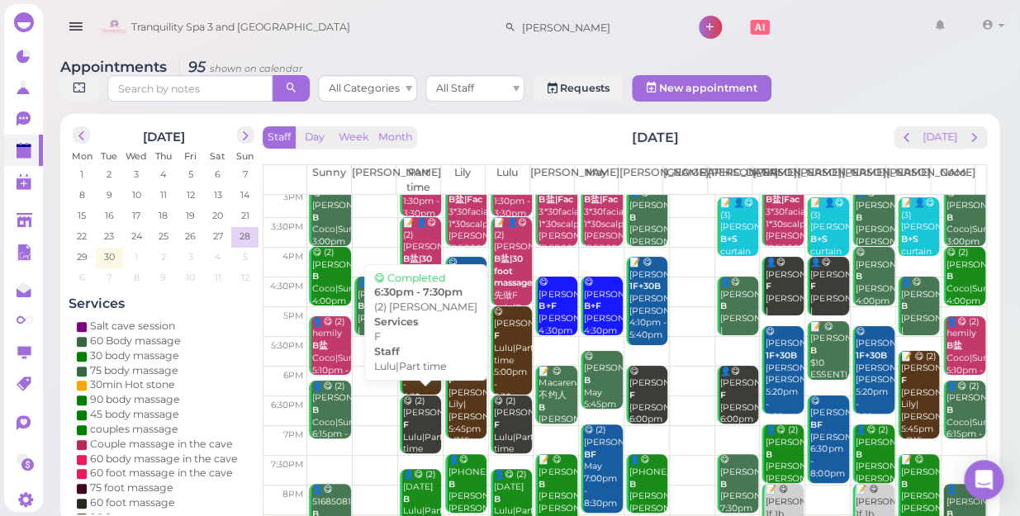
scroll to position [298, 0]
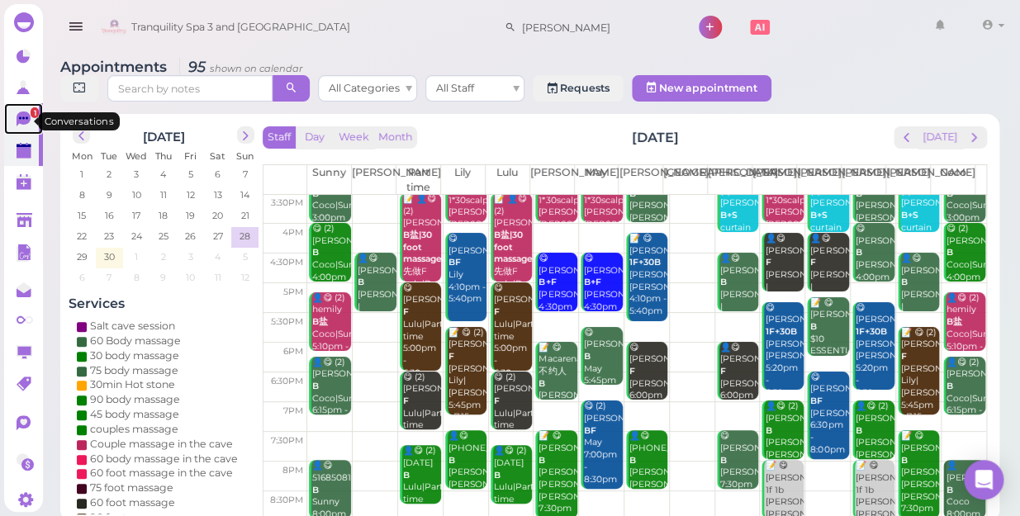
click at [31, 117] on span "1" at bounding box center [35, 112] width 8 height 11
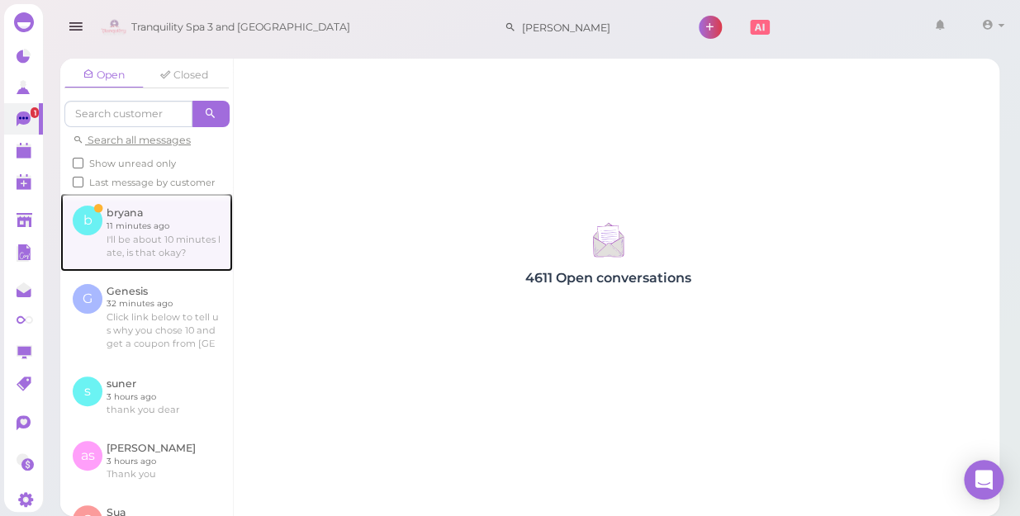
click at [152, 241] on link at bounding box center [146, 232] width 173 height 78
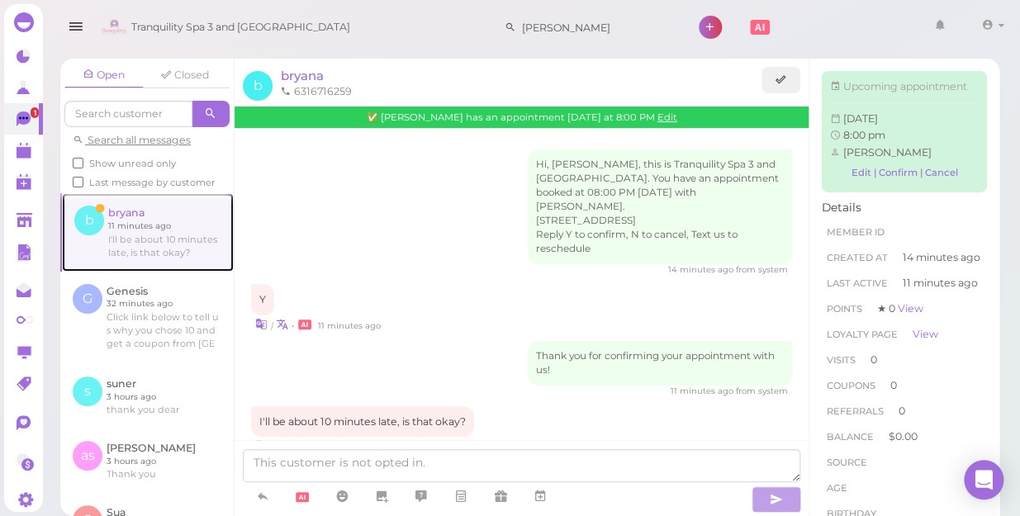
scroll to position [29, 0]
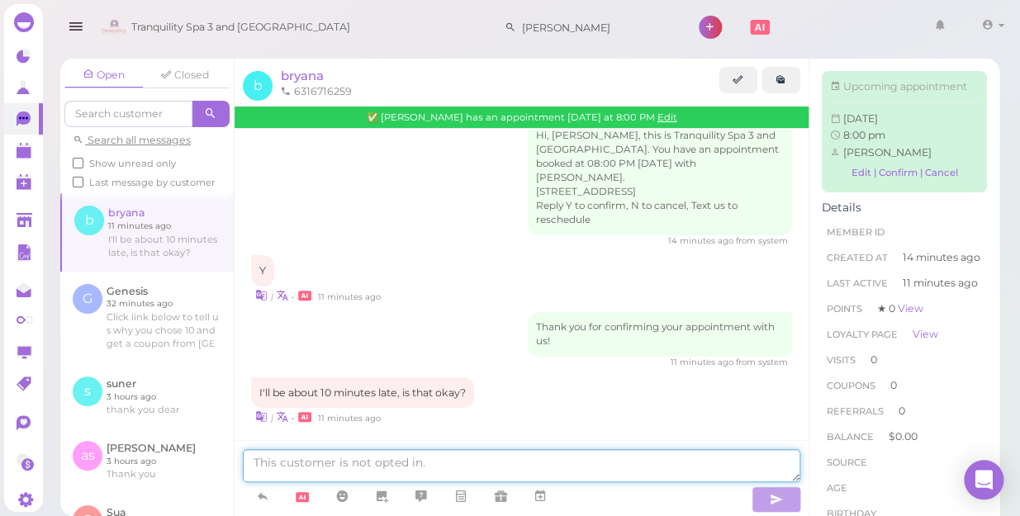
click at [360, 466] on textarea at bounding box center [522, 465] width 558 height 33
type textarea "ok"
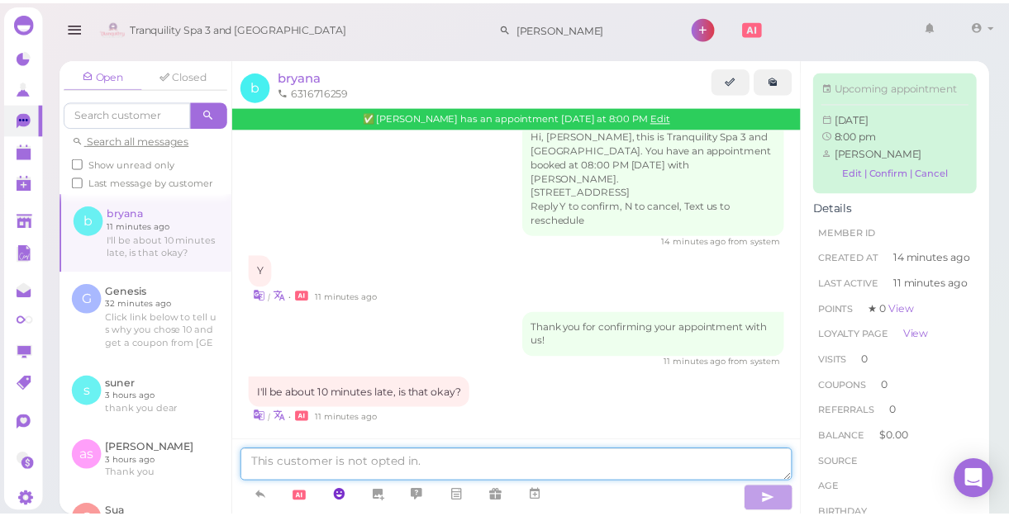
scroll to position [68, 0]
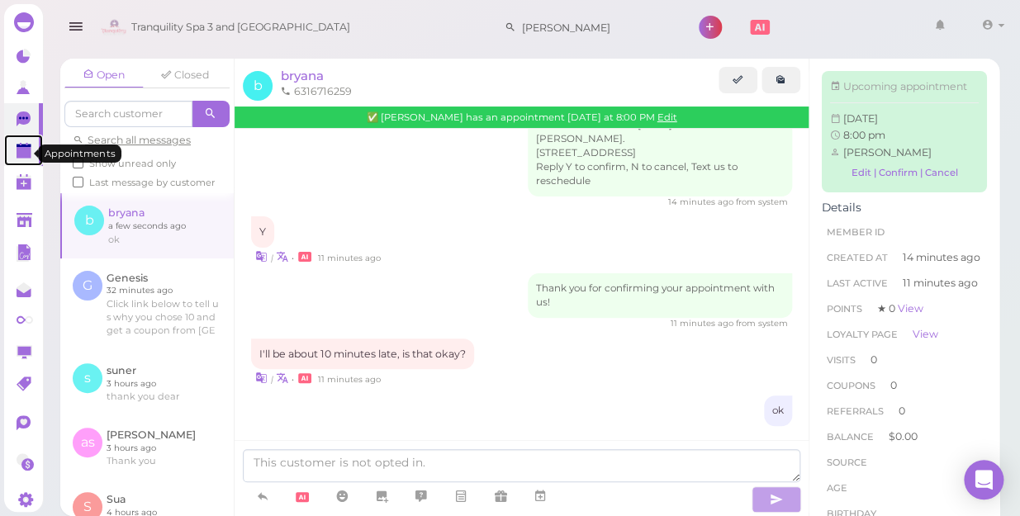
click at [17, 158] on polygon at bounding box center [24, 153] width 15 height 12
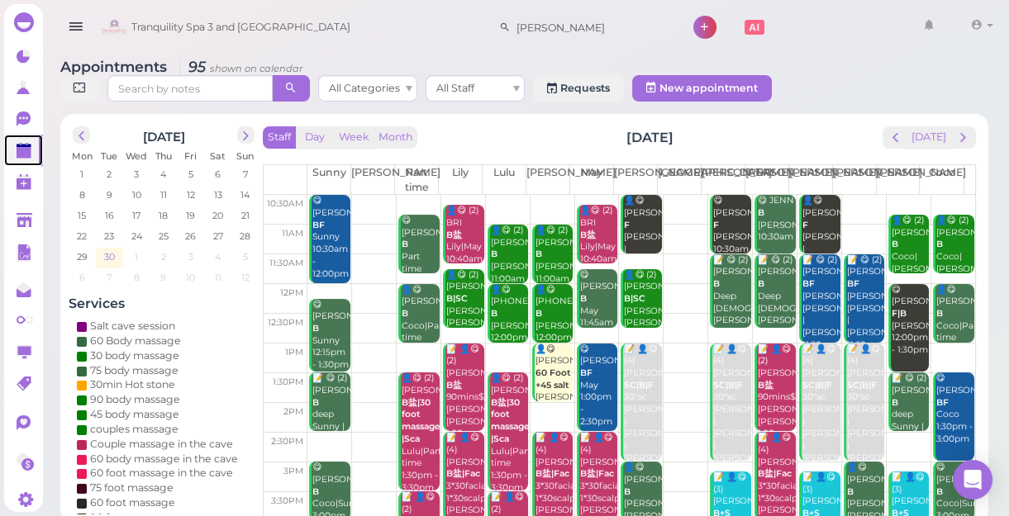
click at [107, 256] on span "30" at bounding box center [109, 256] width 14 height 15
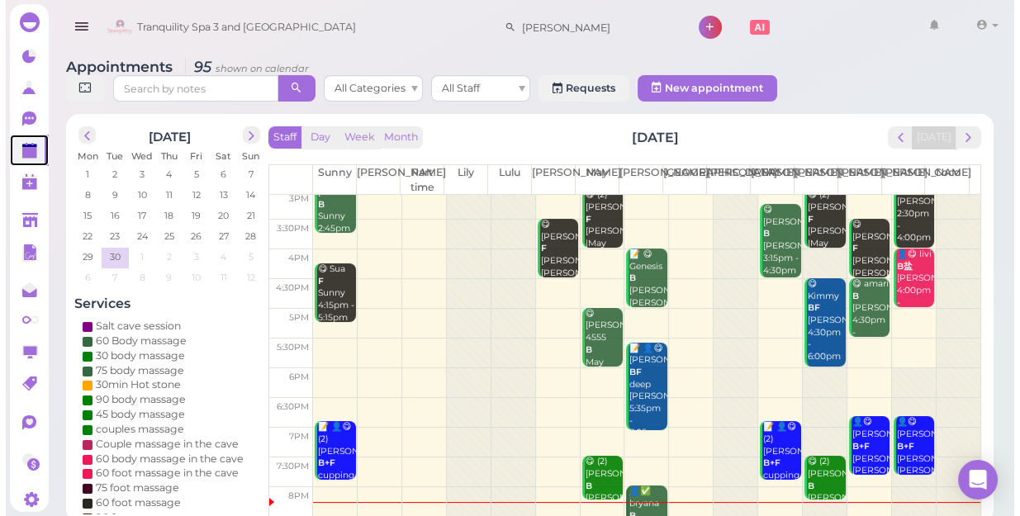
scroll to position [298, 0]
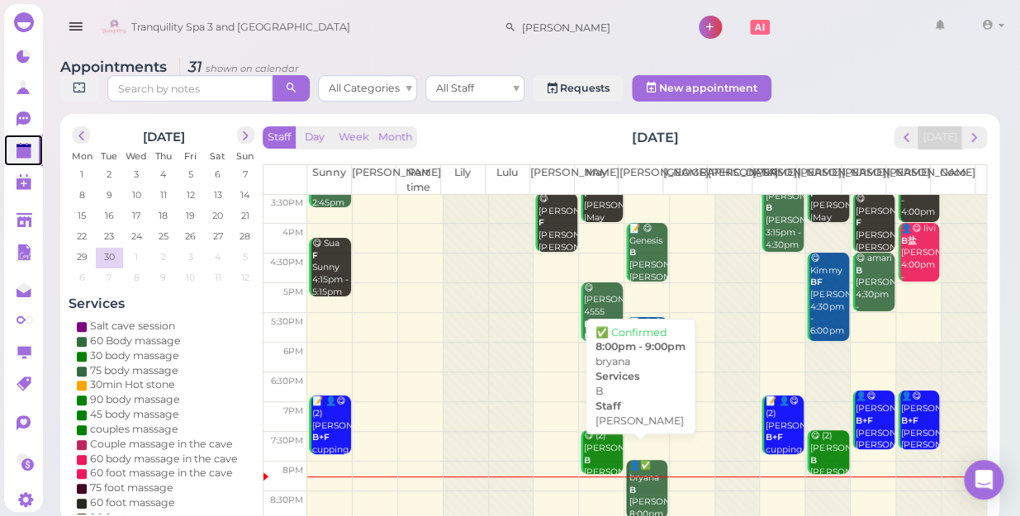
click at [635, 470] on div "👤✅ [PERSON_NAME] B [PERSON_NAME] 8:00pm - 9:00pm" at bounding box center [648, 502] width 39 height 85
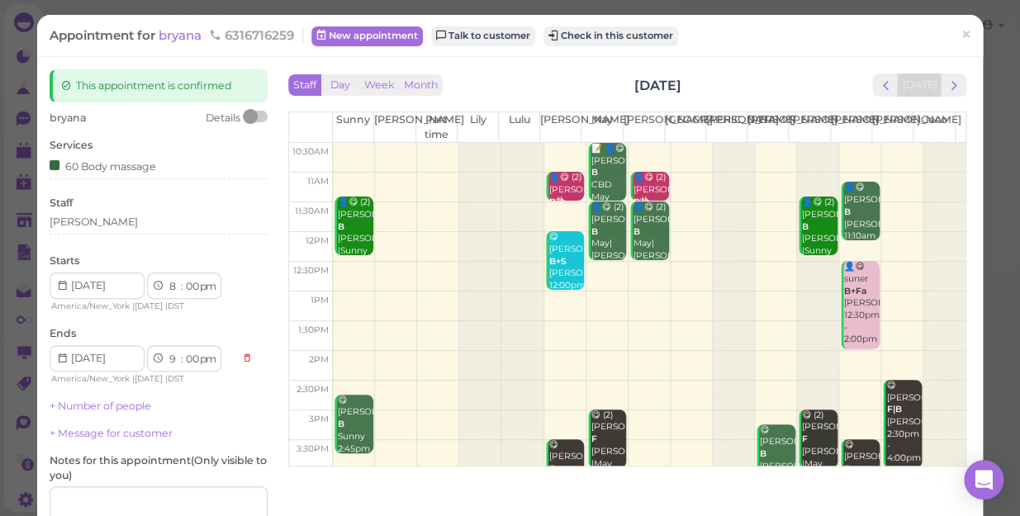
click at [18, 117] on div "Appointment for bryana 6316716259 New appointment Talk to customer Check in thi…" at bounding box center [510, 258] width 1020 height 516
click at [961, 33] on span "×" at bounding box center [966, 34] width 11 height 23
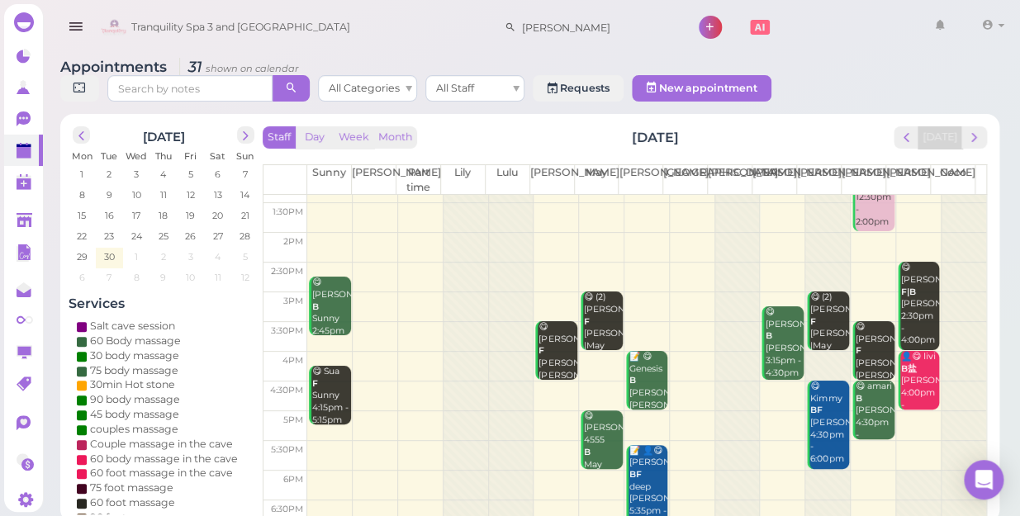
scroll to position [298, 0]
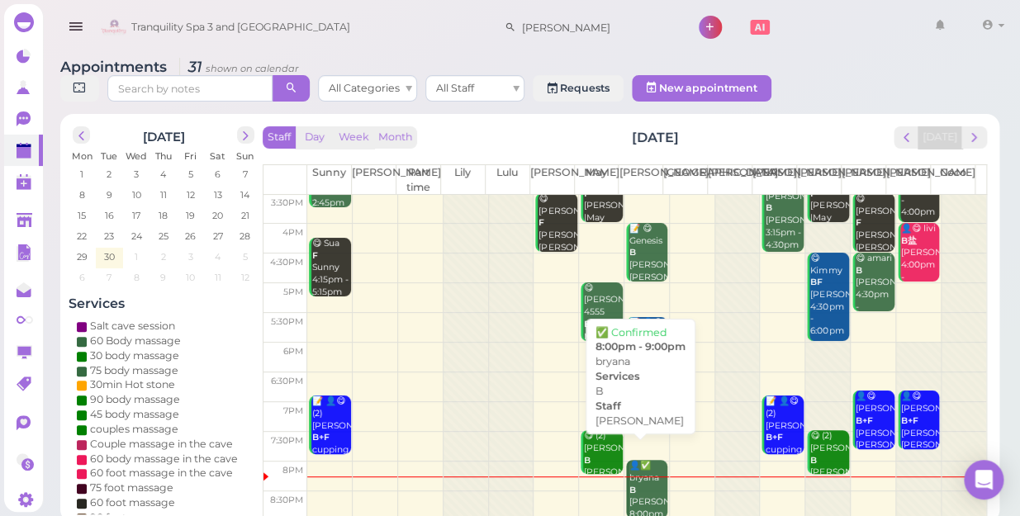
click at [639, 470] on div "👤✅ [PERSON_NAME] B [PERSON_NAME] 8:00pm - 9:00pm" at bounding box center [648, 502] width 39 height 85
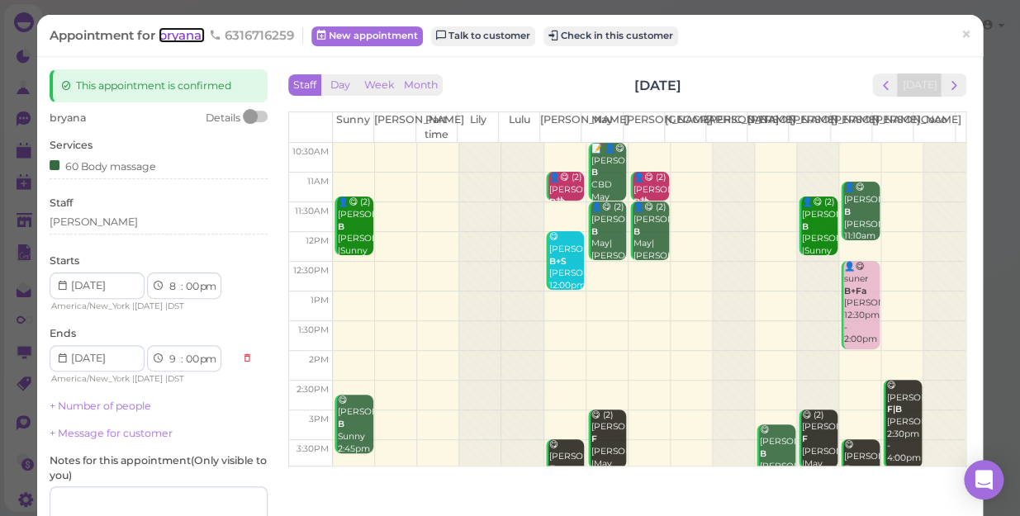
click at [175, 36] on span "bryana" at bounding box center [182, 35] width 46 height 16
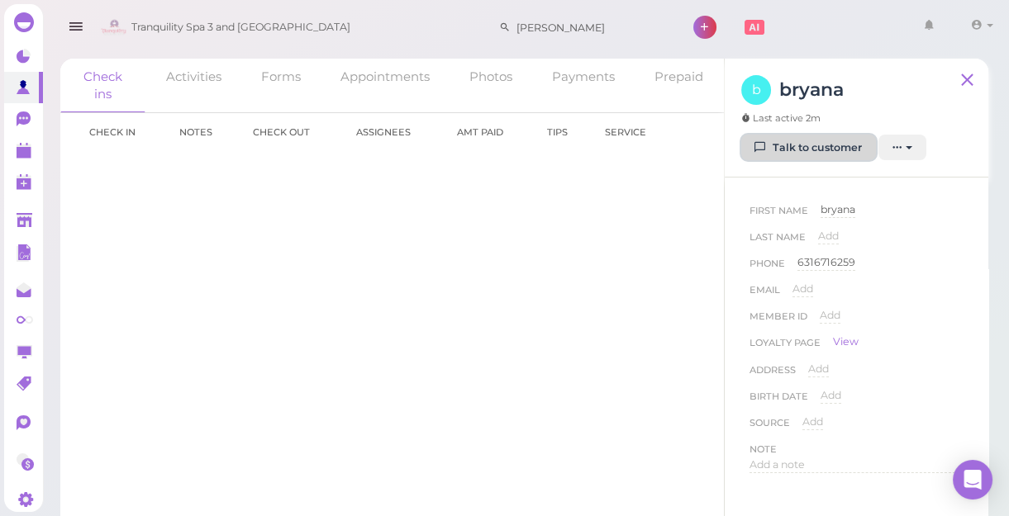
click at [824, 149] on link "Talk to customer" at bounding box center [808, 148] width 135 height 26
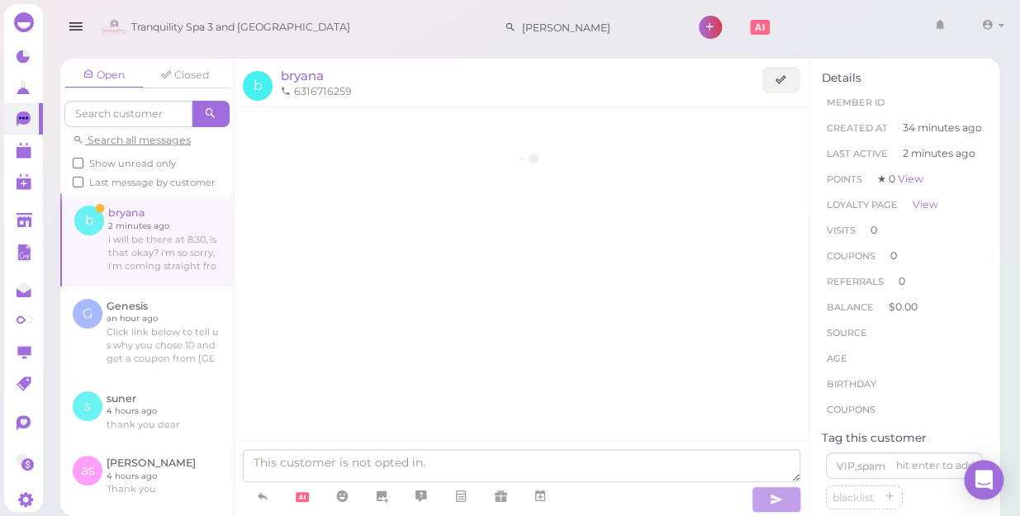
scroll to position [152, 0]
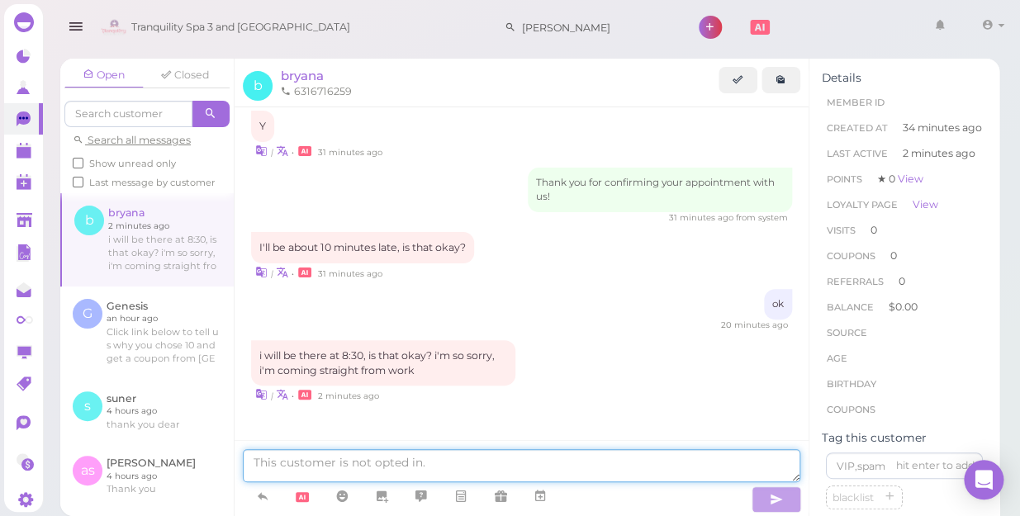
click at [423, 451] on textarea at bounding box center [522, 465] width 558 height 33
click at [430, 464] on textarea "we closed 9pm" at bounding box center [522, 465] width 558 height 33
click at [436, 462] on textarea "we closed 9pm" at bounding box center [522, 465] width 558 height 33
click at [406, 462] on textarea "we closed 9pm" at bounding box center [522, 465] width 558 height 33
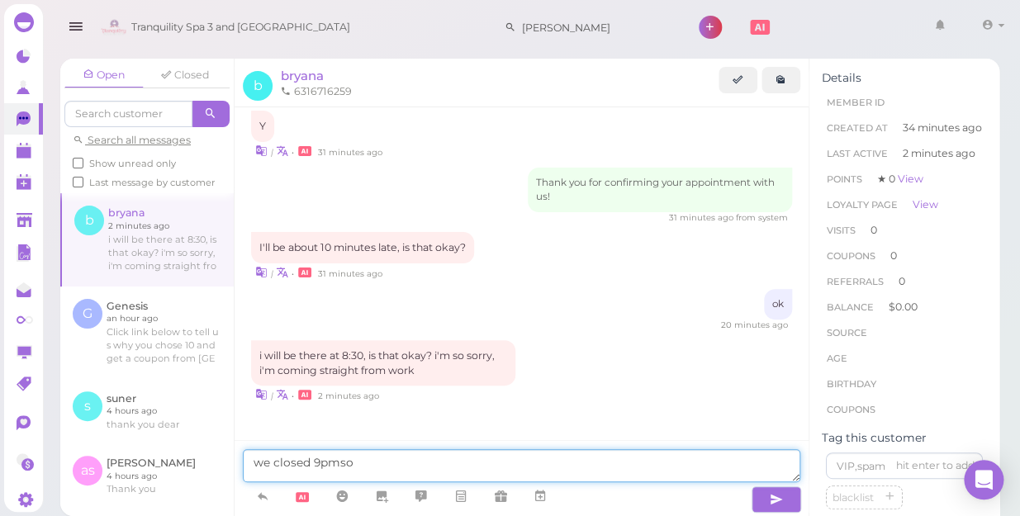
click at [340, 461] on textarea "we closed 9pmso" at bounding box center [522, 465] width 558 height 33
click at [377, 467] on textarea "we closed 9pm so" at bounding box center [522, 465] width 558 height 33
type textarea "we closed 9pm so we see you next time thank you"
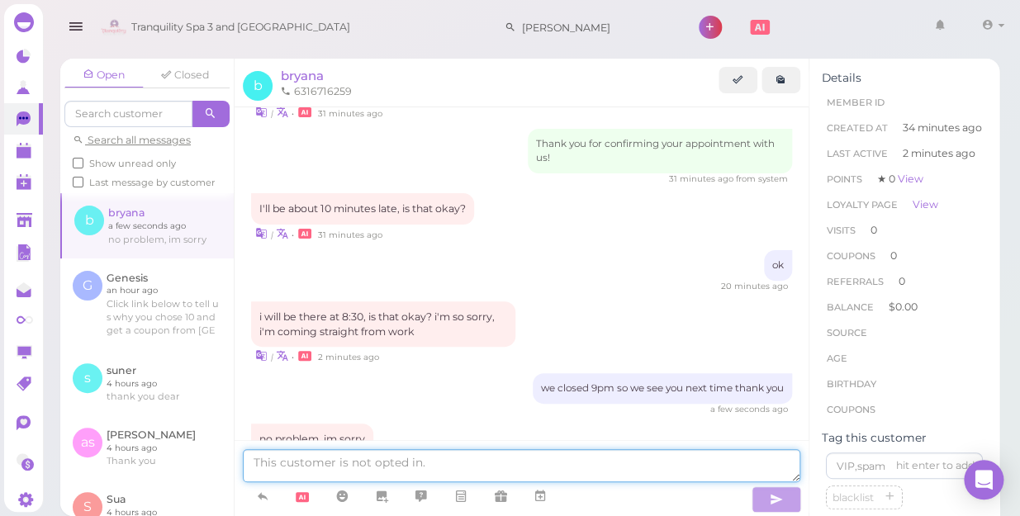
scroll to position [261, 0]
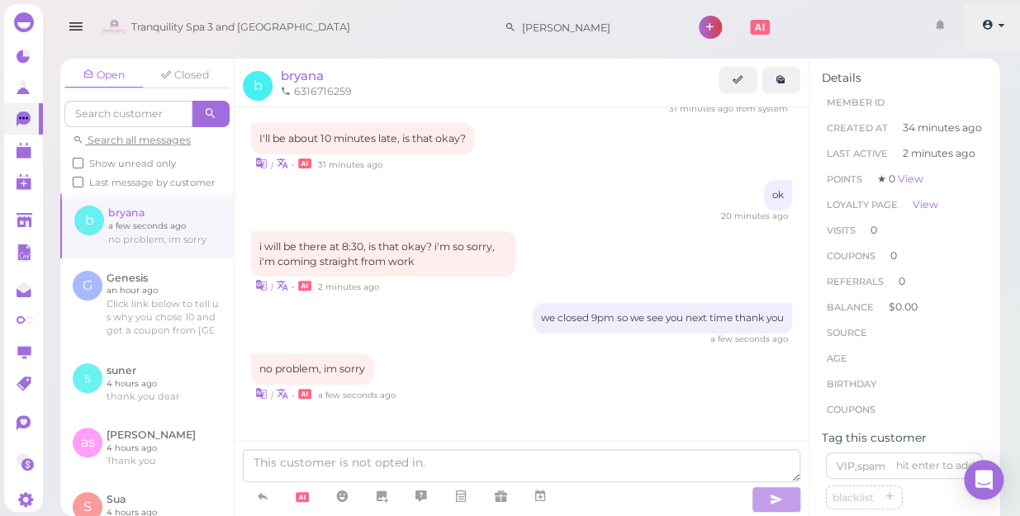
click at [995, 24] on link at bounding box center [993, 27] width 59 height 46
